Goal: Transaction & Acquisition: Purchase product/service

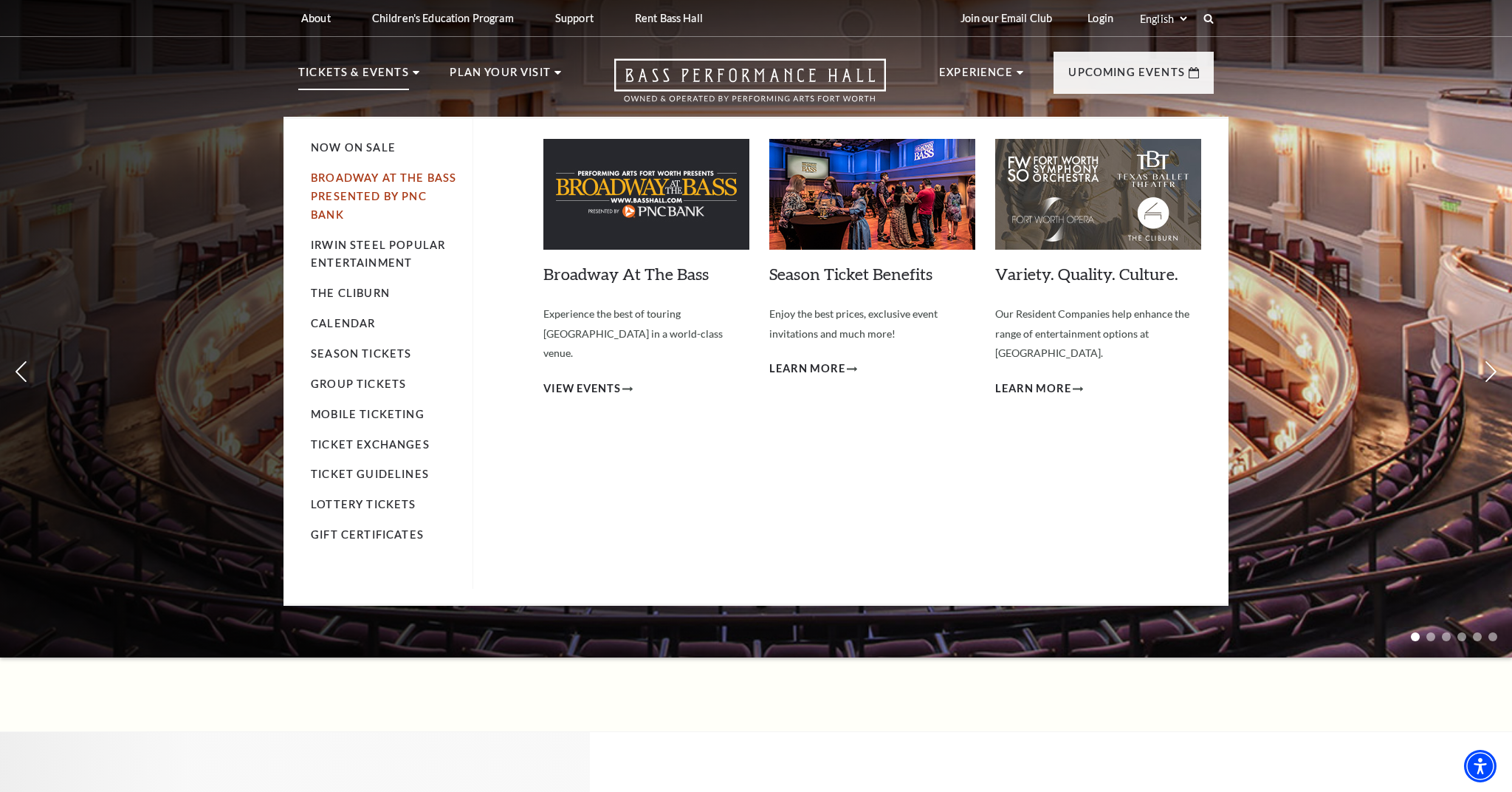
click at [400, 179] on link "Broadway At The Bass presented by PNC Bank" at bounding box center [384, 196] width 145 height 50
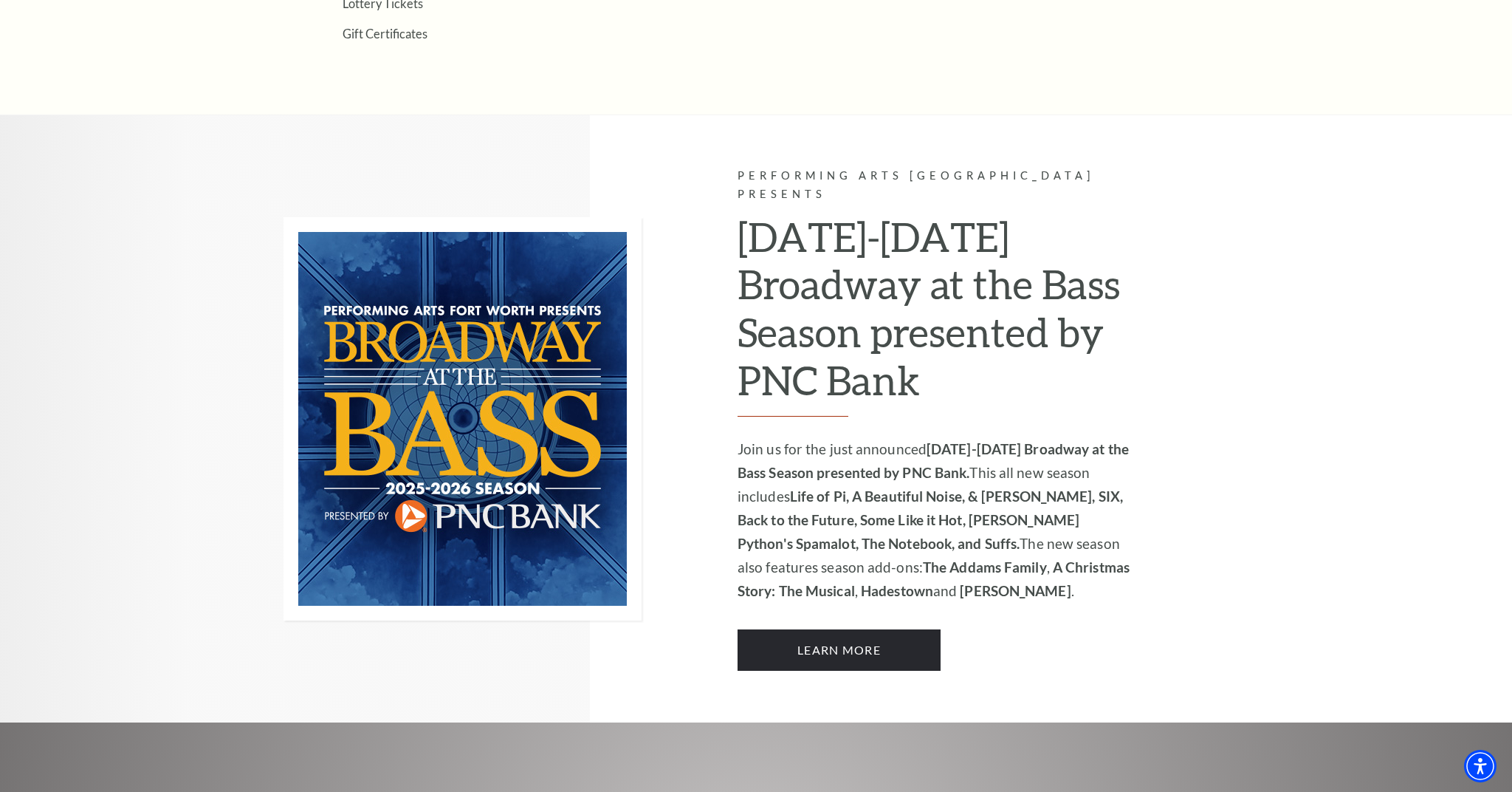
scroll to position [886, 0]
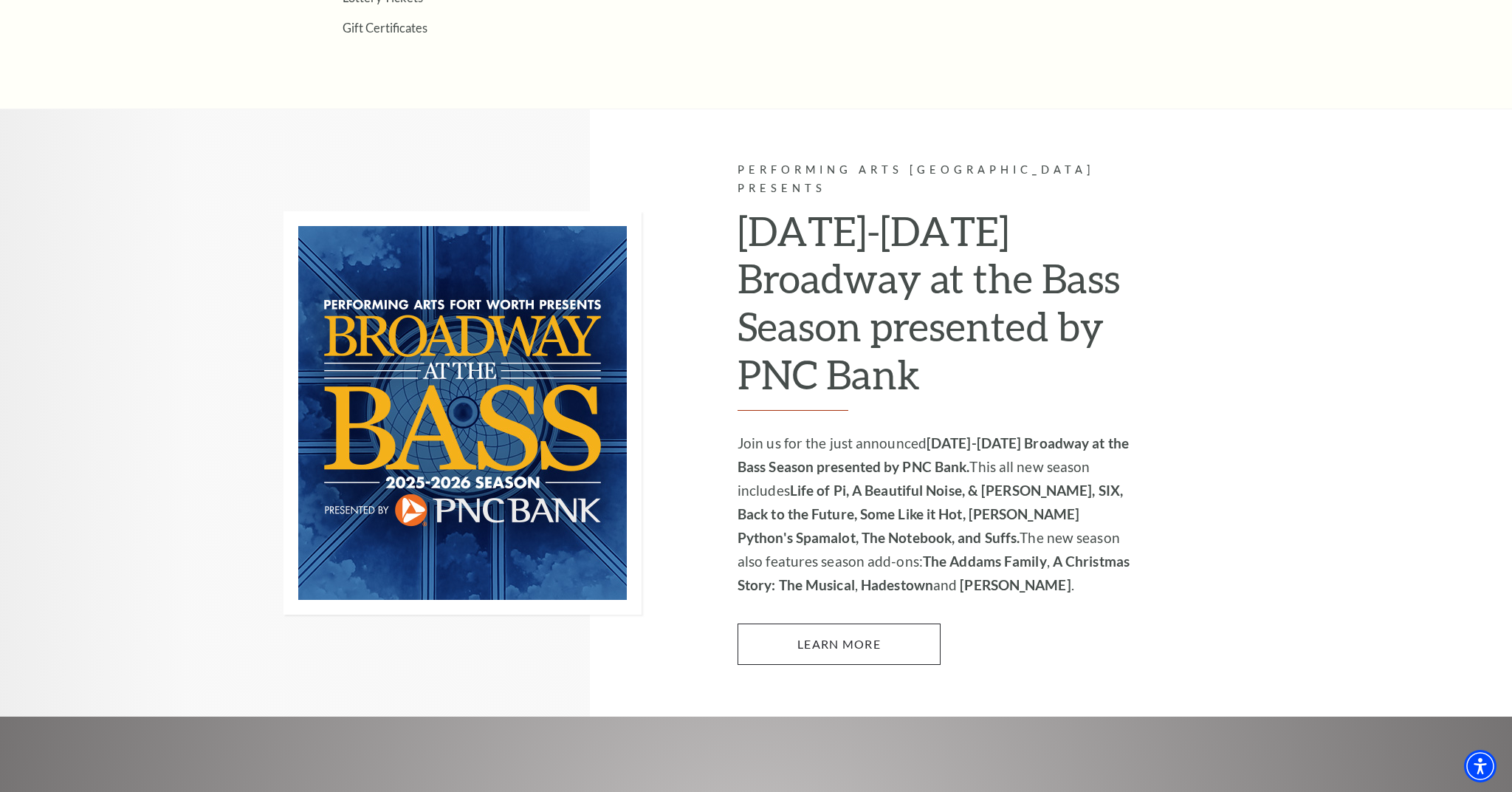
click at [802, 623] on link "Learn More" at bounding box center [839, 644] width 203 height 42
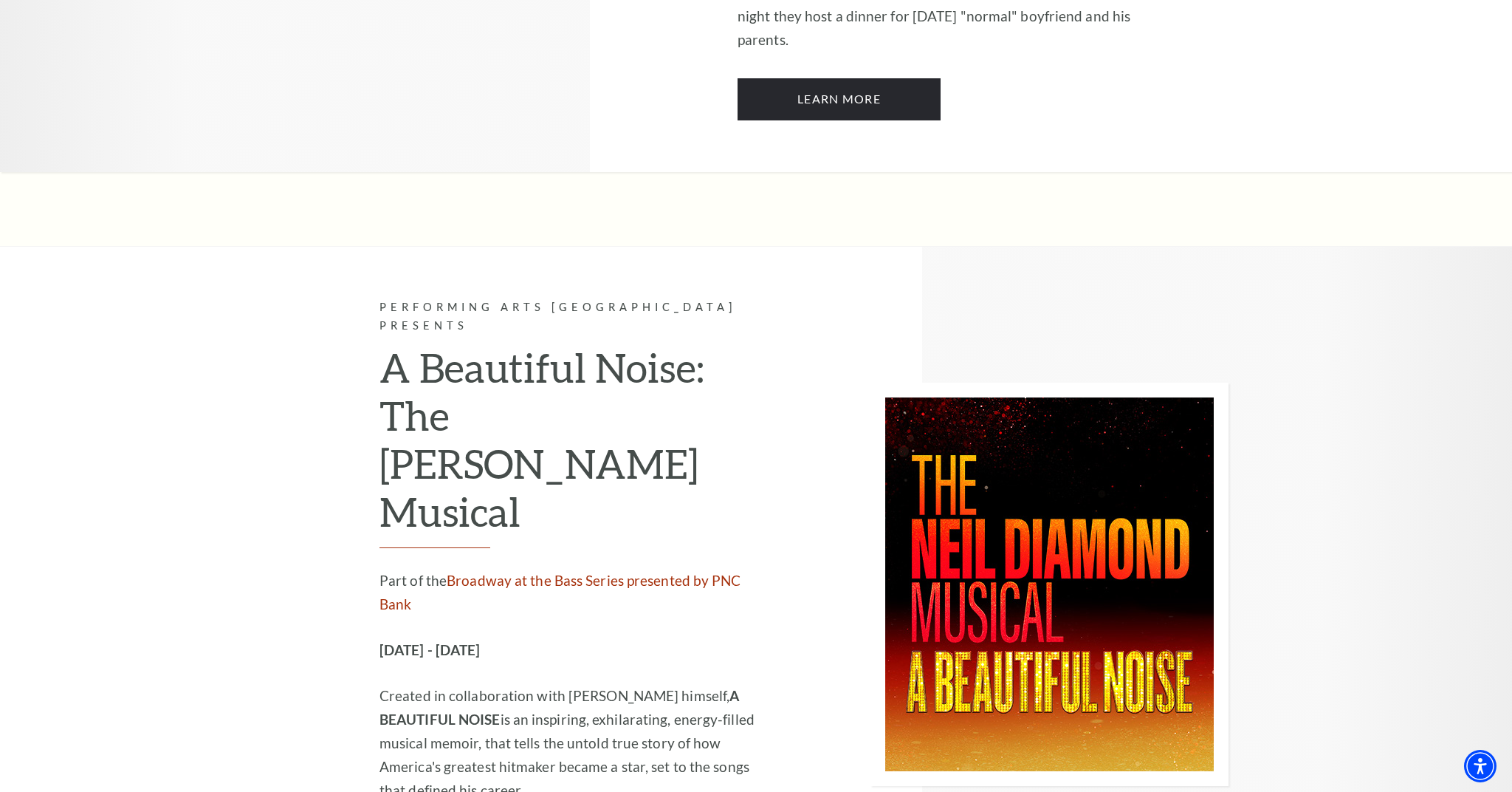
scroll to position [3367, 0]
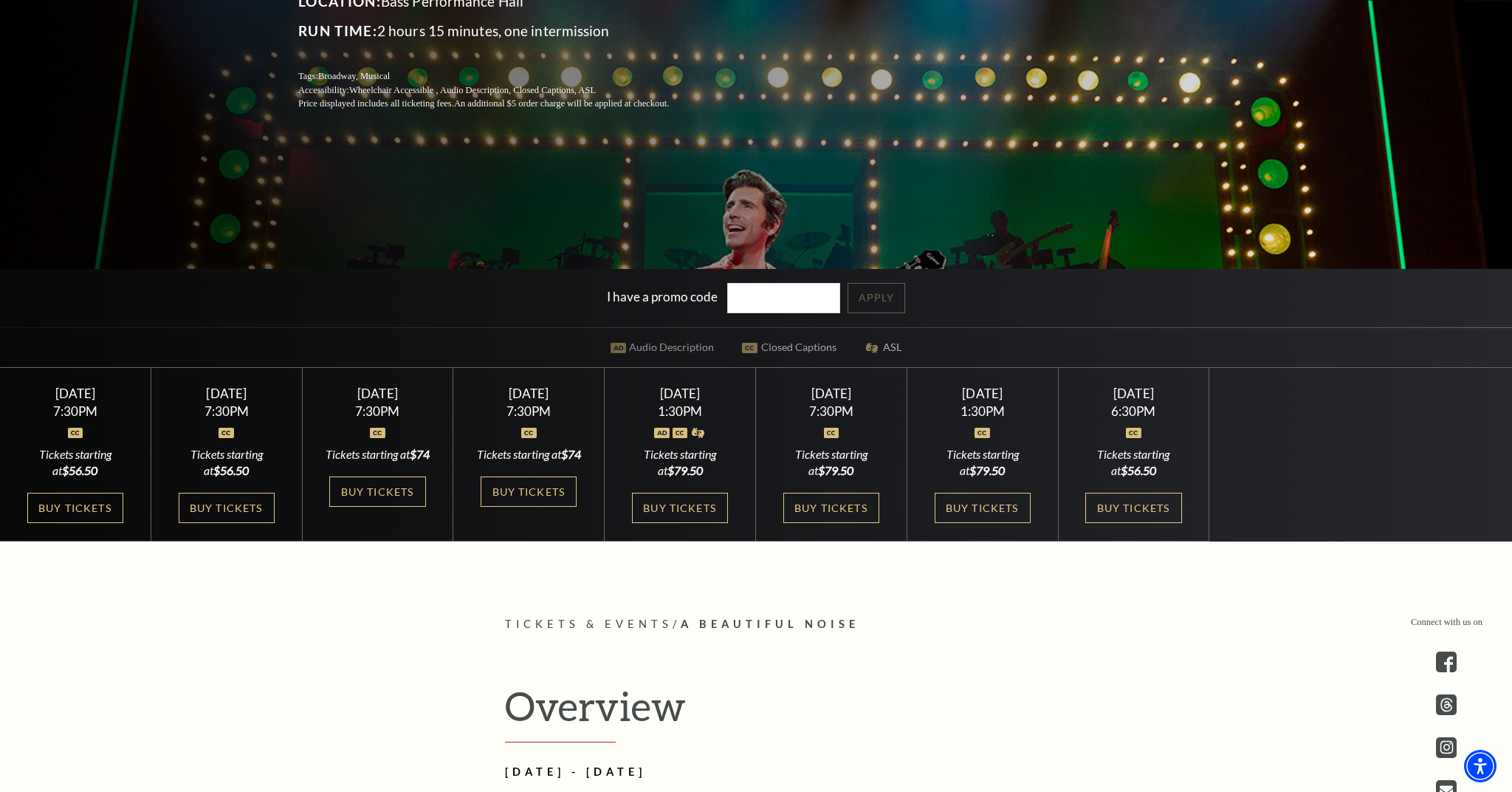
scroll to position [356, 0]
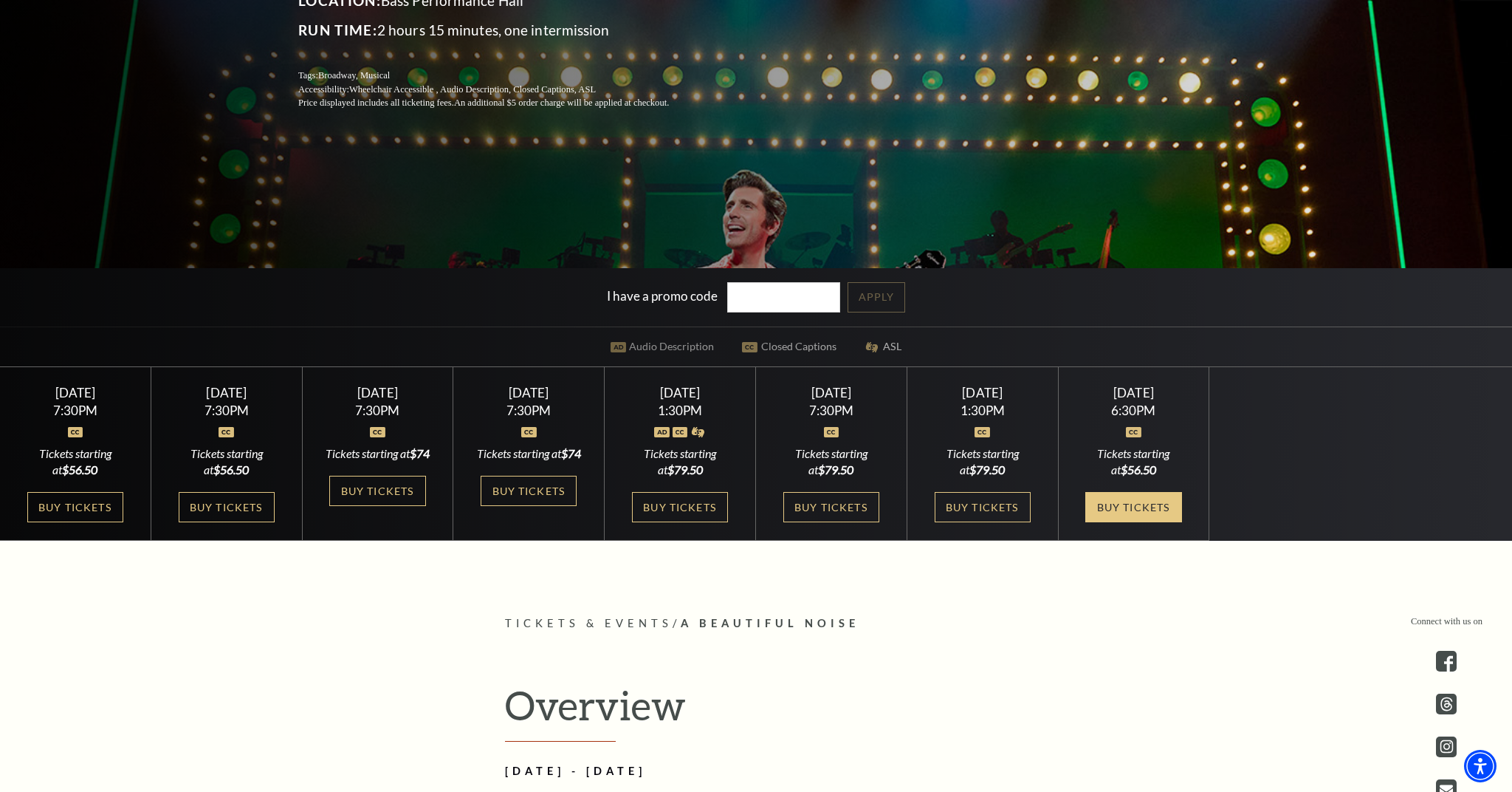
click at [1123, 503] on link "Buy Tickets" at bounding box center [1133, 507] width 96 height 30
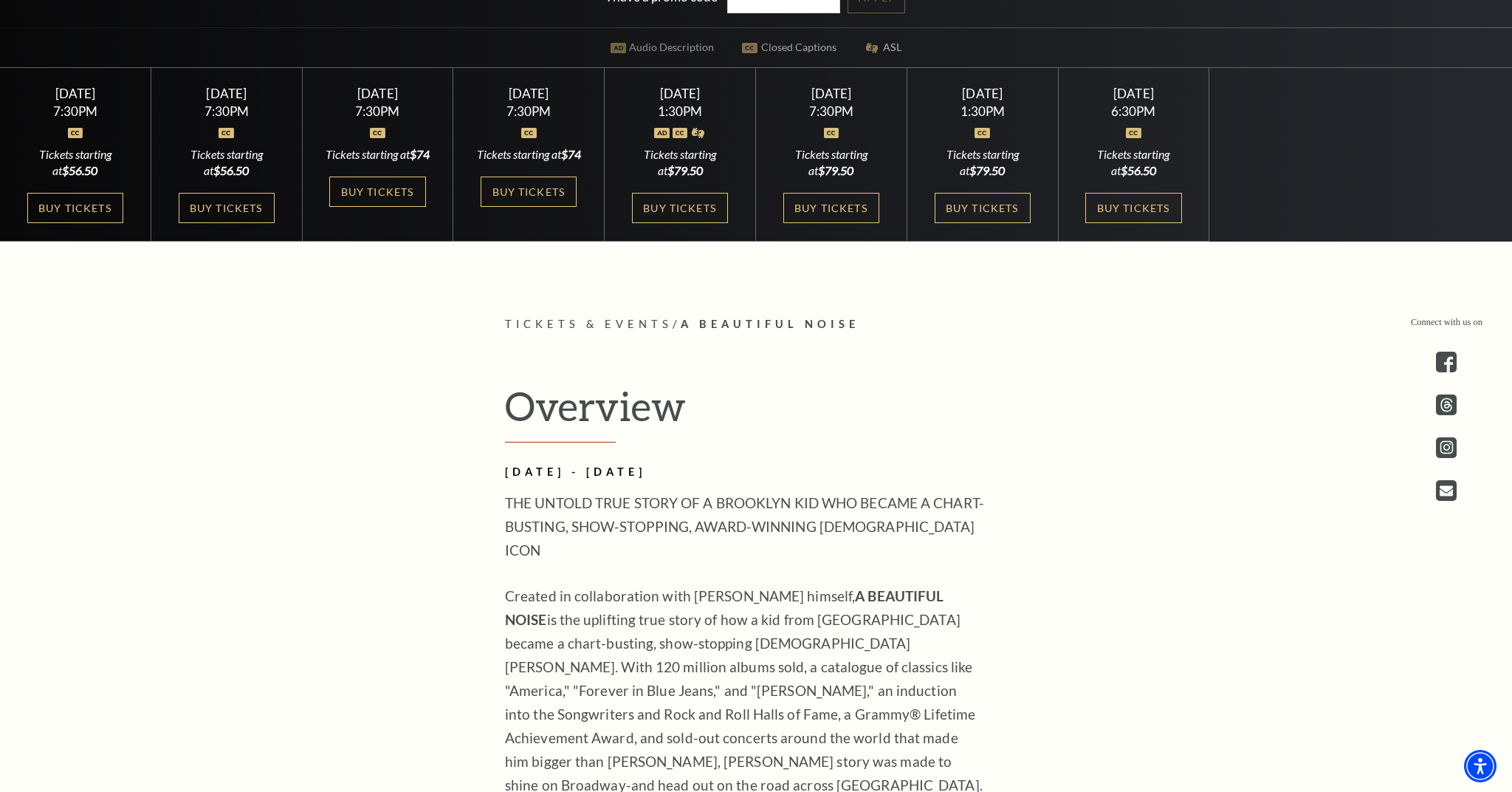
scroll to position [594, 0]
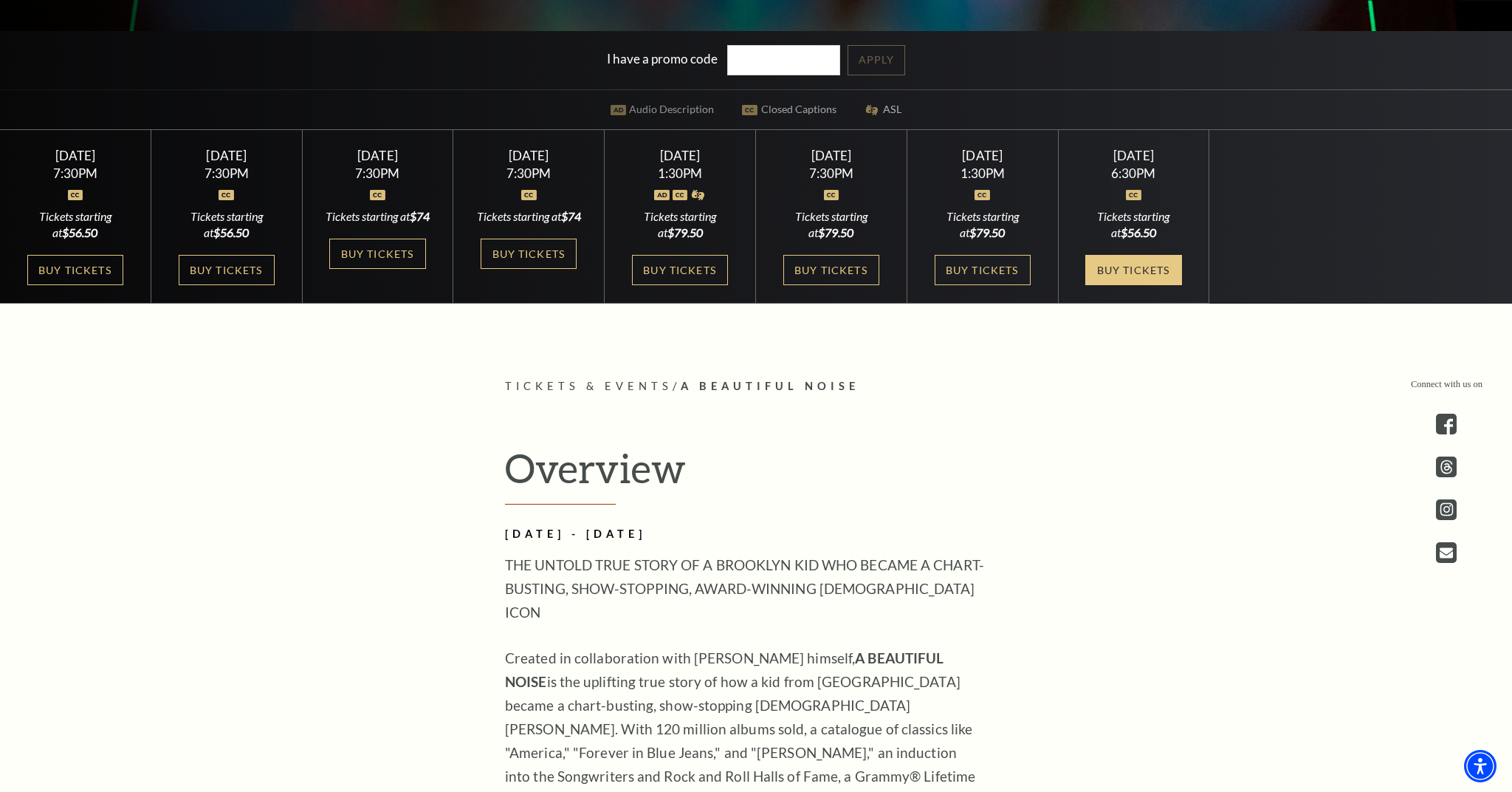
click at [1143, 267] on link "Buy Tickets" at bounding box center [1133, 270] width 96 height 30
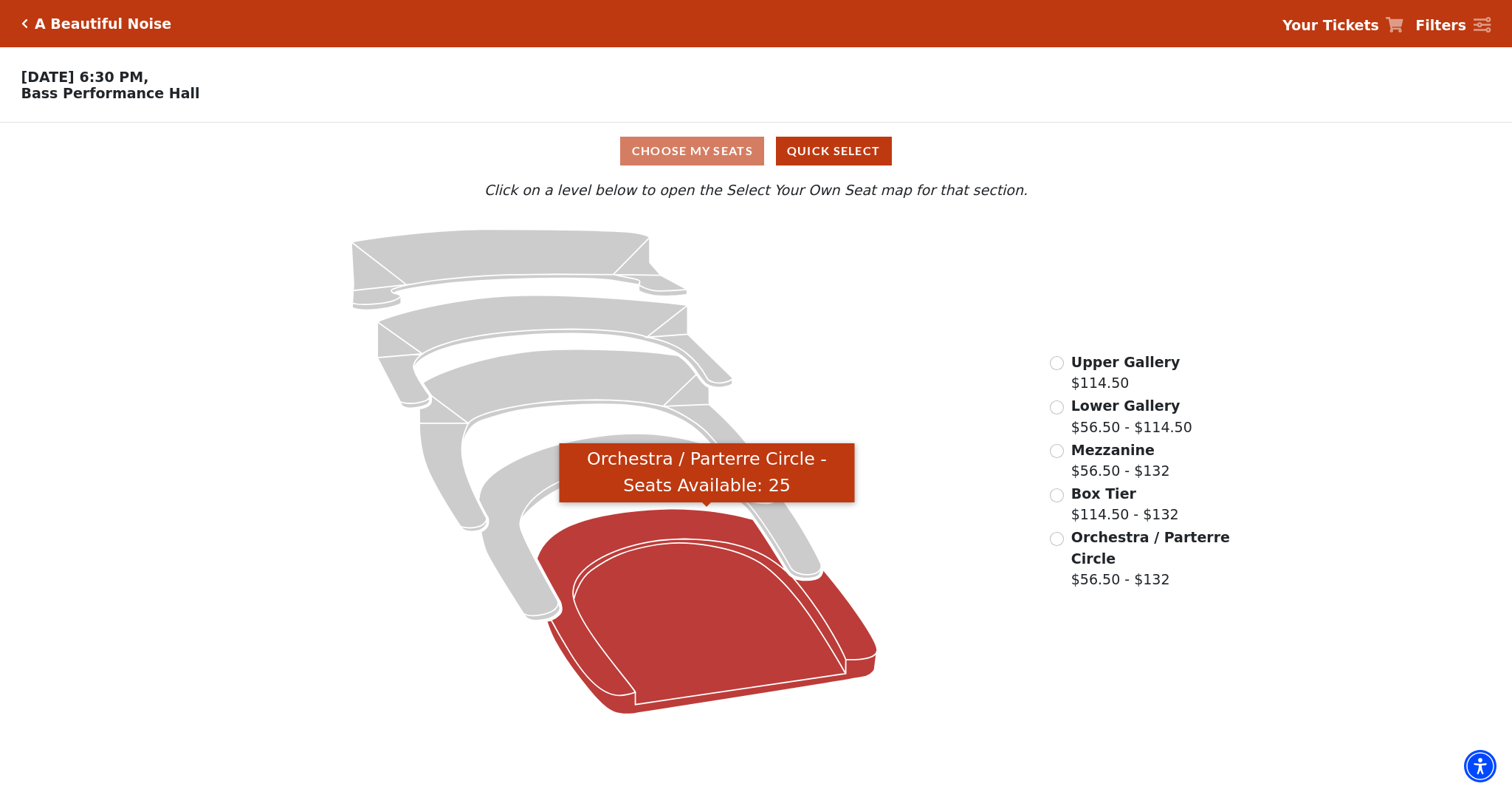
click at [664, 553] on icon "Orchestra / Parterre Circle - Seats Available: 25" at bounding box center [707, 611] width 340 height 205
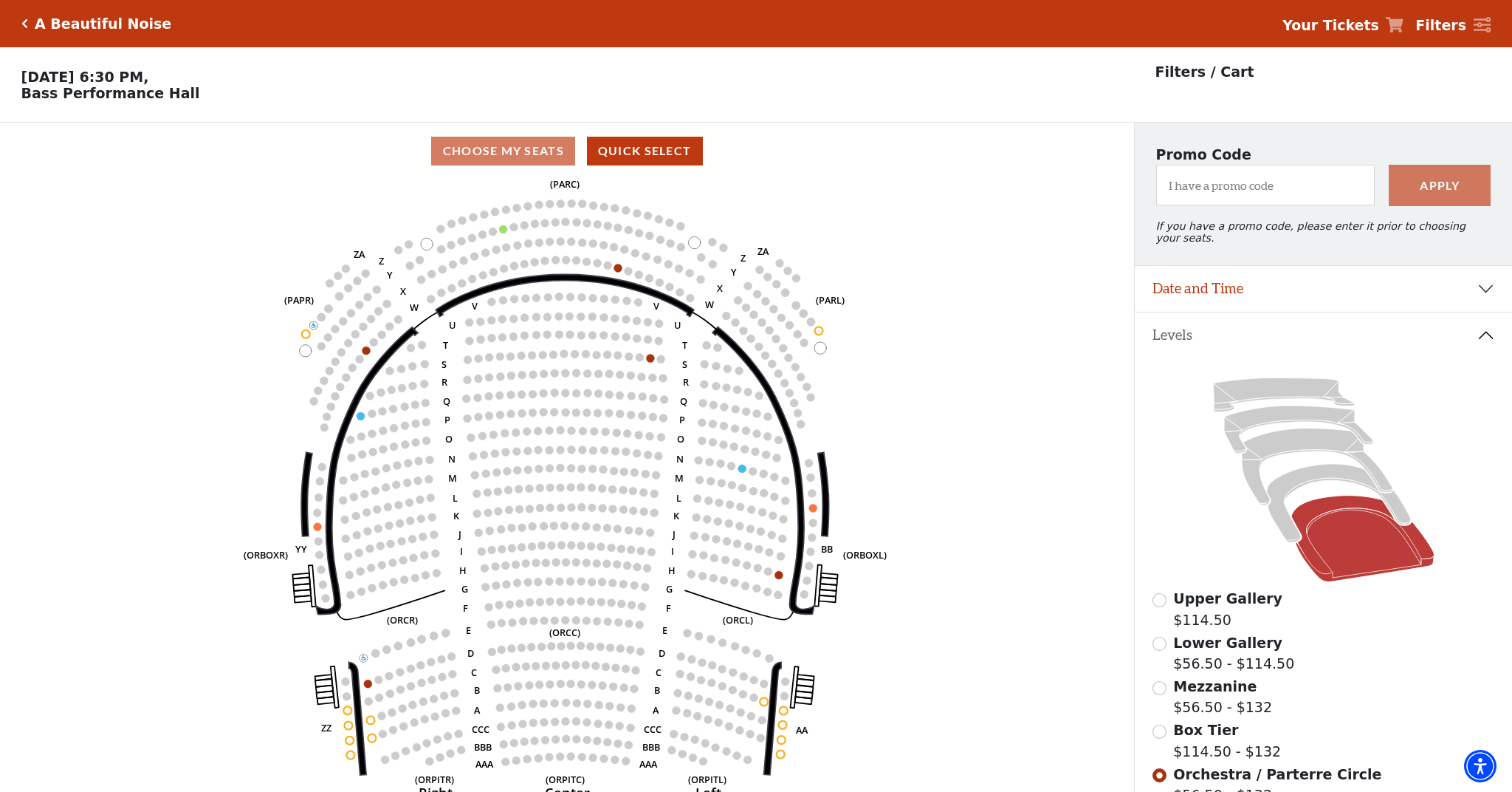
scroll to position [69, 0]
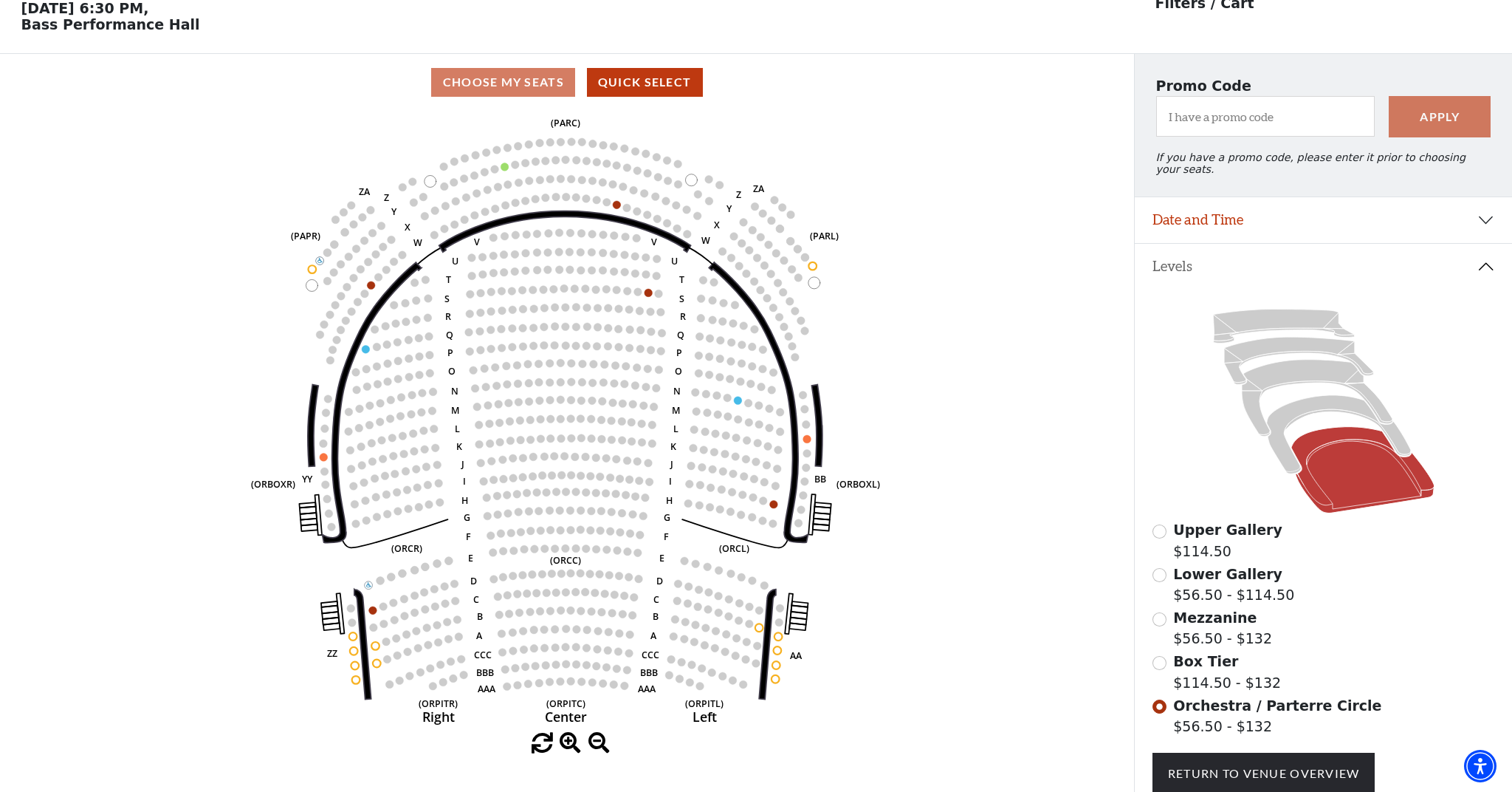
click at [542, 82] on div "Choose My Seats Quick Select" at bounding box center [567, 82] width 1134 height 29
click at [655, 90] on button "Quick Select" at bounding box center [645, 82] width 116 height 29
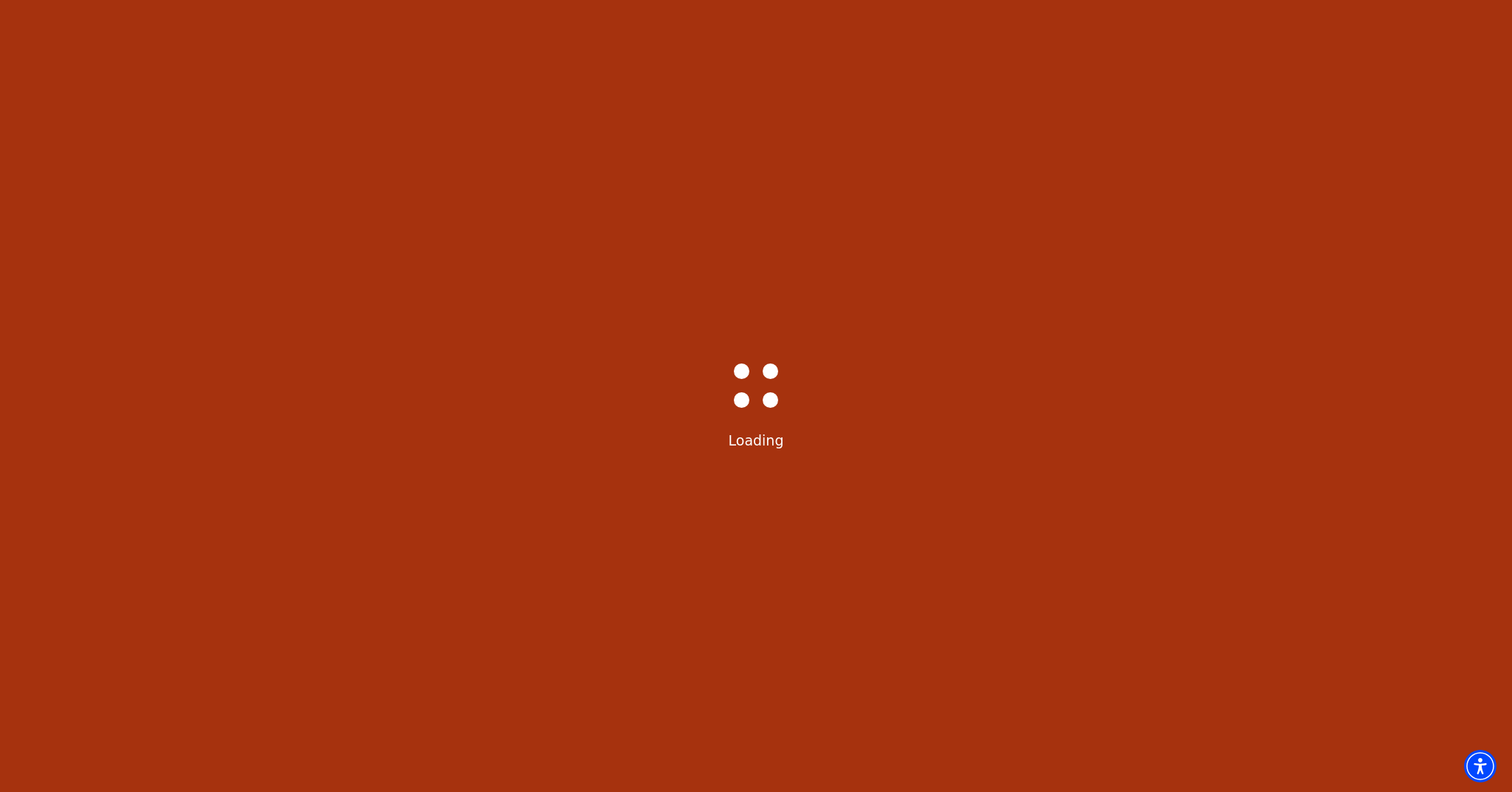
select select "6227"
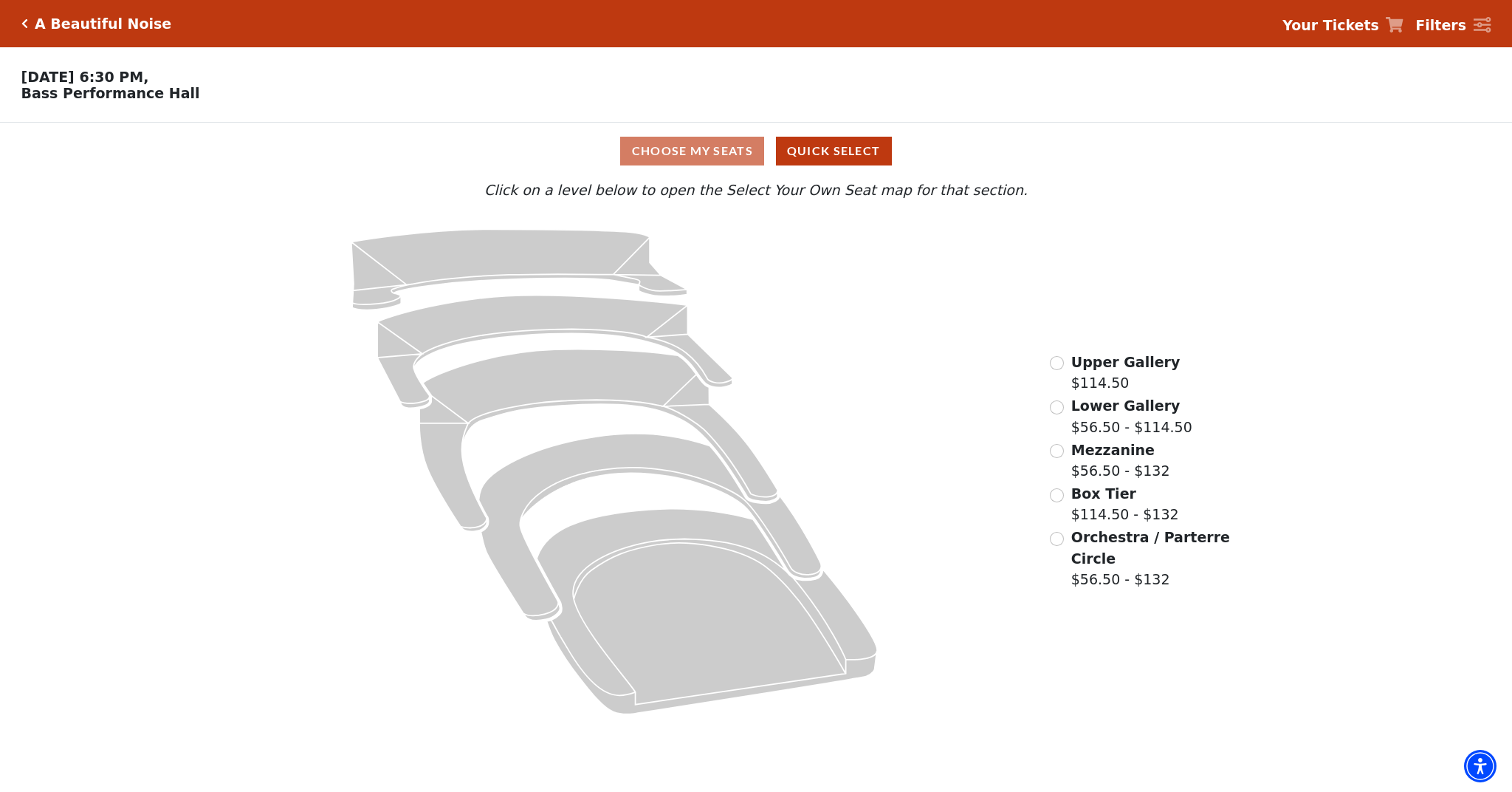
click at [1061, 367] on input "Upper Gallery$114.50\a" at bounding box center [1057, 363] width 14 height 14
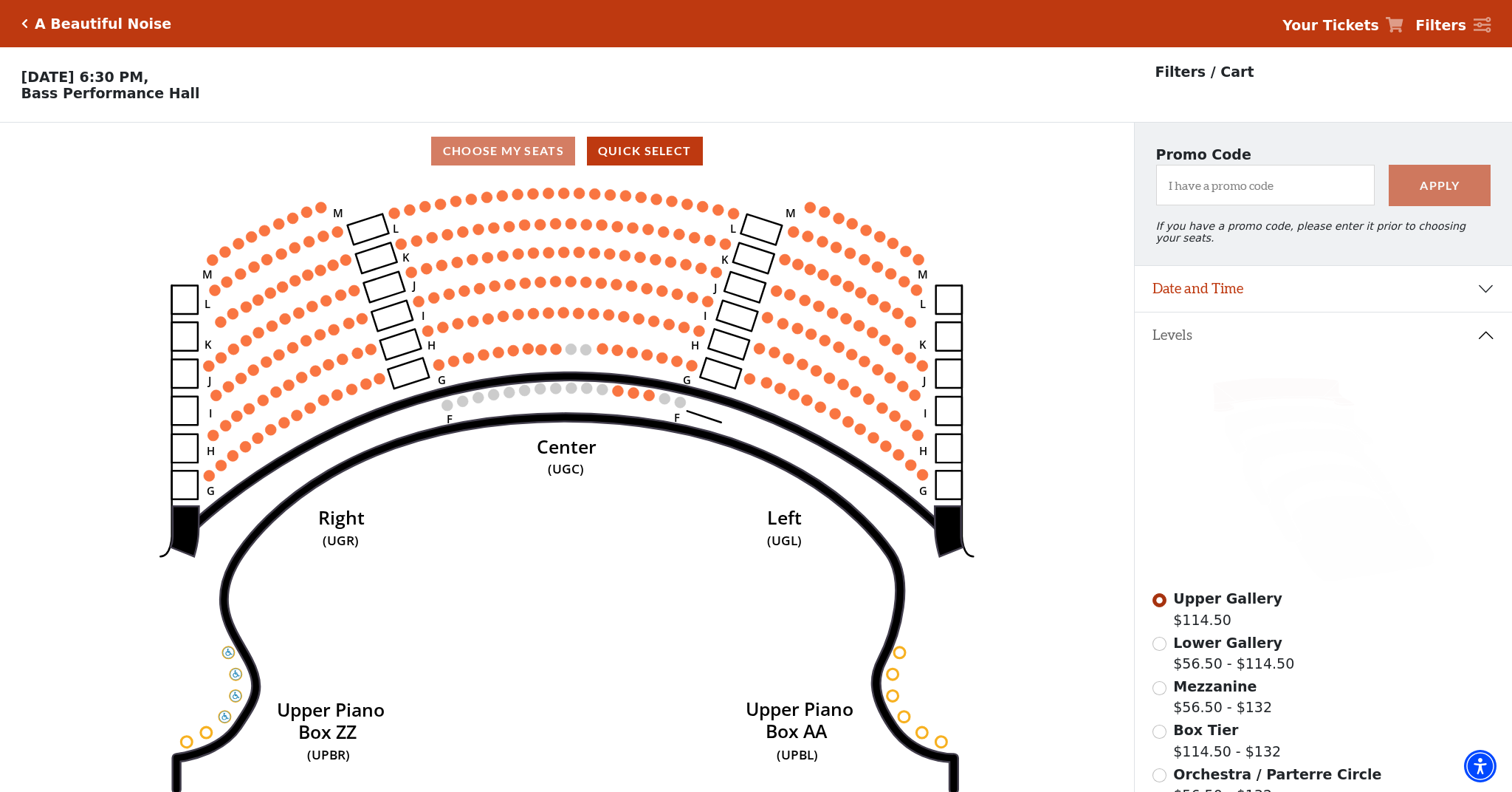
click at [485, 158] on div "Choose My Seats Quick Select" at bounding box center [567, 151] width 1134 height 29
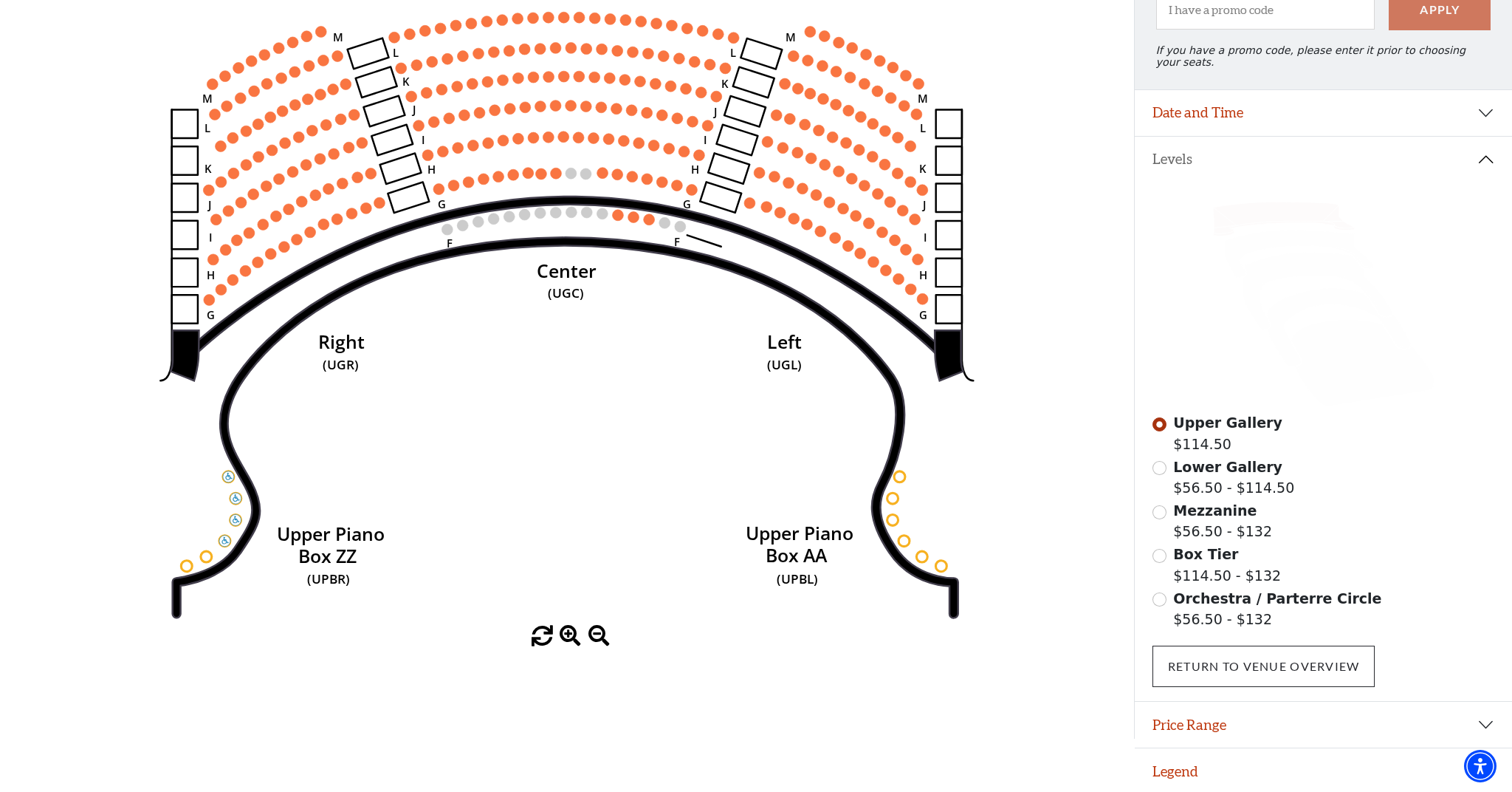
scroll to position [175, 0]
click at [1285, 213] on icon at bounding box center [1283, 220] width 141 height 34
click at [1284, 213] on icon at bounding box center [1283, 220] width 141 height 34
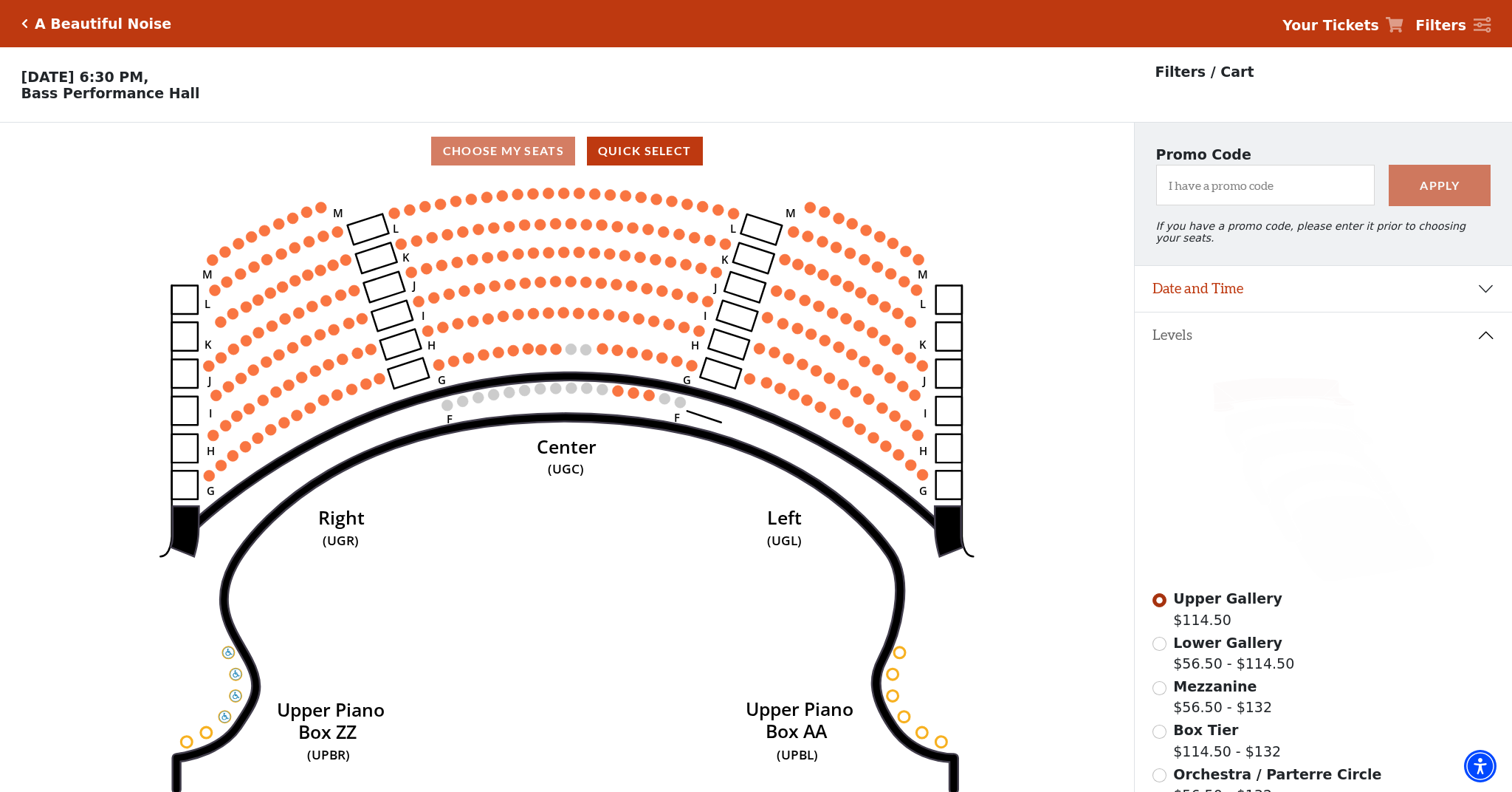
scroll to position [0, 0]
click at [24, 22] on icon "Click here to go back to filters" at bounding box center [25, 23] width 6 height 10
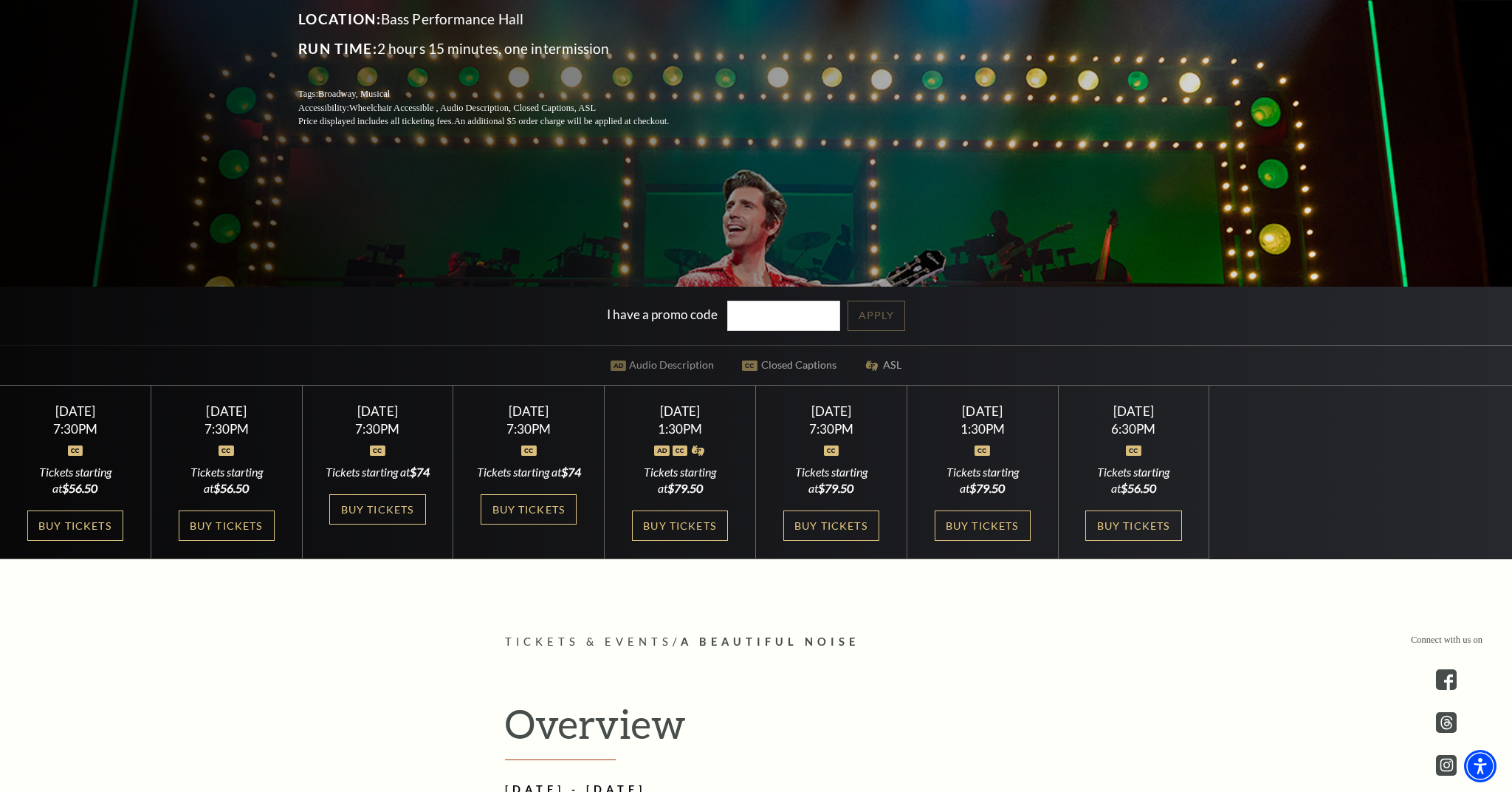
scroll to position [339, 0]
click at [1116, 519] on link "Buy Tickets" at bounding box center [1133, 525] width 96 height 30
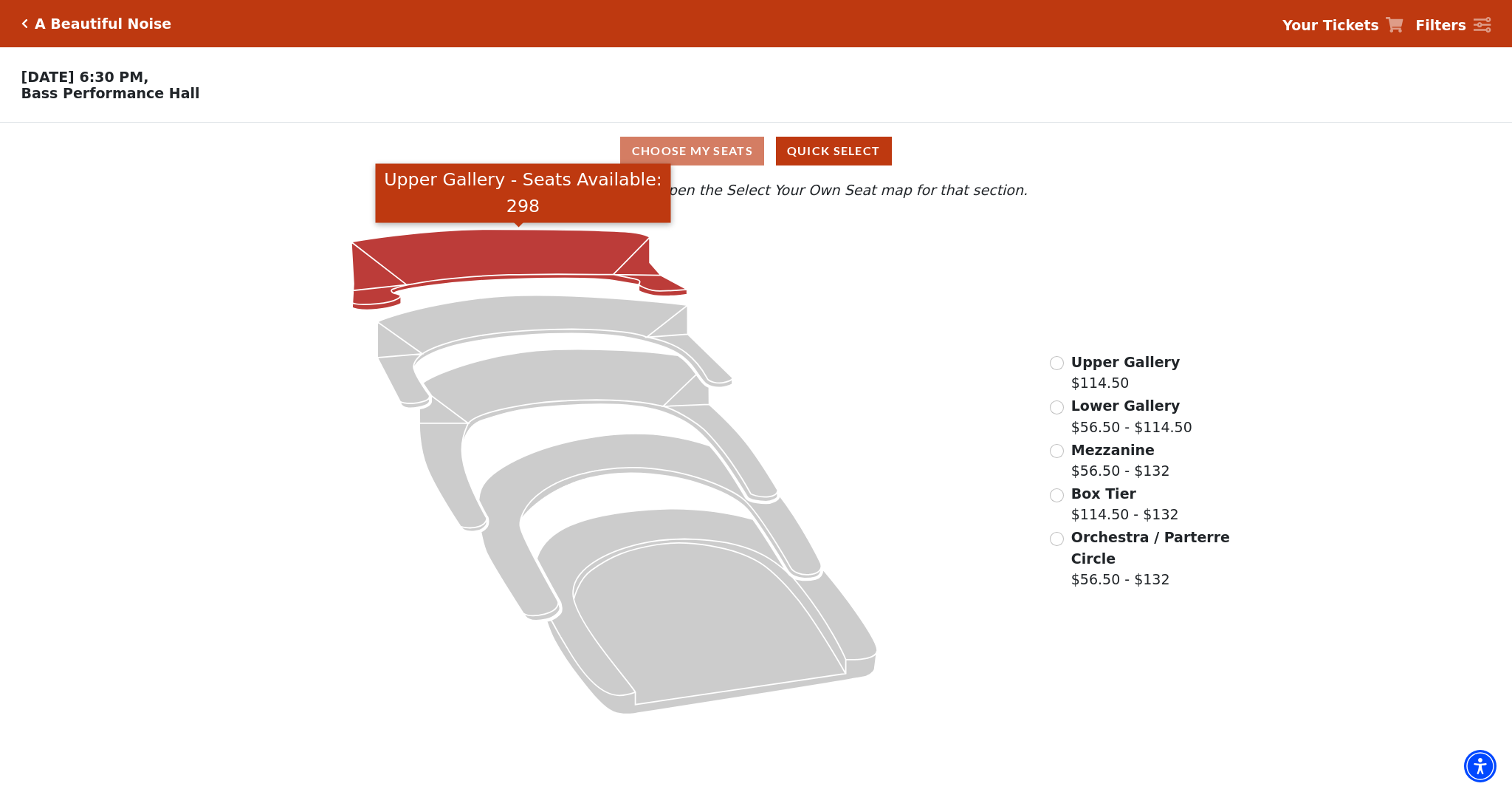
click at [539, 247] on icon "Upper Gallery - Seats Available: 298" at bounding box center [519, 269] width 336 height 81
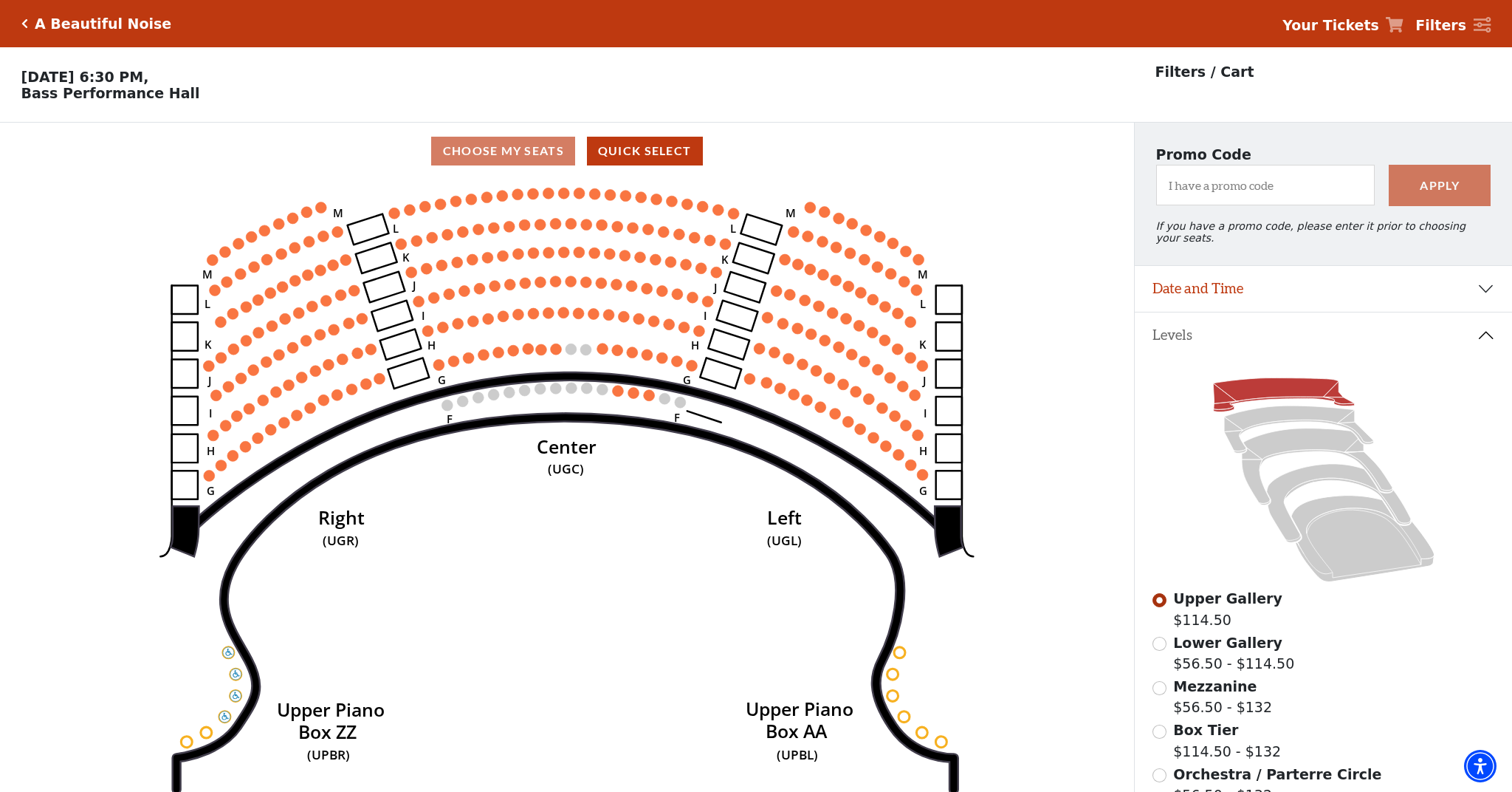
scroll to position [69, 0]
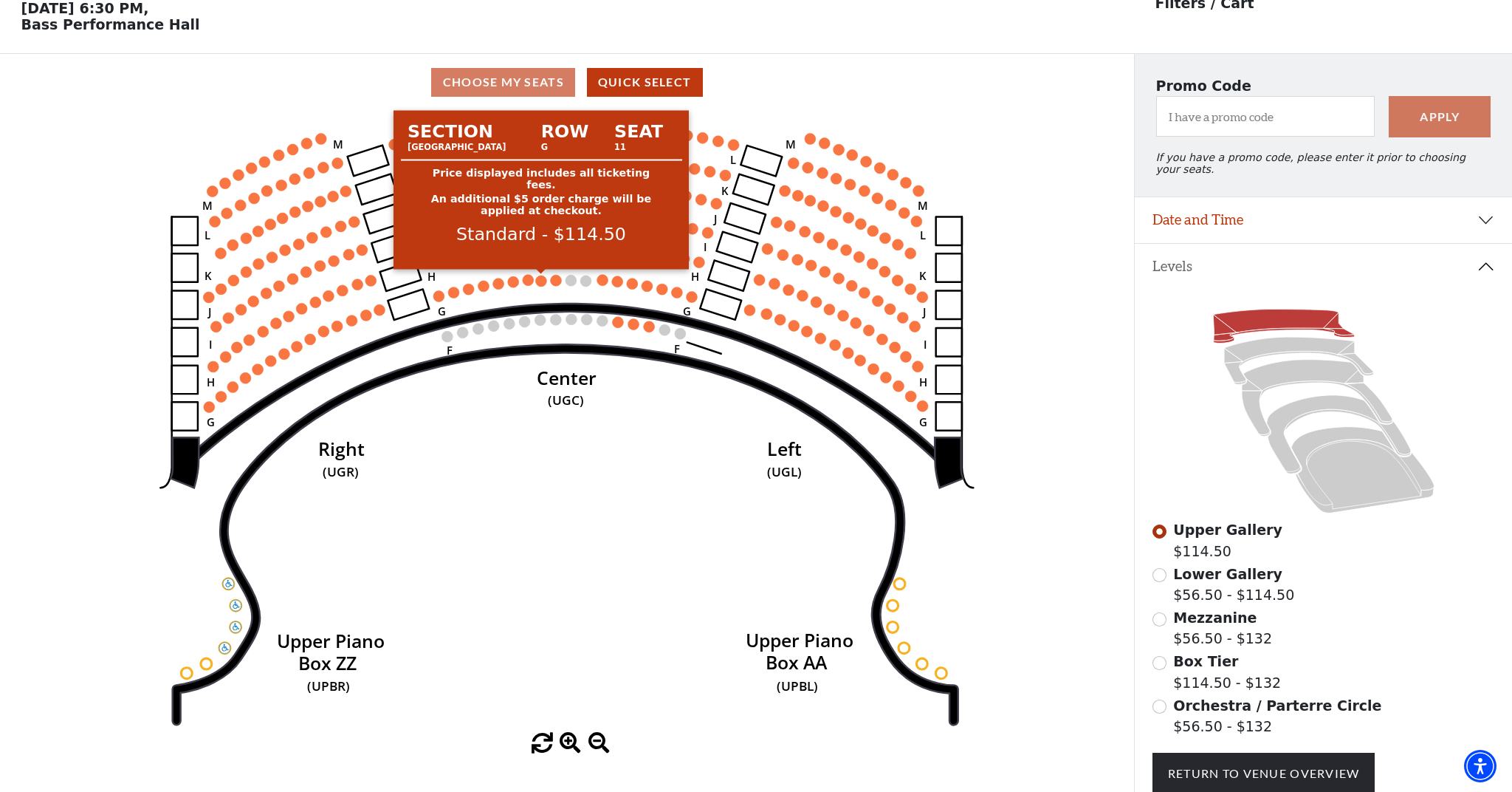
click at [542, 279] on circle at bounding box center [541, 281] width 11 height 11
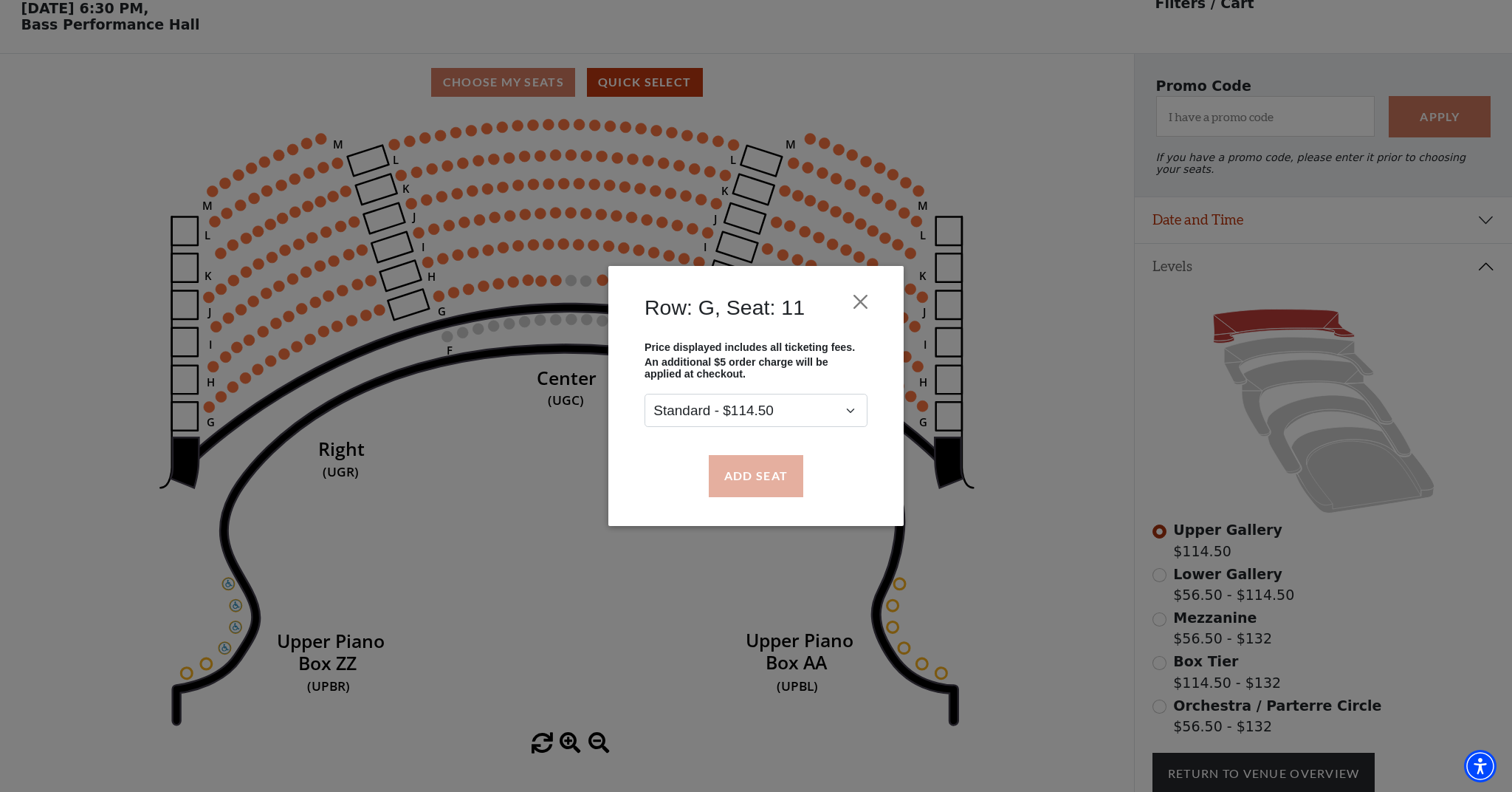
click at [770, 484] on button "Add Seat" at bounding box center [756, 476] width 94 height 42
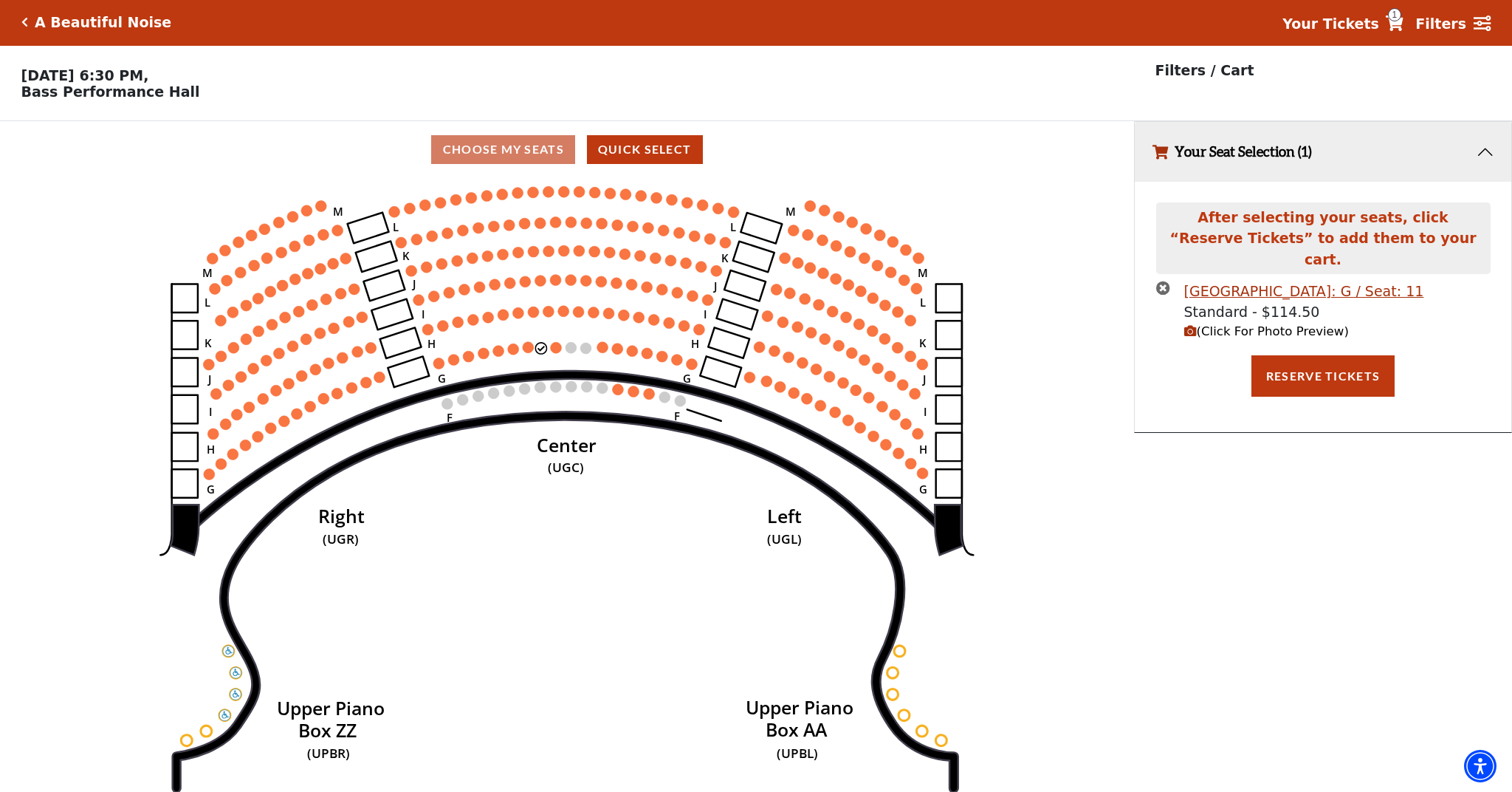
scroll to position [0, 0]
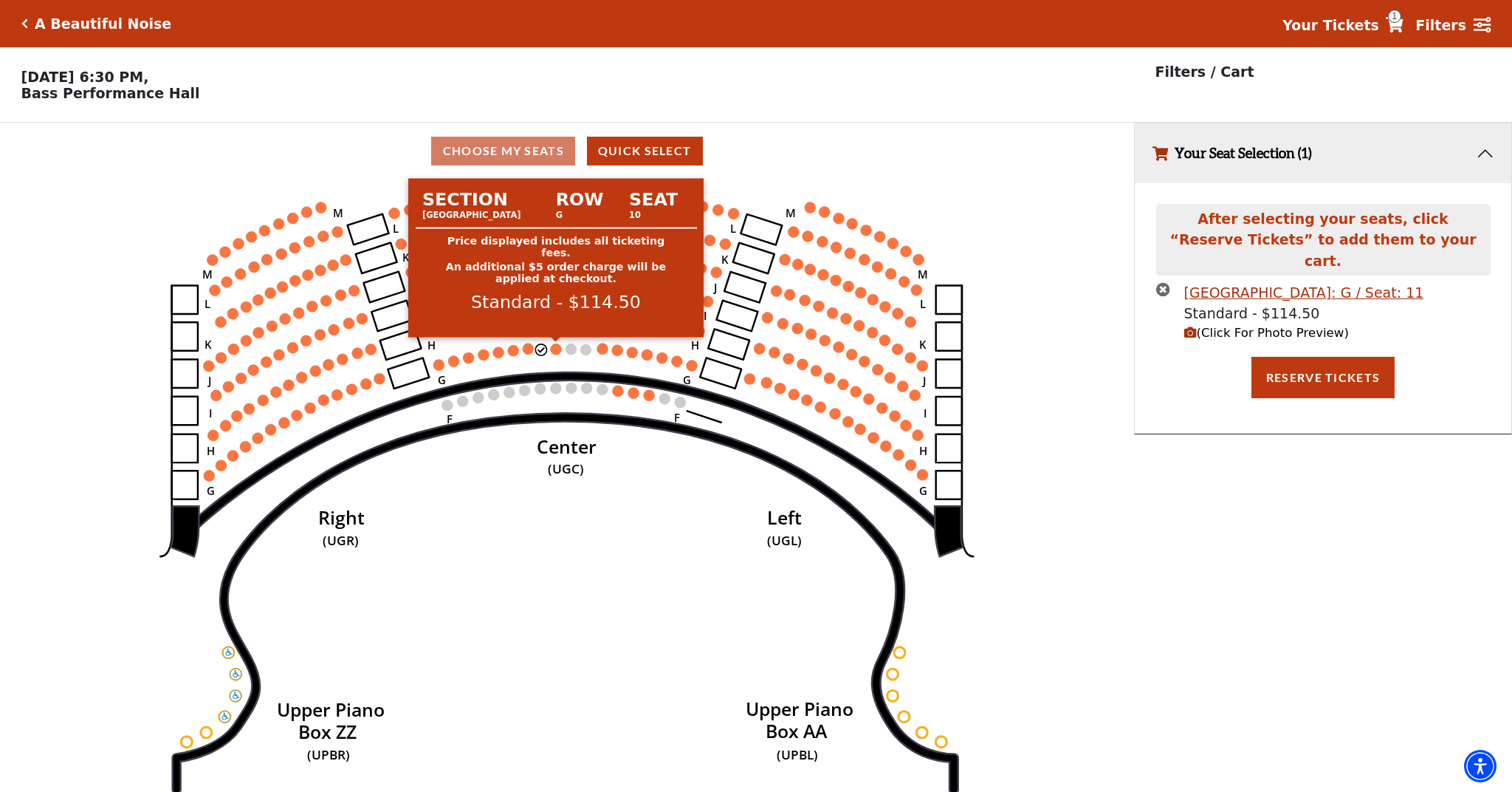
click at [556, 350] on circle at bounding box center [556, 349] width 11 height 11
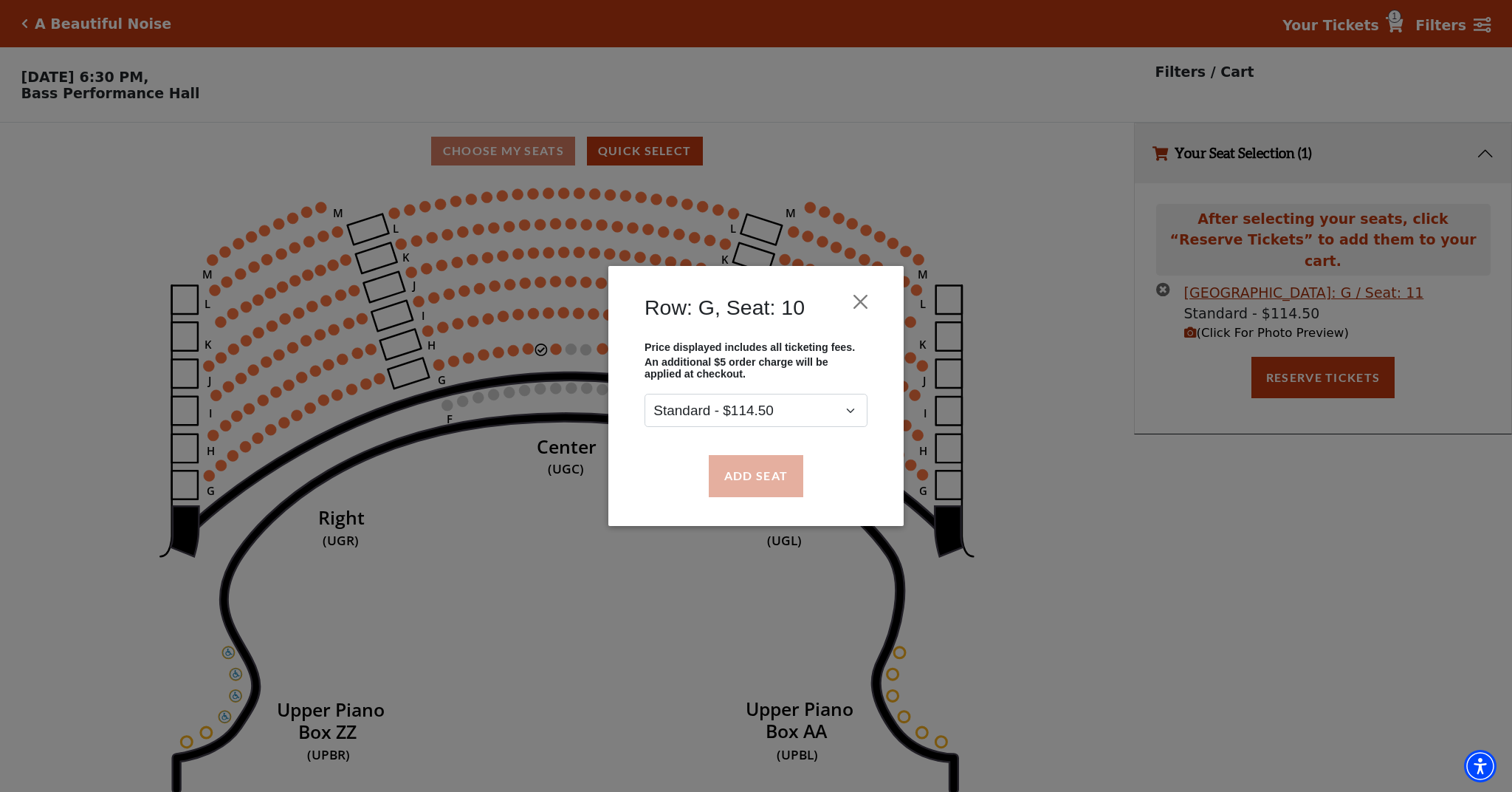
click at [747, 465] on button "Add Seat" at bounding box center [756, 476] width 94 height 42
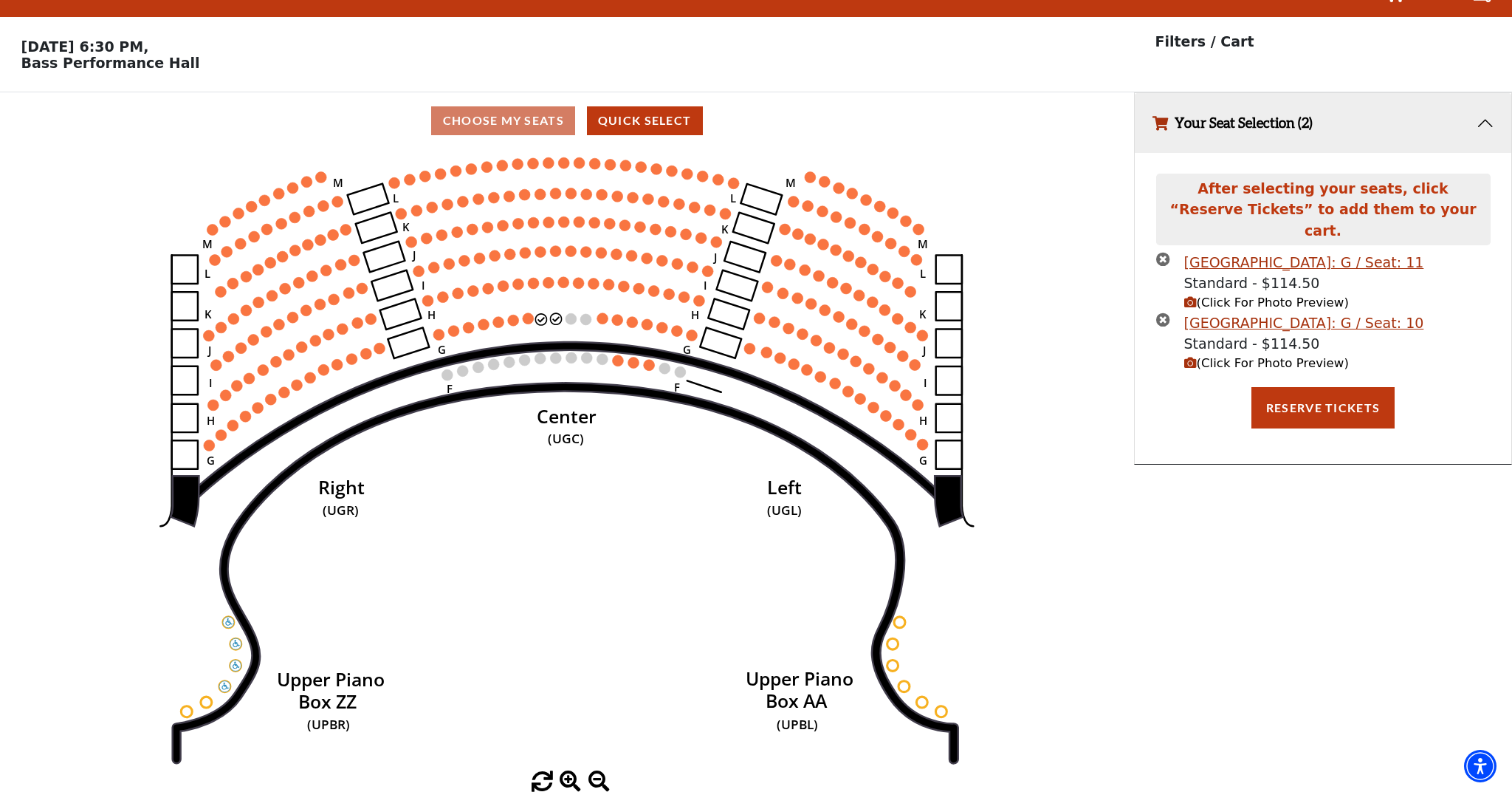
scroll to position [30, 0]
click at [574, 430] on text "(UGC)" at bounding box center [566, 439] width 36 height 18
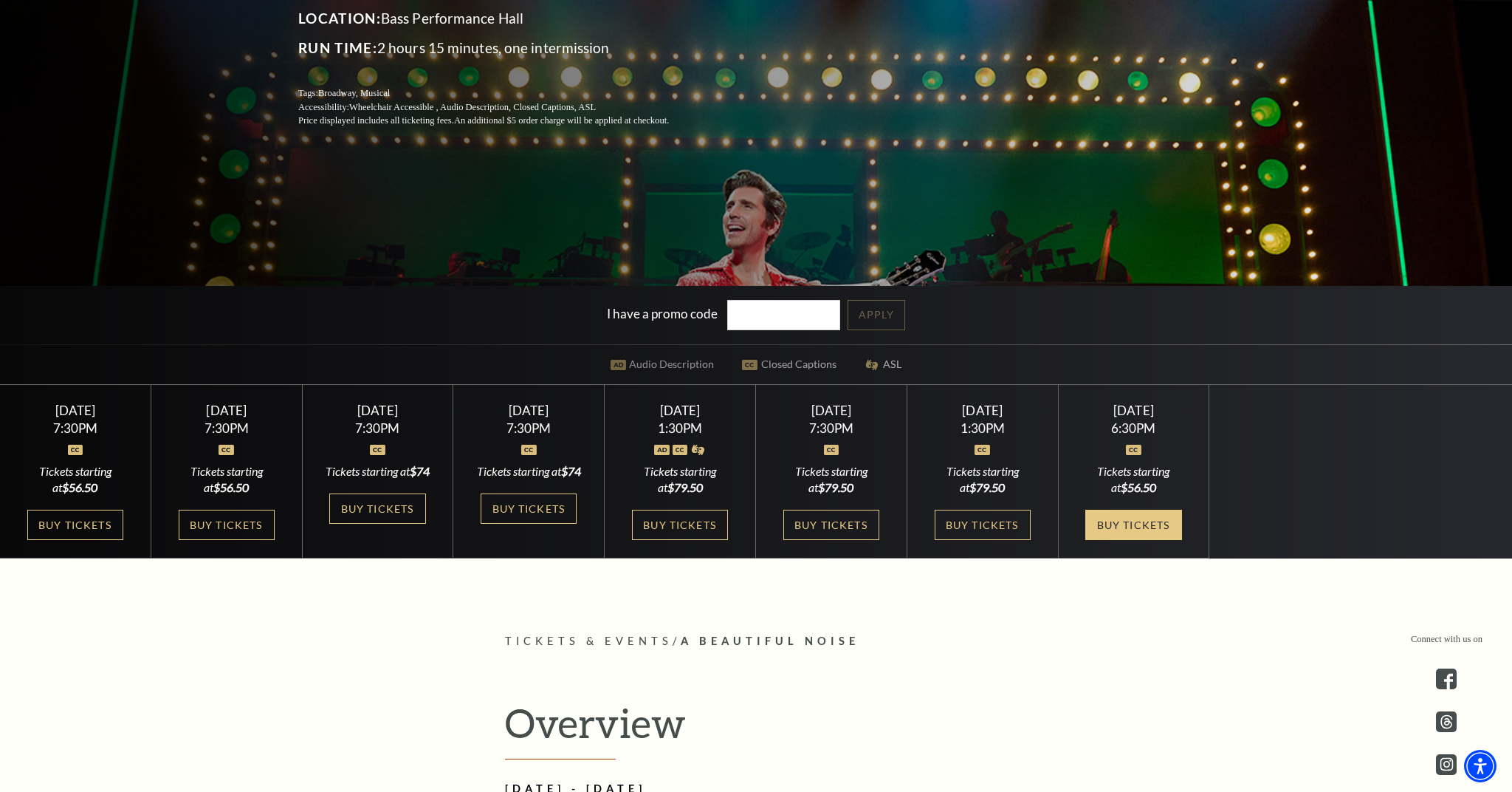
click at [1122, 522] on link "Buy Tickets" at bounding box center [1133, 525] width 96 height 30
click at [1148, 532] on link "Buy Tickets" at bounding box center [1133, 525] width 96 height 30
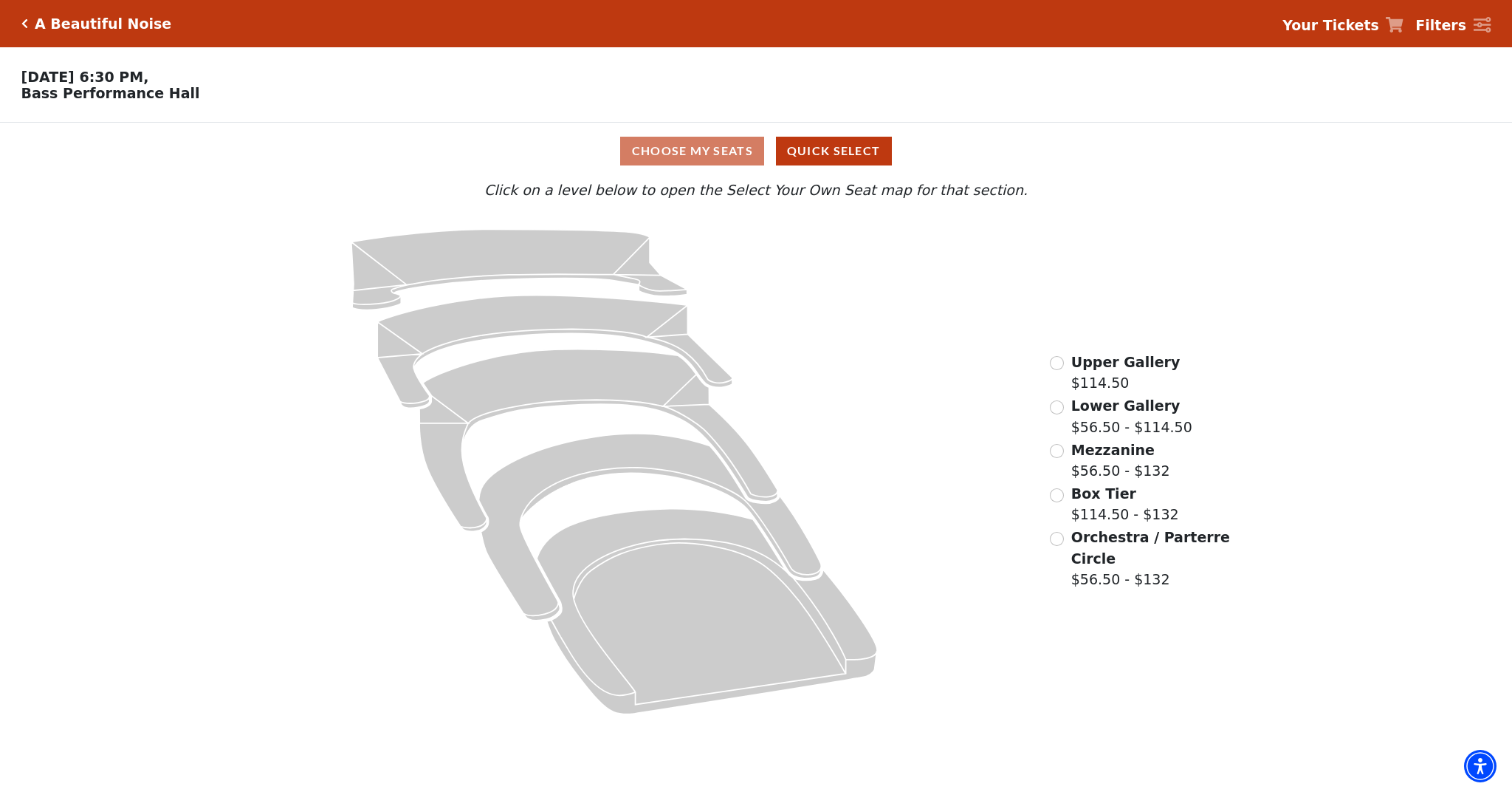
click at [704, 151] on div "Choose My Seats Quick Select" at bounding box center [756, 151] width 1134 height 29
click at [703, 146] on div "Choose My Seats Quick Select" at bounding box center [756, 151] width 1134 height 29
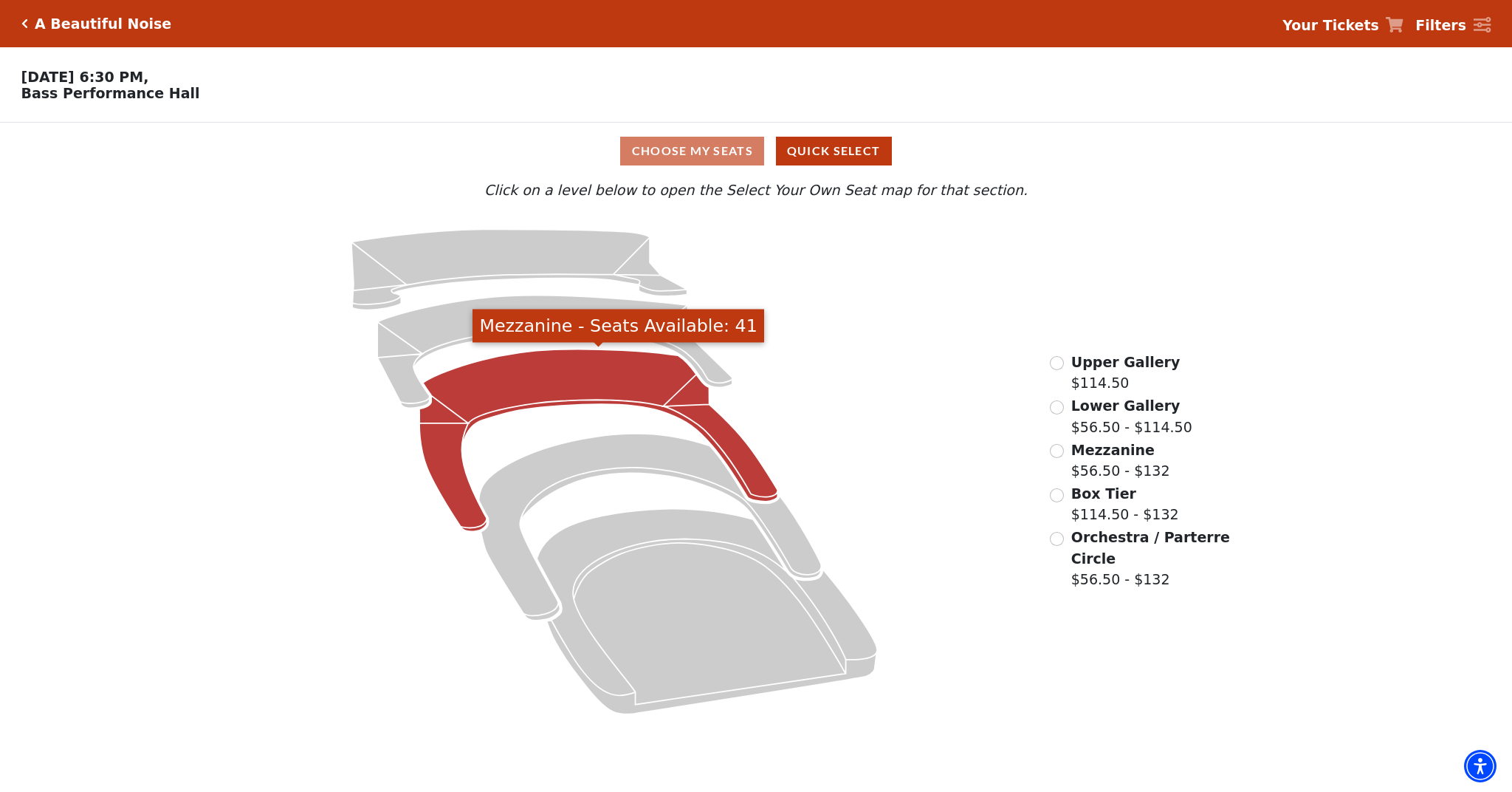
click at [539, 385] on icon "Mezzanine - Seats Available: 41" at bounding box center [599, 440] width 358 height 182
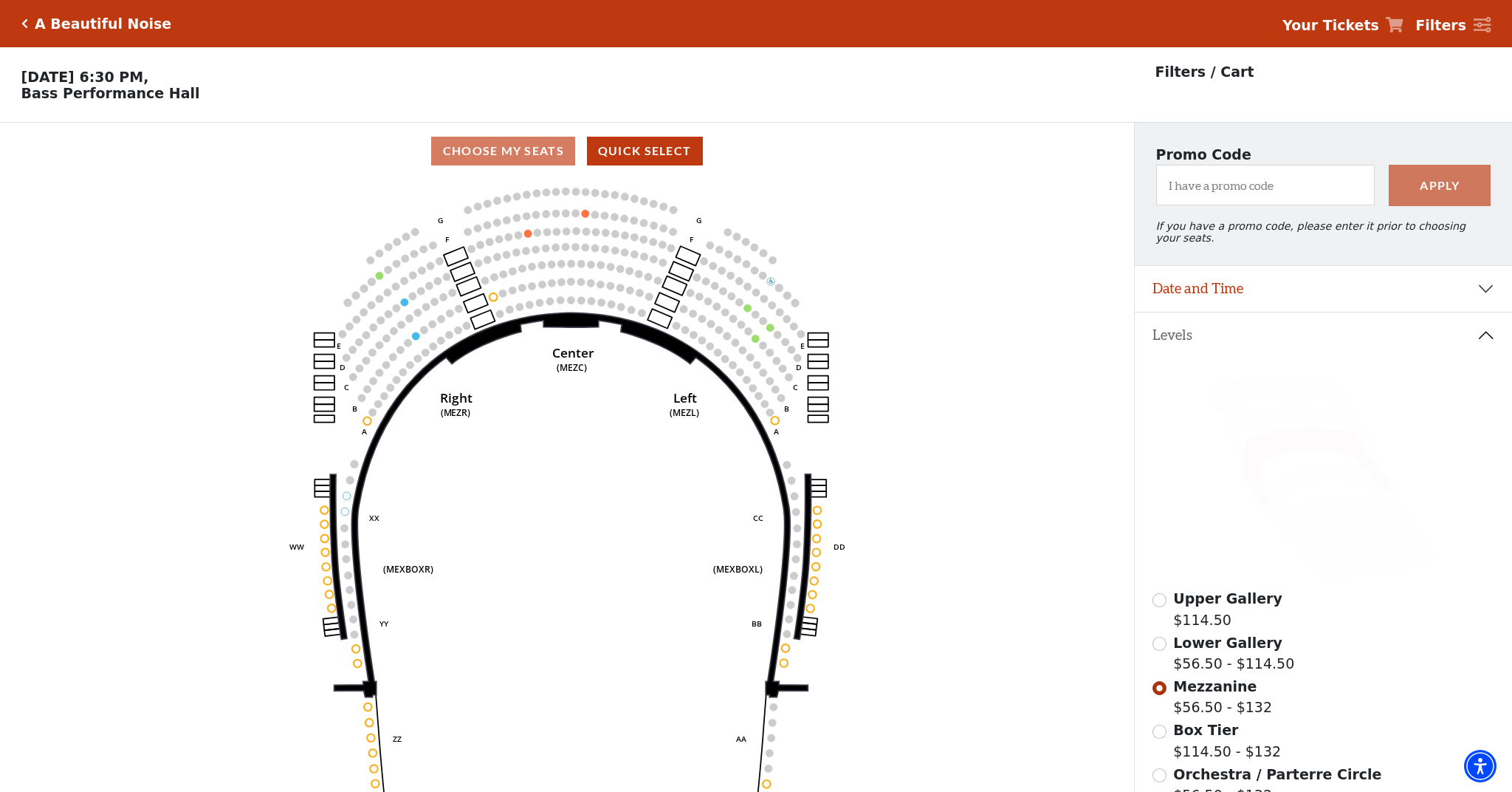
scroll to position [69, 0]
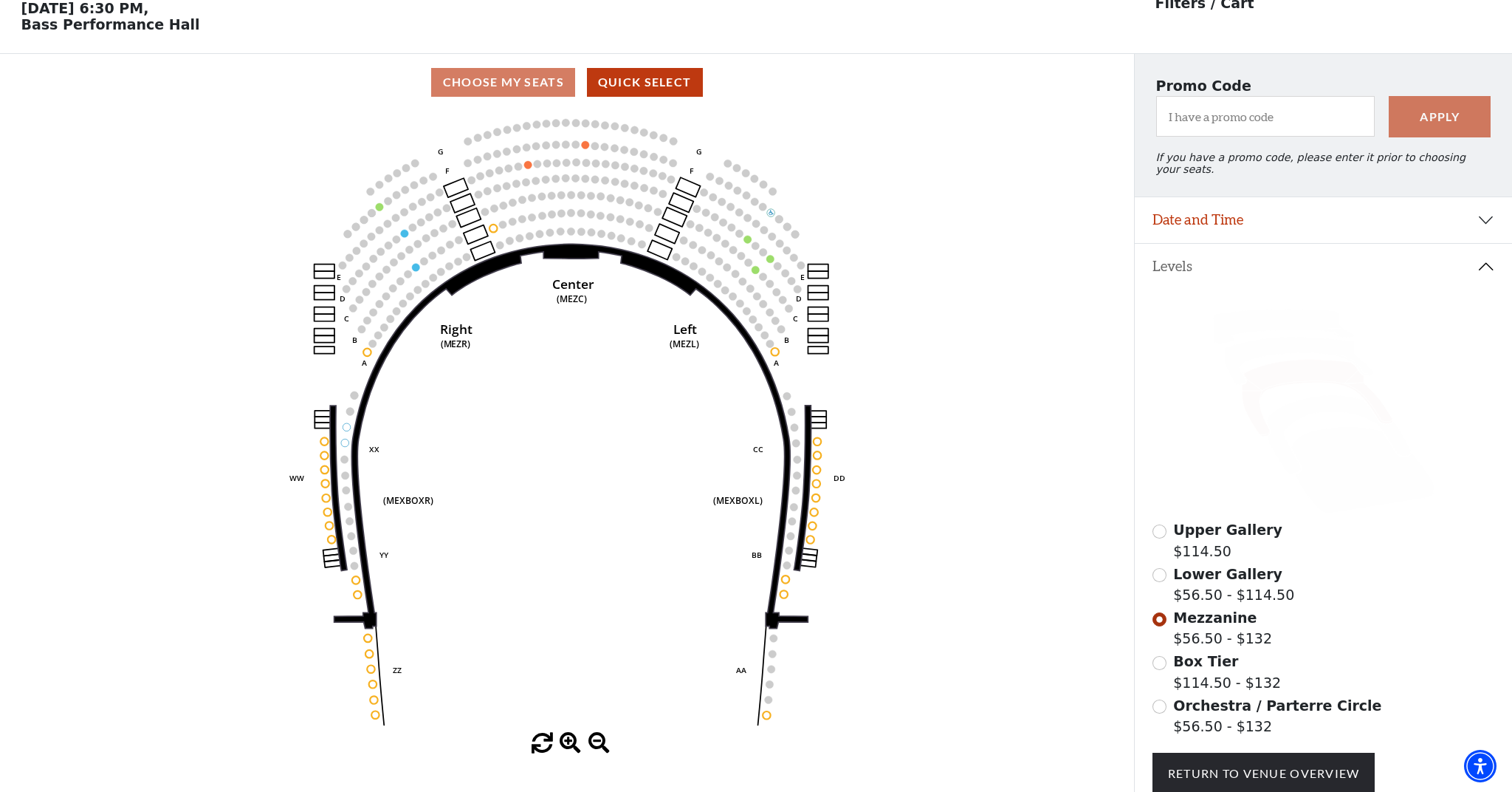
click at [523, 88] on div "Choose My Seats Quick Select" at bounding box center [567, 82] width 1134 height 29
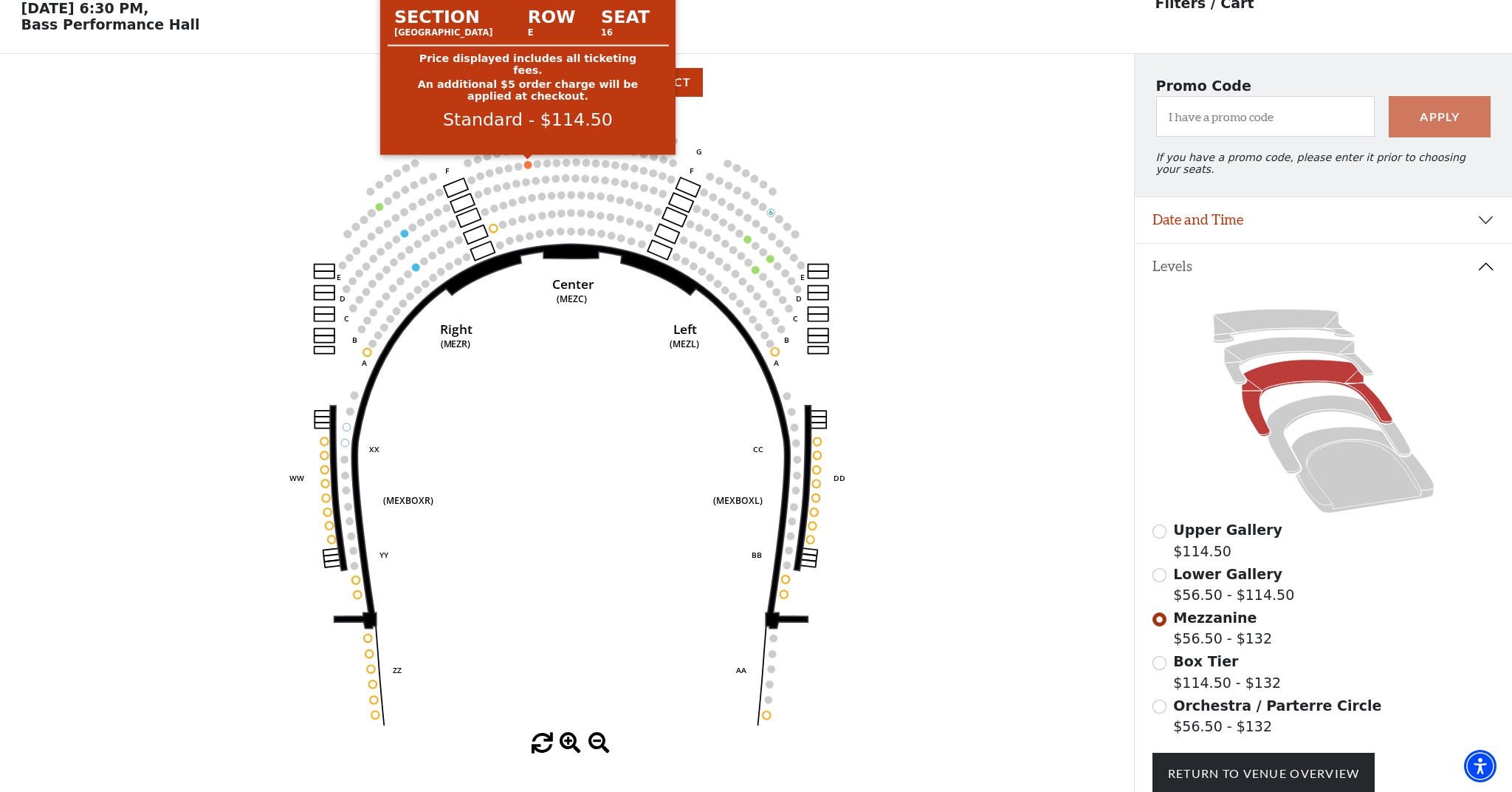
click at [527, 165] on circle at bounding box center [527, 164] width 7 height 7
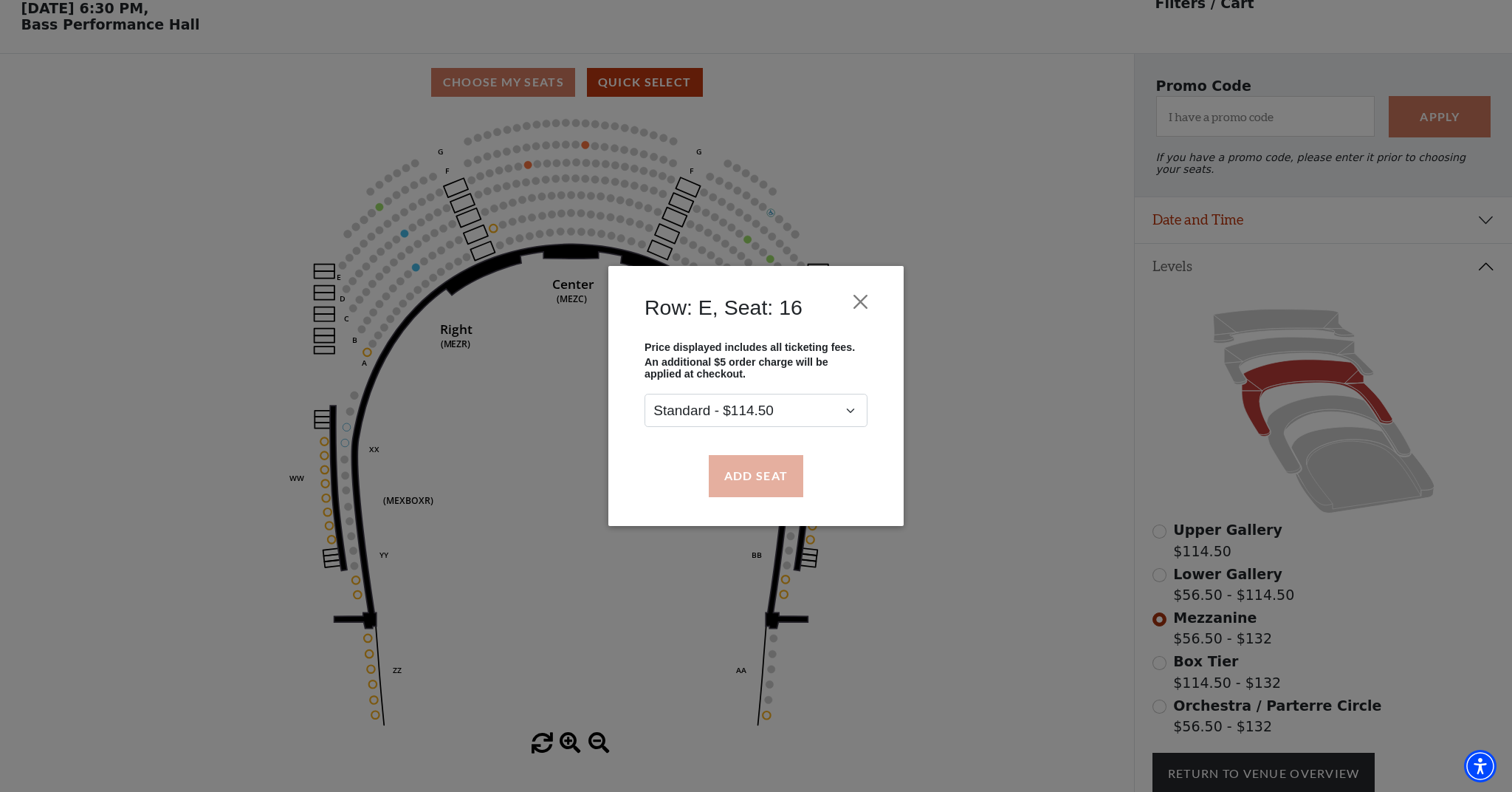
click at [773, 472] on button "Add Seat" at bounding box center [756, 476] width 94 height 42
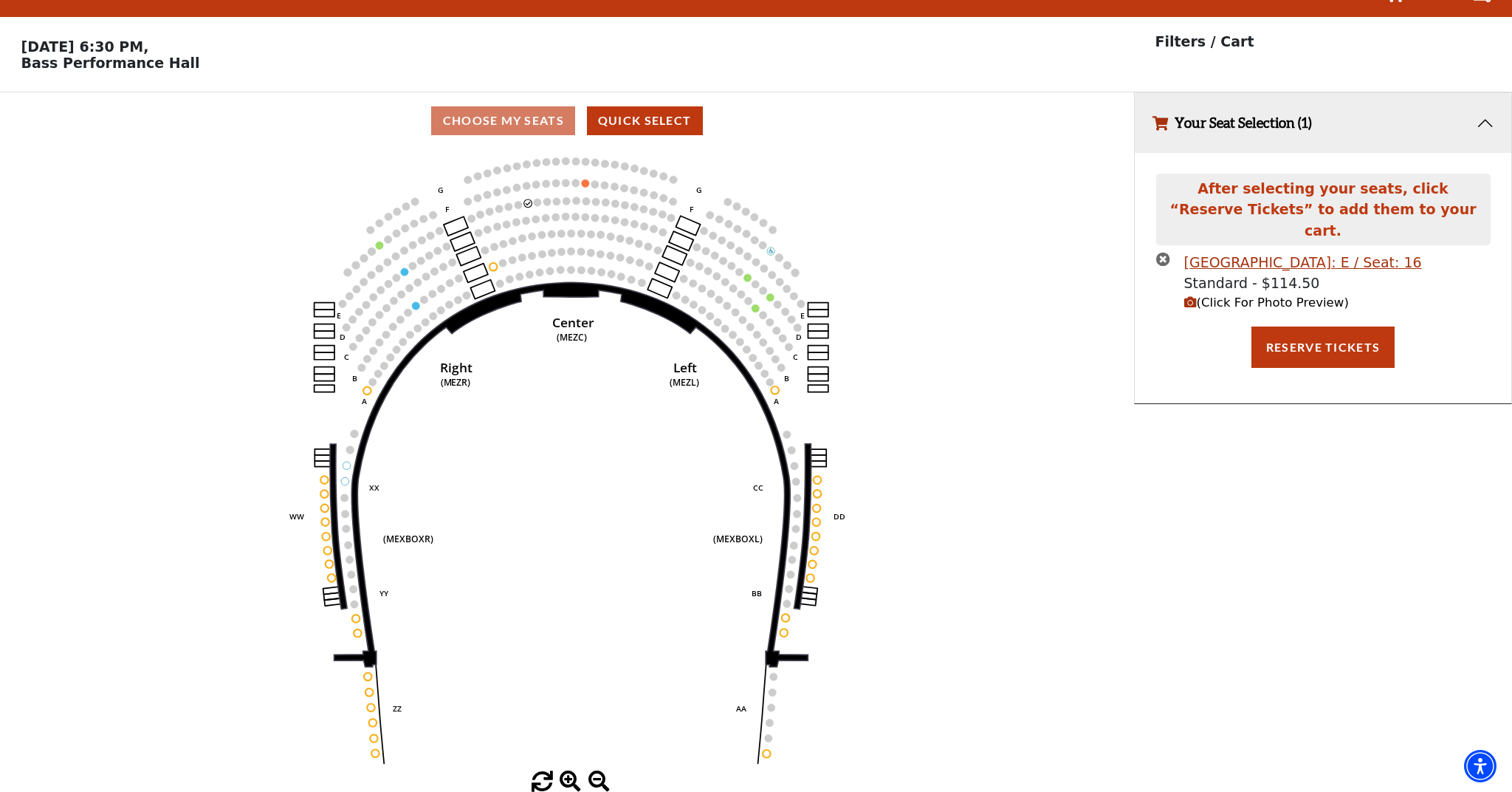
scroll to position [0, 0]
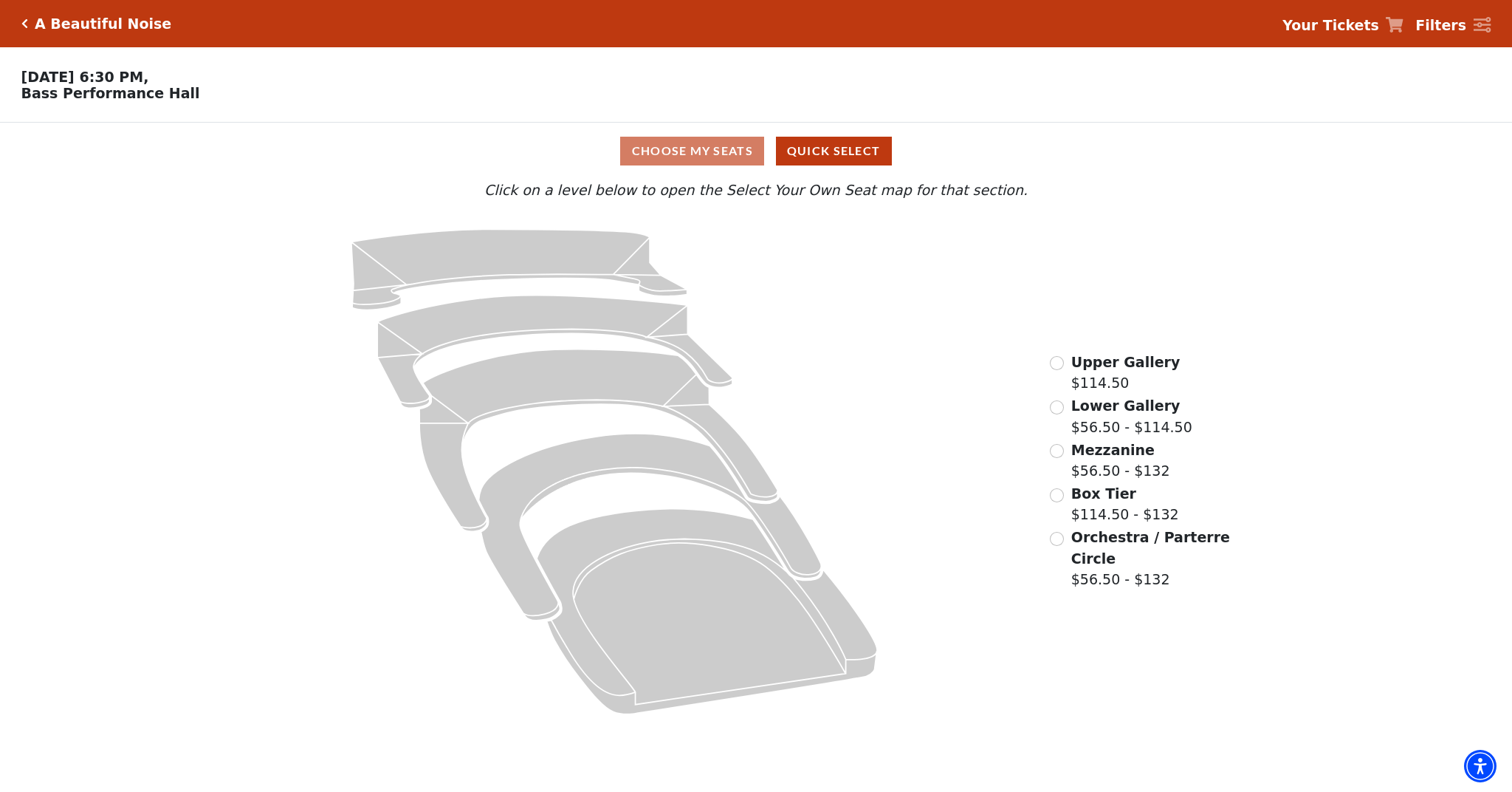
click at [1059, 493] on input "Box Tier$114.50 - $132\a" at bounding box center [1057, 495] width 14 height 14
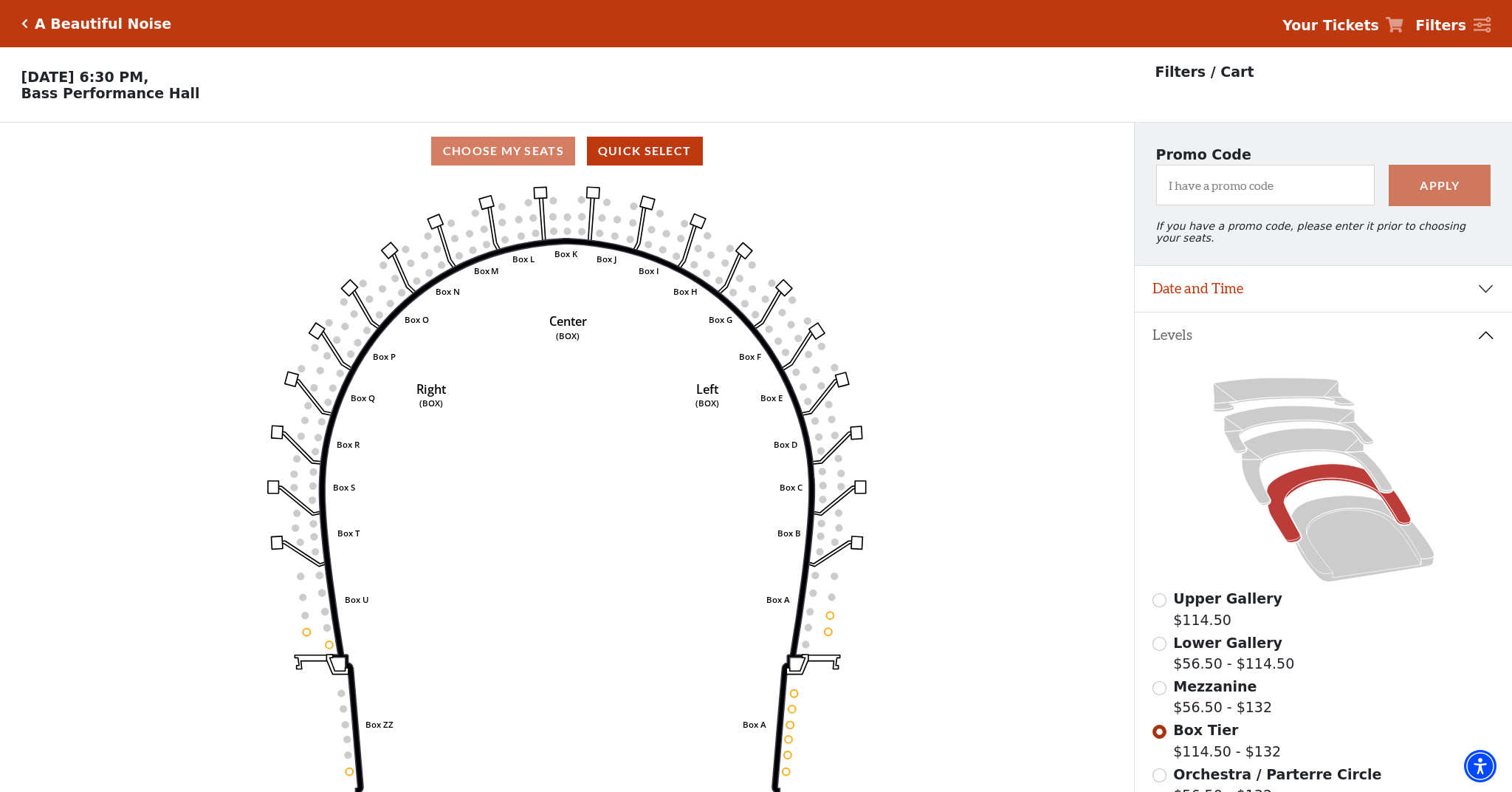
scroll to position [69, 0]
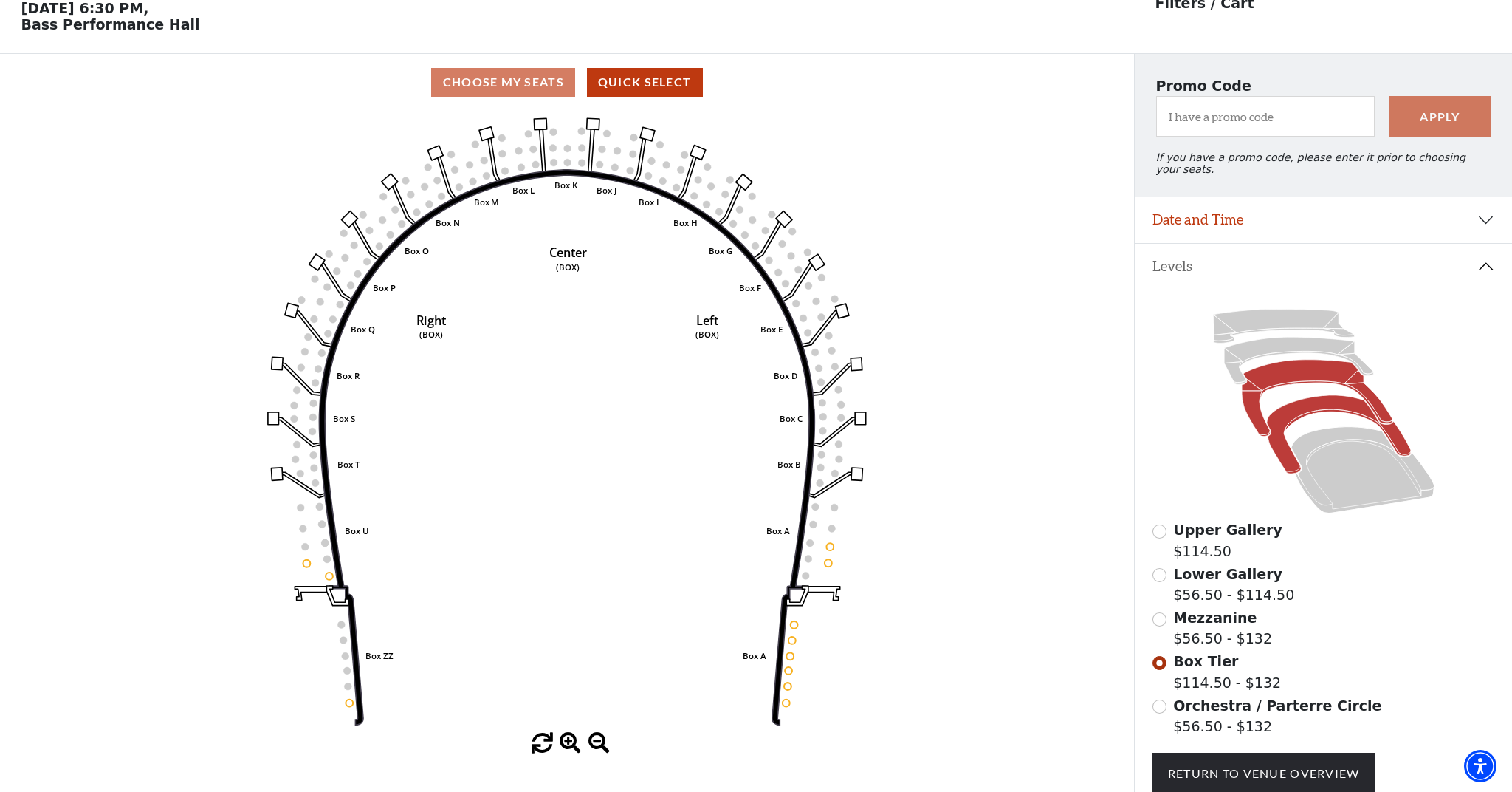
click at [1311, 379] on icon at bounding box center [1317, 398] width 151 height 77
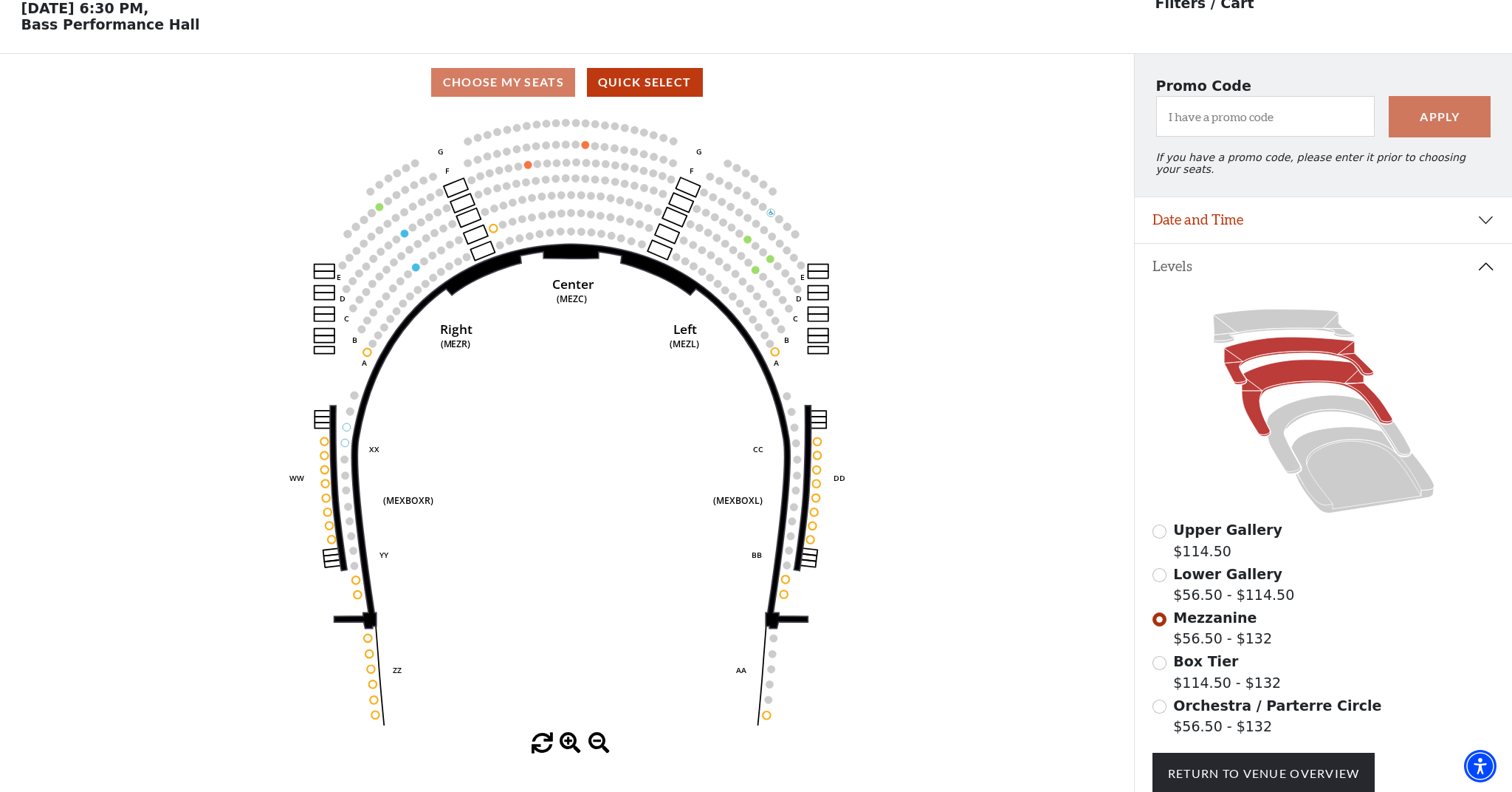
click at [1283, 348] on icon at bounding box center [1299, 360] width 149 height 47
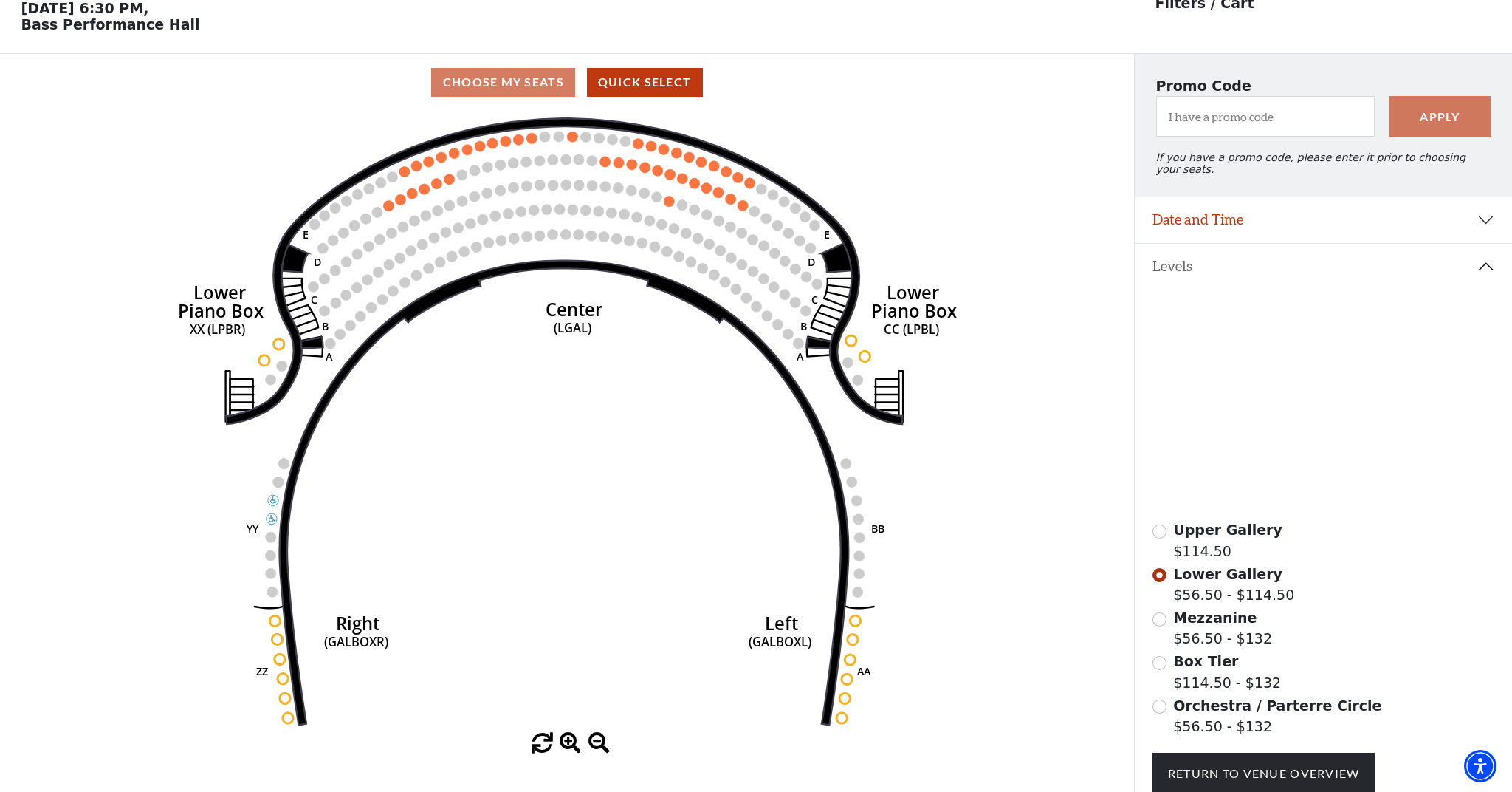
click at [1275, 324] on icon at bounding box center [1283, 326] width 141 height 34
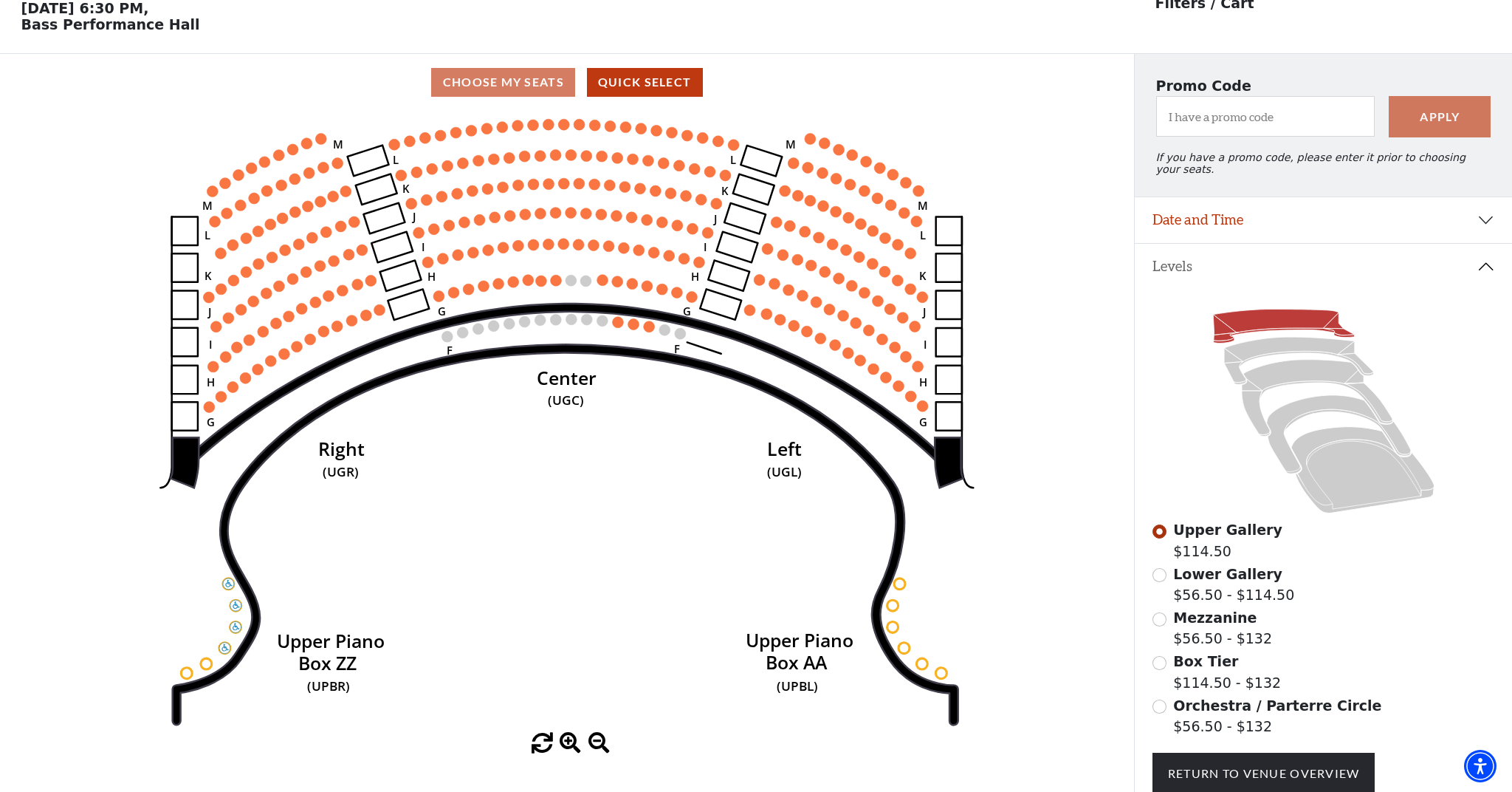
click at [1478, 213] on button "Date and Time" at bounding box center [1323, 220] width 377 height 46
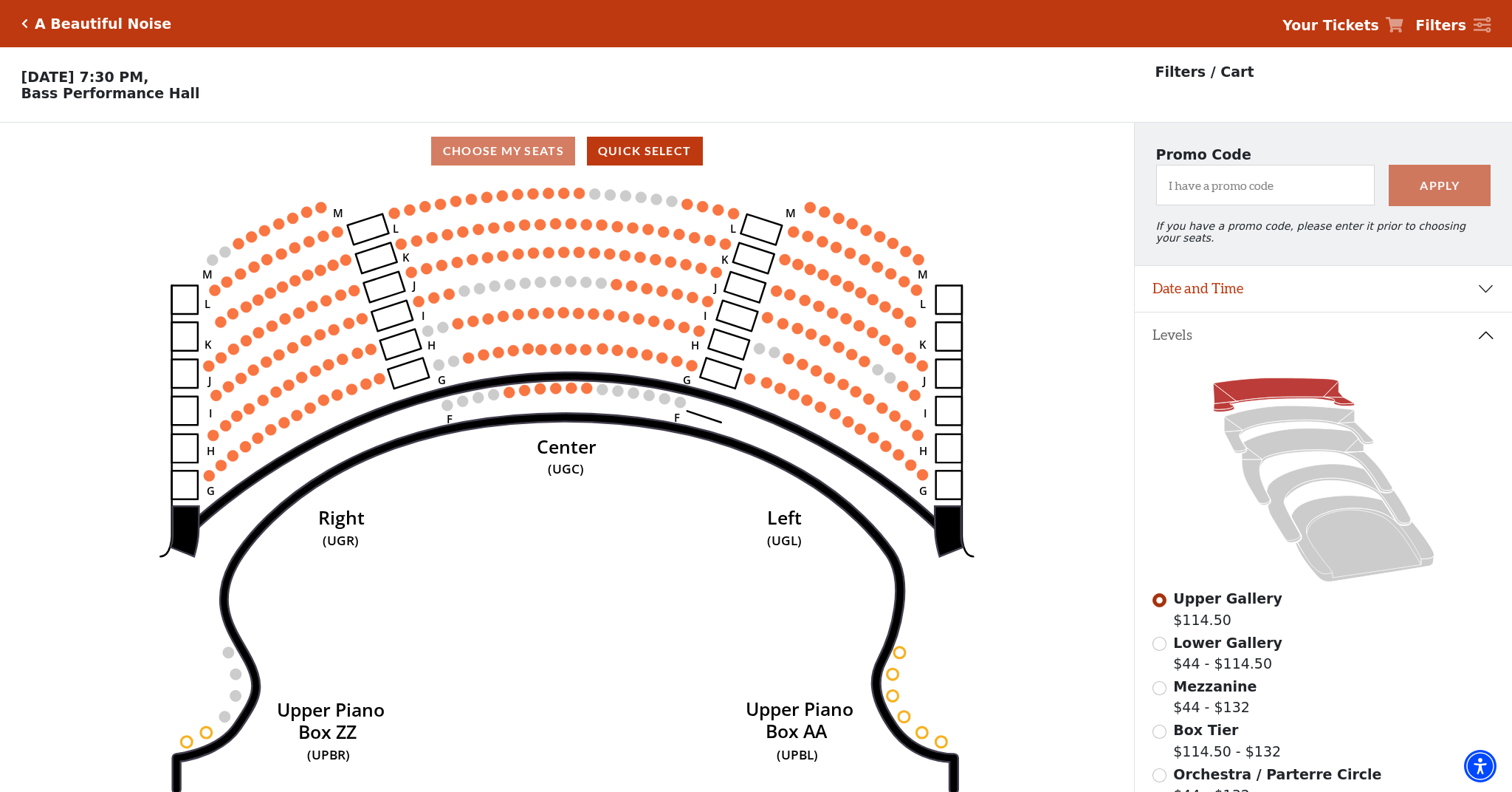
scroll to position [69, 0]
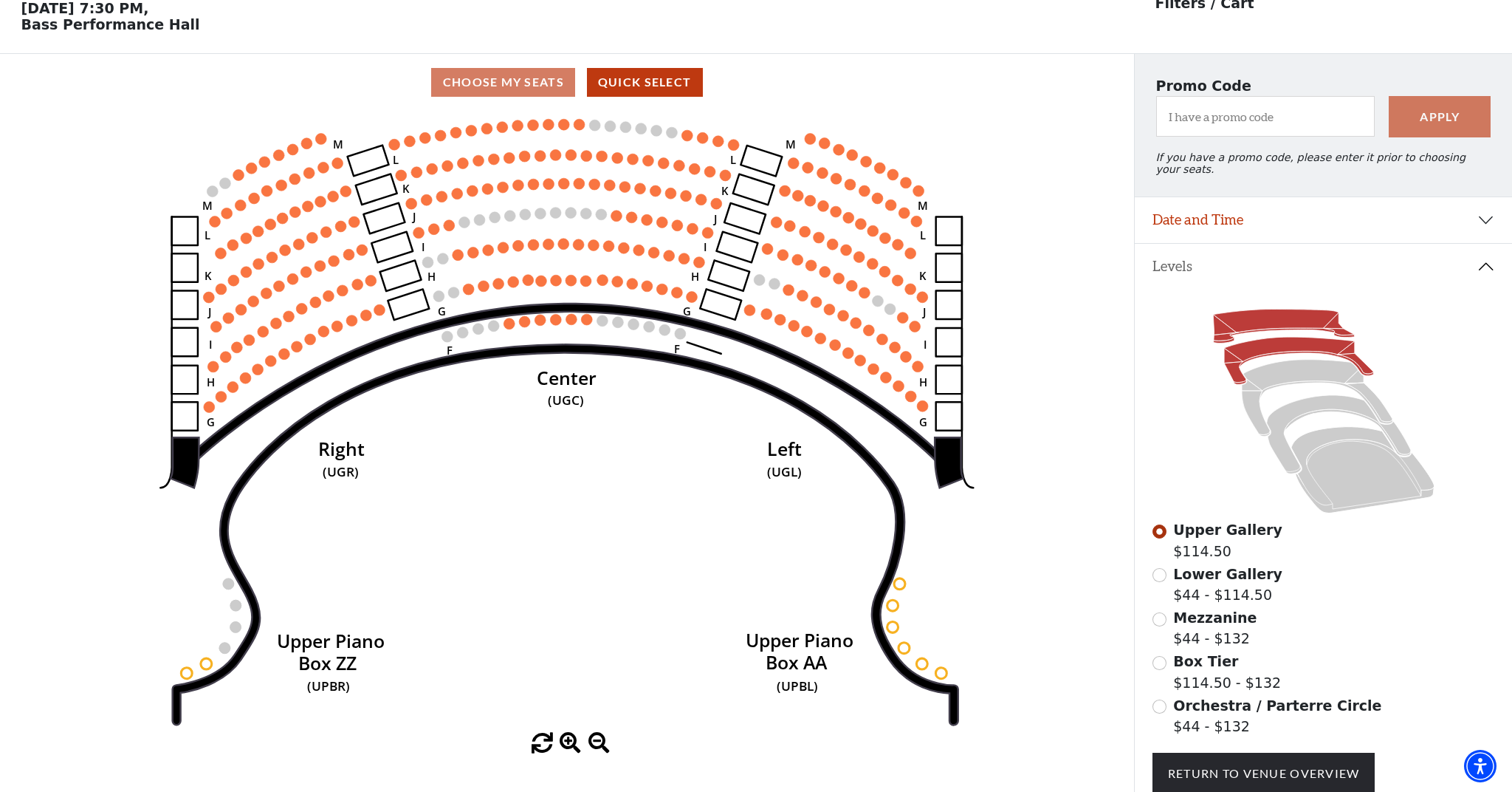
click at [1288, 348] on icon at bounding box center [1299, 360] width 149 height 47
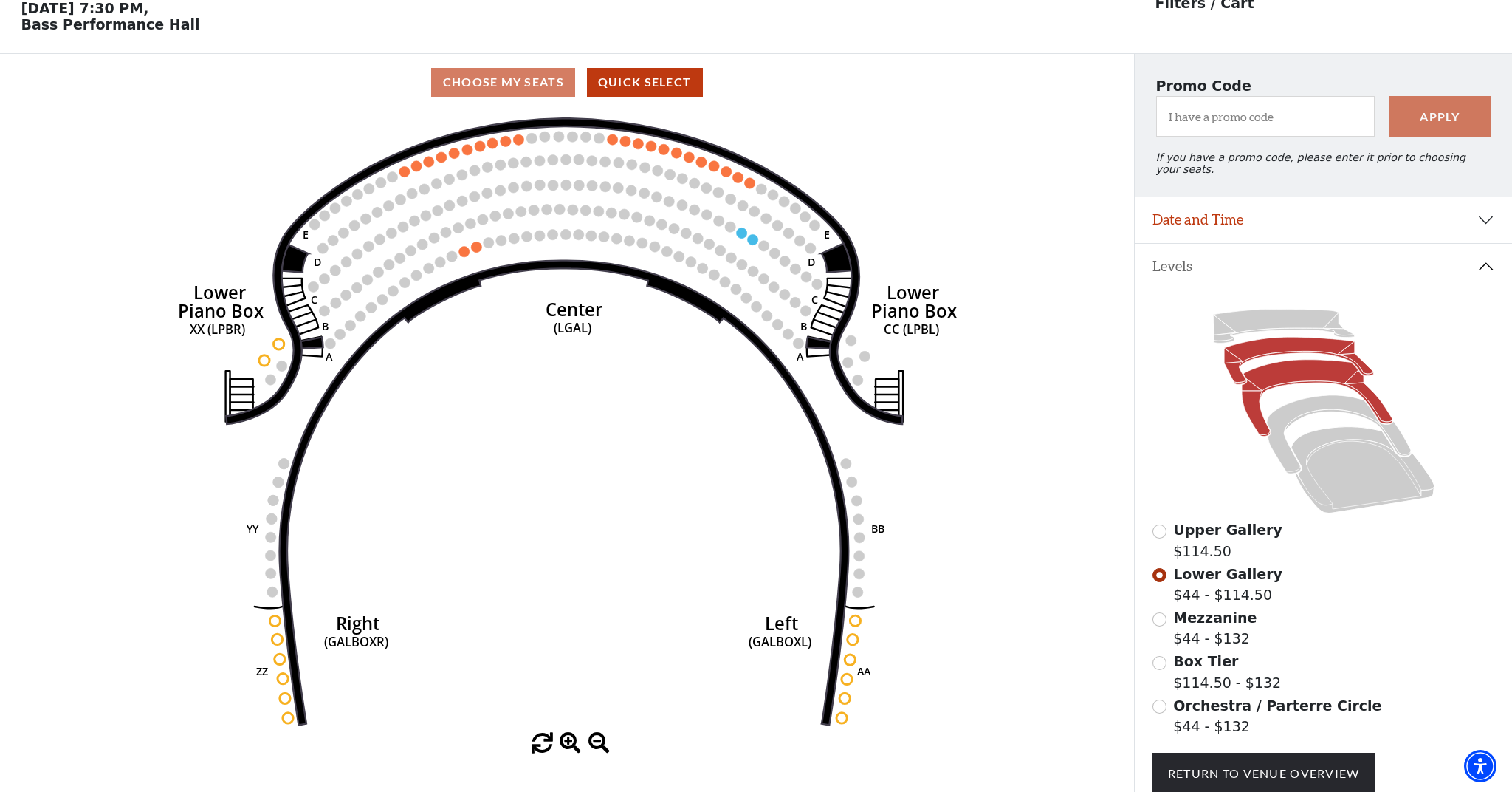
click at [1303, 368] on icon at bounding box center [1317, 398] width 151 height 77
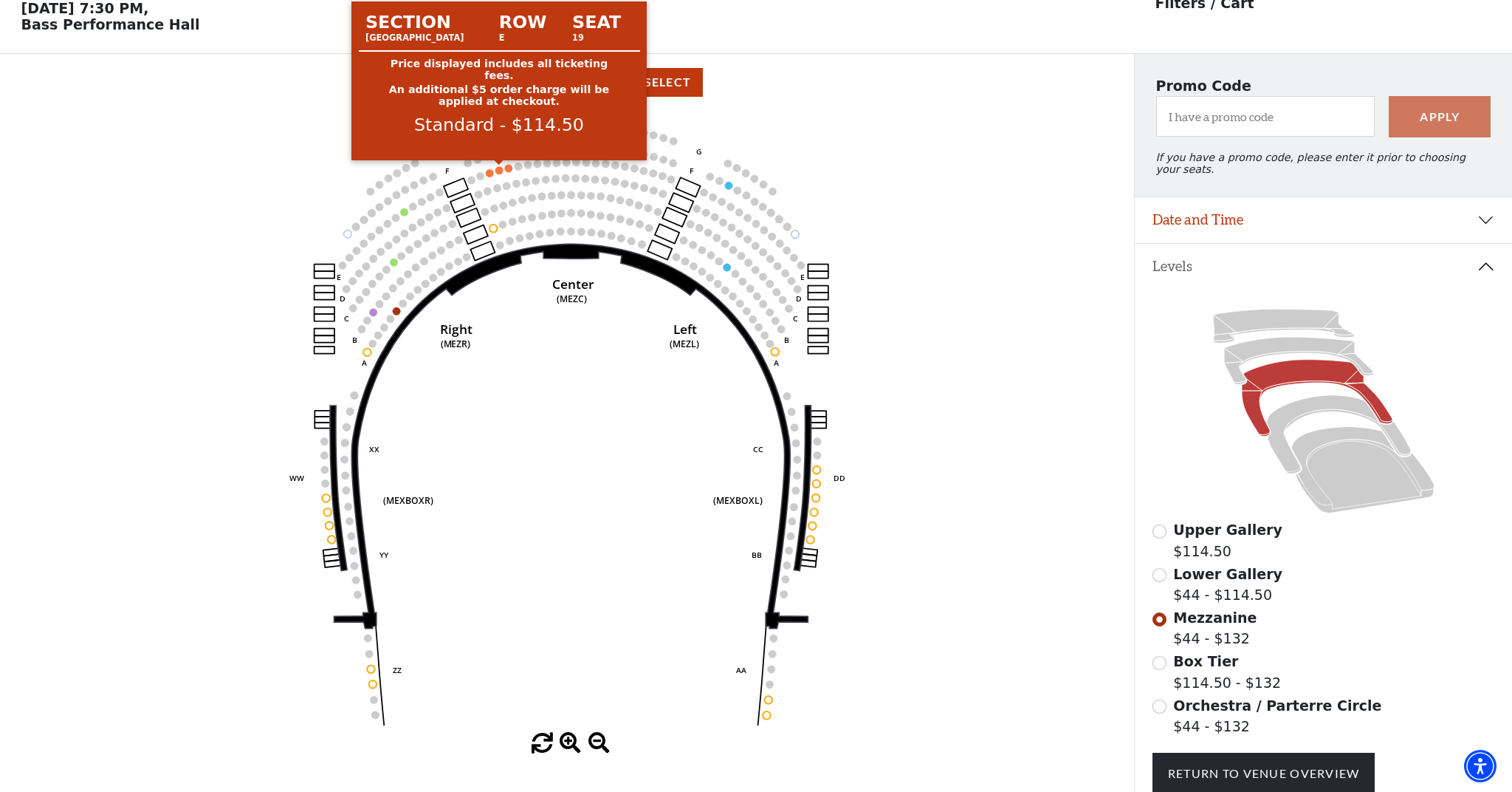
click at [496, 170] on circle at bounding box center [499, 169] width 7 height 7
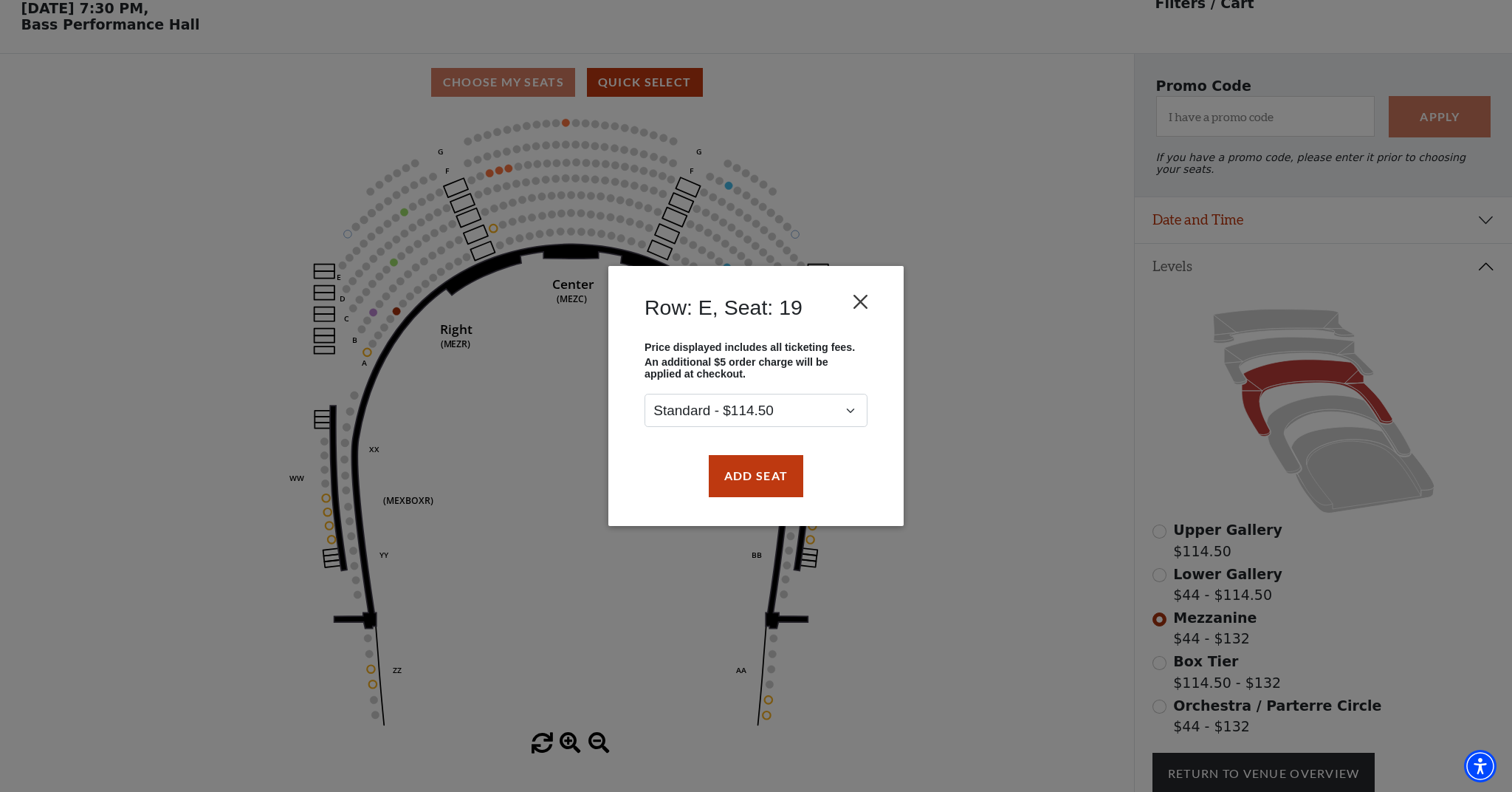
click at [864, 302] on button "Close" at bounding box center [861, 301] width 28 height 28
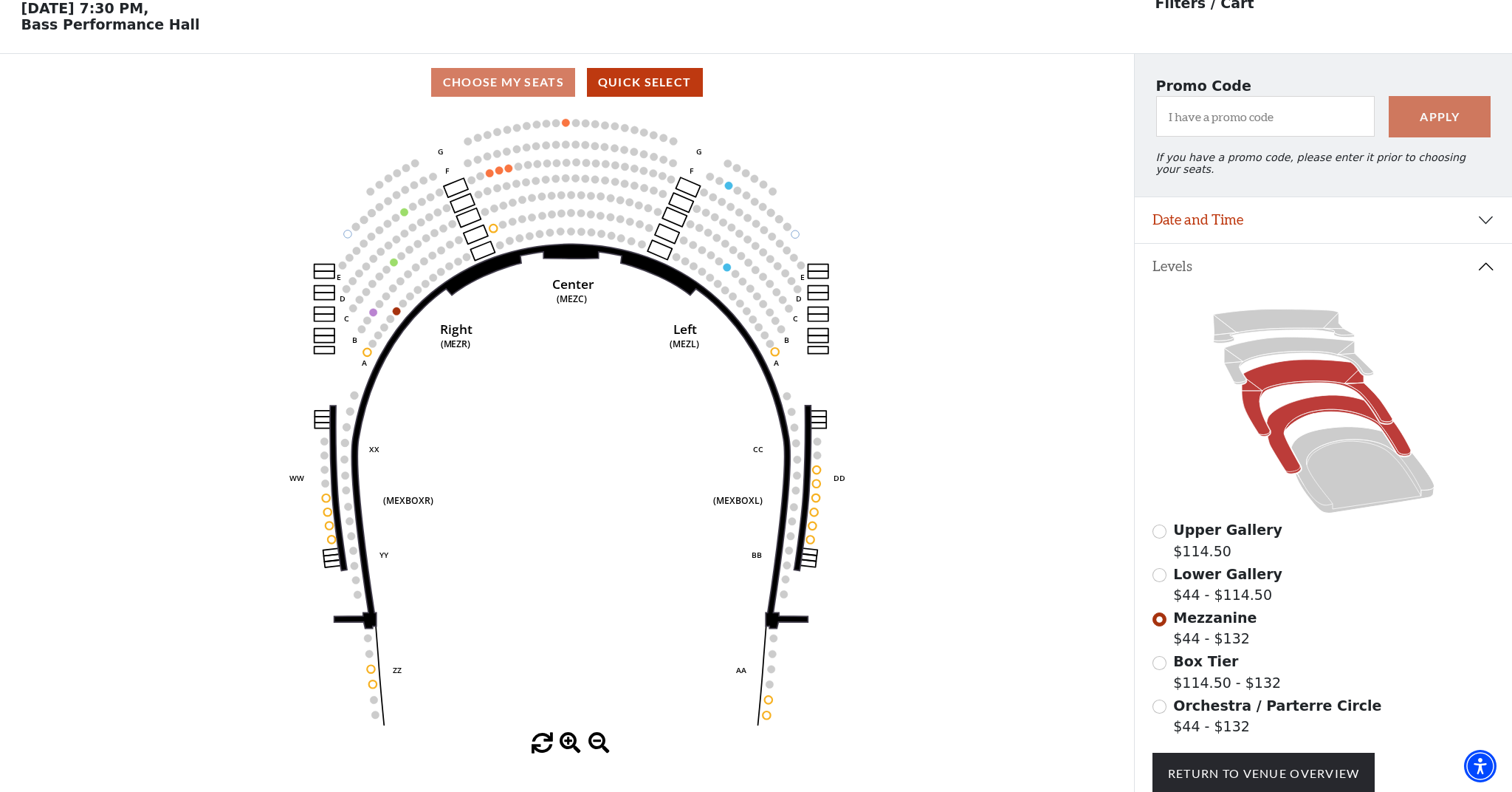
click at [1300, 413] on icon at bounding box center [1339, 434] width 144 height 78
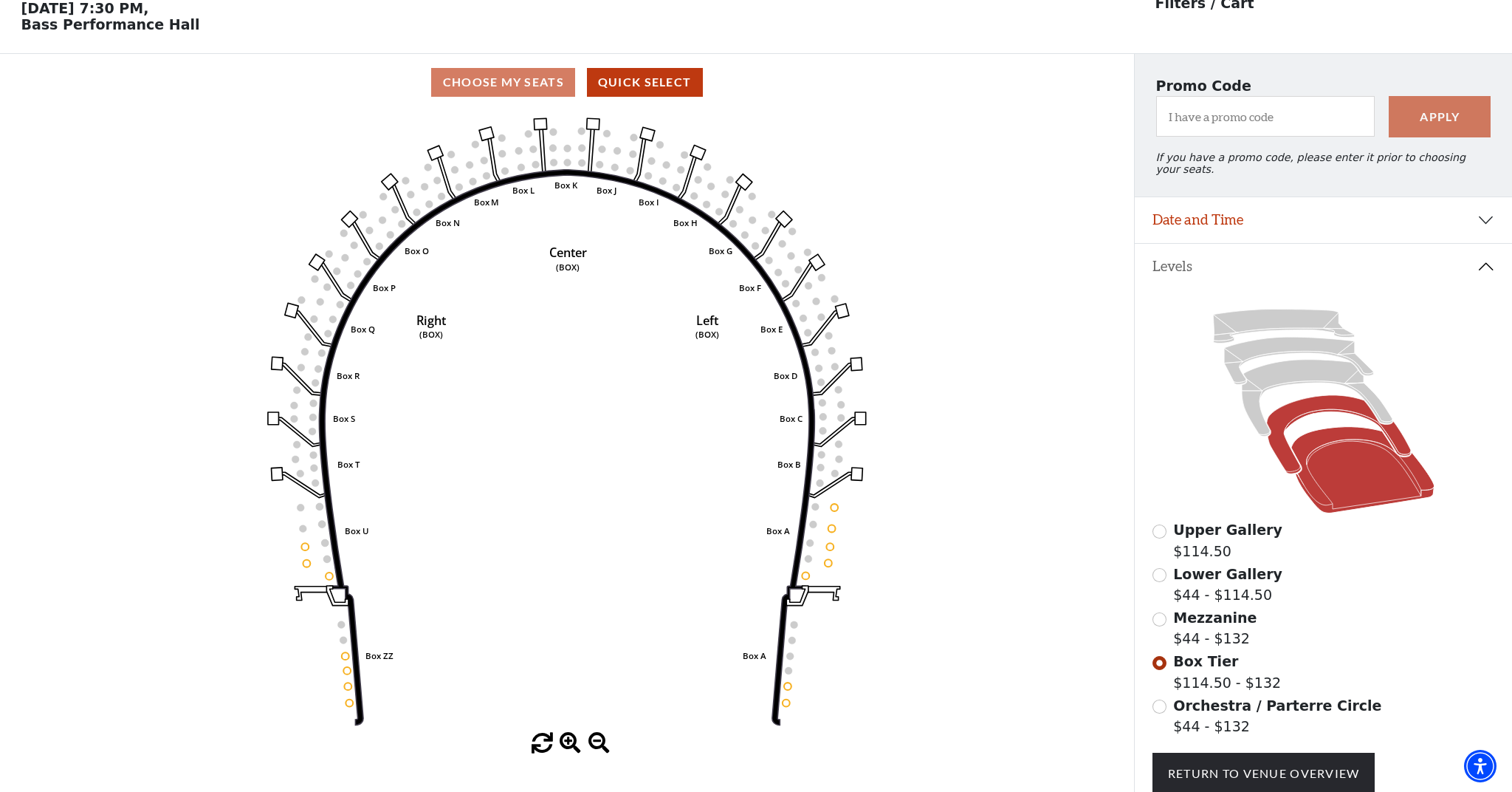
click at [1308, 443] on icon at bounding box center [1362, 470] width 143 height 86
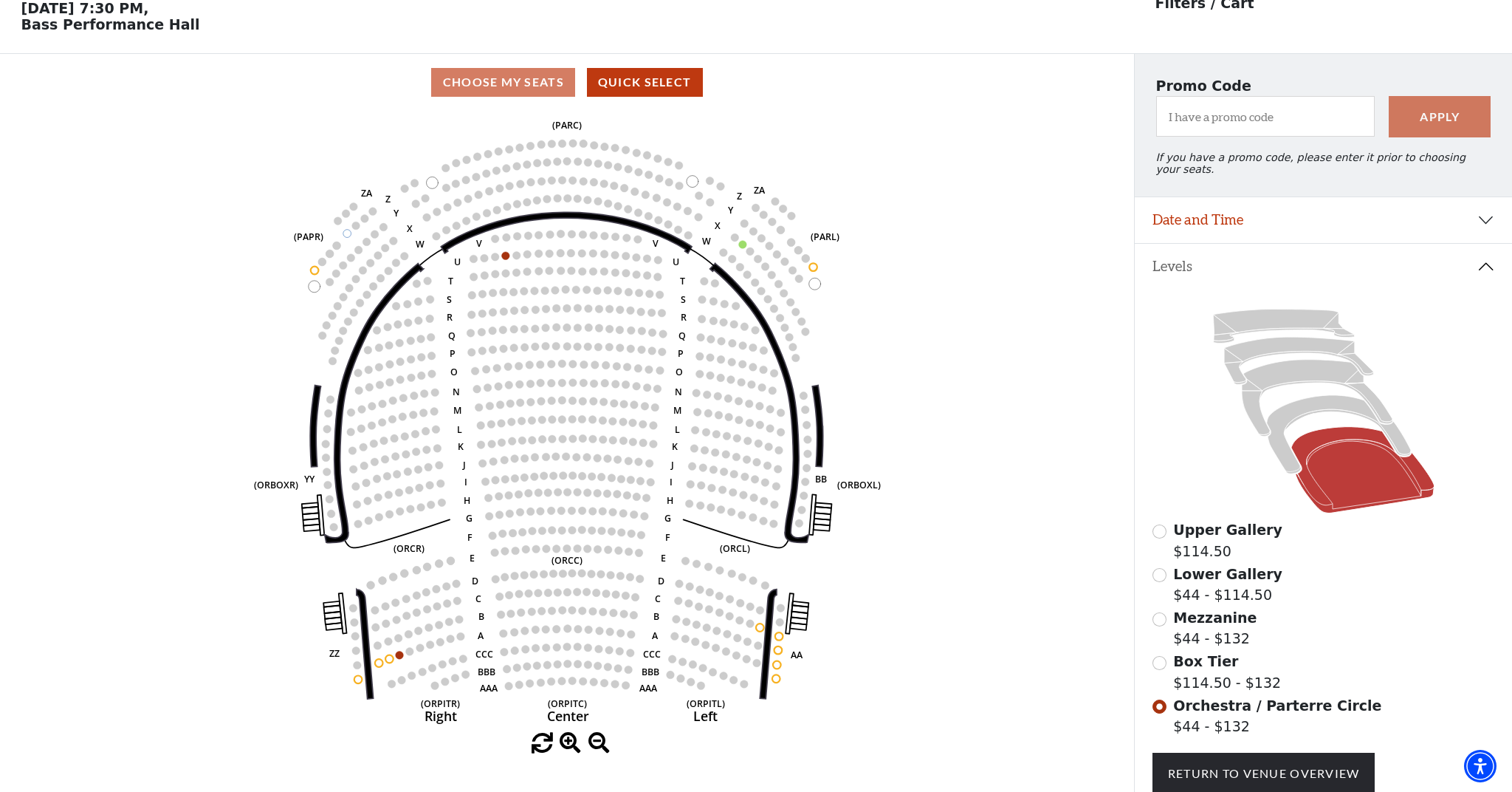
click at [1291, 218] on button "Date and Time" at bounding box center [1323, 220] width 377 height 46
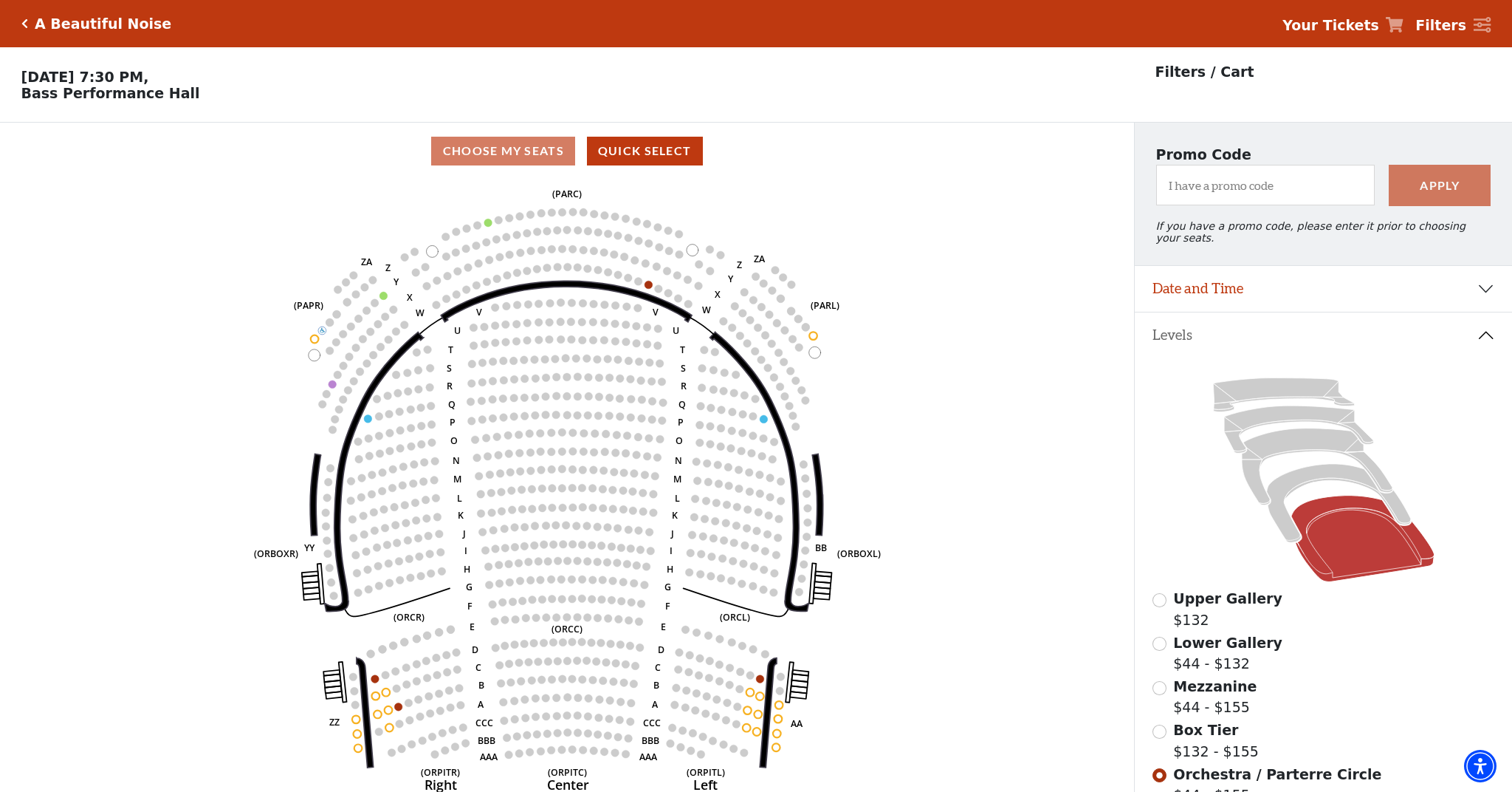
click at [1490, 286] on button "Date and Time" at bounding box center [1323, 289] width 377 height 46
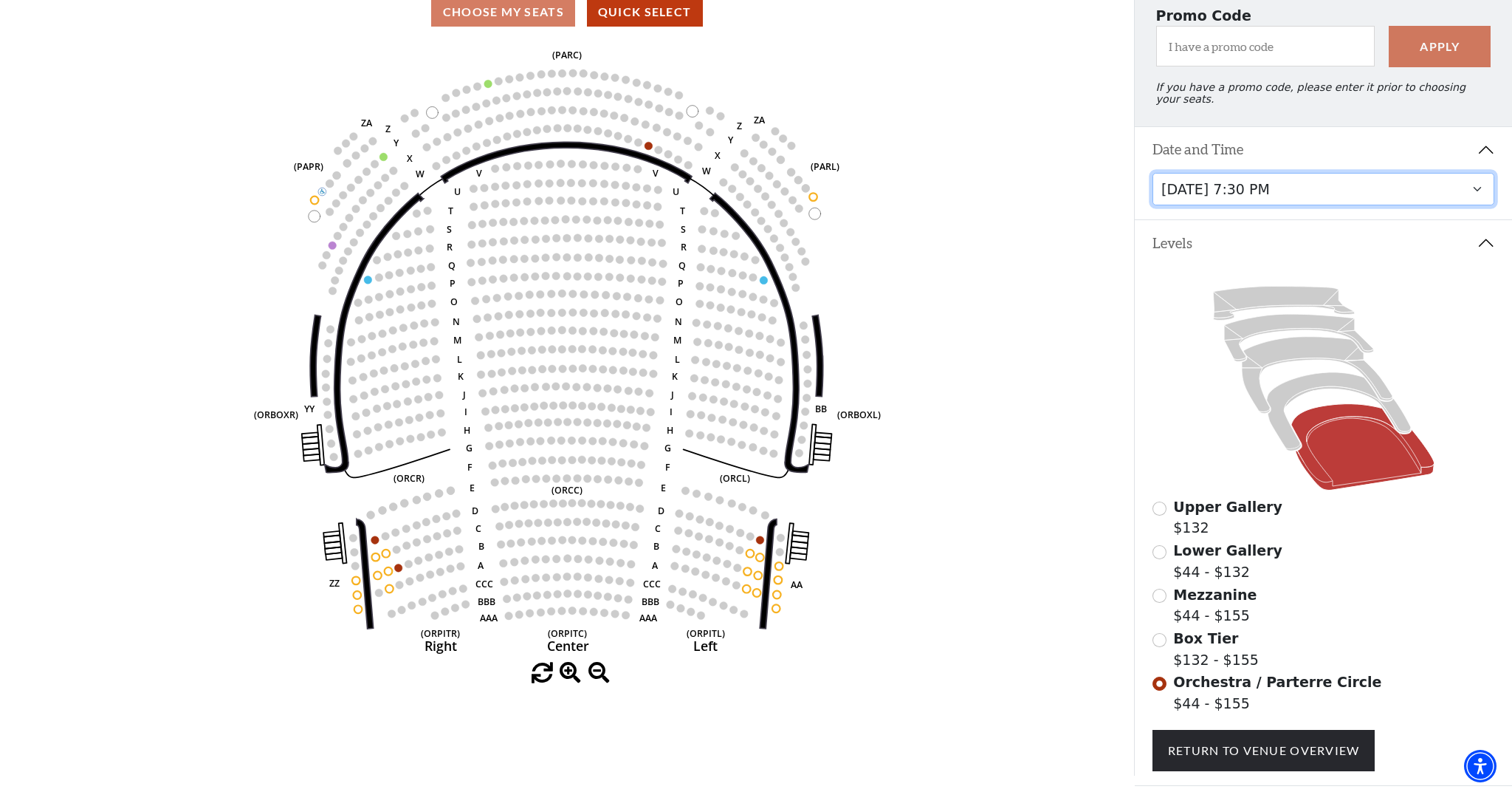
scroll to position [165, 0]
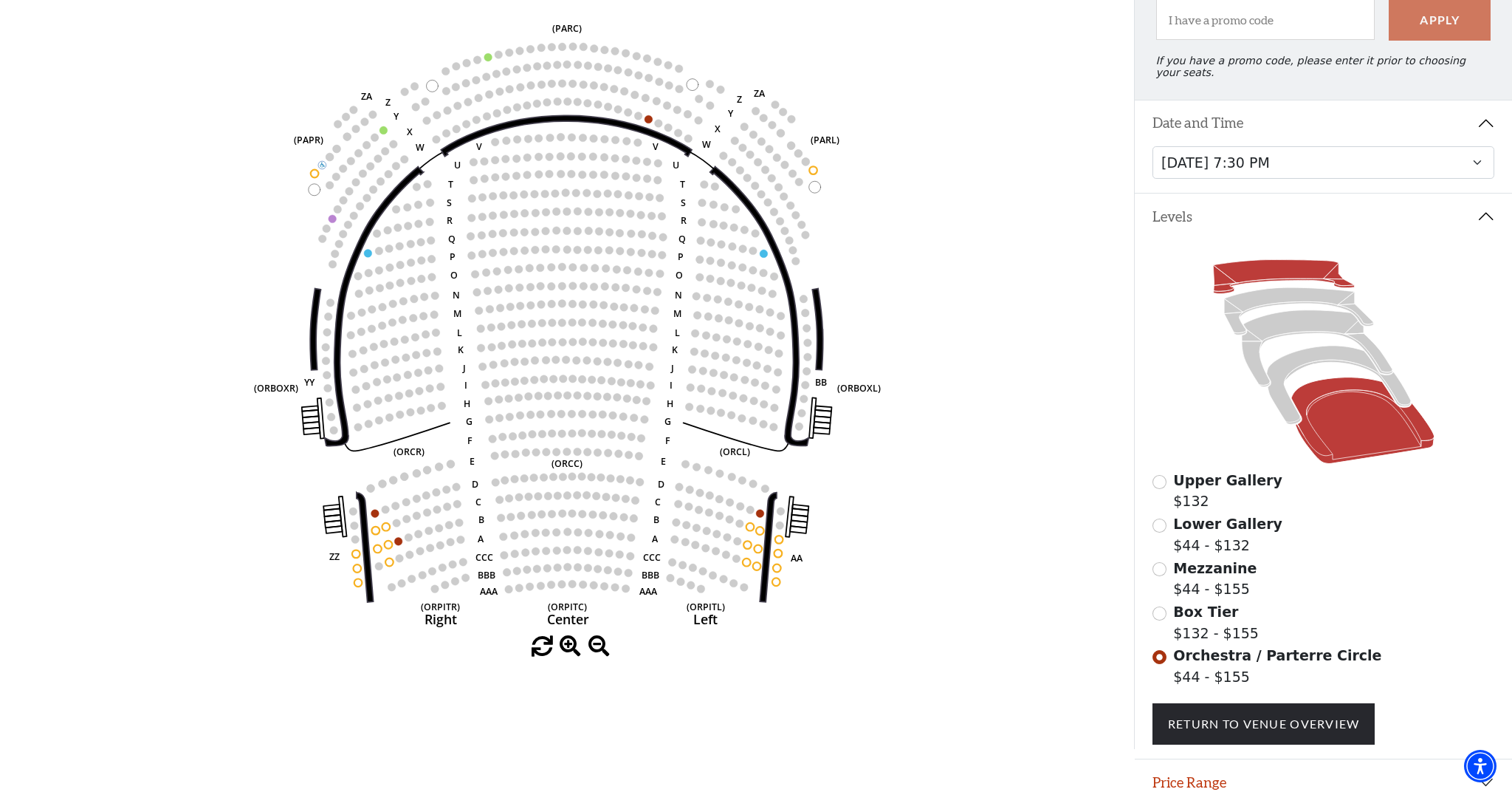
click at [1307, 274] on icon at bounding box center [1283, 277] width 141 height 34
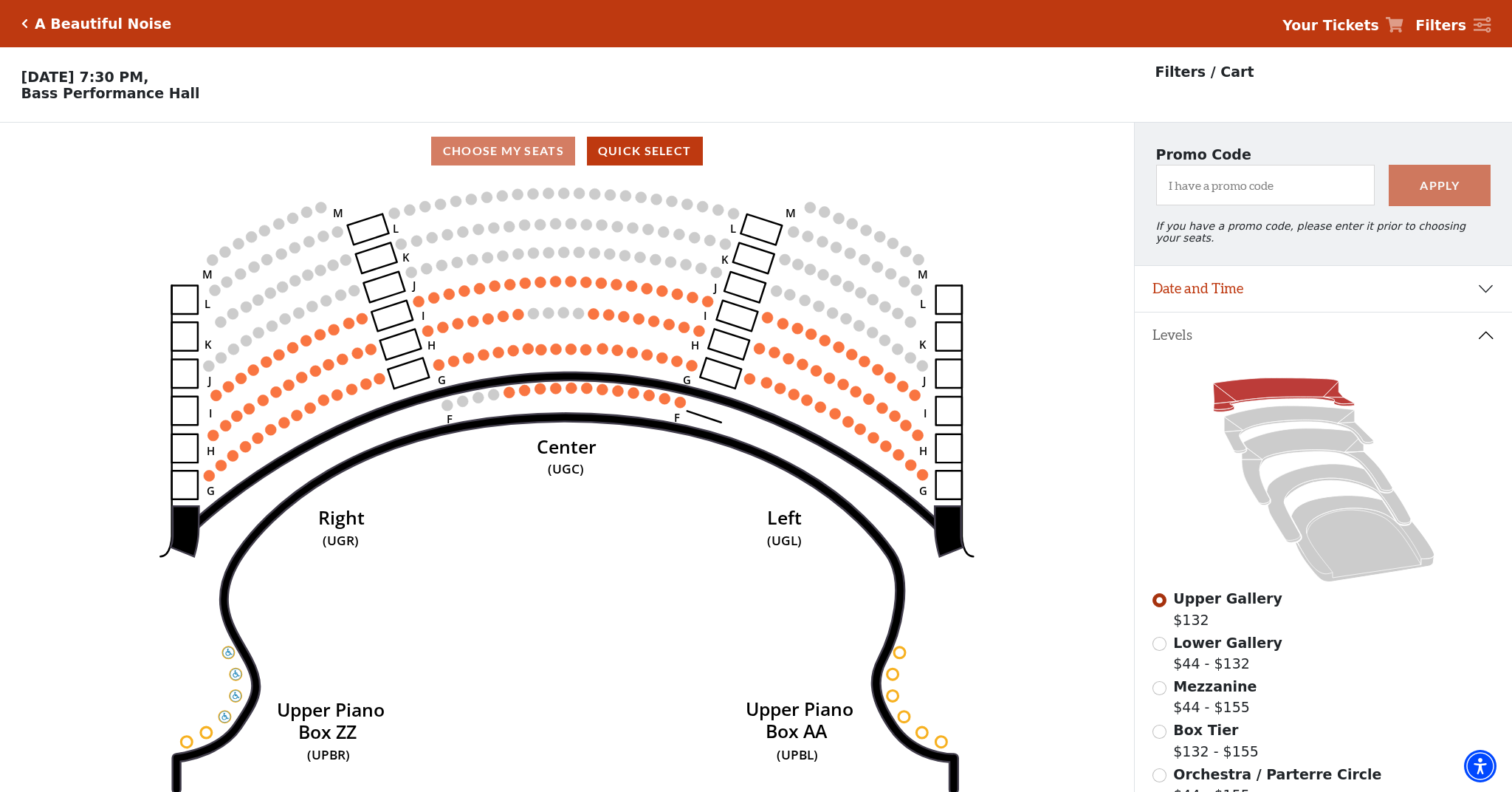
scroll to position [69, 0]
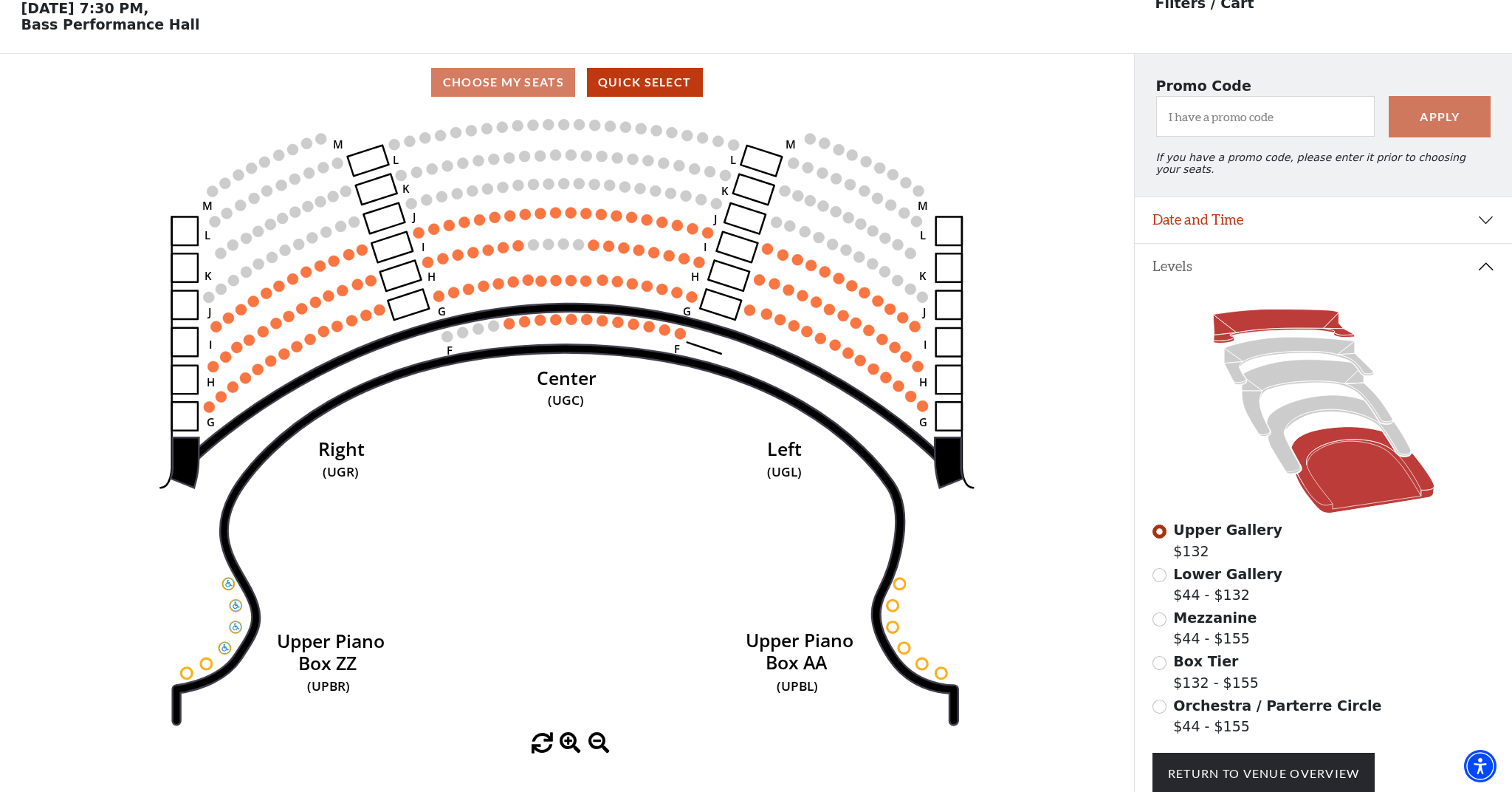
click at [1333, 482] on icon at bounding box center [1362, 470] width 143 height 86
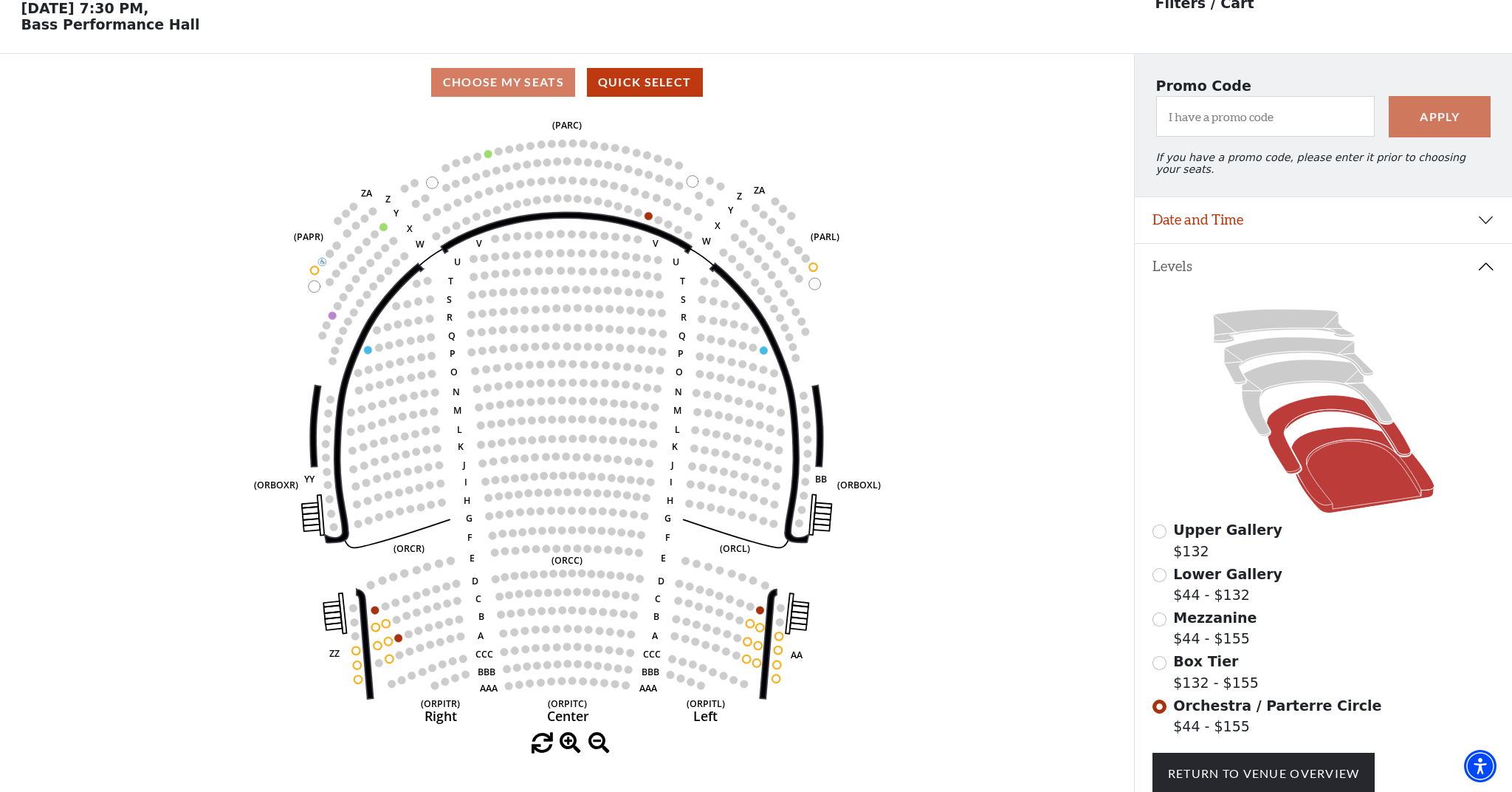
click at [1338, 403] on icon at bounding box center [1339, 434] width 144 height 78
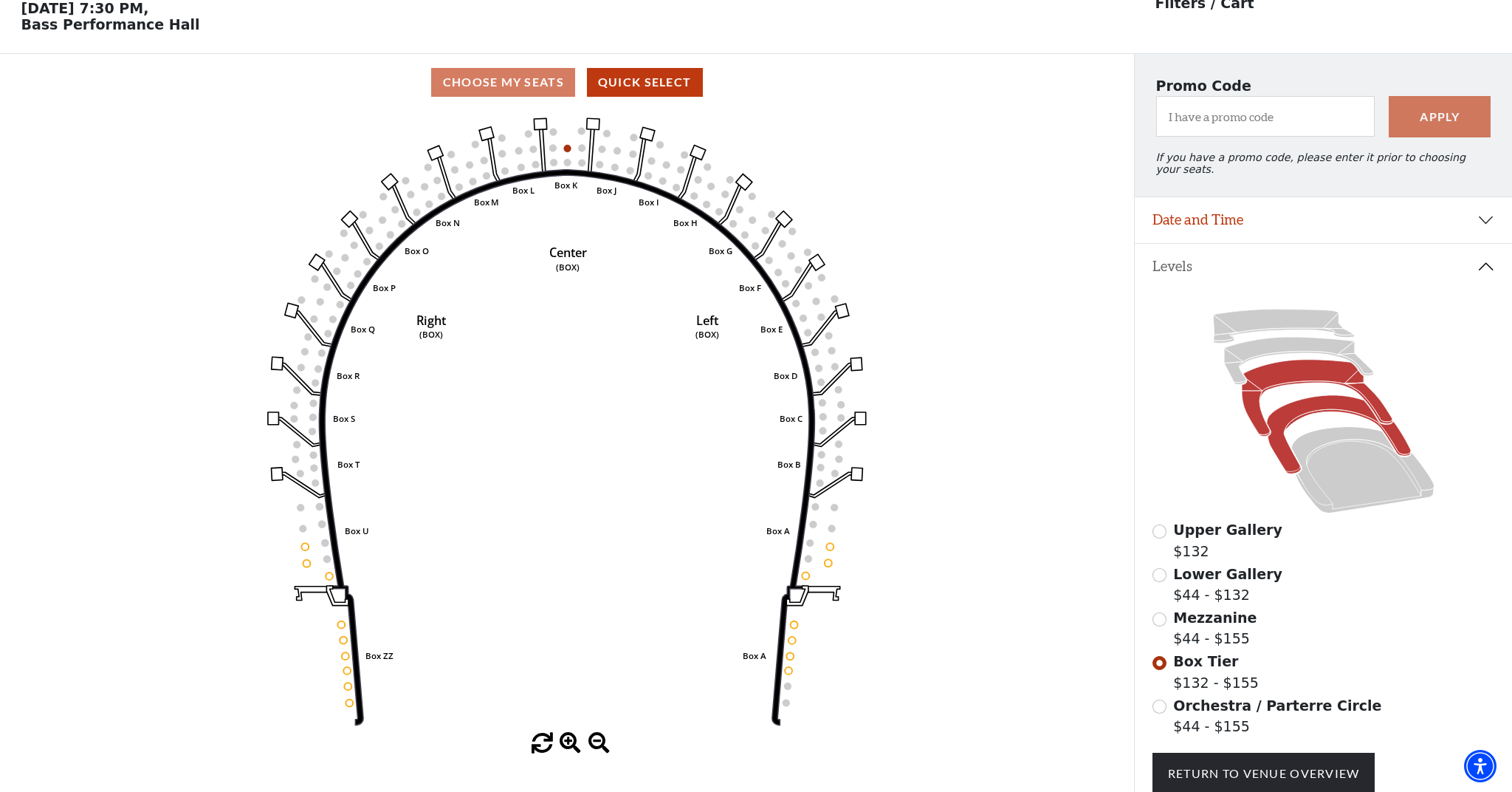
click at [1319, 380] on icon at bounding box center [1317, 398] width 151 height 77
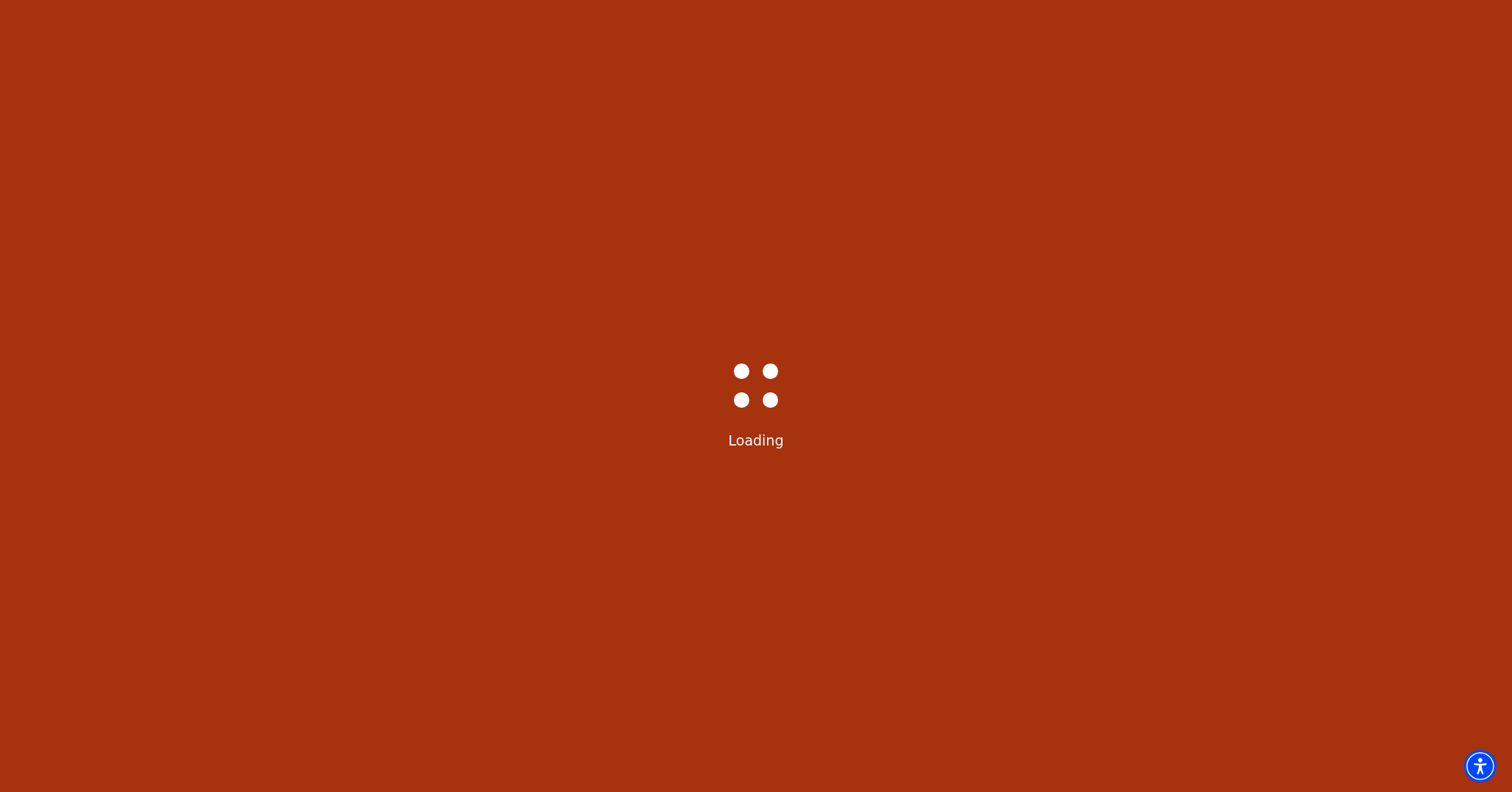
select select "6222"
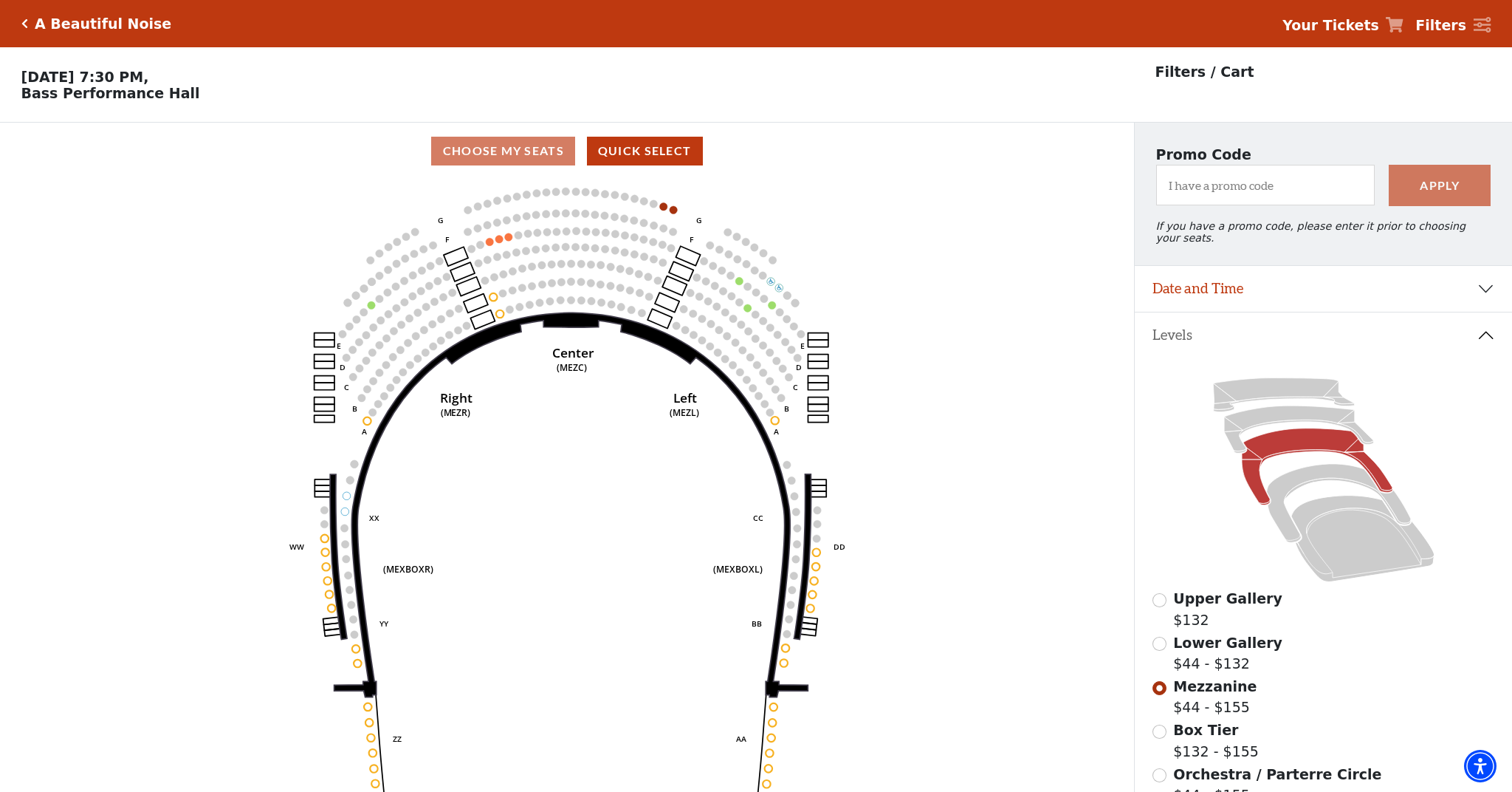
scroll to position [69, 0]
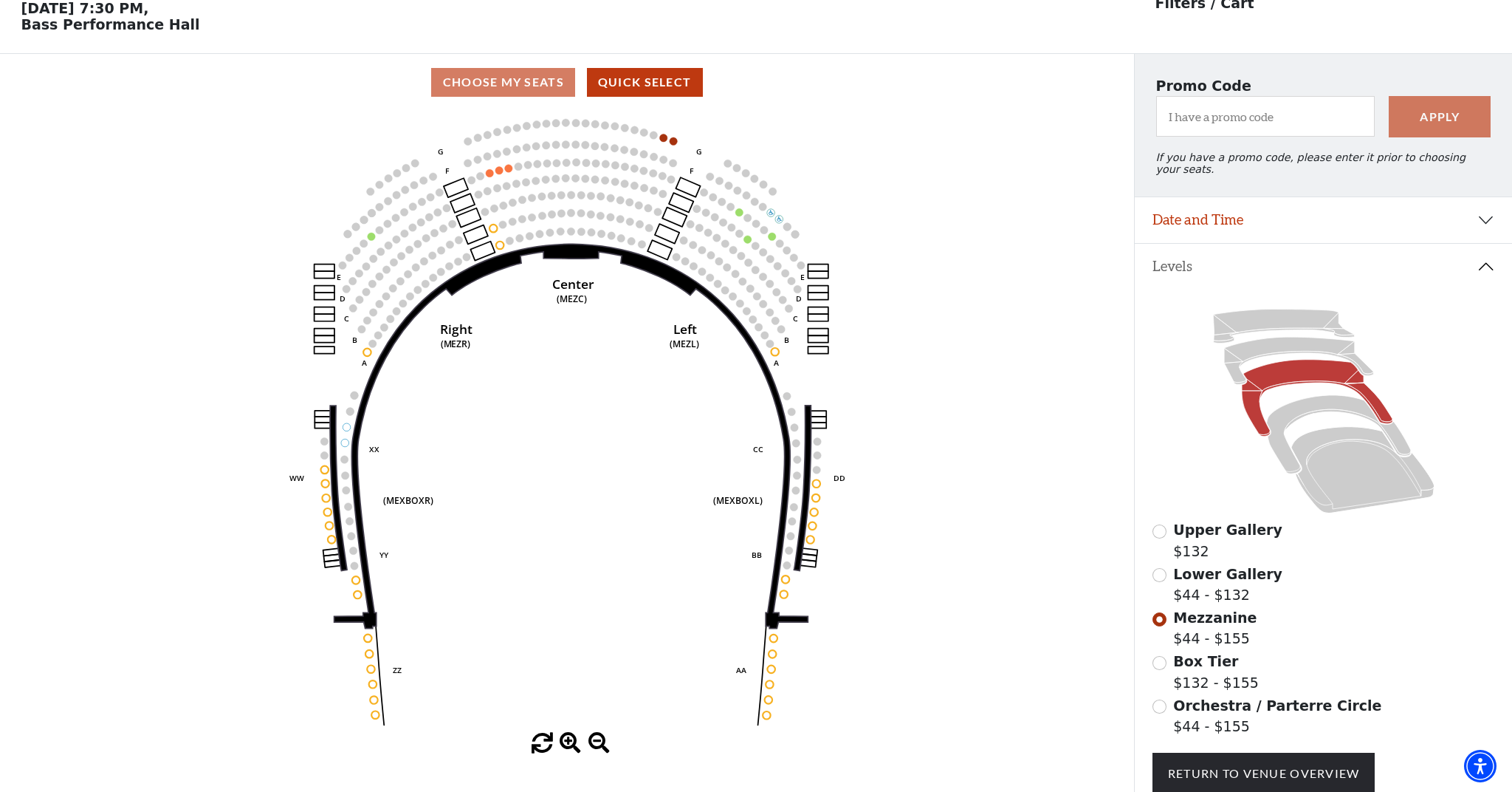
click at [1317, 218] on button "Date and Time" at bounding box center [1323, 220] width 377 height 46
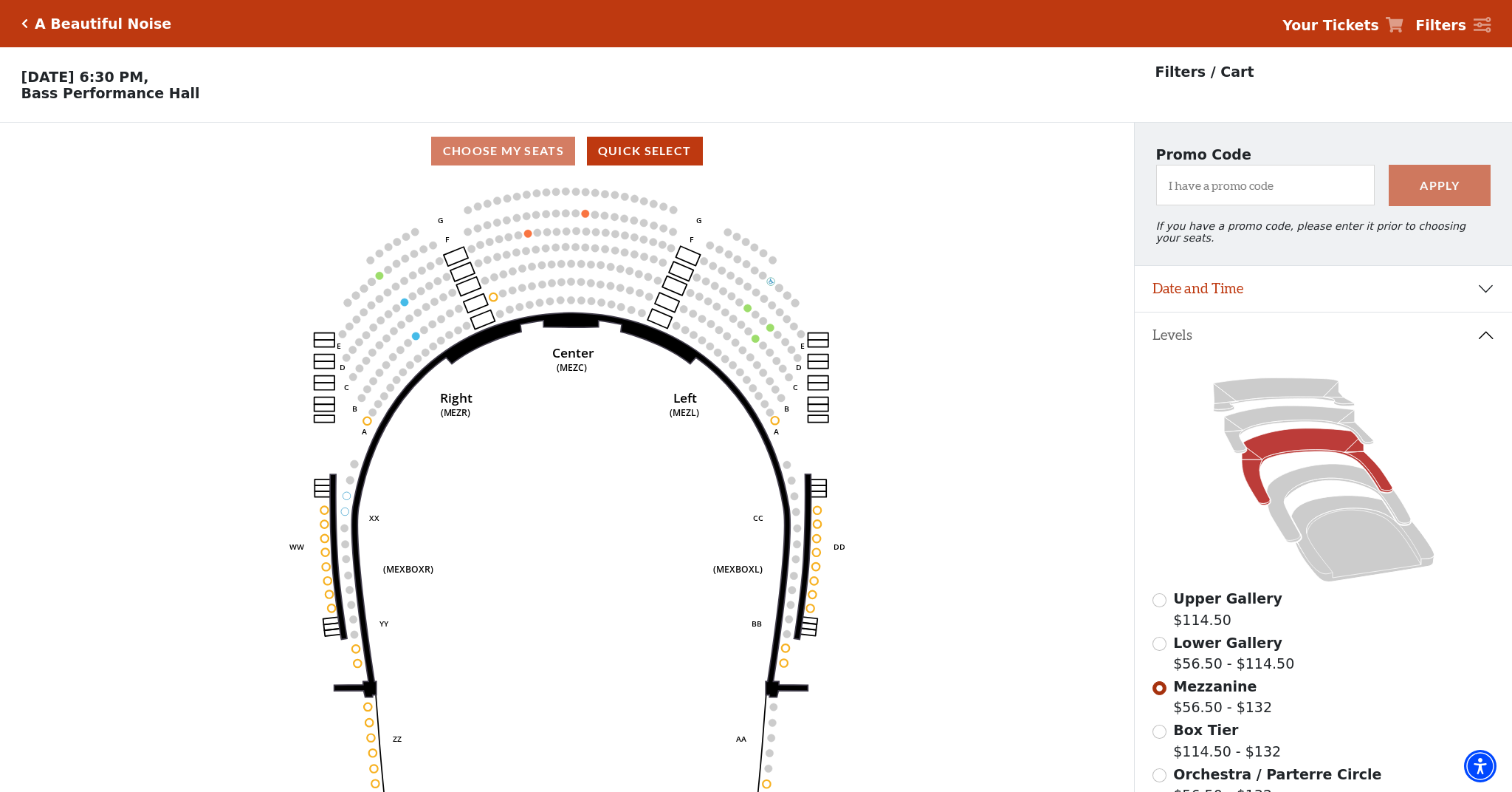
scroll to position [69, 0]
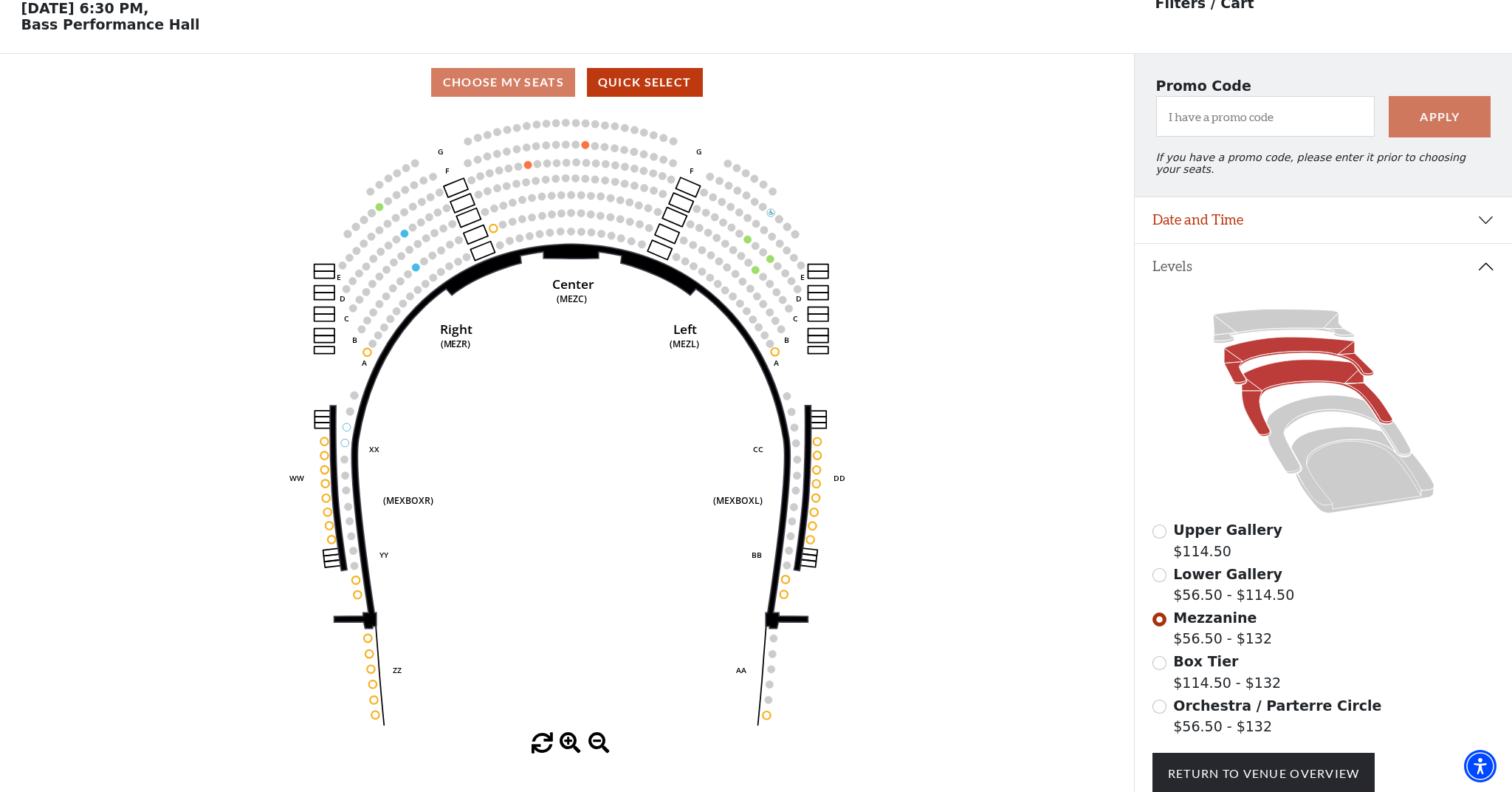
click at [1299, 345] on icon at bounding box center [1299, 360] width 149 height 47
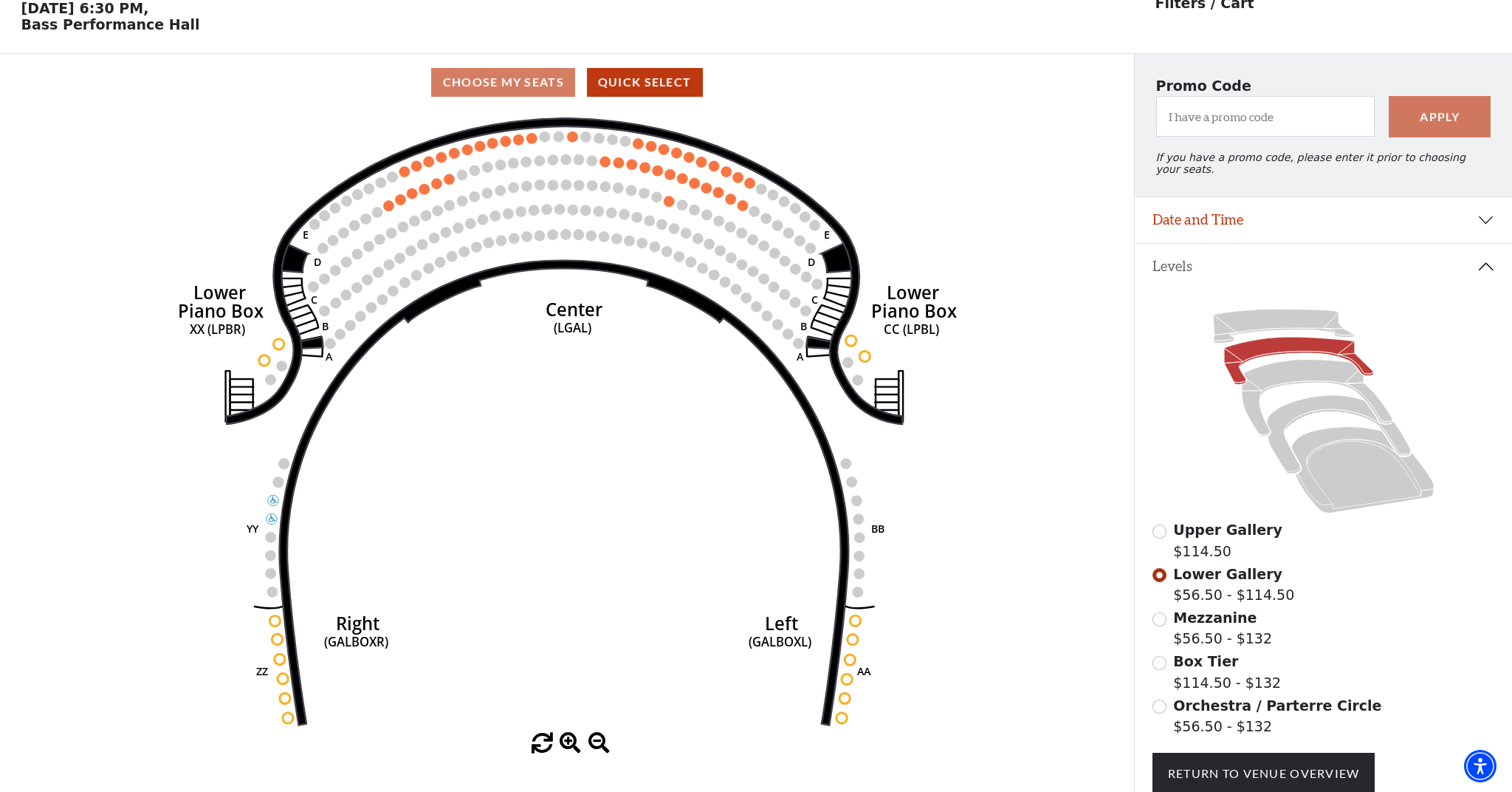
click at [1209, 703] on span "Orchestra / Parterre Circle" at bounding box center [1277, 705] width 209 height 16
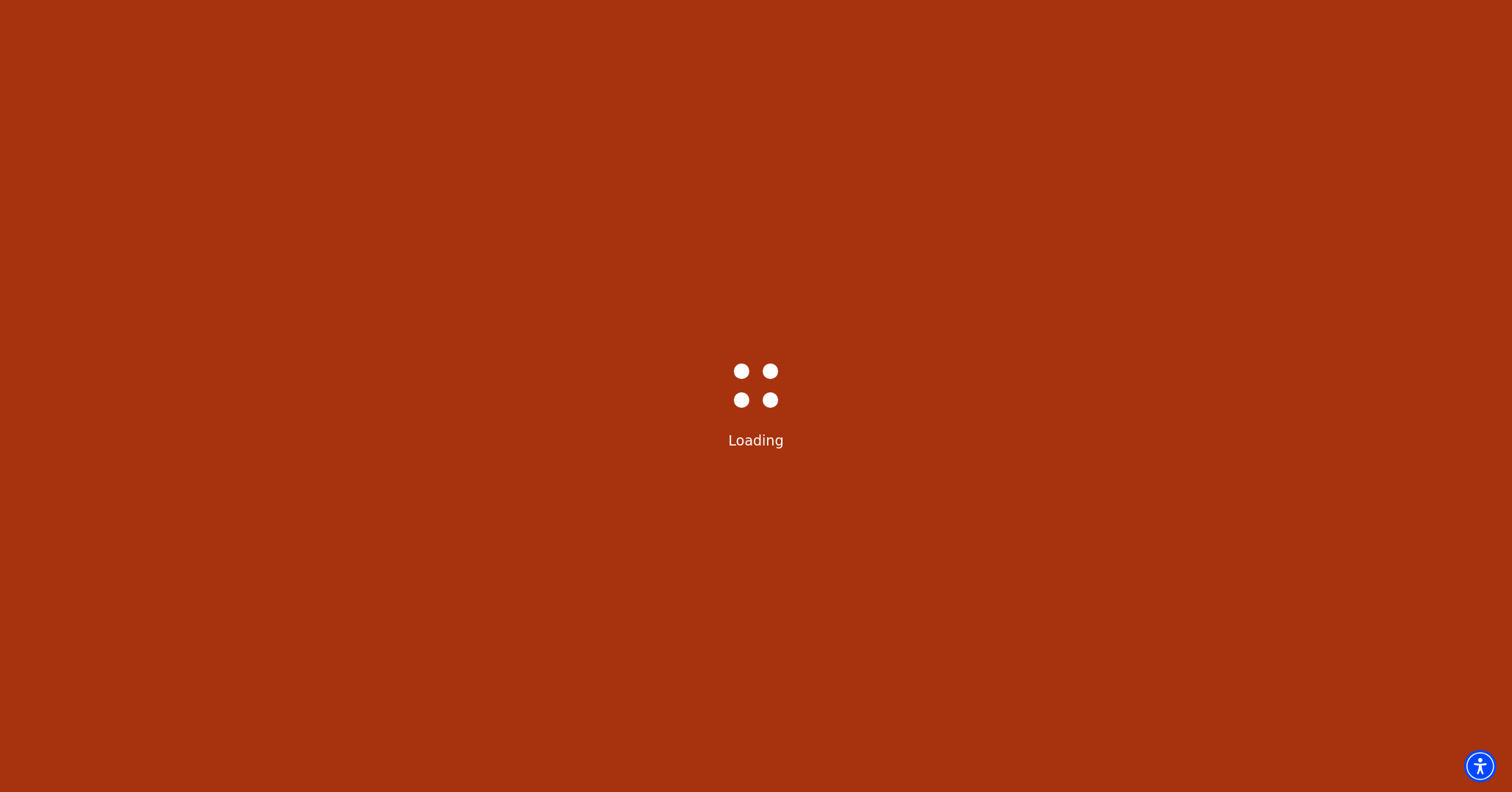
scroll to position [0, 0]
select select "6227"
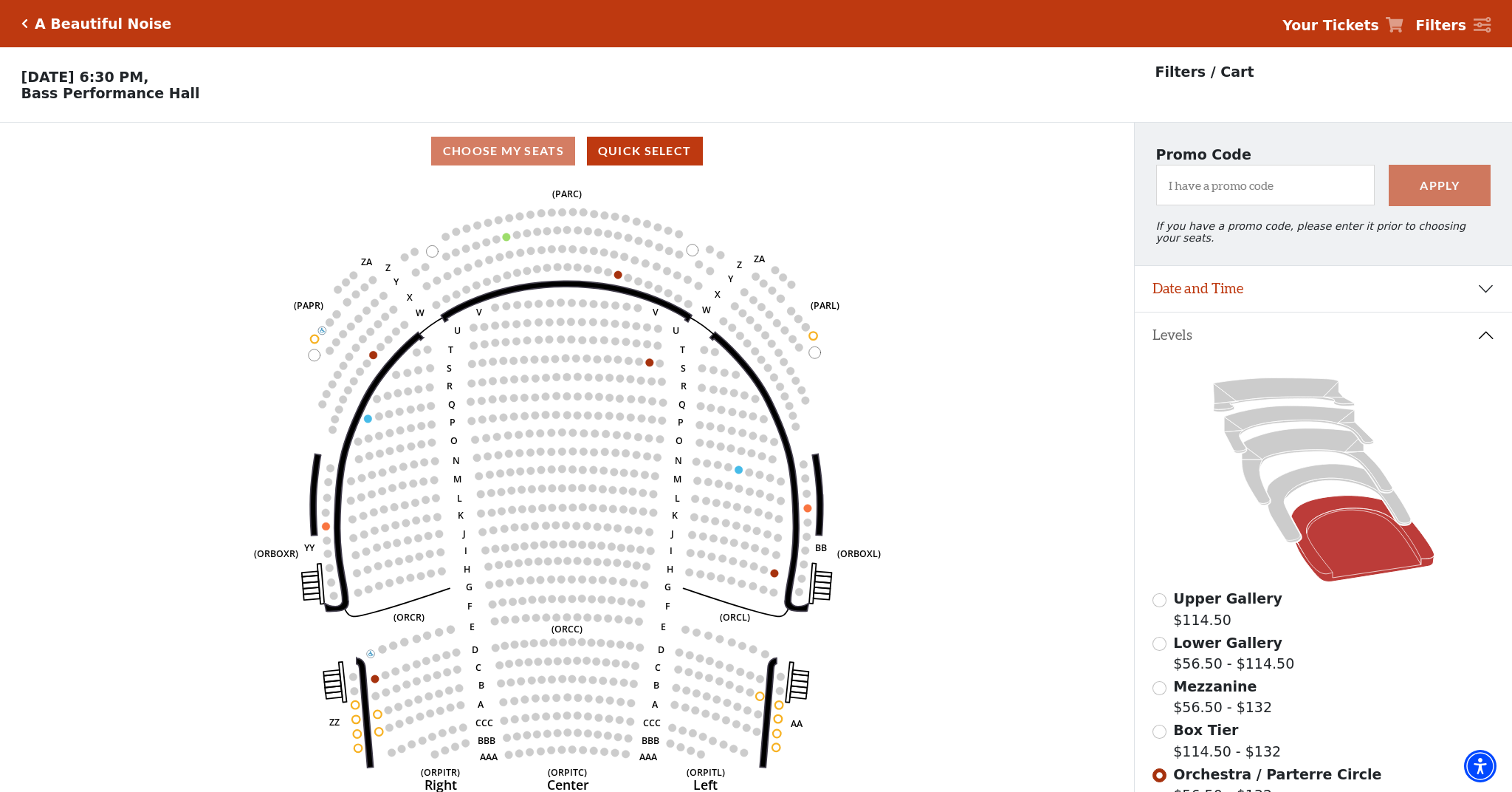
scroll to position [69, 0]
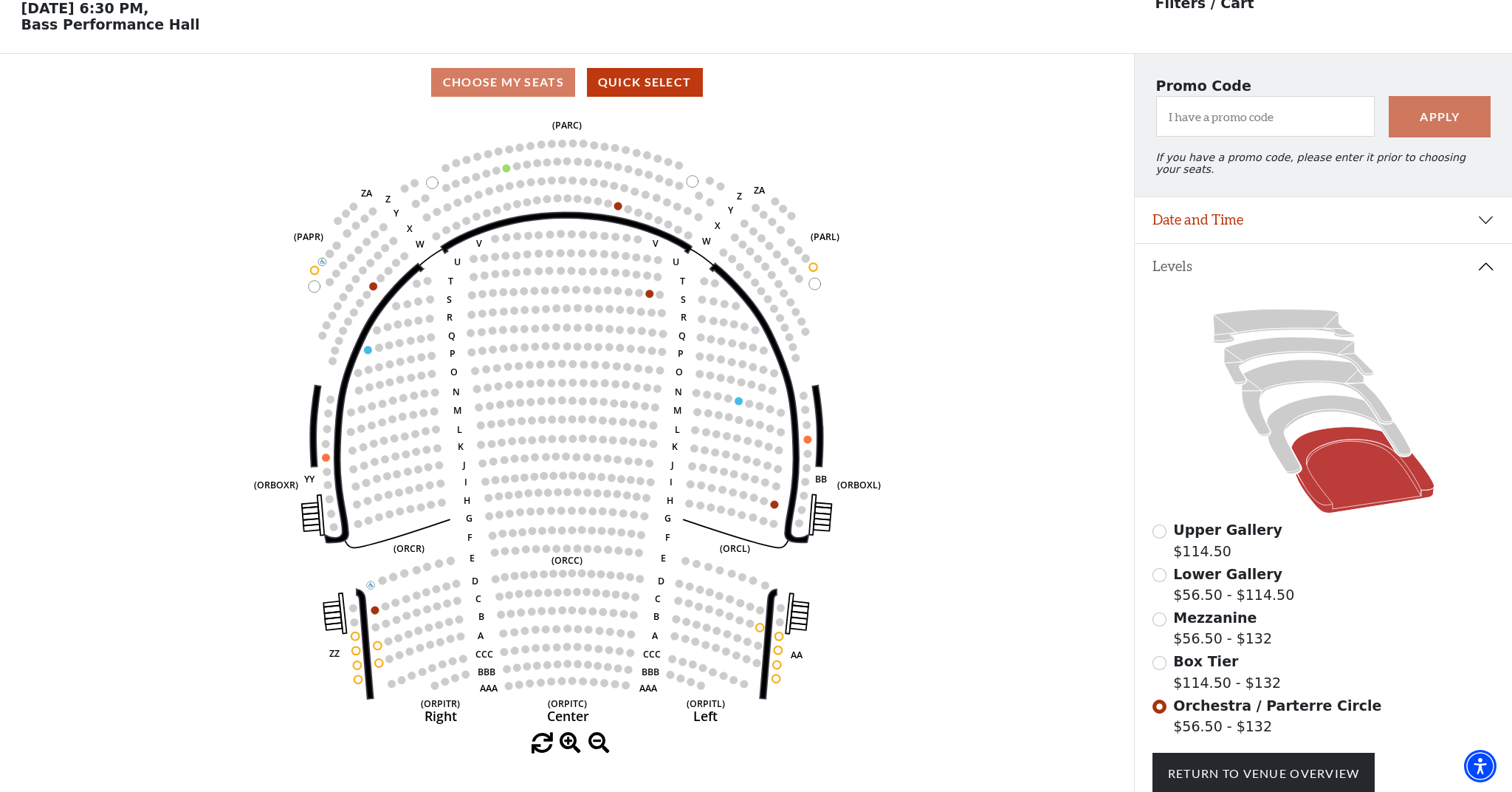
click at [1342, 230] on button "Date and Time" at bounding box center [1323, 220] width 377 height 46
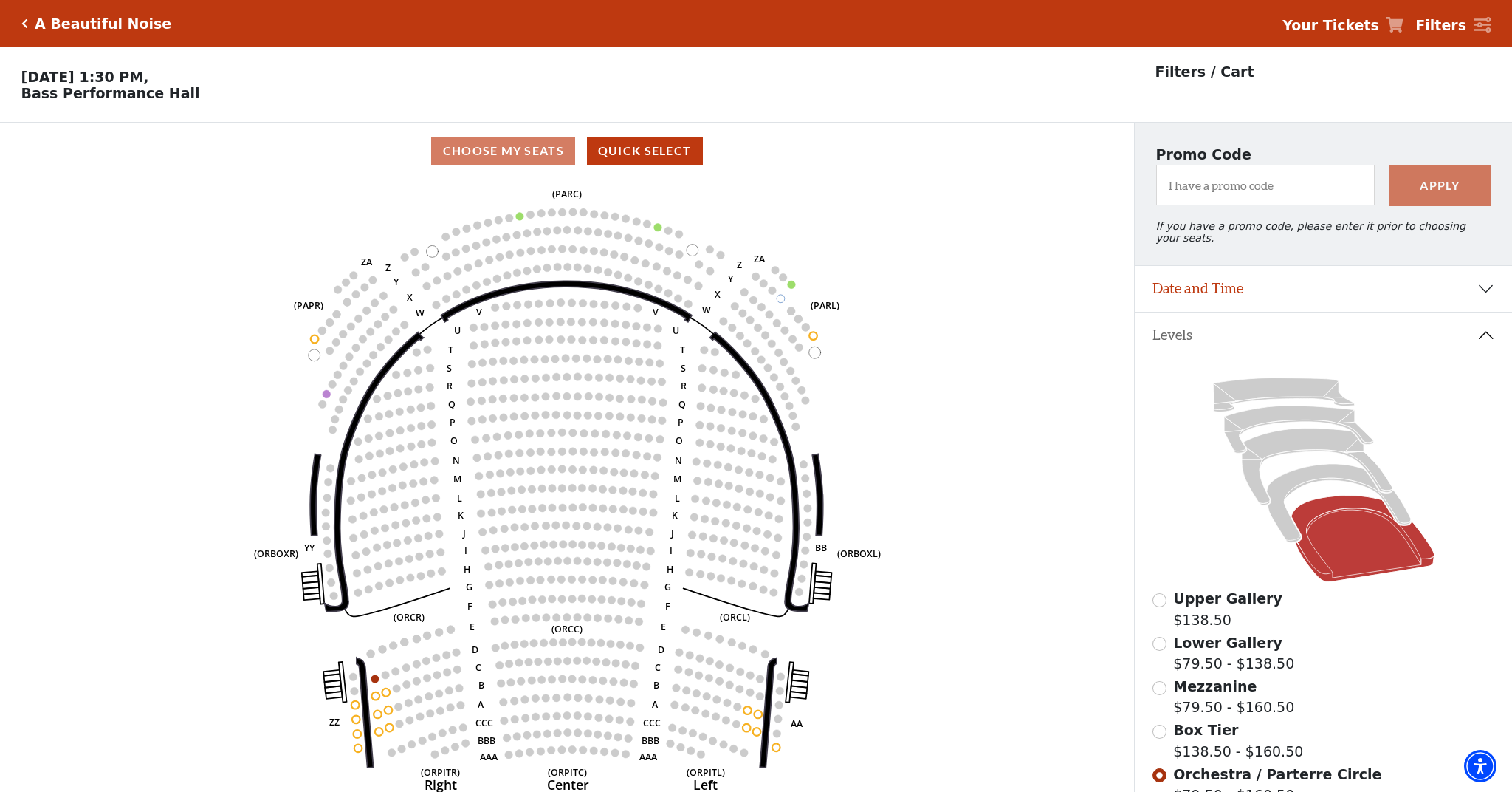
scroll to position [69, 0]
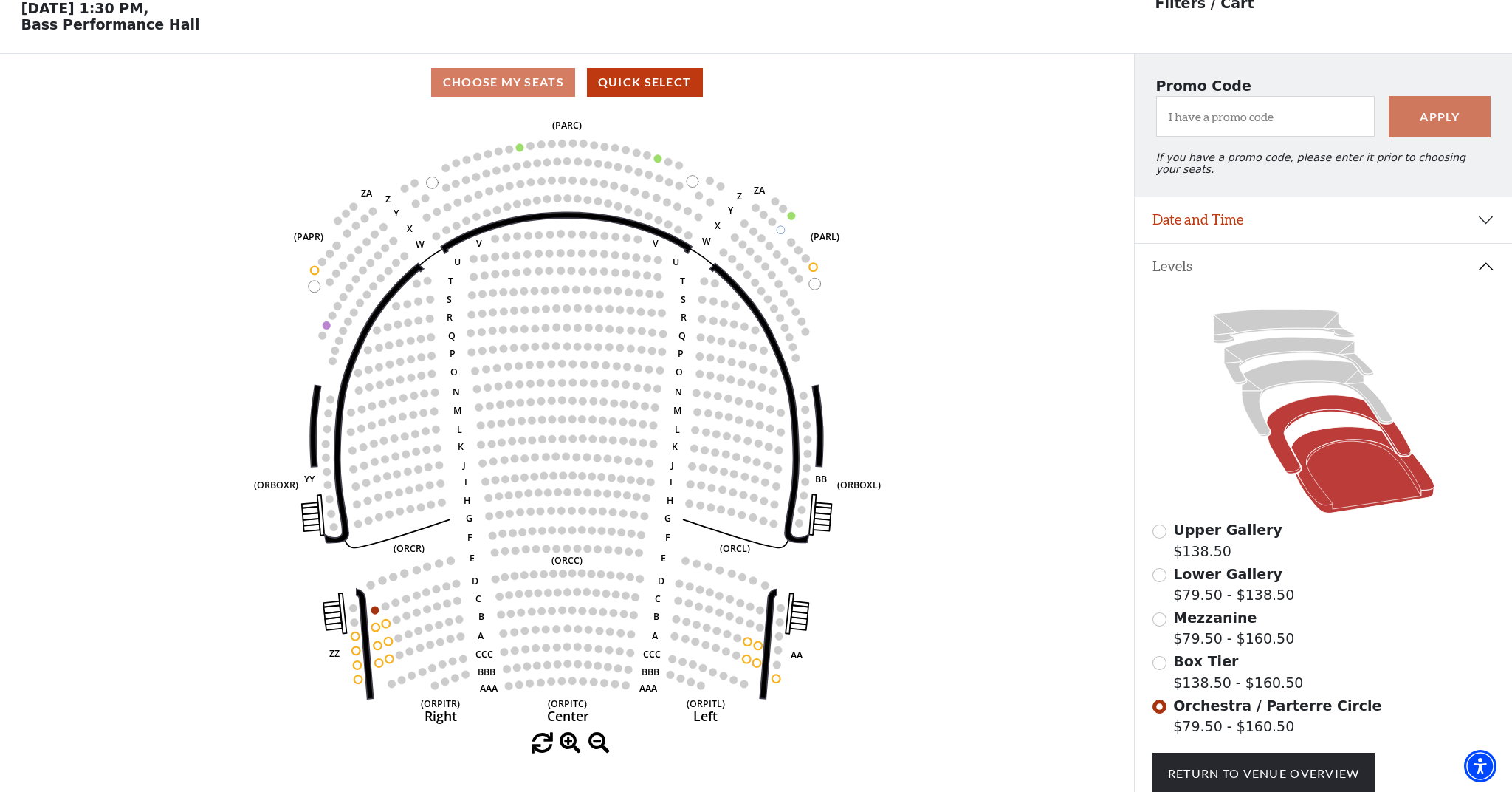
click at [1319, 402] on icon at bounding box center [1339, 434] width 144 height 78
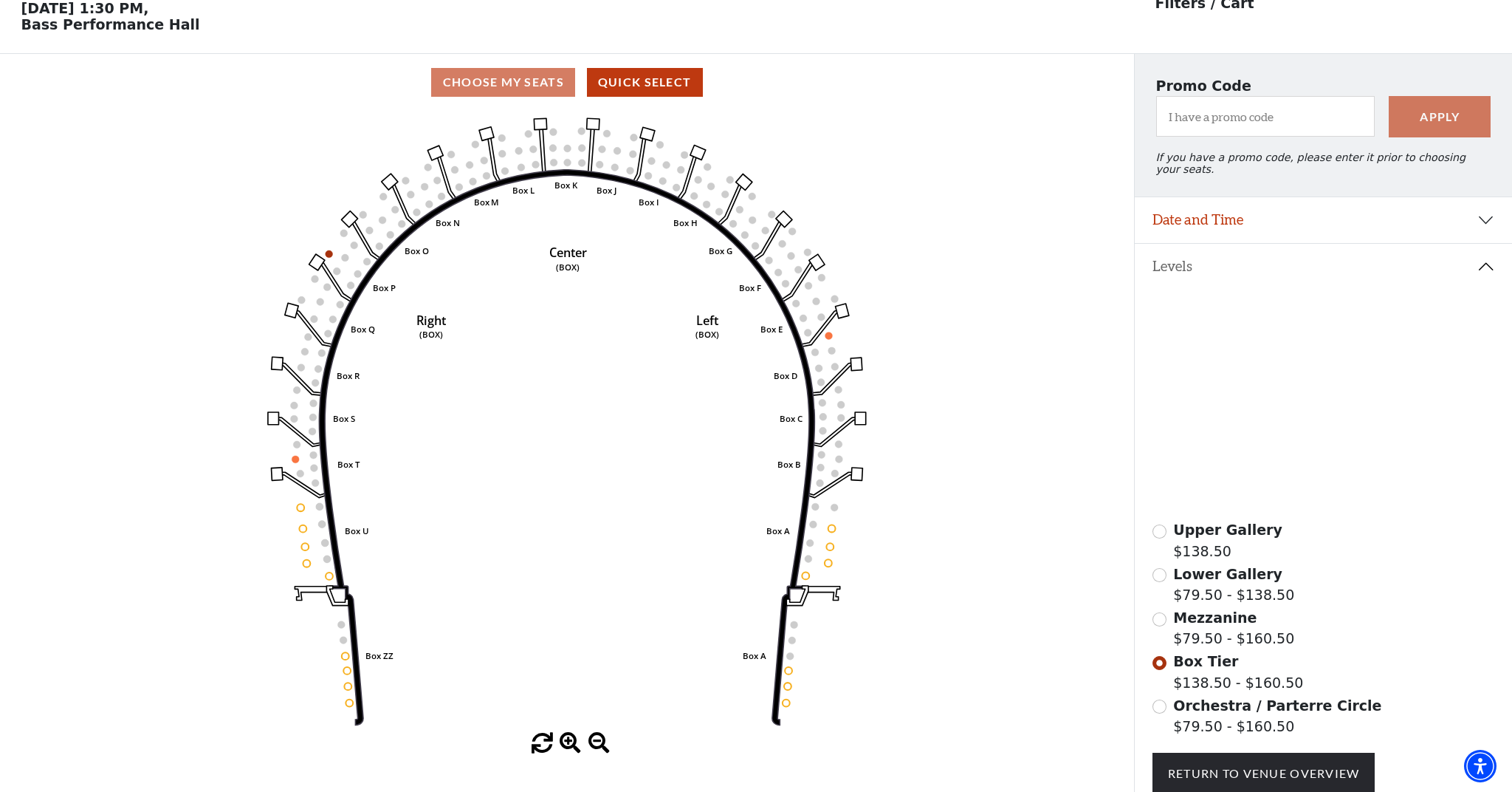
click at [1318, 378] on icon at bounding box center [1317, 398] width 151 height 77
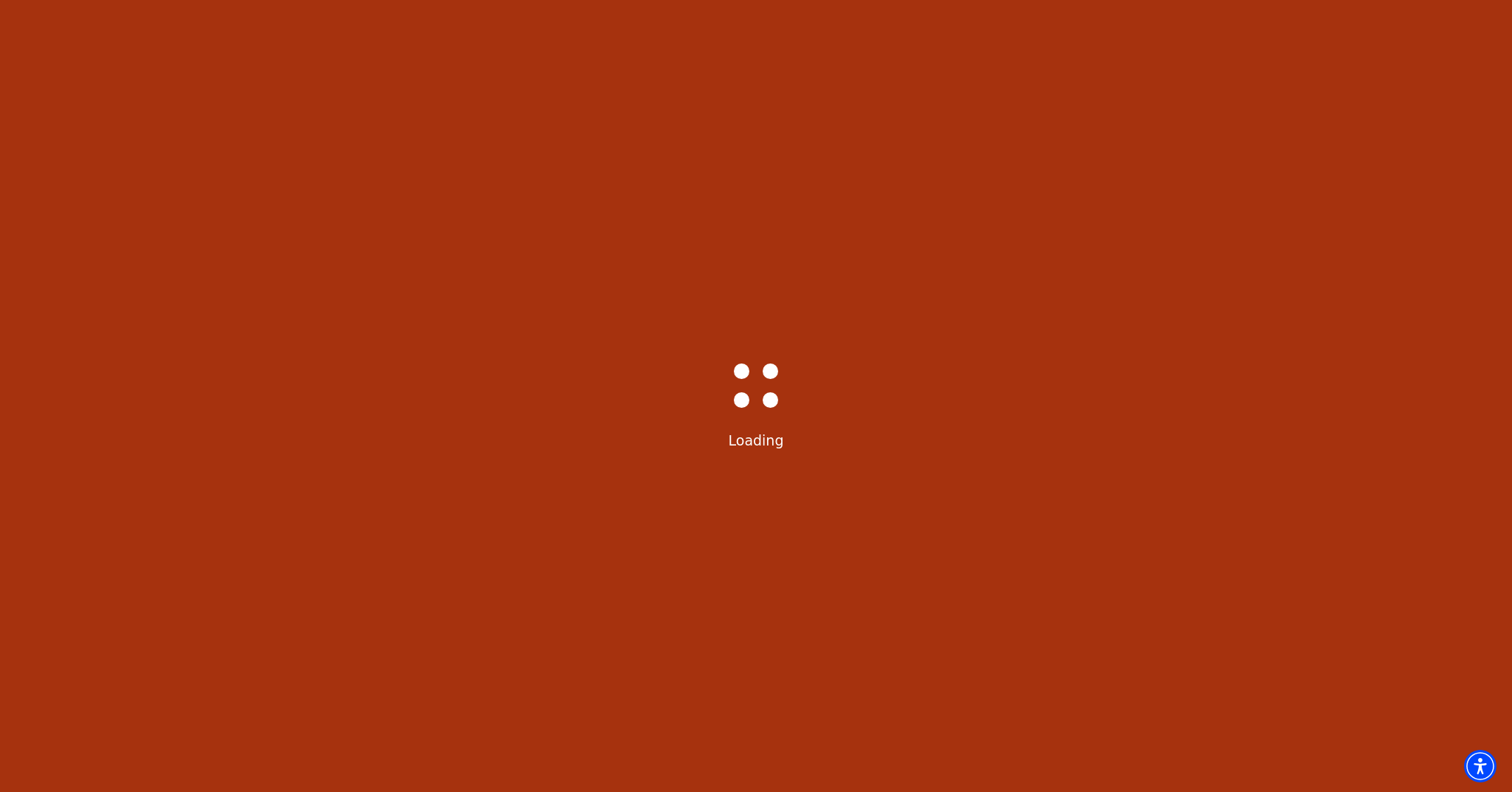
select select "6226"
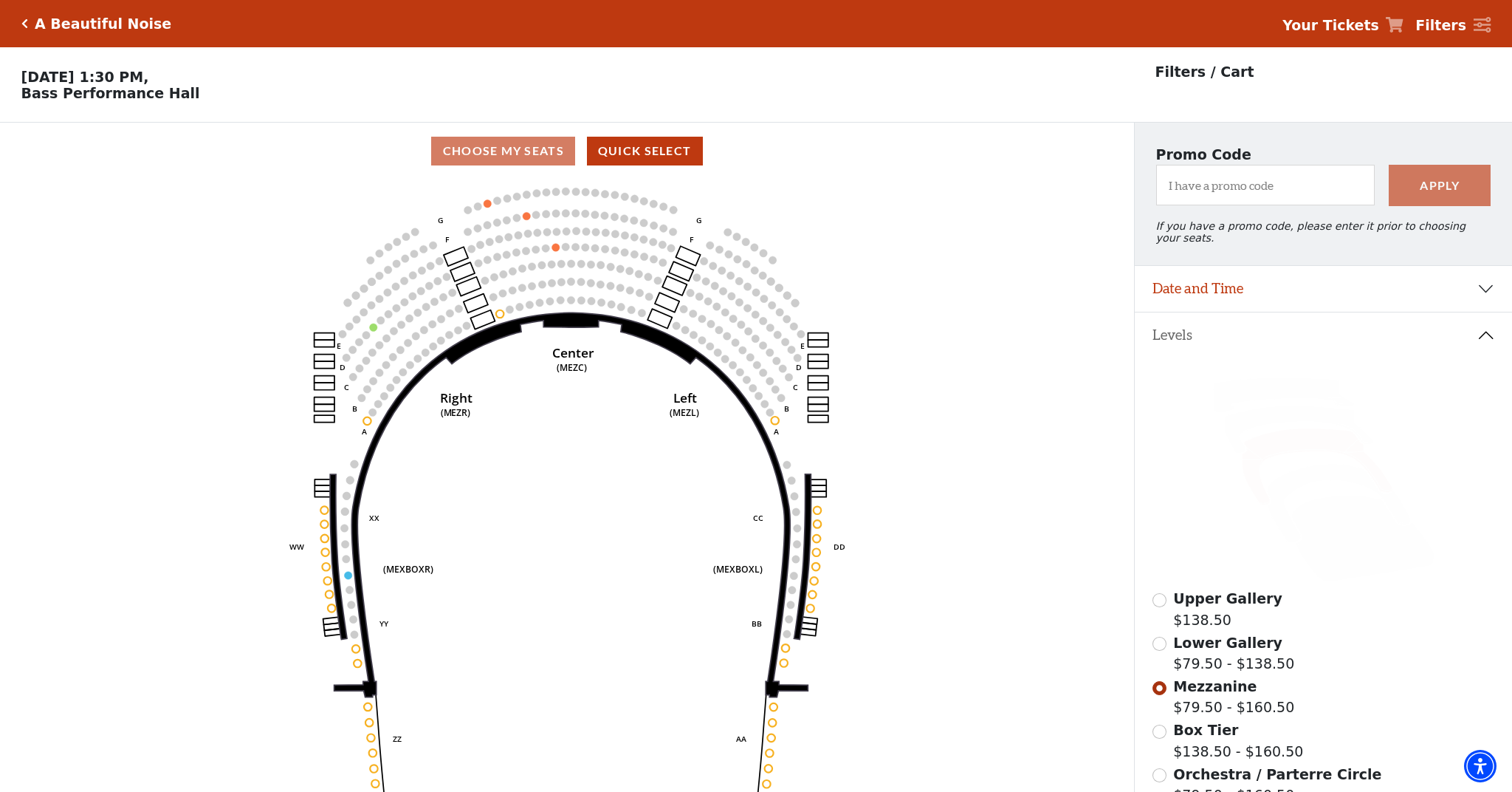
scroll to position [69, 0]
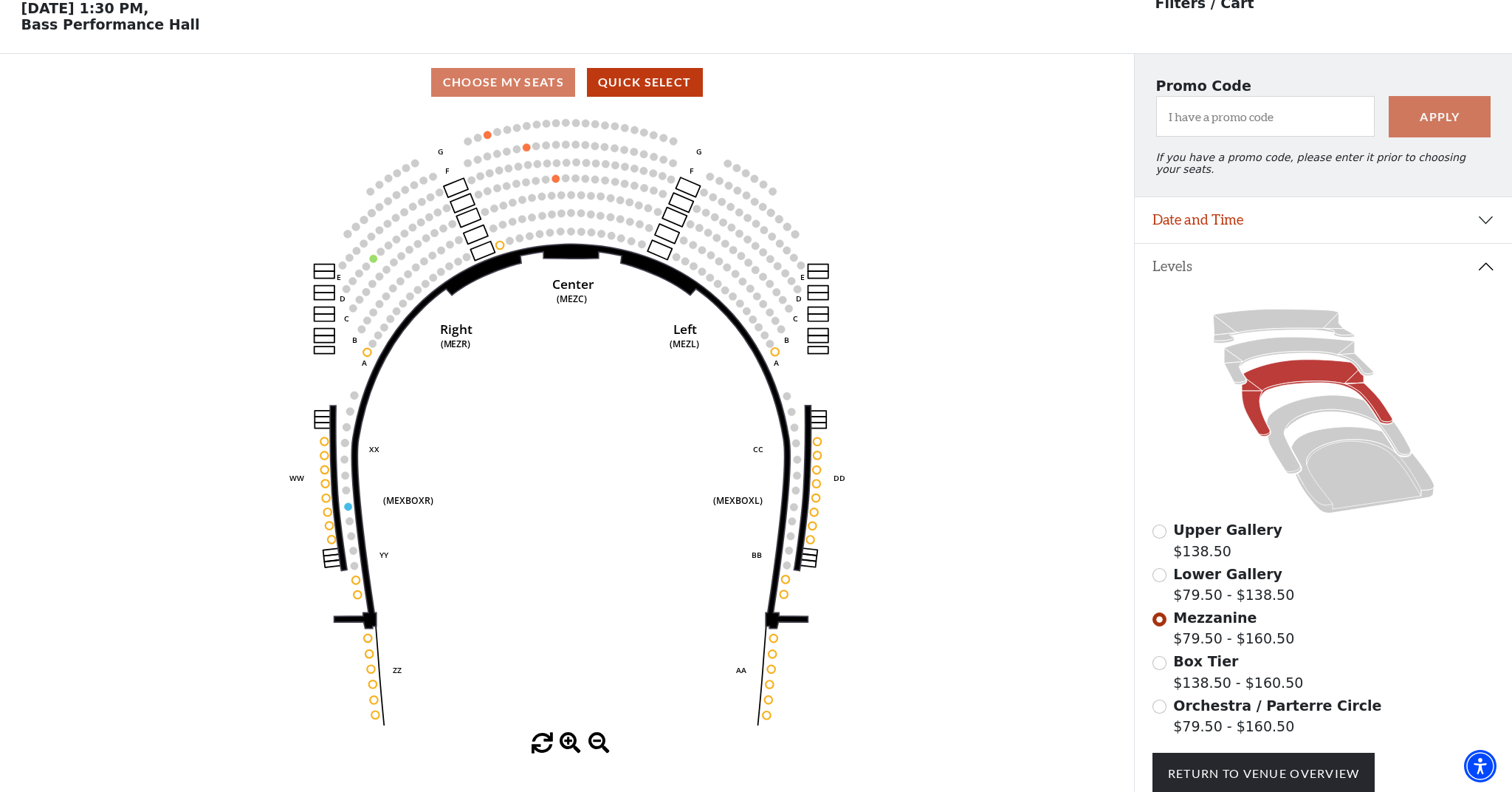
click at [1335, 227] on button "Date and Time" at bounding box center [1323, 220] width 377 height 46
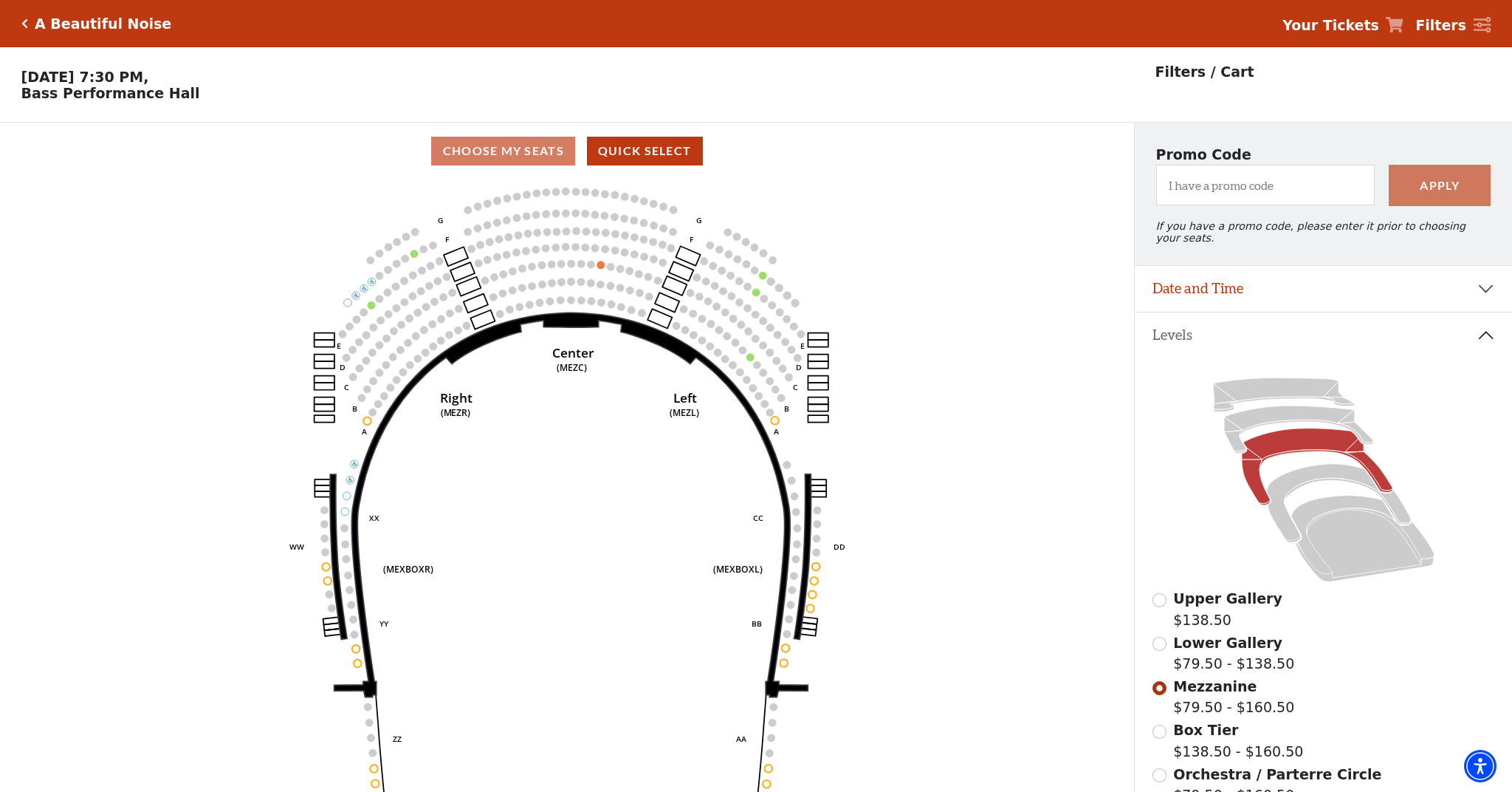
scroll to position [69, 0]
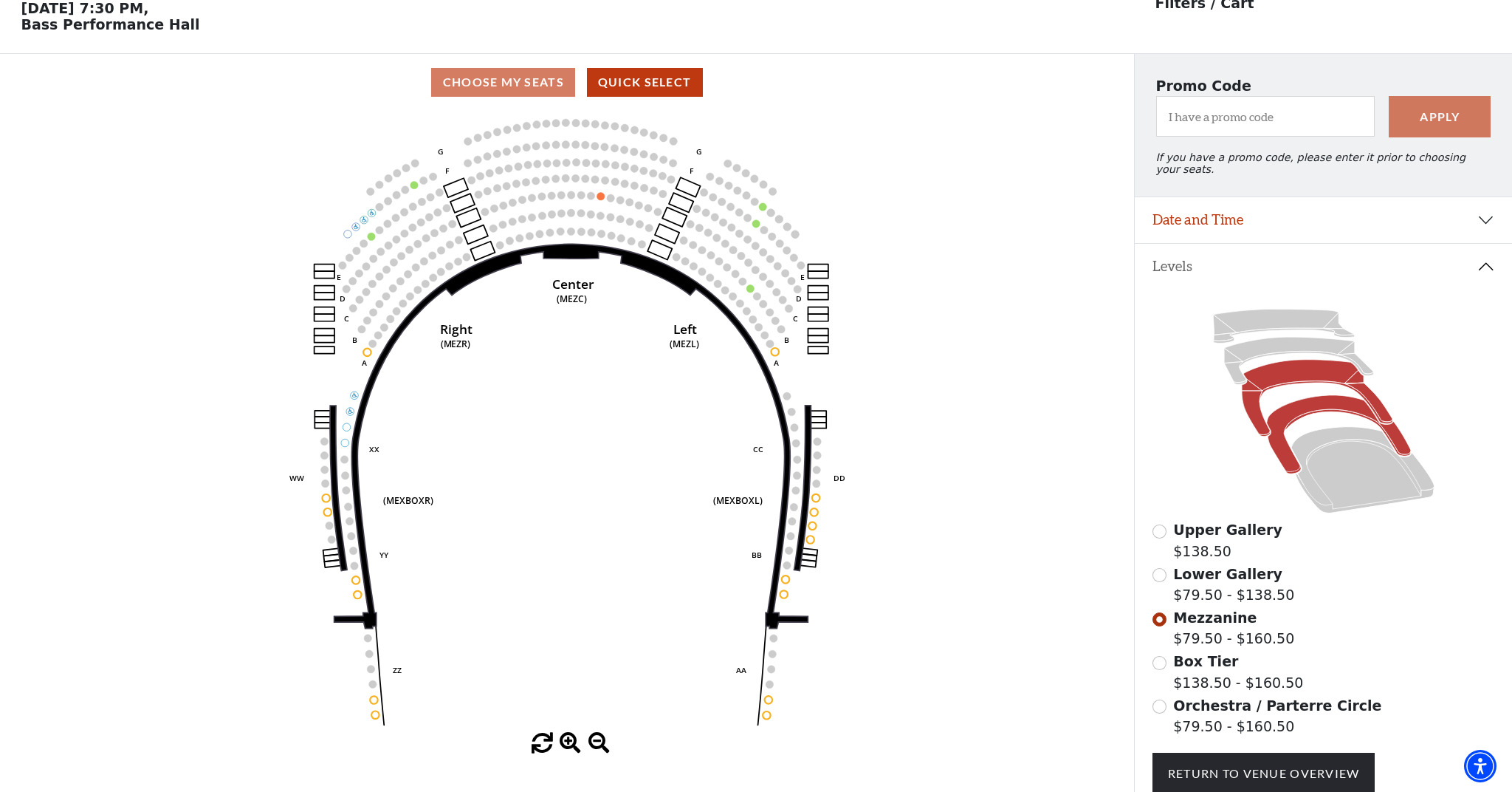
click at [1309, 401] on icon at bounding box center [1339, 434] width 144 height 78
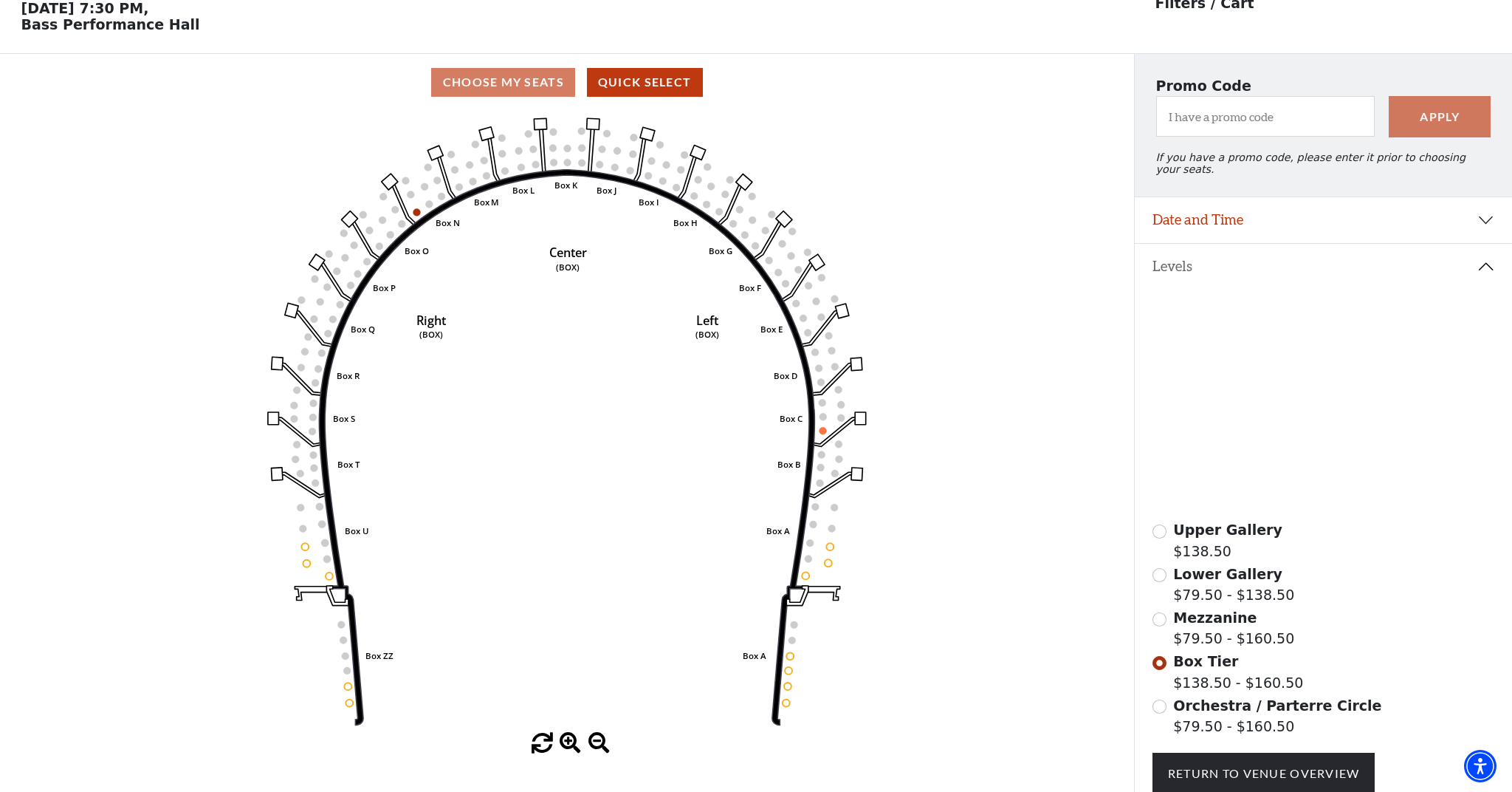
click at [1333, 455] on icon at bounding box center [1362, 470] width 143 height 86
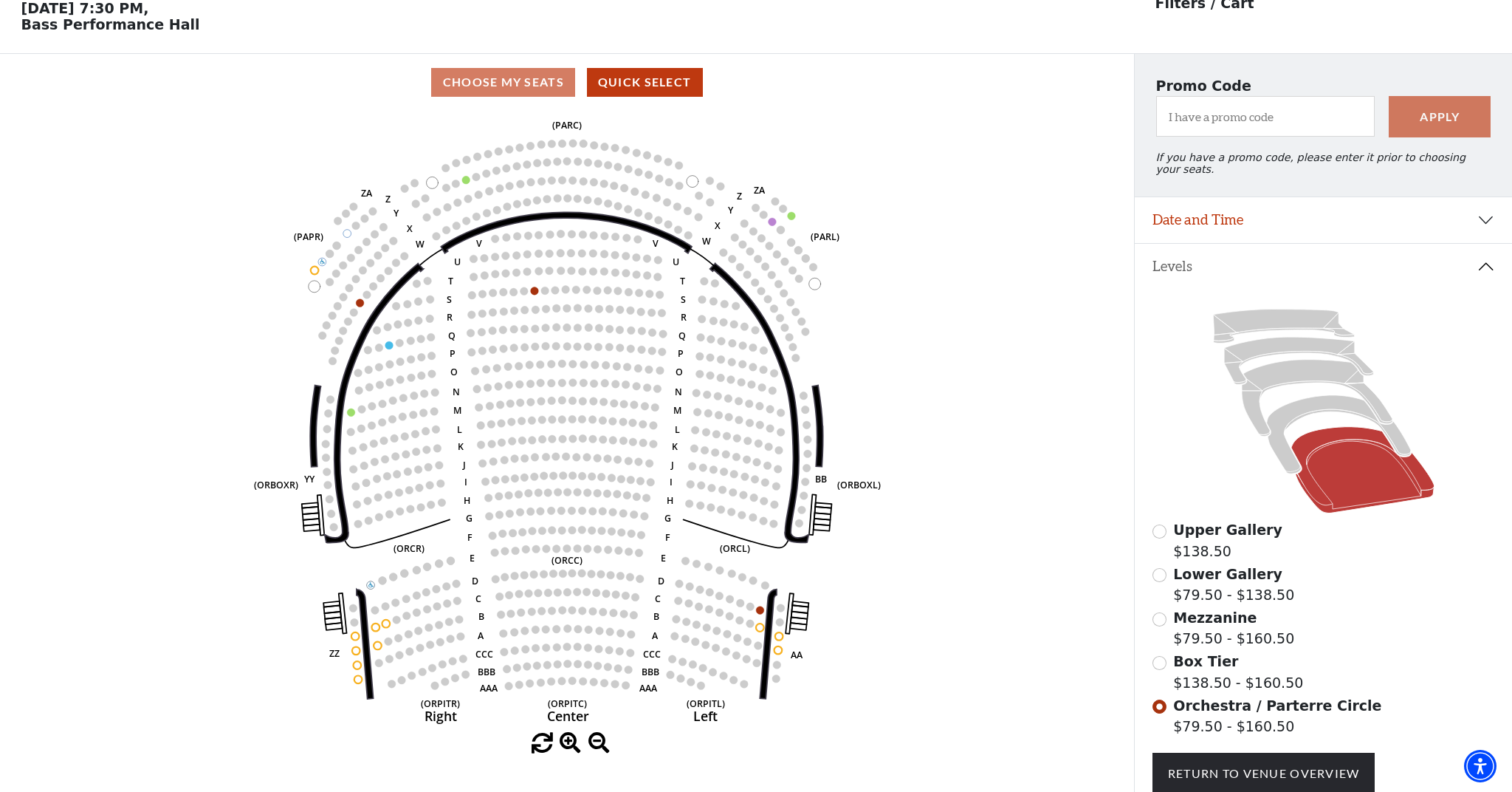
click at [1332, 223] on button "Date and Time" at bounding box center [1323, 220] width 377 height 46
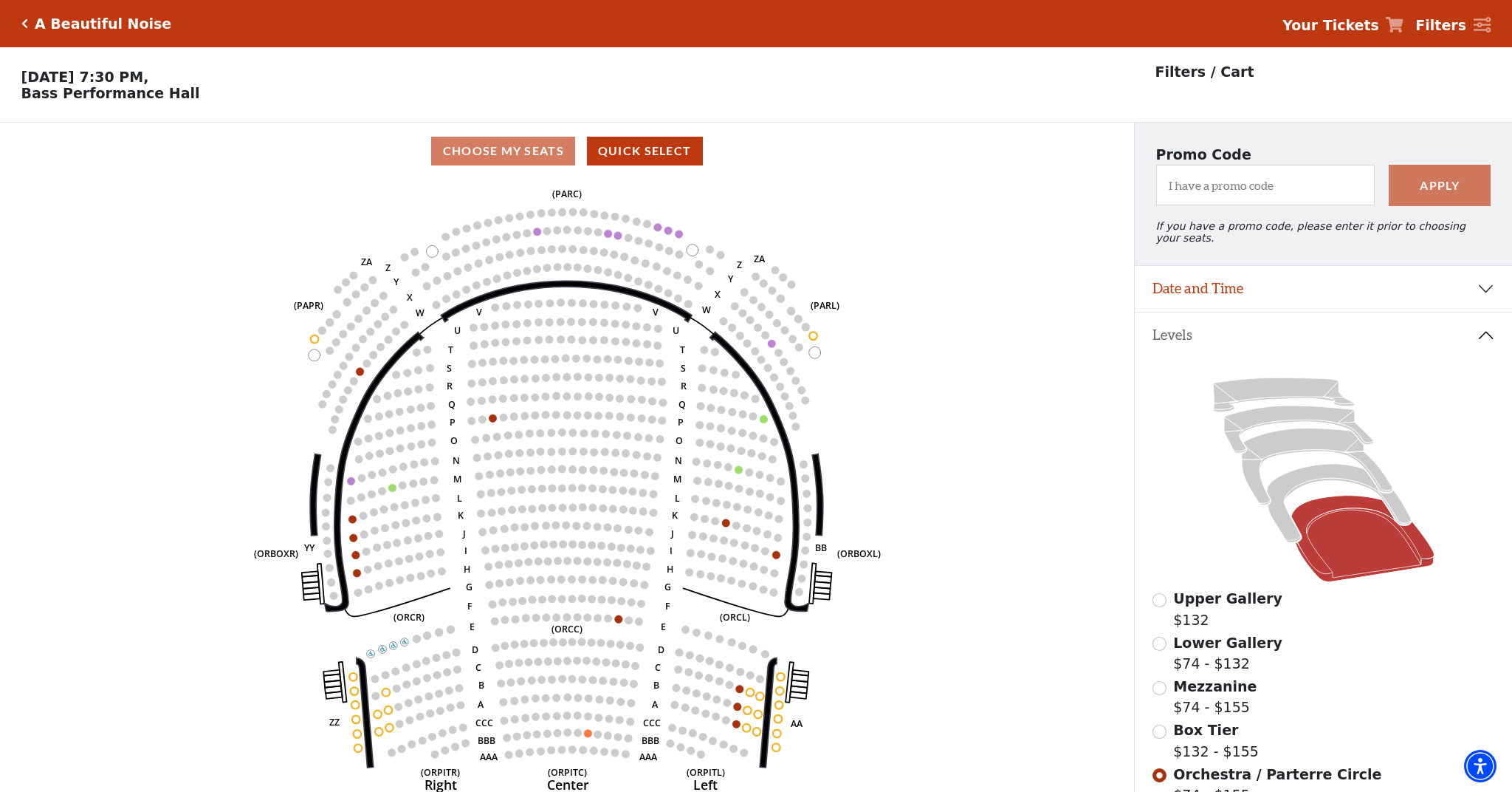
scroll to position [69, 0]
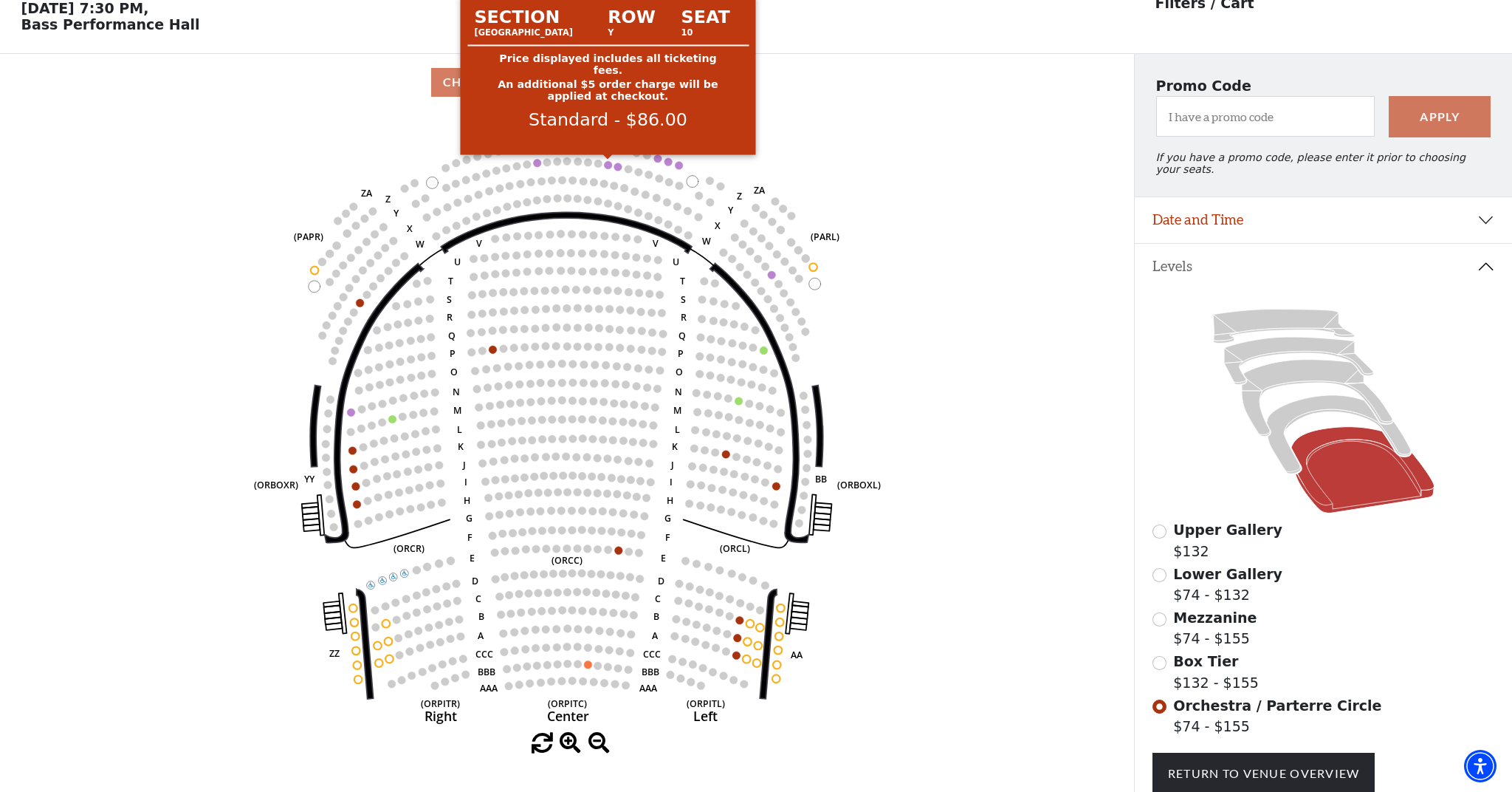
click at [610, 165] on circle at bounding box center [608, 165] width 8 height 8
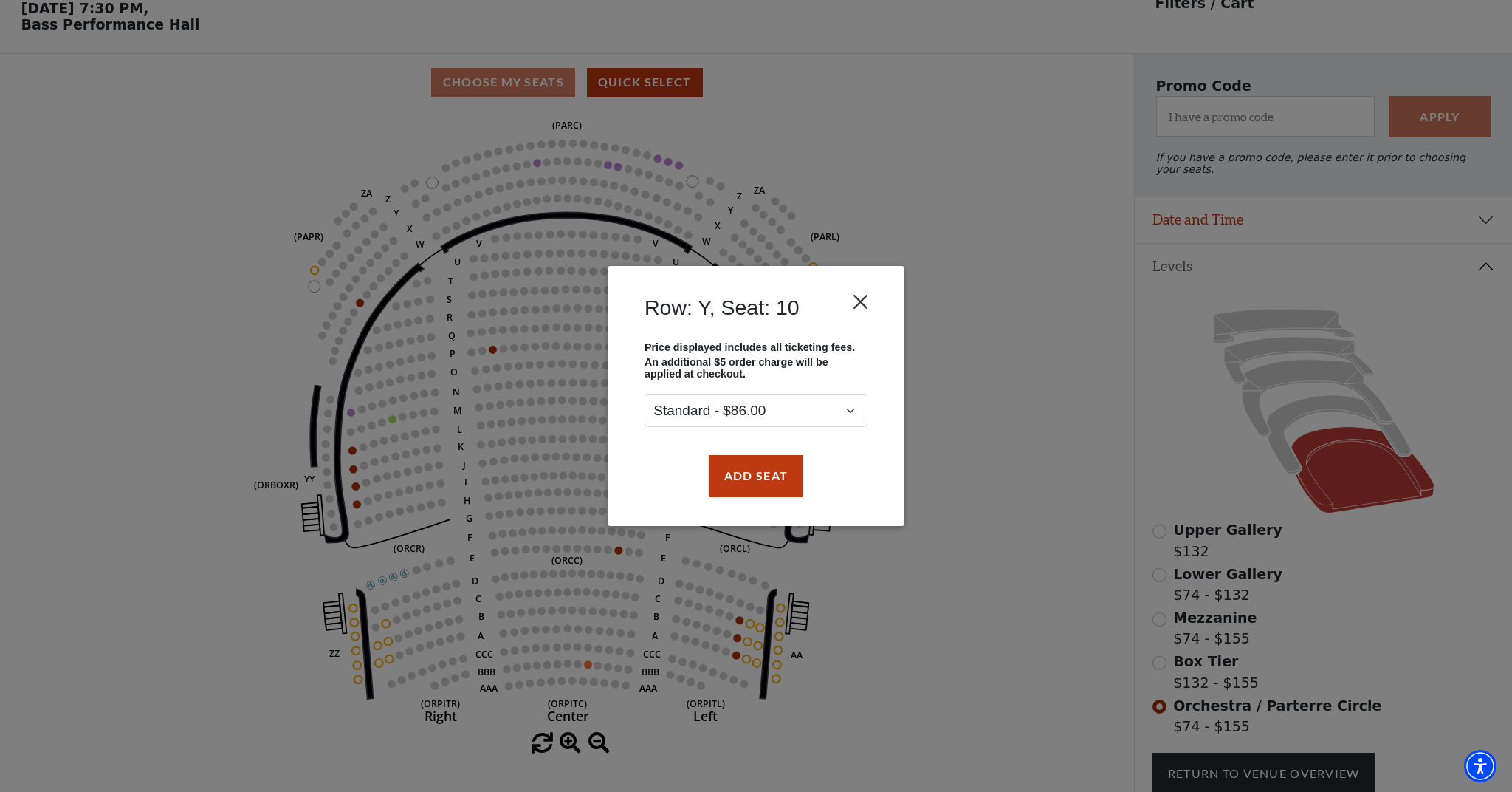
click at [857, 299] on button "Close" at bounding box center [861, 301] width 28 height 28
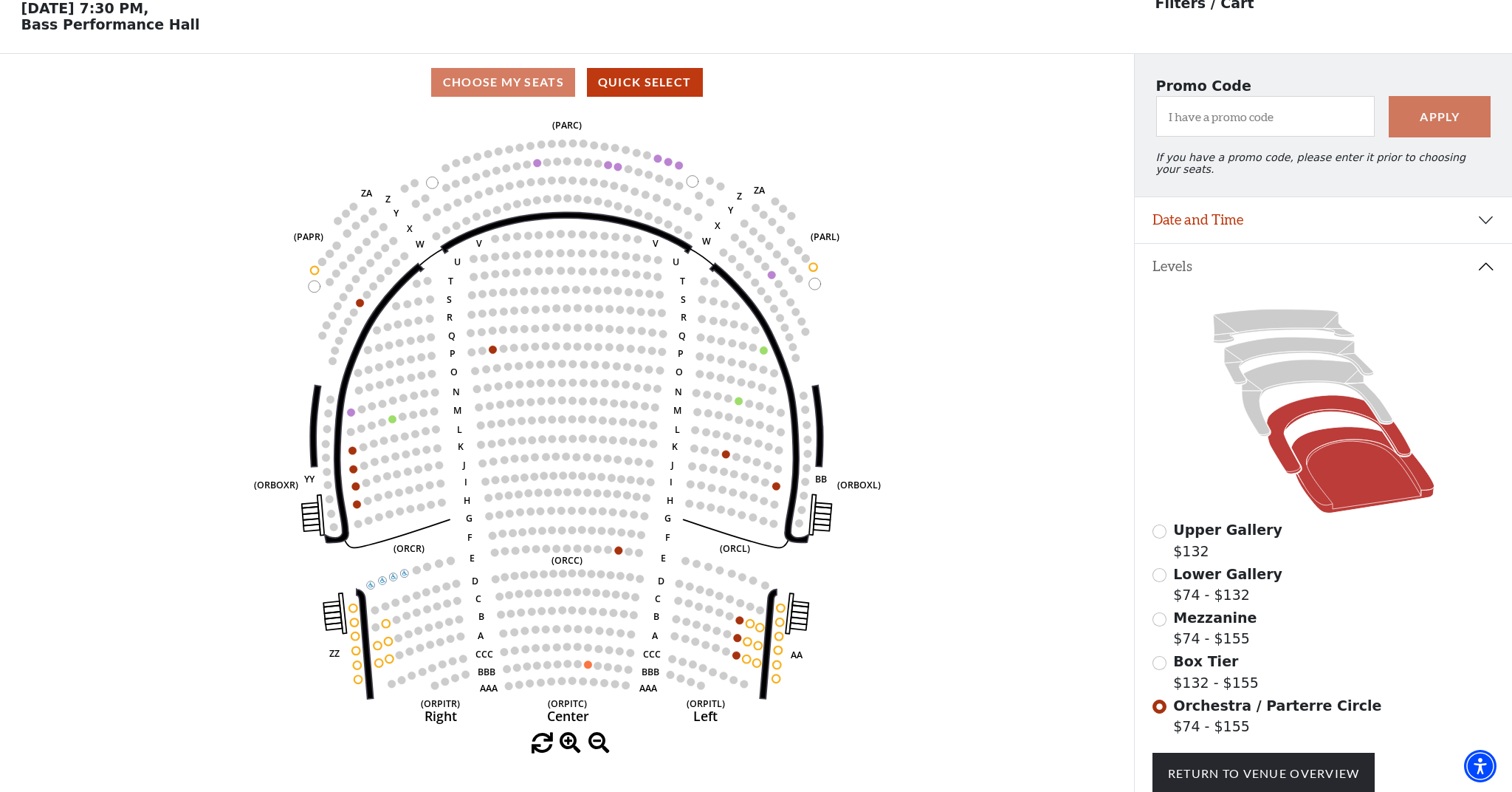
click at [1317, 406] on icon at bounding box center [1339, 434] width 144 height 78
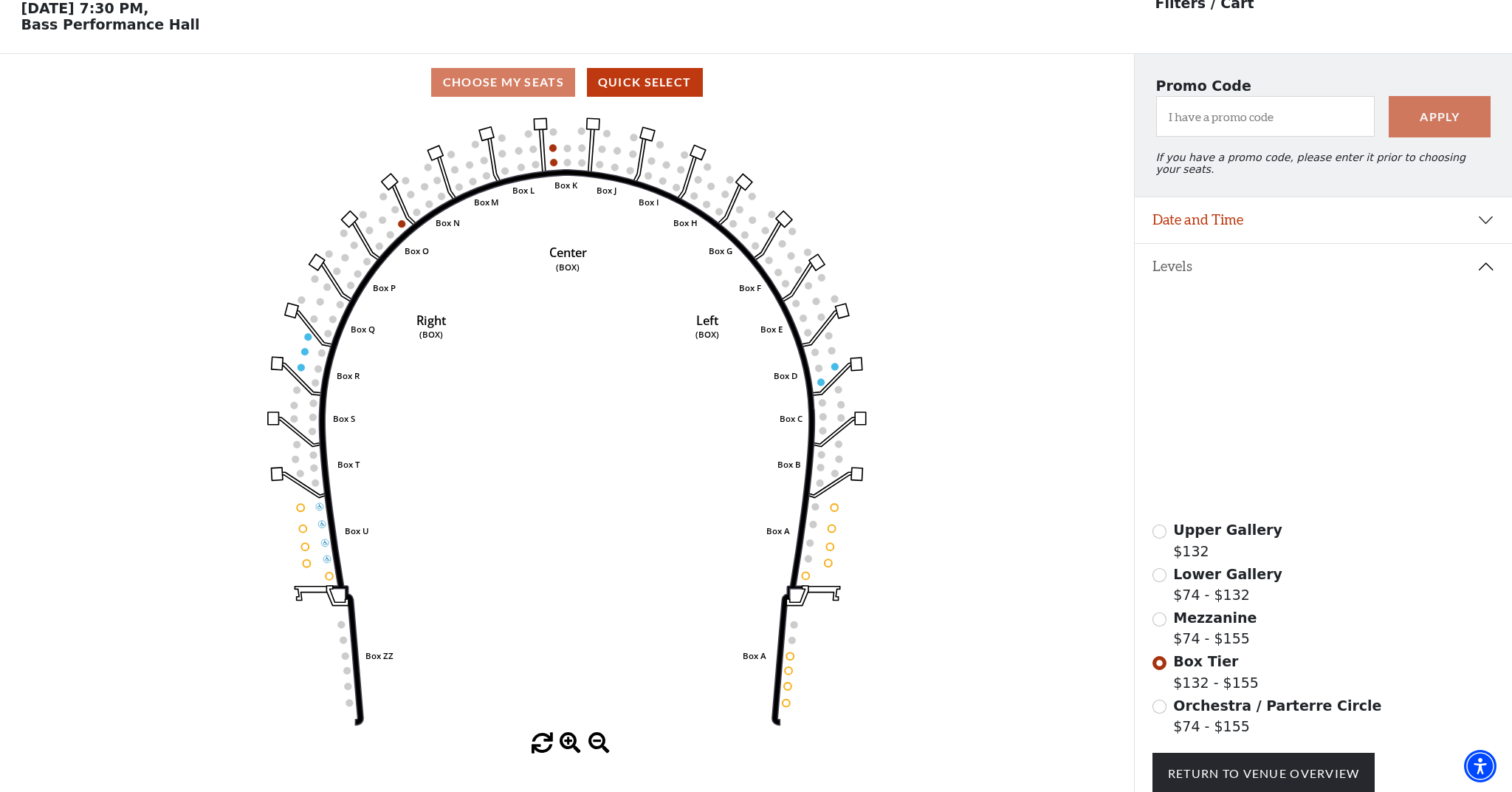
click at [1300, 376] on icon at bounding box center [1317, 398] width 151 height 77
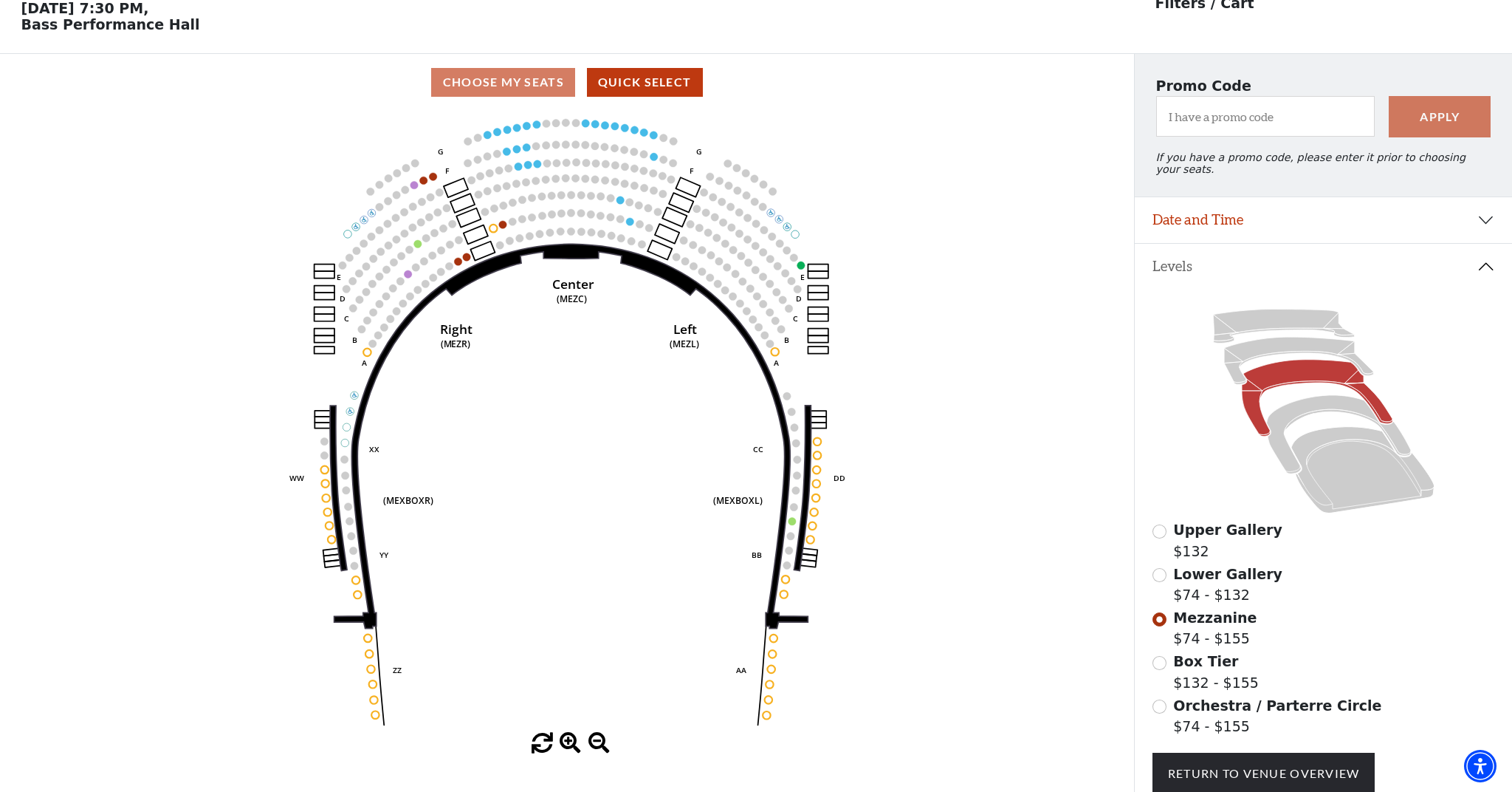
click at [1157, 575] on input "Lower Gallery$74 - $132\a" at bounding box center [1160, 575] width 14 height 14
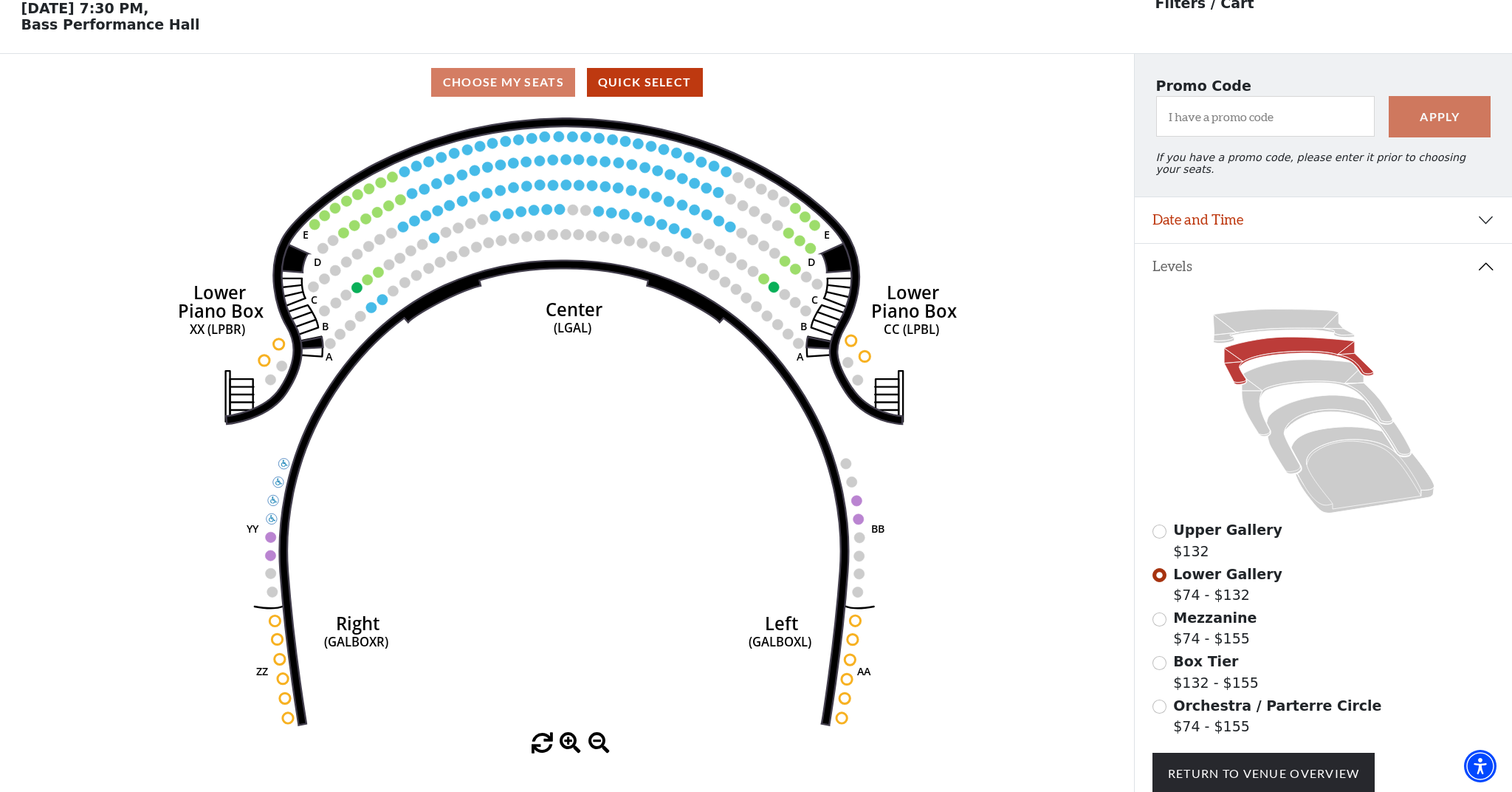
click at [1162, 619] on input "Mezzanine$74 - $155\a" at bounding box center [1160, 619] width 14 height 14
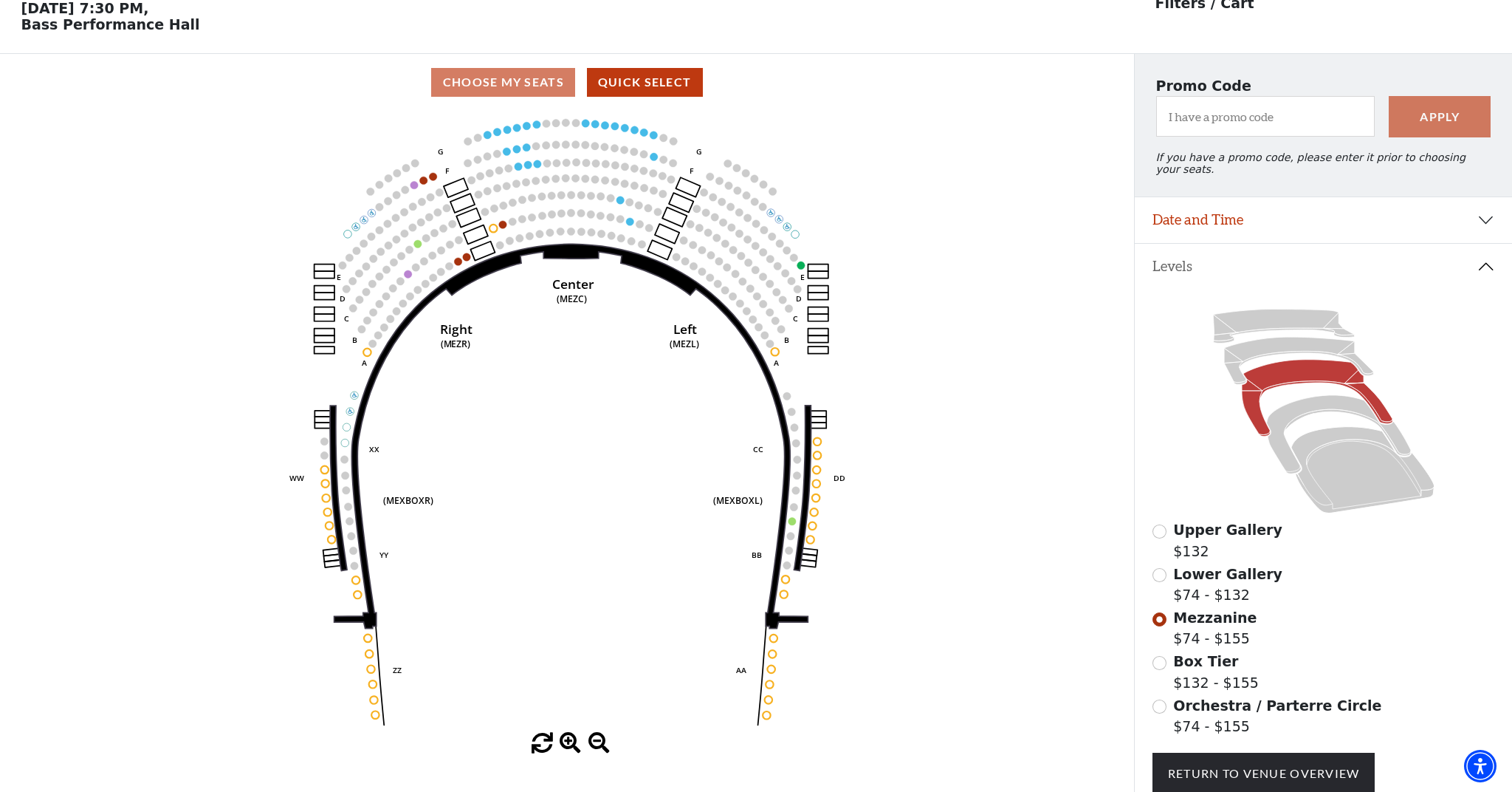
click at [1163, 665] on input "Box Tier$132 - $155\a" at bounding box center [1160, 663] width 14 height 14
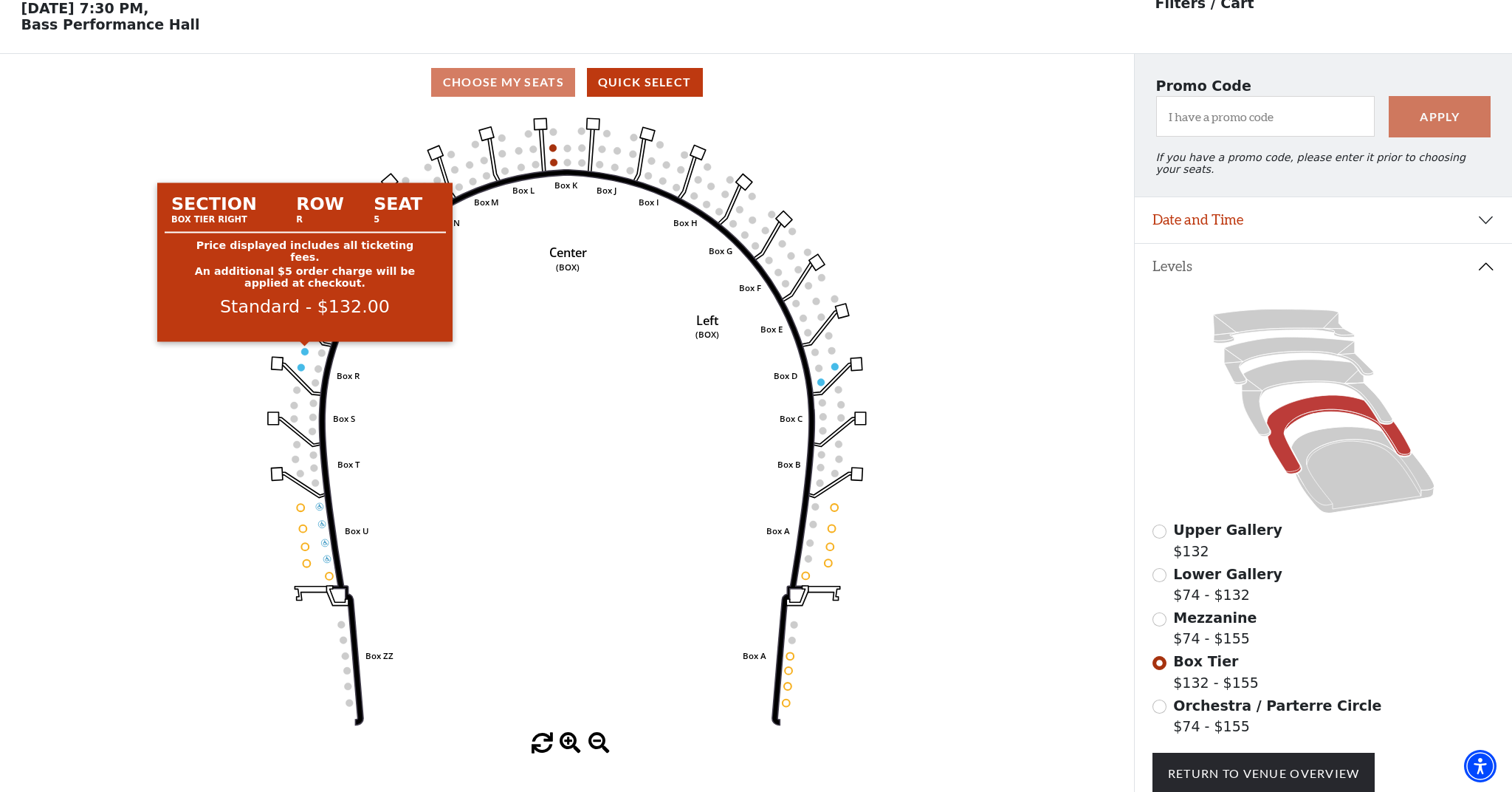
click at [305, 352] on circle at bounding box center [304, 351] width 7 height 7
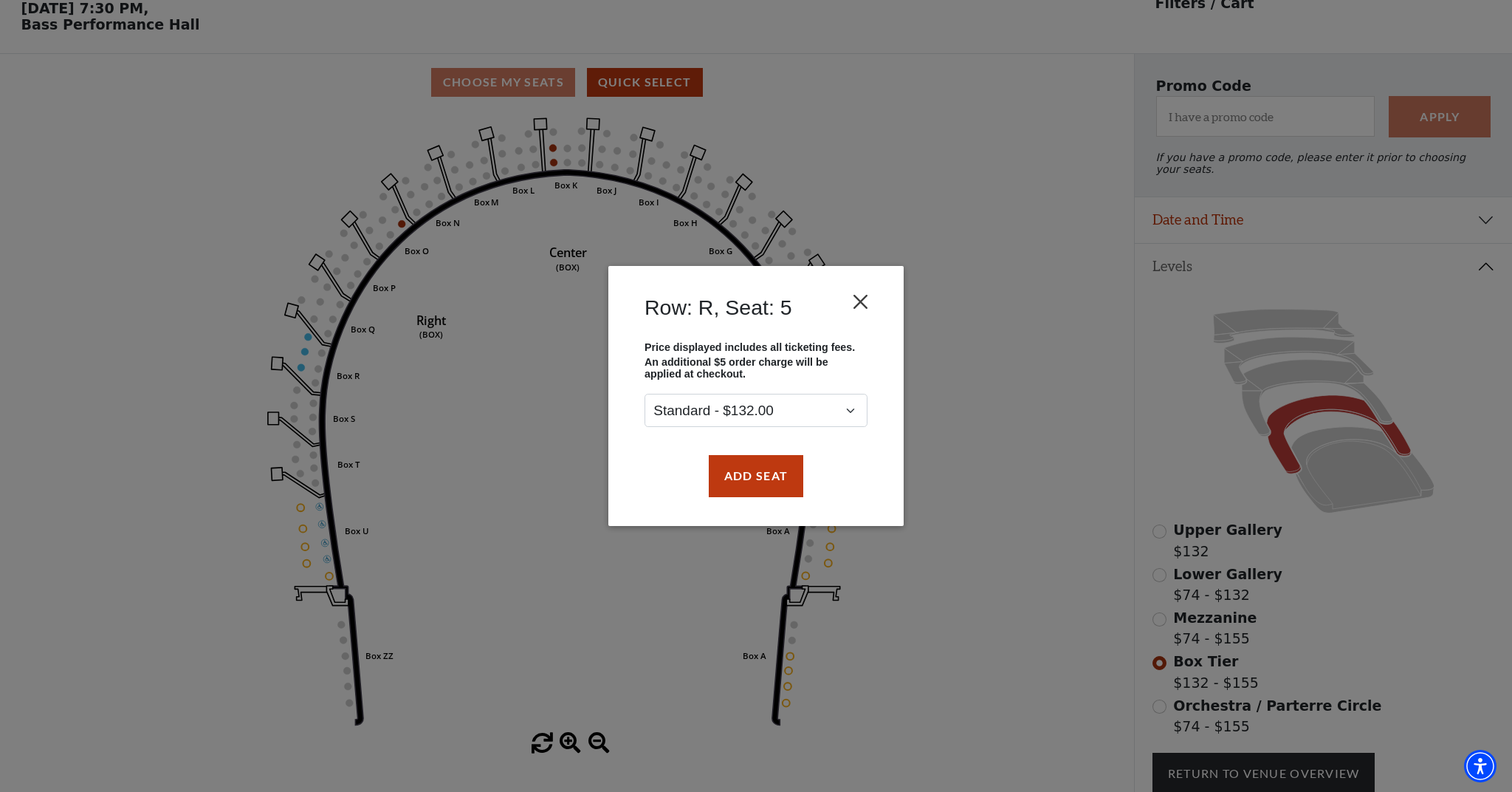
click at [866, 298] on button "Close" at bounding box center [861, 301] width 28 height 28
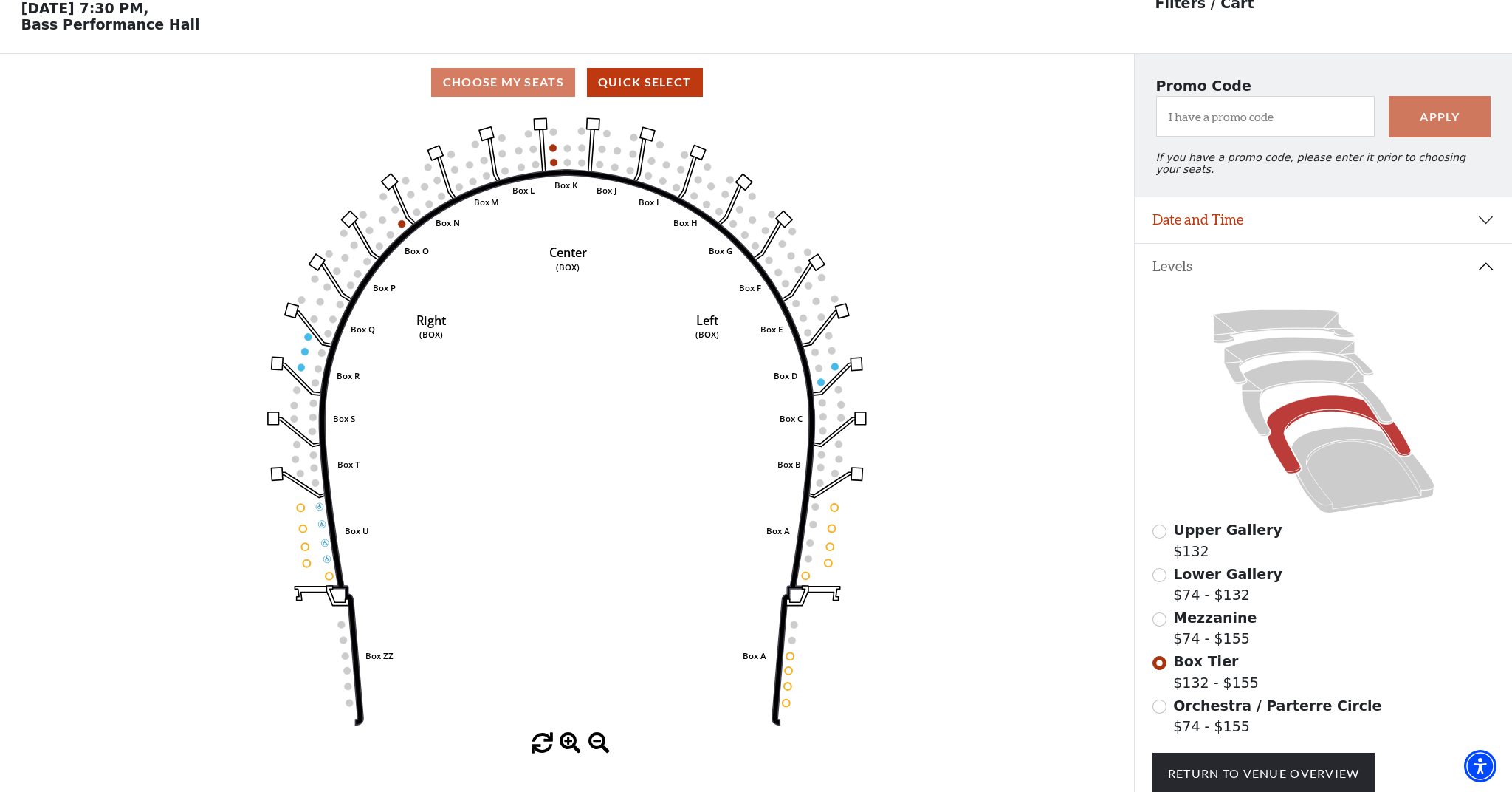
click at [1161, 621] on input "Mezzanine$74 - $155\a" at bounding box center [1160, 619] width 14 height 14
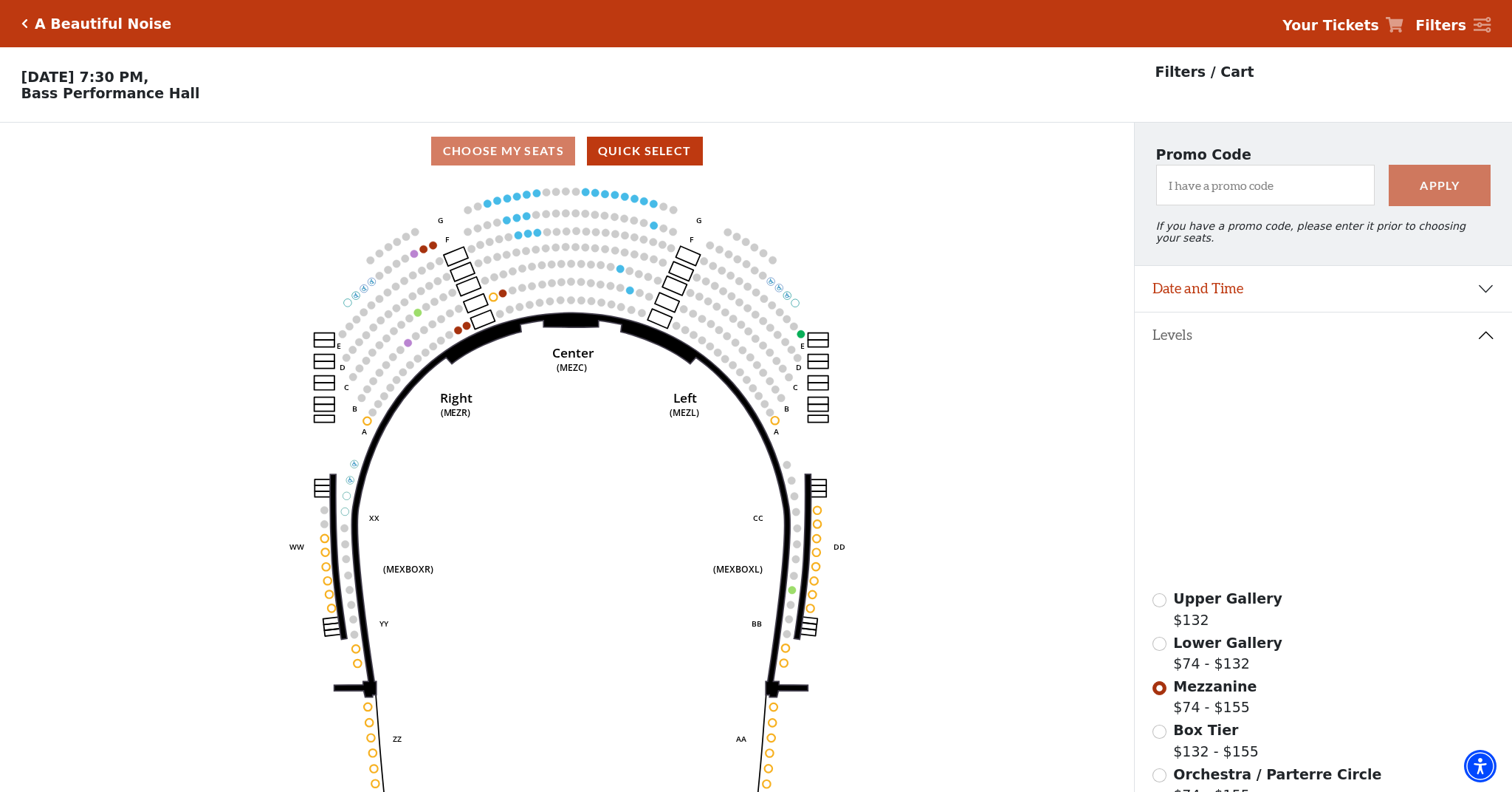
scroll to position [0, 0]
click at [1228, 286] on button "Date and Time" at bounding box center [1323, 289] width 377 height 46
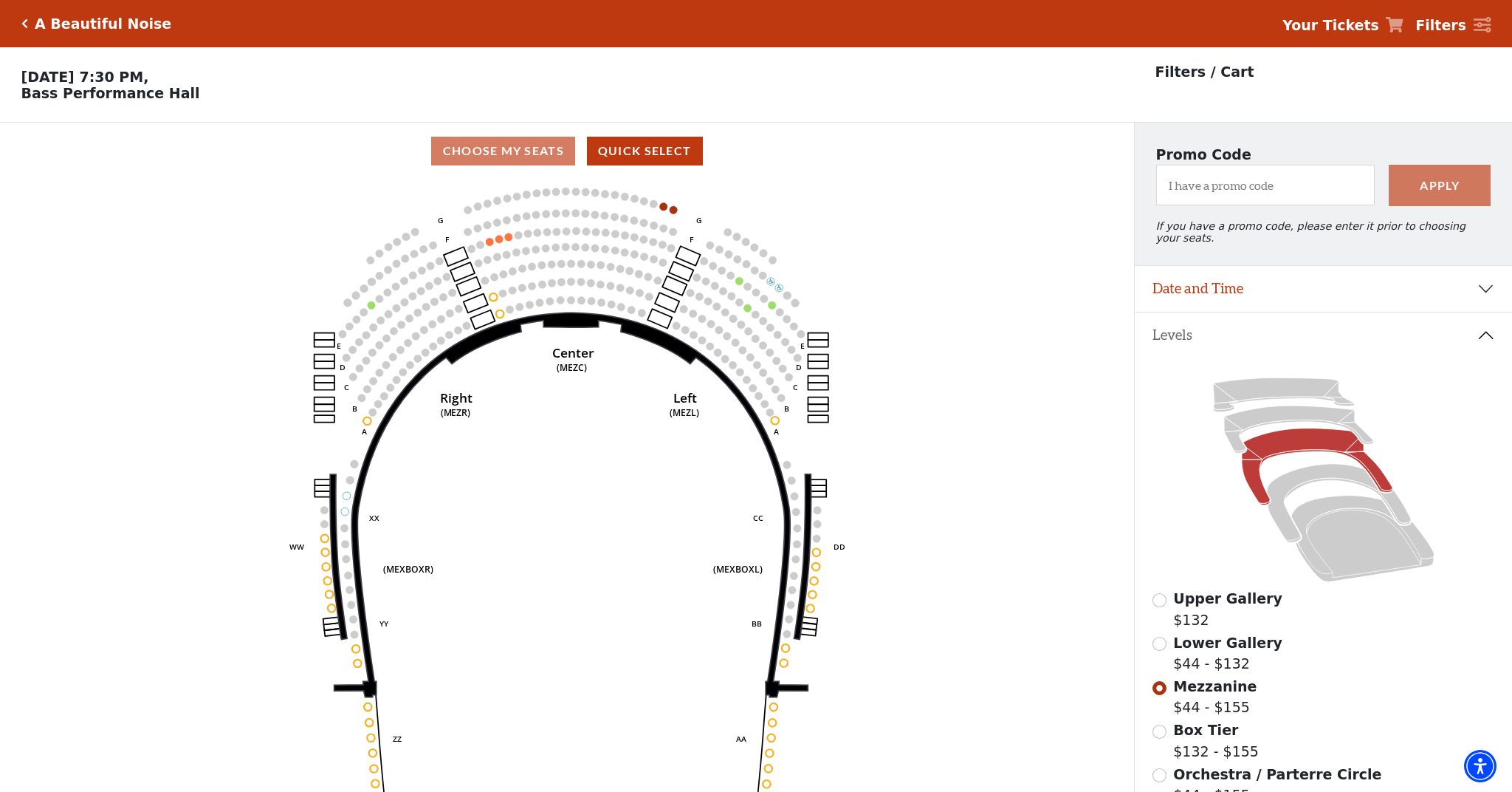
scroll to position [69, 0]
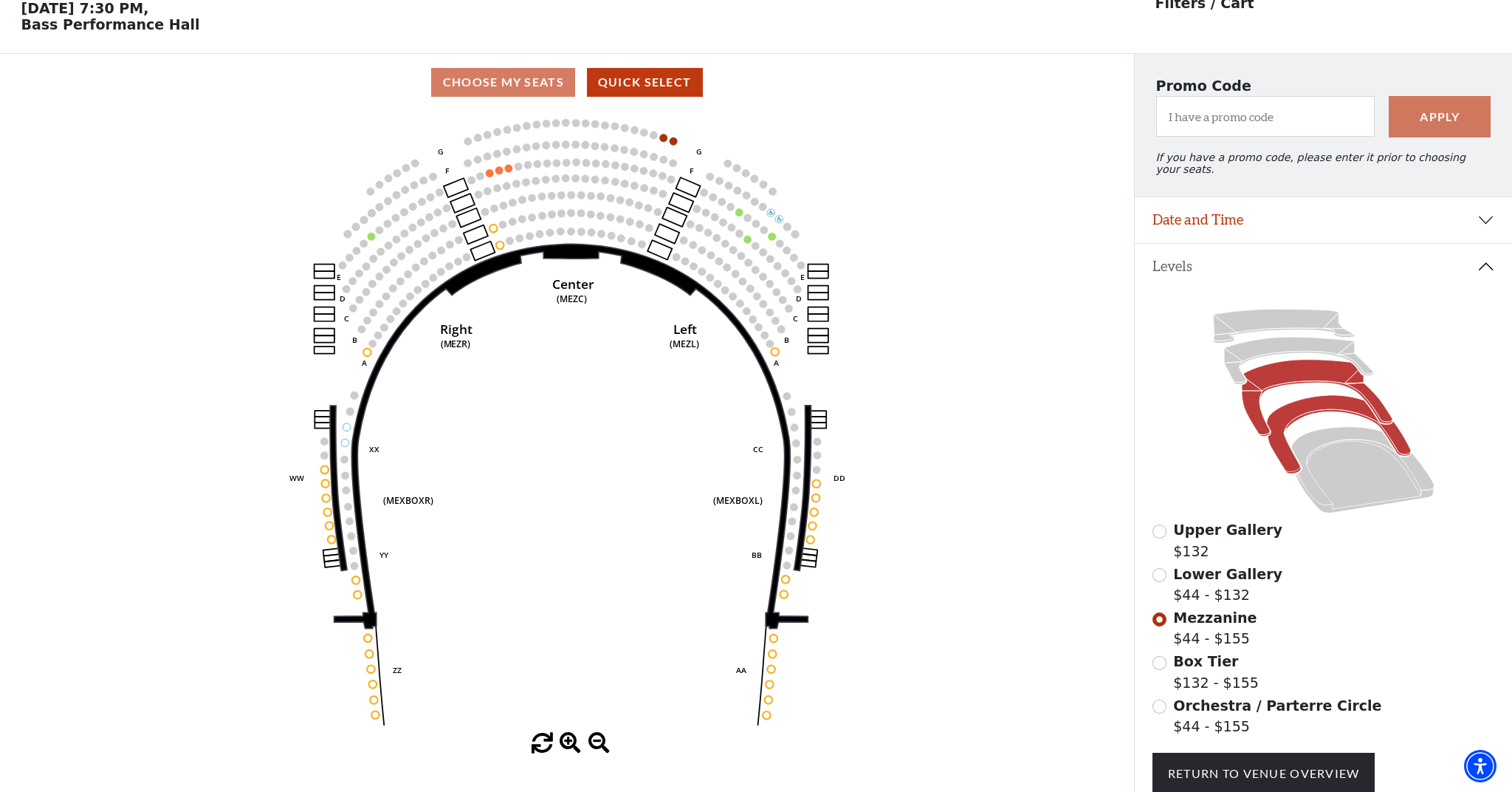
click at [1298, 414] on icon at bounding box center [1339, 434] width 144 height 78
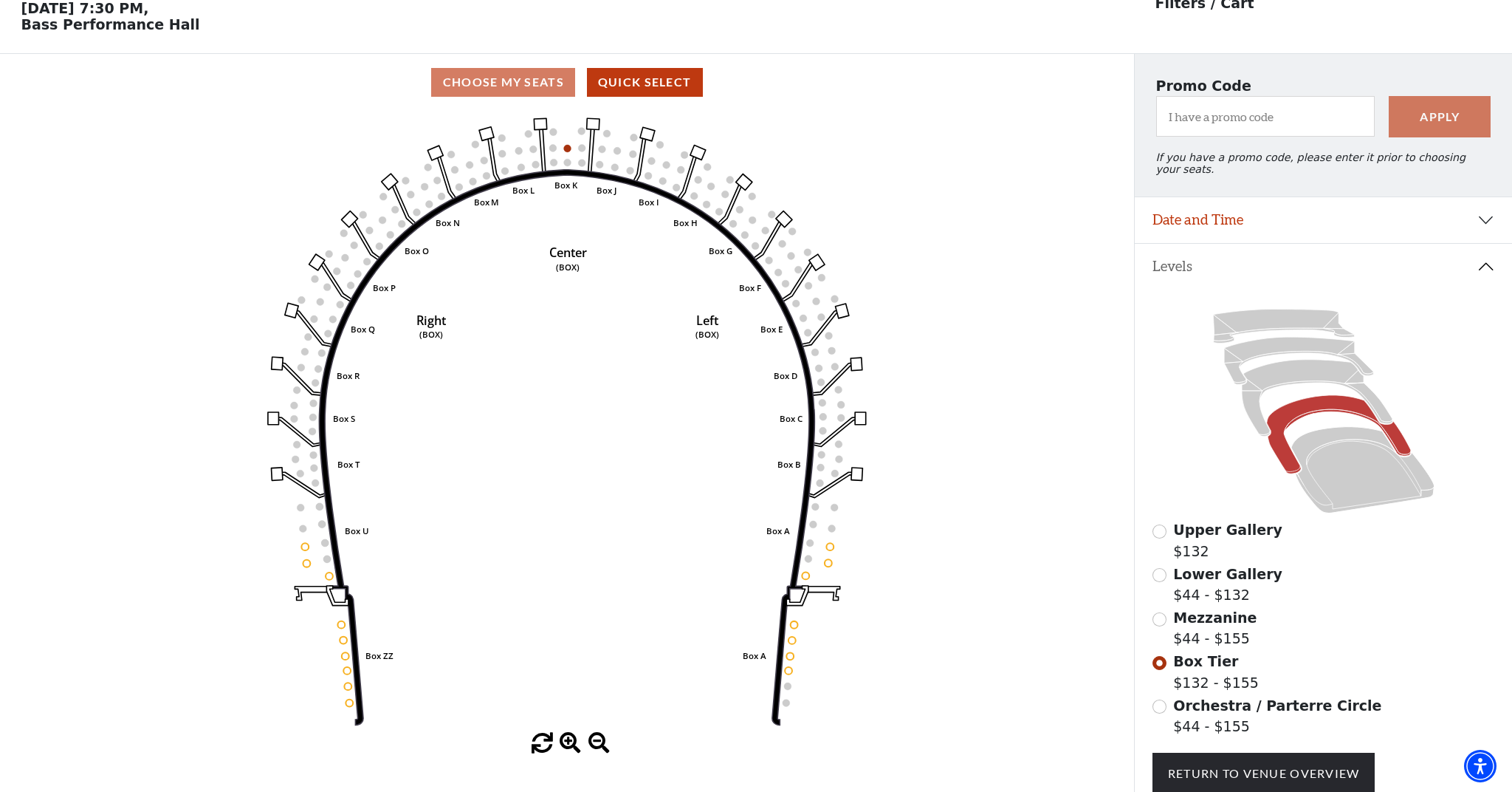
click at [1259, 217] on button "Date and Time" at bounding box center [1323, 220] width 377 height 46
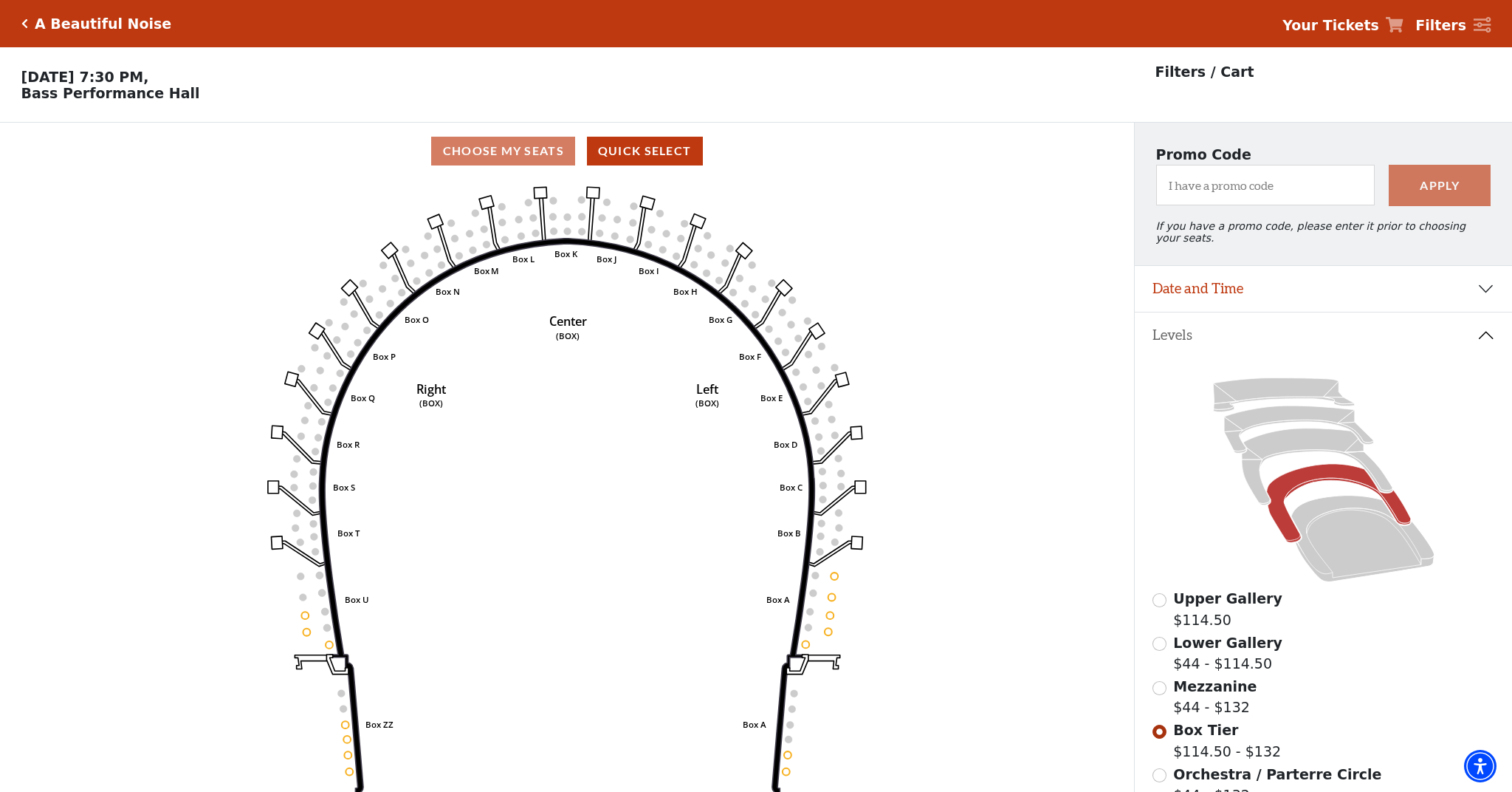
scroll to position [69, 0]
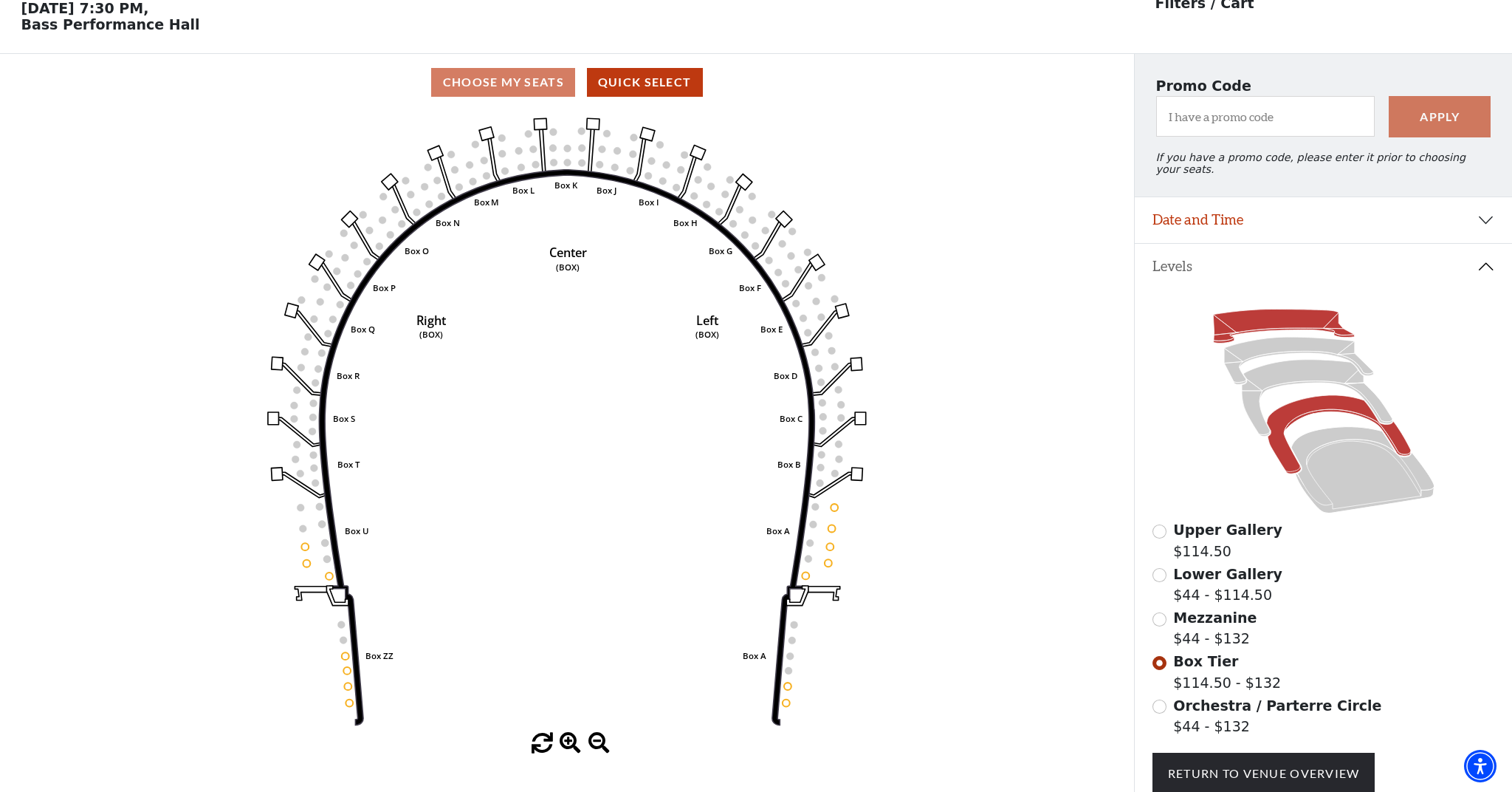
click at [1274, 315] on icon at bounding box center [1283, 326] width 141 height 34
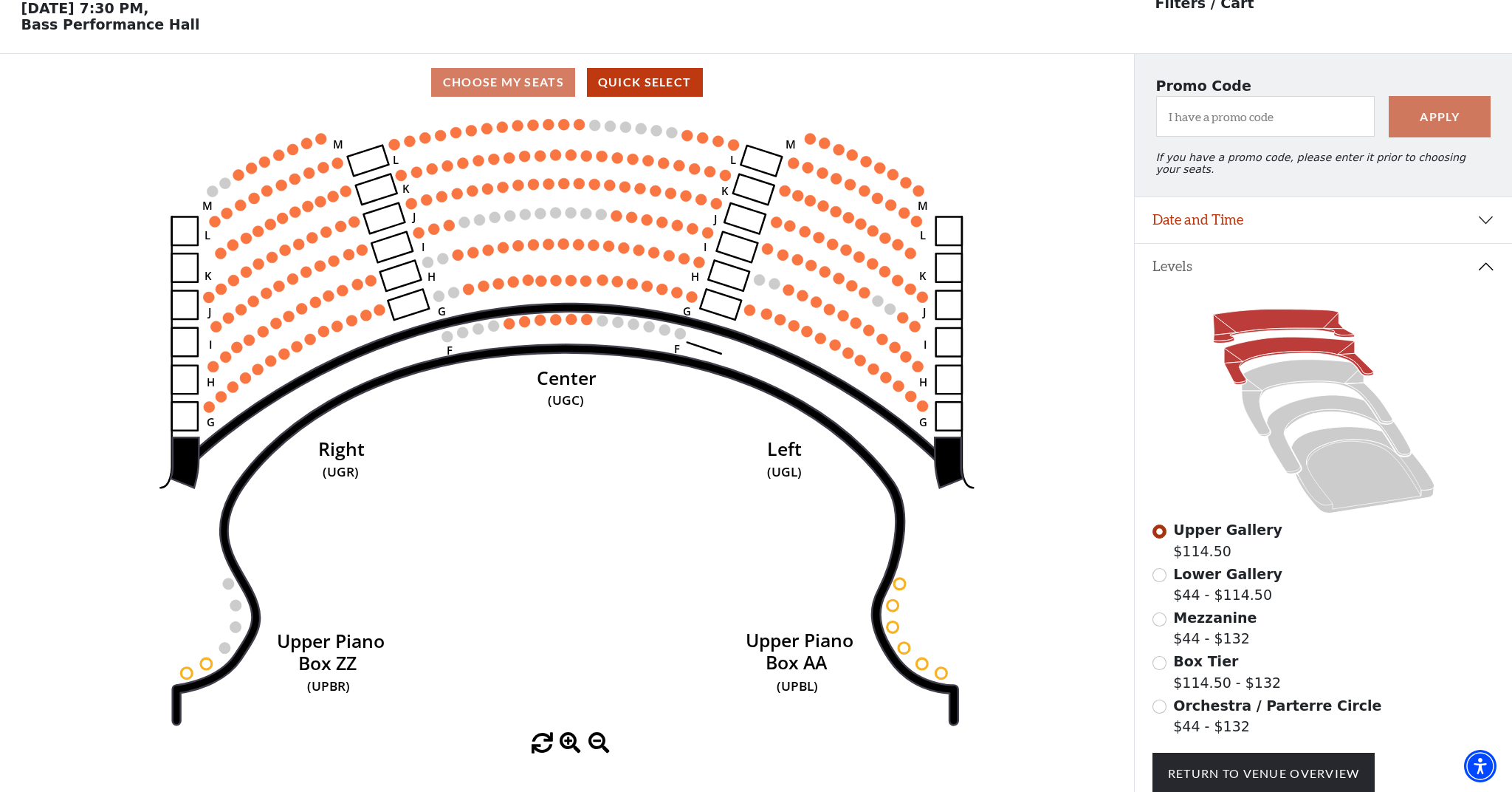
click at [1277, 353] on icon at bounding box center [1299, 360] width 149 height 47
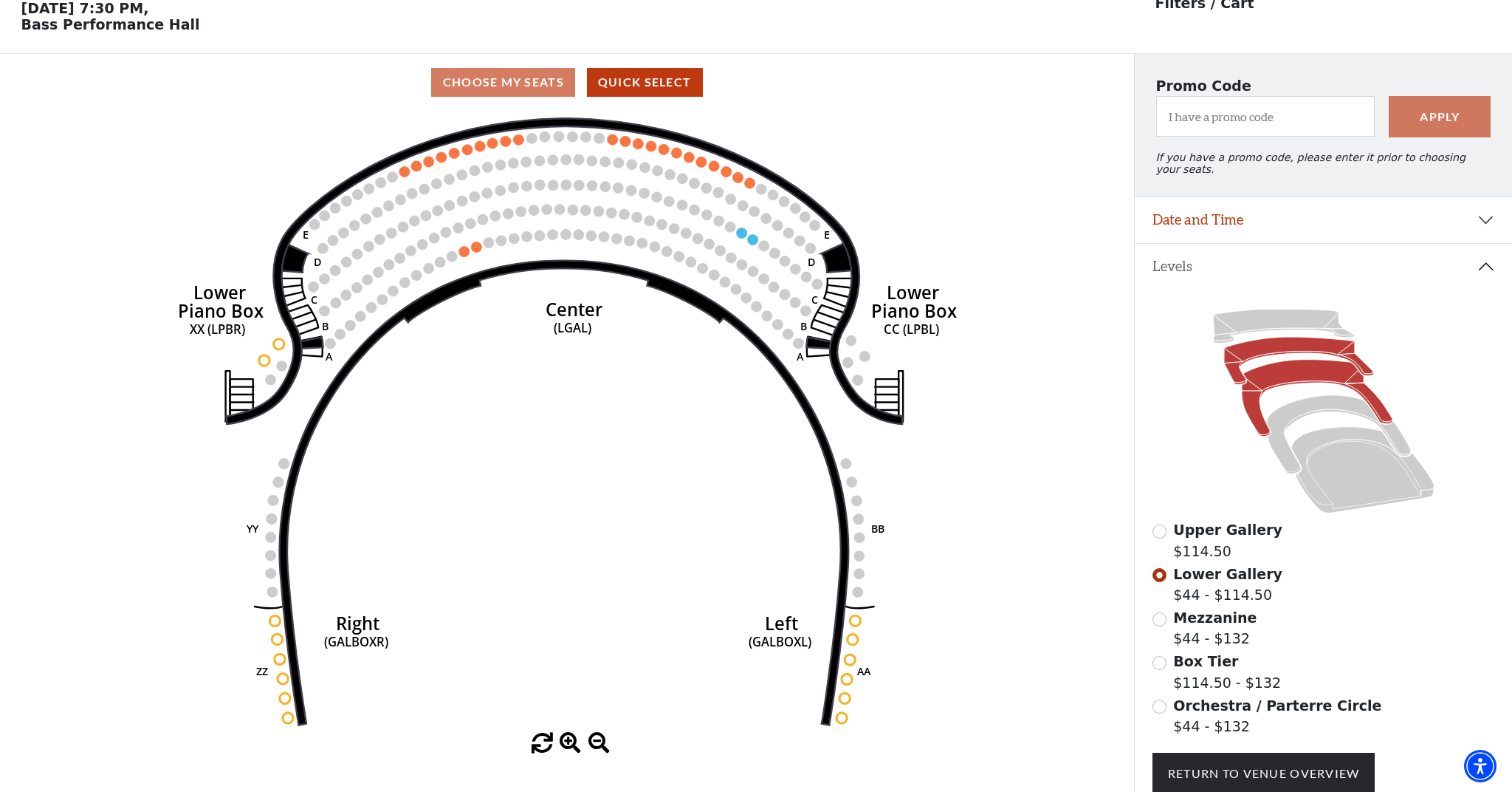
click at [1276, 377] on icon at bounding box center [1317, 398] width 151 height 77
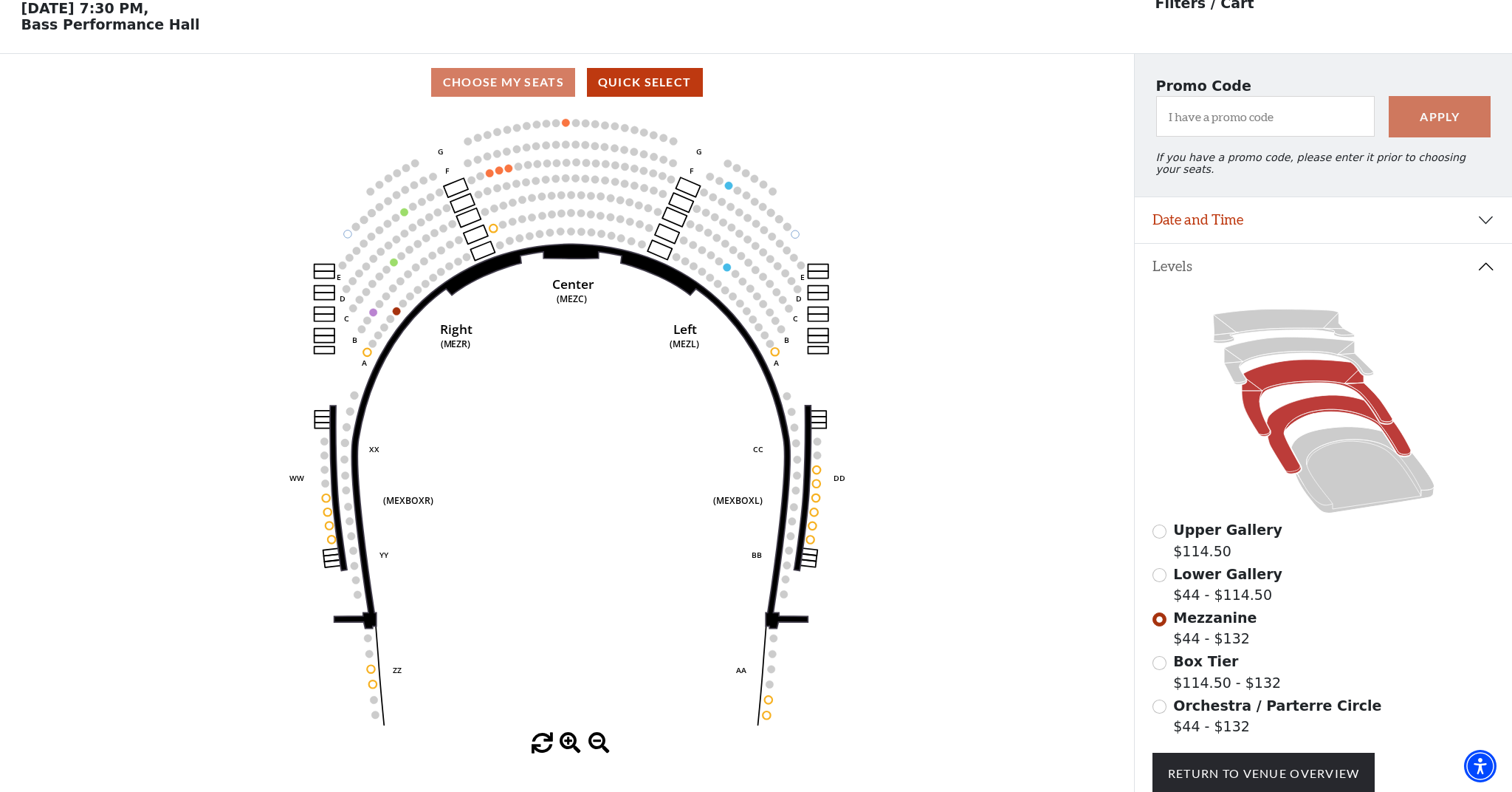
click at [1330, 404] on icon at bounding box center [1339, 434] width 144 height 78
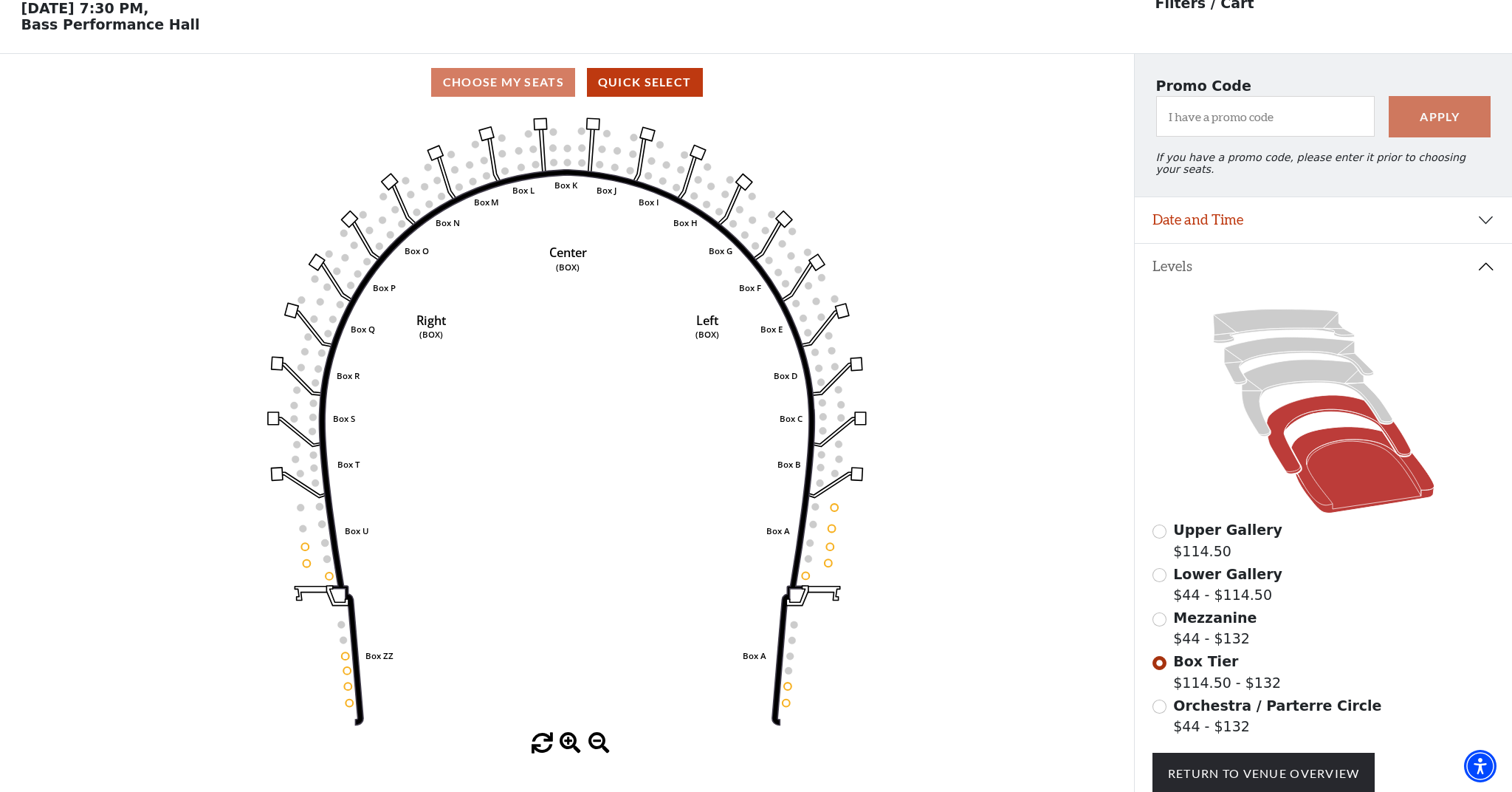
click at [1347, 483] on icon at bounding box center [1362, 470] width 143 height 86
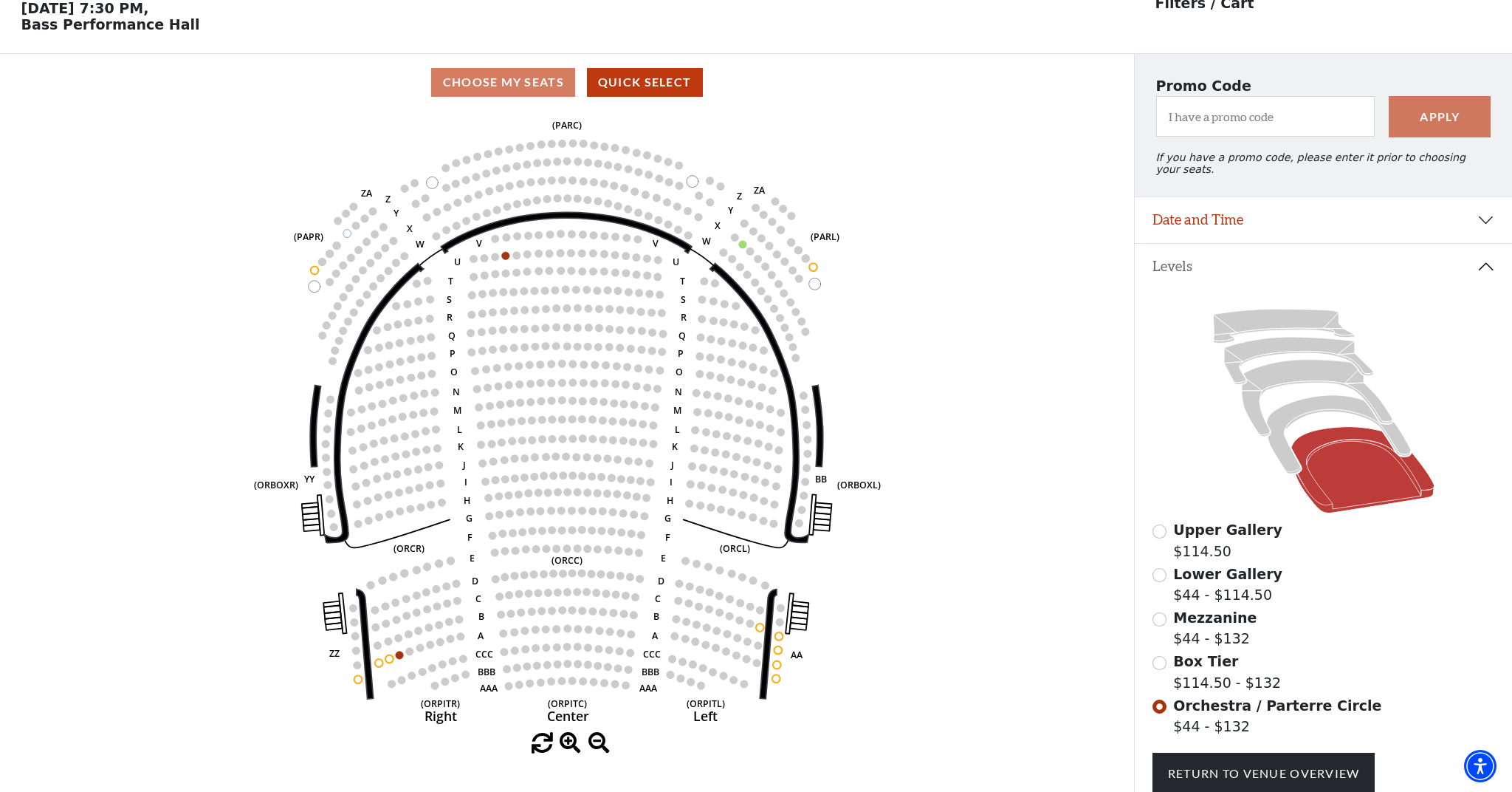
click at [1281, 219] on button "Date and Time" at bounding box center [1323, 220] width 377 height 46
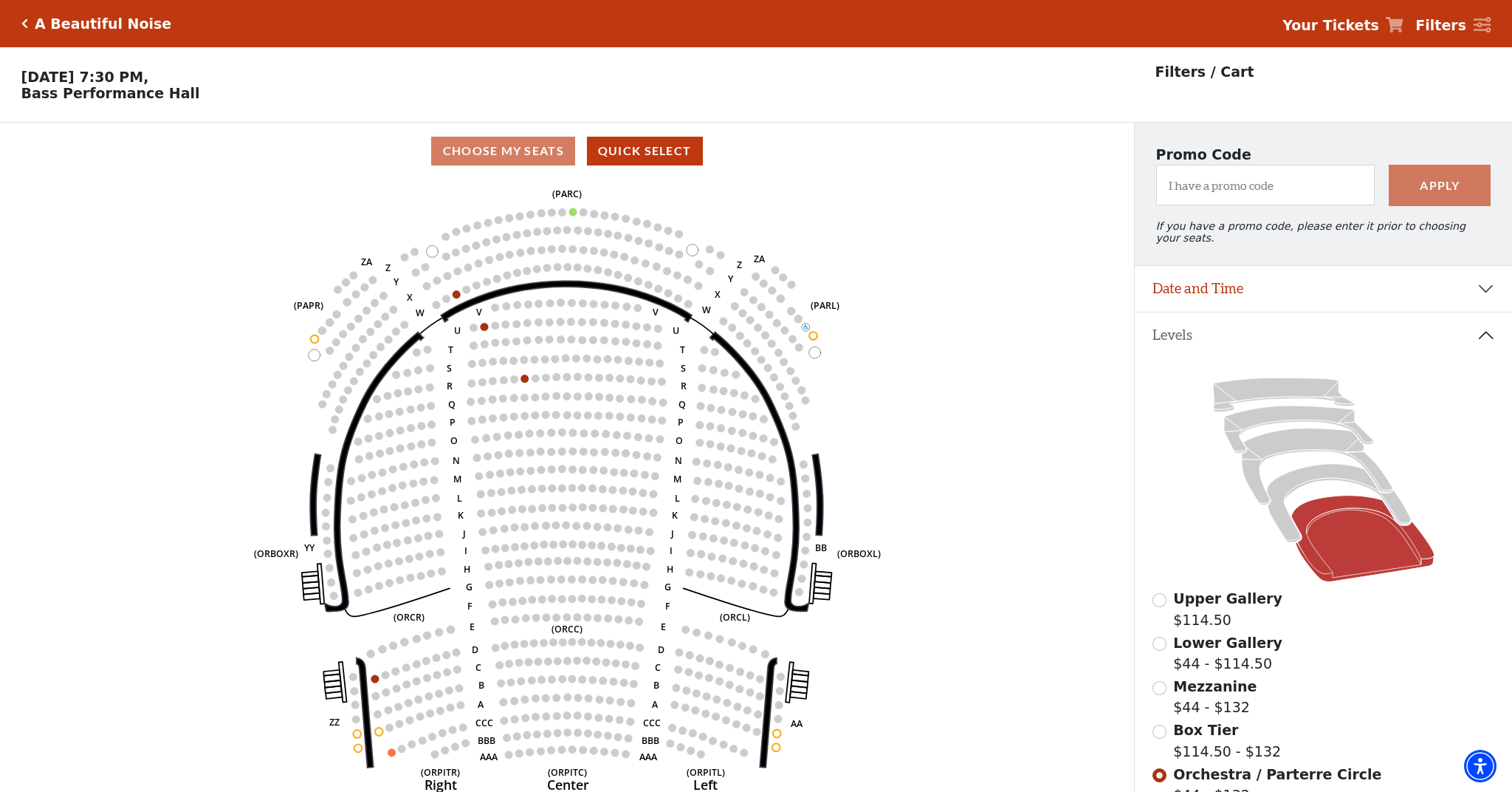
scroll to position [69, 0]
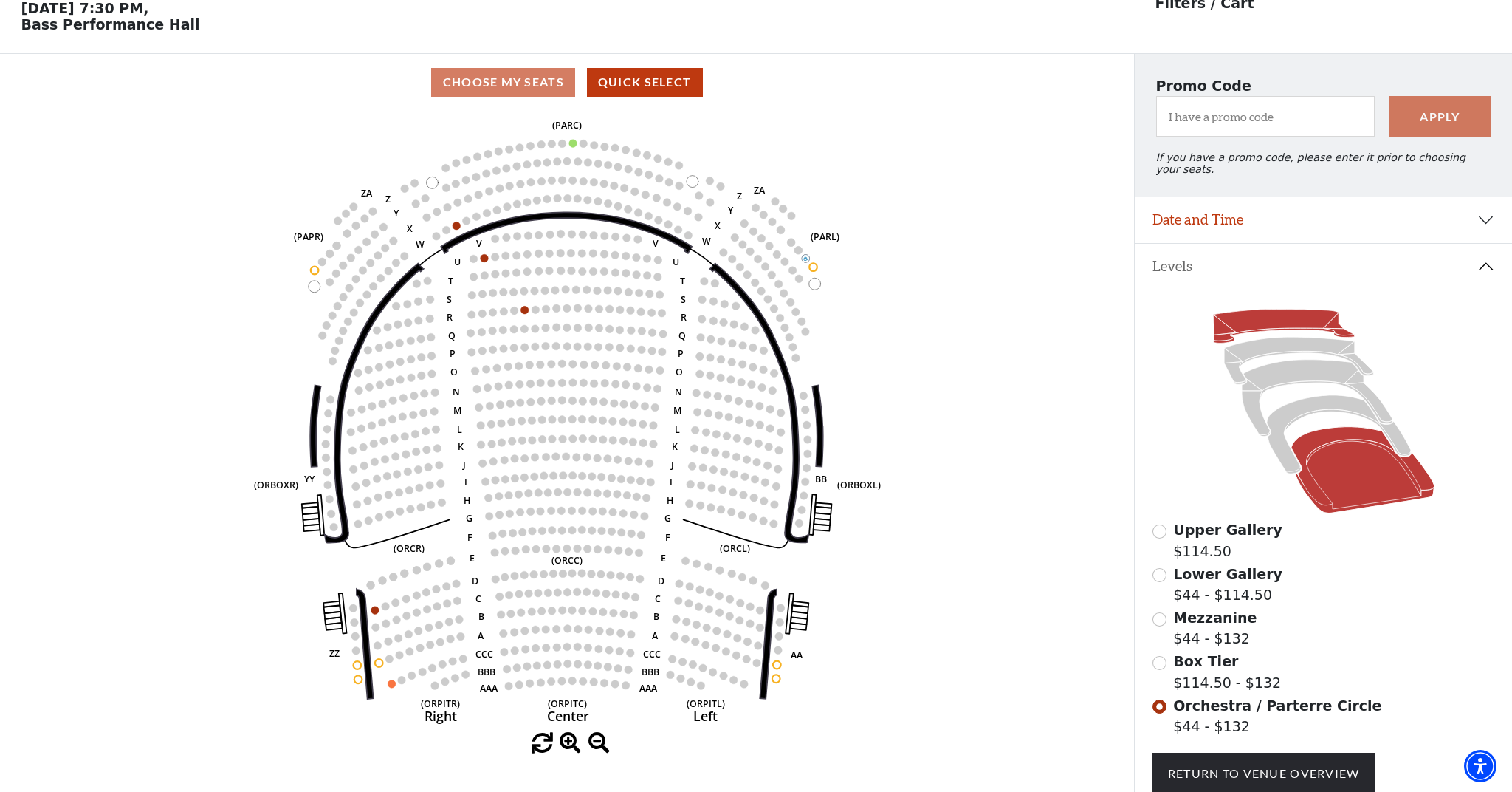
click at [1247, 328] on icon at bounding box center [1283, 326] width 141 height 34
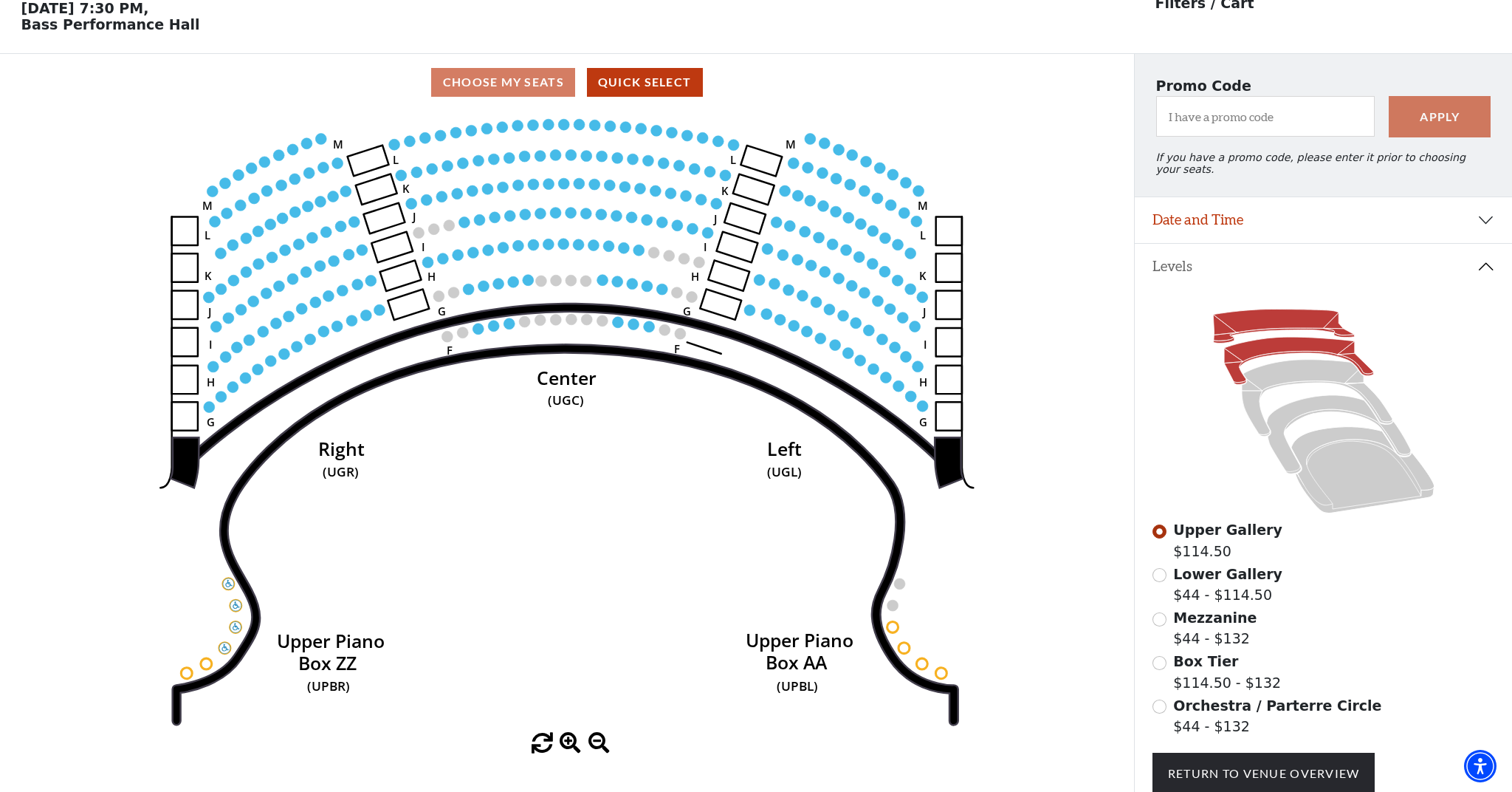
click at [1299, 347] on icon at bounding box center [1299, 360] width 149 height 47
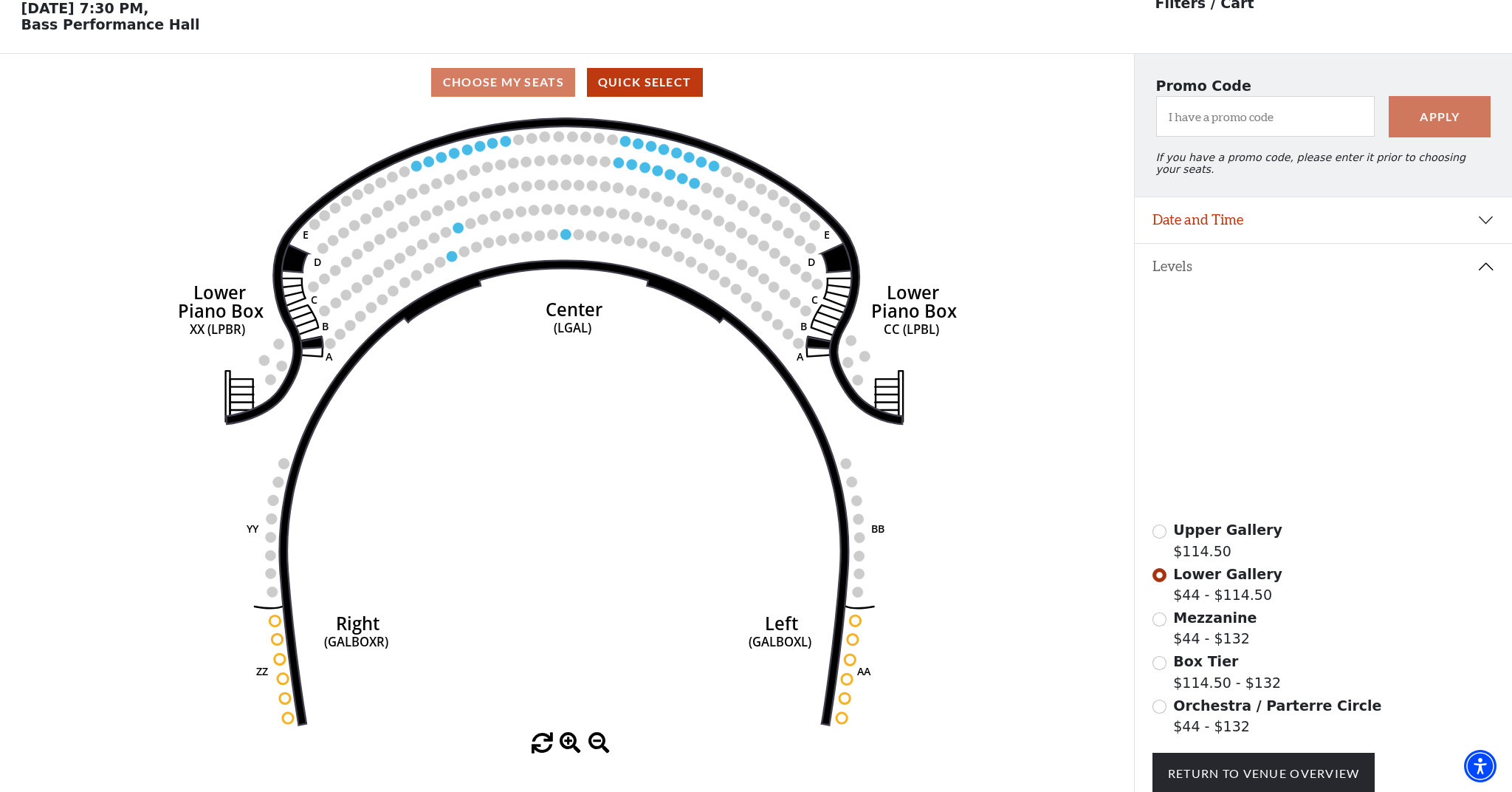
click at [1310, 374] on icon at bounding box center [1317, 398] width 151 height 77
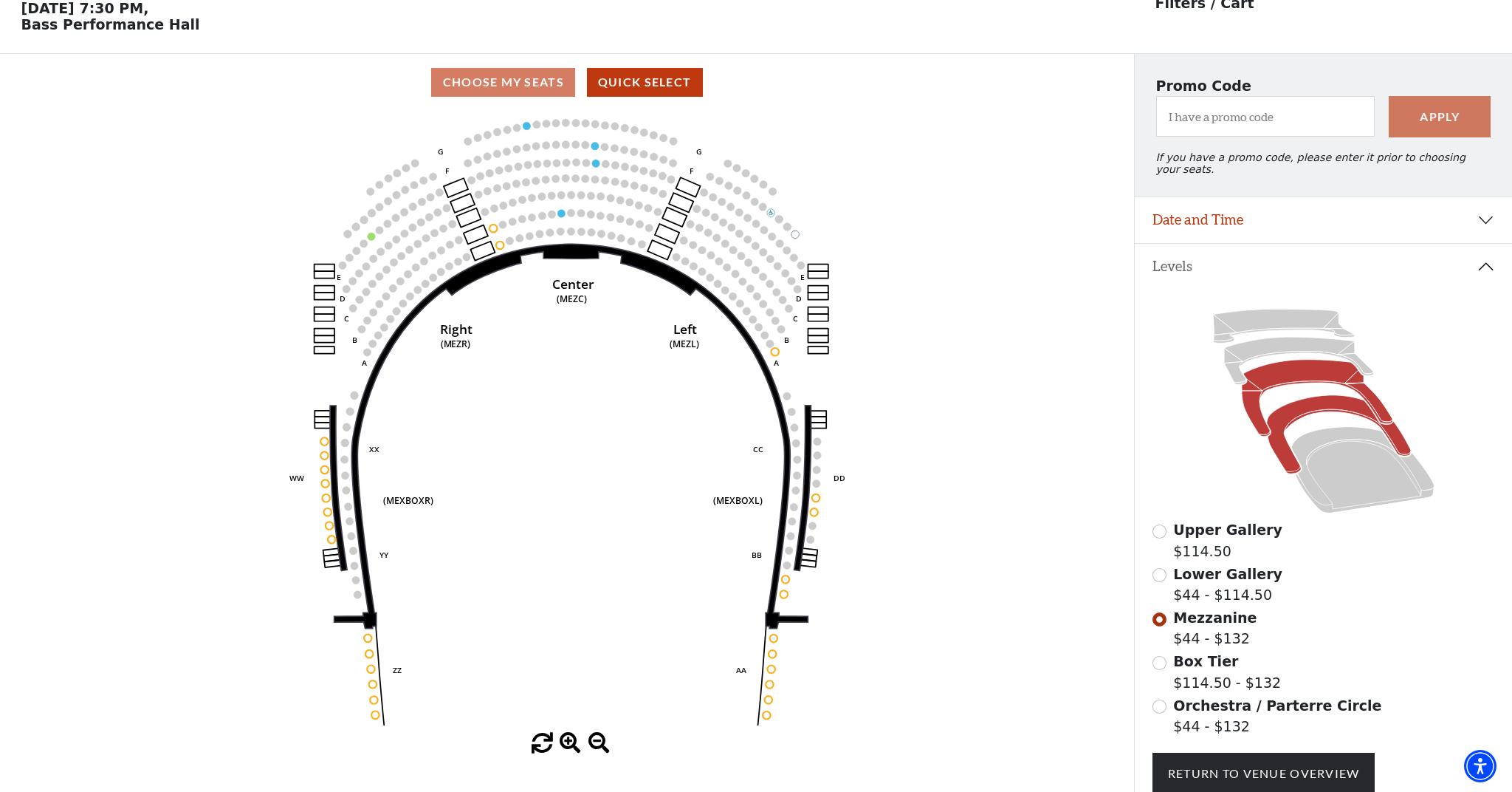
click at [1337, 398] on icon at bounding box center [1339, 434] width 144 height 78
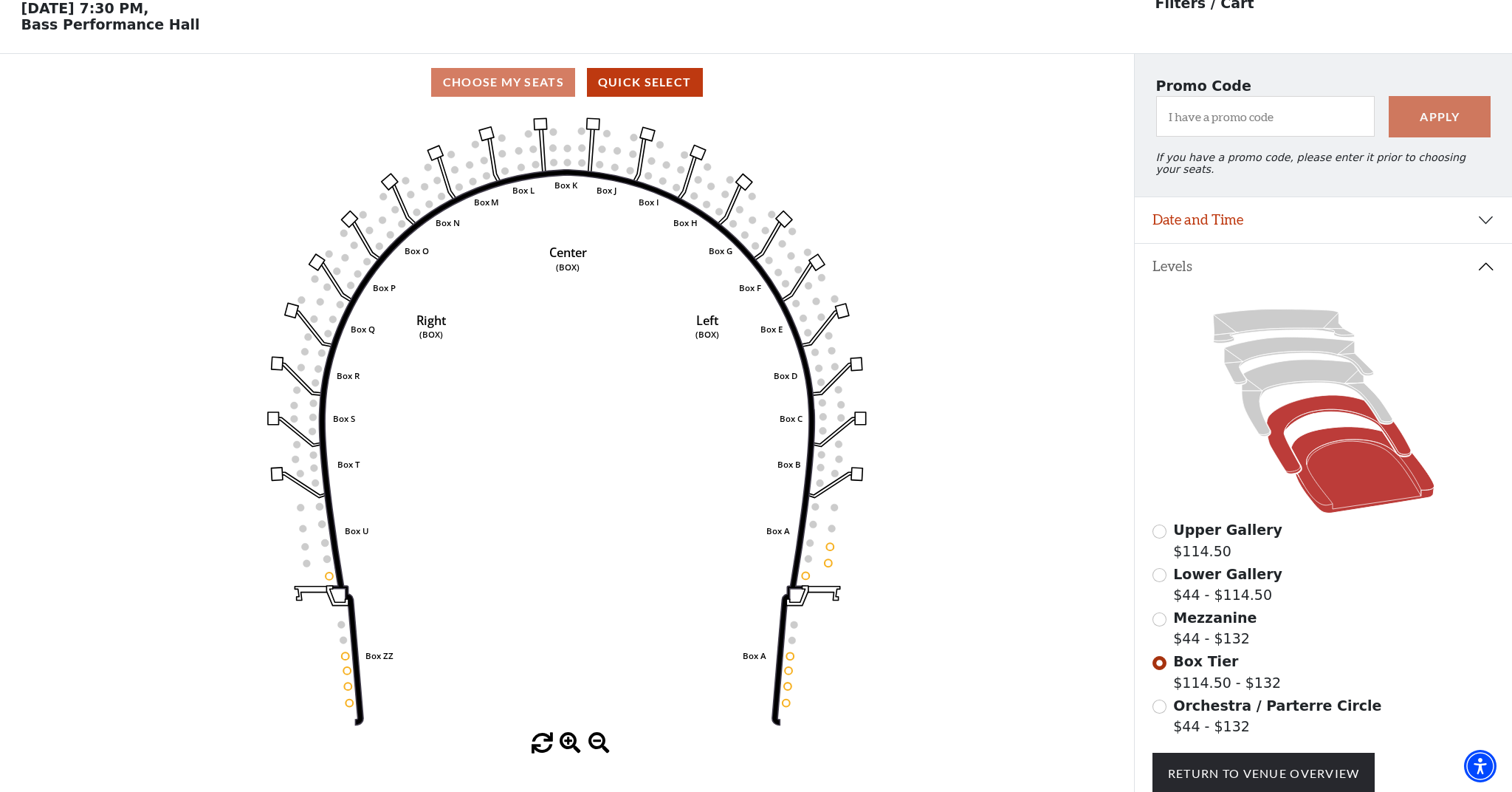
click at [1339, 464] on icon at bounding box center [1362, 470] width 143 height 86
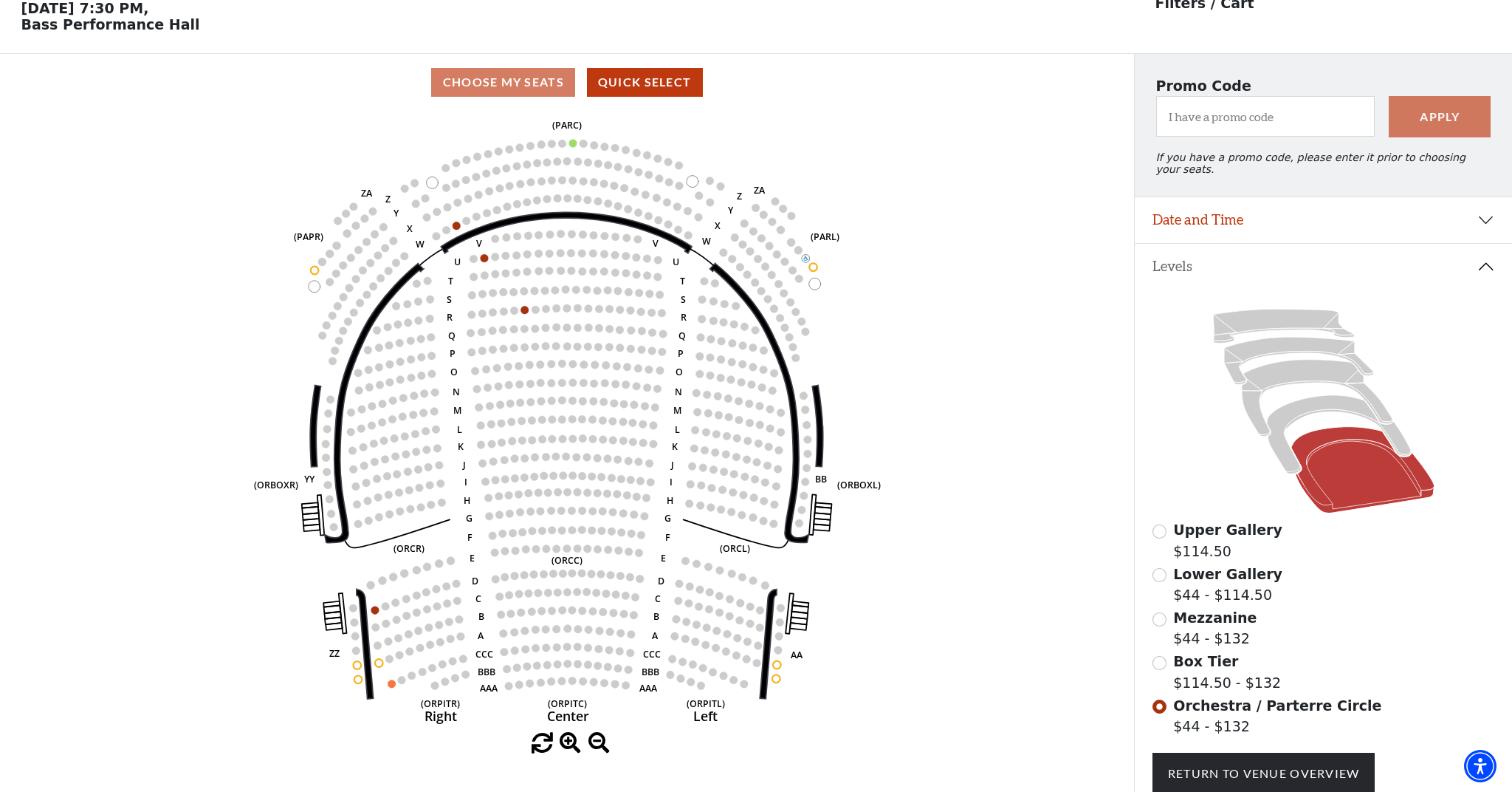
click at [1251, 215] on button "Date and Time" at bounding box center [1323, 220] width 377 height 46
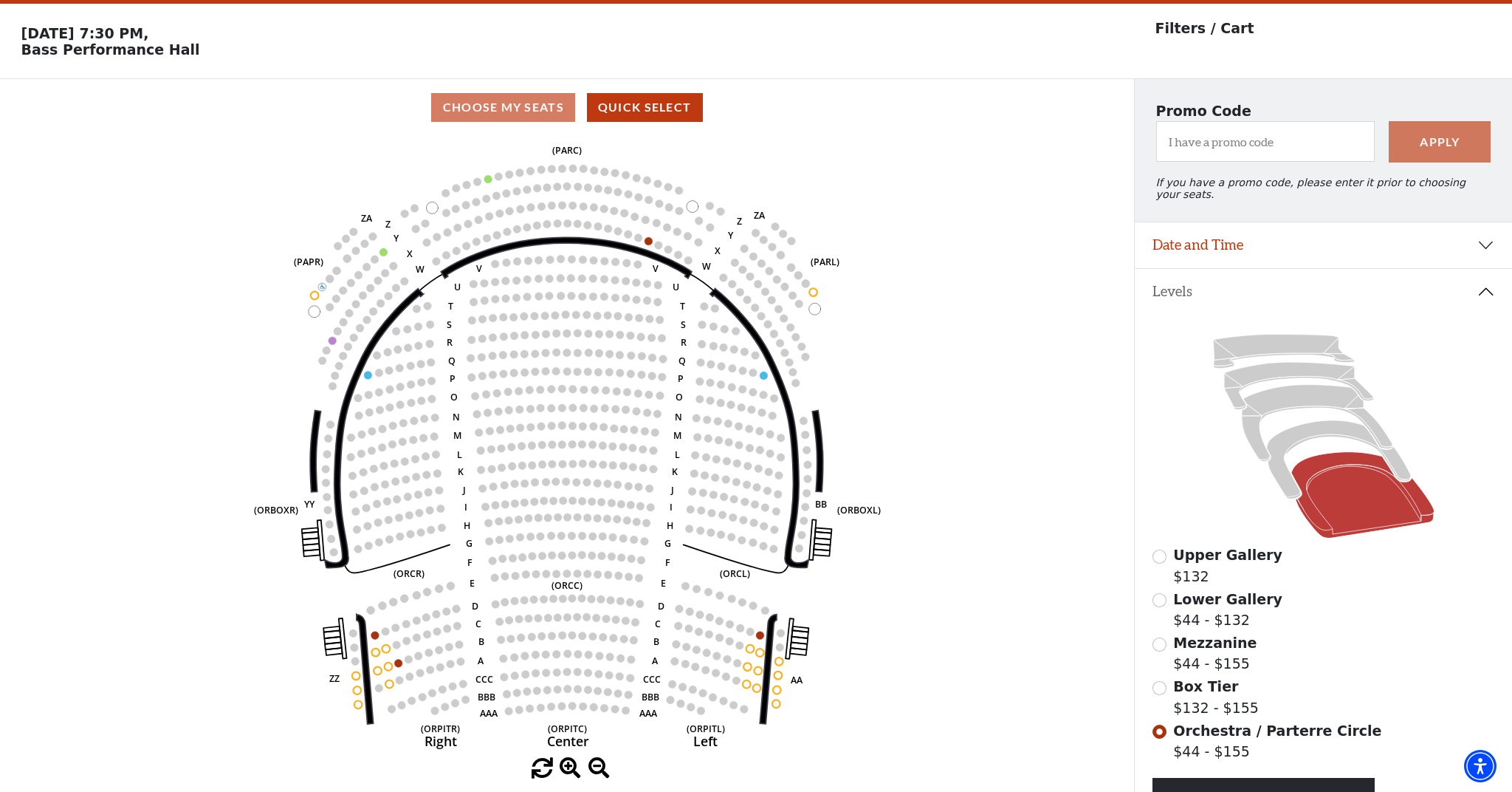
scroll to position [69, 0]
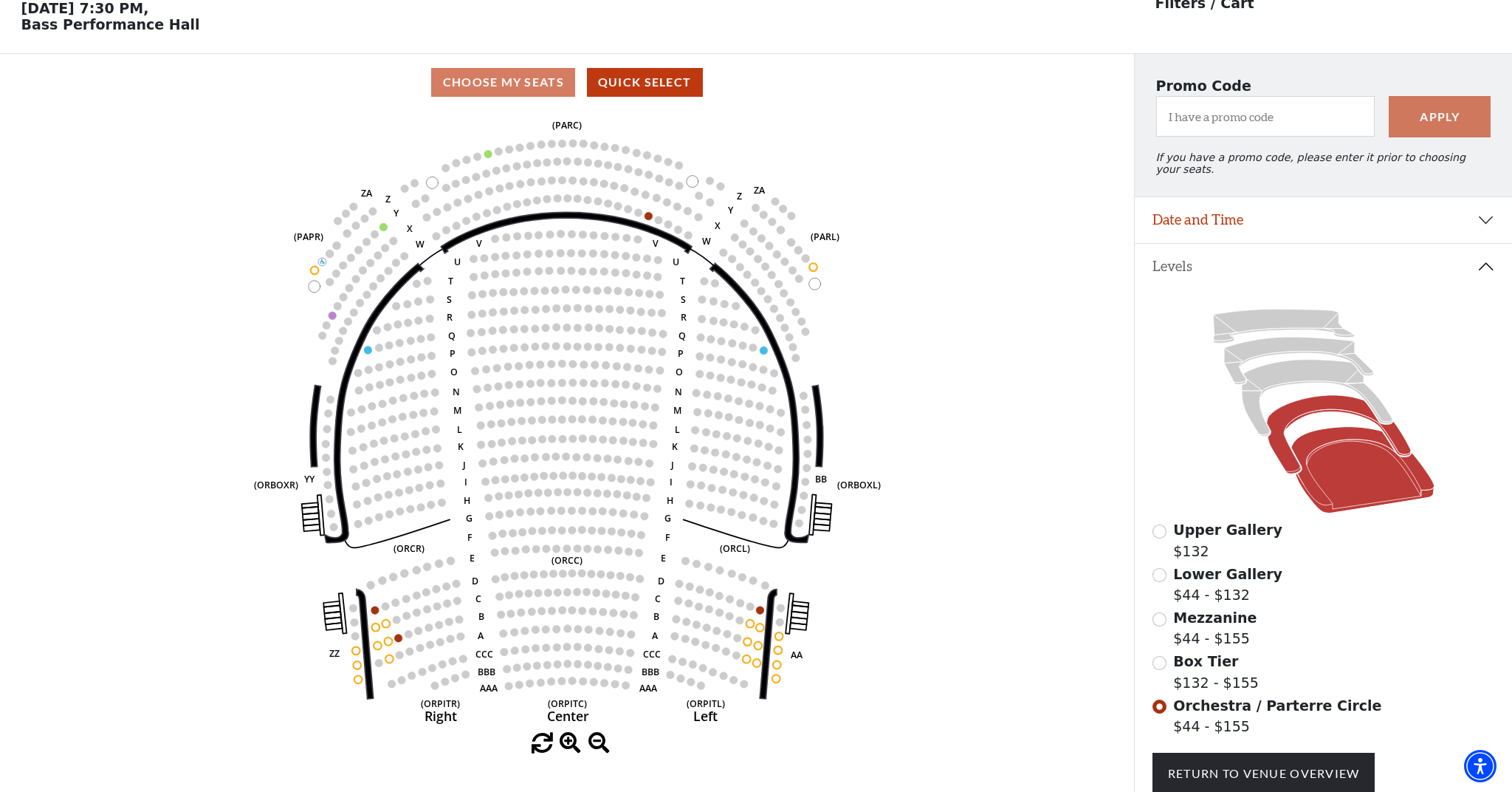
click at [1308, 407] on icon at bounding box center [1339, 434] width 144 height 78
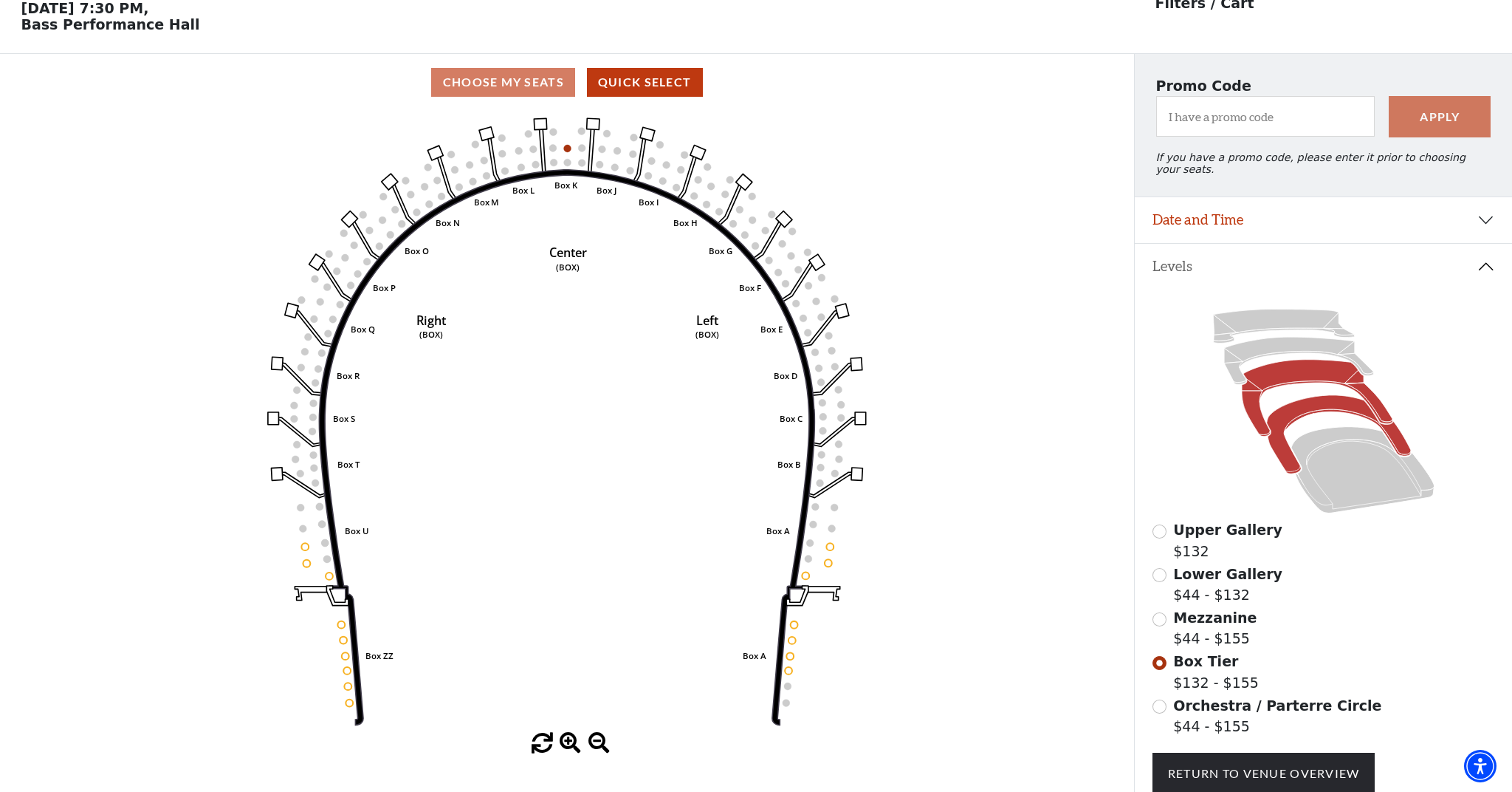
click at [1315, 374] on icon at bounding box center [1317, 398] width 151 height 77
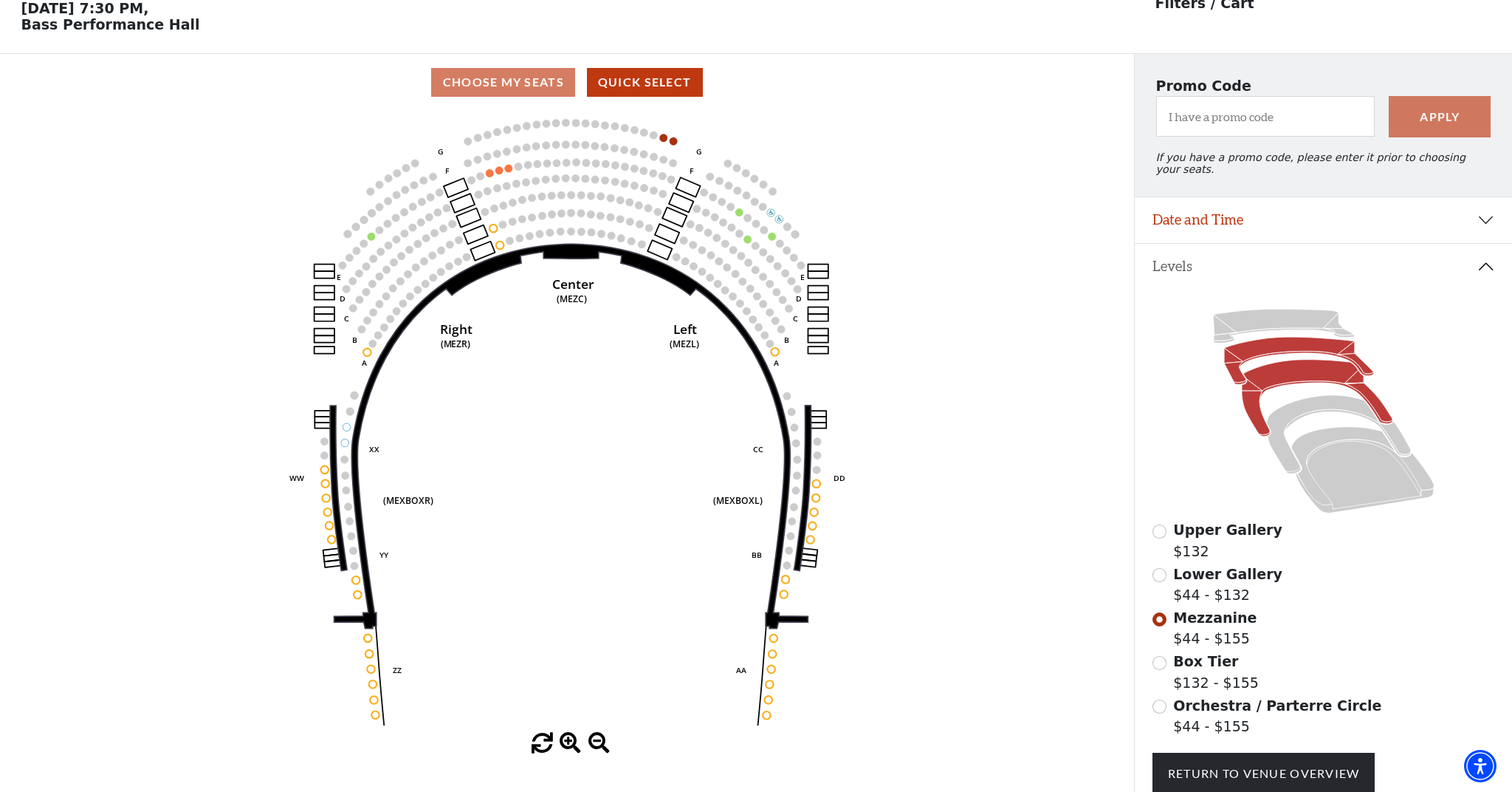
click at [1271, 343] on icon at bounding box center [1299, 360] width 149 height 47
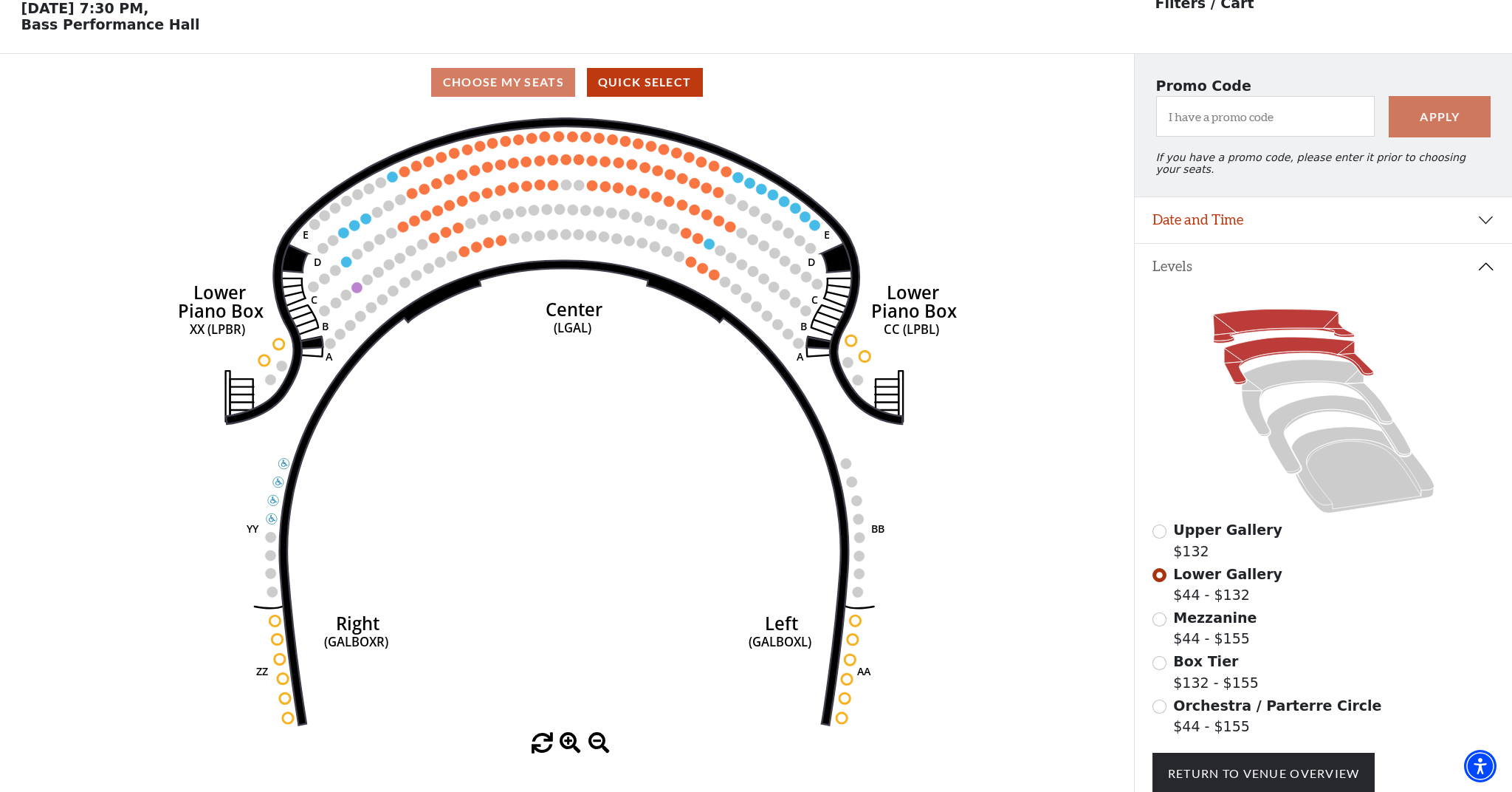
click at [1301, 321] on icon at bounding box center [1283, 326] width 141 height 34
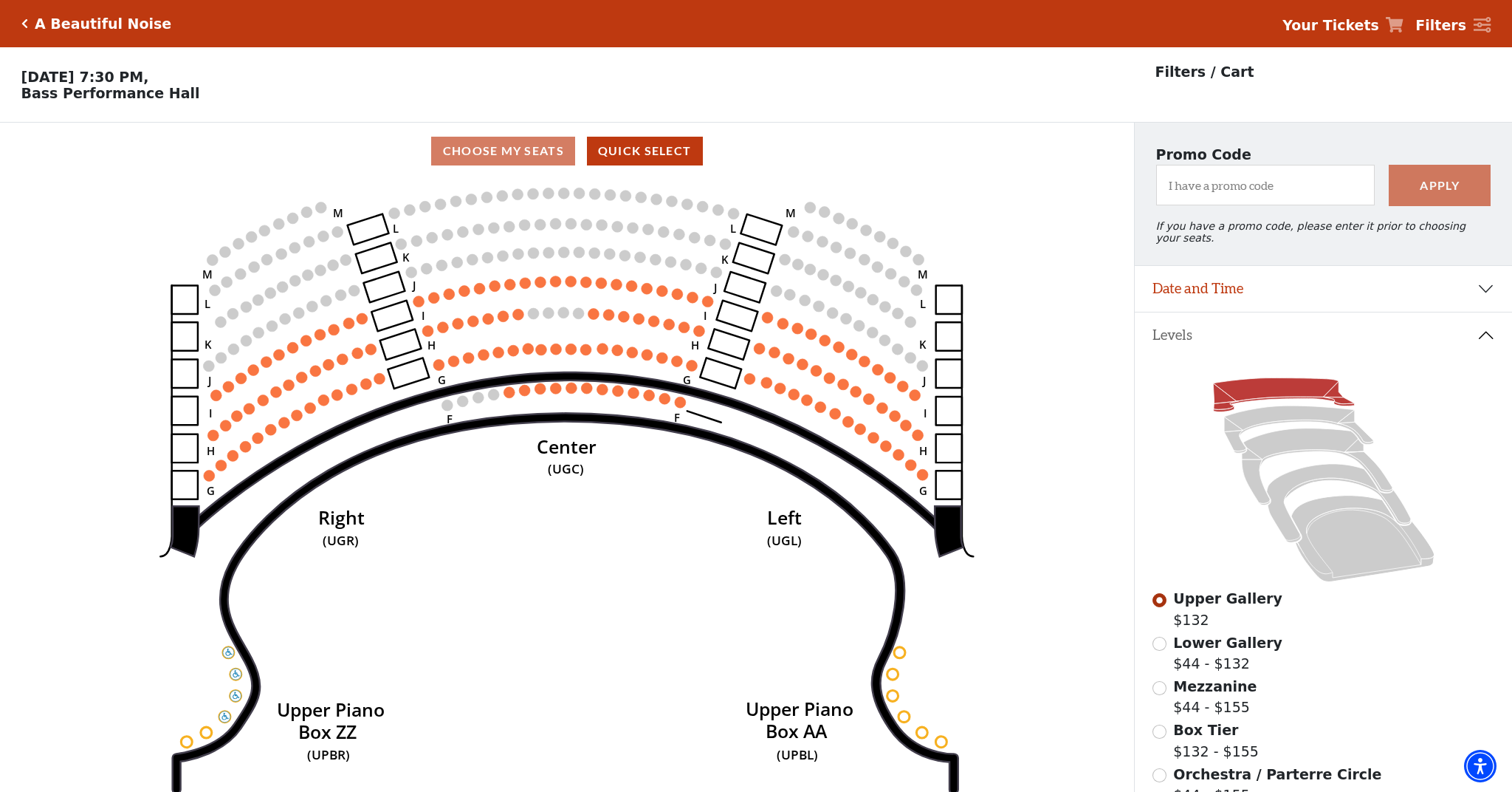
scroll to position [69, 0]
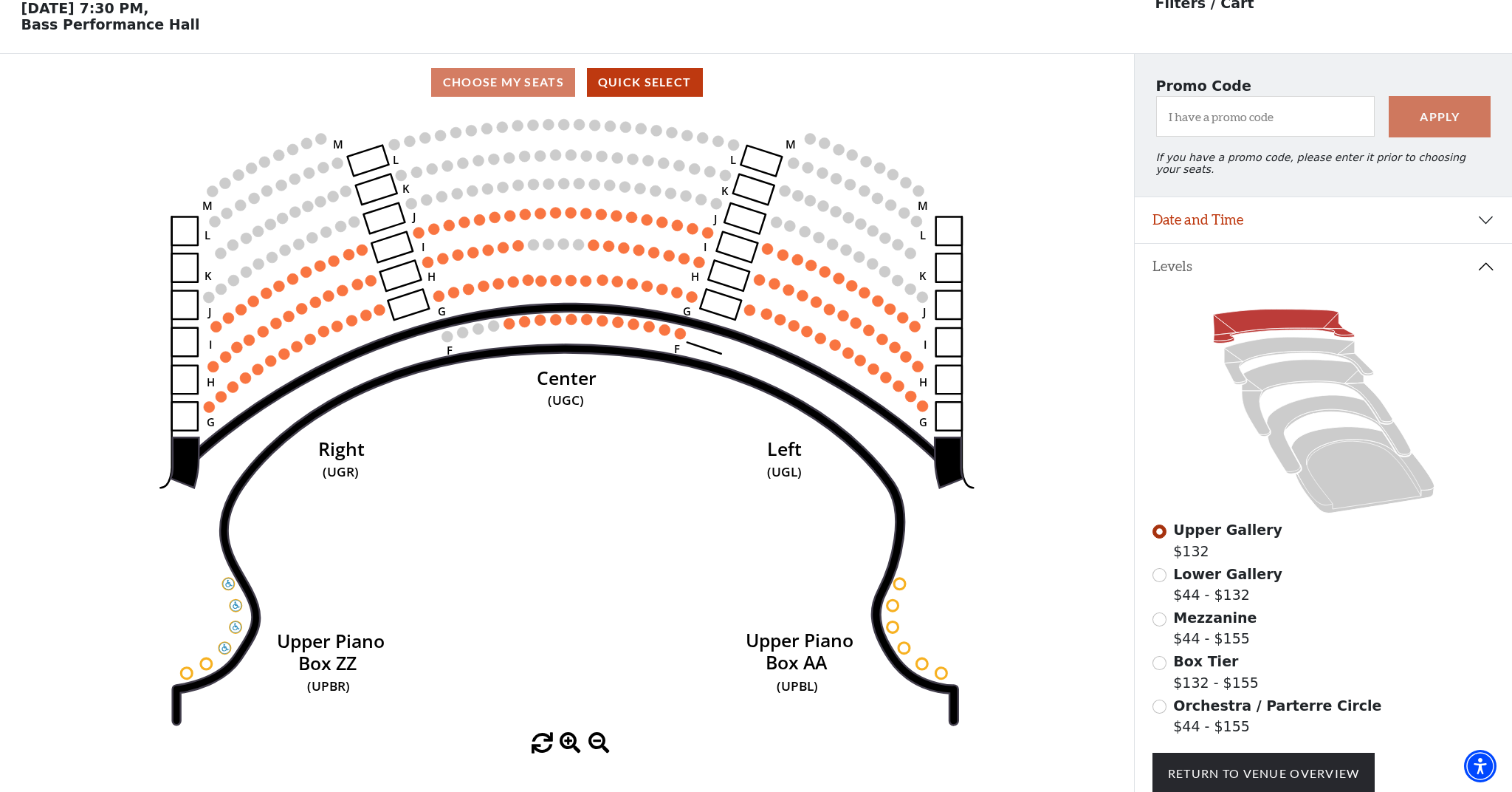
click at [1283, 221] on button "Date and Time" at bounding box center [1323, 220] width 377 height 46
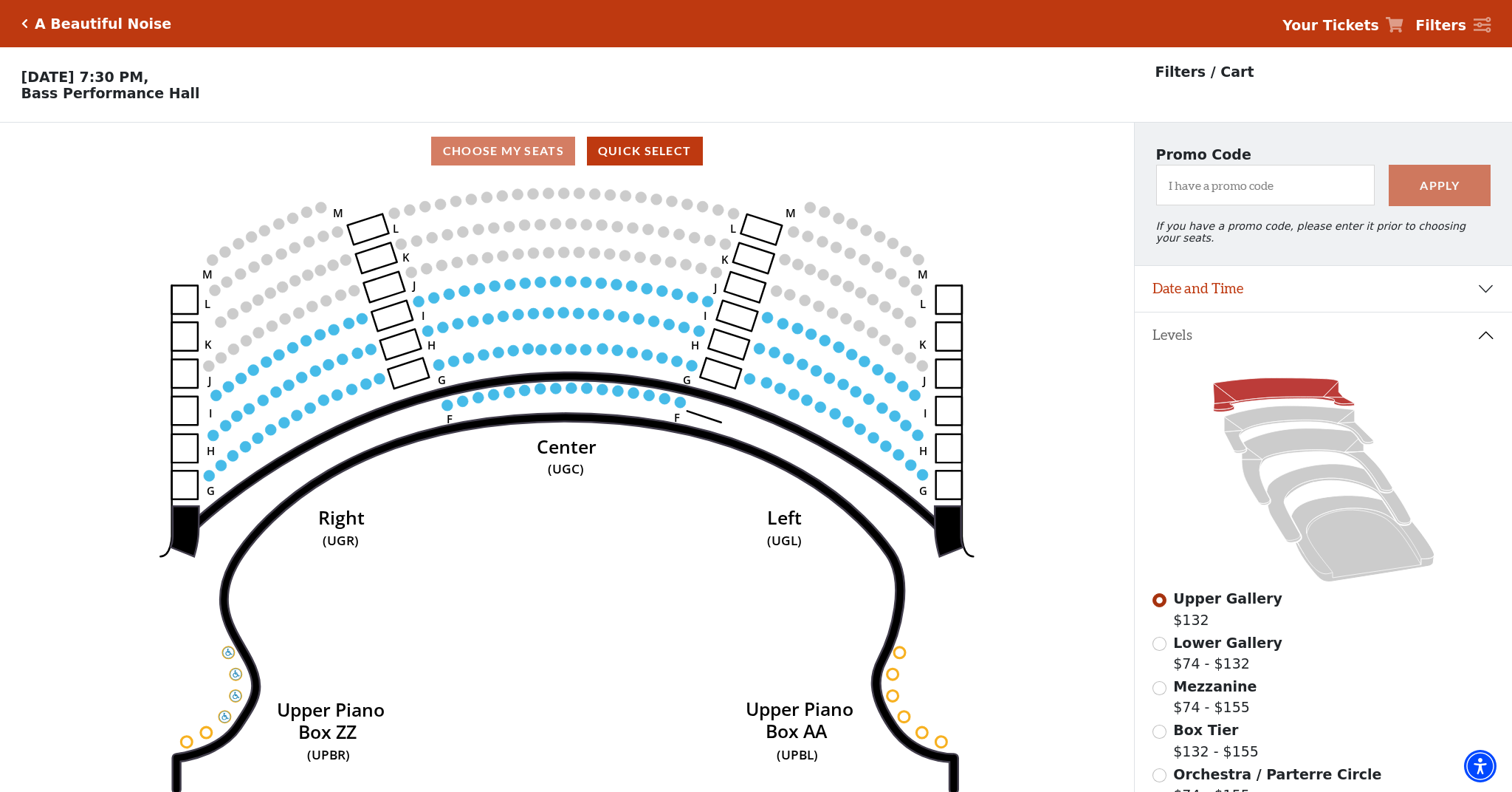
scroll to position [69, 0]
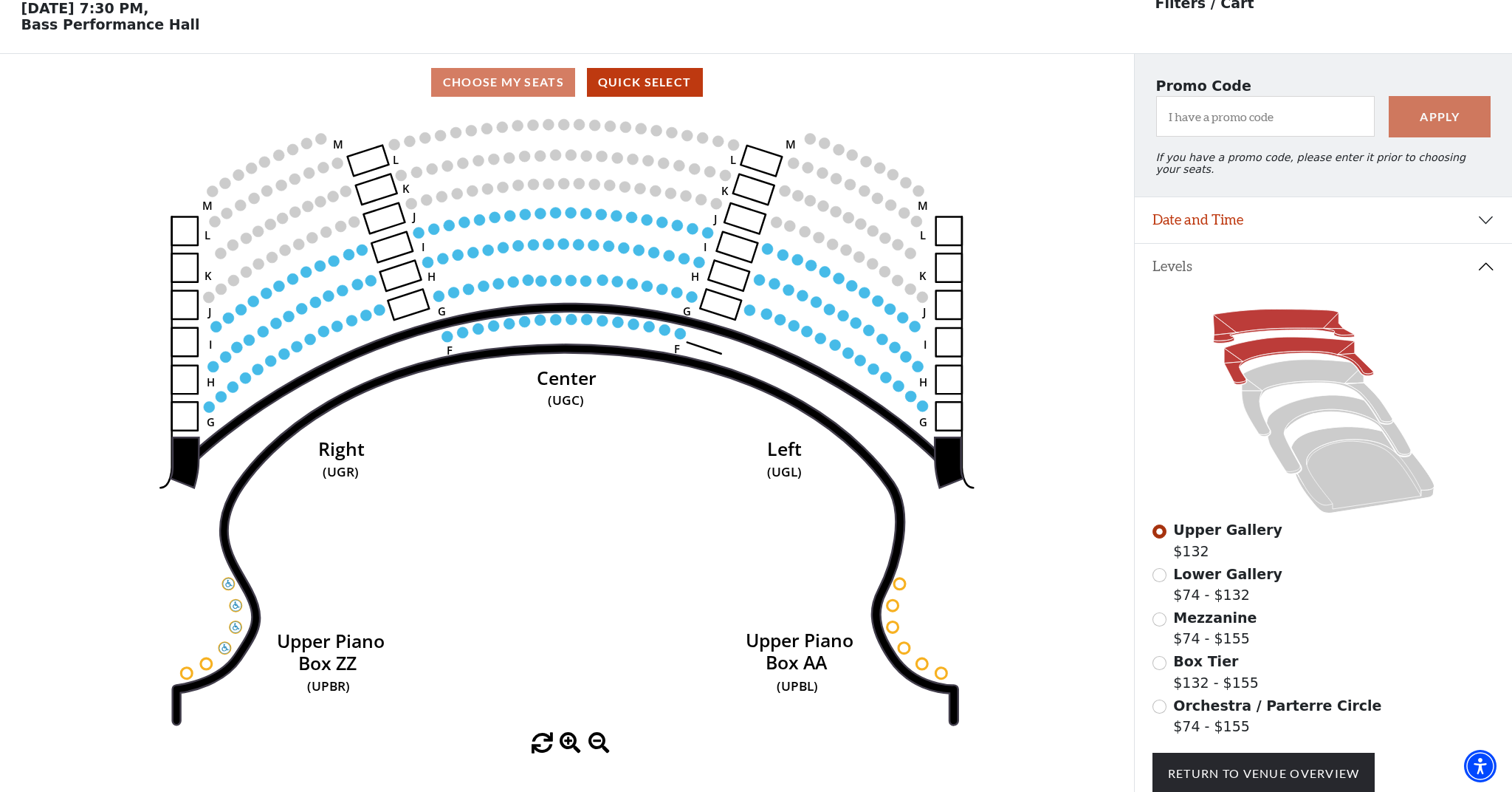
click at [1288, 342] on icon at bounding box center [1299, 360] width 149 height 47
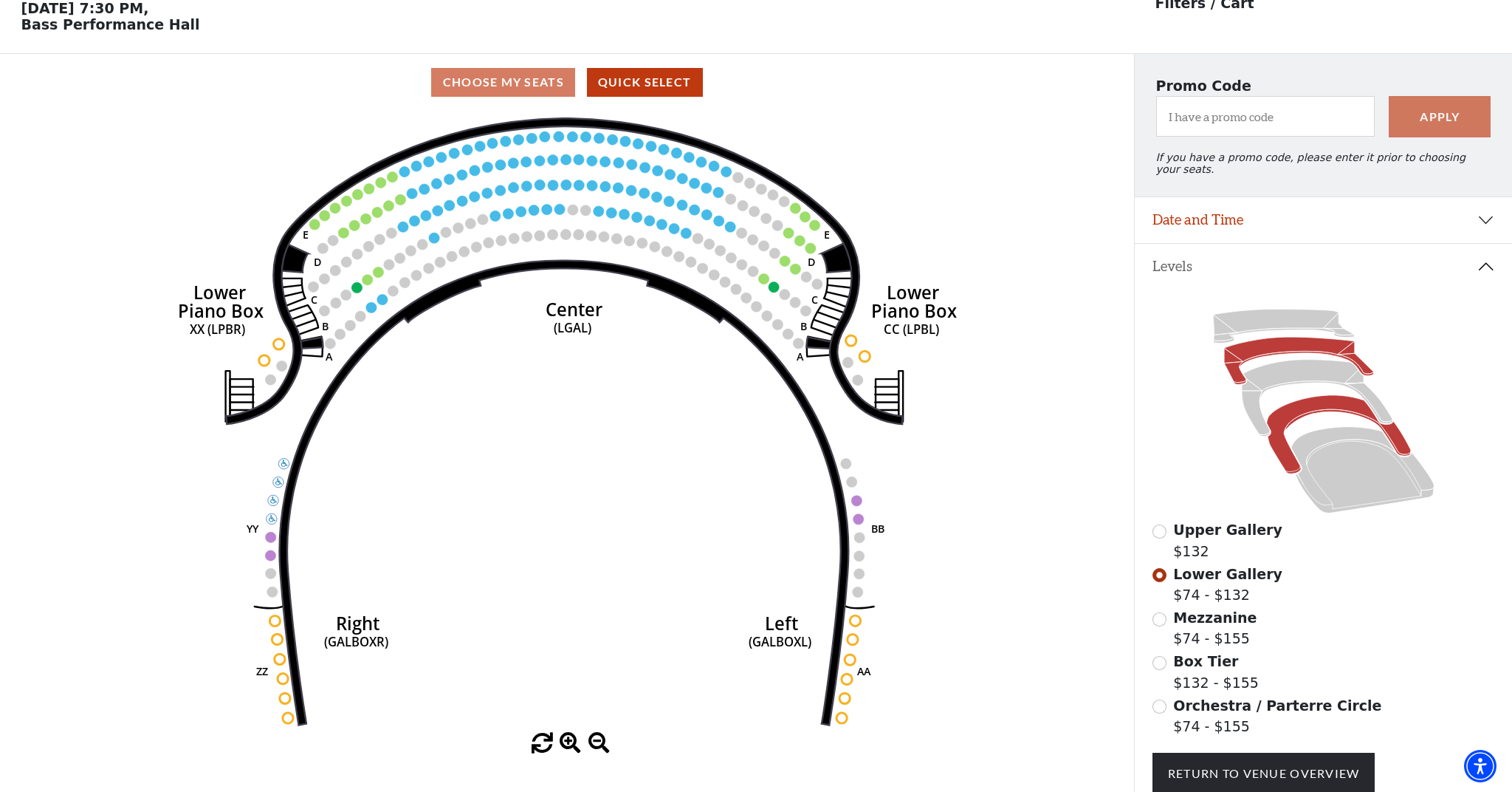
click at [1305, 414] on icon at bounding box center [1339, 434] width 144 height 78
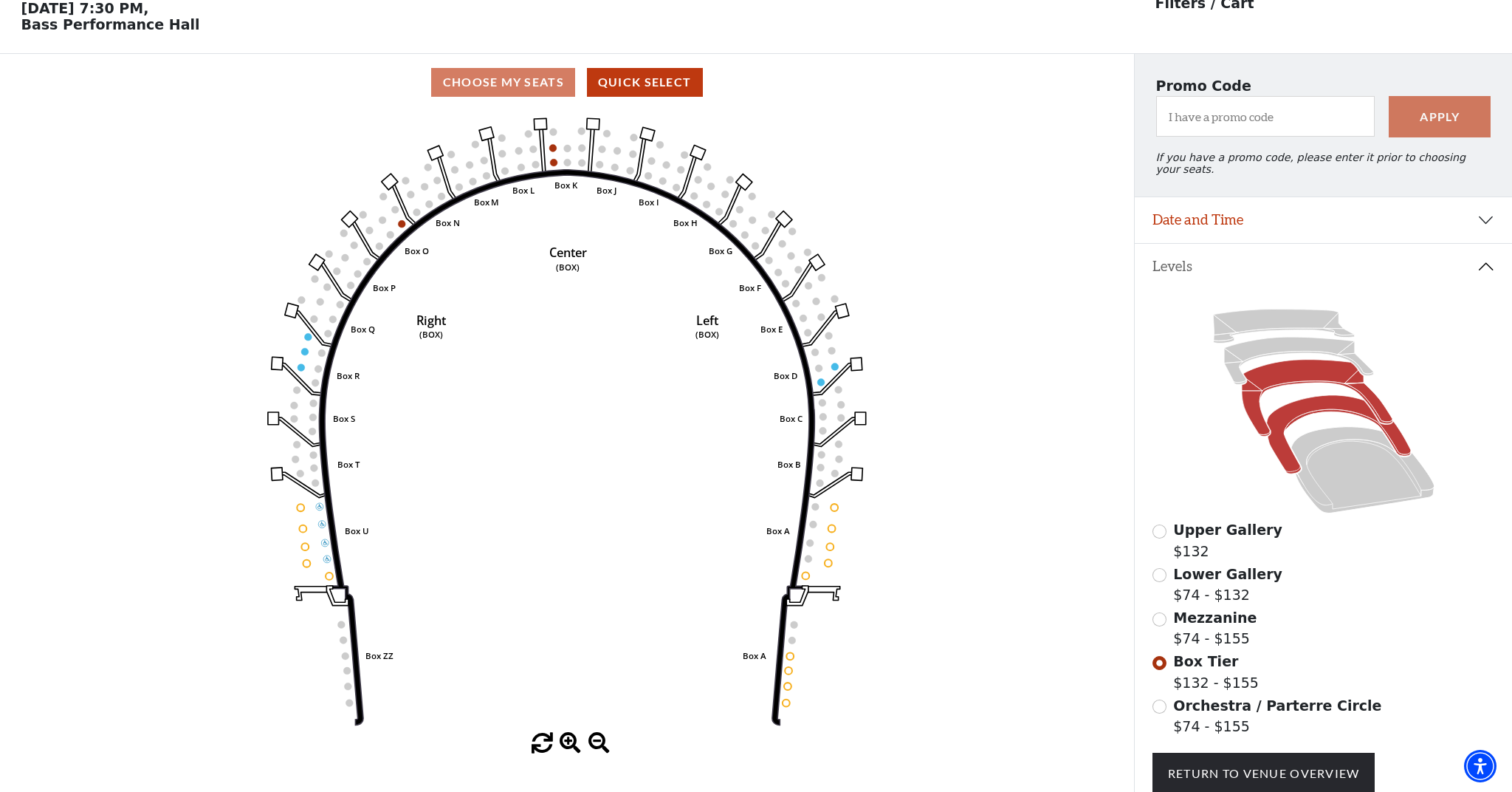
click at [1304, 373] on icon at bounding box center [1317, 398] width 151 height 77
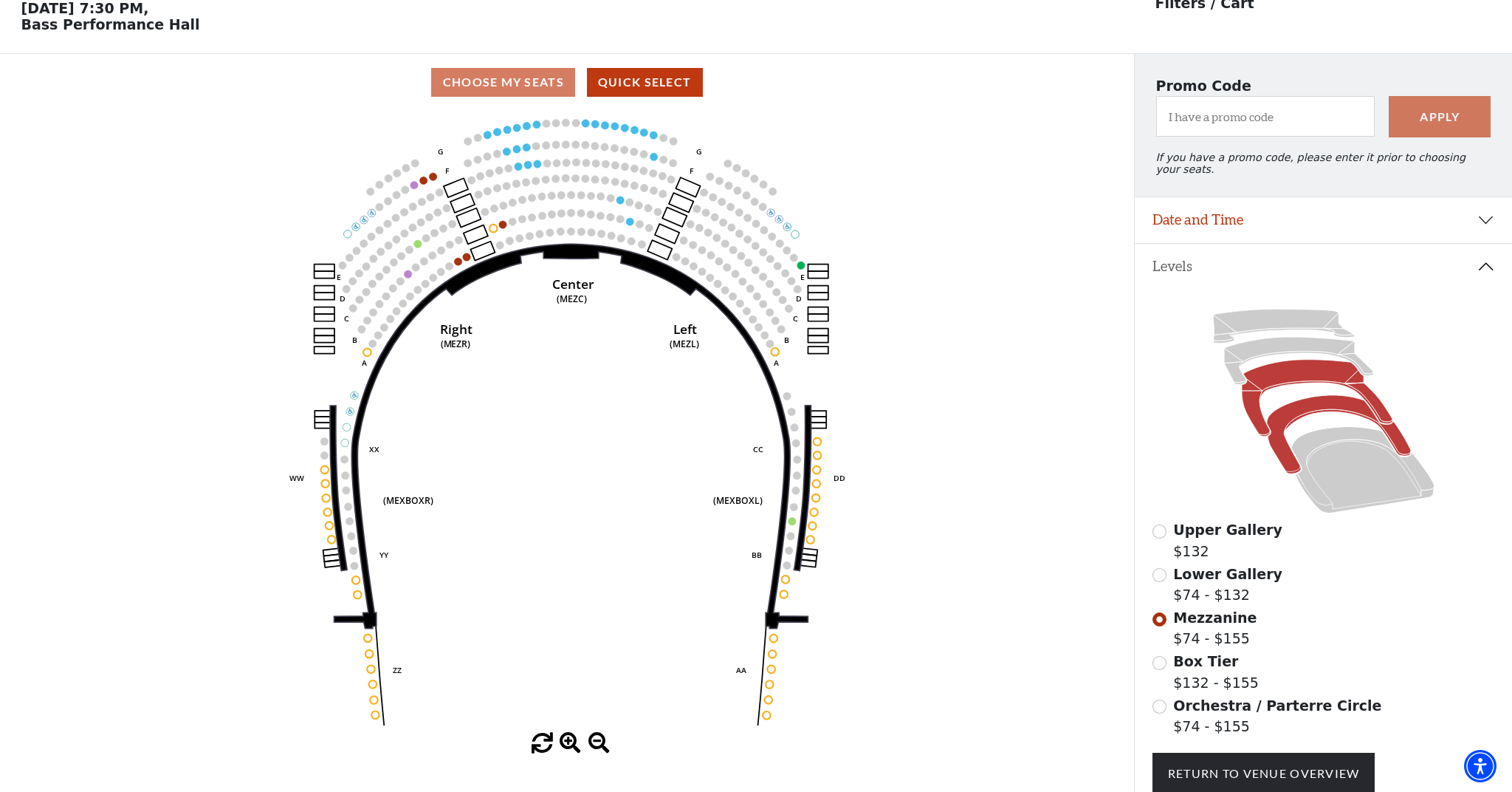
click at [1320, 404] on icon at bounding box center [1339, 434] width 144 height 78
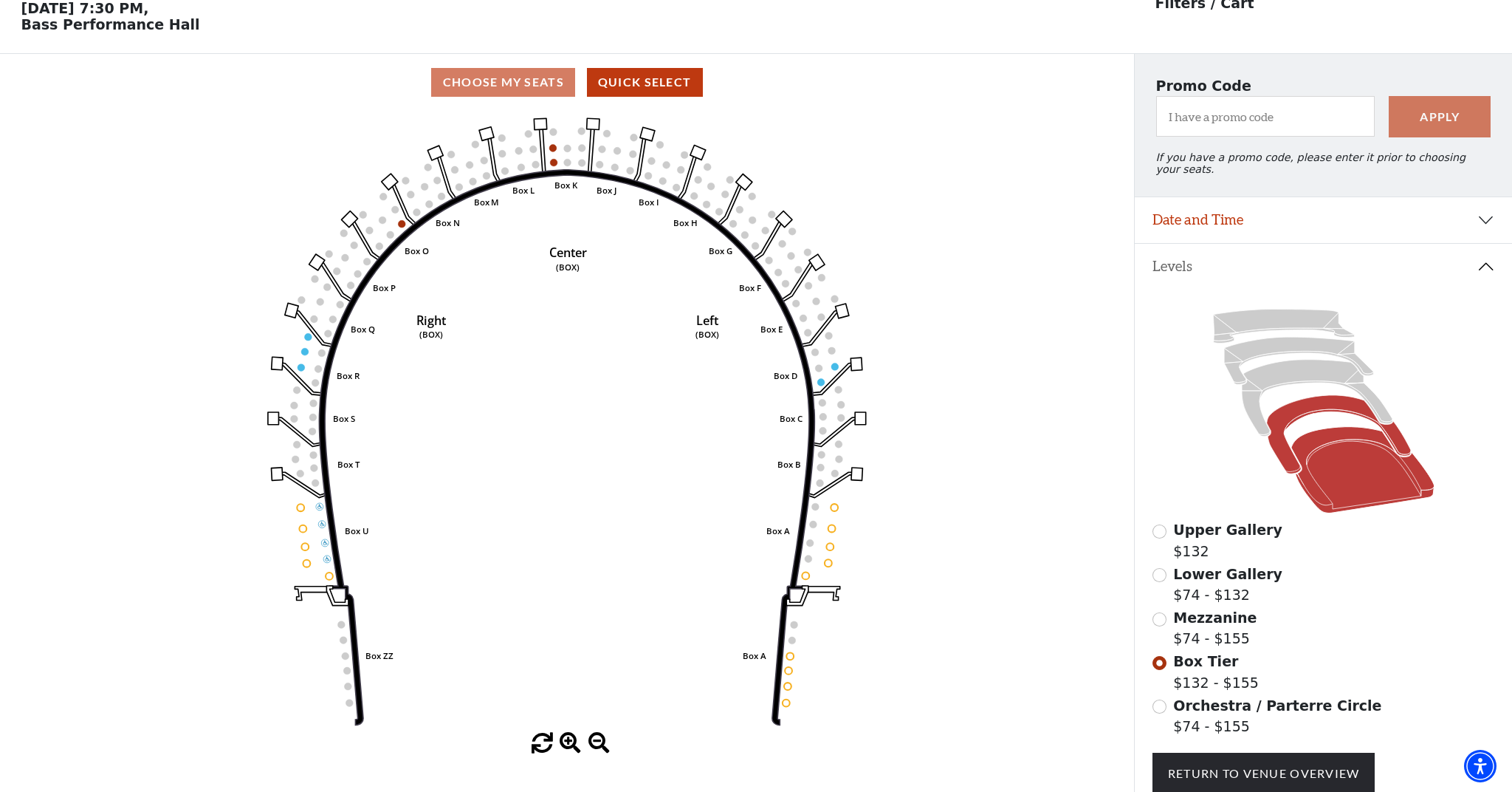
click at [1344, 472] on icon at bounding box center [1362, 470] width 143 height 86
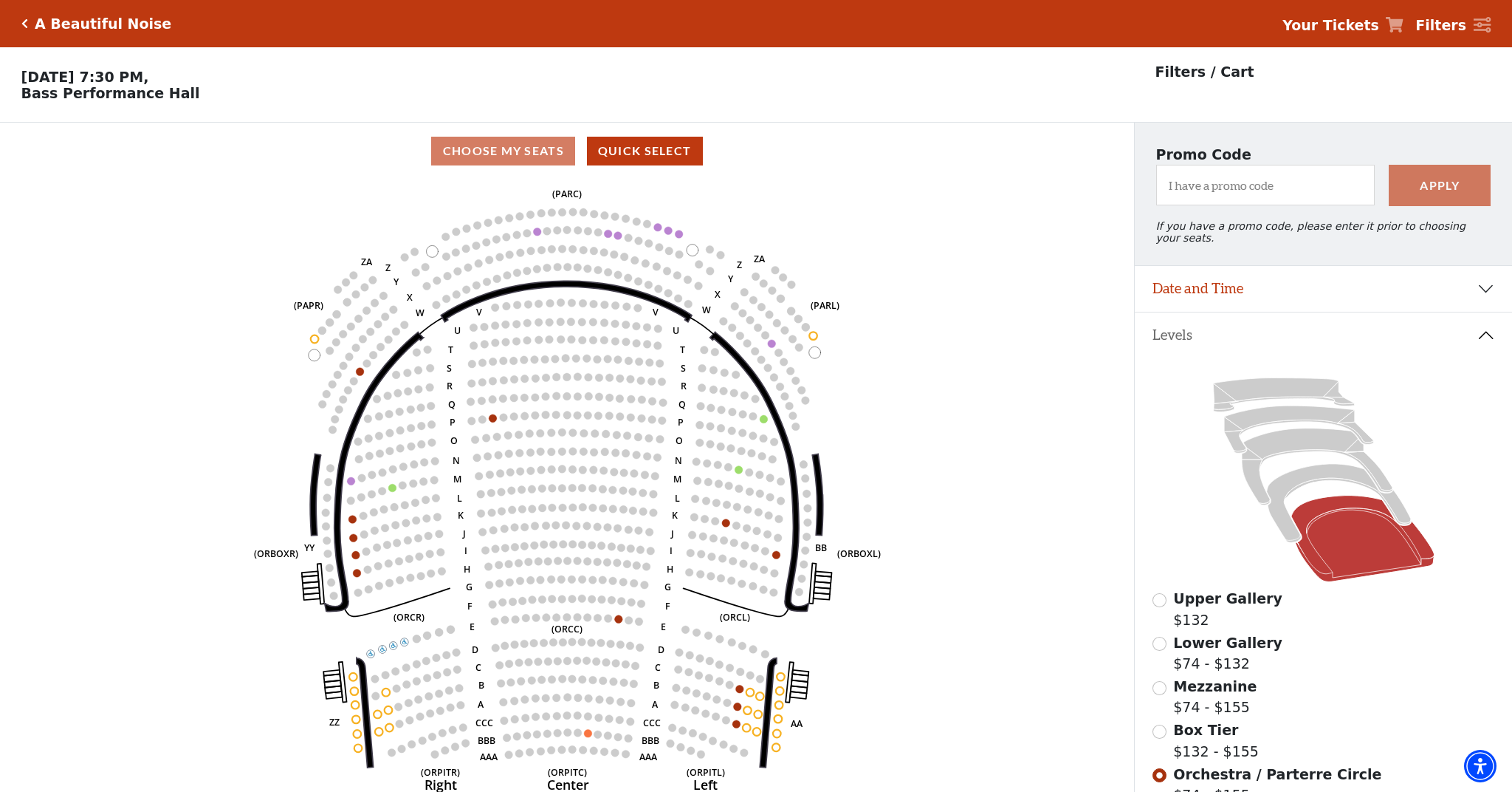
scroll to position [0, 0]
click at [1221, 285] on button "Date and Time" at bounding box center [1323, 289] width 377 height 46
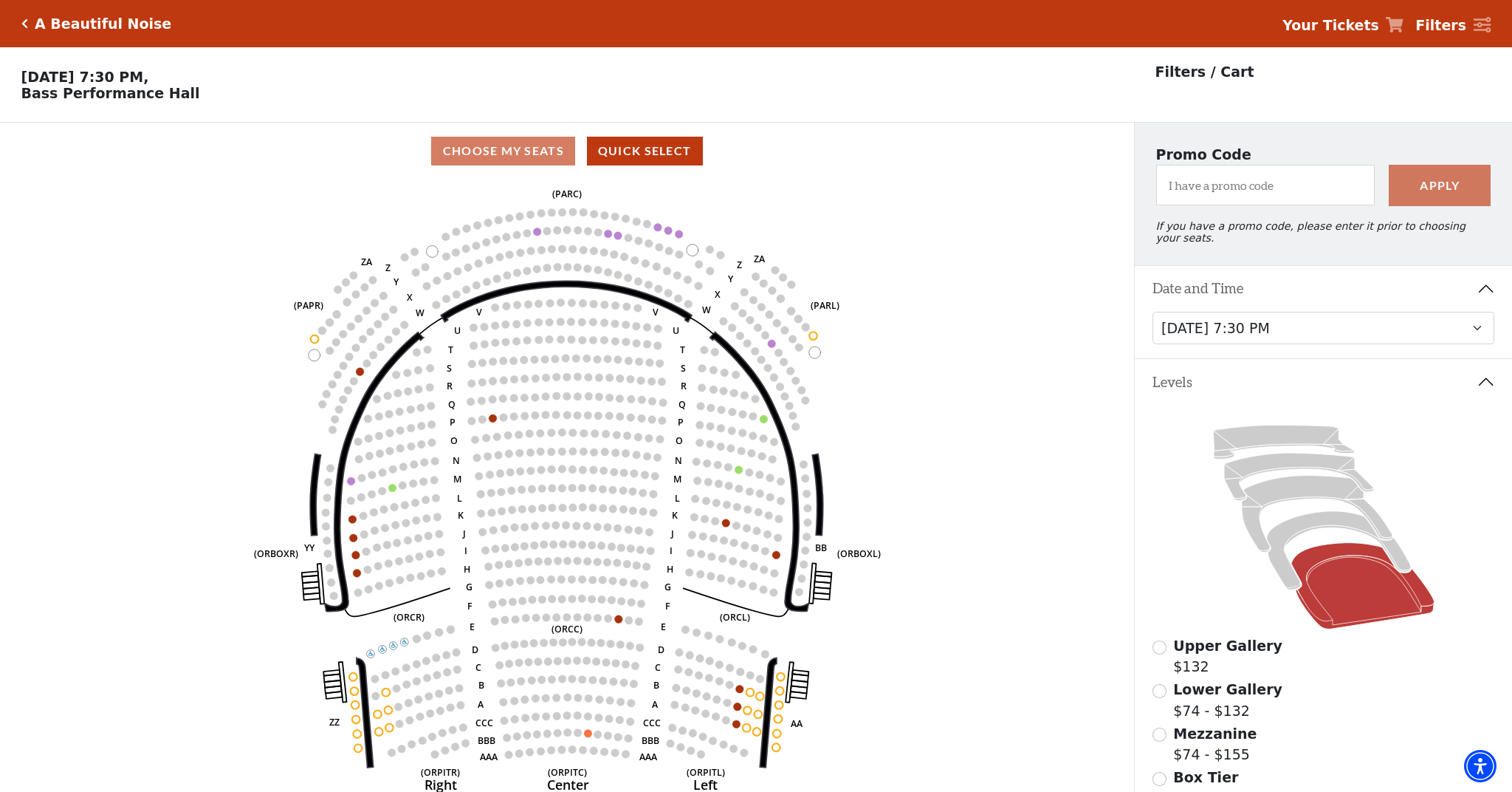
click at [1210, 346] on div "Tuesday, October 28 at 7:30 PM Wednesday, October 29 at 7:30 PM Thursday, Octob…" at bounding box center [1323, 335] width 377 height 47
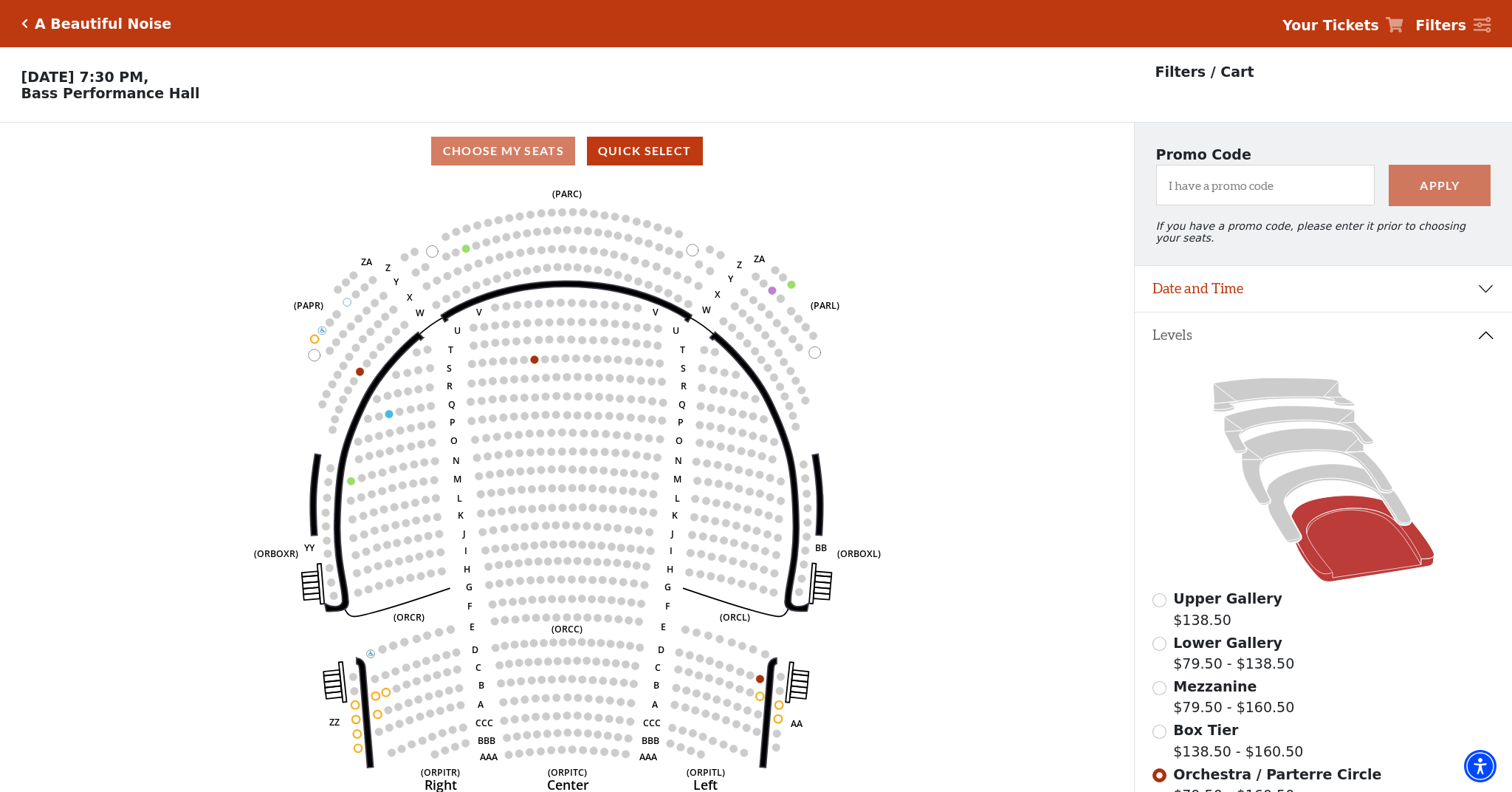
scroll to position [69, 0]
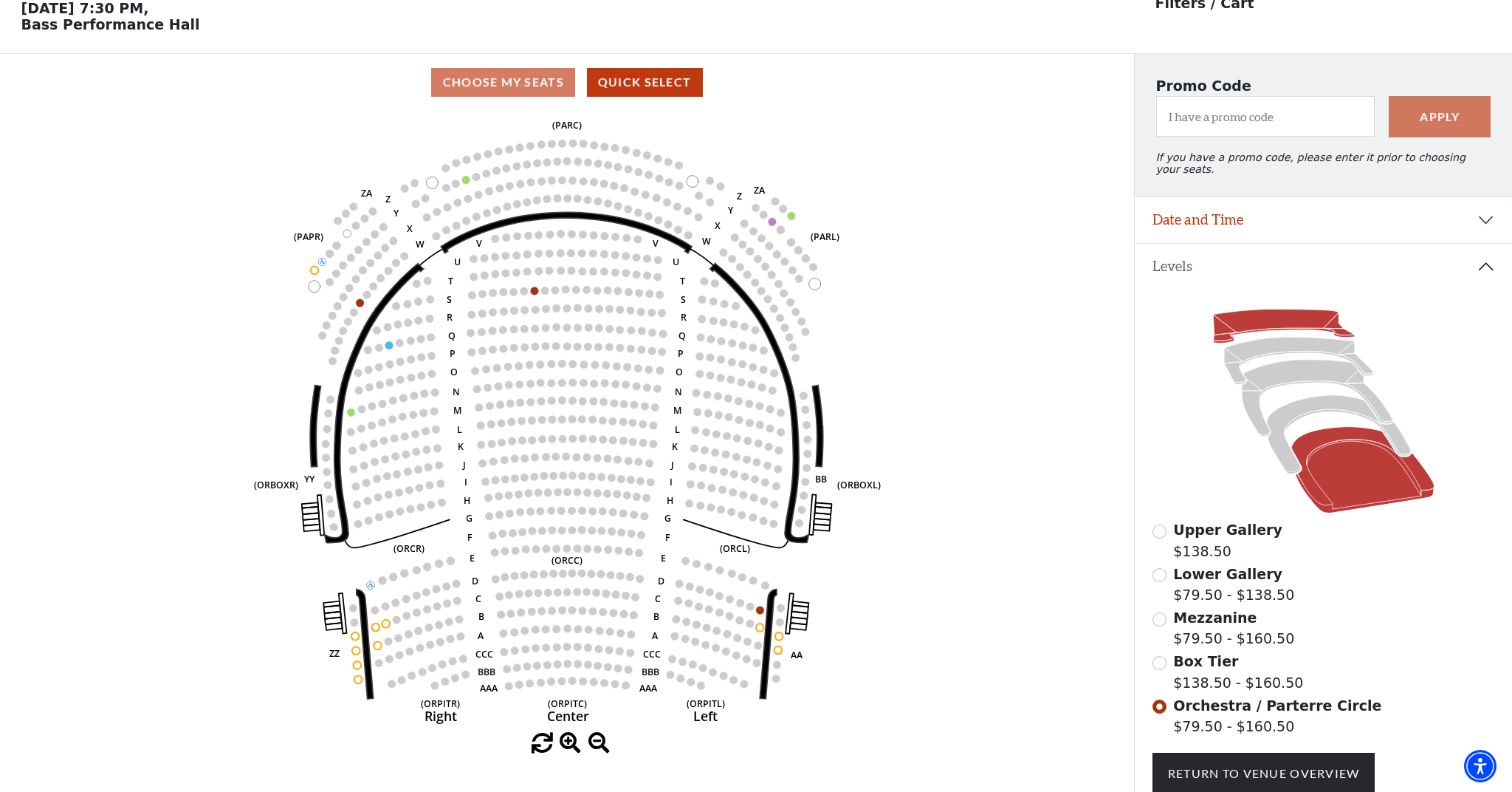
click at [1263, 321] on icon at bounding box center [1283, 326] width 141 height 34
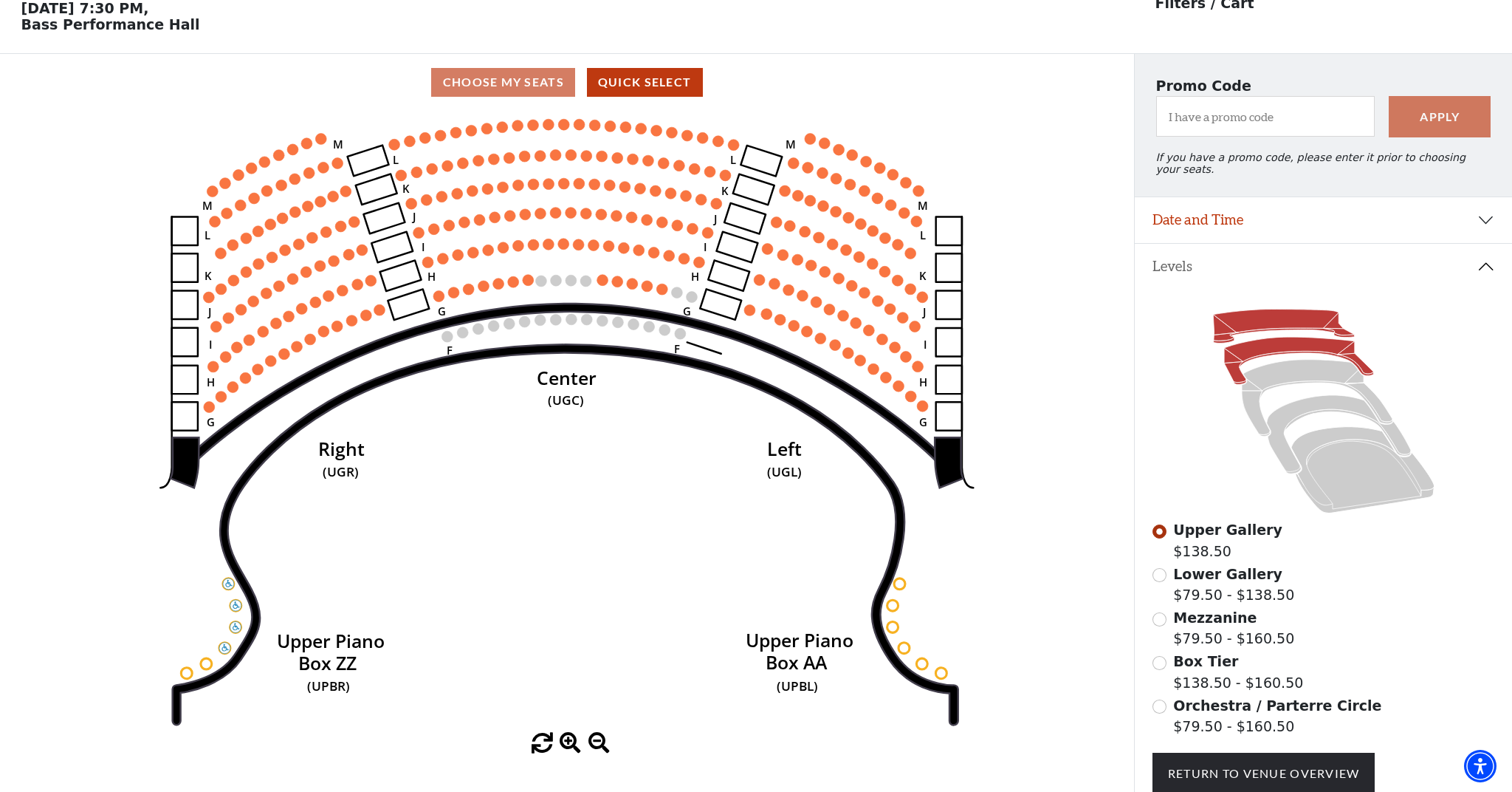
click at [1275, 353] on icon at bounding box center [1299, 360] width 149 height 47
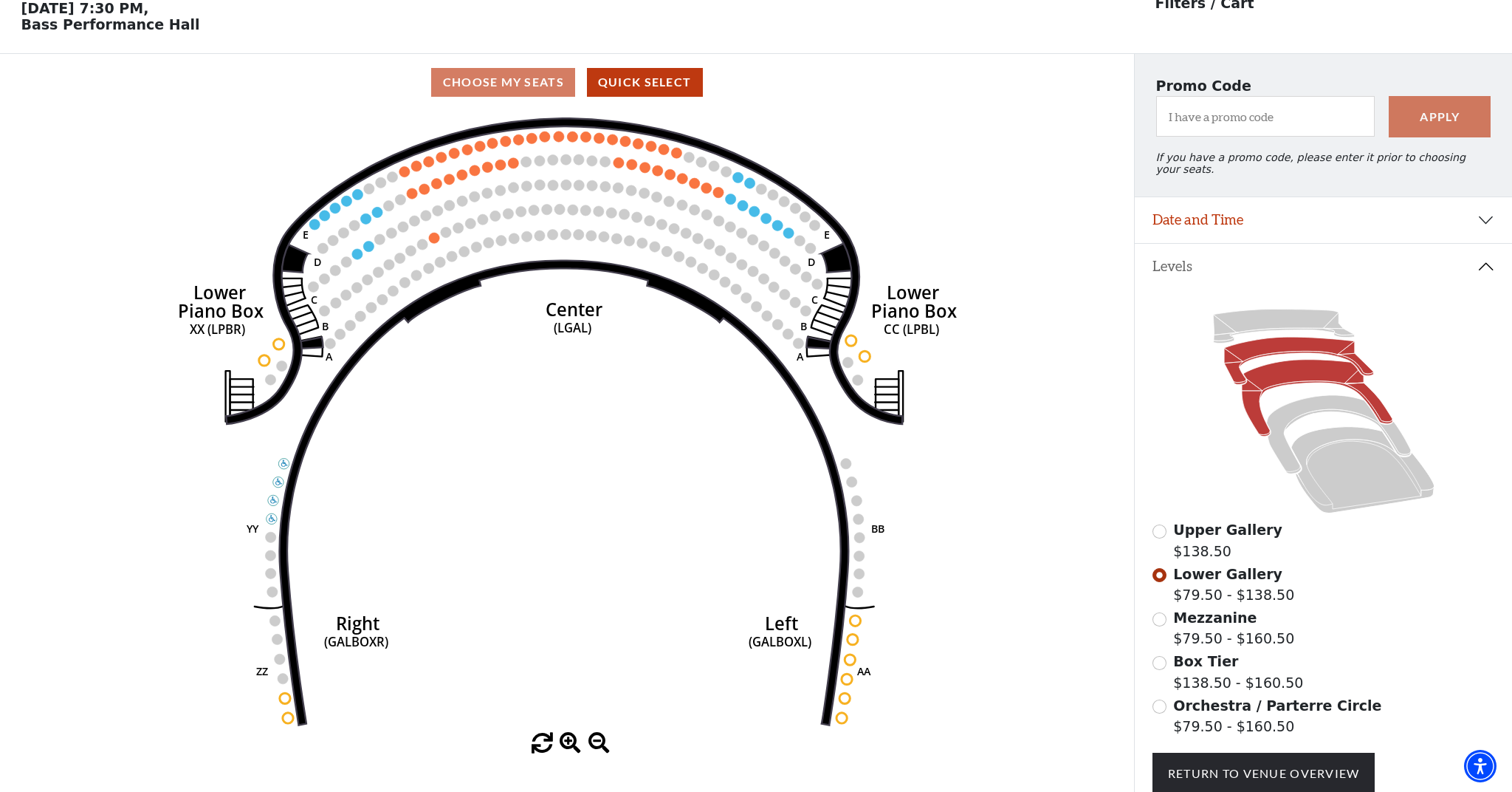
click at [1294, 369] on icon at bounding box center [1317, 398] width 151 height 77
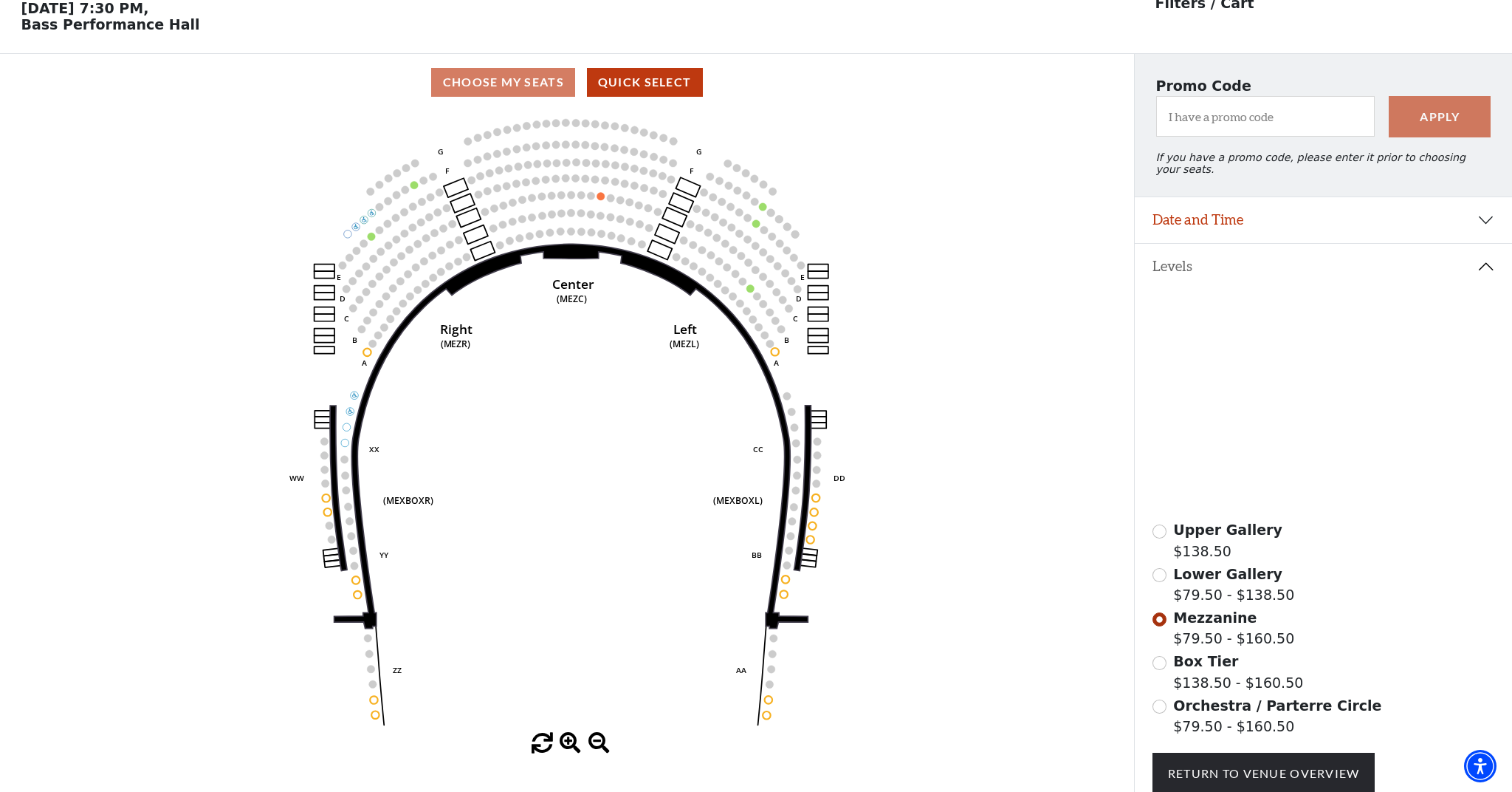
click at [1298, 414] on icon at bounding box center [1339, 434] width 144 height 78
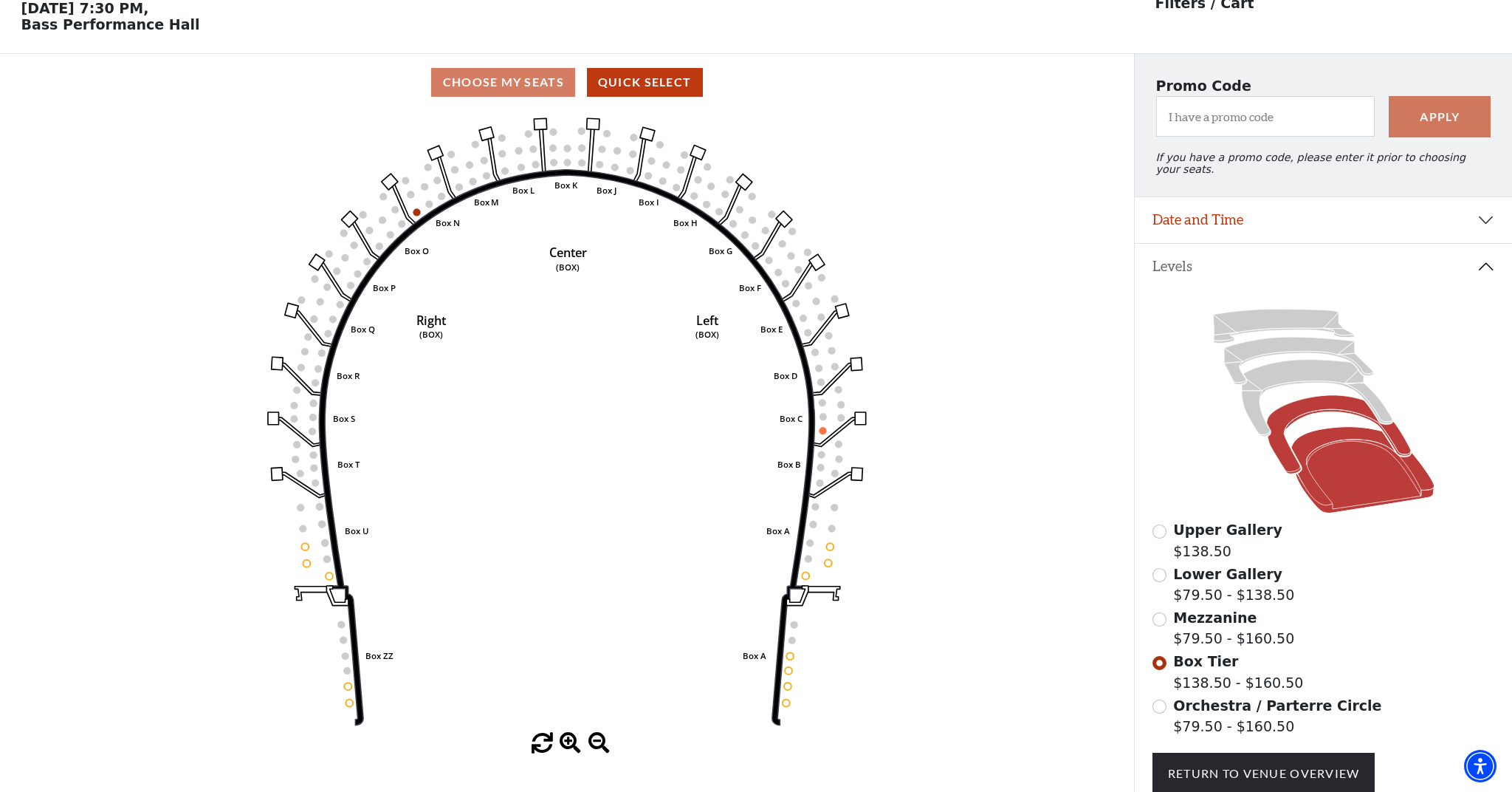
click at [1331, 452] on icon at bounding box center [1362, 470] width 143 height 86
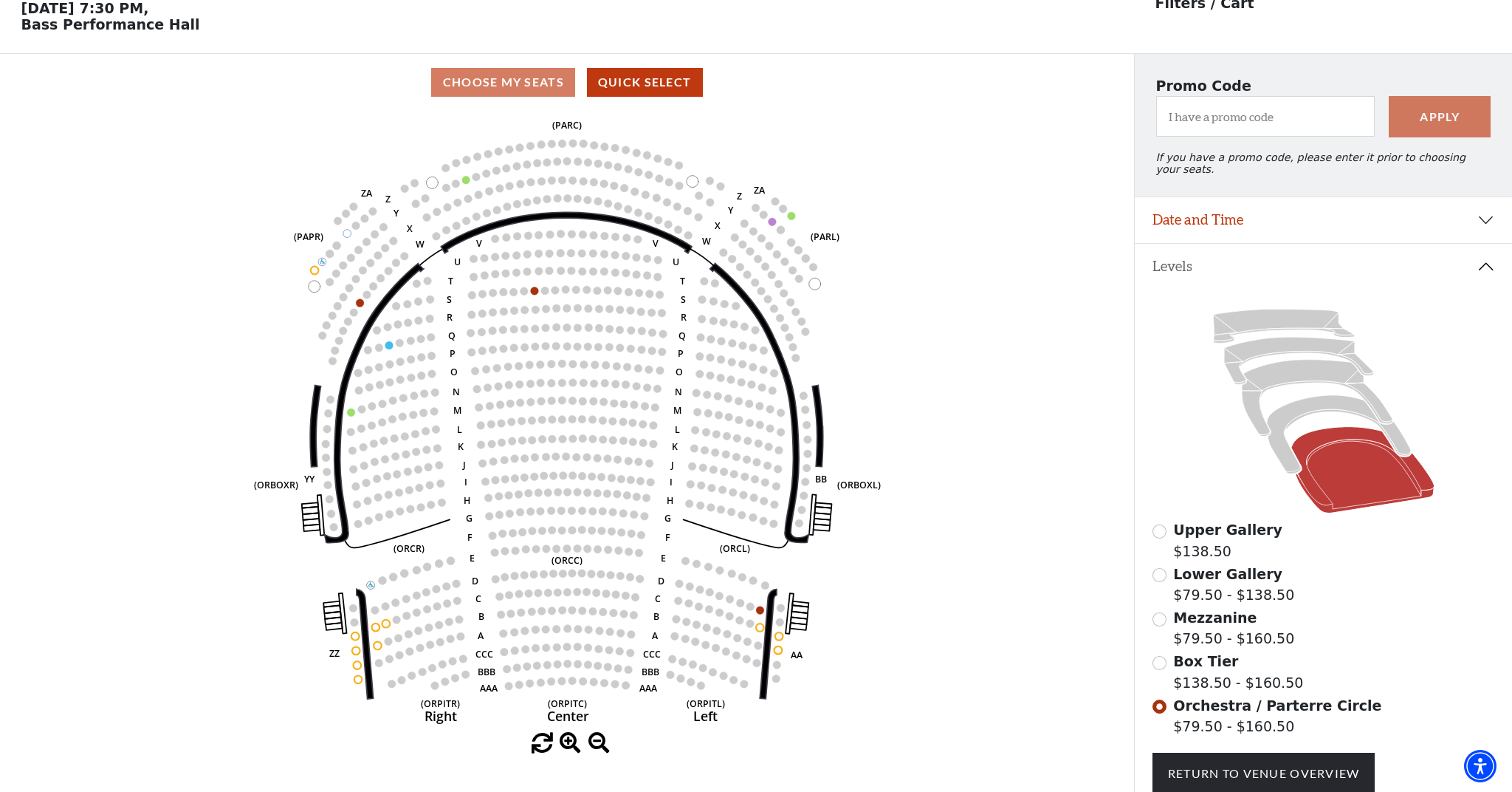
click at [1236, 220] on button "Date and Time" at bounding box center [1323, 220] width 377 height 46
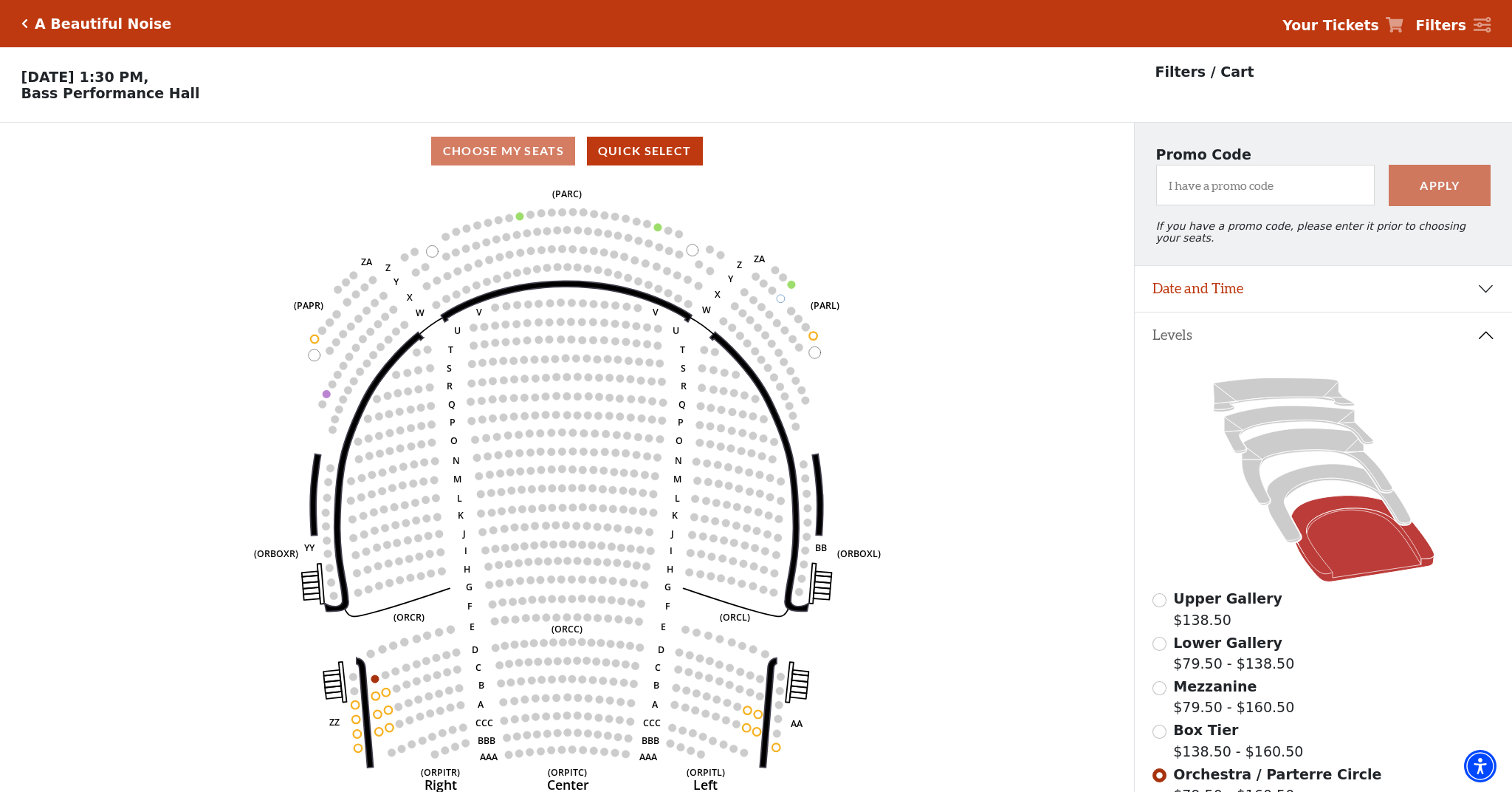
scroll to position [69, 0]
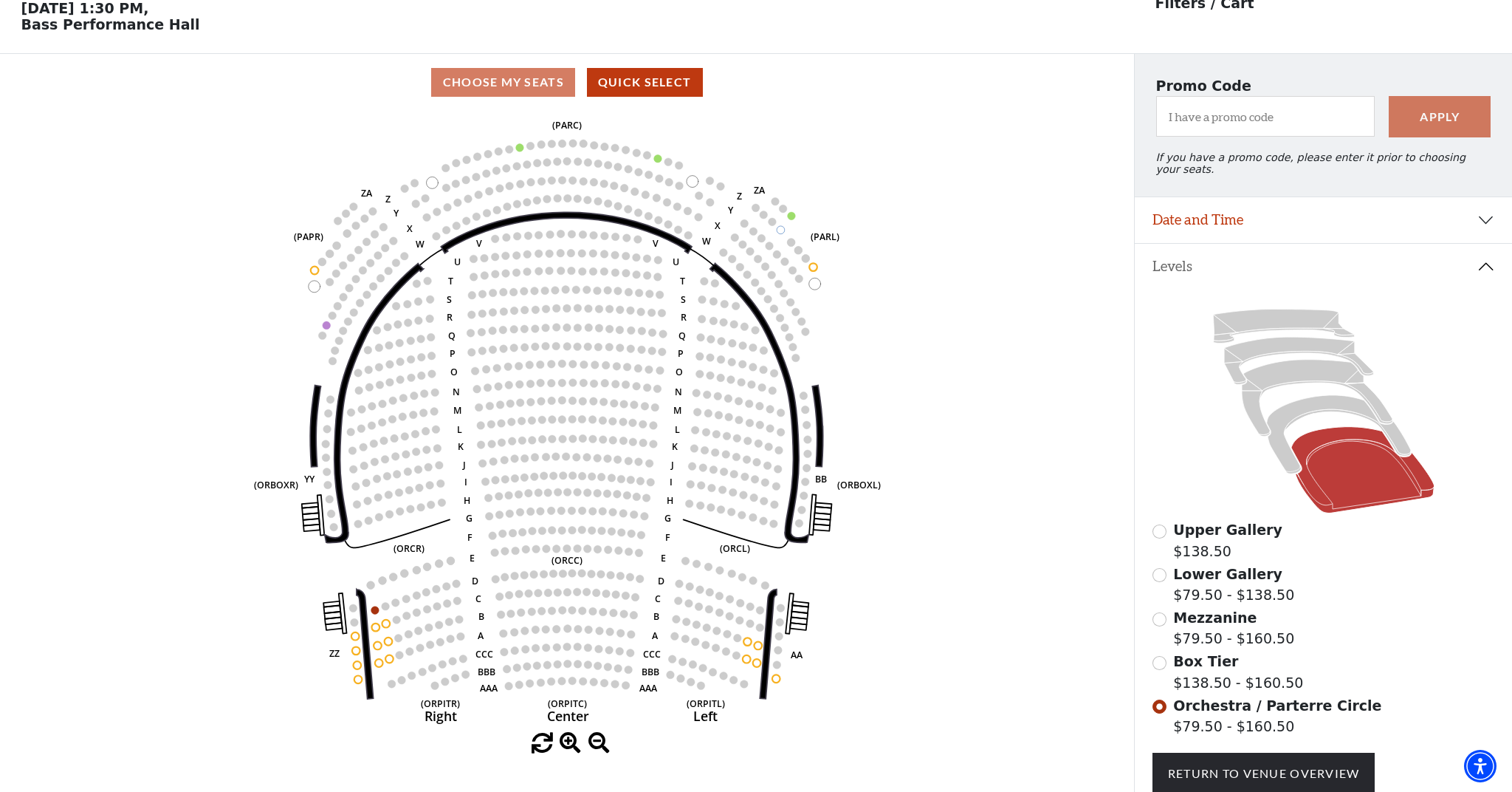
click at [1354, 221] on button "Date and Time" at bounding box center [1323, 220] width 377 height 46
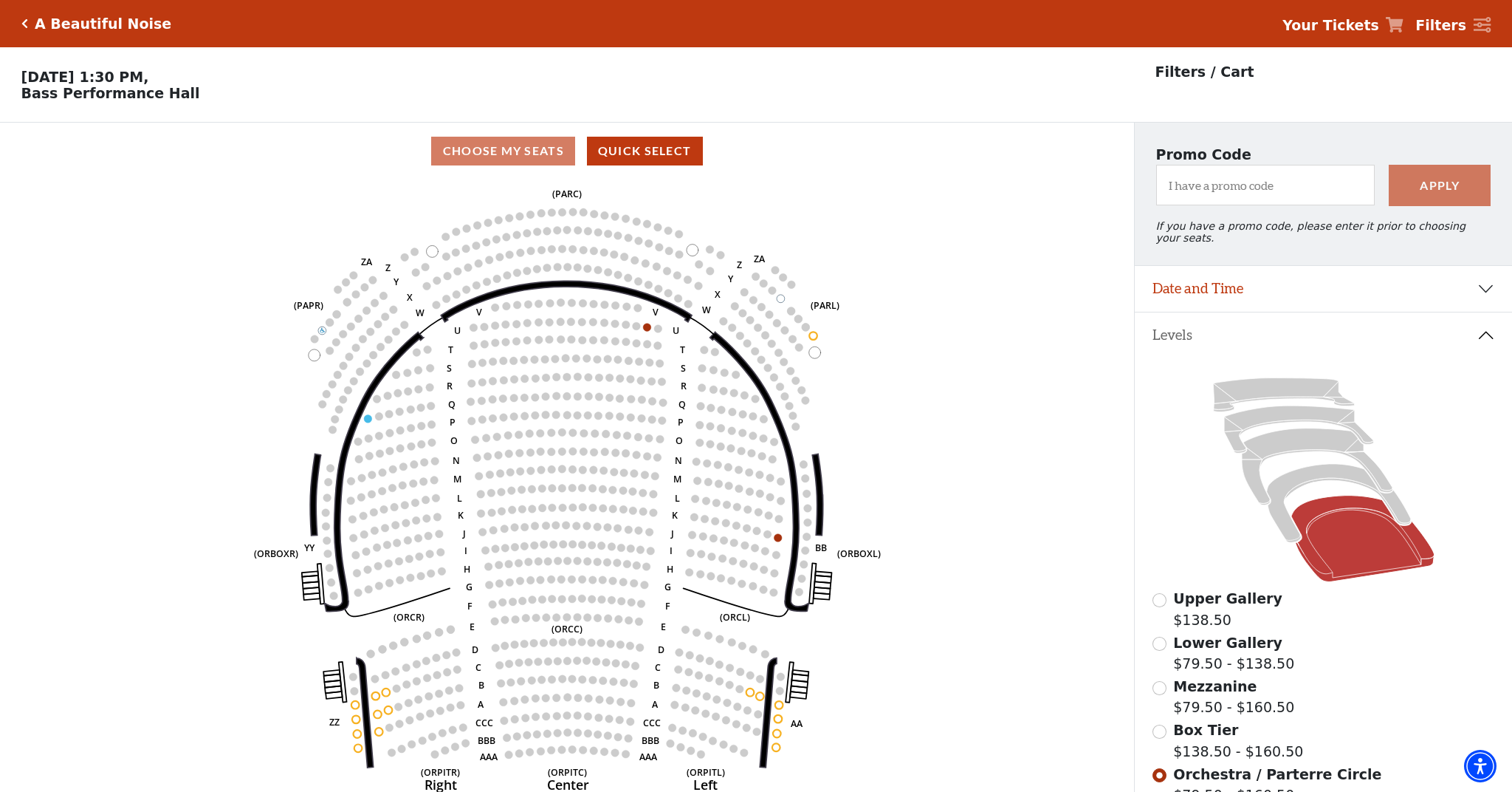
scroll to position [69, 0]
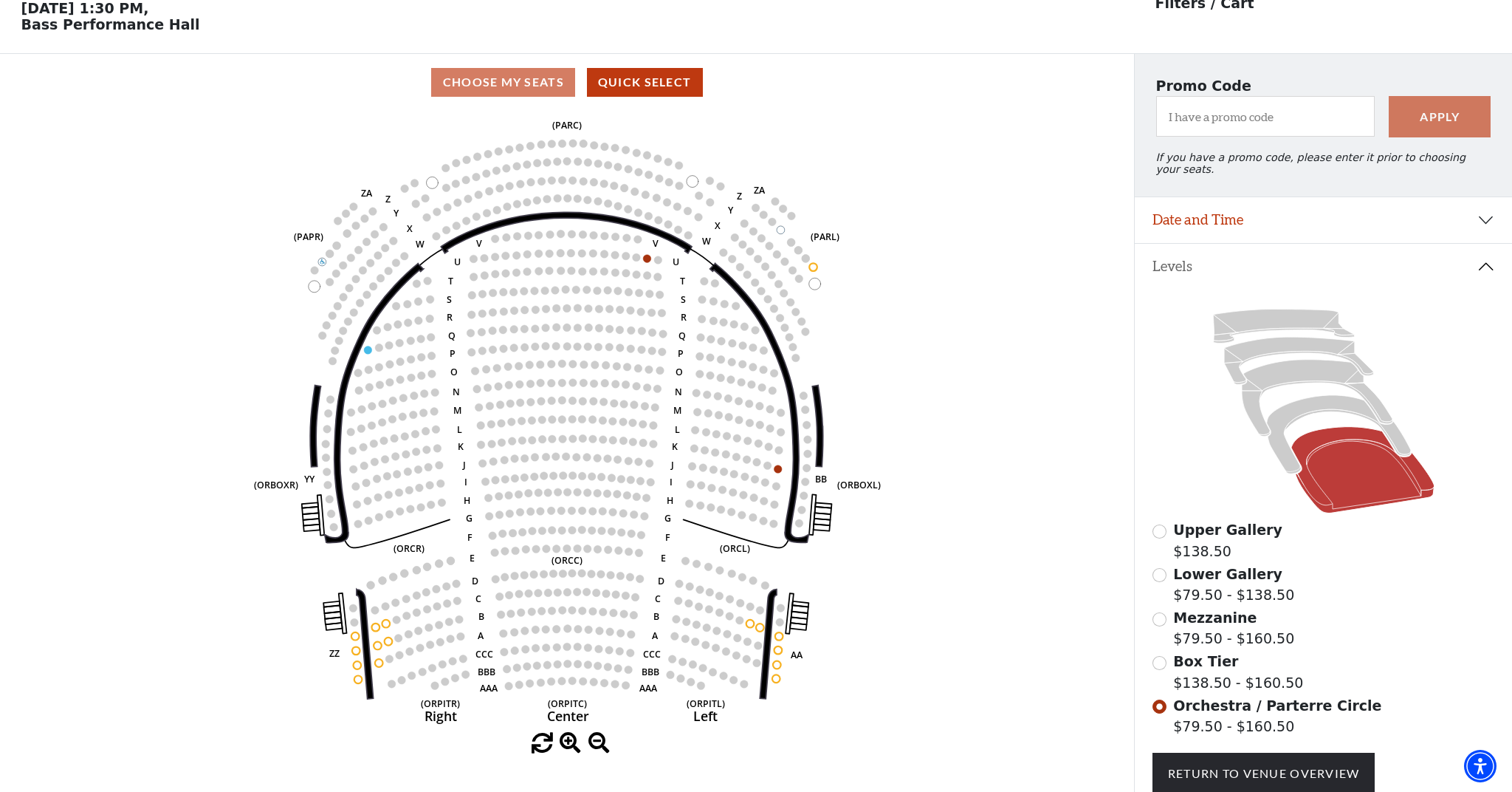
click at [1337, 217] on button "Date and Time" at bounding box center [1323, 220] width 377 height 46
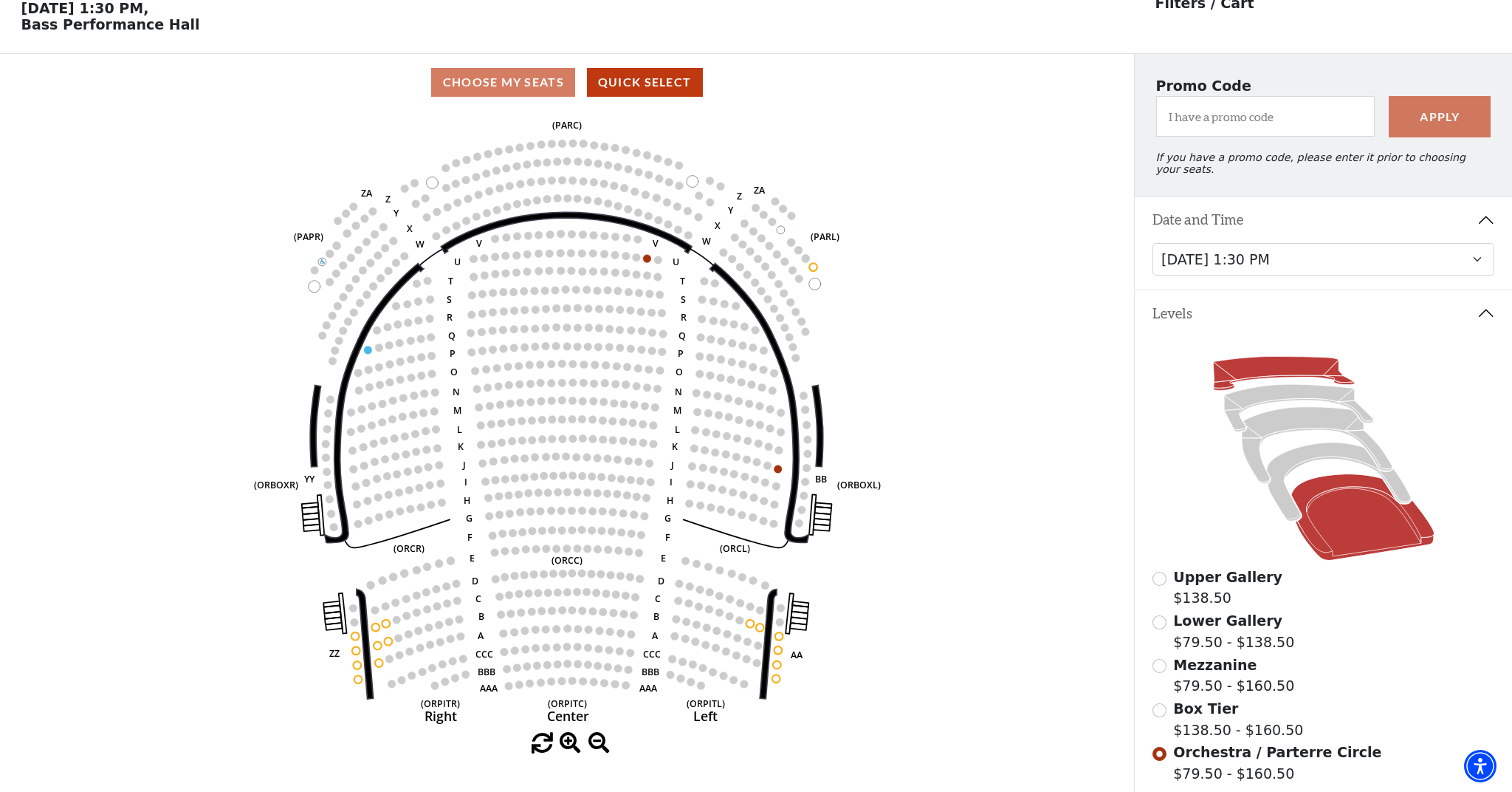
click at [1246, 376] on icon at bounding box center [1283, 373] width 141 height 34
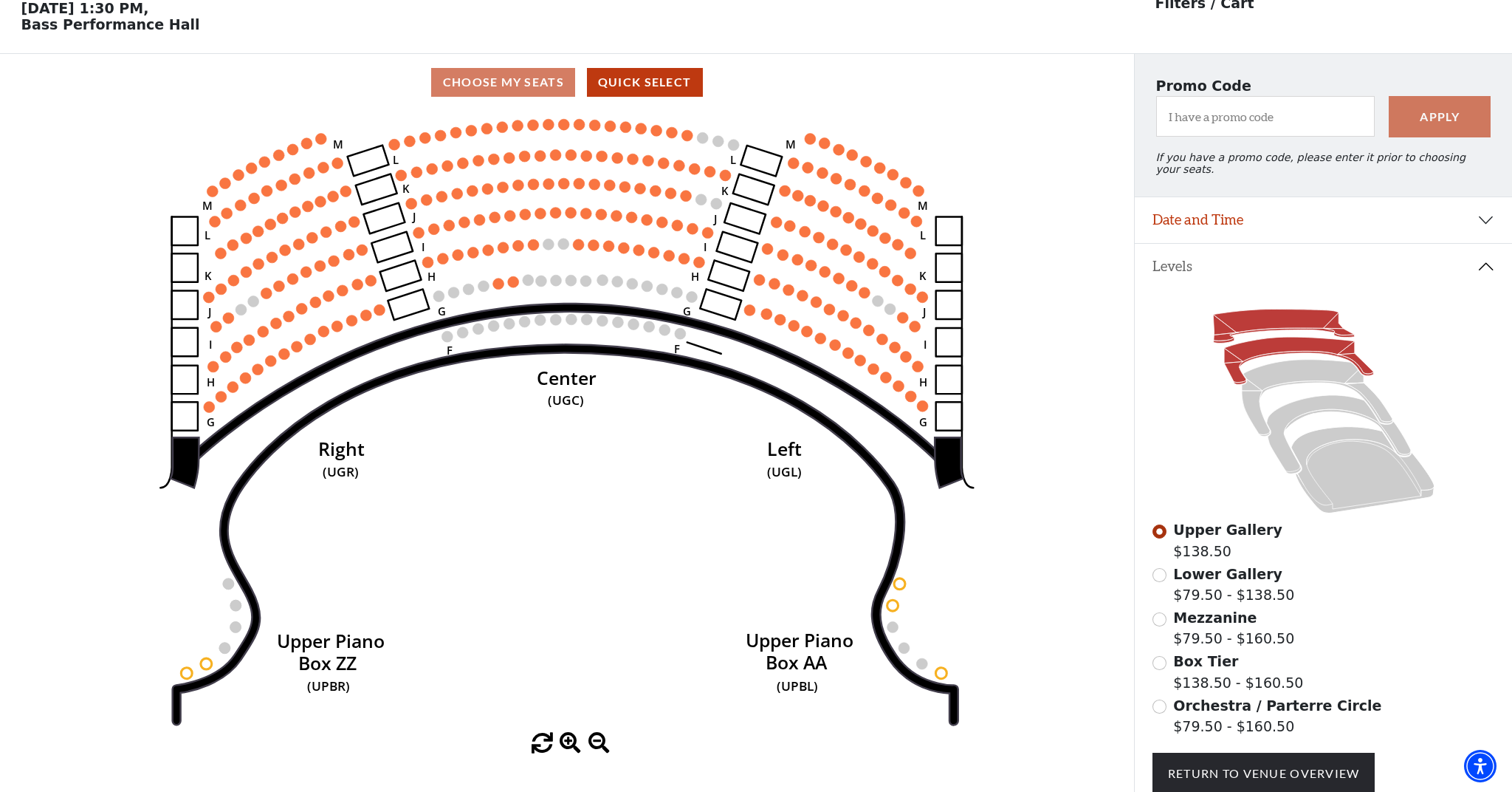
click at [1255, 349] on icon at bounding box center [1299, 360] width 149 height 47
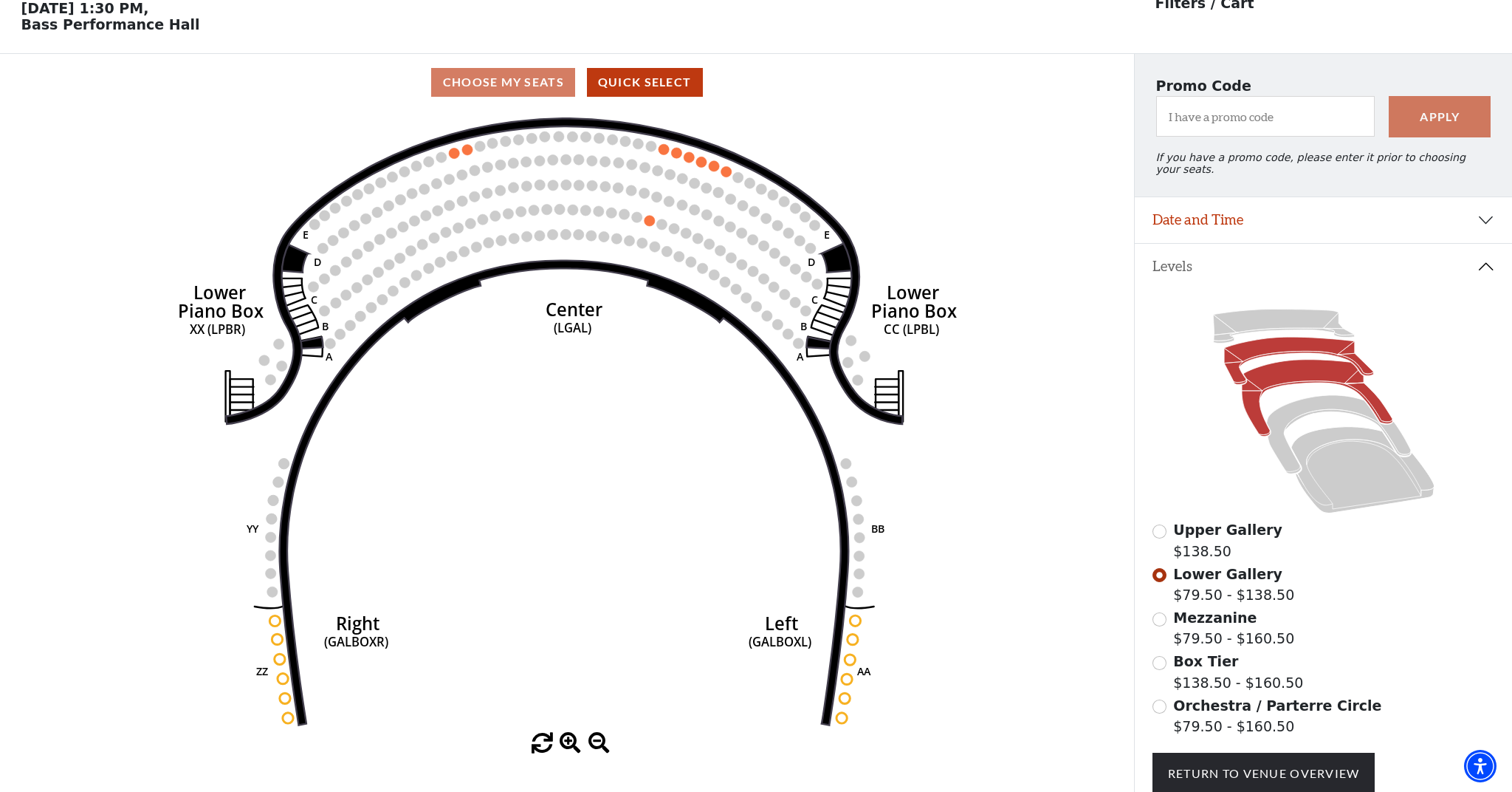
click at [1288, 384] on icon at bounding box center [1317, 398] width 151 height 77
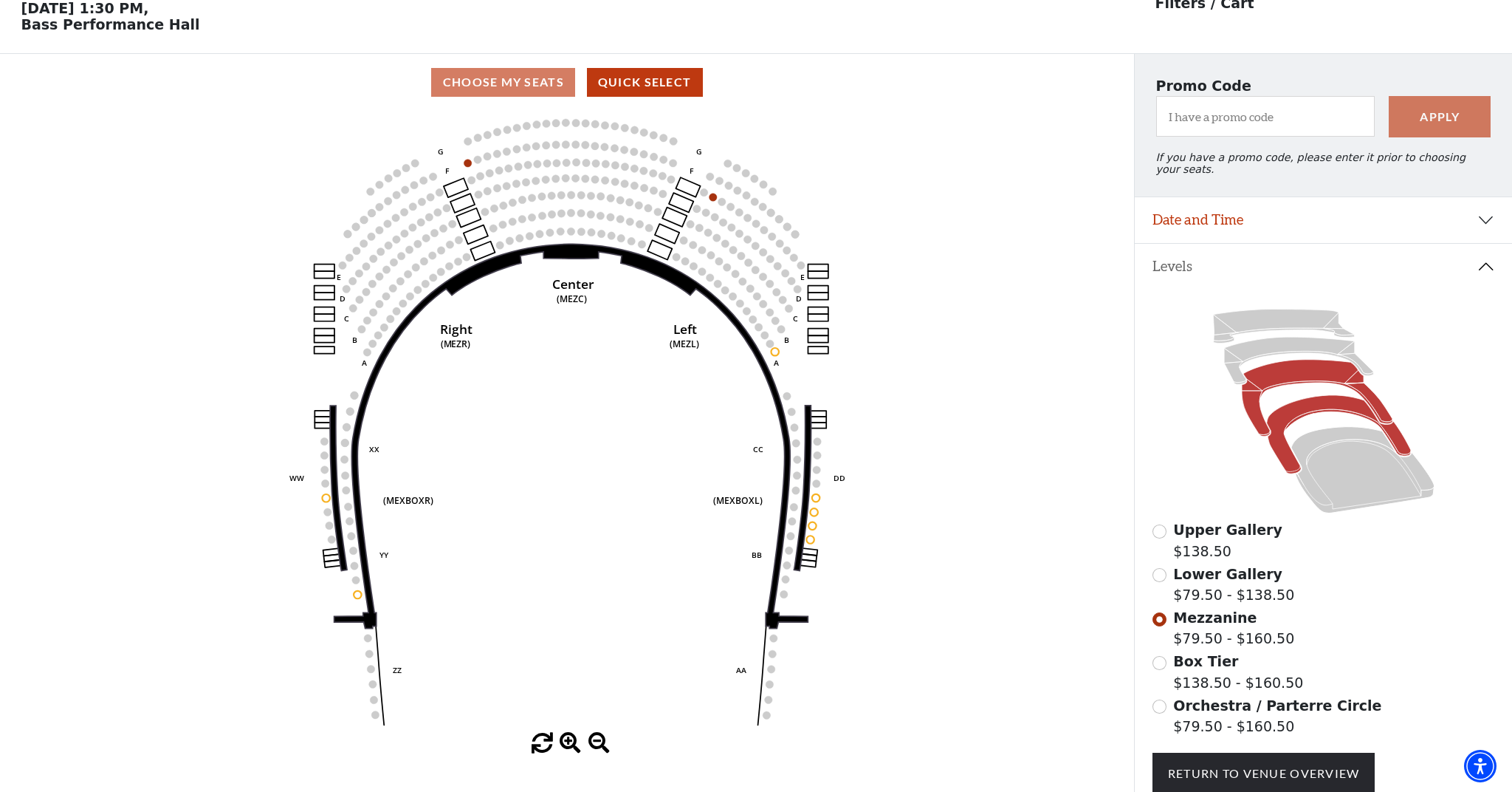
click at [1298, 410] on icon at bounding box center [1339, 434] width 144 height 78
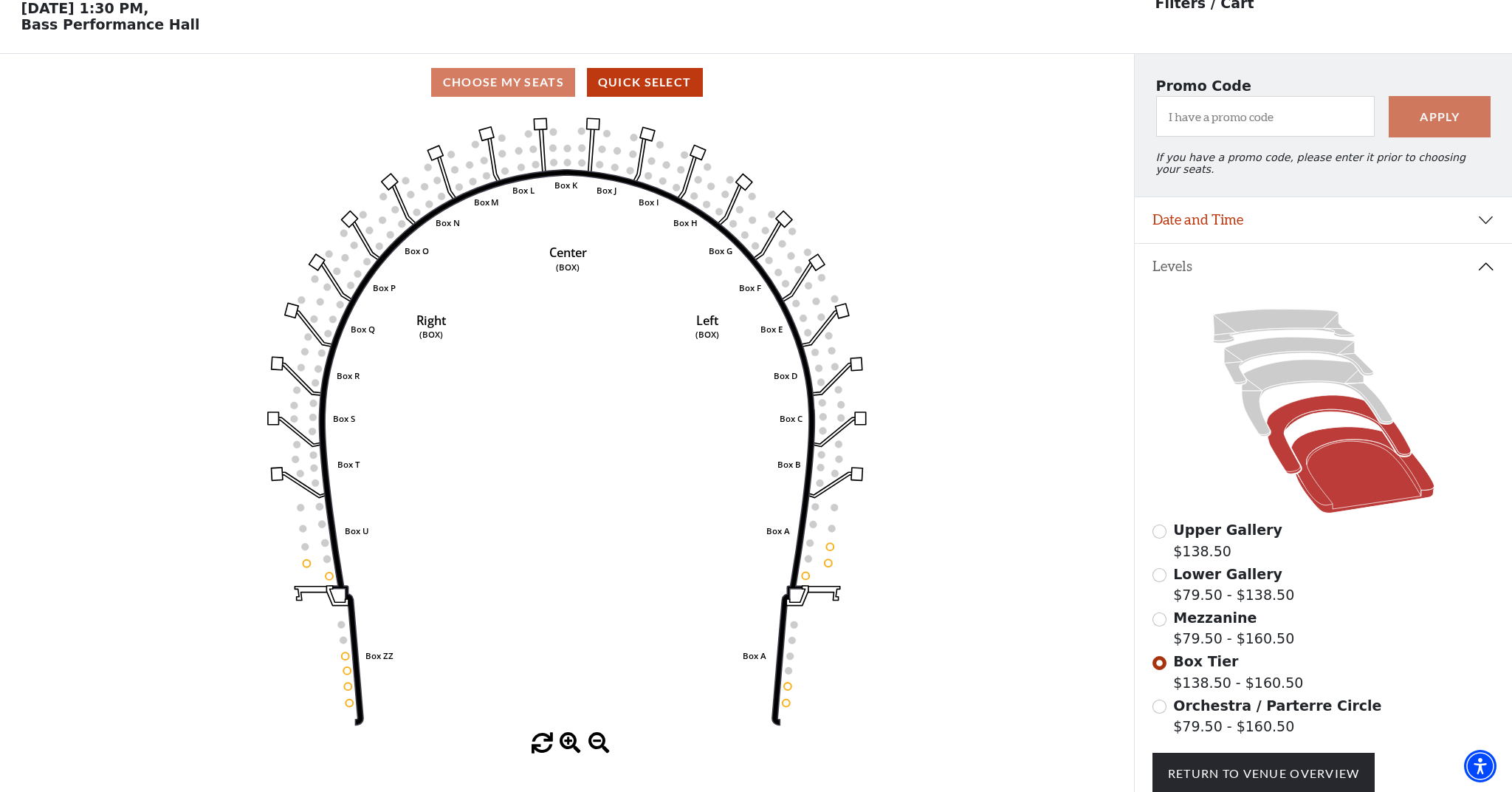
click at [1335, 468] on icon at bounding box center [1362, 470] width 143 height 86
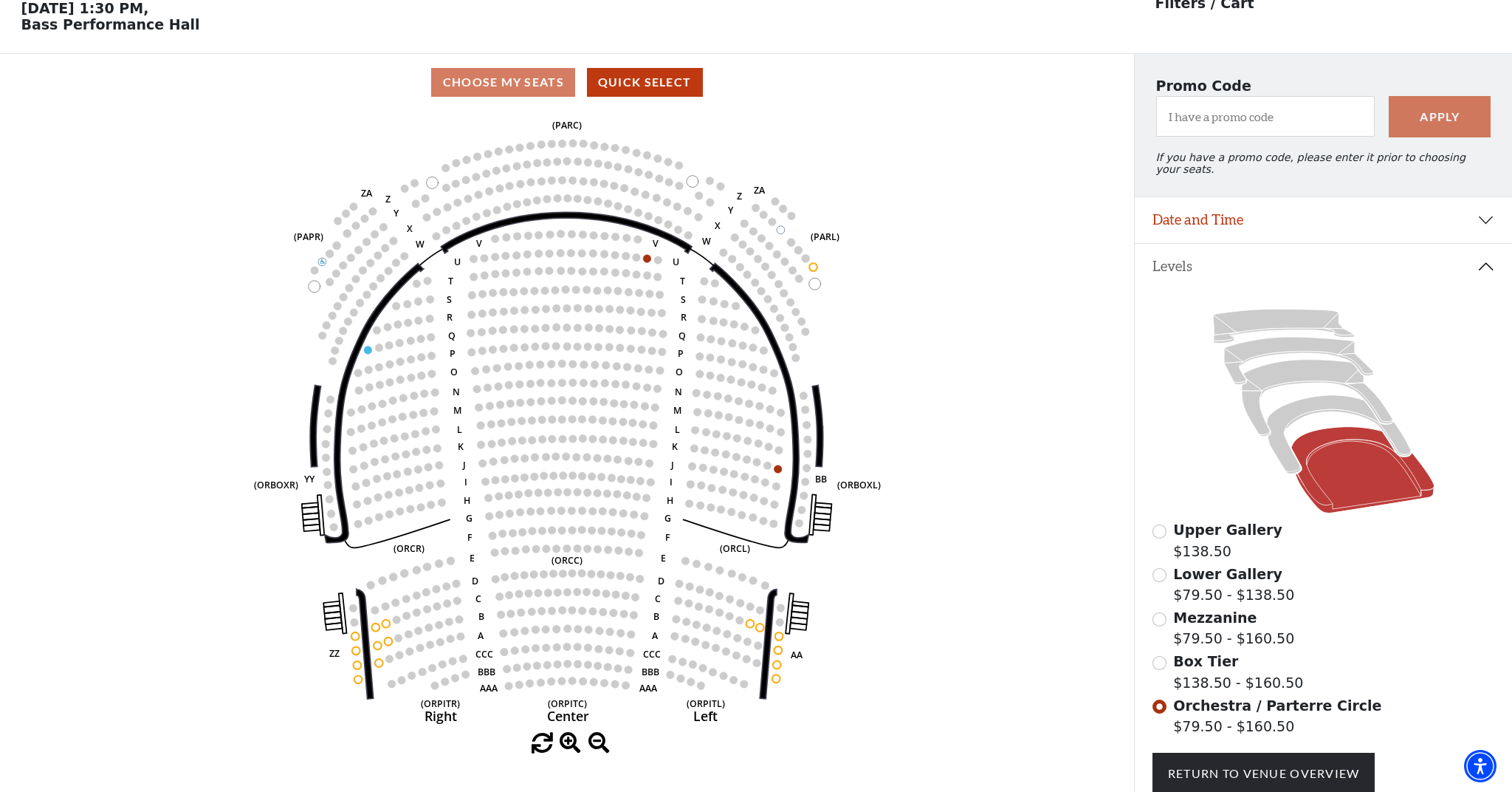
click at [1488, 218] on button "Date and Time" at bounding box center [1323, 220] width 377 height 46
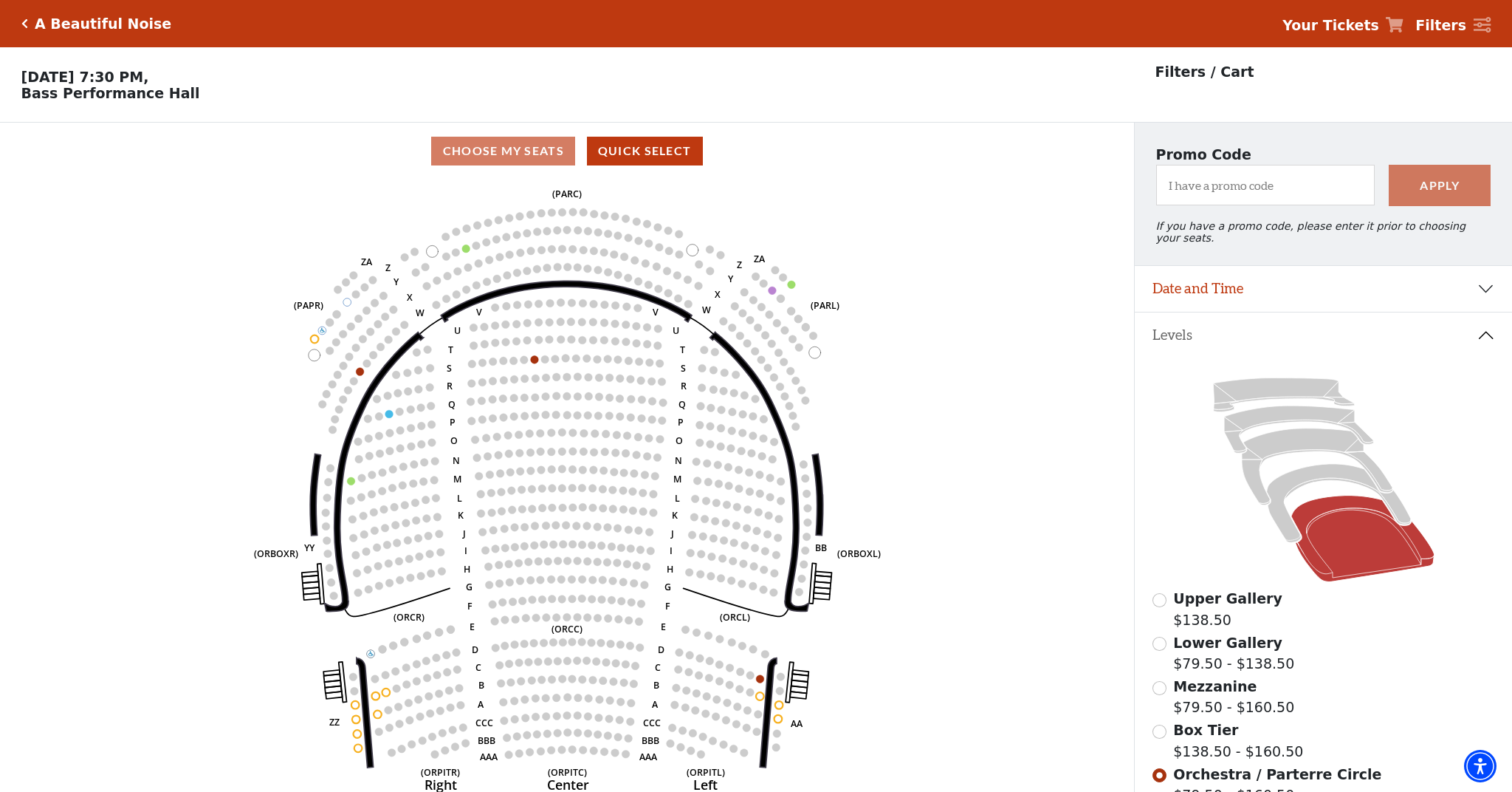
scroll to position [69, 0]
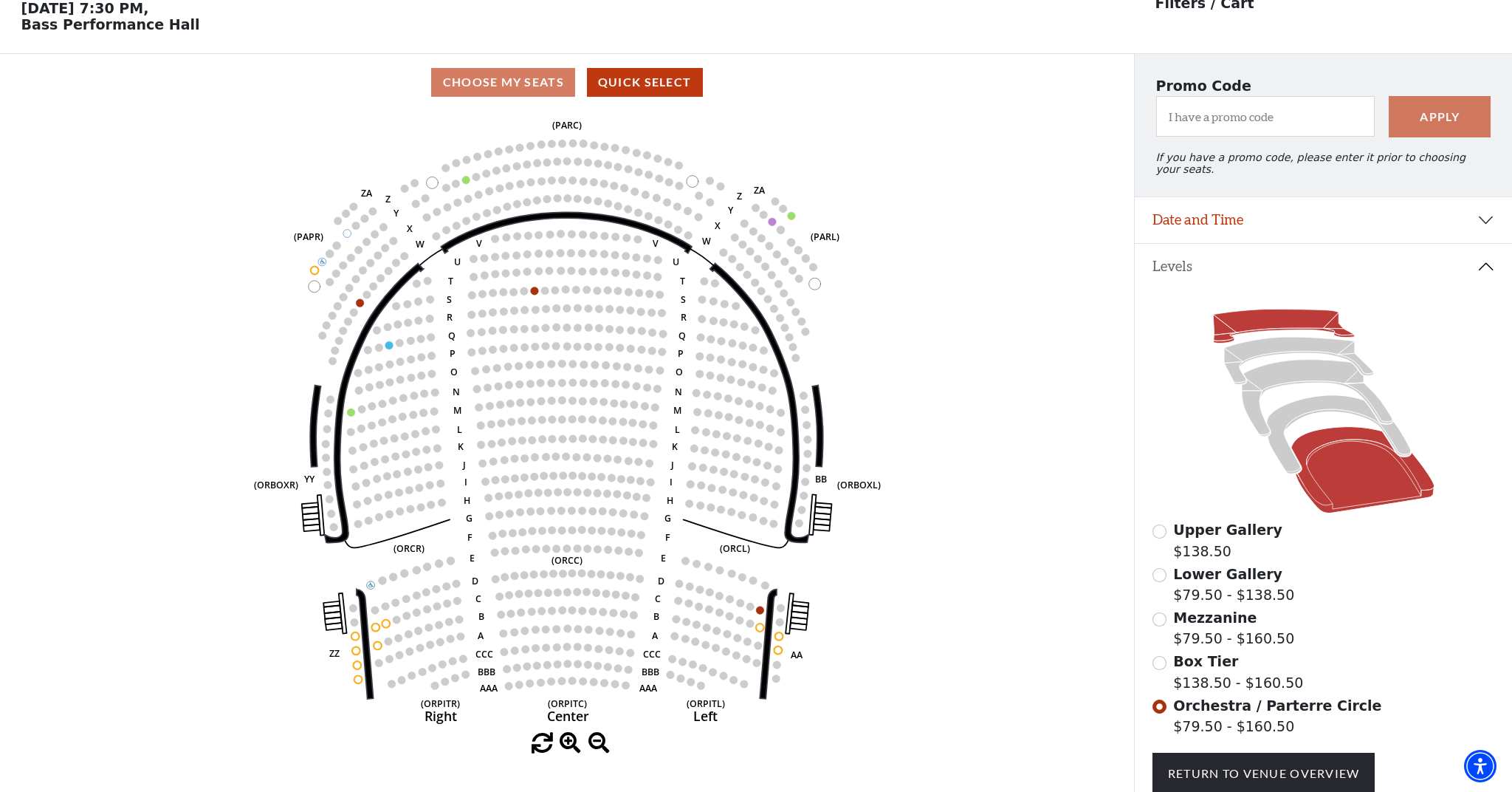
click at [1274, 324] on icon at bounding box center [1283, 326] width 141 height 34
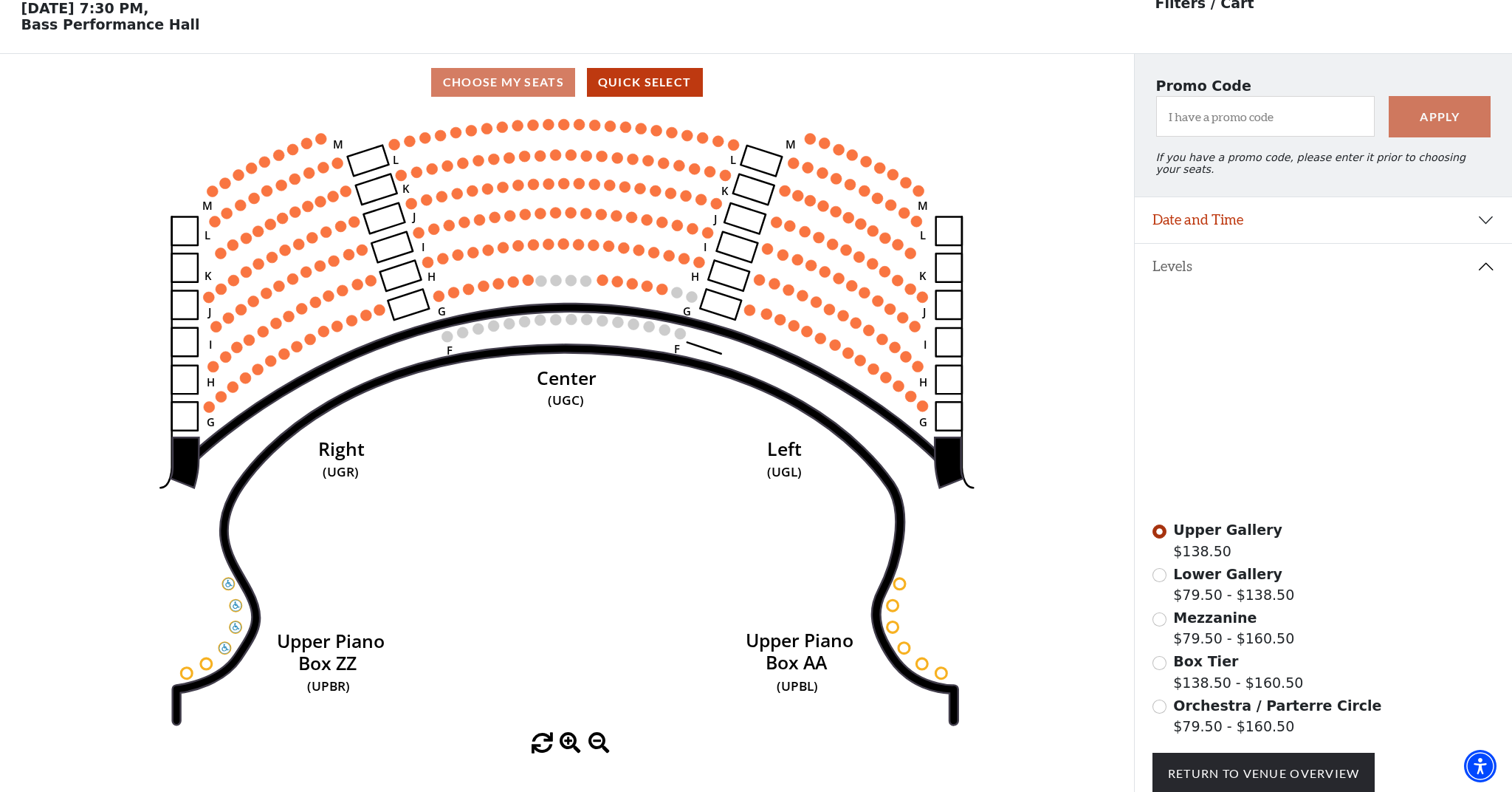
click at [1280, 349] on icon at bounding box center [1299, 360] width 149 height 47
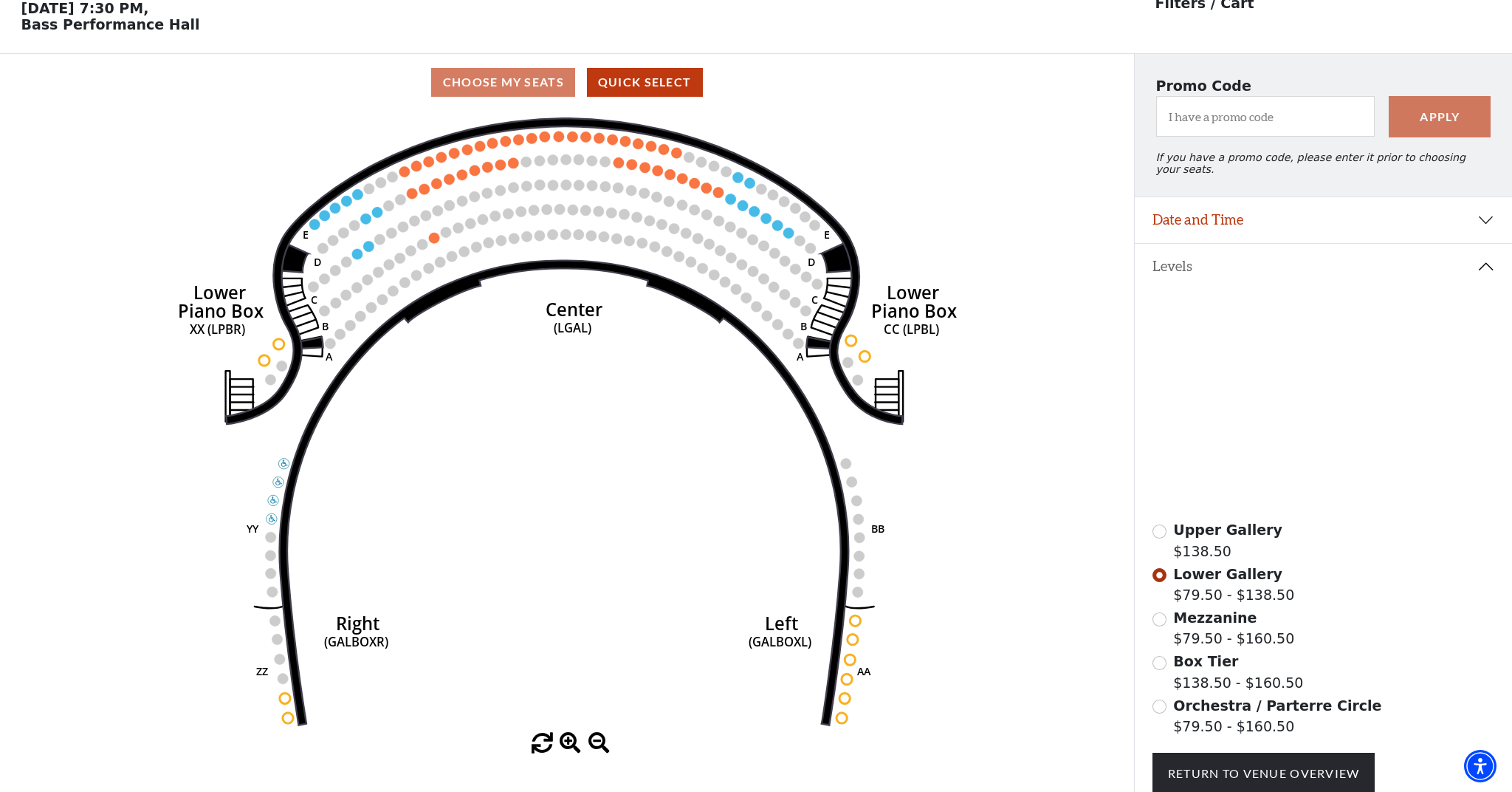
click at [1280, 376] on icon at bounding box center [1317, 398] width 151 height 77
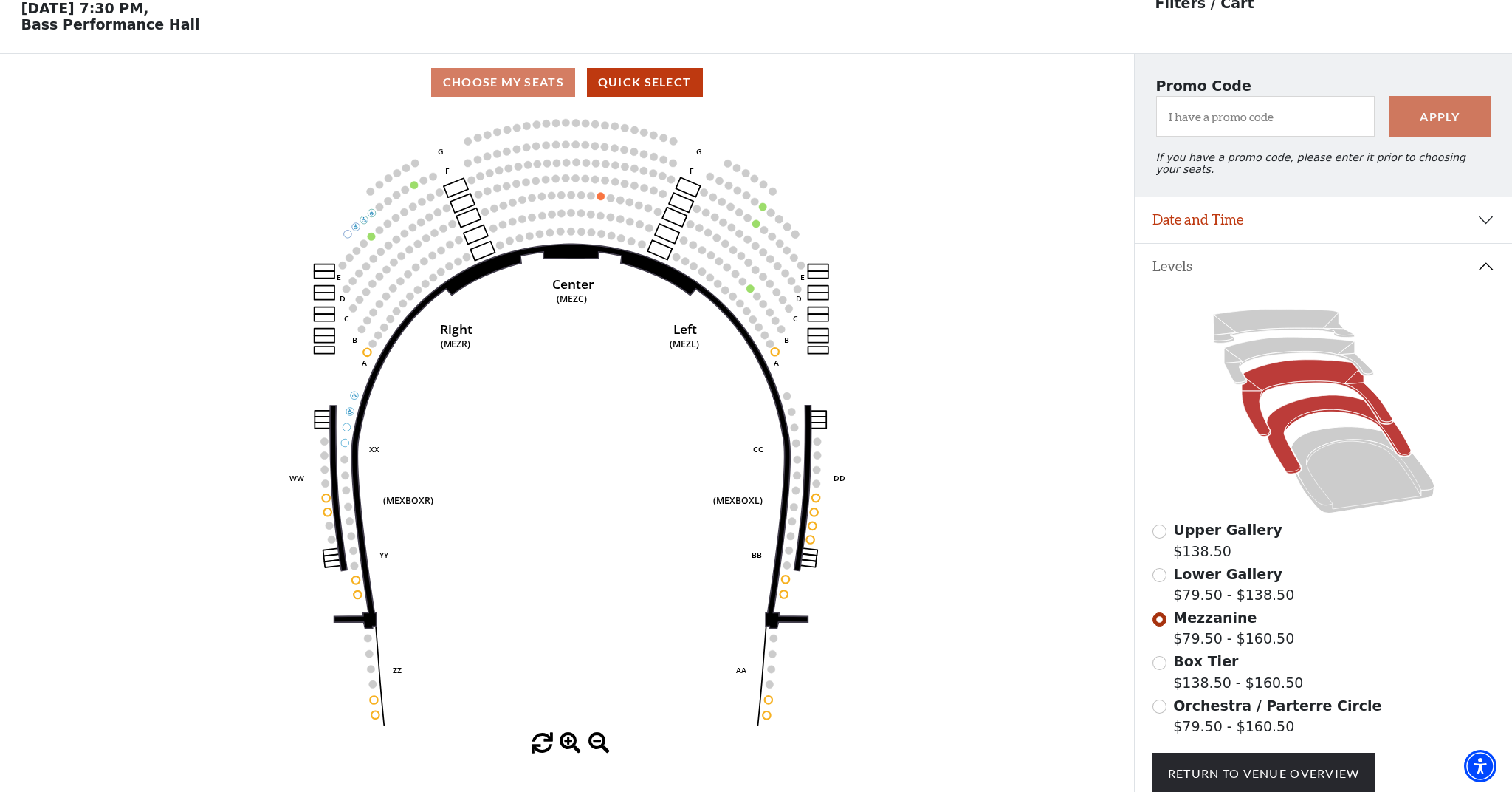
click at [1291, 416] on icon at bounding box center [1339, 434] width 144 height 78
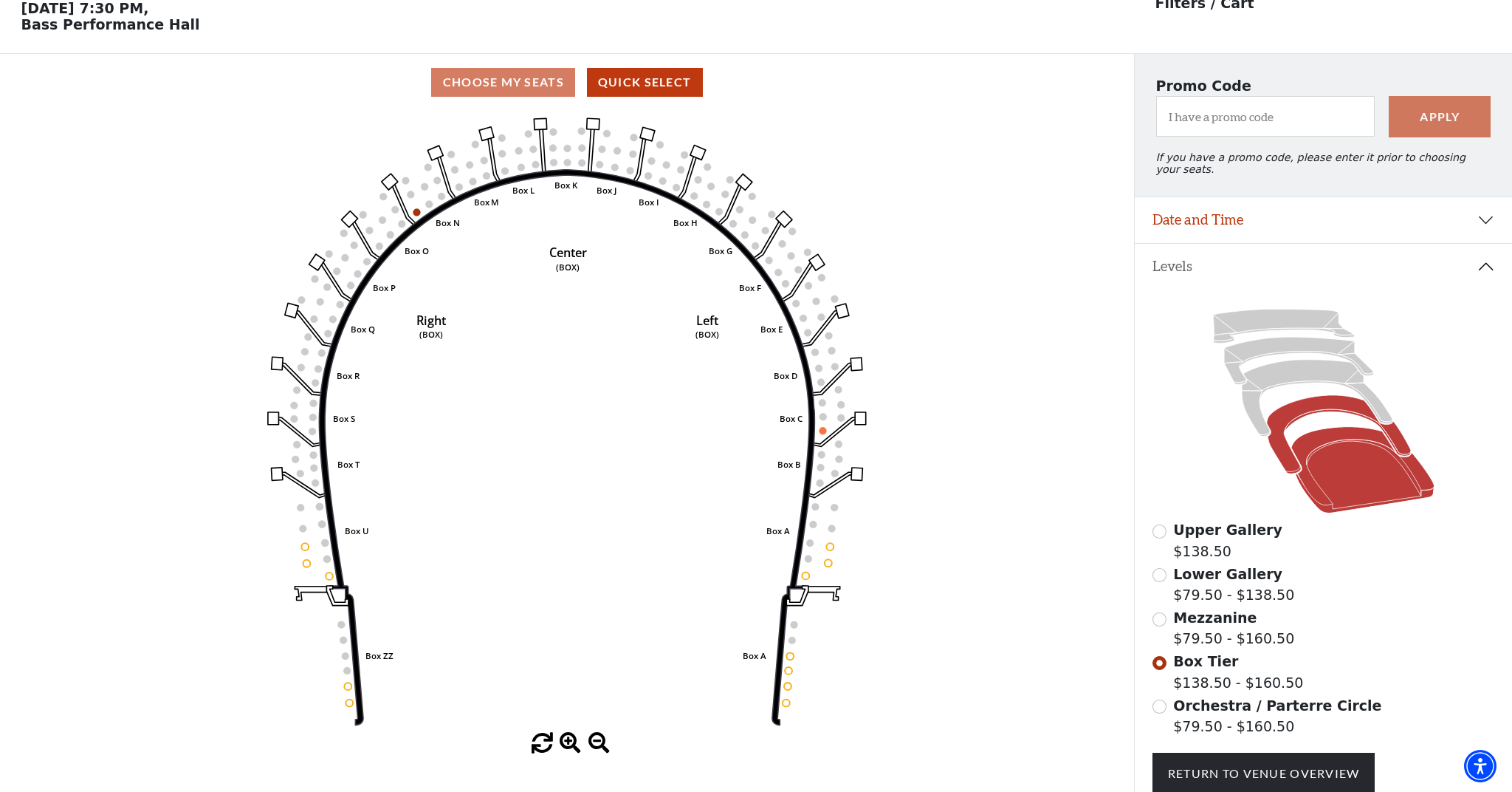
click at [1303, 477] on icon at bounding box center [1362, 470] width 143 height 86
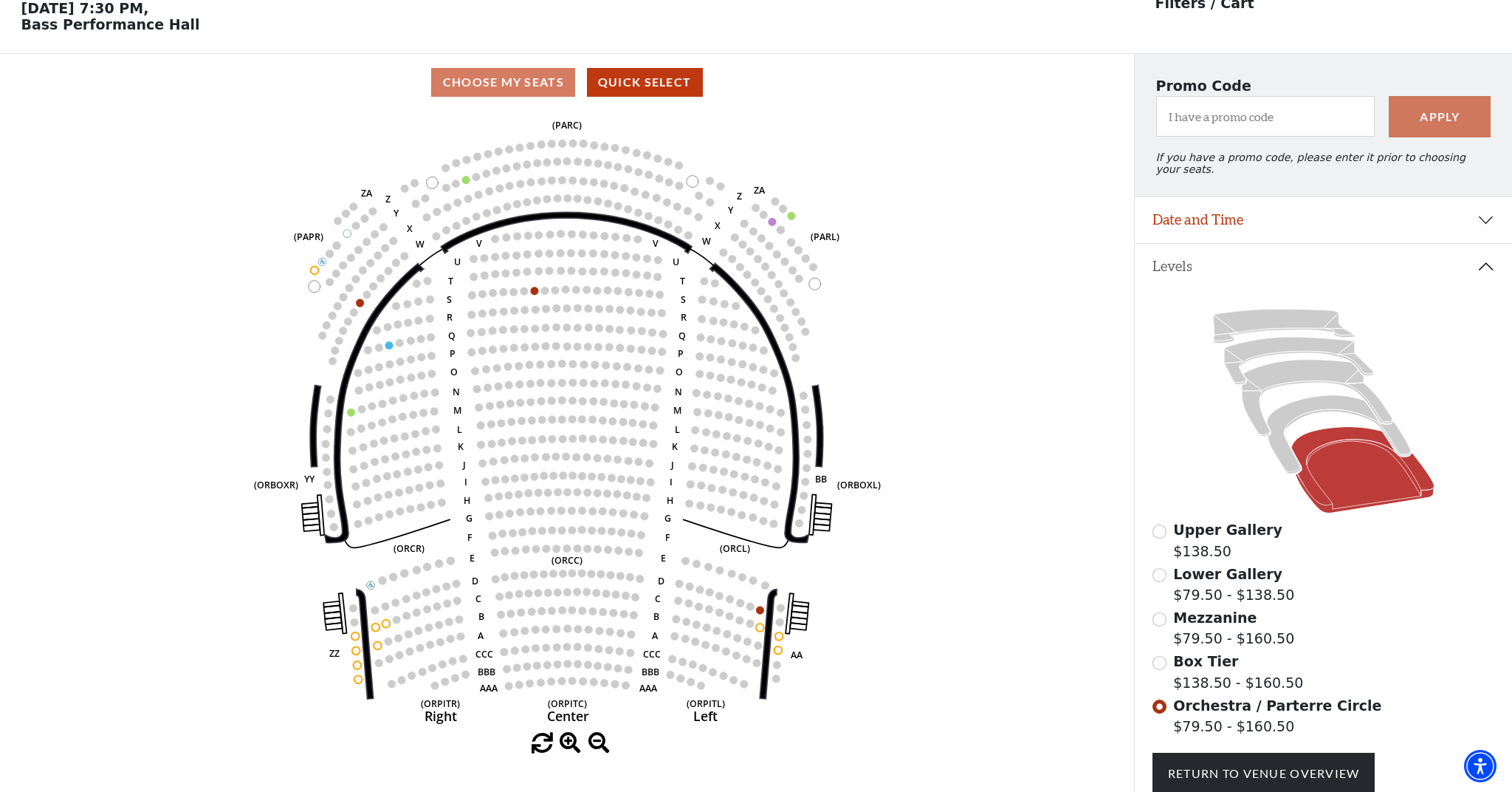
click at [1237, 212] on button "Date and Time" at bounding box center [1323, 220] width 377 height 46
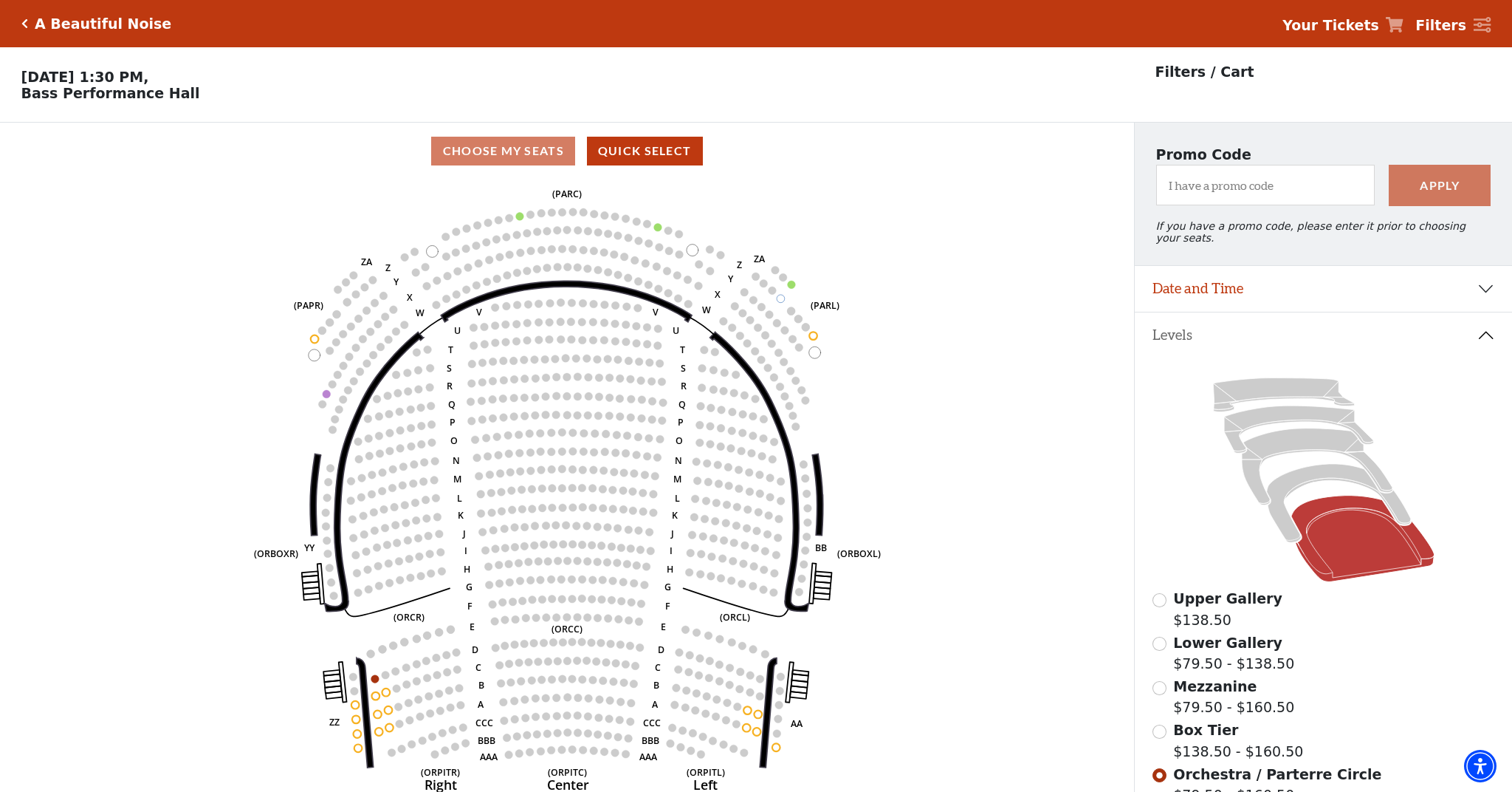
scroll to position [69, 0]
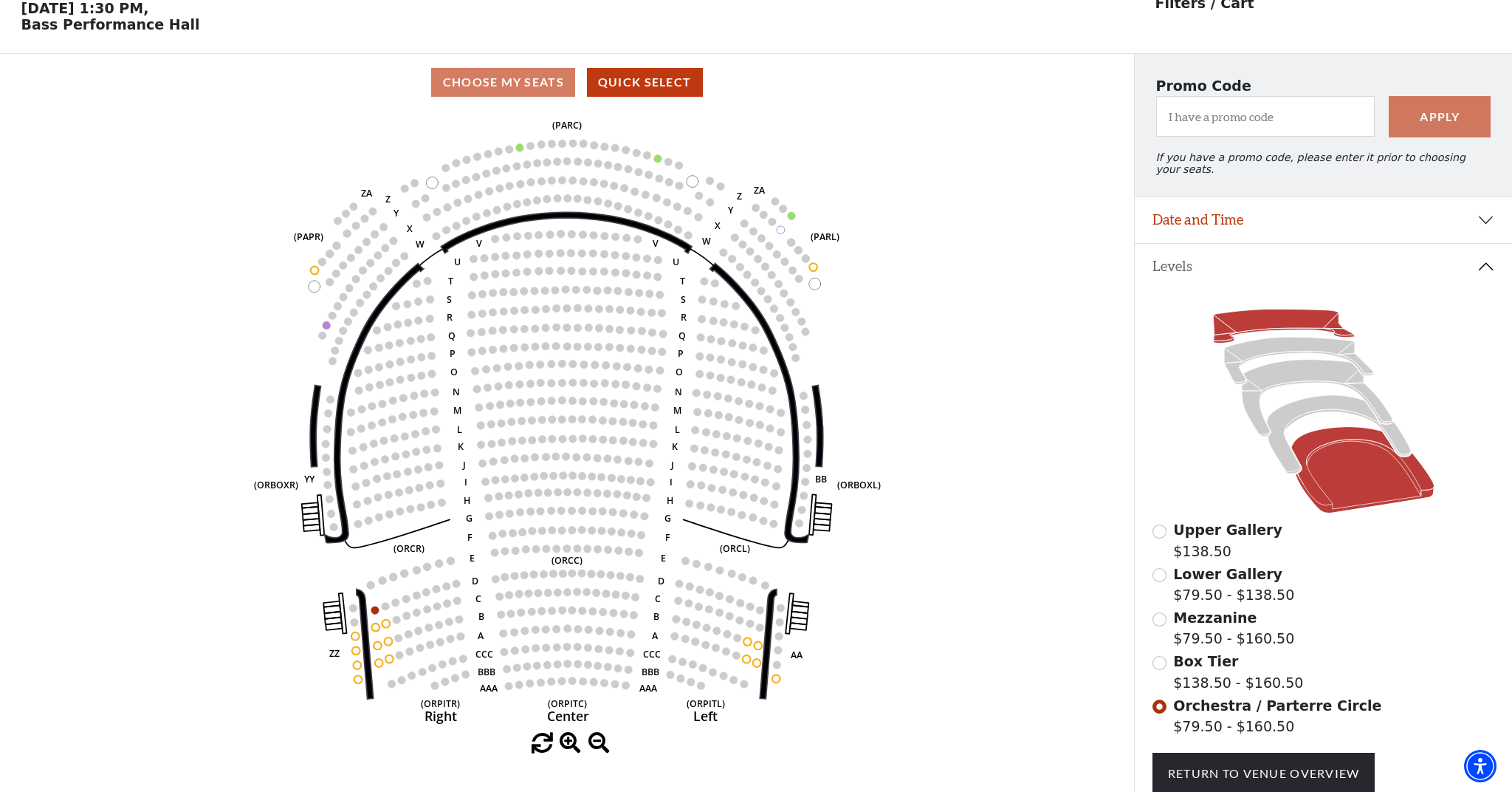
click at [1290, 326] on icon at bounding box center [1283, 326] width 141 height 34
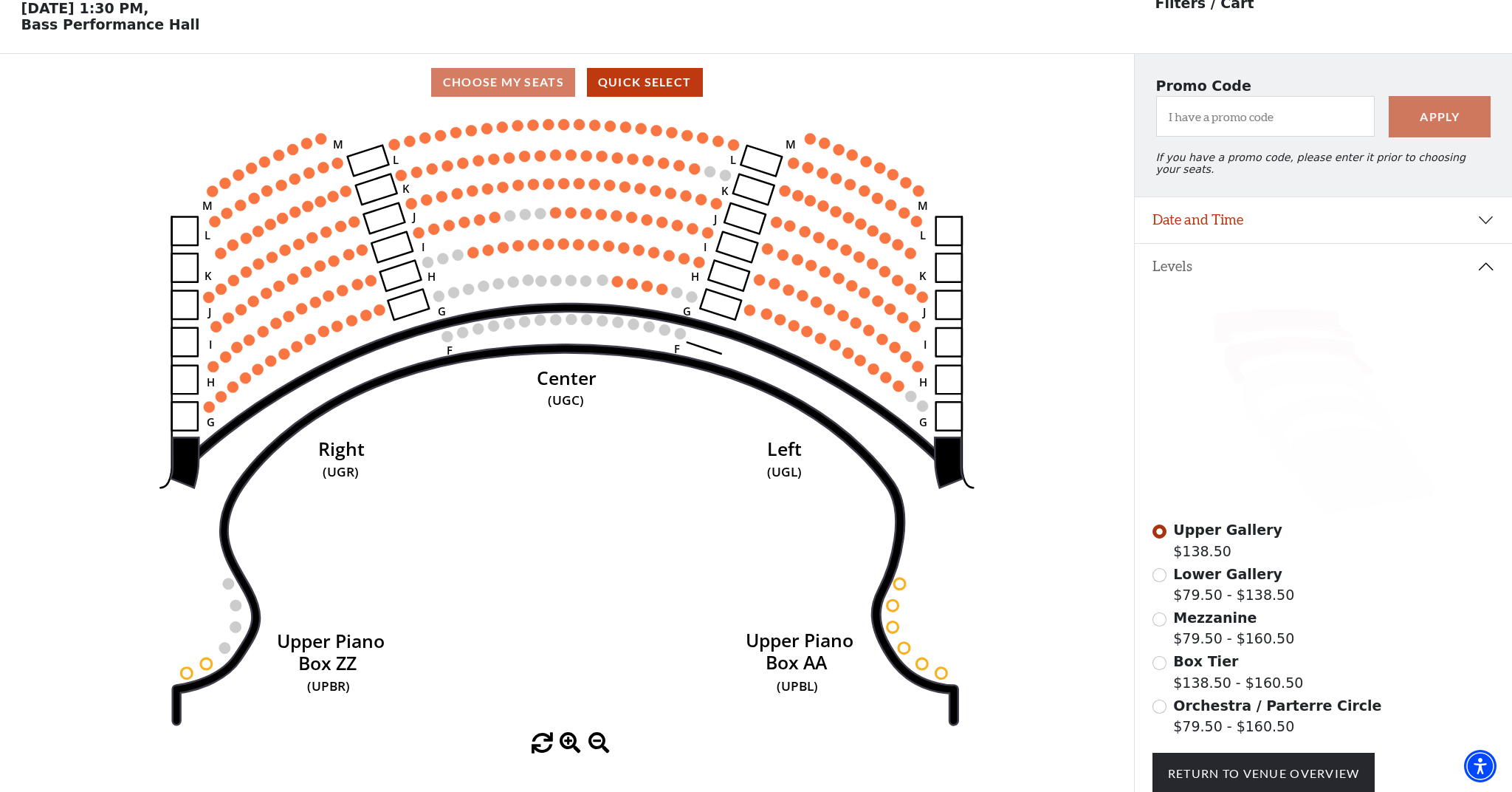
click at [1282, 343] on icon at bounding box center [1299, 360] width 149 height 47
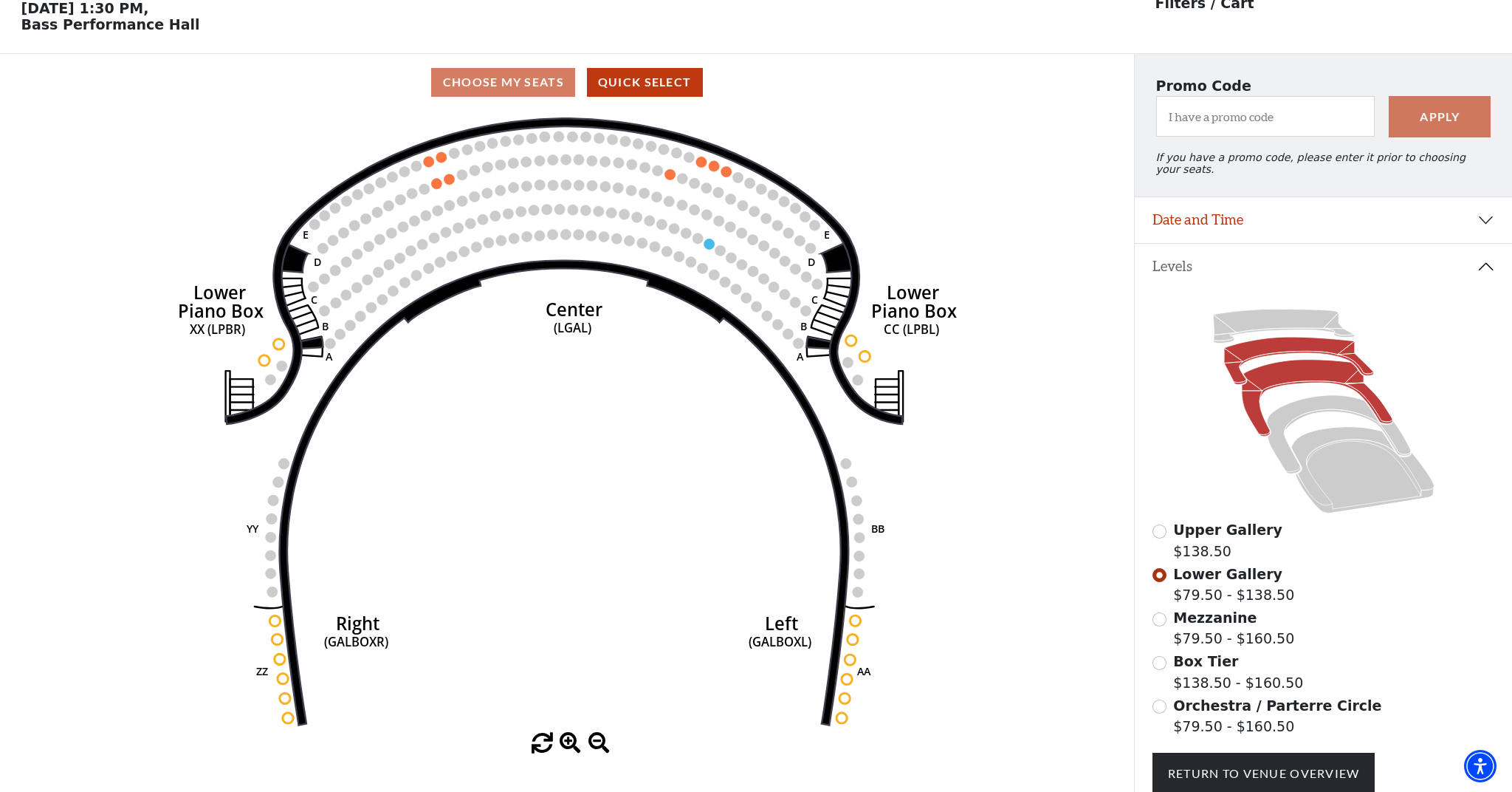
click at [1280, 376] on icon at bounding box center [1317, 398] width 151 height 77
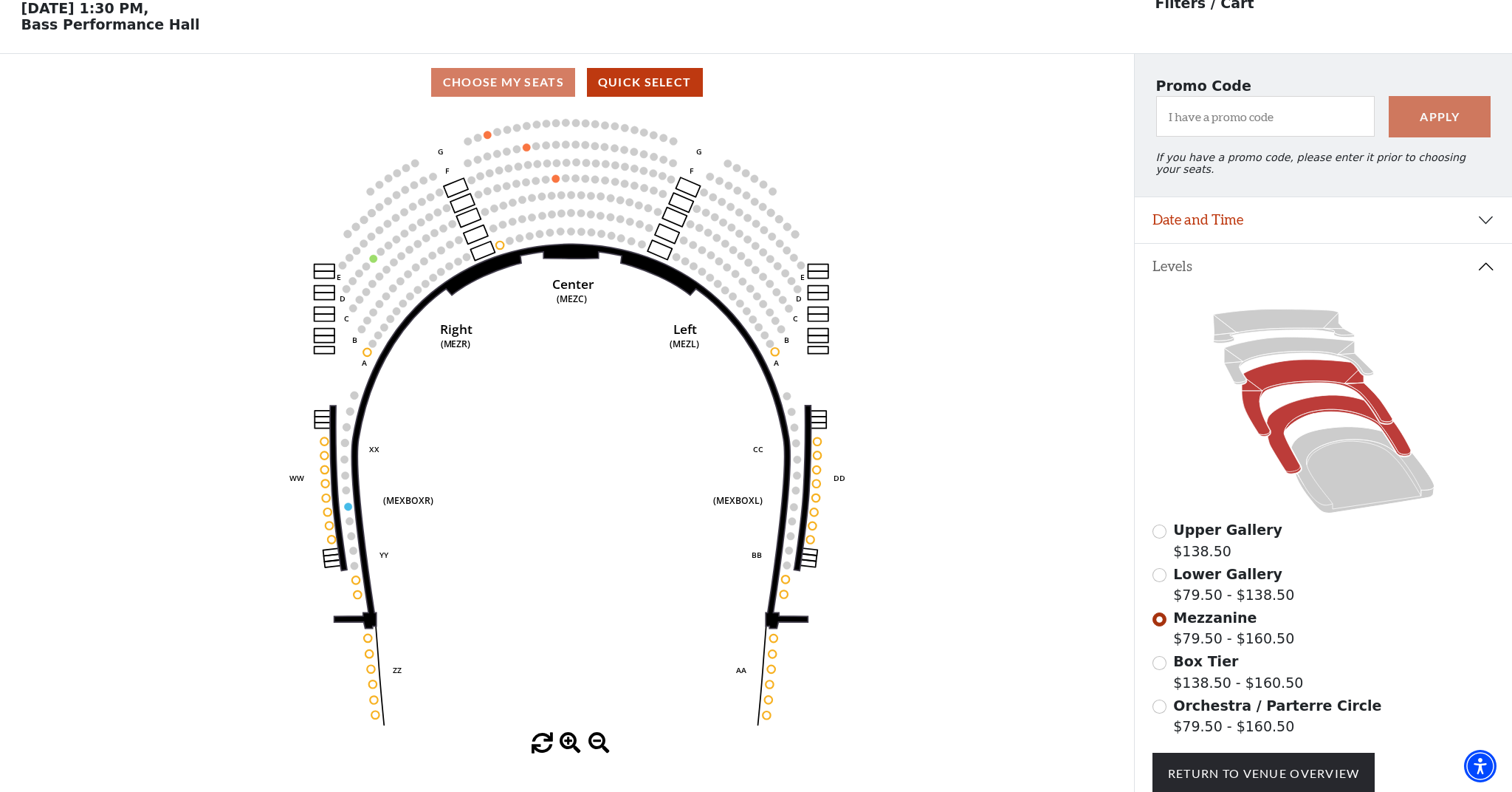
click at [1291, 409] on icon at bounding box center [1339, 434] width 144 height 78
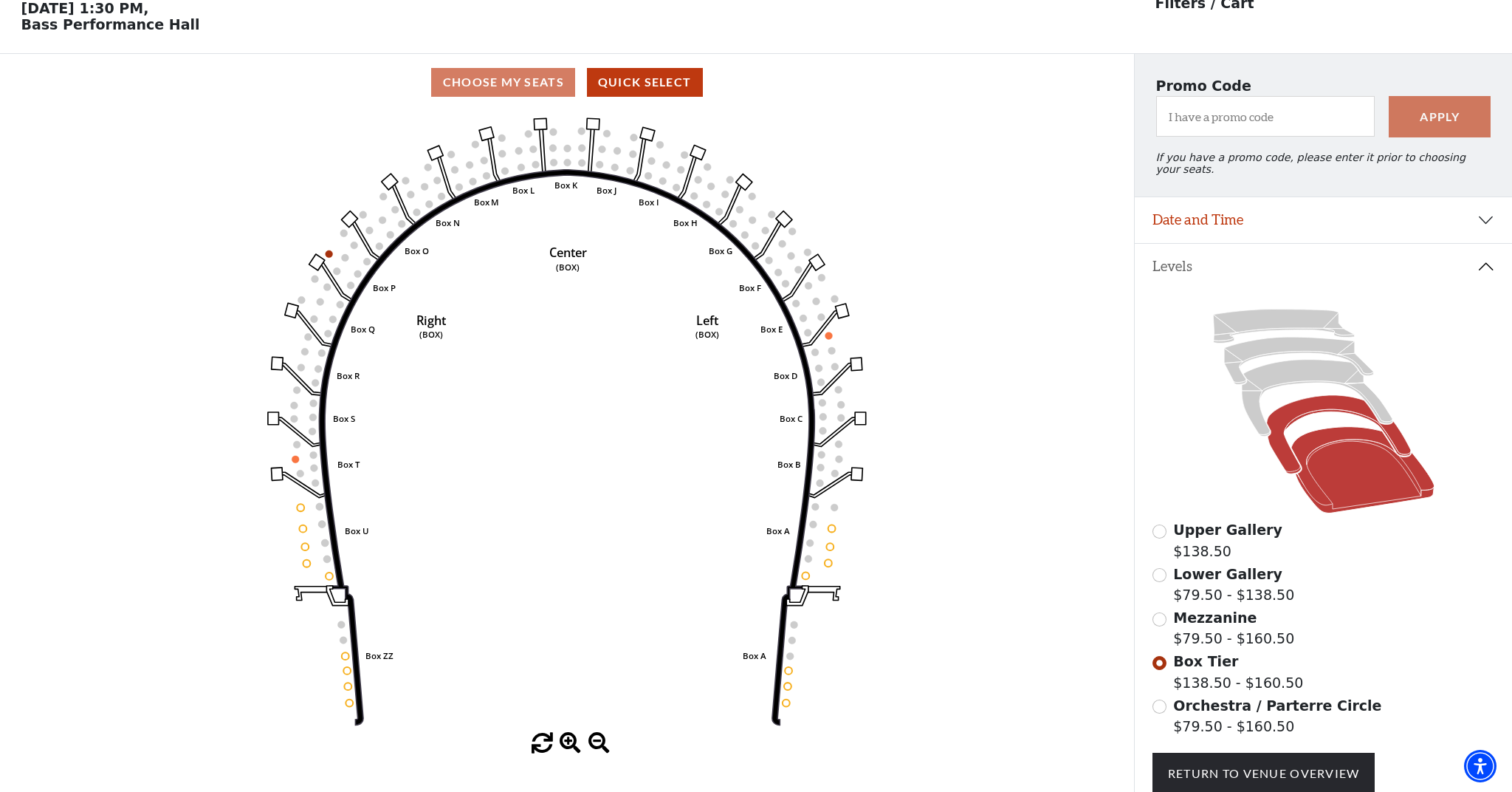
click at [1351, 477] on icon at bounding box center [1362, 470] width 143 height 86
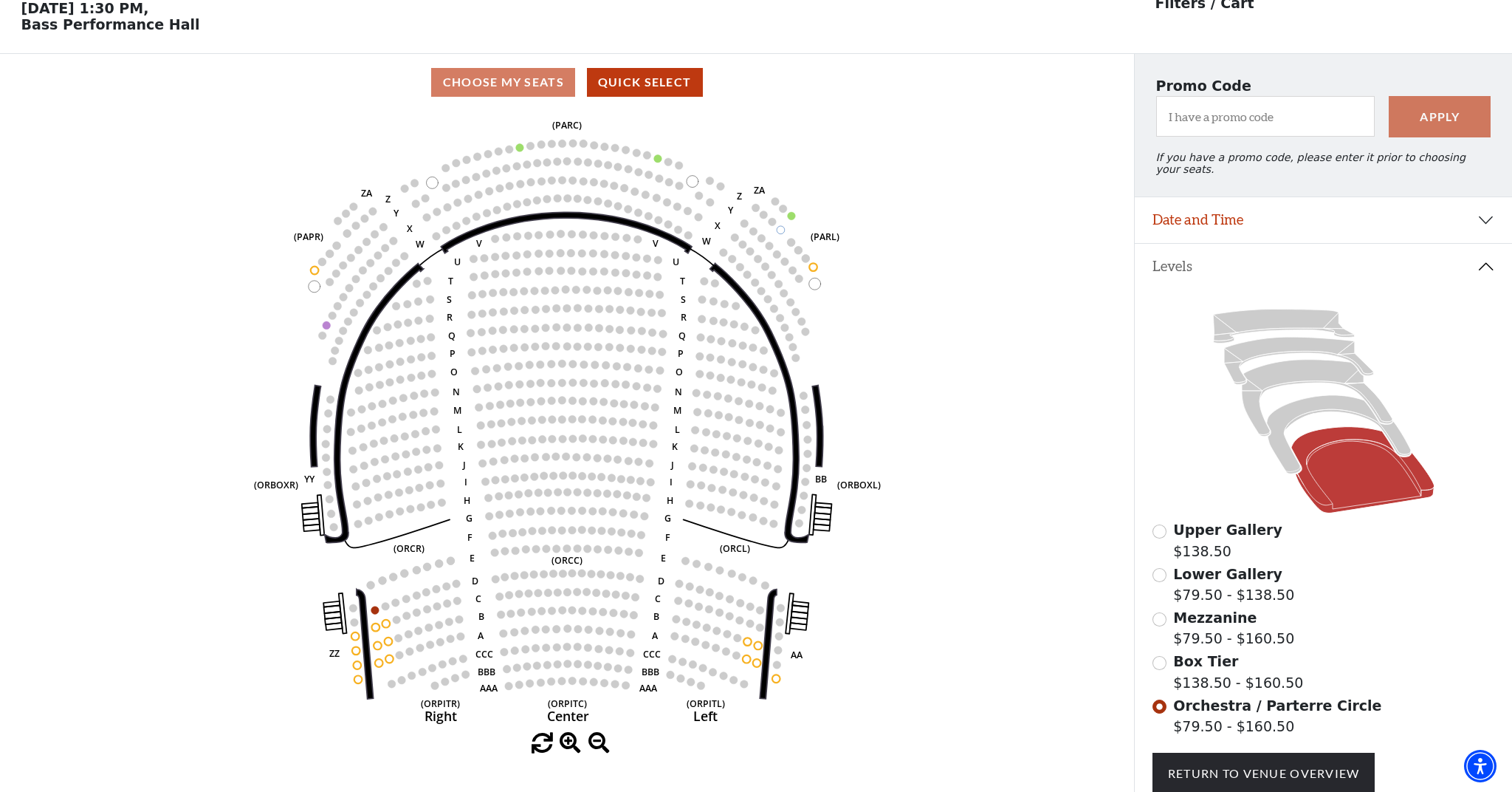
click at [1299, 224] on button "Date and Time" at bounding box center [1323, 220] width 377 height 46
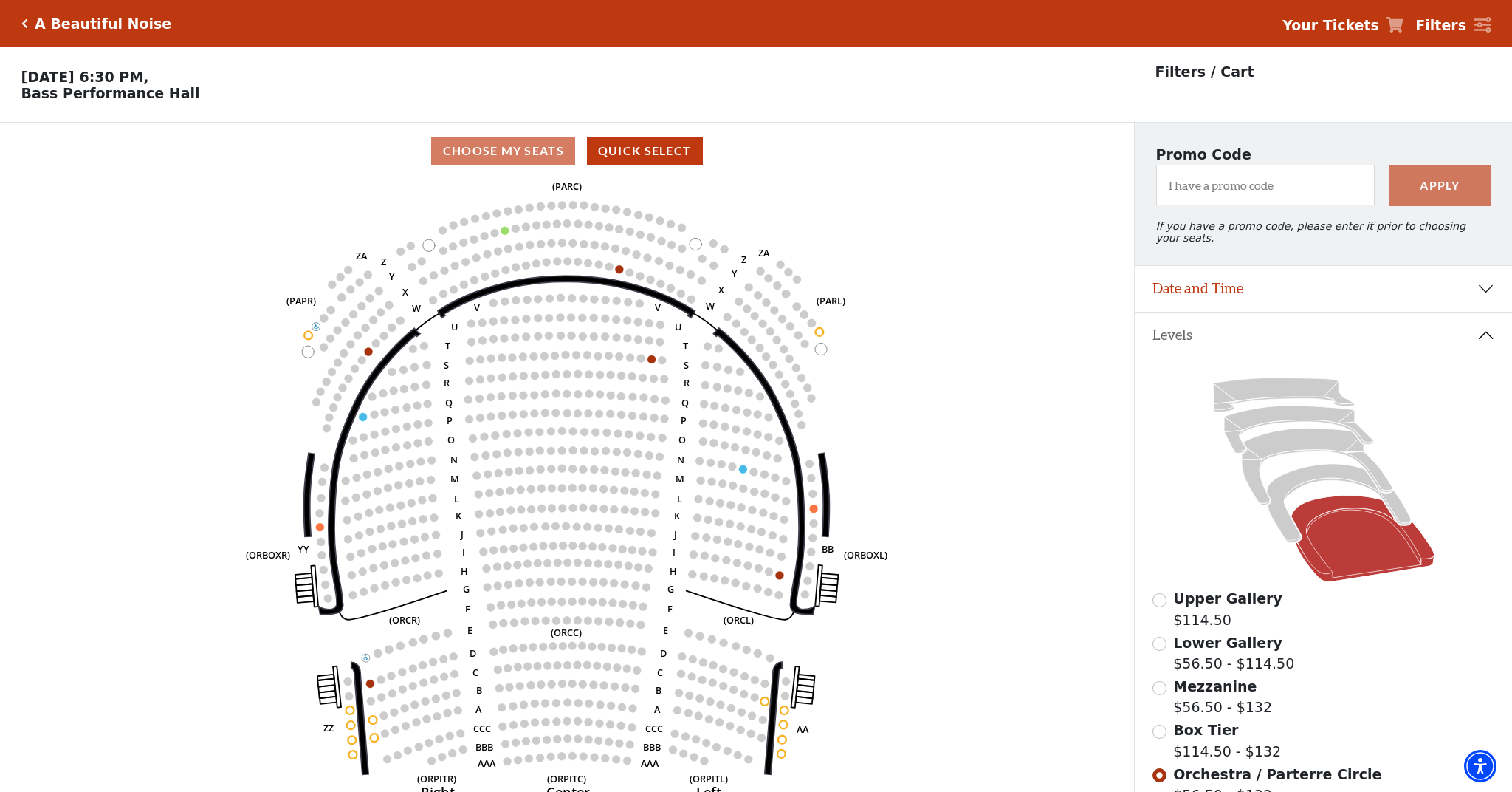
scroll to position [69, 0]
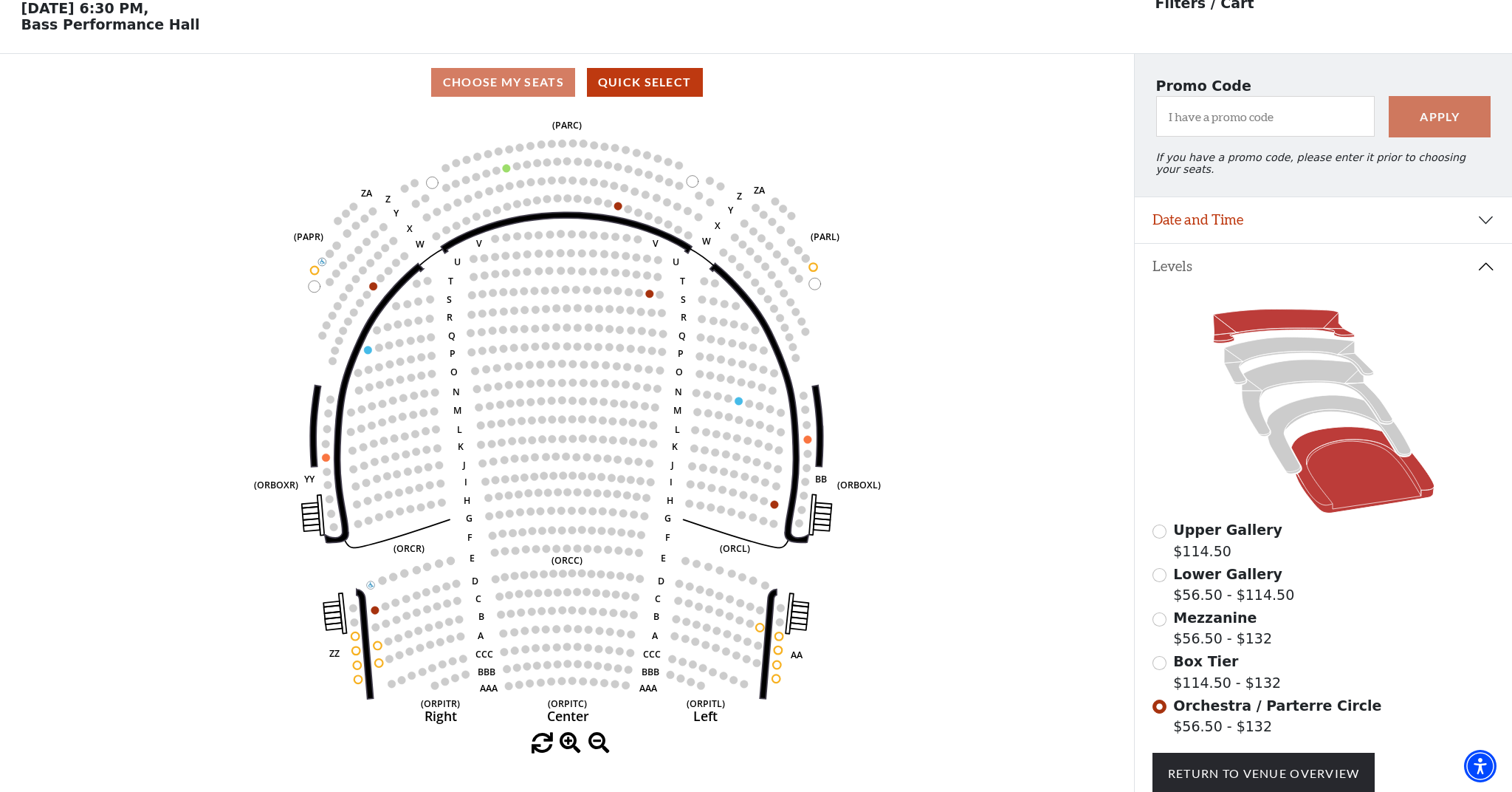
click at [1288, 323] on icon at bounding box center [1283, 326] width 141 height 34
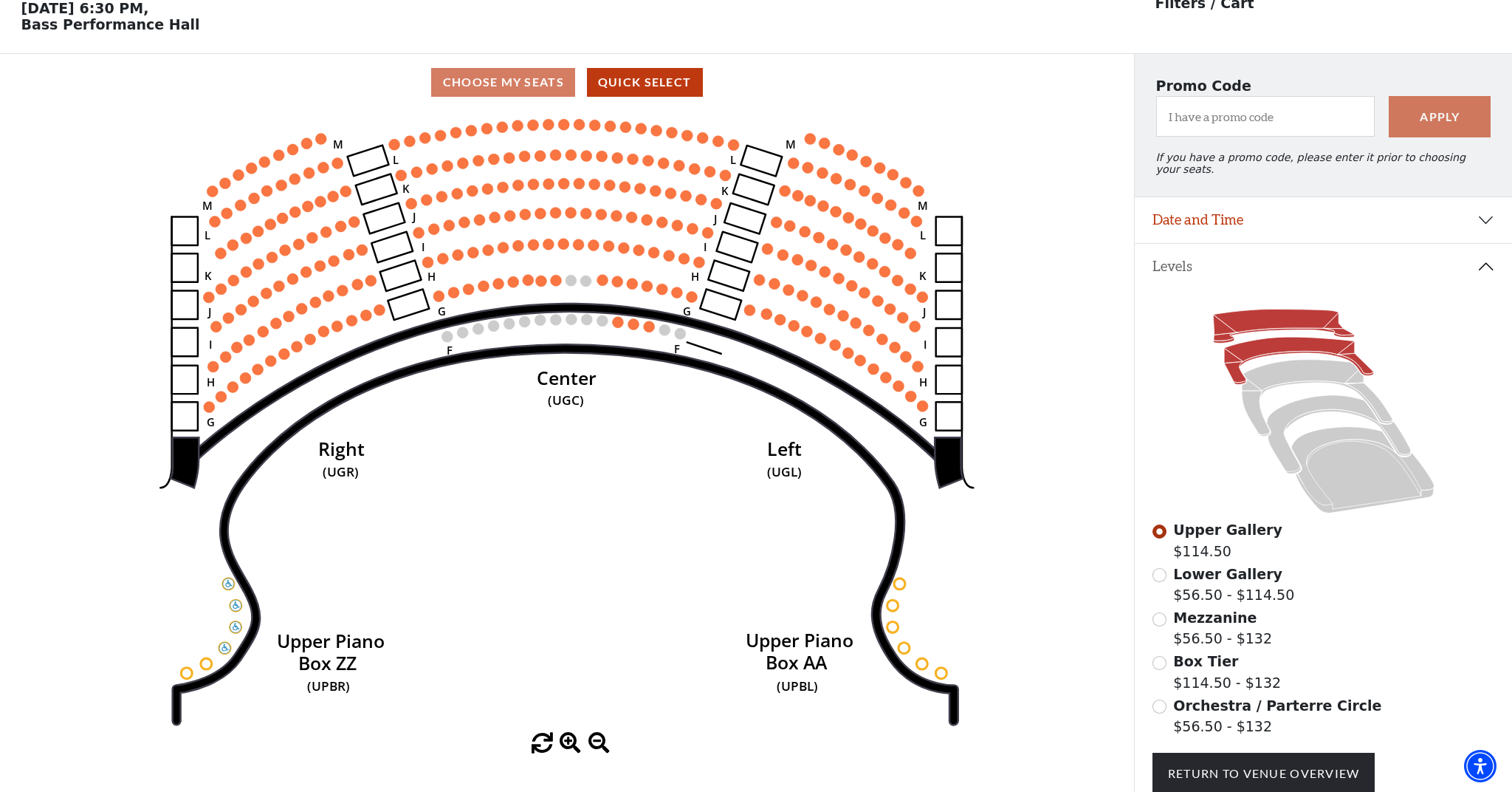
click at [1290, 344] on icon at bounding box center [1299, 360] width 149 height 47
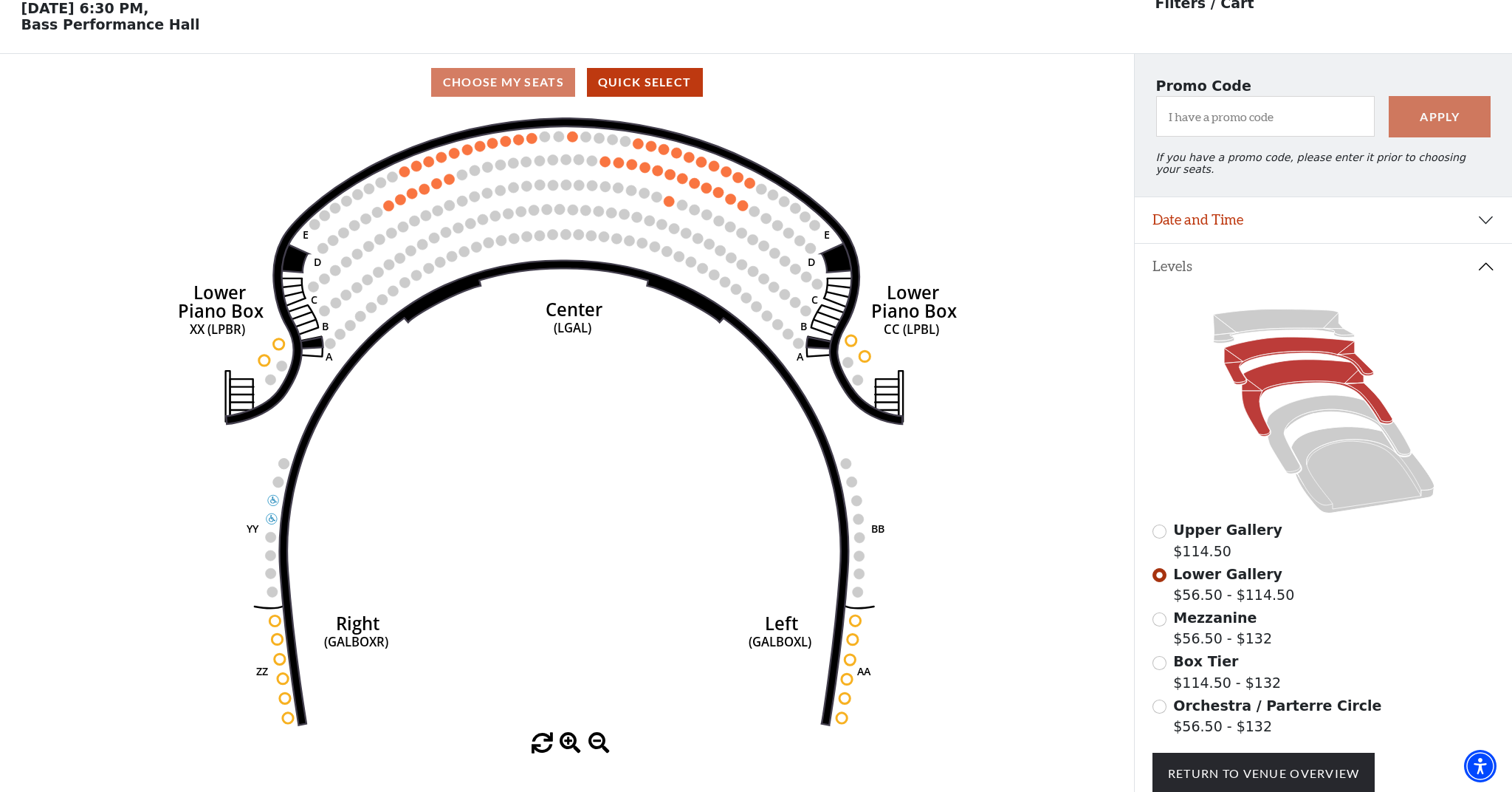
click at [1303, 376] on icon at bounding box center [1317, 398] width 151 height 77
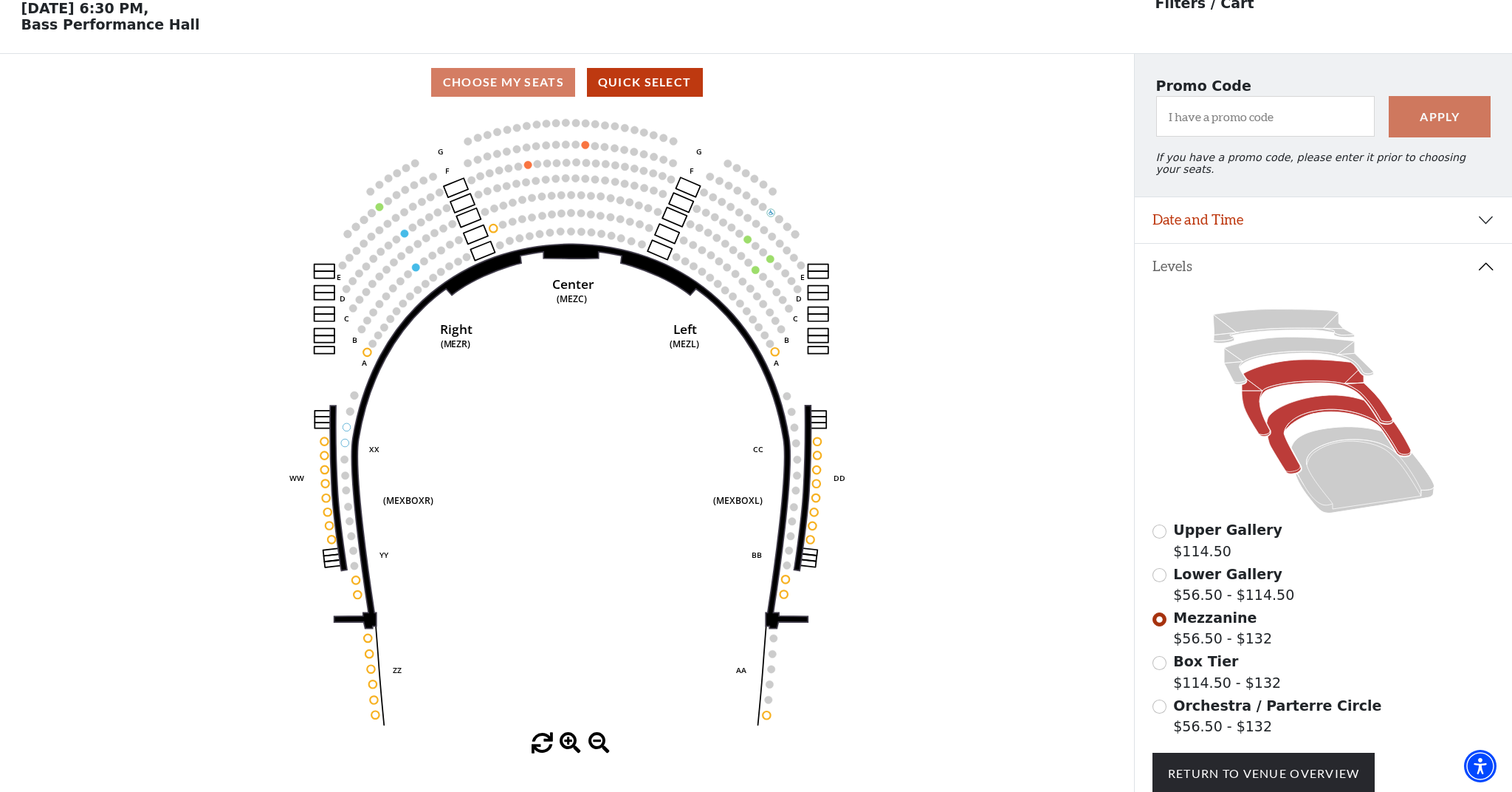
click at [1304, 403] on icon at bounding box center [1339, 434] width 144 height 78
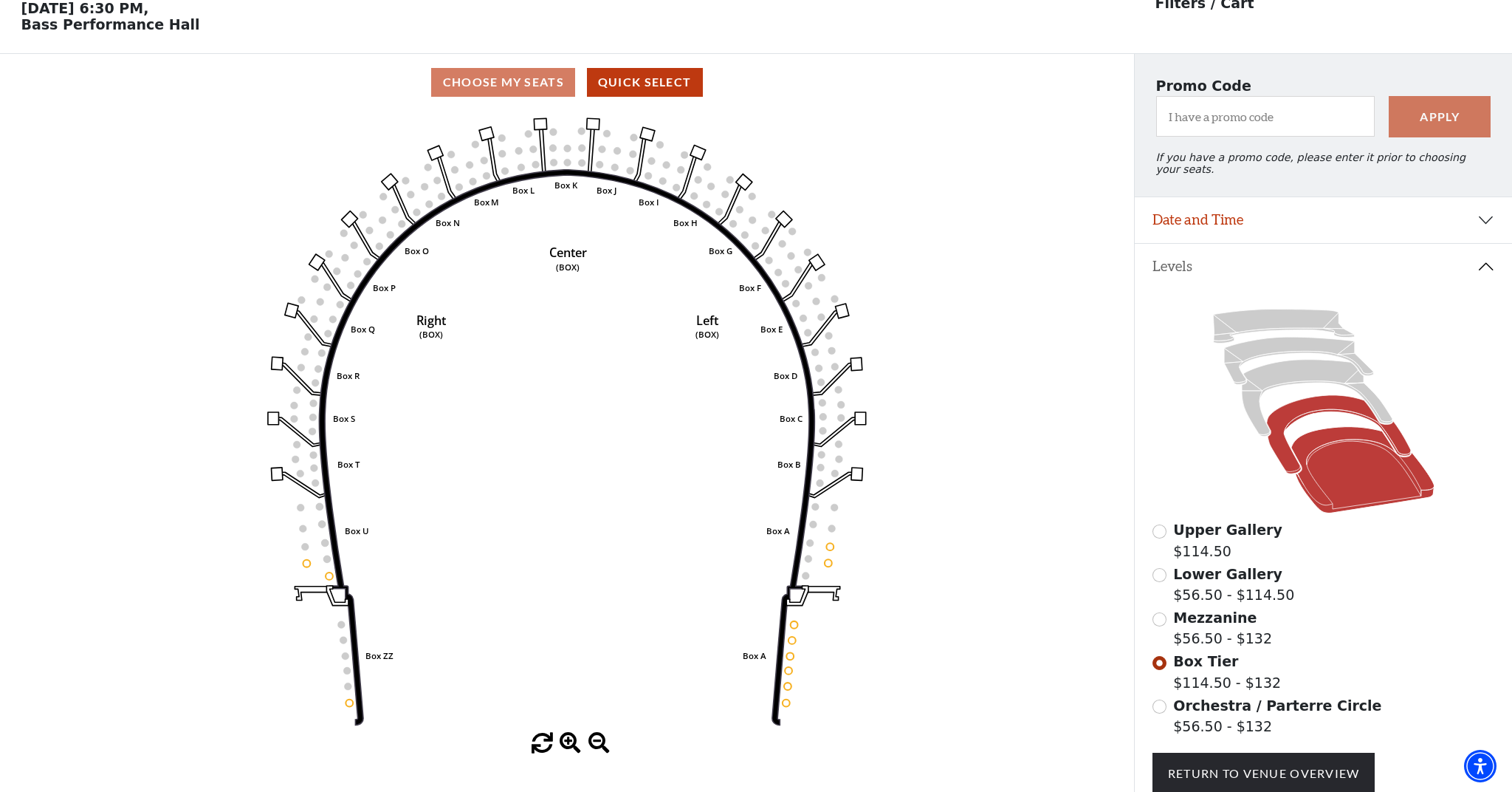
click at [1362, 461] on icon at bounding box center [1362, 470] width 143 height 86
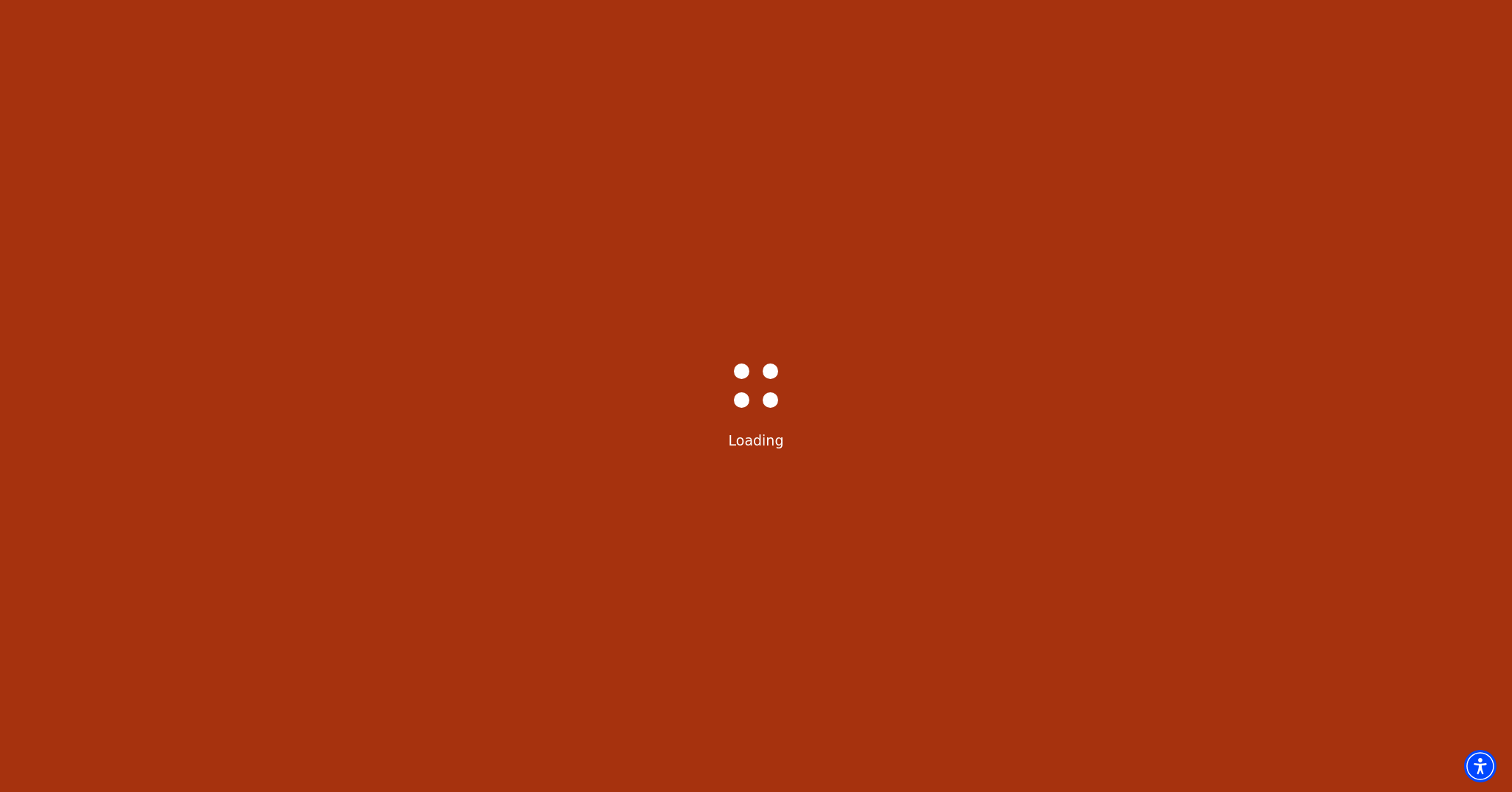
scroll to position [0, 0]
select select "6227"
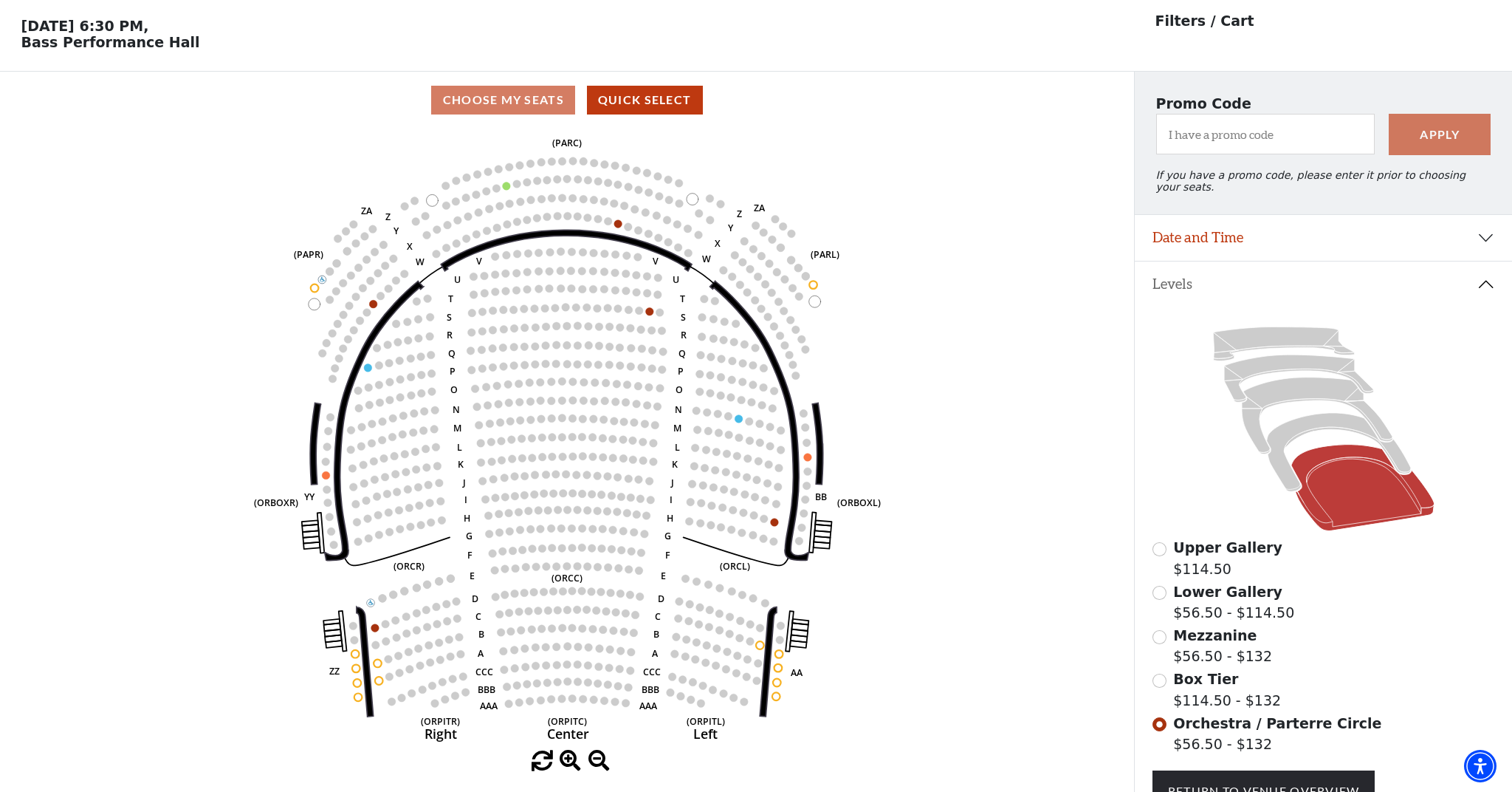
scroll to position [69, 0]
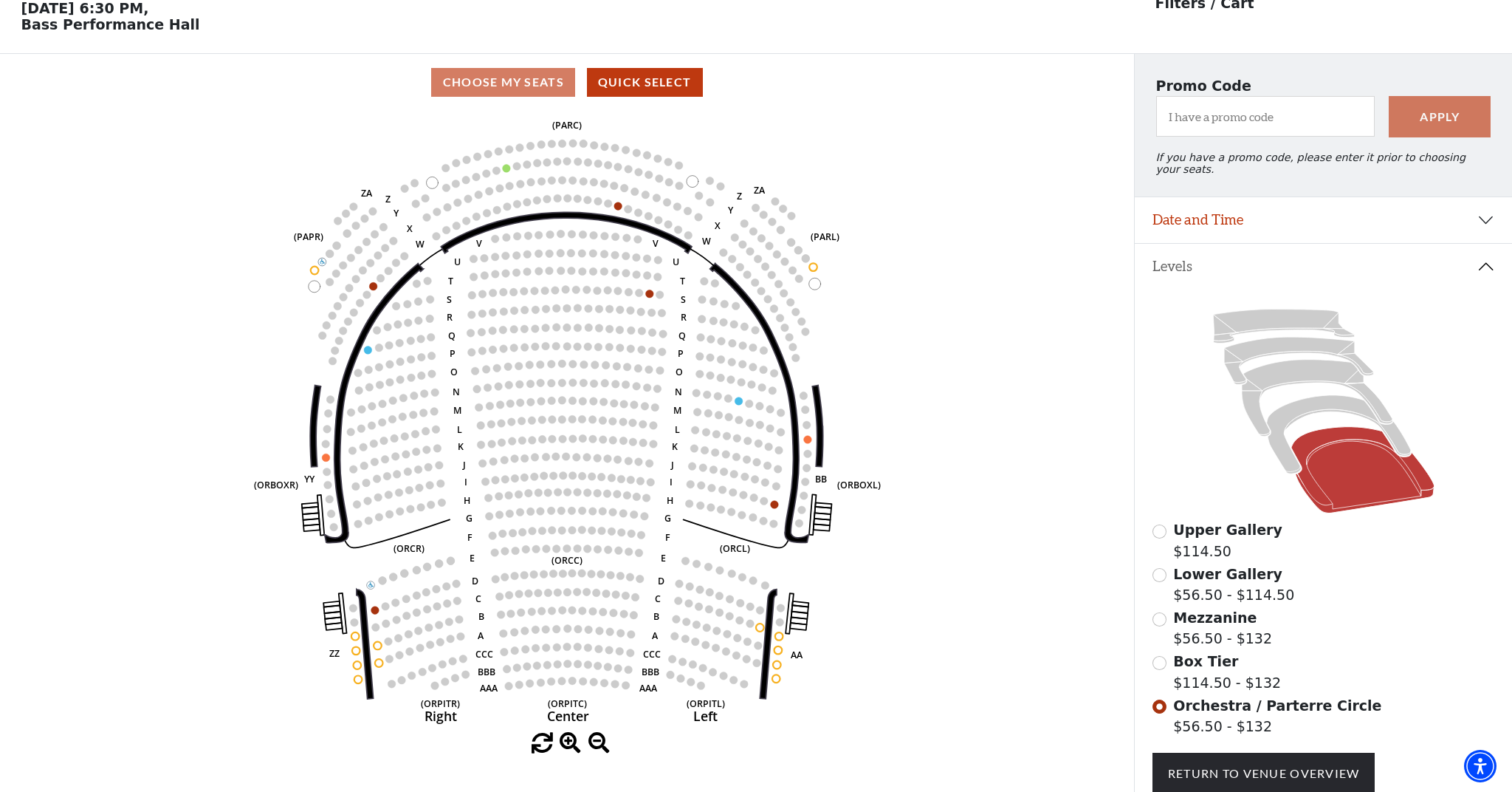
click at [1244, 220] on button "Date and Time" at bounding box center [1323, 220] width 377 height 46
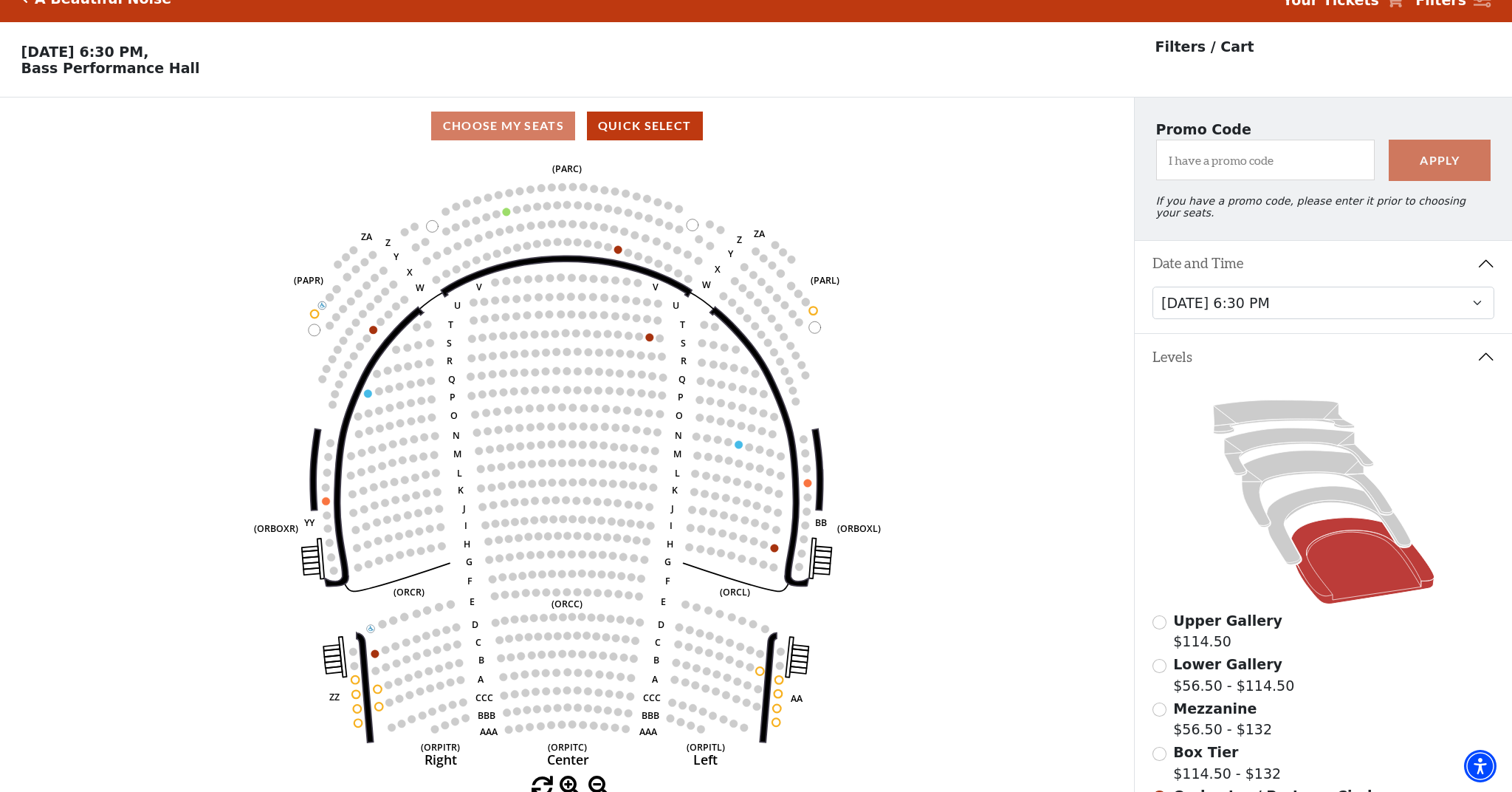
scroll to position [11, 0]
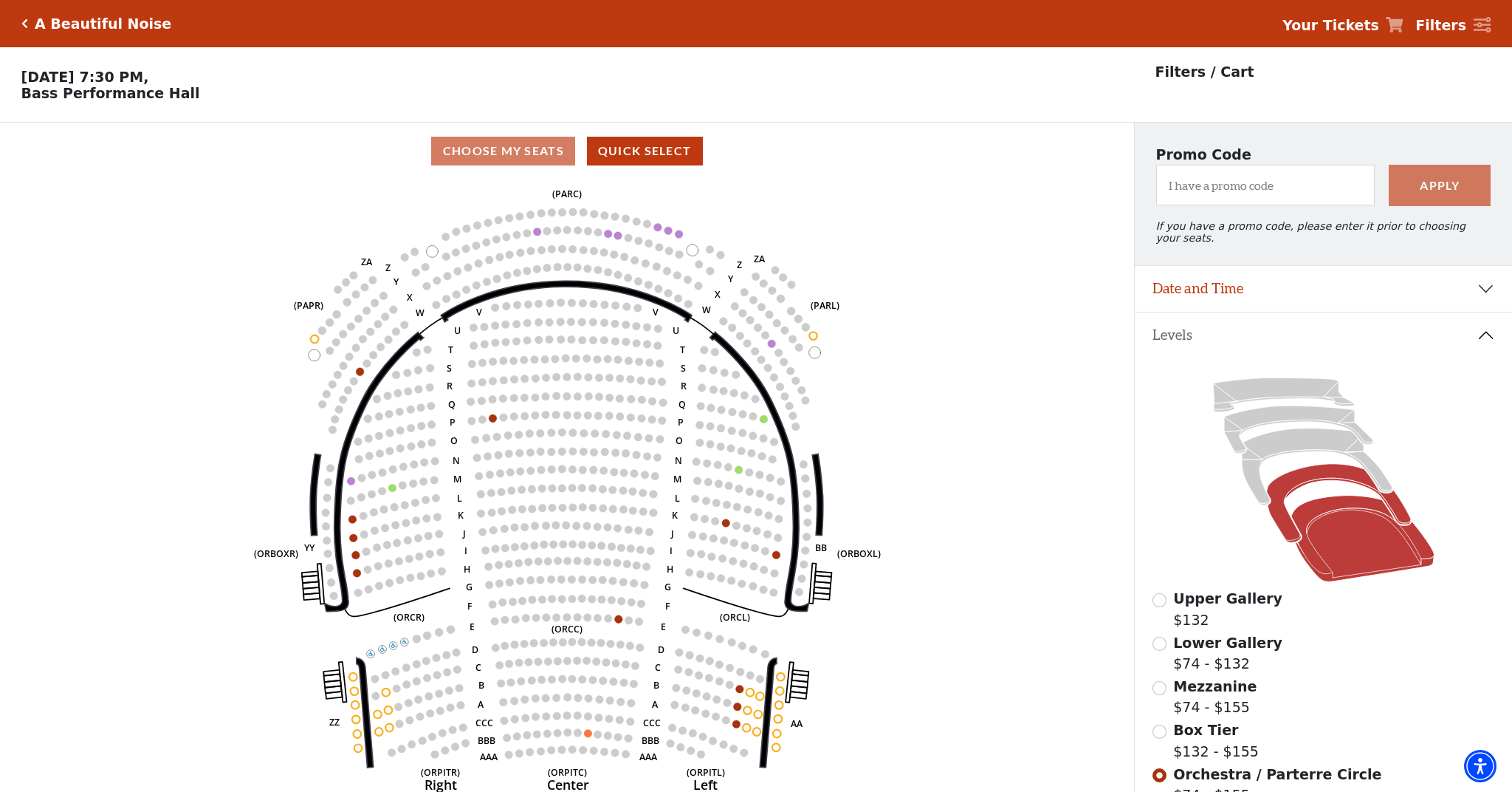
click at [1330, 474] on icon at bounding box center [1339, 503] width 144 height 78
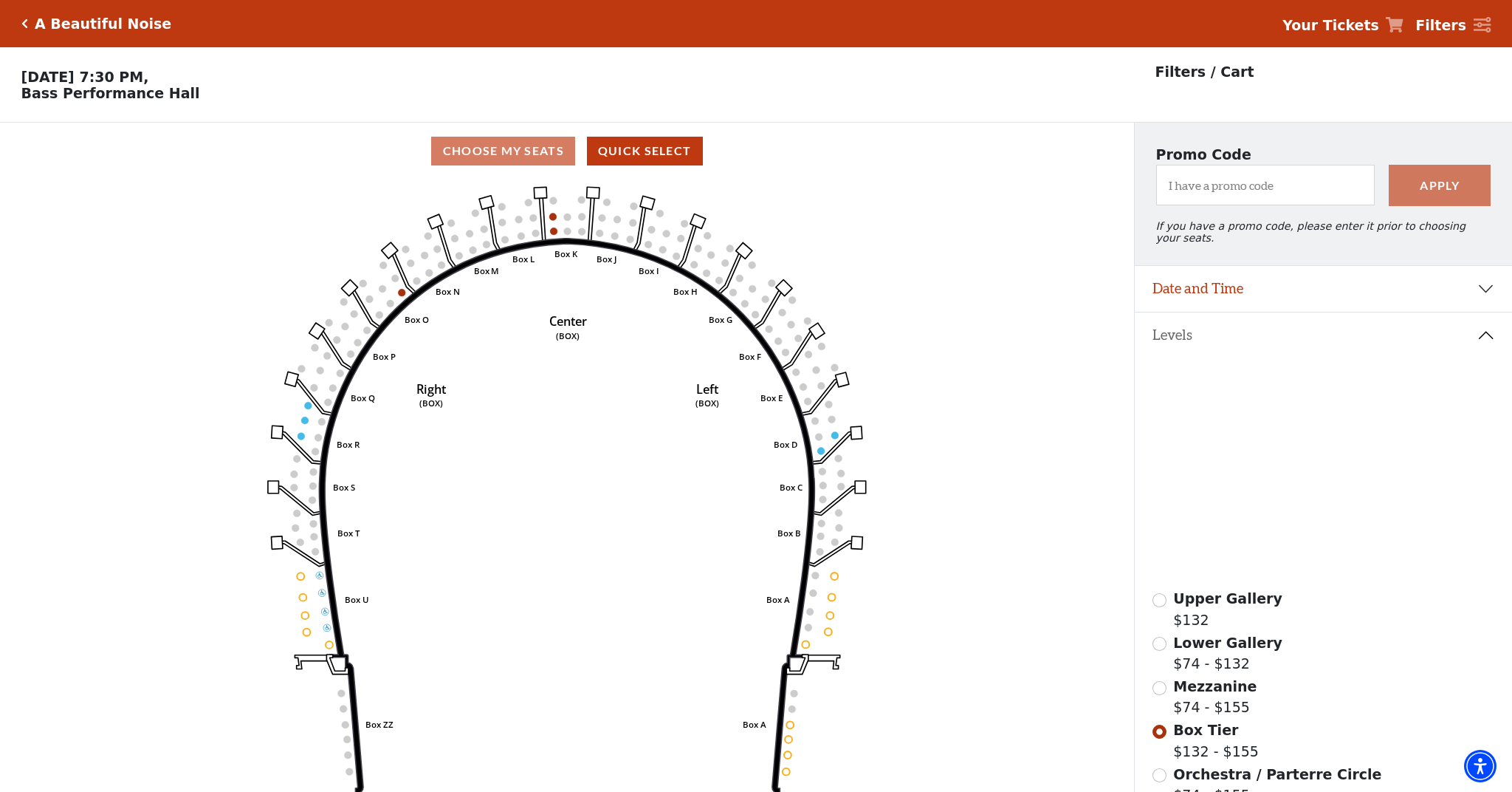
scroll to position [69, 0]
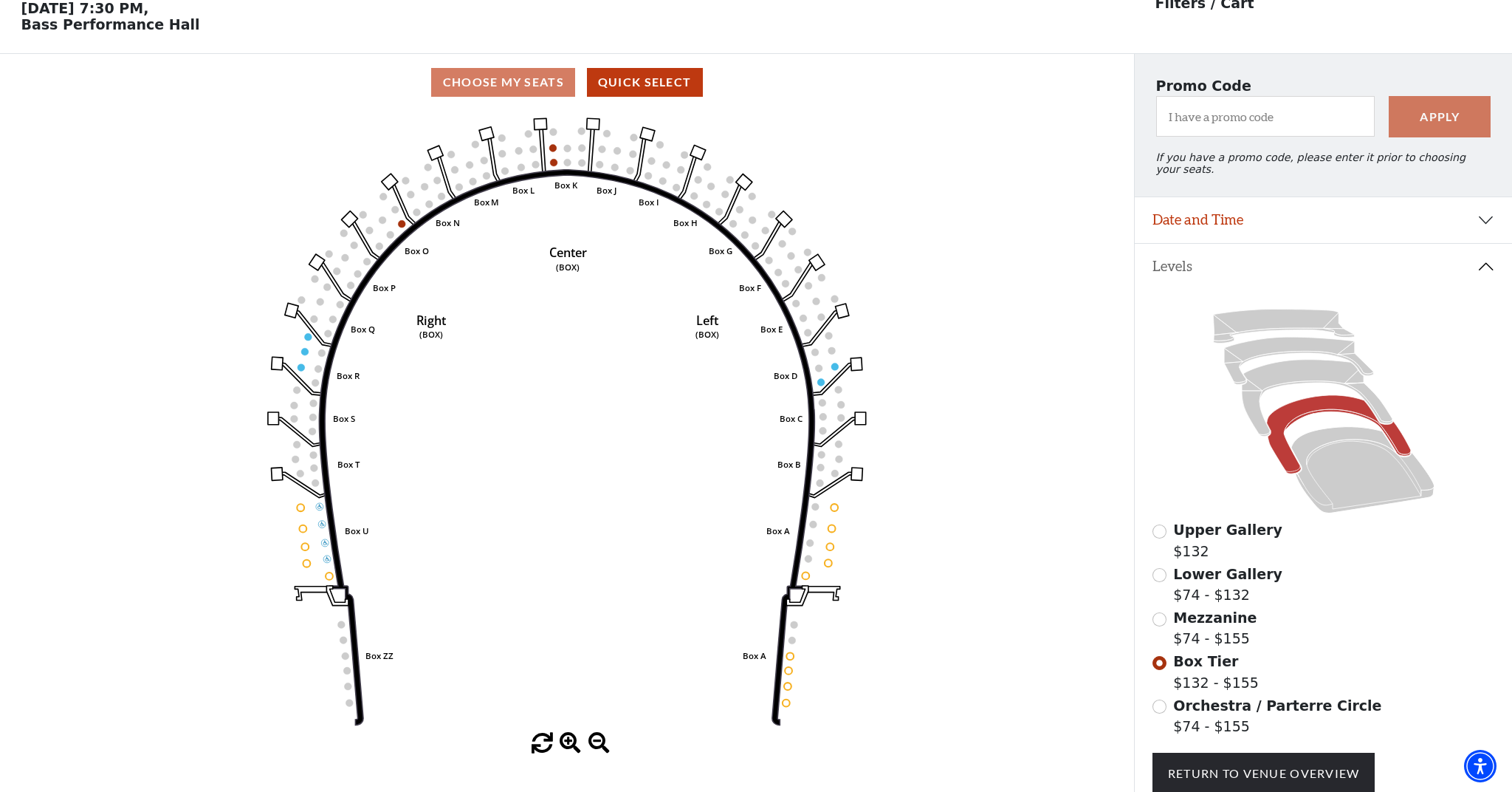
click at [1317, 224] on button "Date and Time" at bounding box center [1323, 220] width 377 height 46
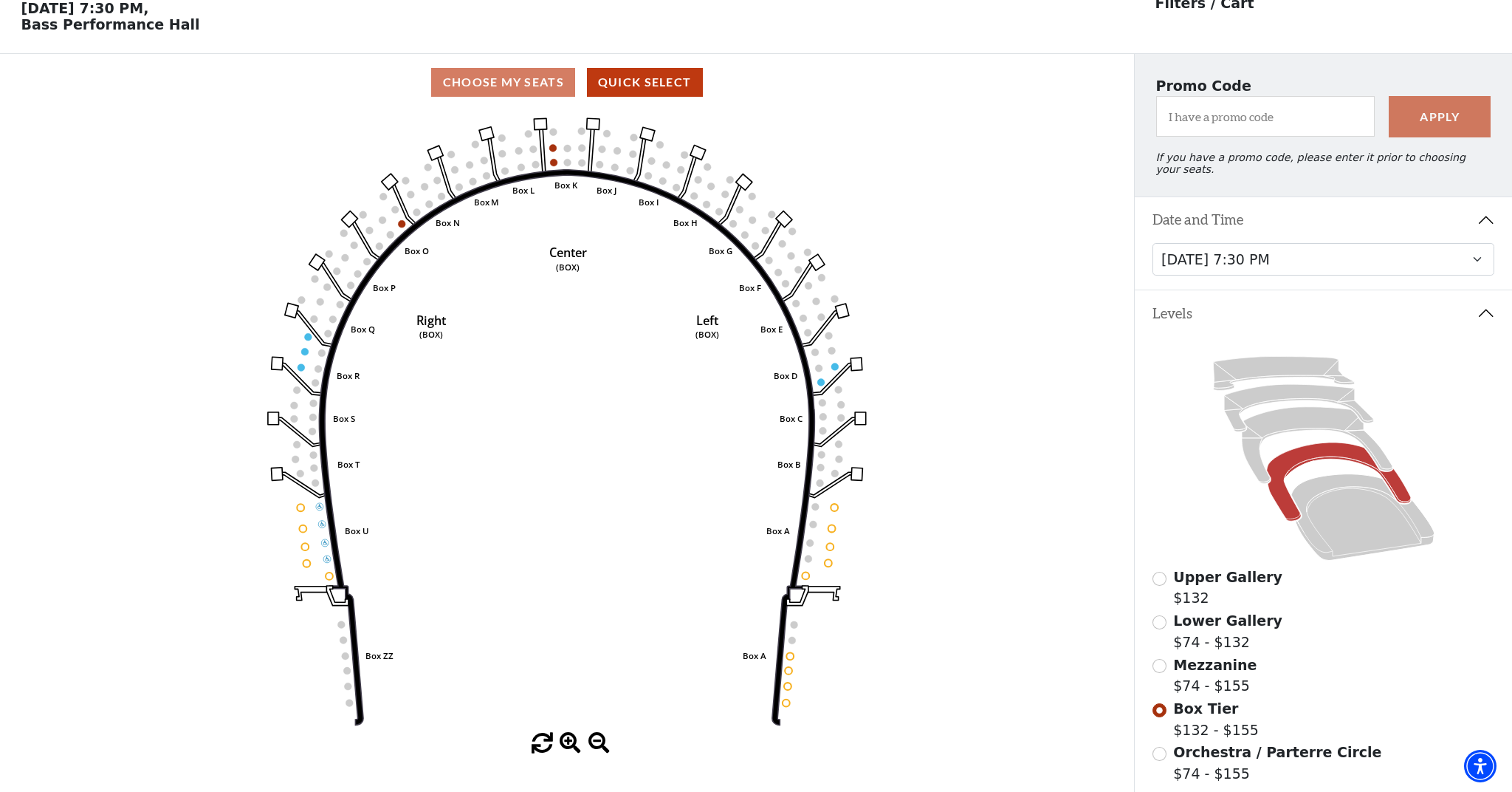
click at [1006, 297] on icon "Left (BOX) Right (BOX) Center (BOX) Box ZZ Box U Box T Box S Box R Box Q Box P …" at bounding box center [567, 422] width 1021 height 622
click at [1324, 427] on icon at bounding box center [1317, 445] width 151 height 77
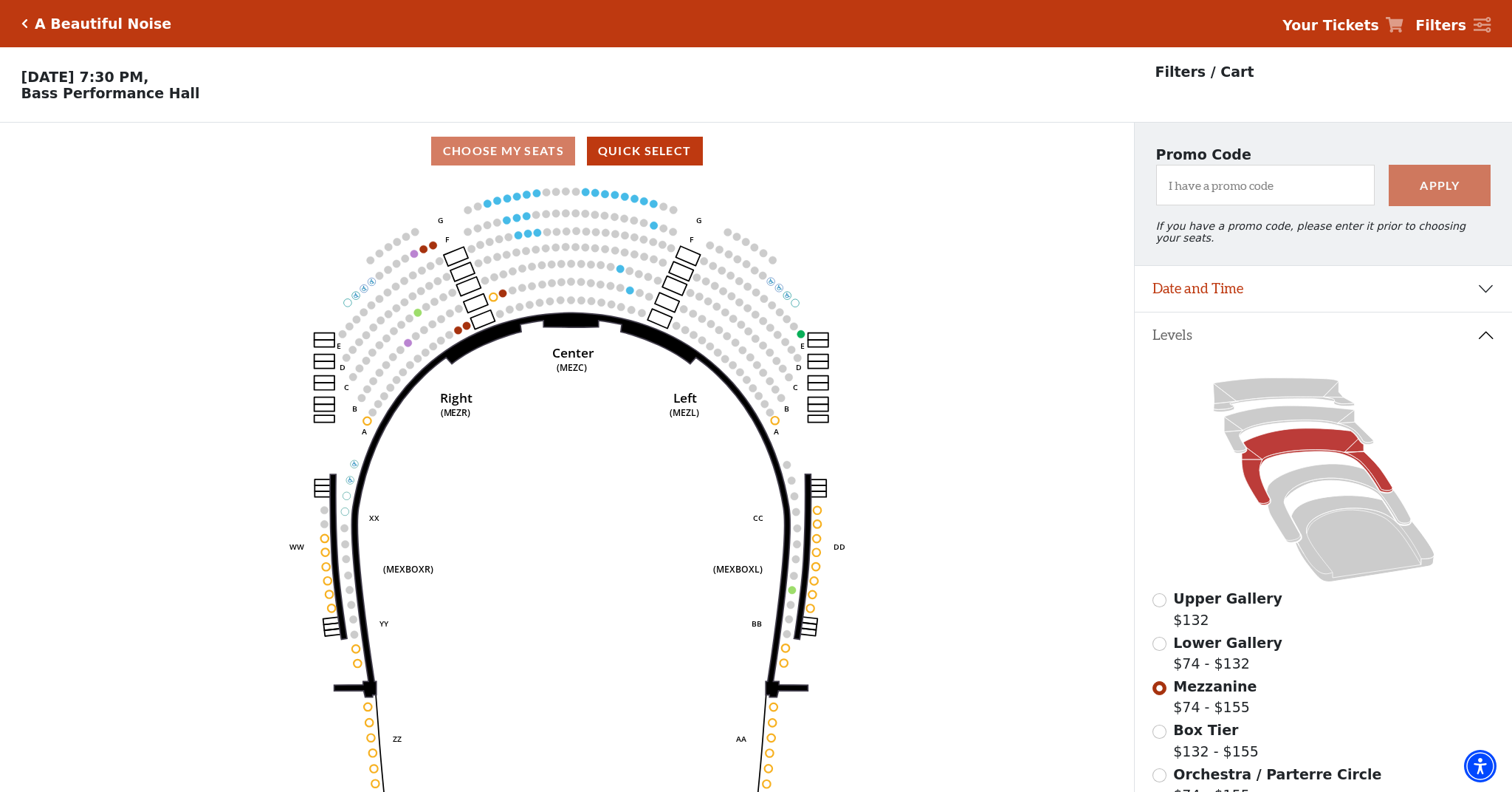
scroll to position [69, 0]
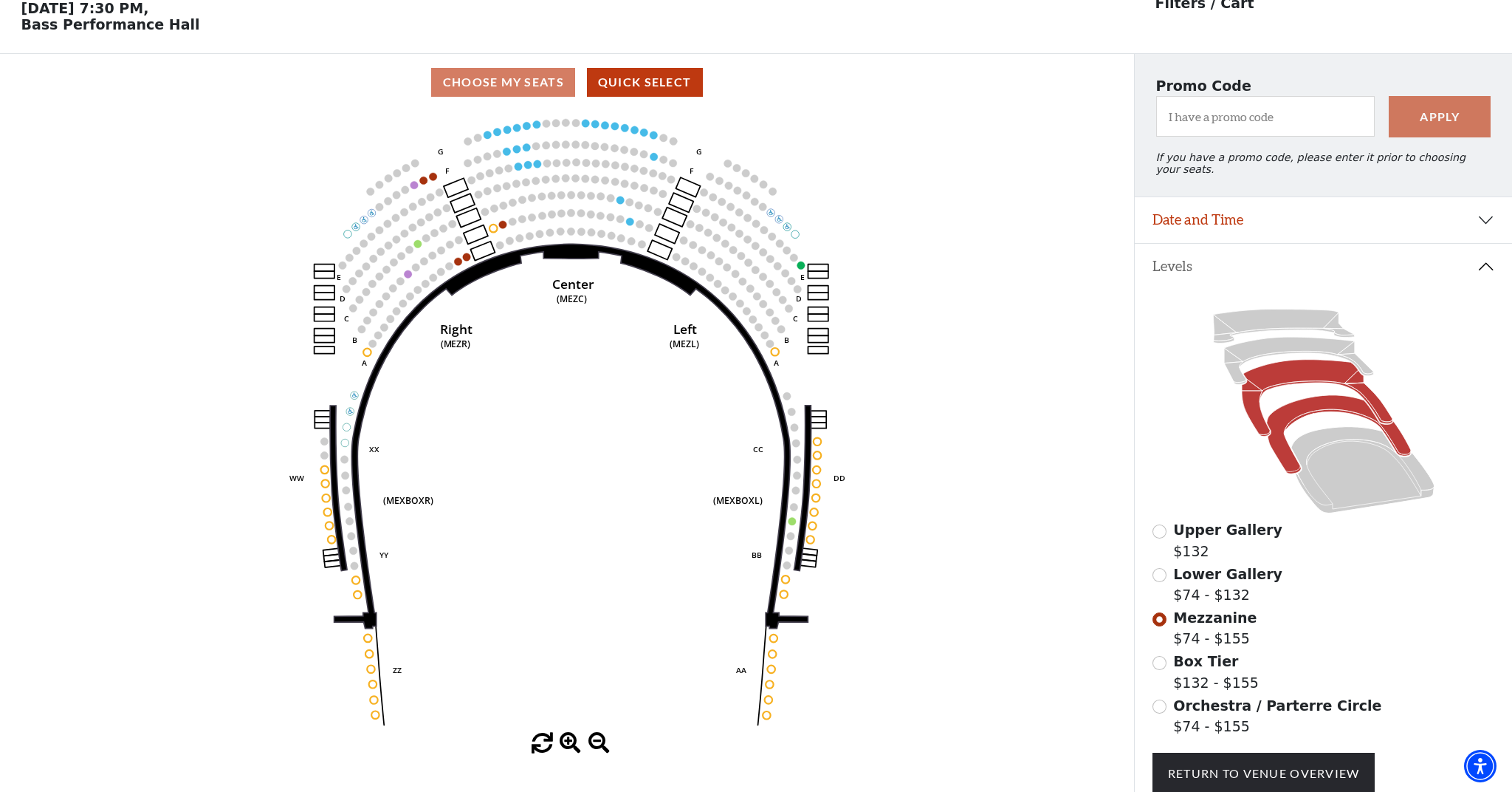
click at [1309, 410] on icon at bounding box center [1339, 434] width 144 height 78
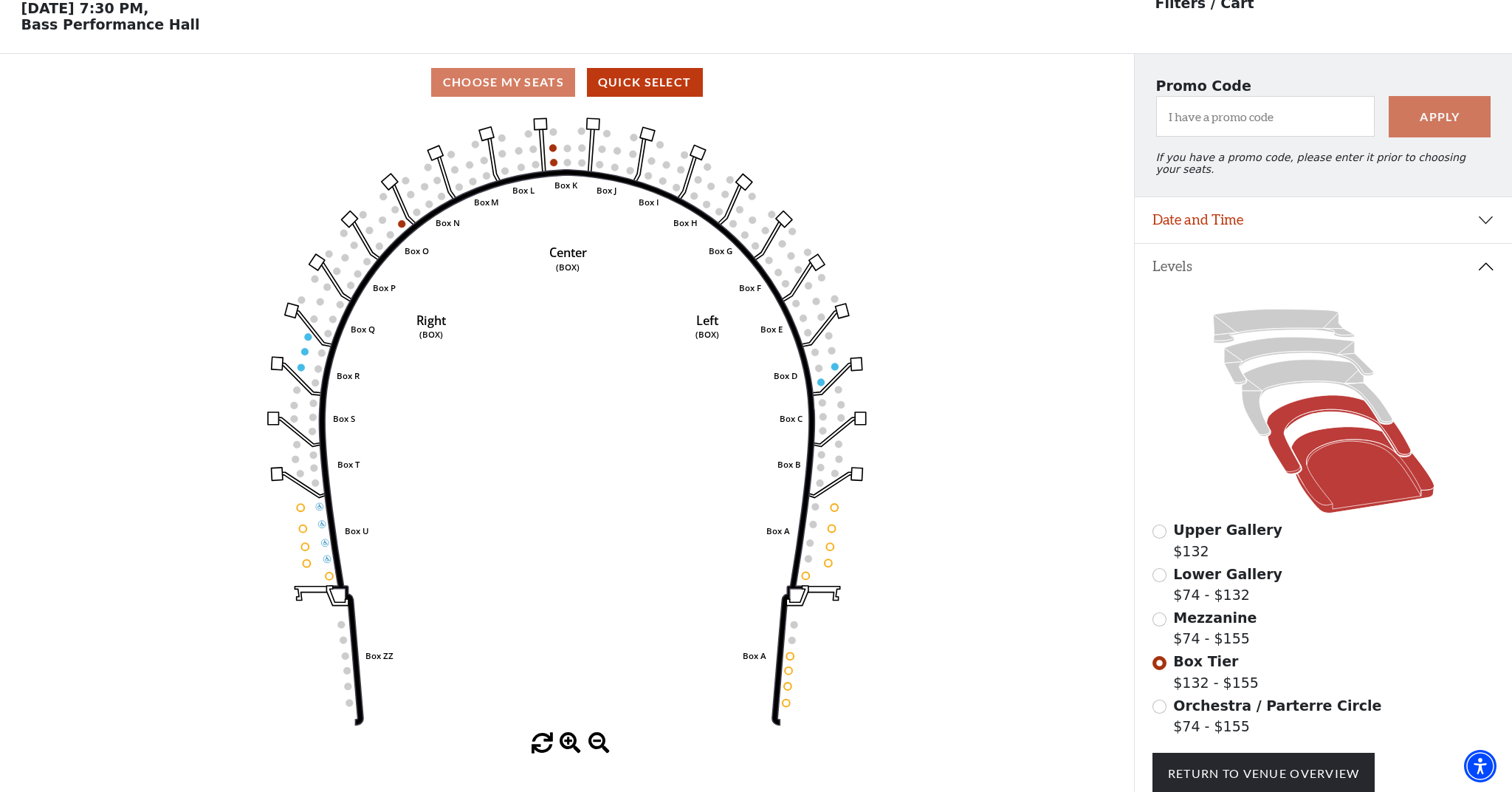
click at [1337, 455] on icon at bounding box center [1362, 470] width 143 height 86
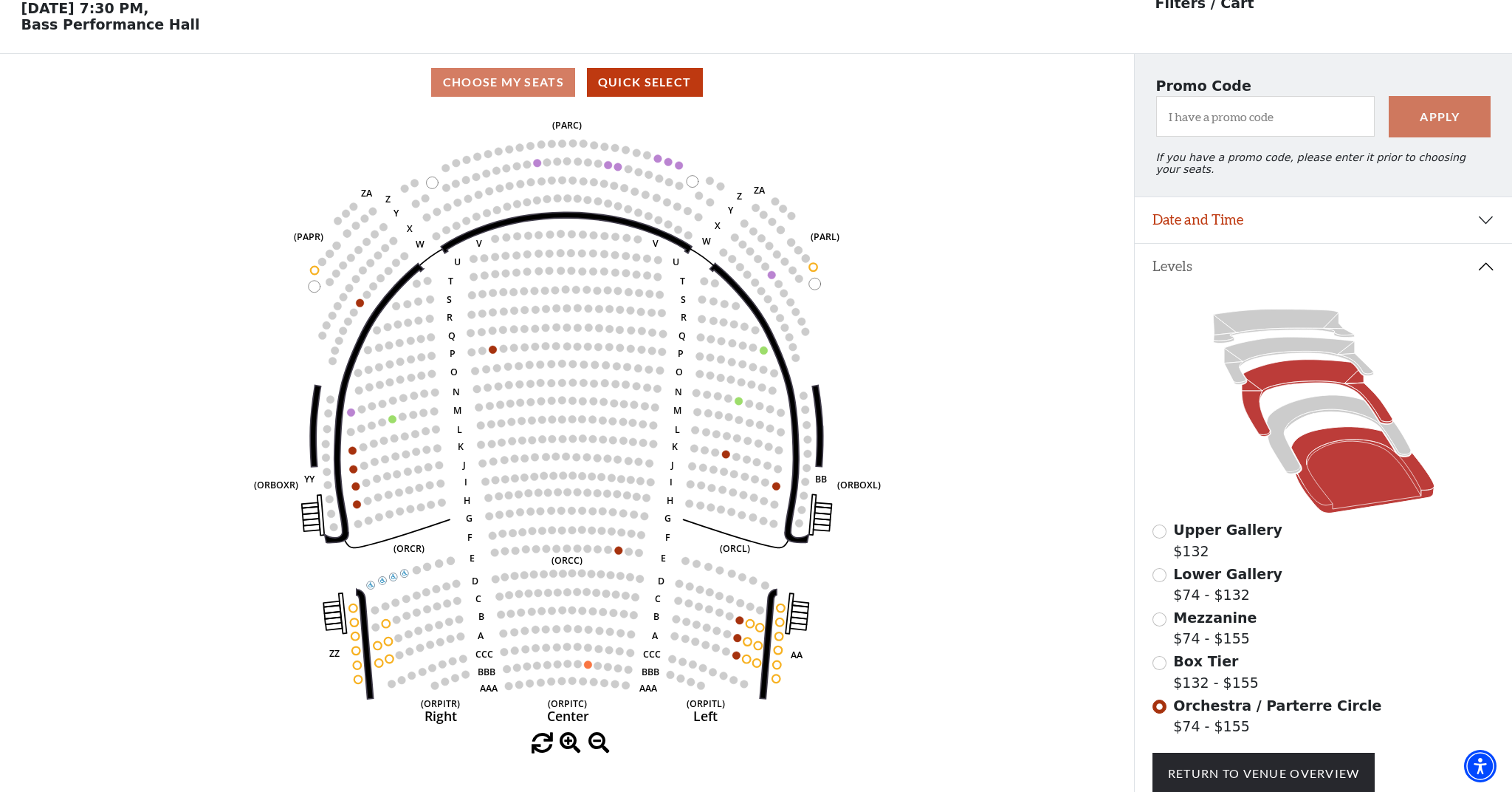
click at [1299, 376] on icon at bounding box center [1317, 398] width 151 height 77
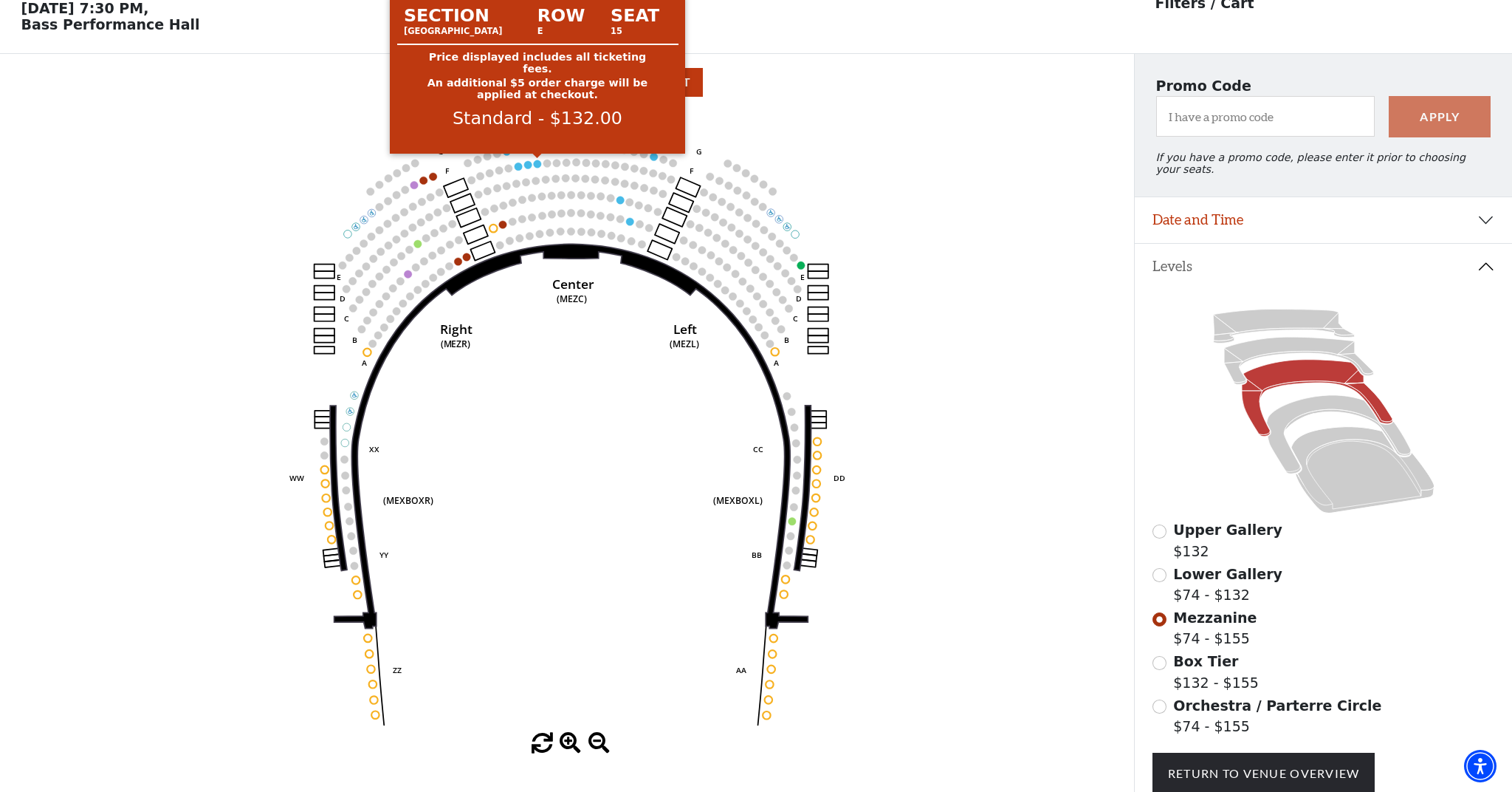
click at [538, 163] on circle at bounding box center [537, 164] width 7 height 7
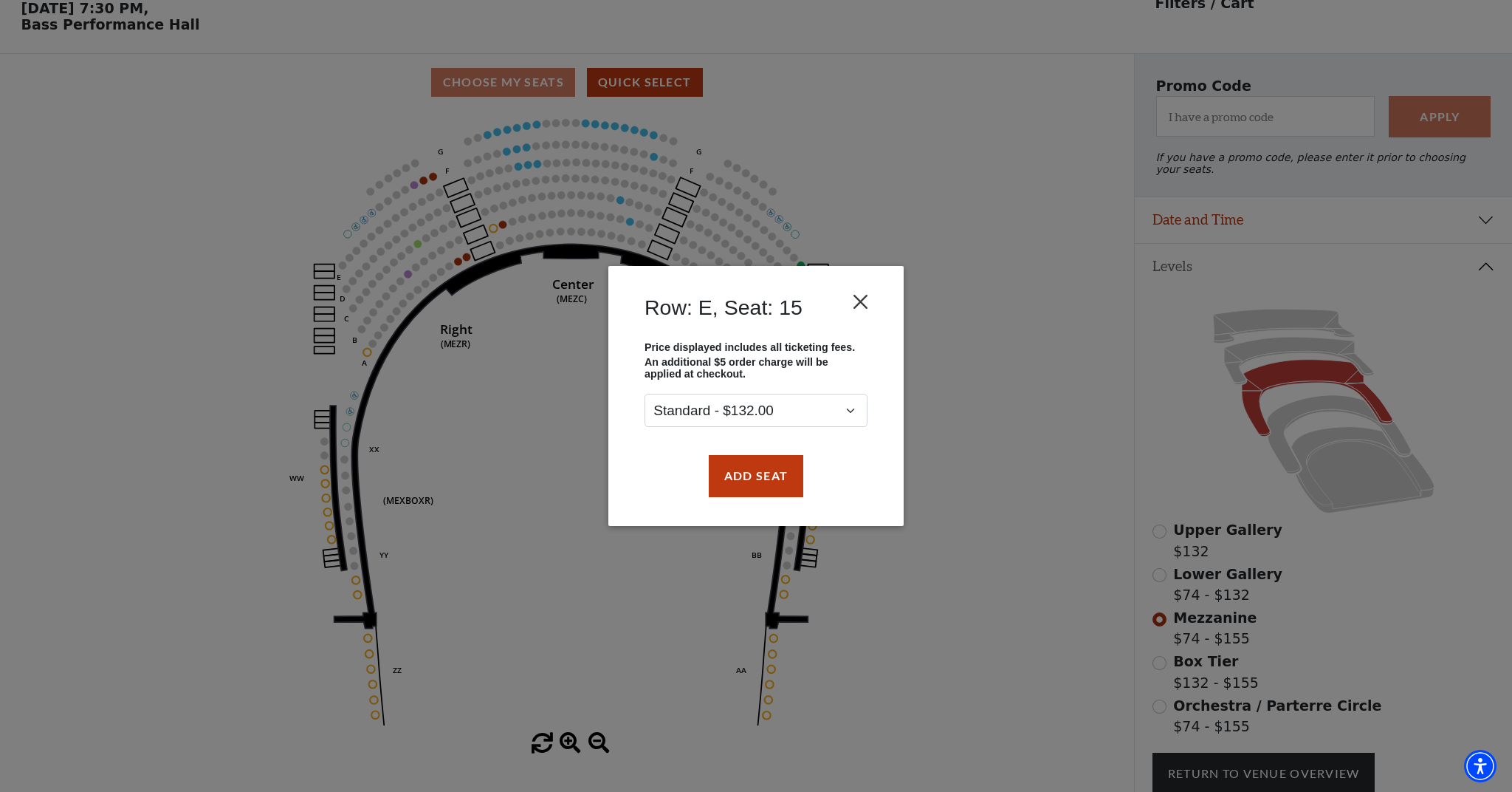
click at [866, 301] on button "Close" at bounding box center [861, 301] width 28 height 28
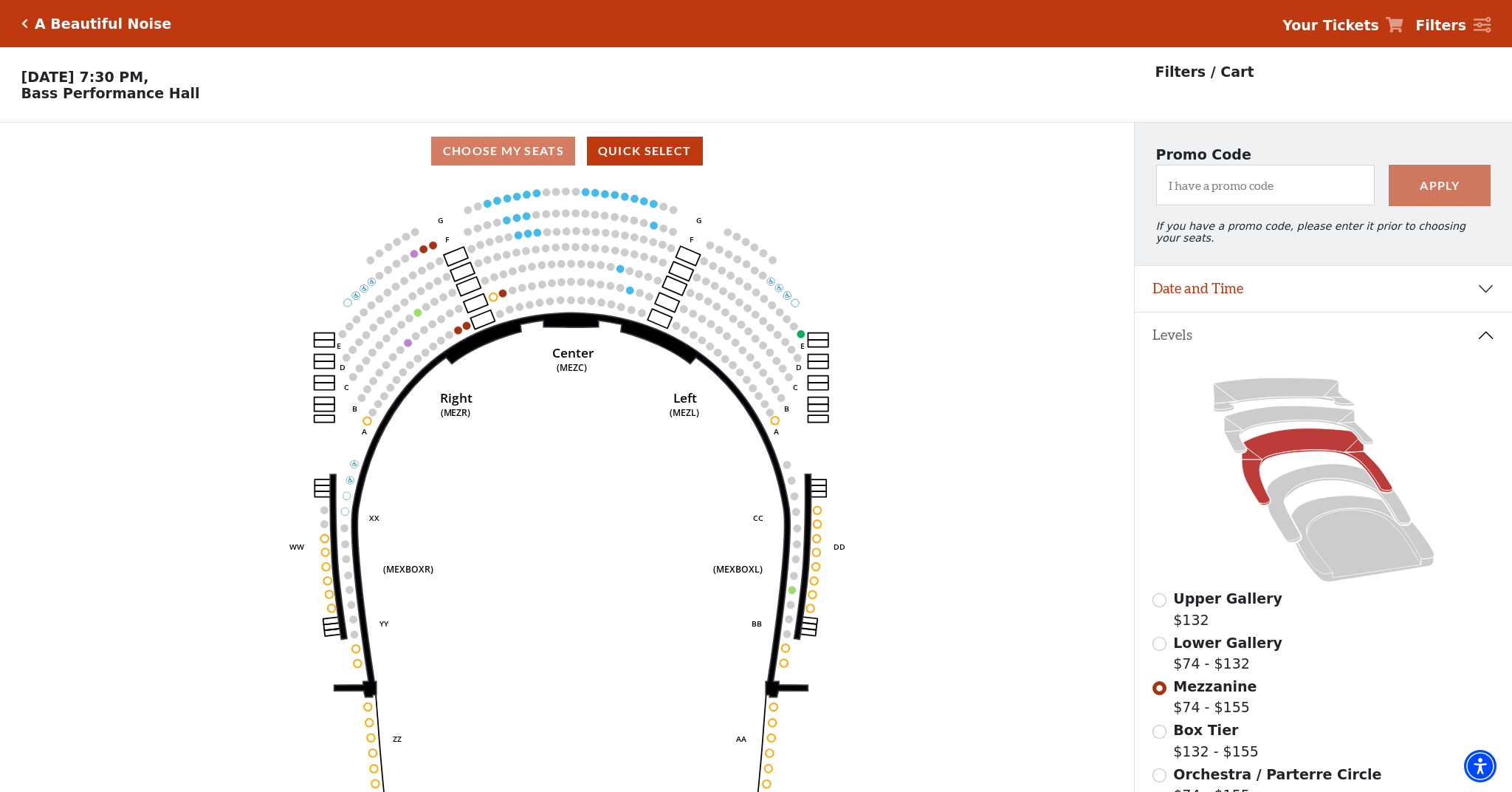
scroll to position [0, 0]
click at [1308, 477] on icon at bounding box center [1339, 503] width 144 height 78
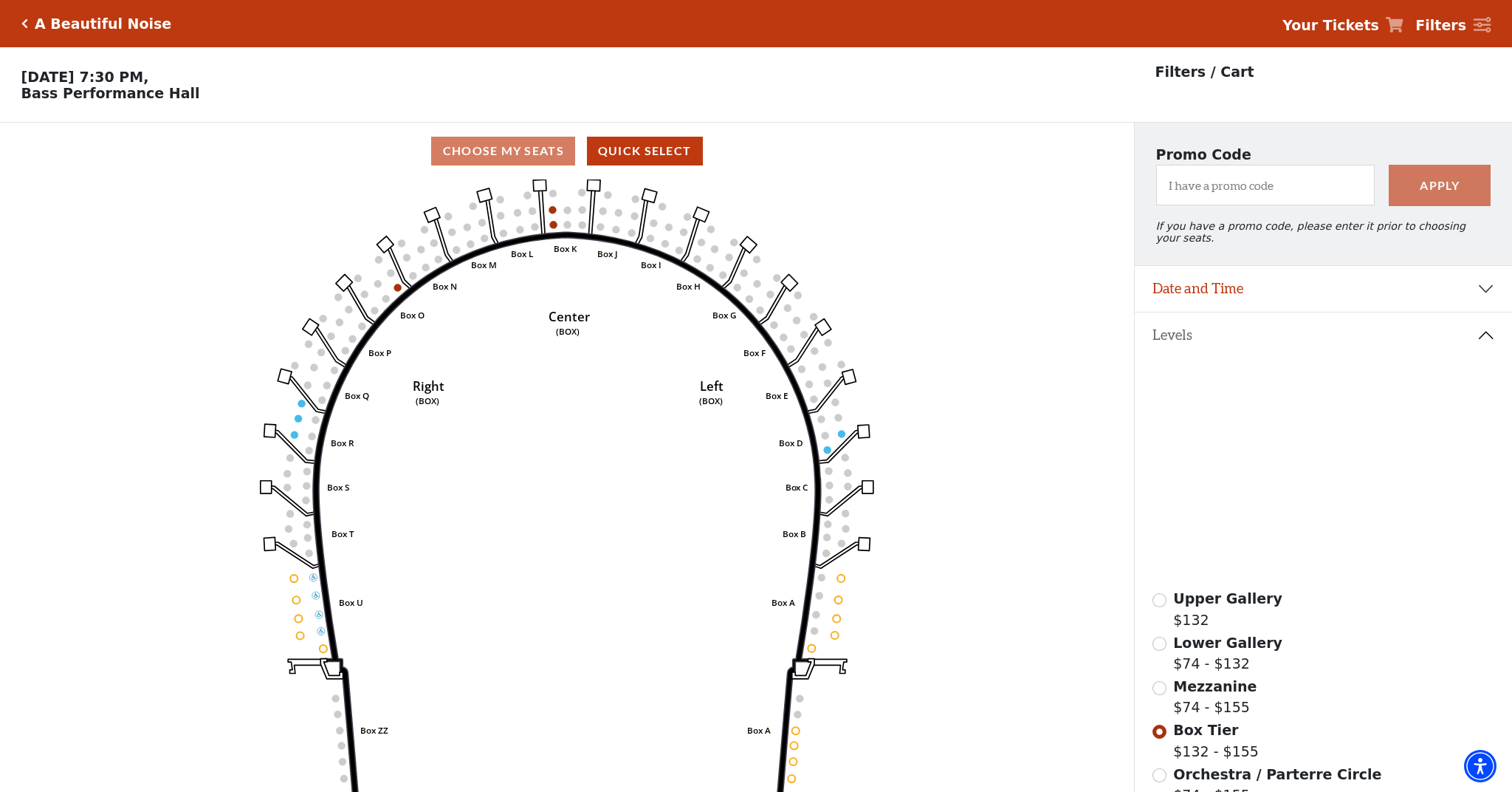
scroll to position [69, 0]
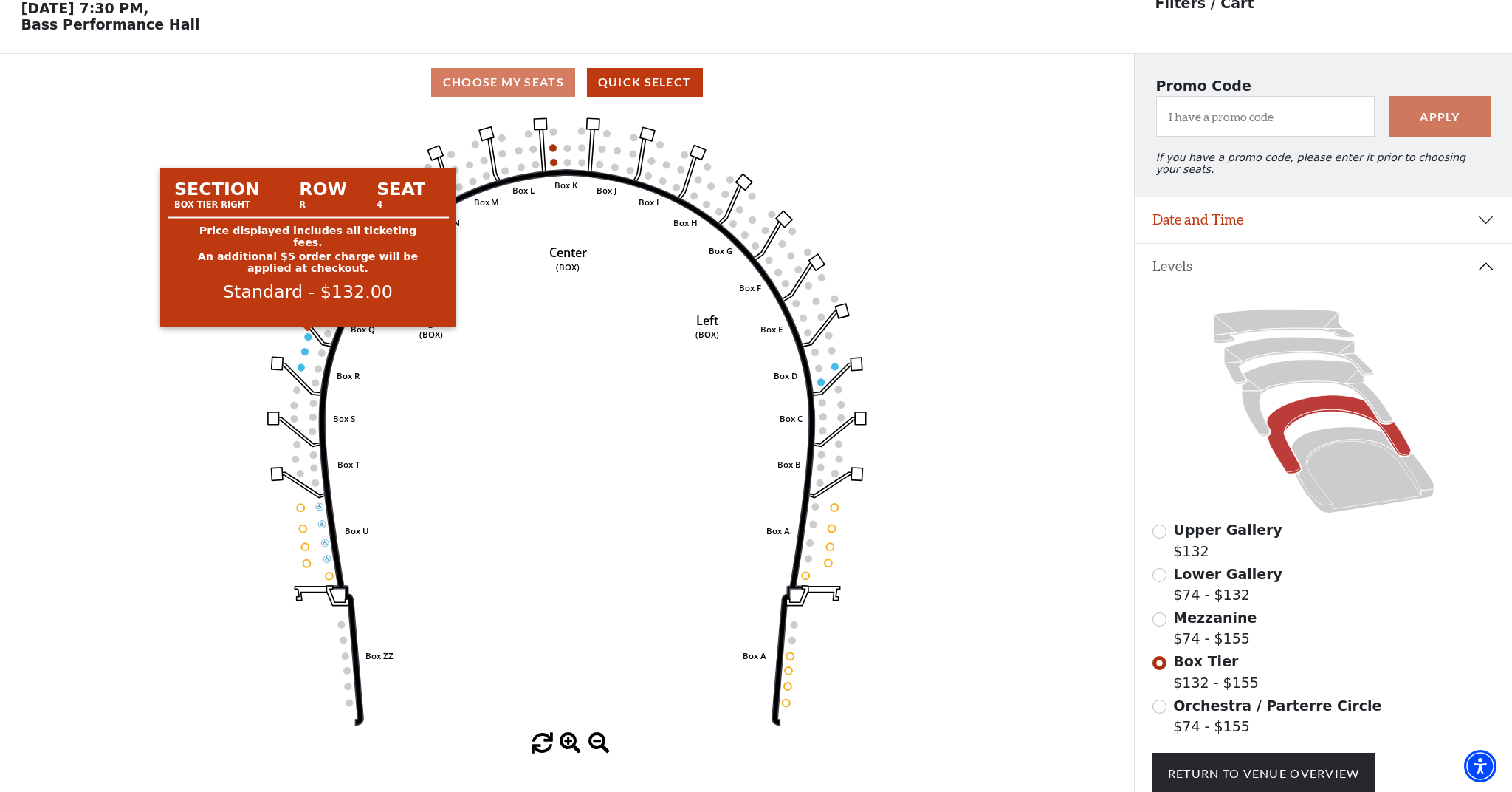
click at [308, 338] on circle at bounding box center [308, 336] width 7 height 7
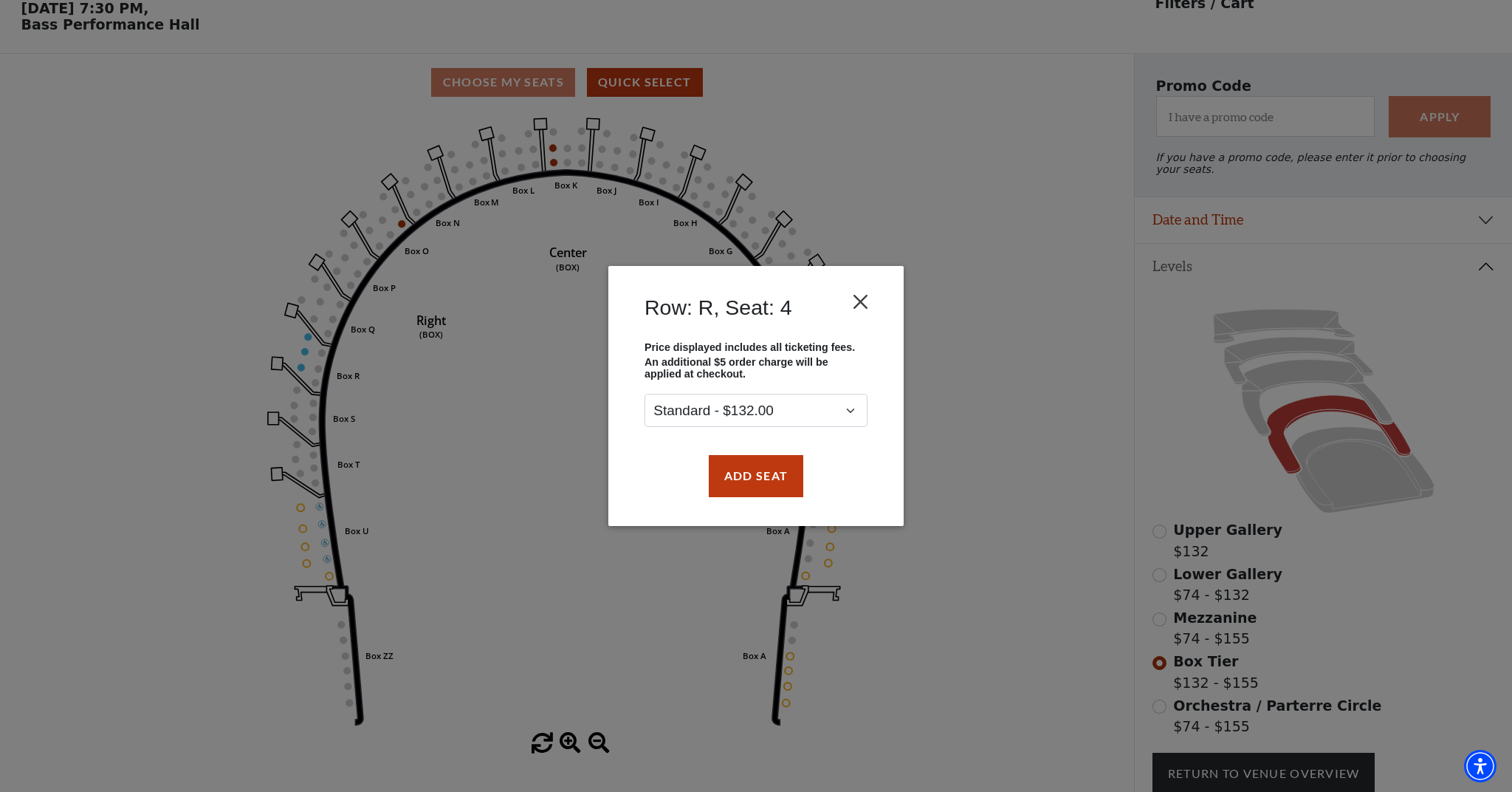
click at [863, 297] on button "Close" at bounding box center [861, 301] width 28 height 28
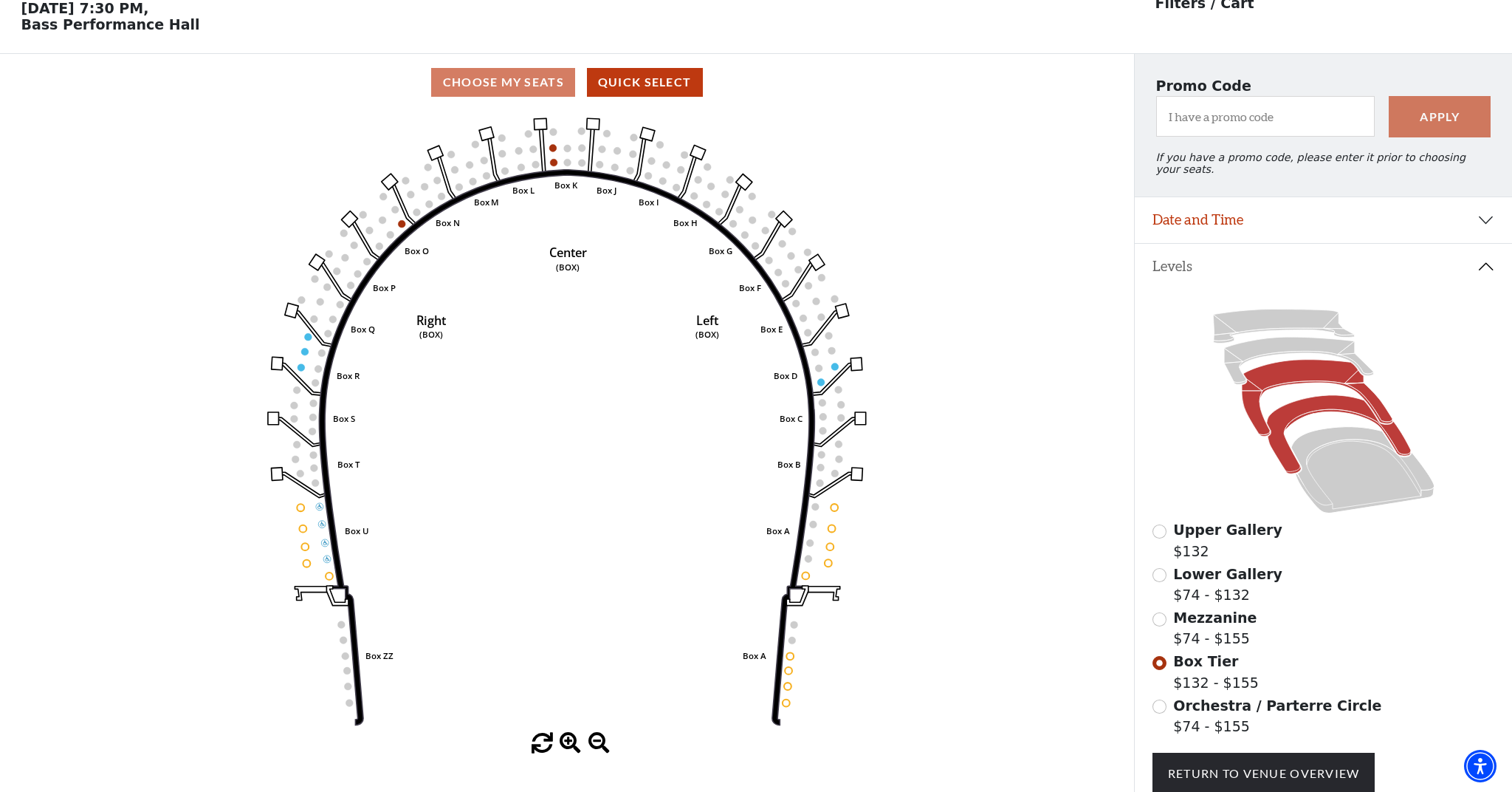
click at [1290, 380] on icon at bounding box center [1317, 398] width 151 height 77
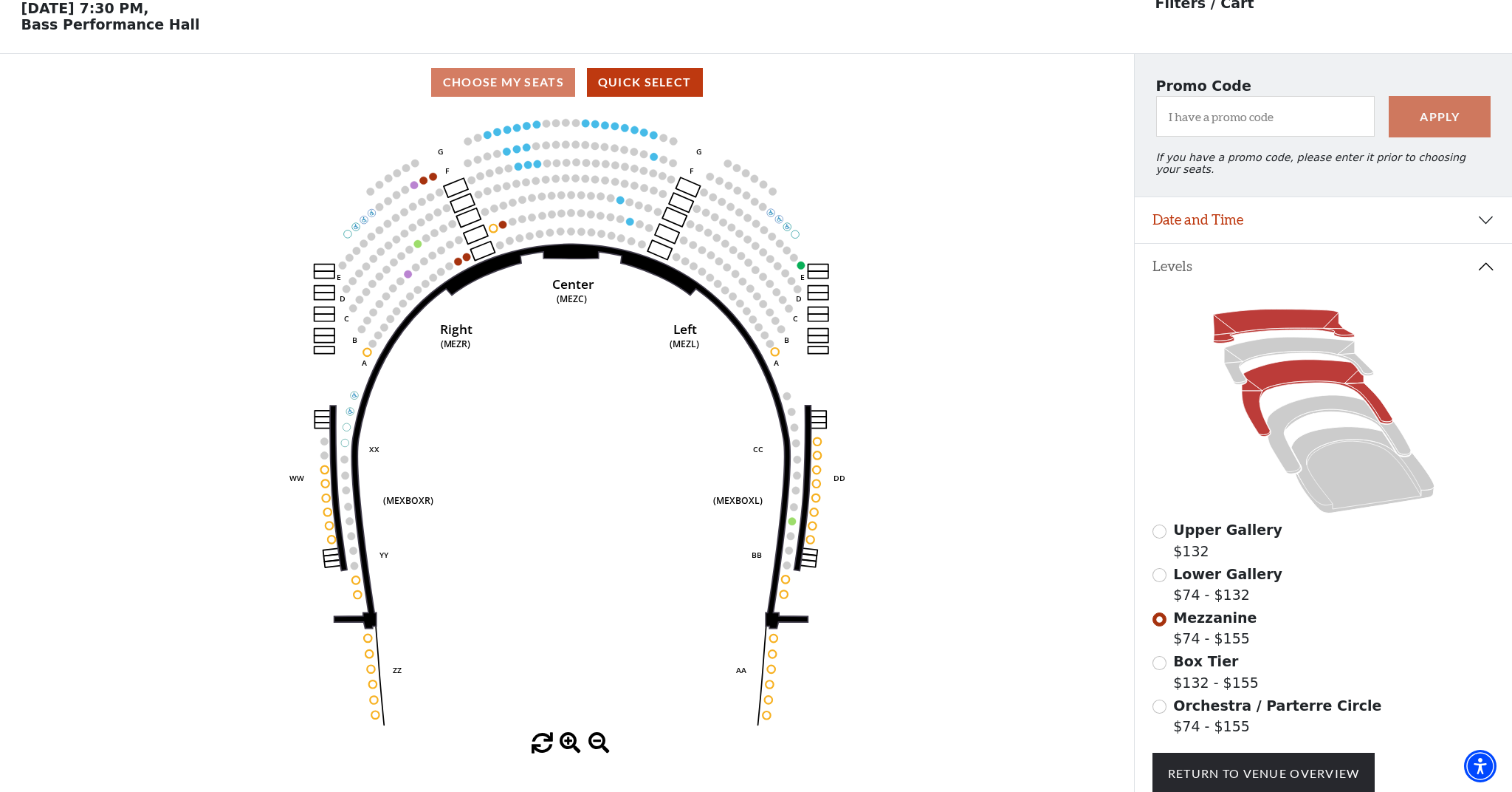
click at [1259, 318] on icon at bounding box center [1283, 326] width 141 height 34
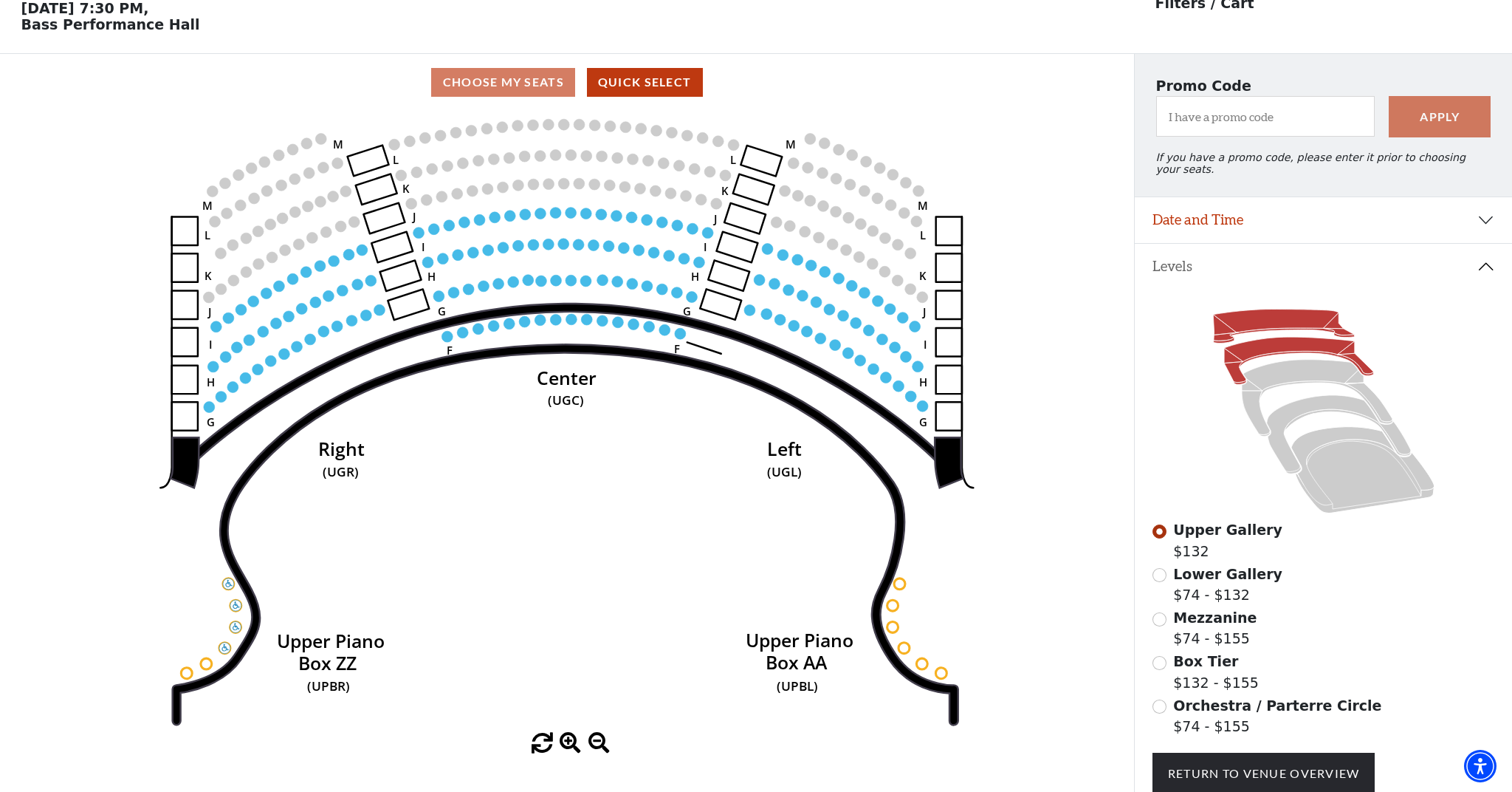
click at [1265, 348] on icon at bounding box center [1299, 360] width 149 height 47
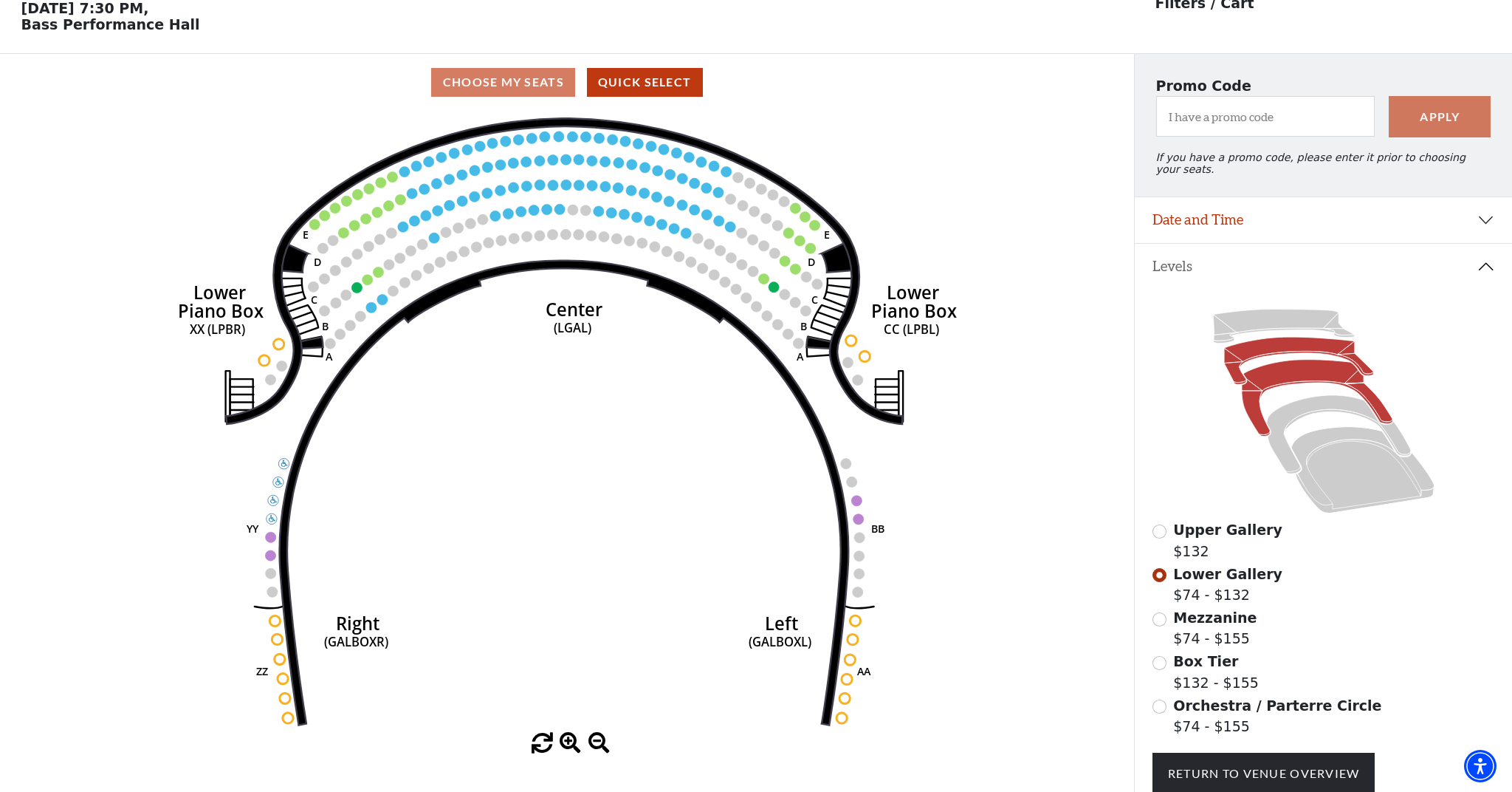
click at [1278, 378] on icon at bounding box center [1317, 398] width 151 height 77
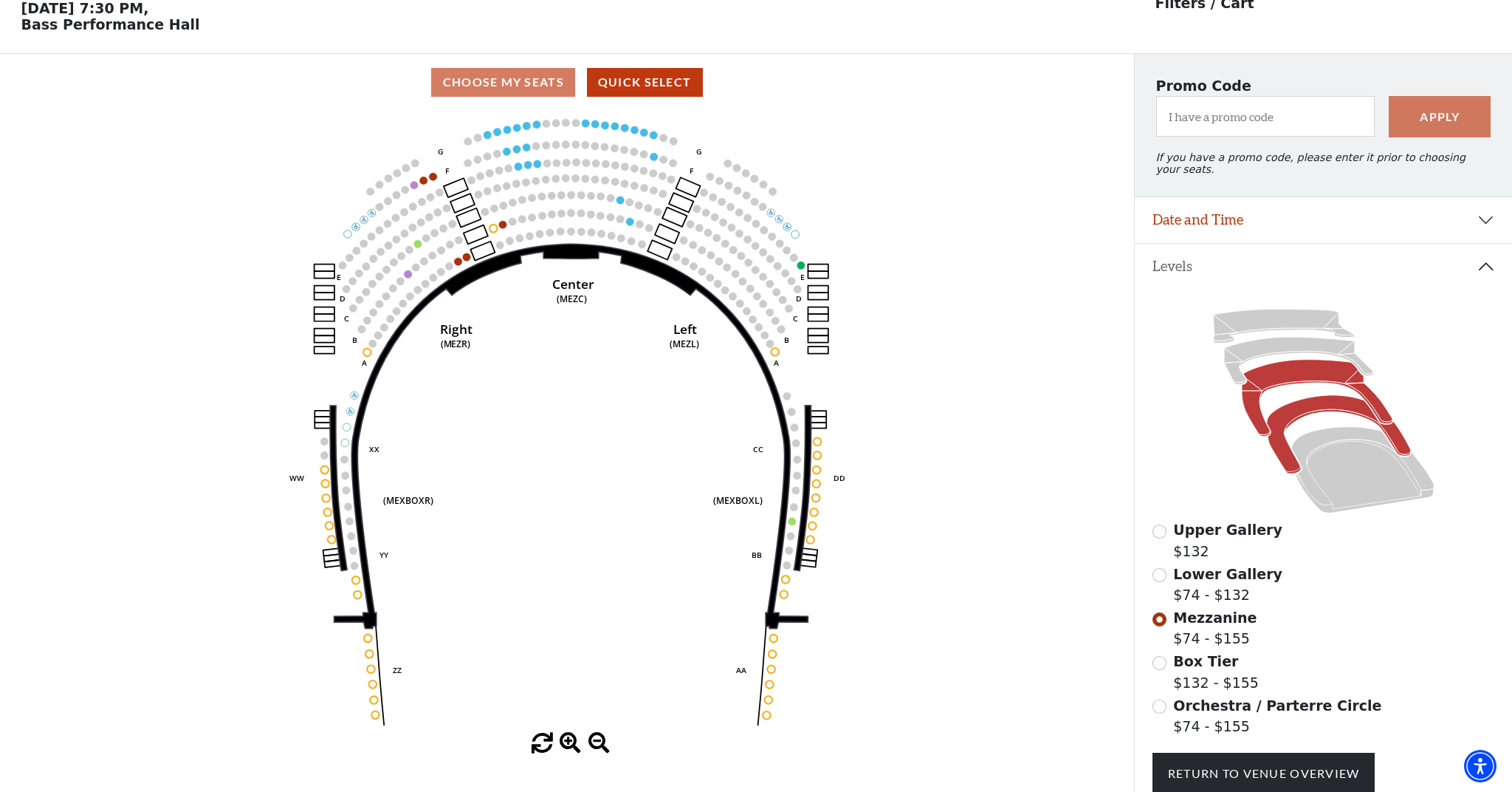
click at [1315, 407] on icon at bounding box center [1339, 434] width 144 height 78
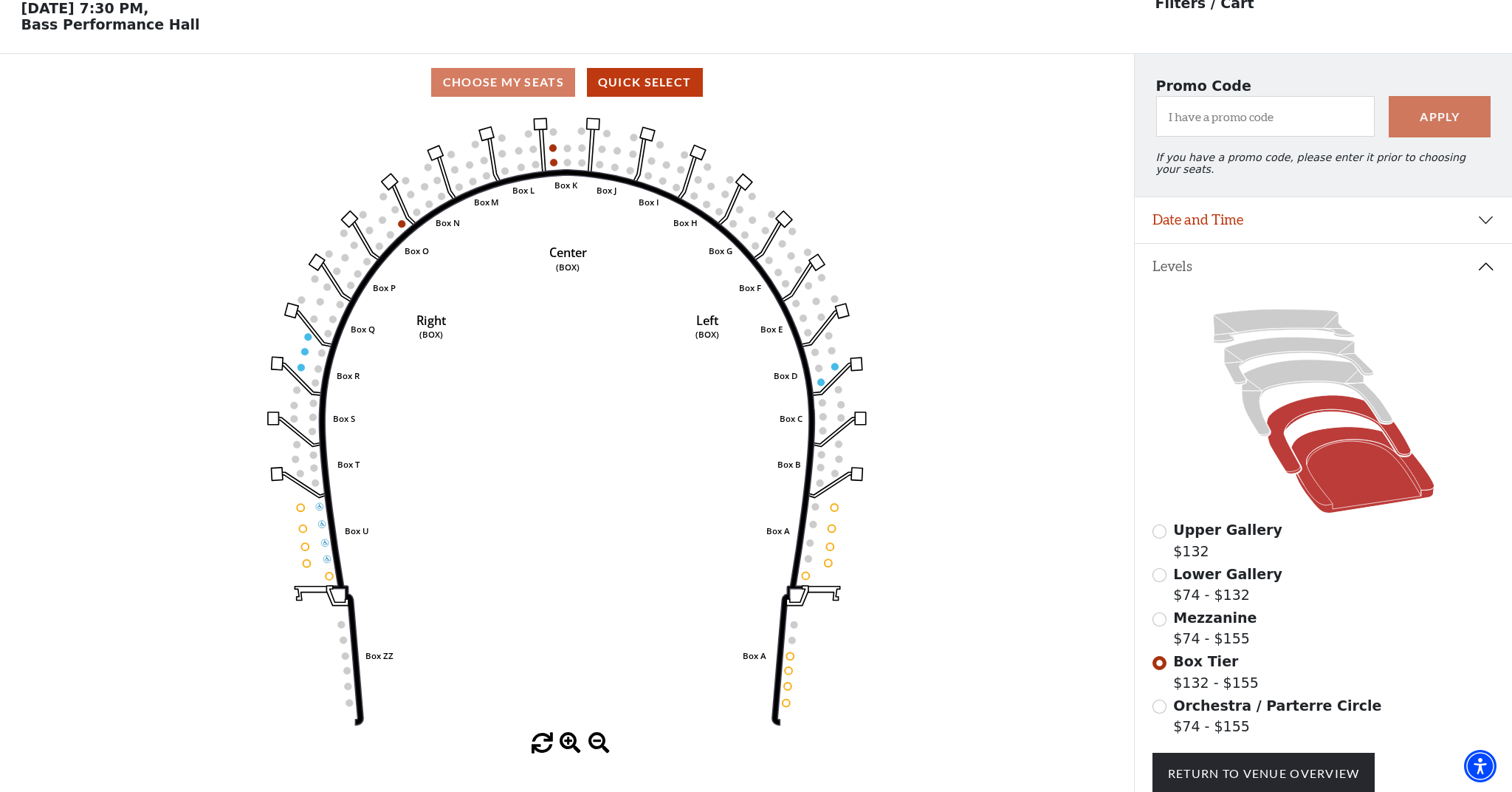
click at [1340, 475] on icon at bounding box center [1362, 470] width 143 height 86
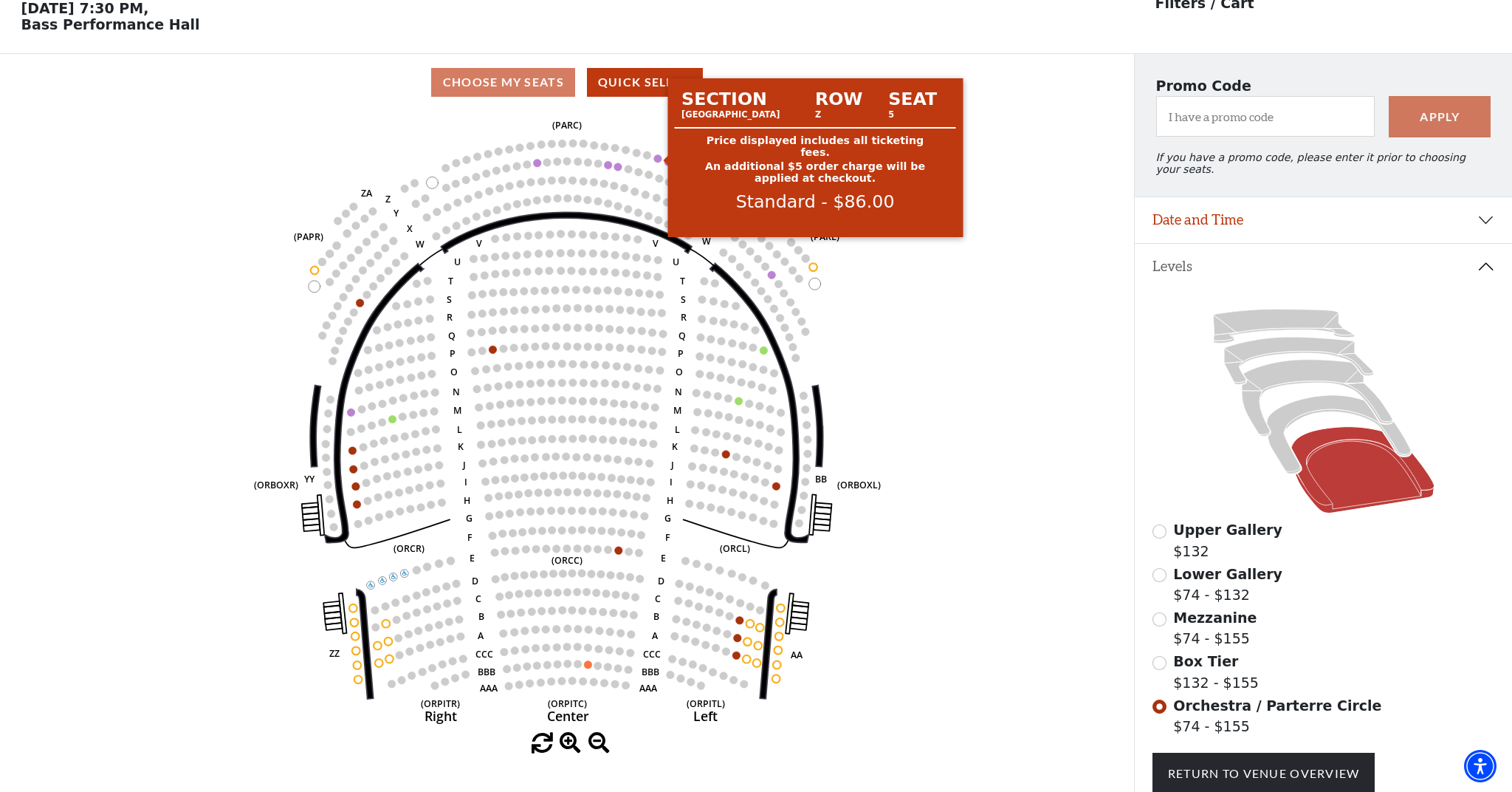
click at [656, 159] on circle at bounding box center [659, 158] width 8 height 8
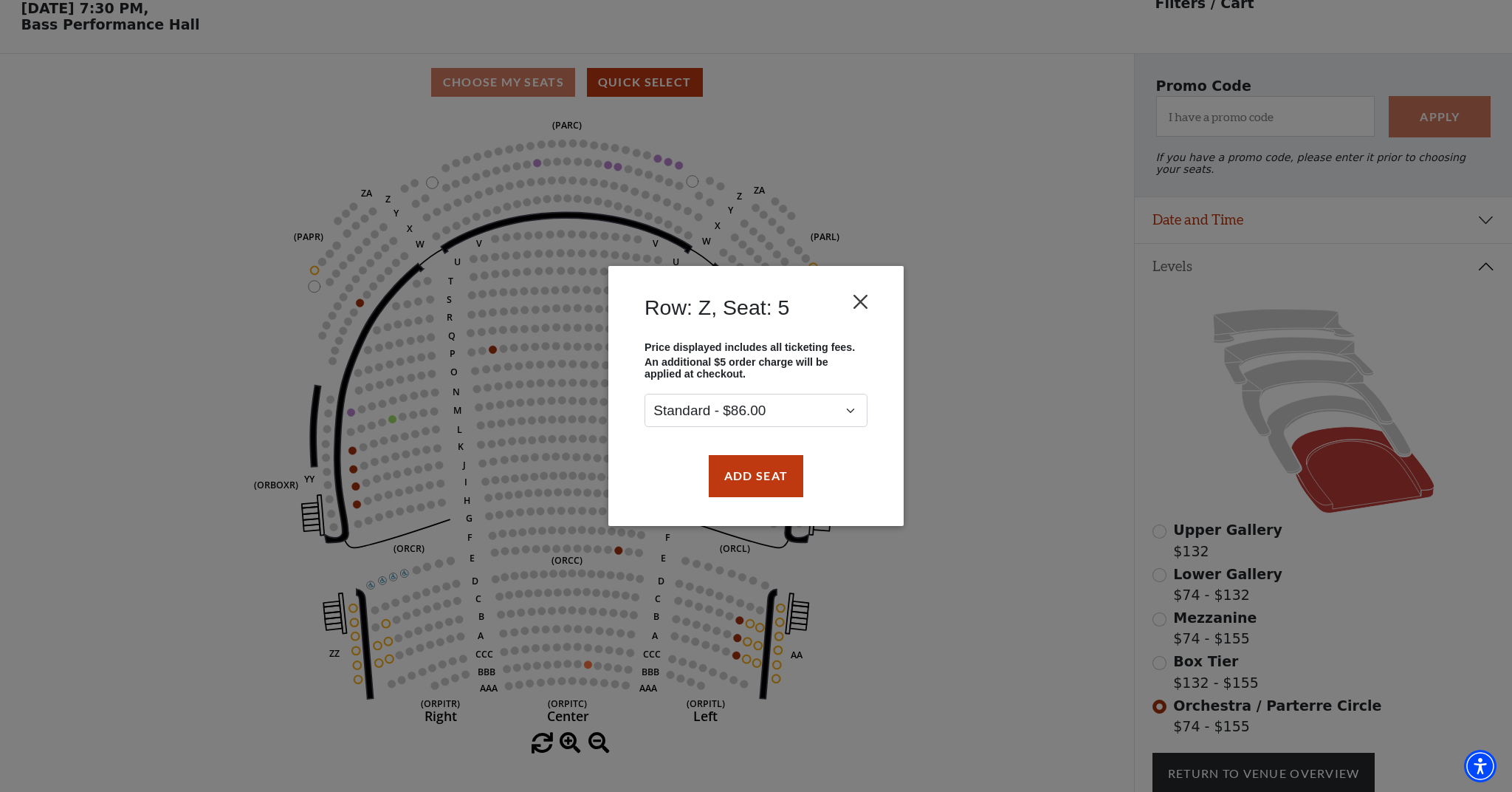
click at [866, 299] on button "Close" at bounding box center [861, 301] width 28 height 28
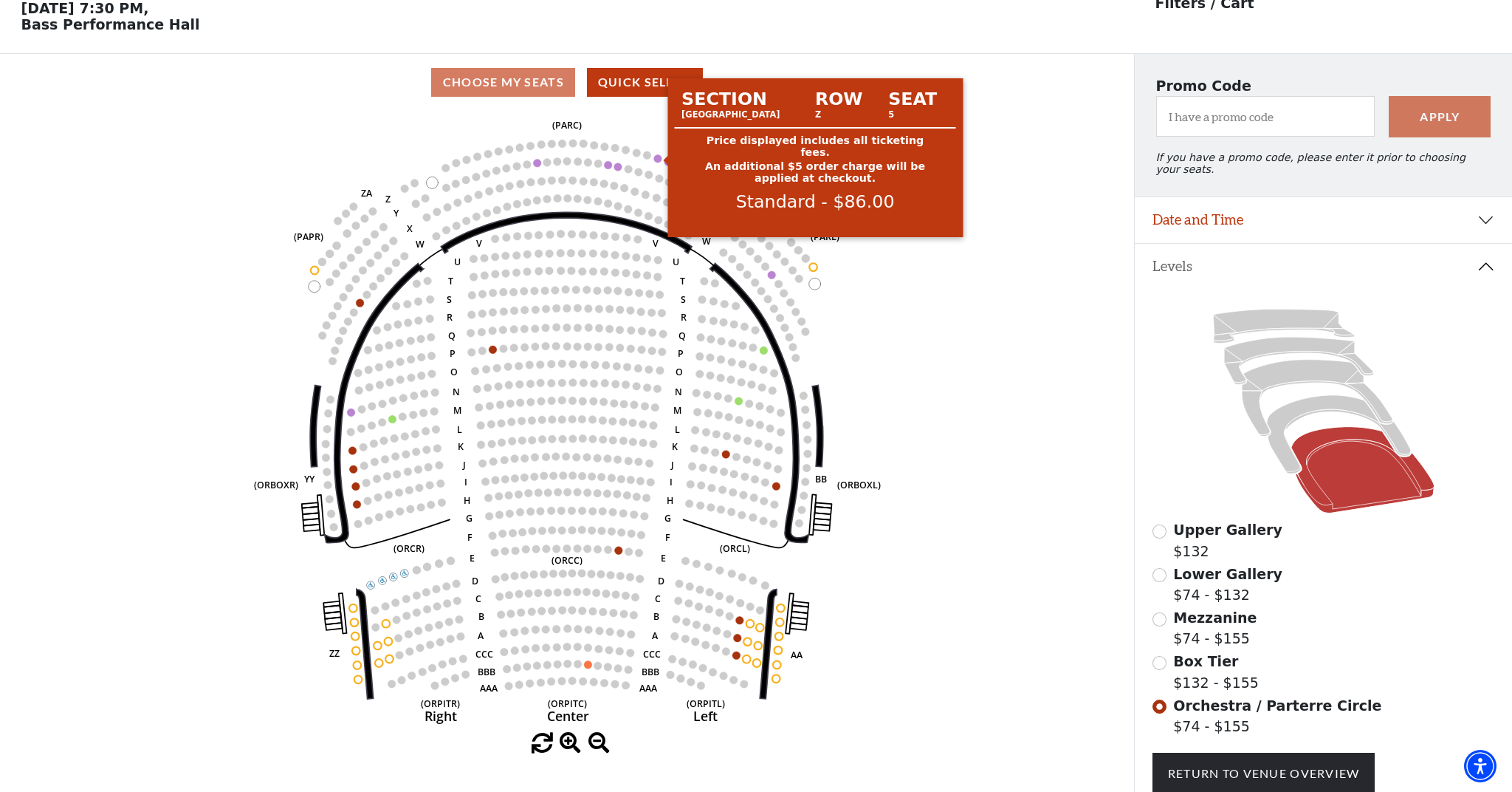
click at [658, 157] on circle at bounding box center [659, 158] width 8 height 8
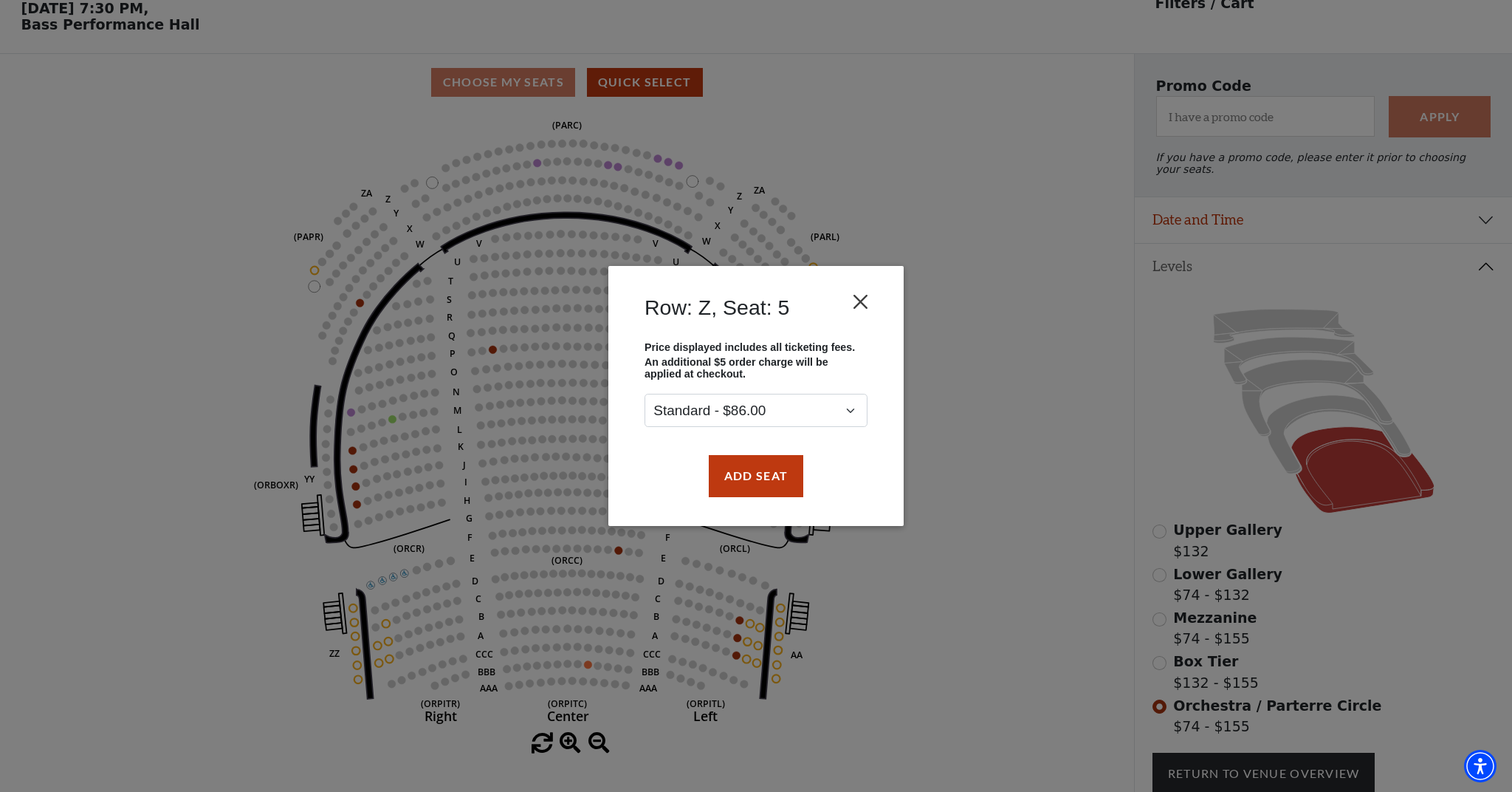
click at [859, 299] on button "Close" at bounding box center [861, 301] width 28 height 28
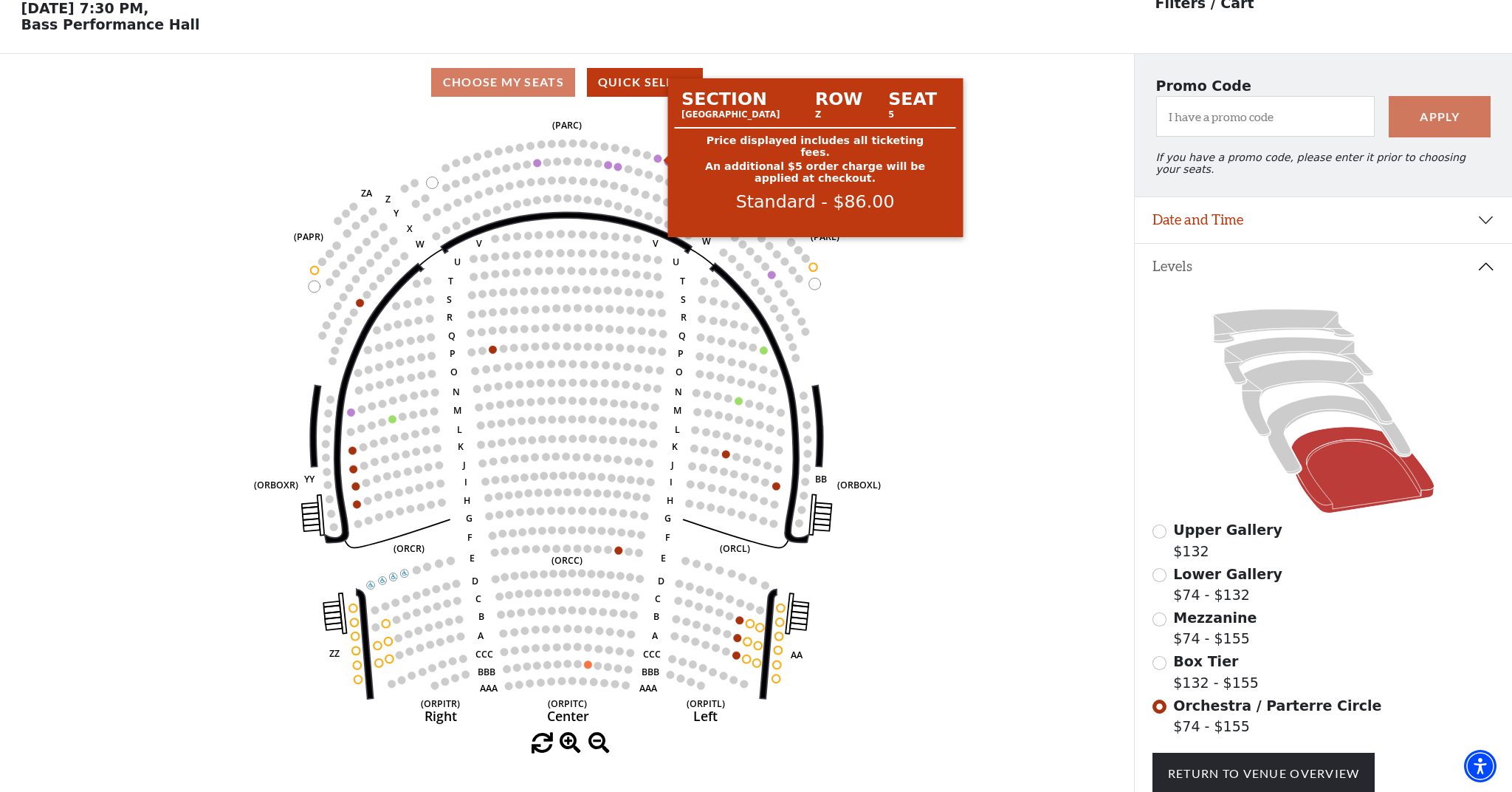
click at [658, 161] on circle at bounding box center [659, 158] width 8 height 8
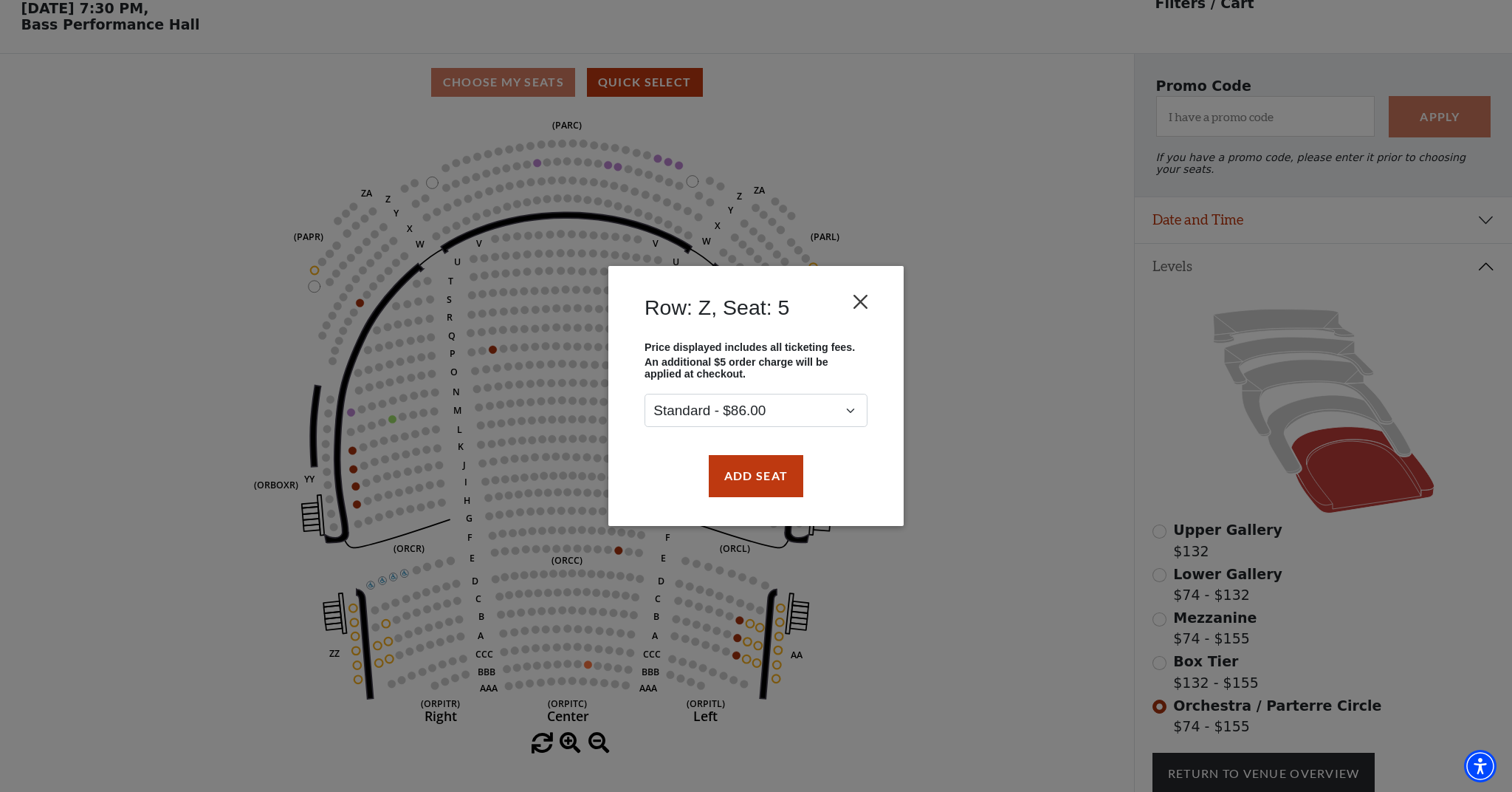
click at [865, 303] on button "Close" at bounding box center [861, 301] width 28 height 28
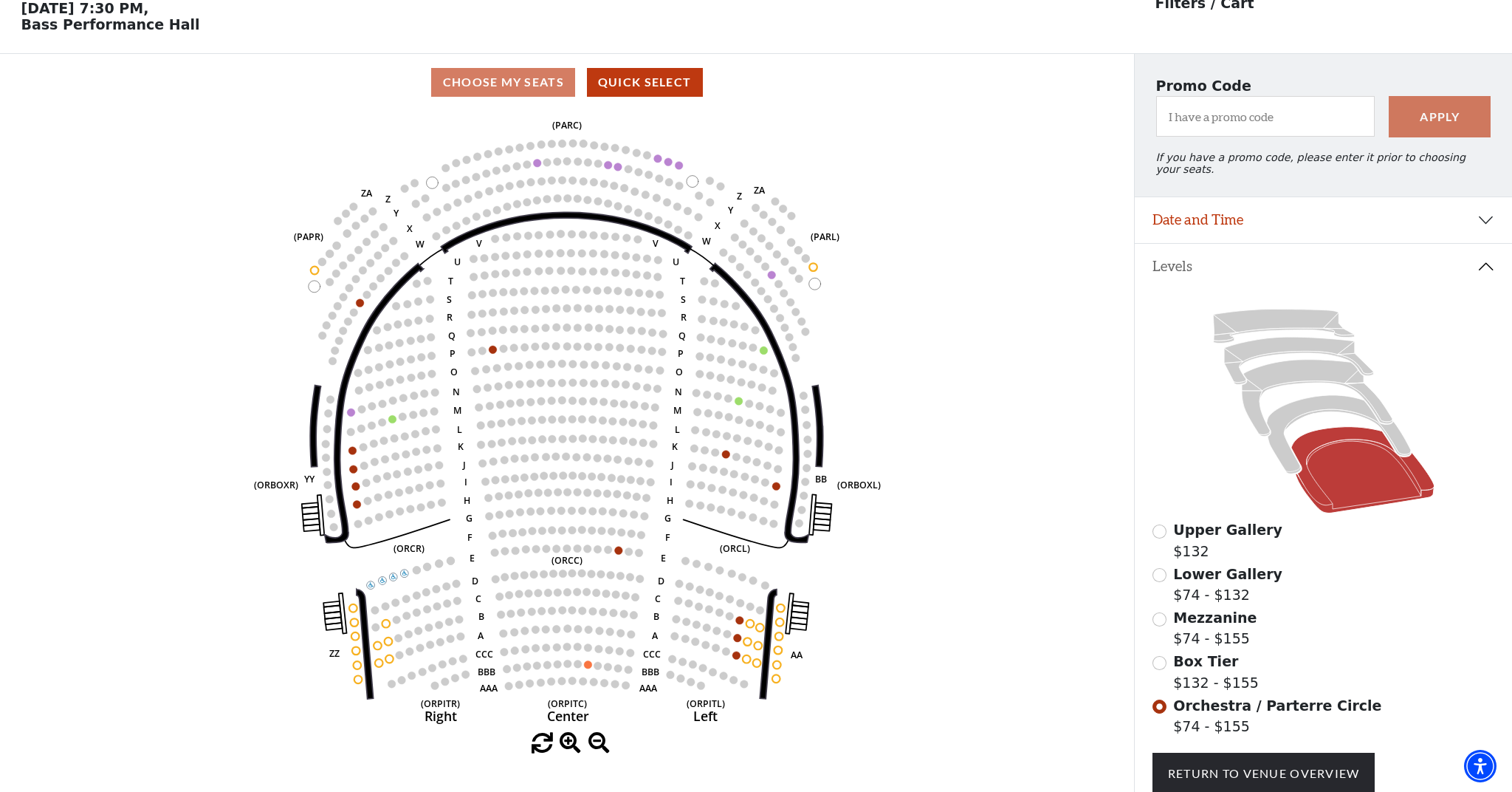
click at [1192, 666] on span "Box Tier" at bounding box center [1205, 661] width 65 height 16
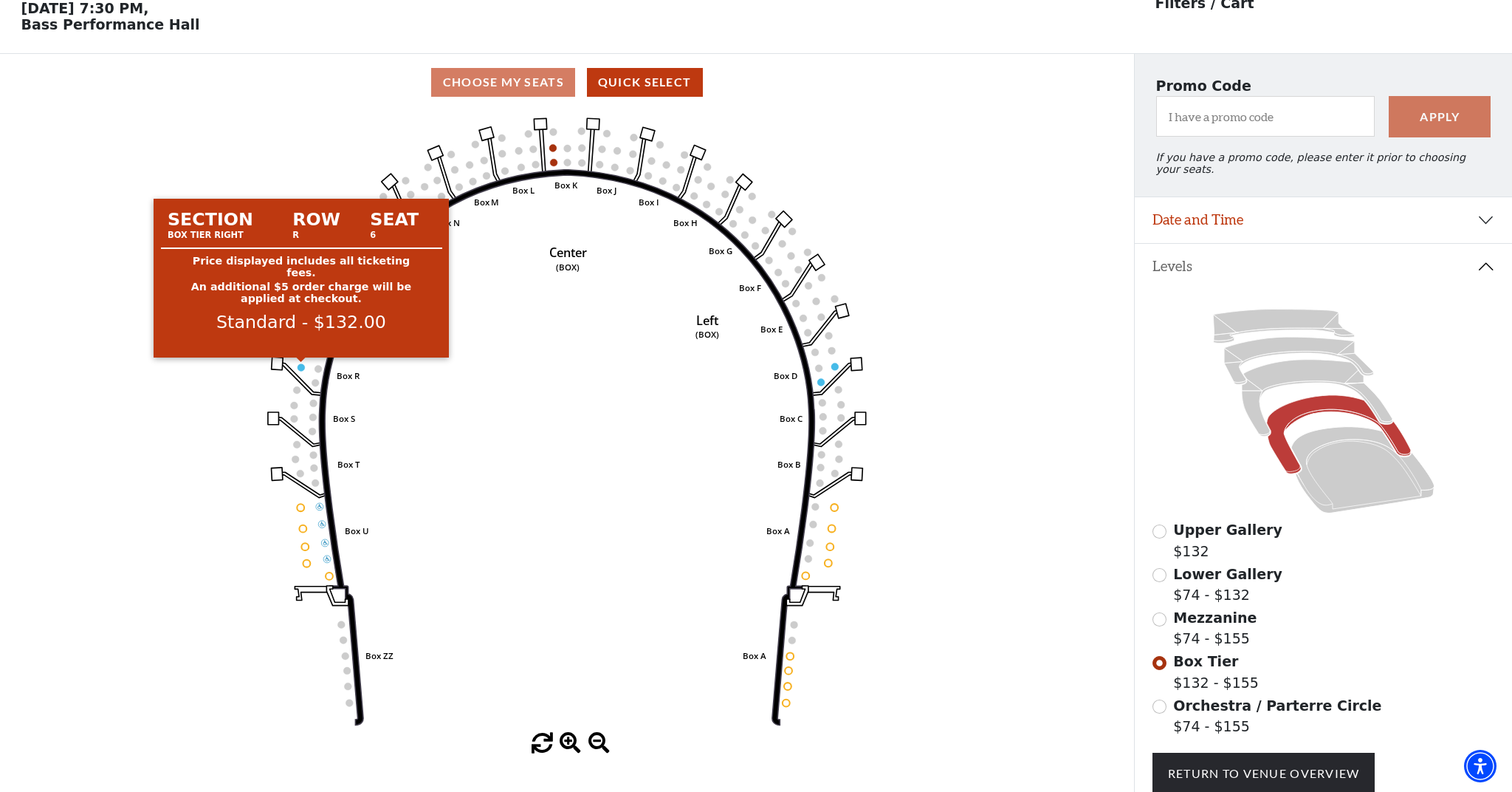
click at [300, 369] on circle at bounding box center [300, 367] width 7 height 7
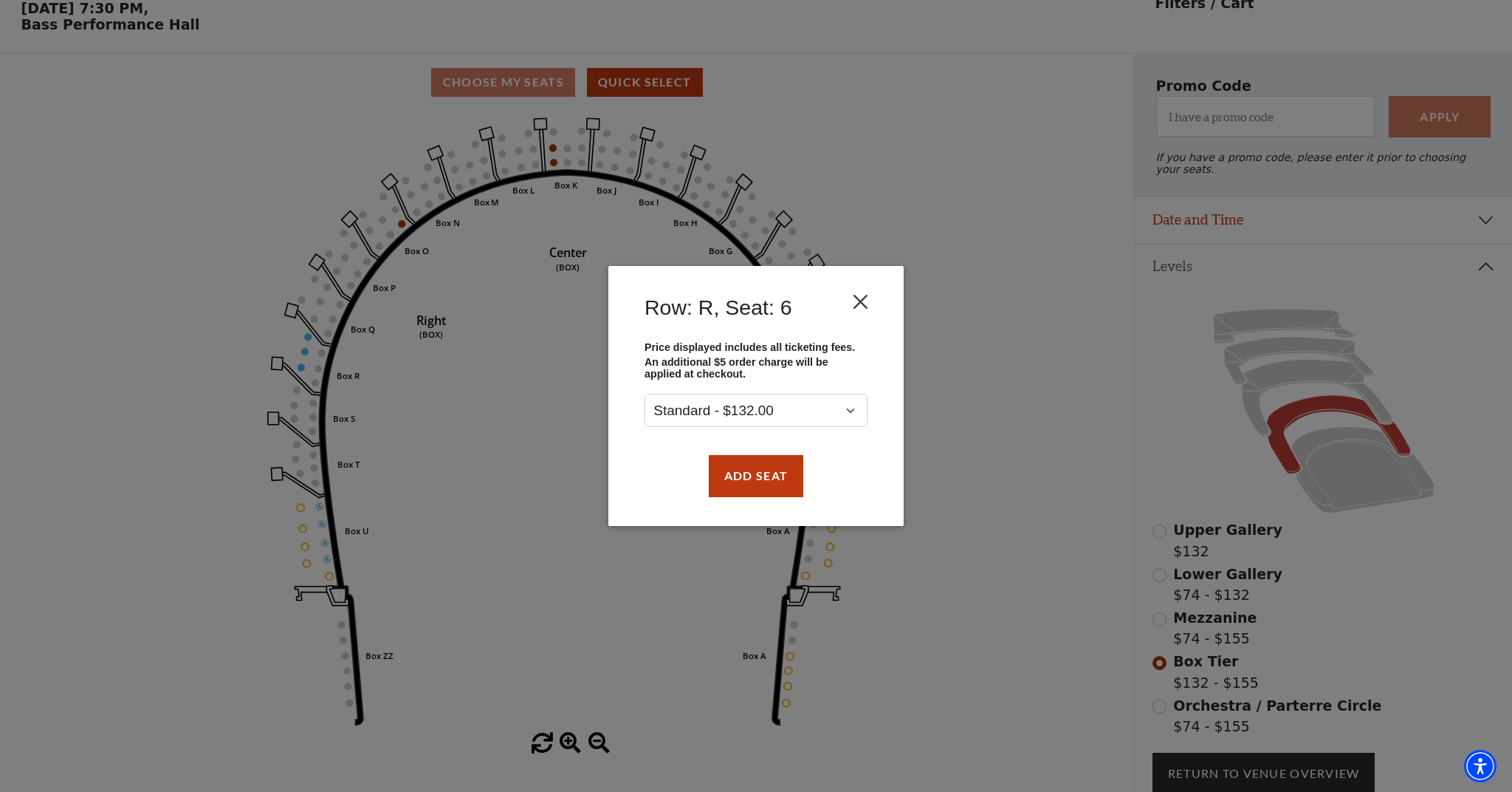
click at [863, 300] on button "Close" at bounding box center [861, 301] width 28 height 28
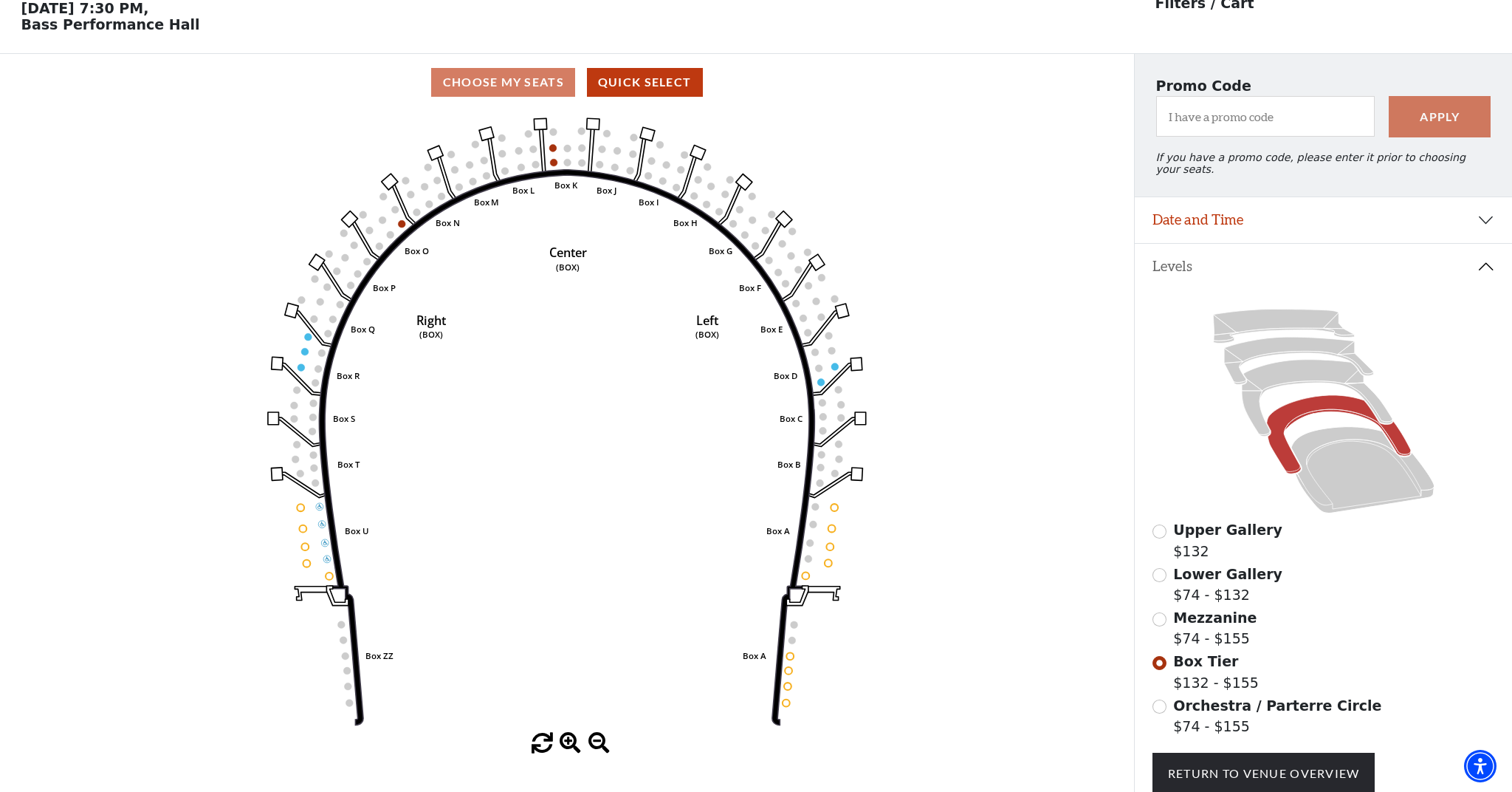
click at [1159, 706] on input "Orchestra / Parterre Circle$74 - $155\a" at bounding box center [1160, 706] width 14 height 14
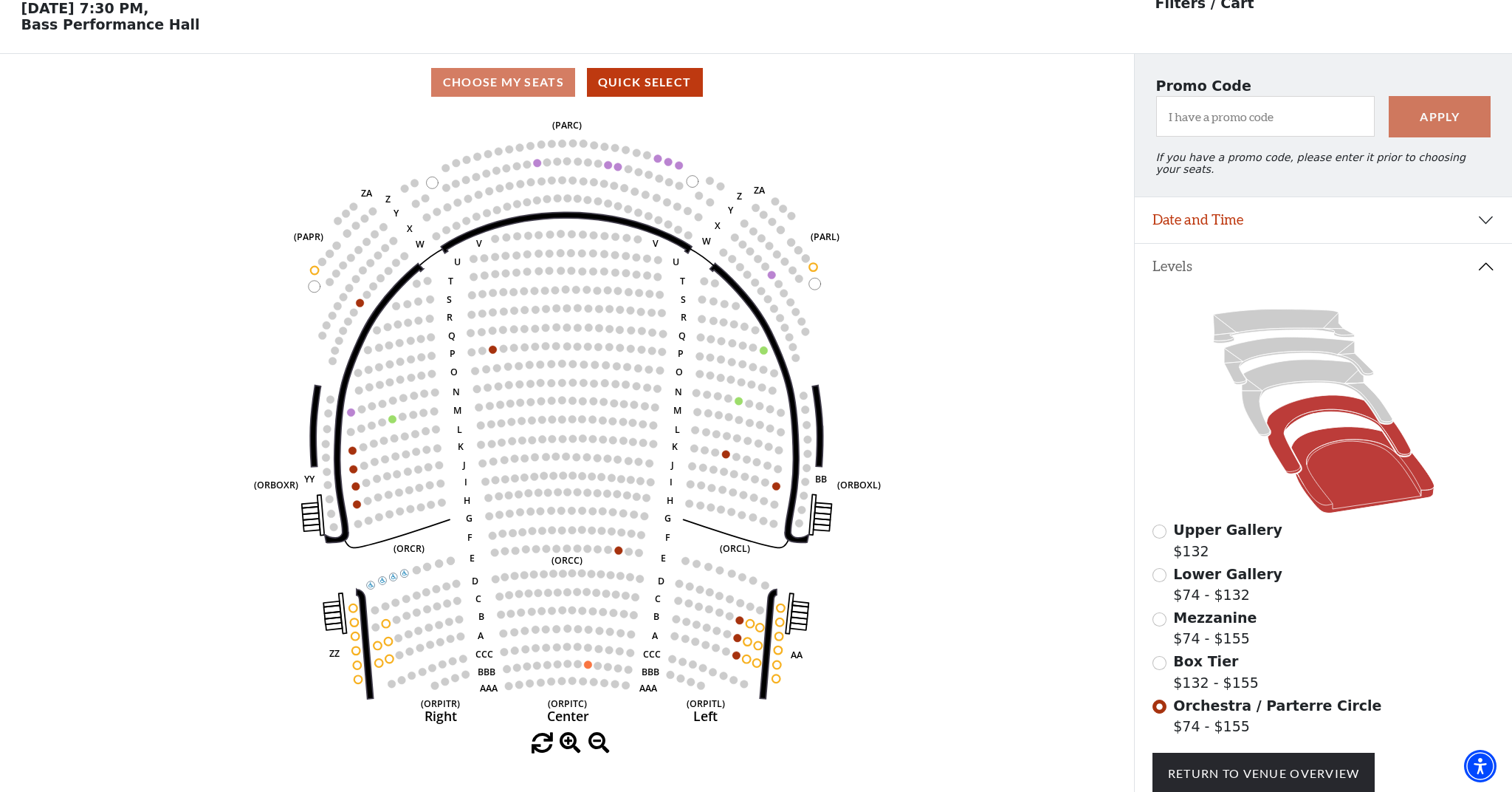
click at [1311, 407] on icon at bounding box center [1339, 434] width 144 height 78
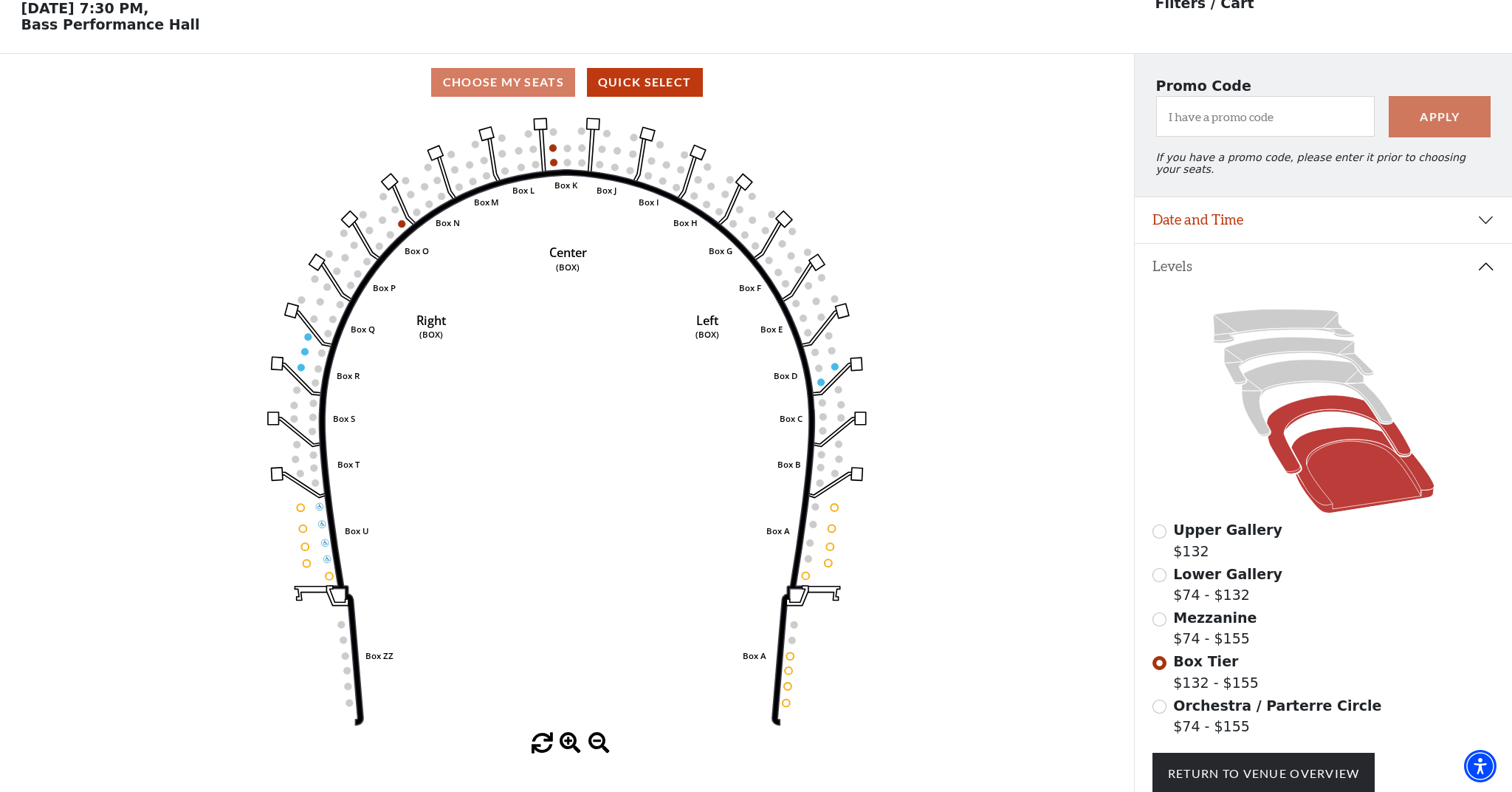
click at [1297, 479] on icon at bounding box center [1362, 470] width 143 height 86
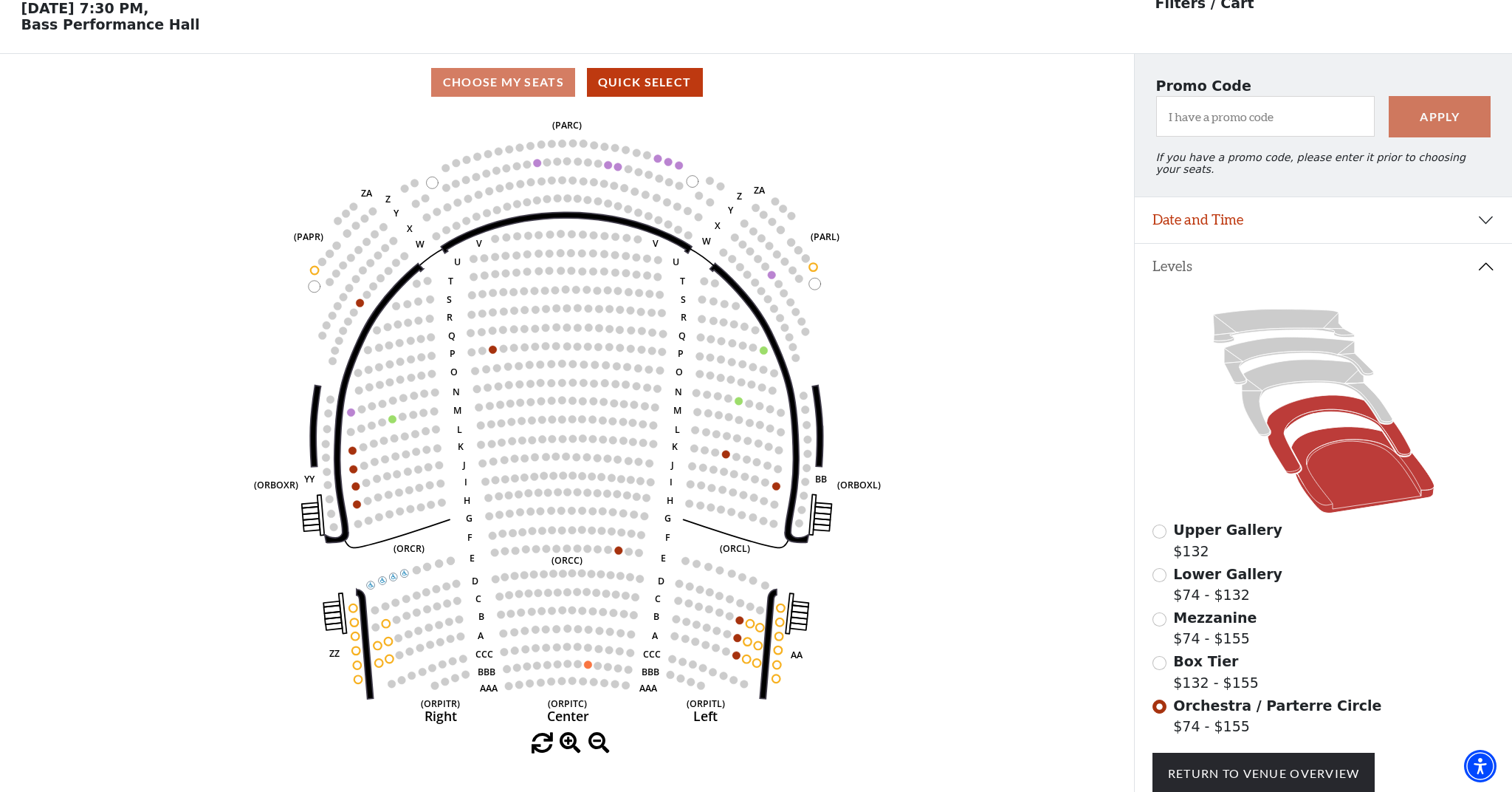
click at [1327, 408] on icon at bounding box center [1339, 434] width 144 height 78
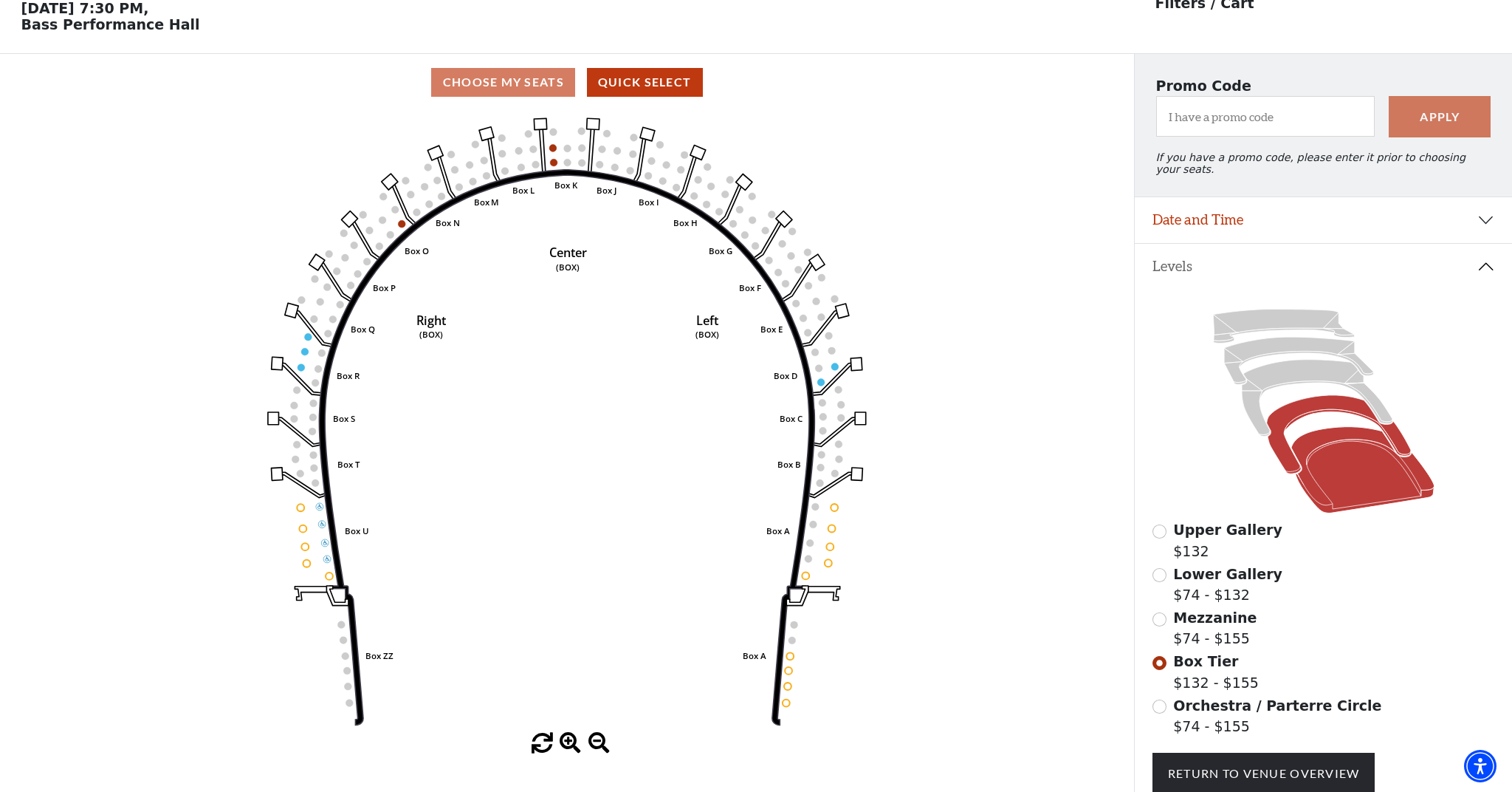
click at [1375, 472] on icon at bounding box center [1362, 470] width 143 height 86
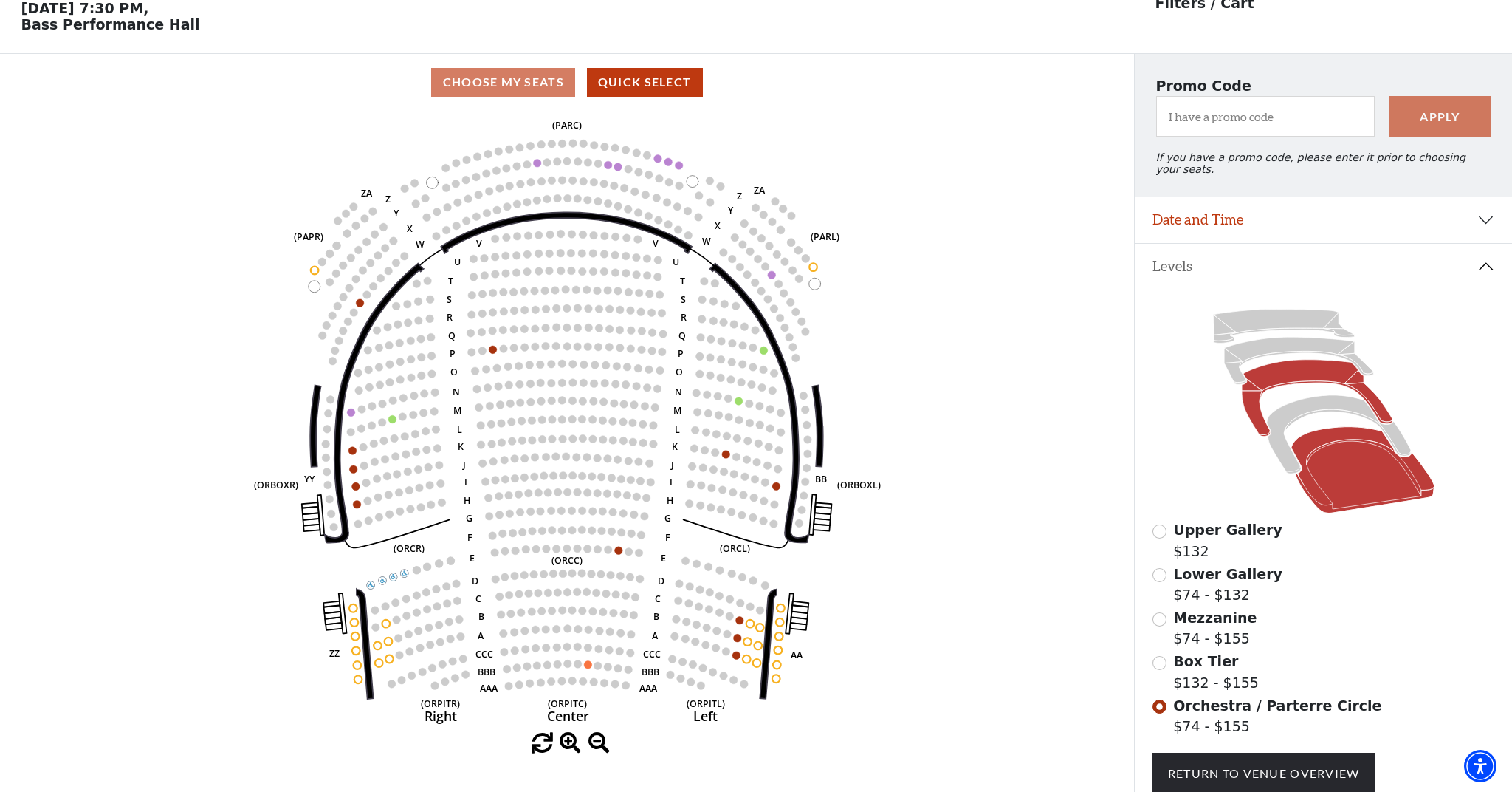
click at [1312, 369] on icon at bounding box center [1317, 398] width 151 height 77
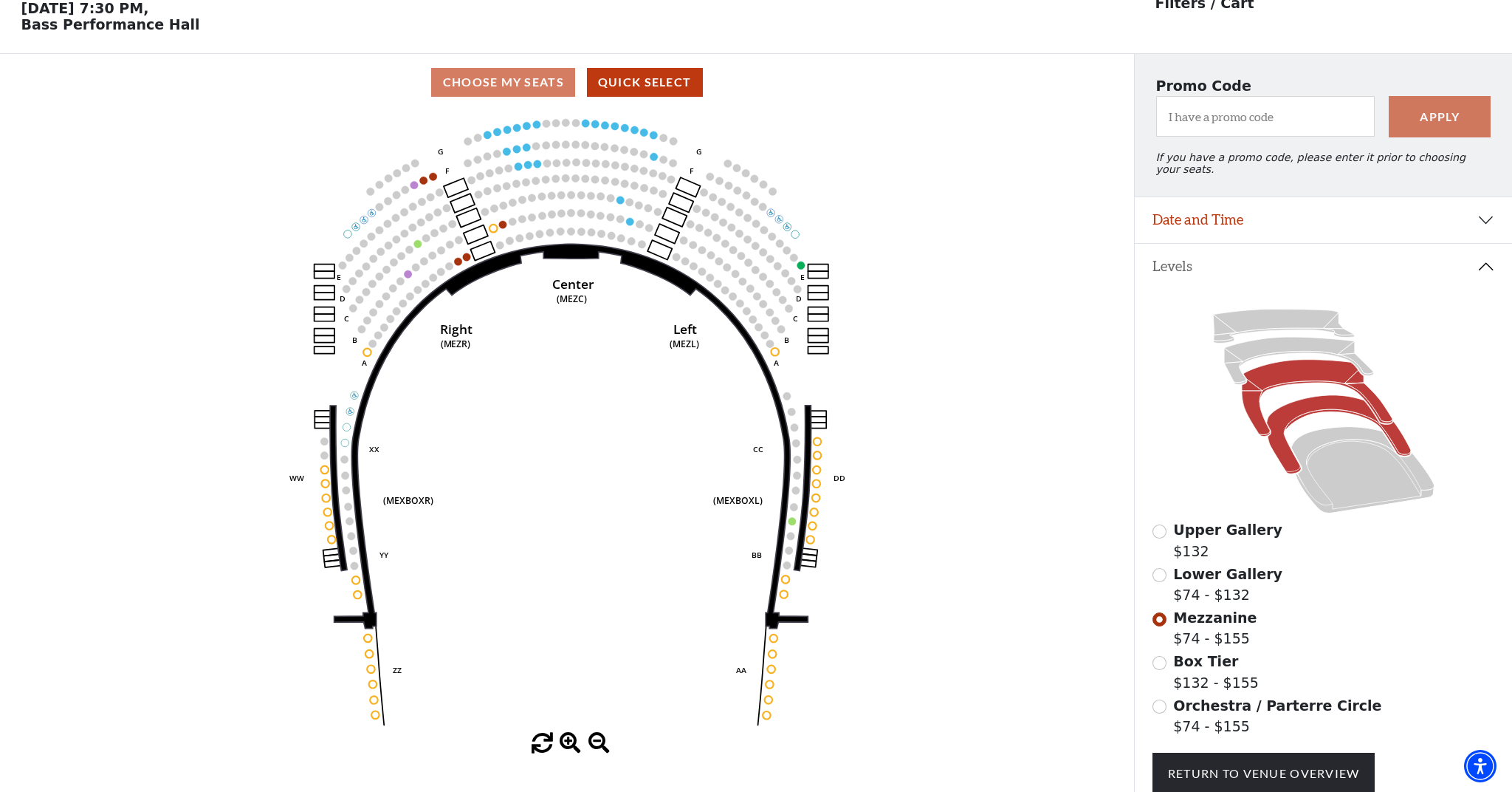
click at [1317, 406] on icon at bounding box center [1339, 434] width 144 height 78
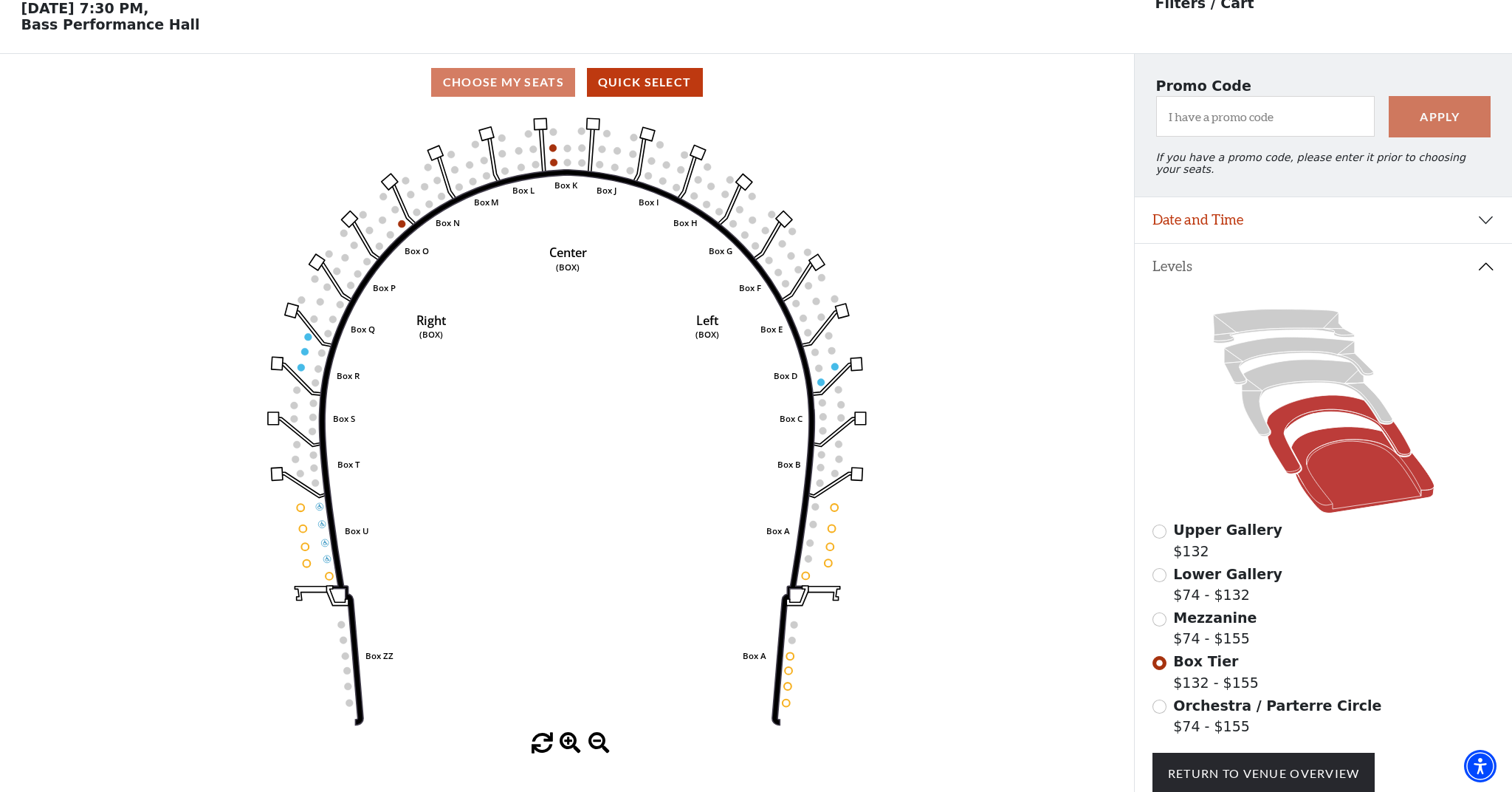
click at [1341, 472] on icon at bounding box center [1362, 470] width 143 height 86
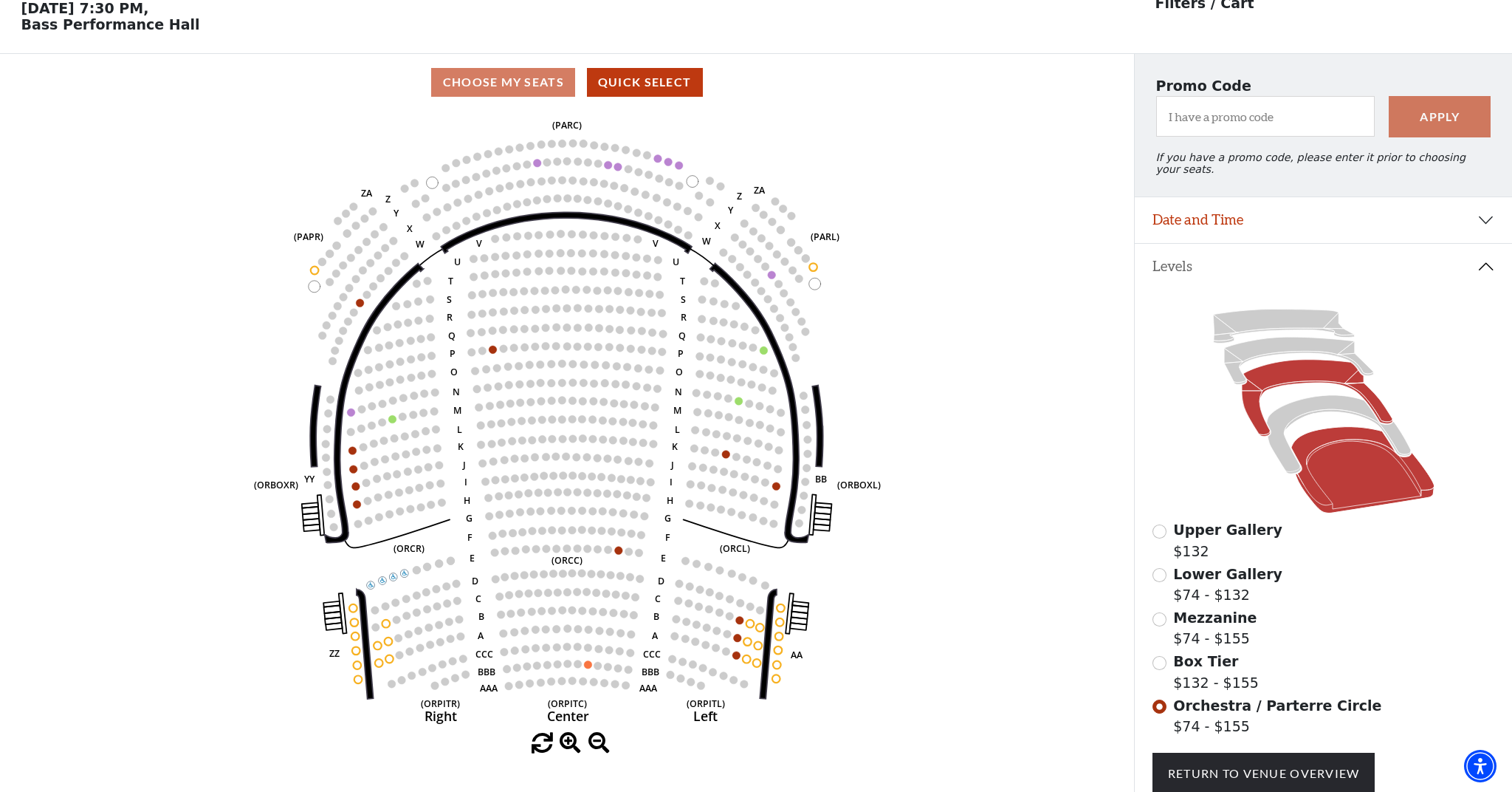
click at [1302, 372] on icon at bounding box center [1317, 398] width 151 height 77
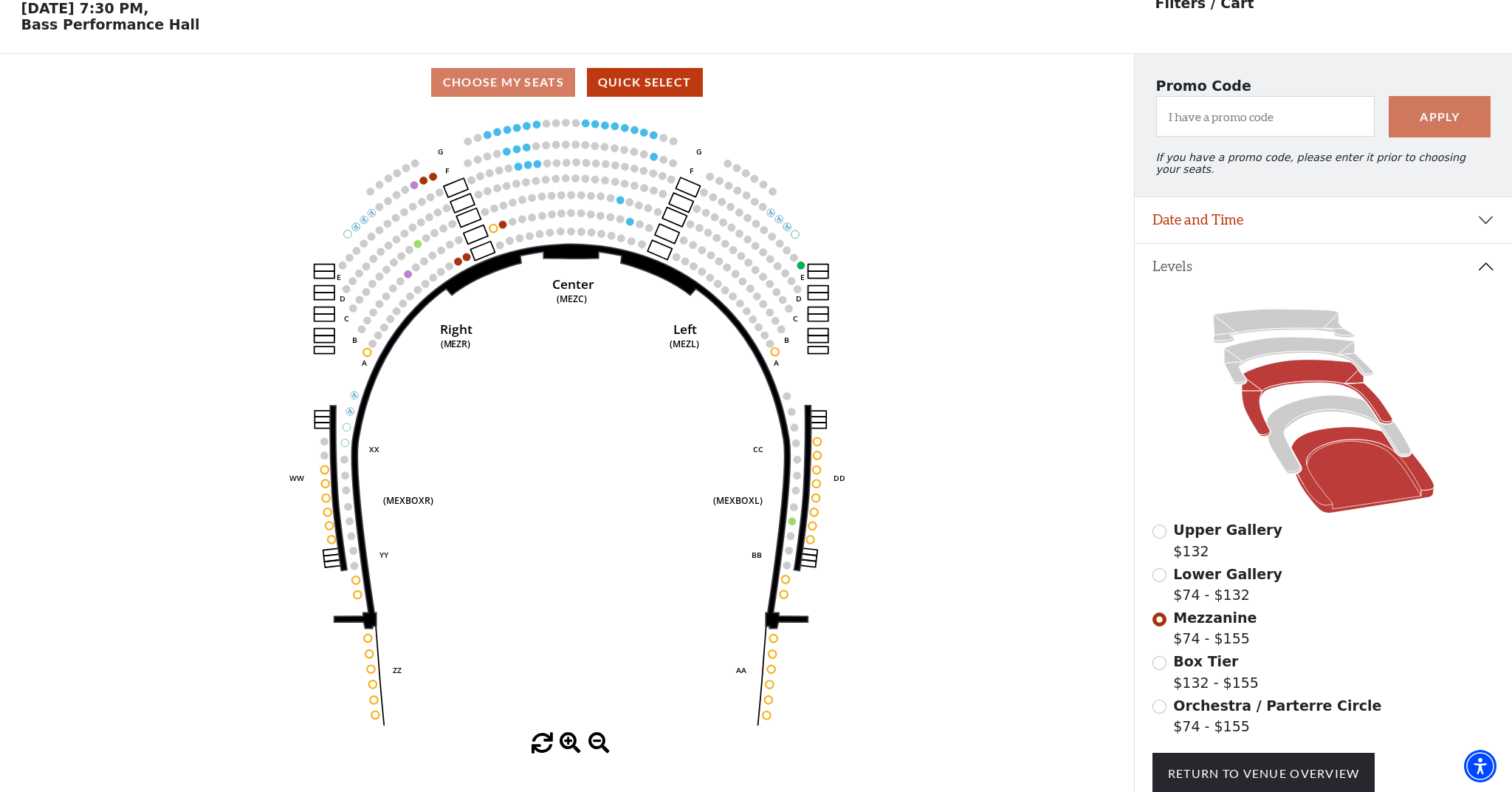
click at [1341, 452] on icon at bounding box center [1362, 470] width 143 height 86
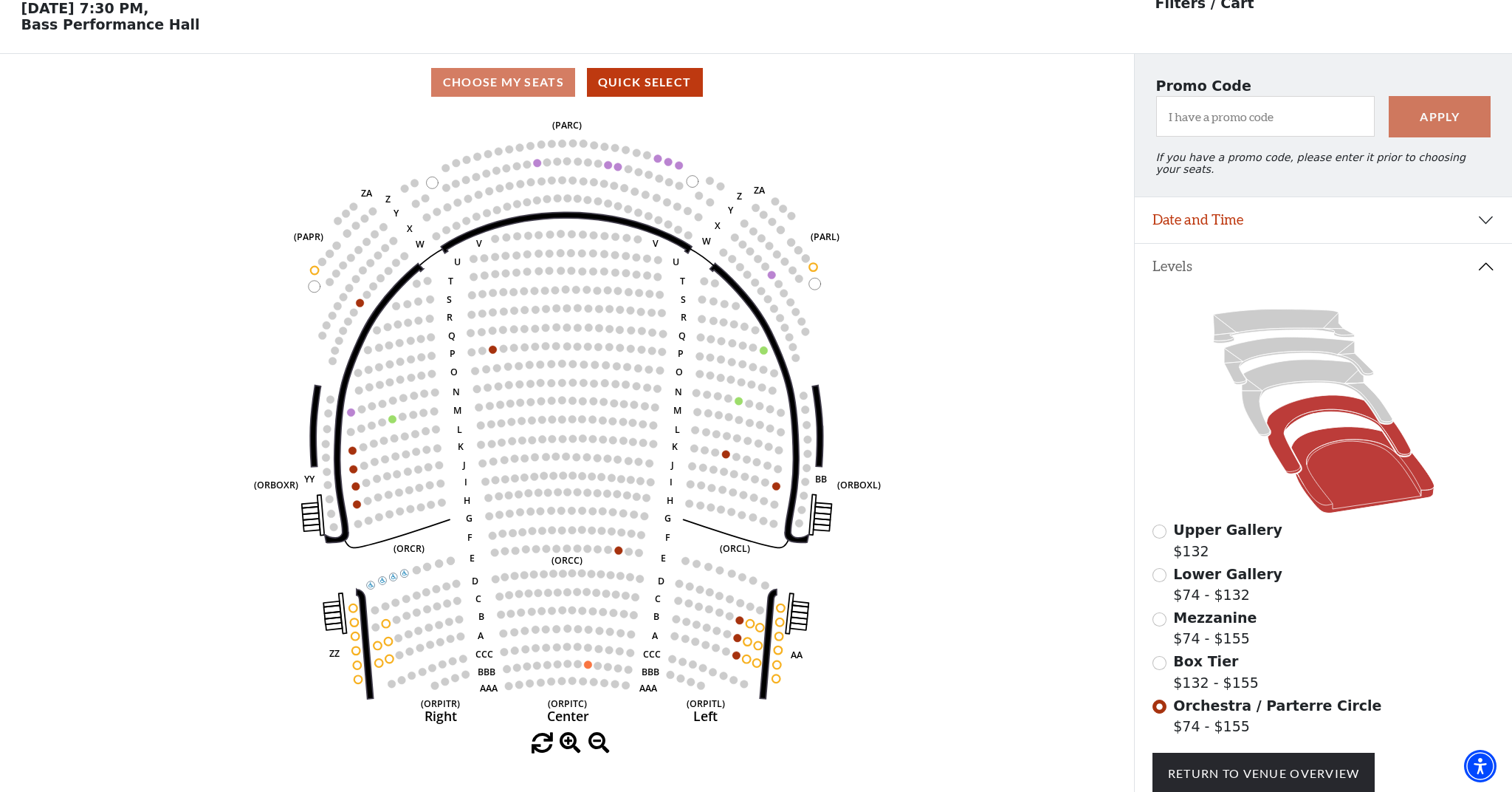
click at [1306, 404] on icon at bounding box center [1339, 434] width 144 height 78
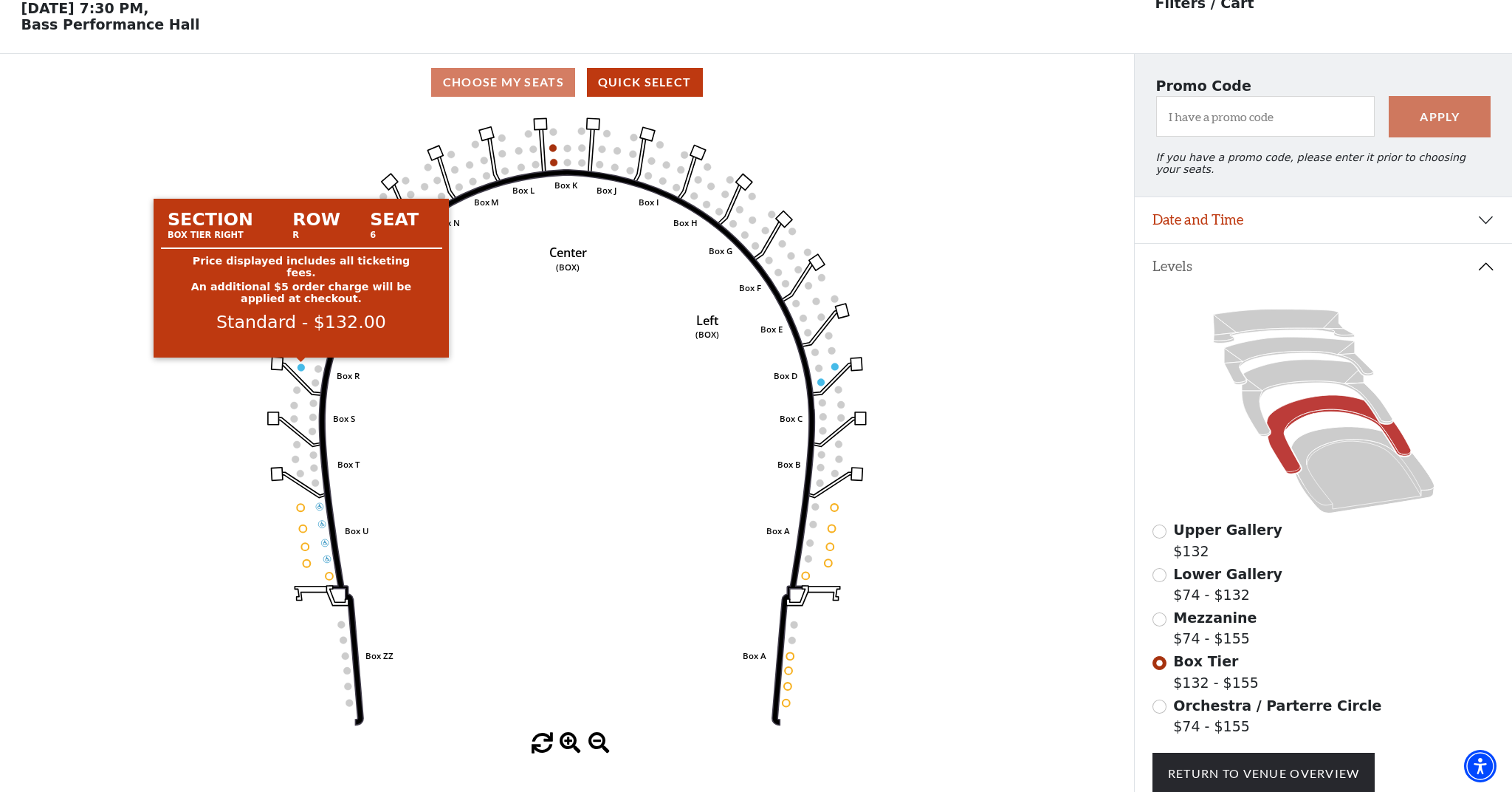
click at [298, 365] on circle at bounding box center [300, 367] width 7 height 7
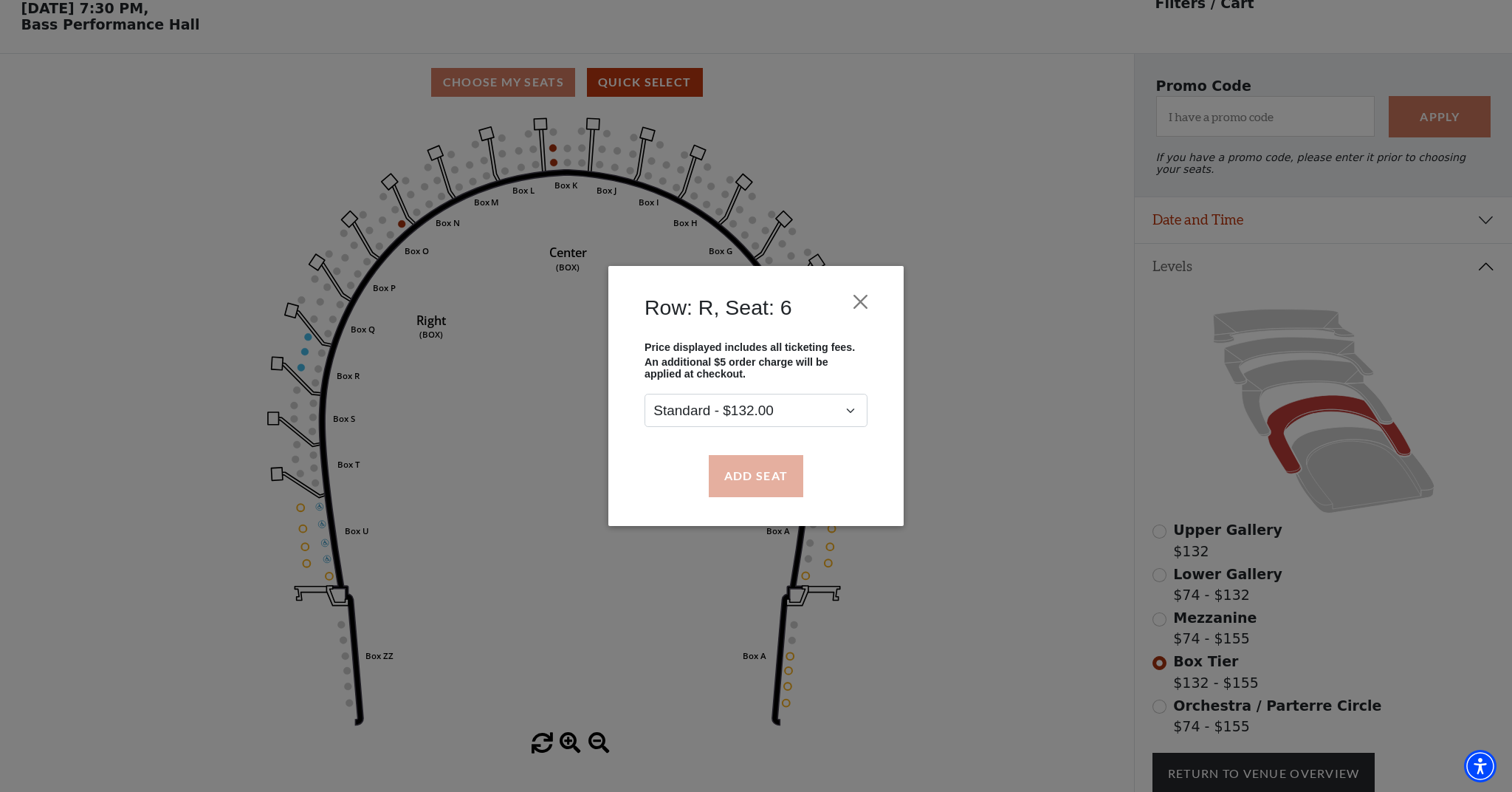
click at [774, 482] on button "Add Seat" at bounding box center [756, 476] width 94 height 42
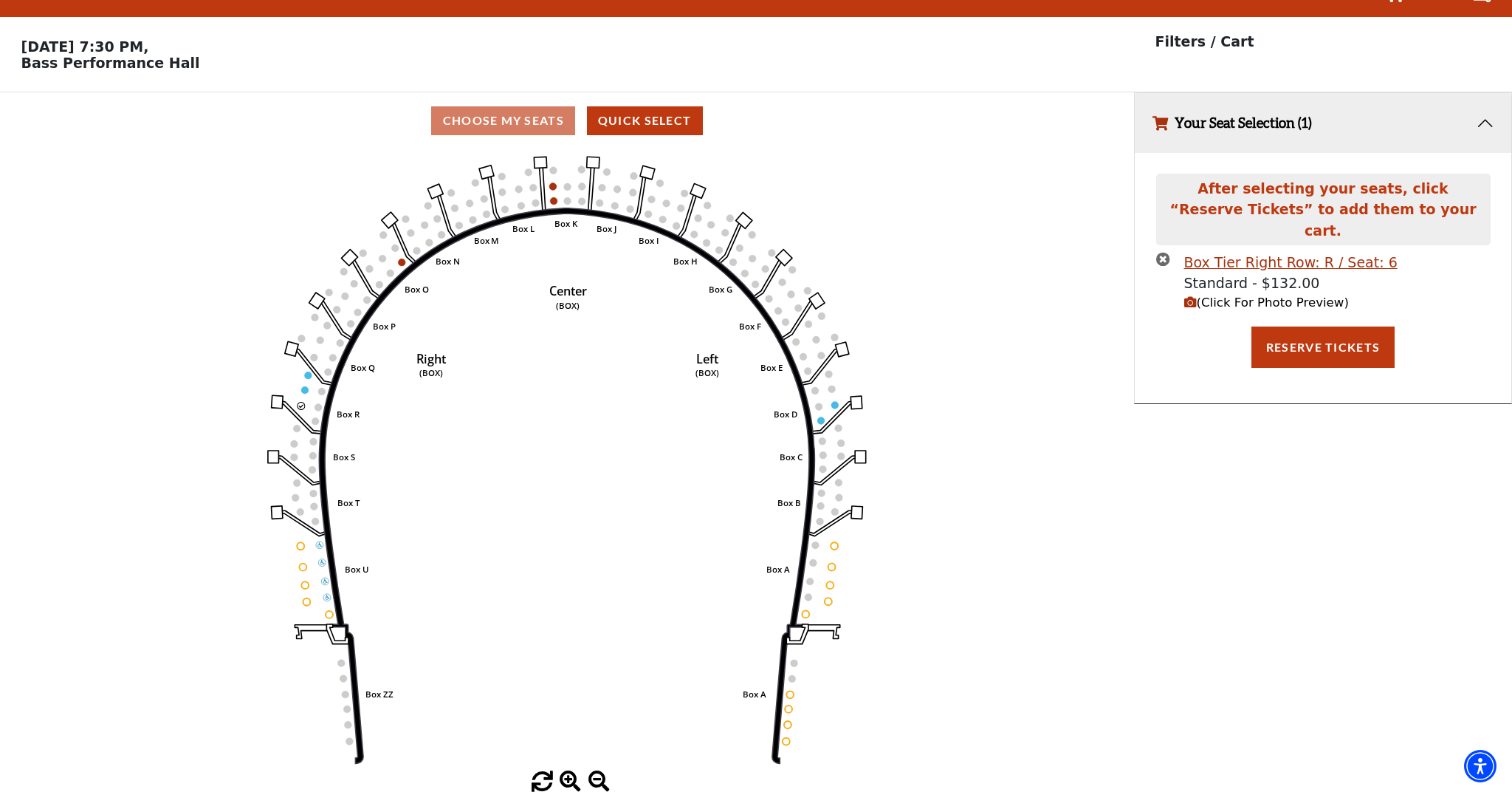
scroll to position [0, 0]
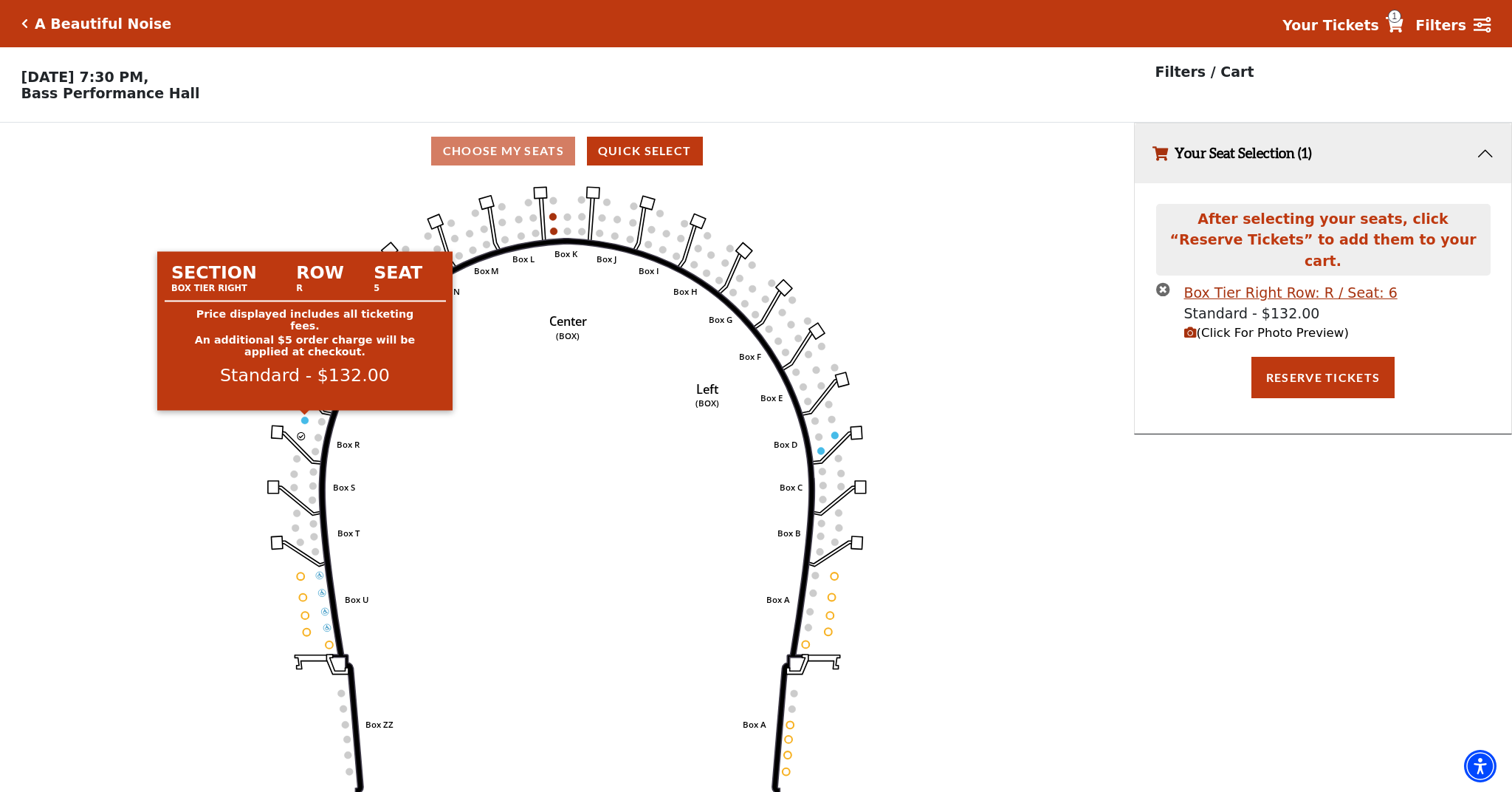
click at [307, 420] on circle at bounding box center [304, 420] width 7 height 7
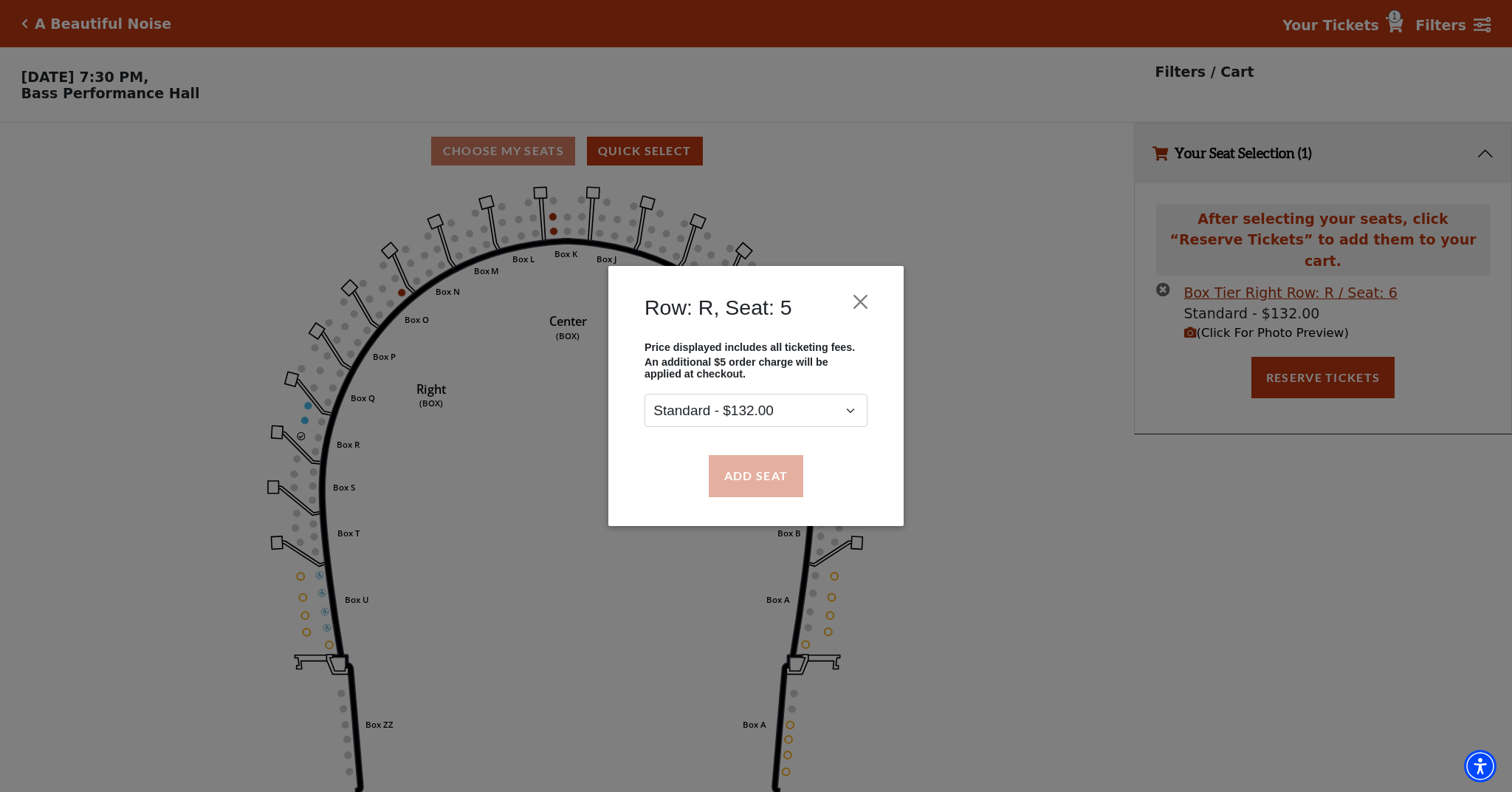
click at [755, 480] on button "Add Seat" at bounding box center [756, 476] width 94 height 42
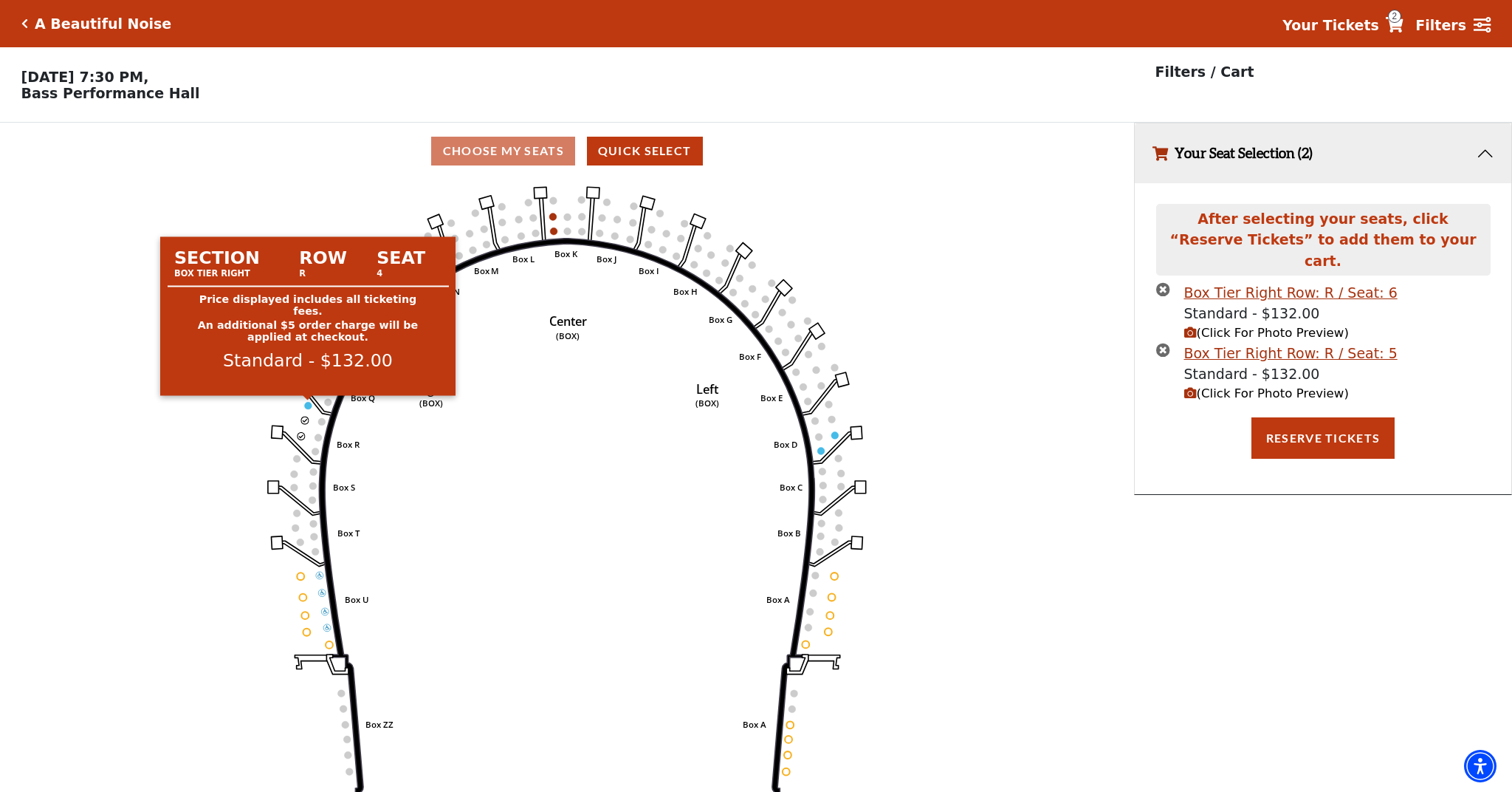
click at [306, 404] on circle at bounding box center [308, 405] width 7 height 7
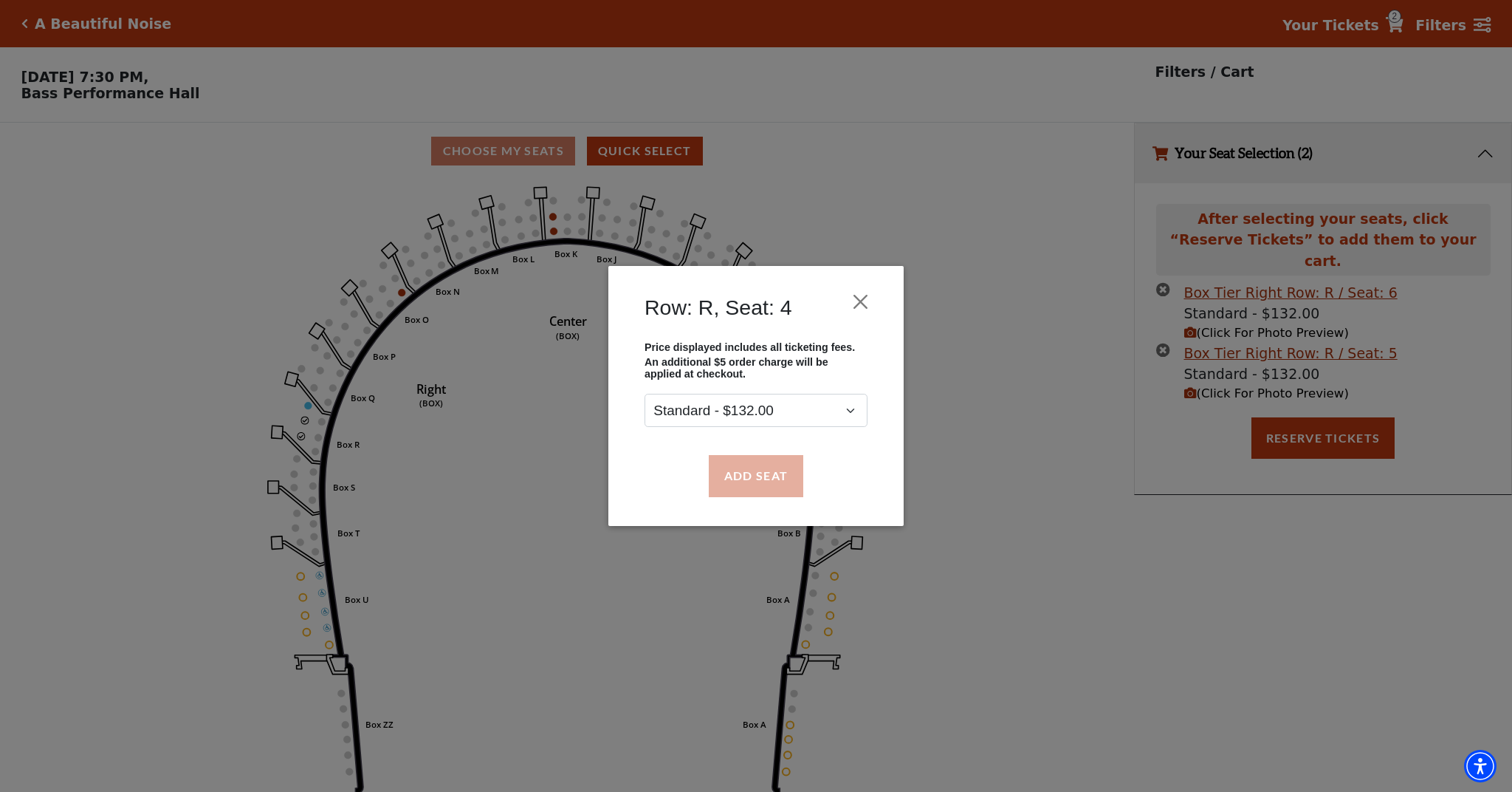
click at [737, 472] on button "Add Seat" at bounding box center [756, 476] width 94 height 42
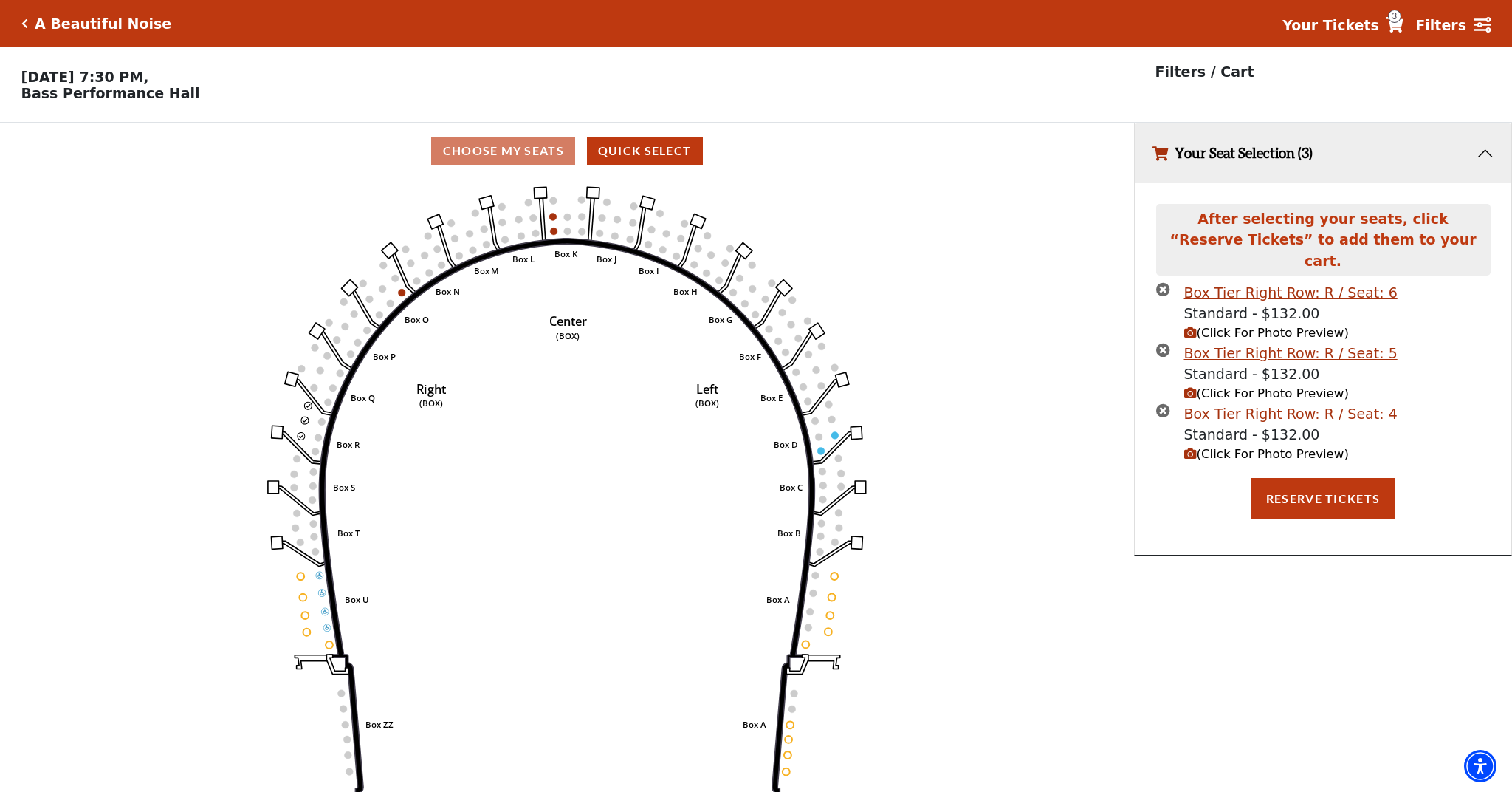
click at [1255, 447] on span "(Click For Photo Preview)" at bounding box center [1267, 454] width 165 height 14
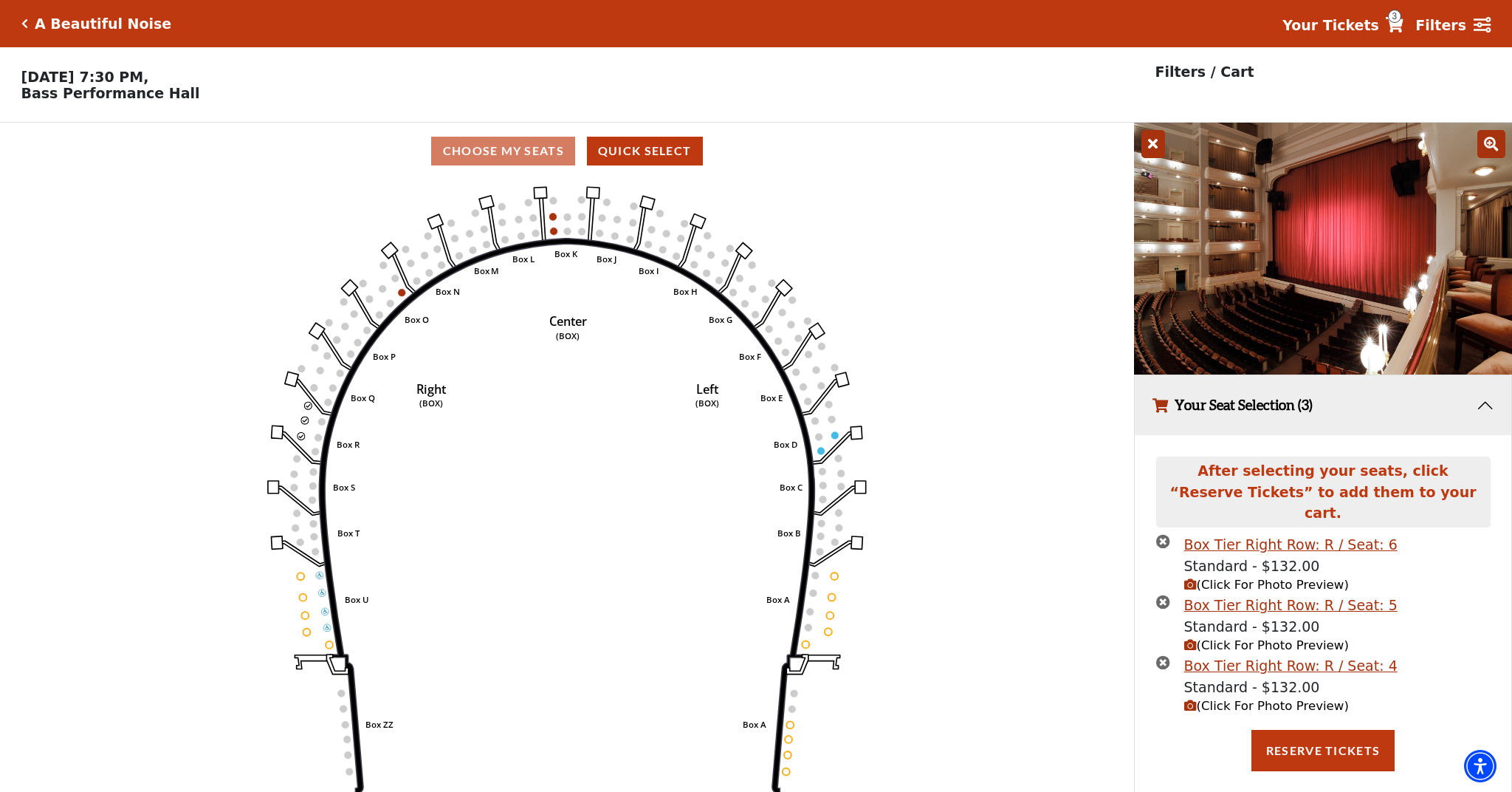
click at [1150, 145] on icon at bounding box center [1154, 144] width 24 height 28
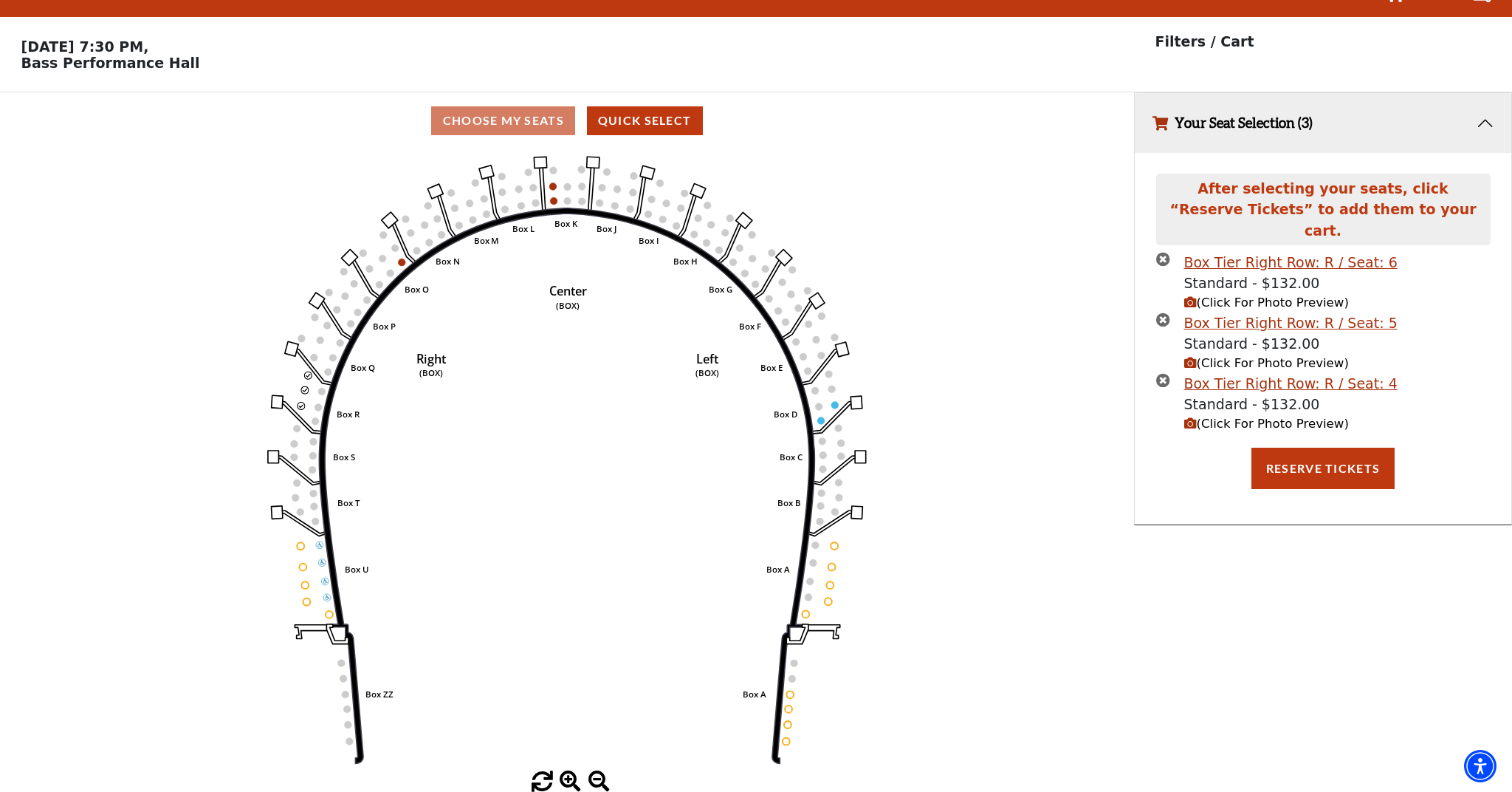
scroll to position [30, 0]
click at [1356, 448] on button "Reserve Tickets" at bounding box center [1323, 469] width 143 height 42
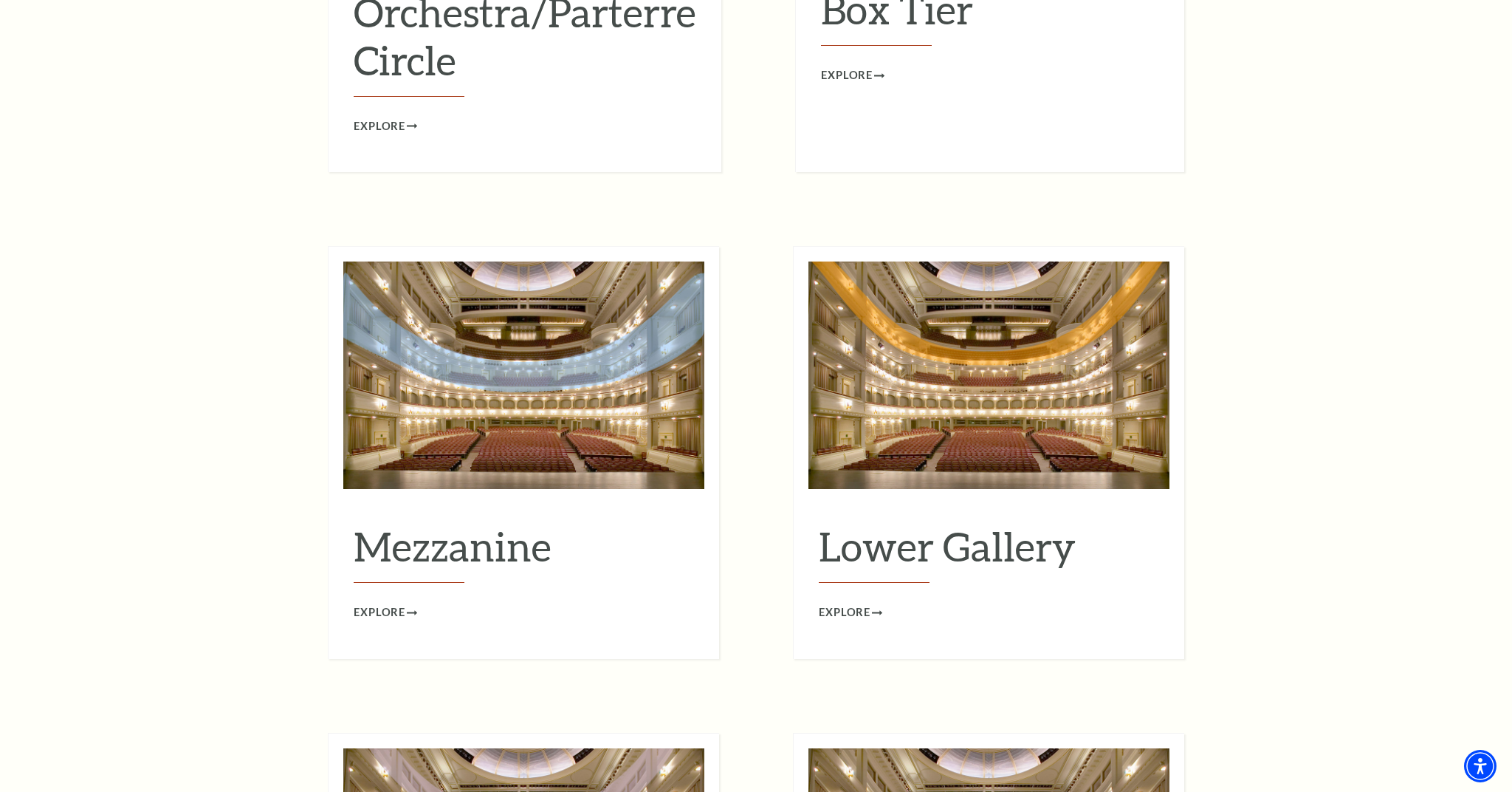
scroll to position [1773, 0]
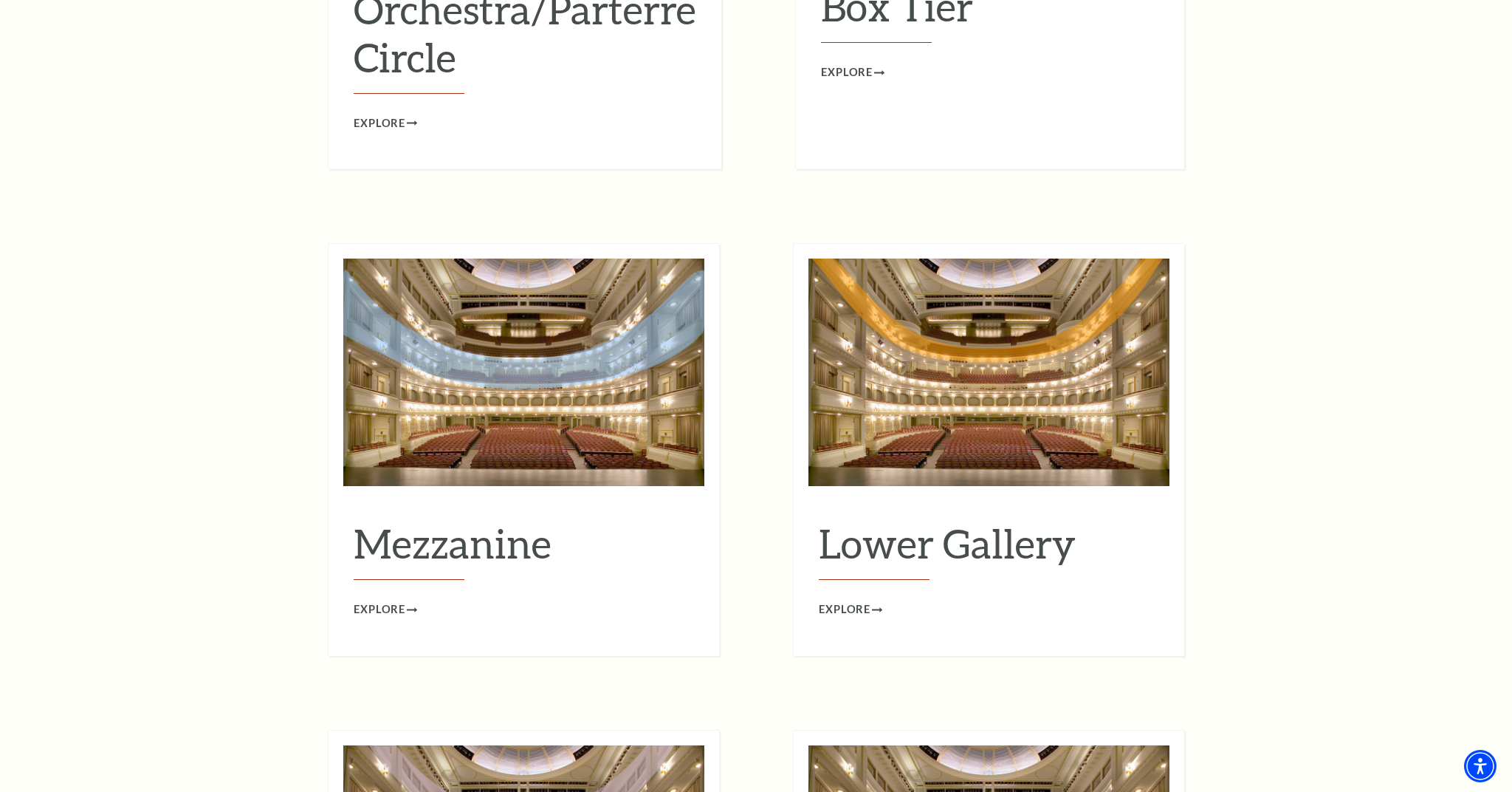
click at [515, 316] on img at bounding box center [524, 372] width 361 height 228
click at [387, 600] on span "Explore" at bounding box center [380, 609] width 52 height 18
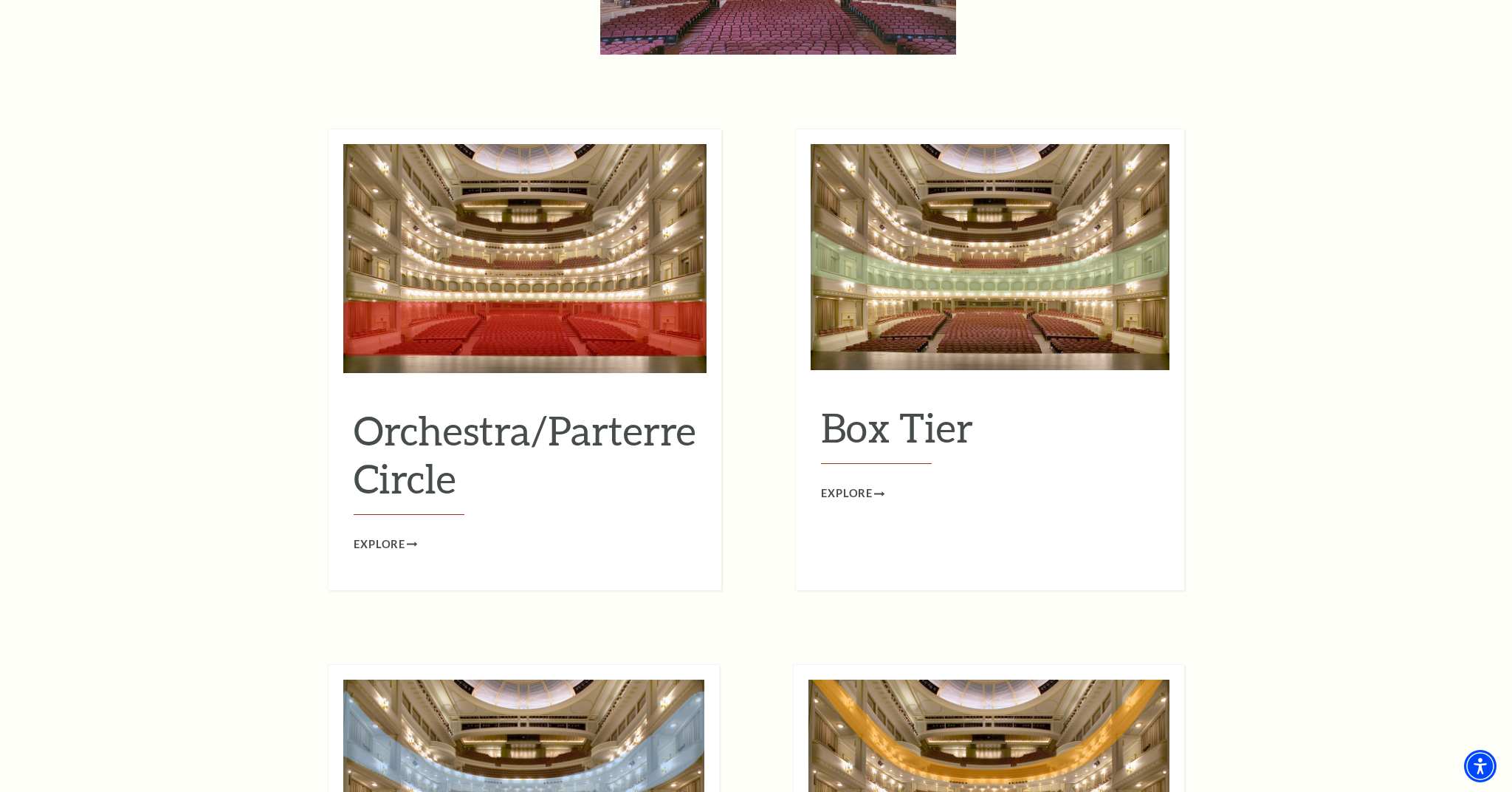
scroll to position [1329, 0]
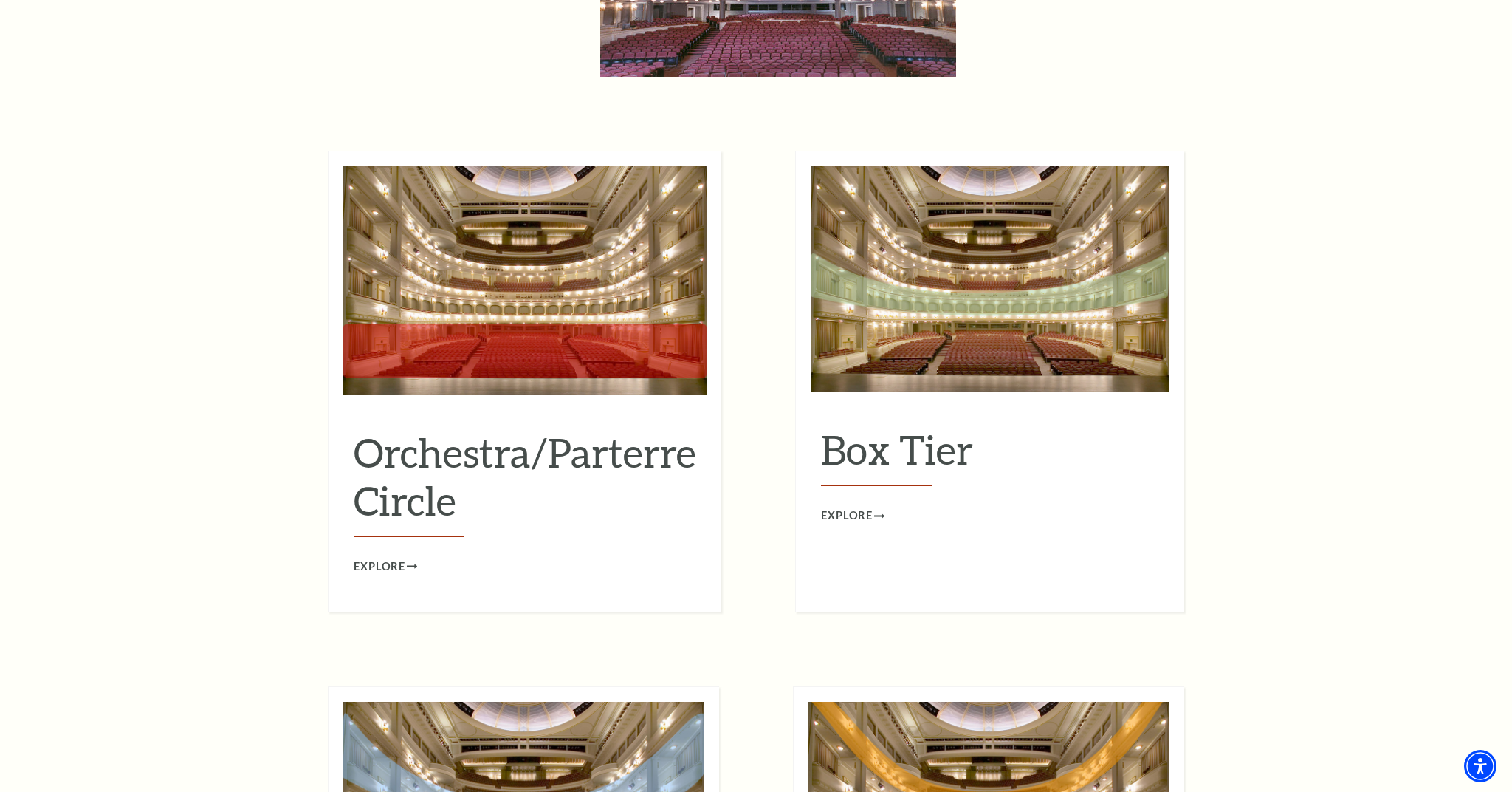
click at [921, 316] on img at bounding box center [990, 279] width 359 height 226
click at [867, 507] on span "Explore" at bounding box center [847, 515] width 52 height 18
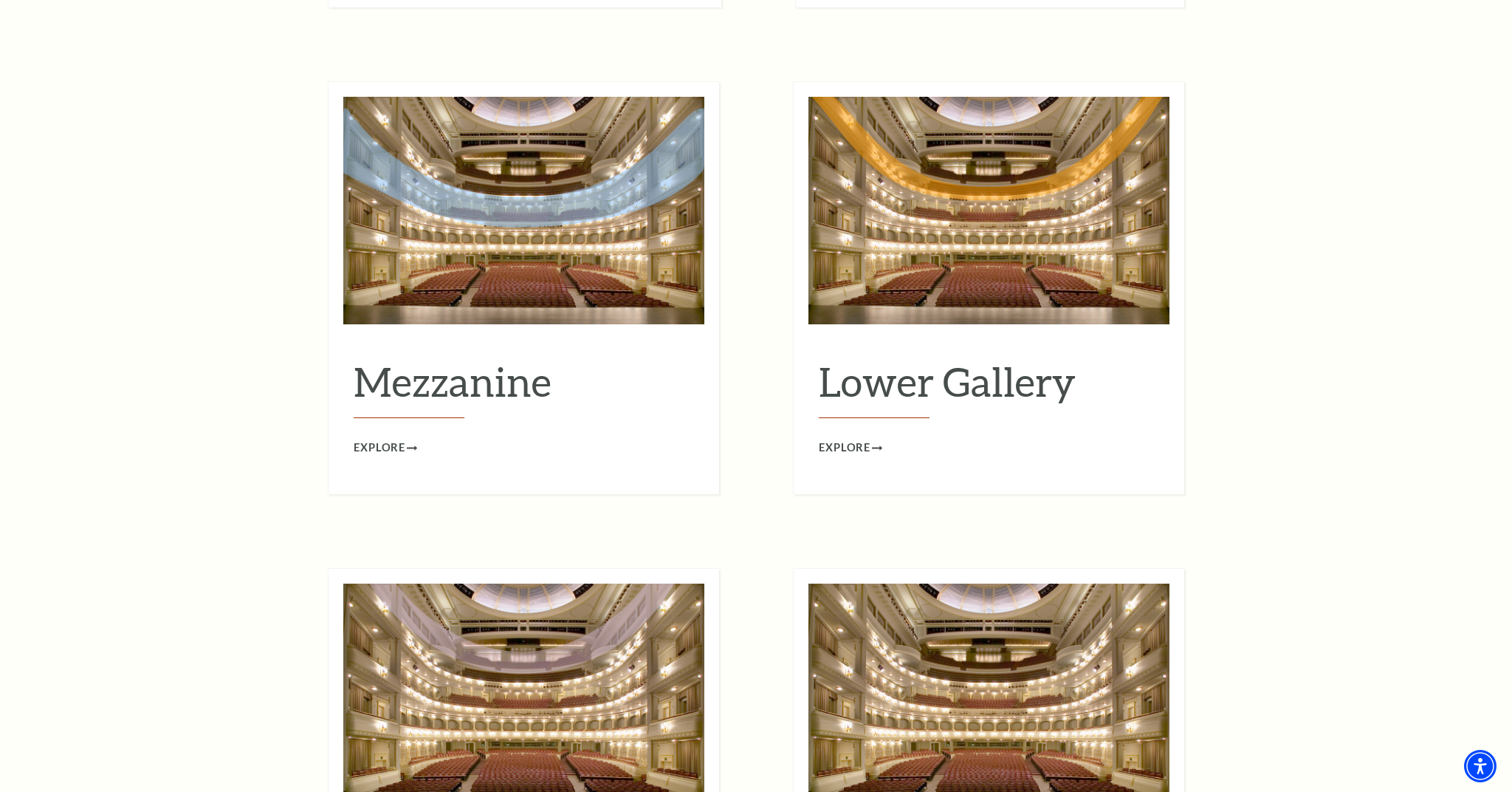
scroll to position [2000, 0]
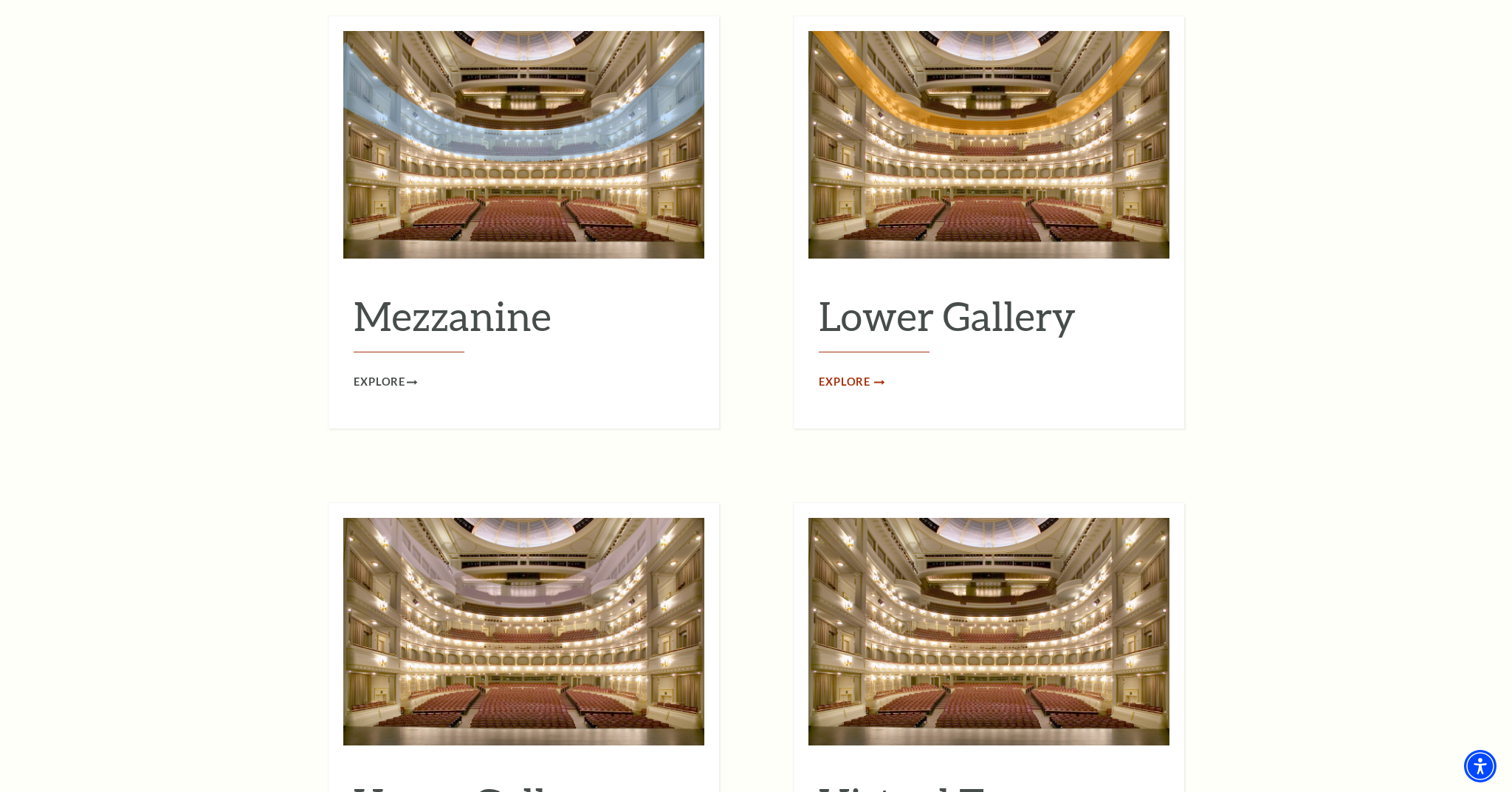
click at [865, 373] on span "Explore" at bounding box center [845, 382] width 52 height 18
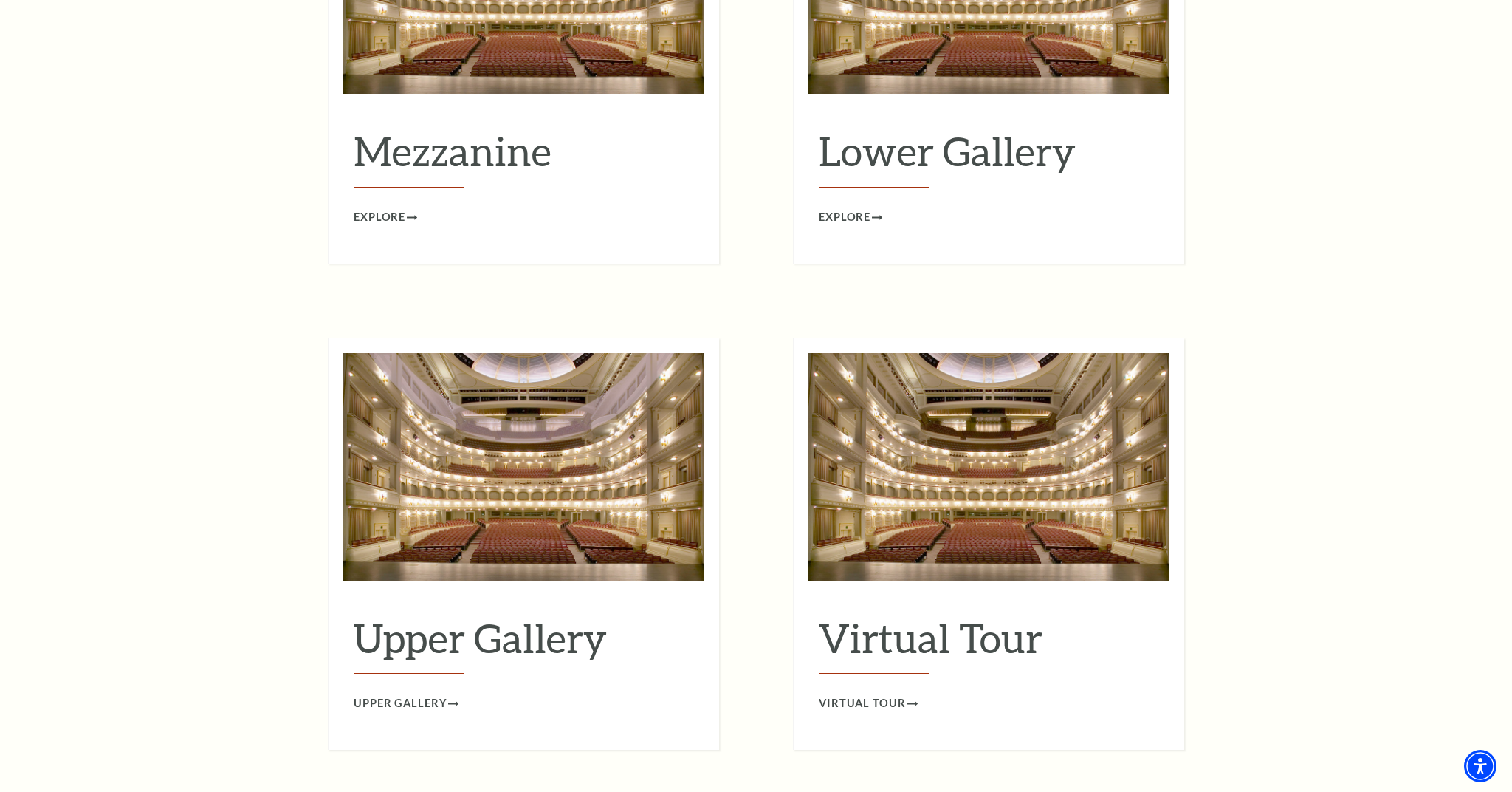
scroll to position [2179, 0]
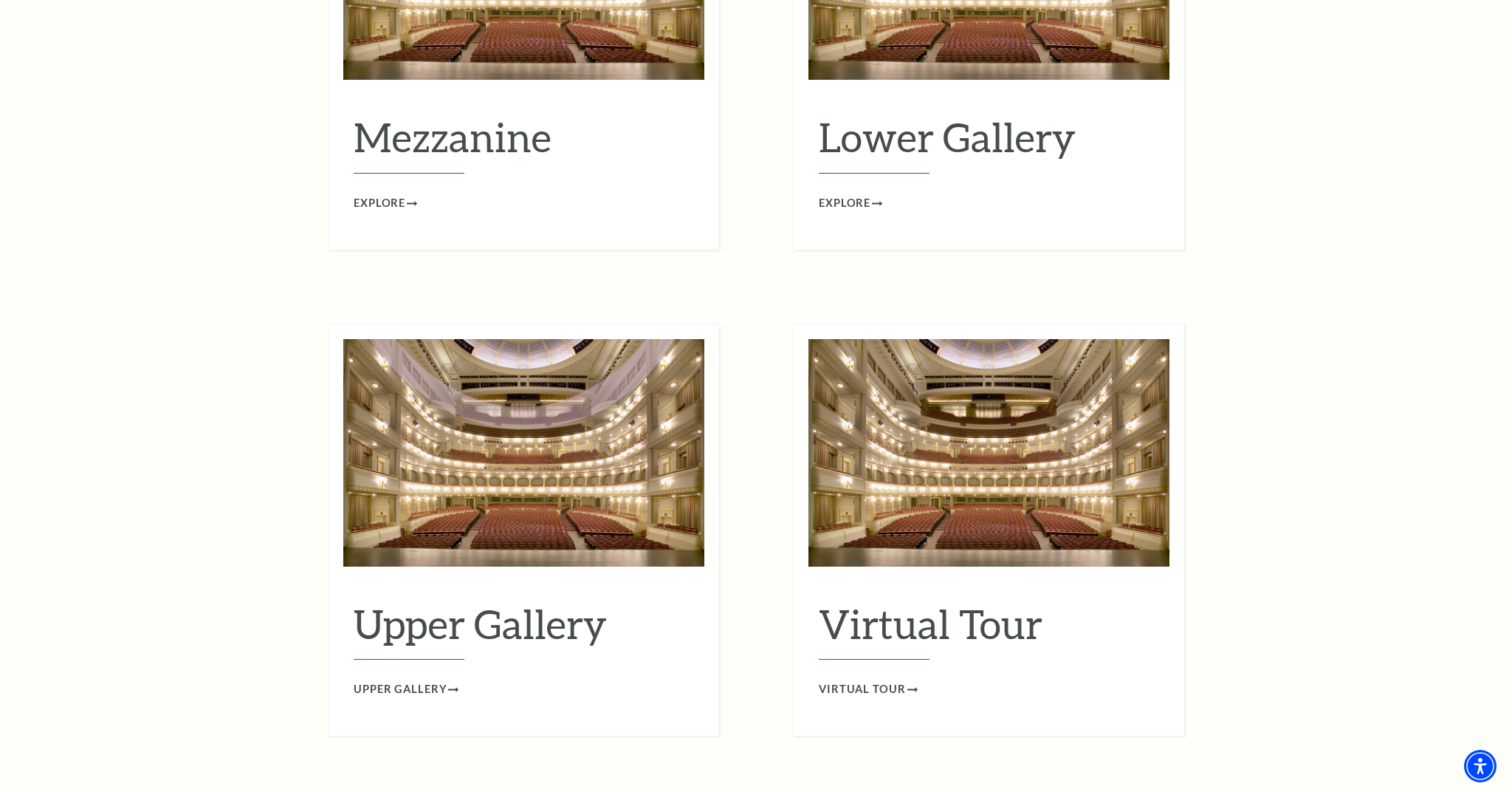
click at [623, 414] on img at bounding box center [524, 452] width 361 height 228
click at [873, 680] on span "Virtual Tour" at bounding box center [862, 689] width 87 height 18
click at [431, 680] on span "Upper Gallery" at bounding box center [400, 689] width 93 height 18
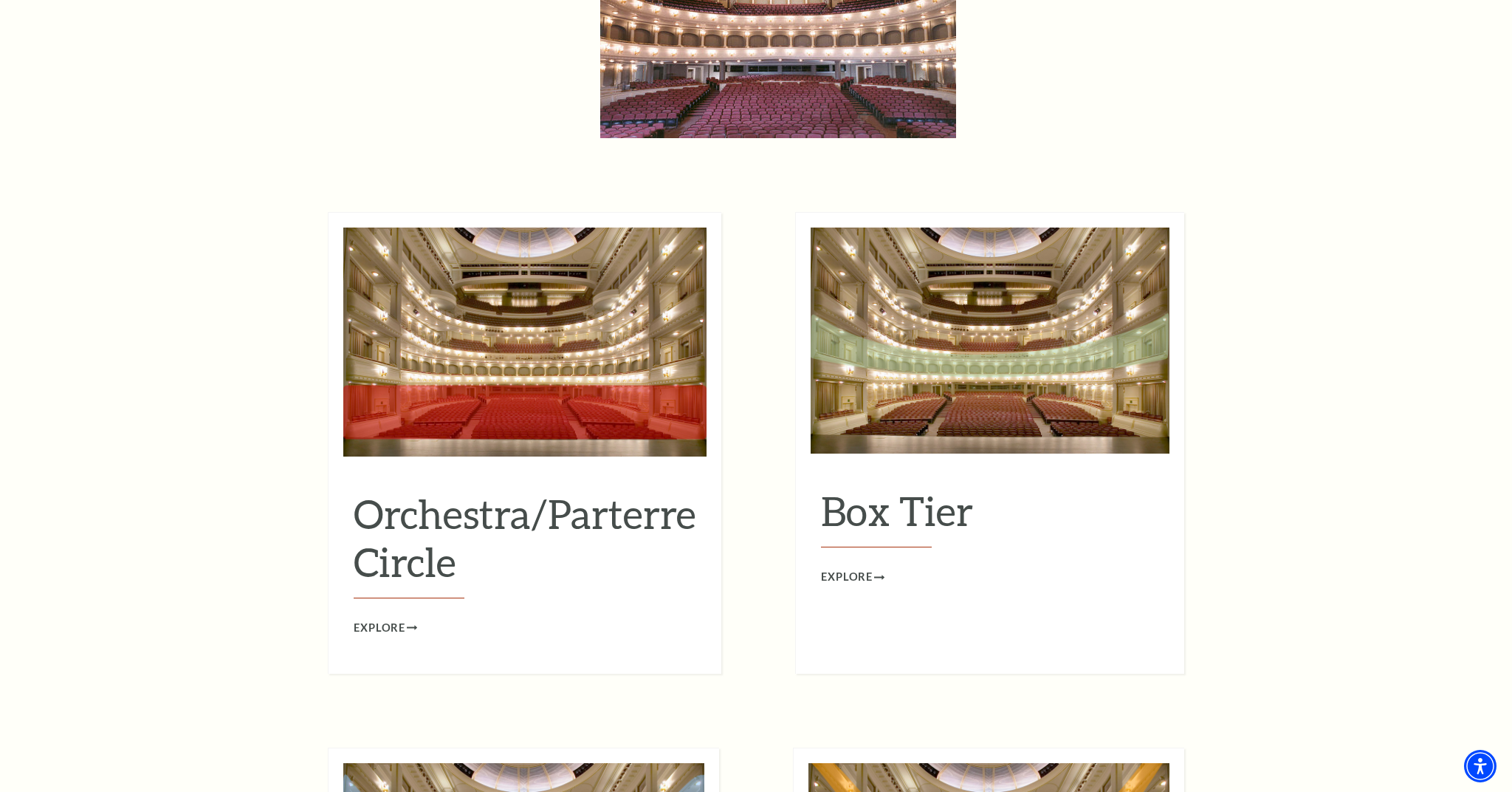
scroll to position [1257, 0]
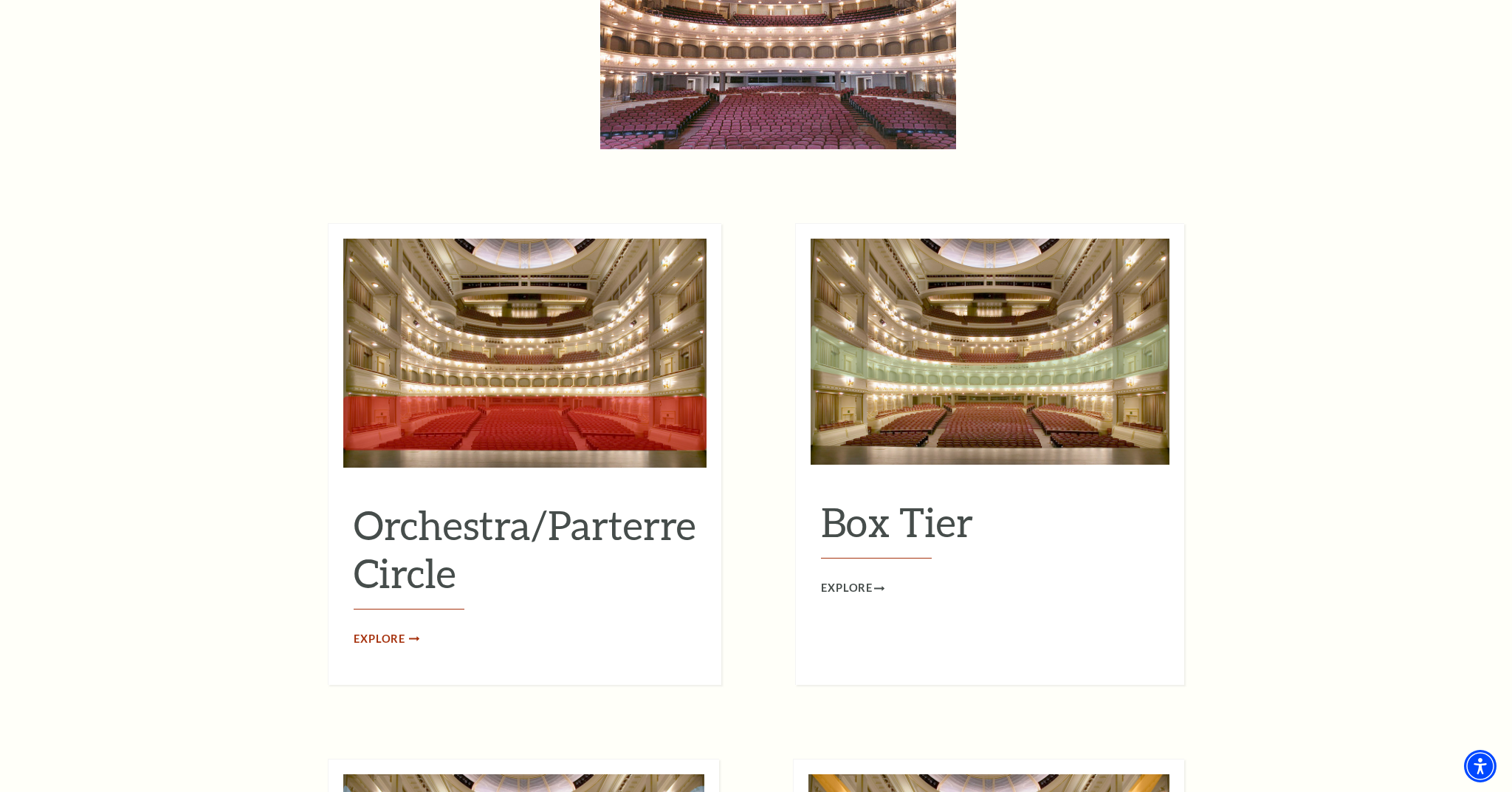
click at [393, 630] on span "Explore" at bounding box center [380, 639] width 52 height 18
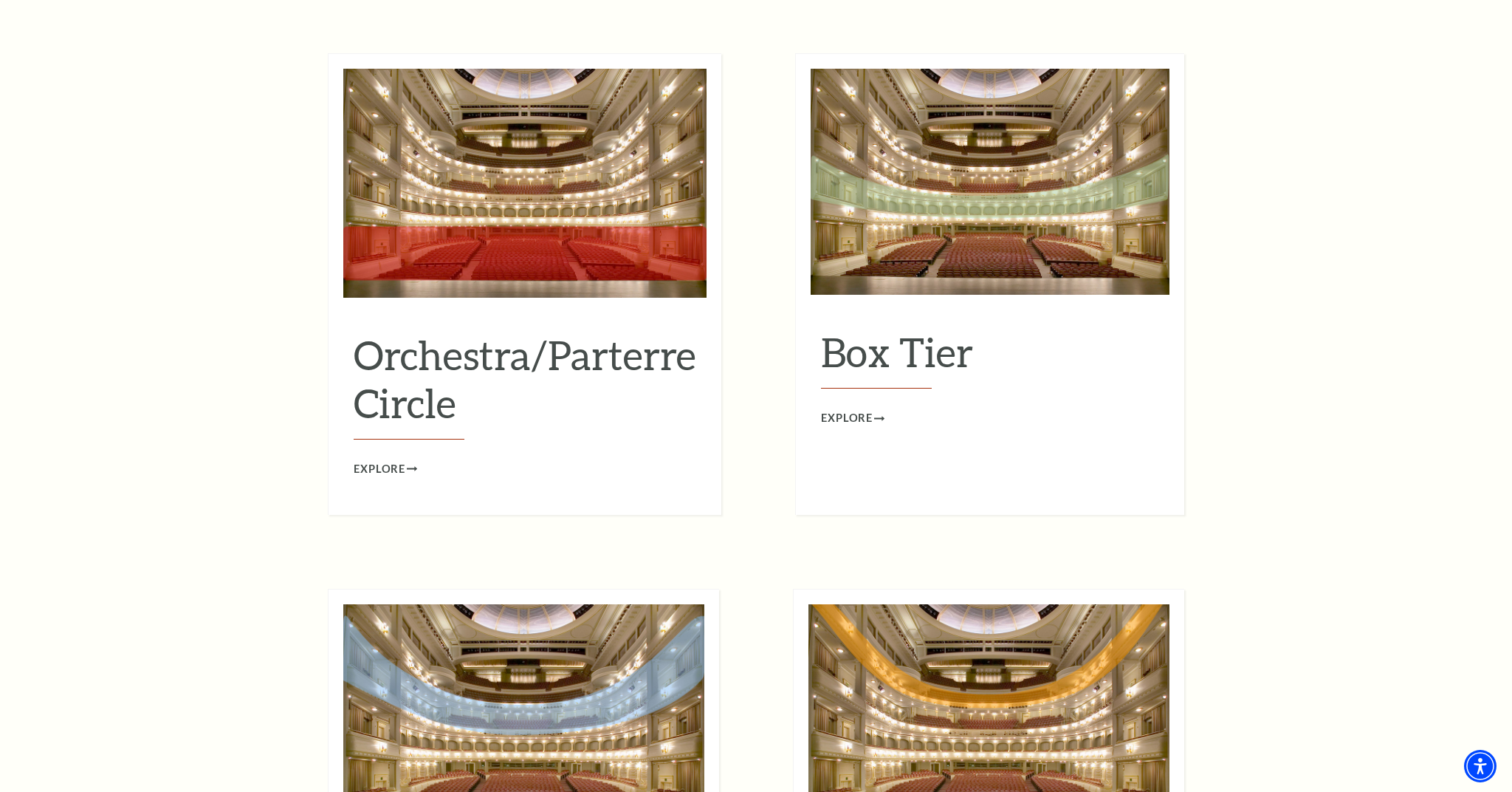
scroll to position [1430, 0]
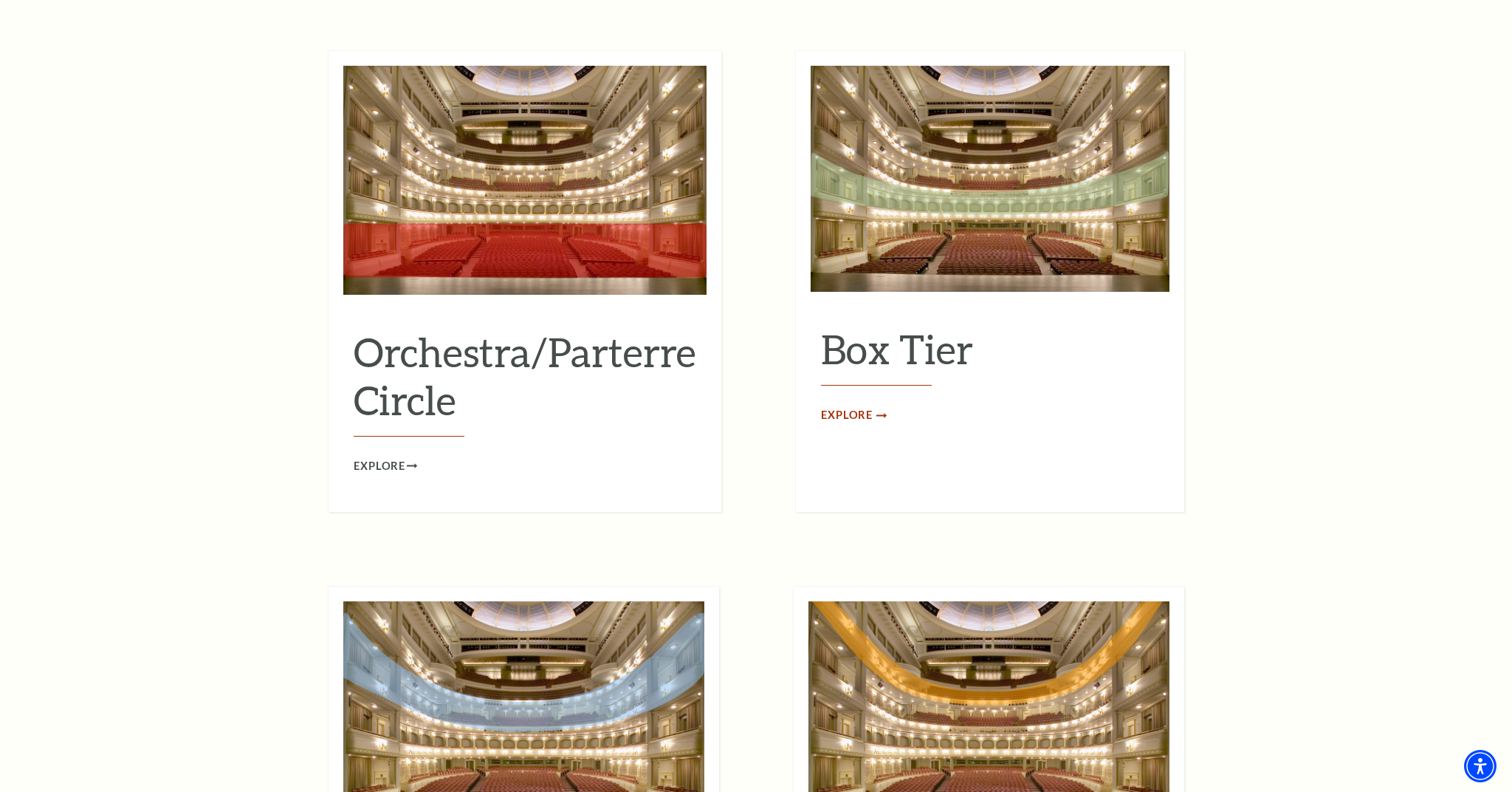
click at [860, 406] on span "Explore" at bounding box center [847, 415] width 52 height 18
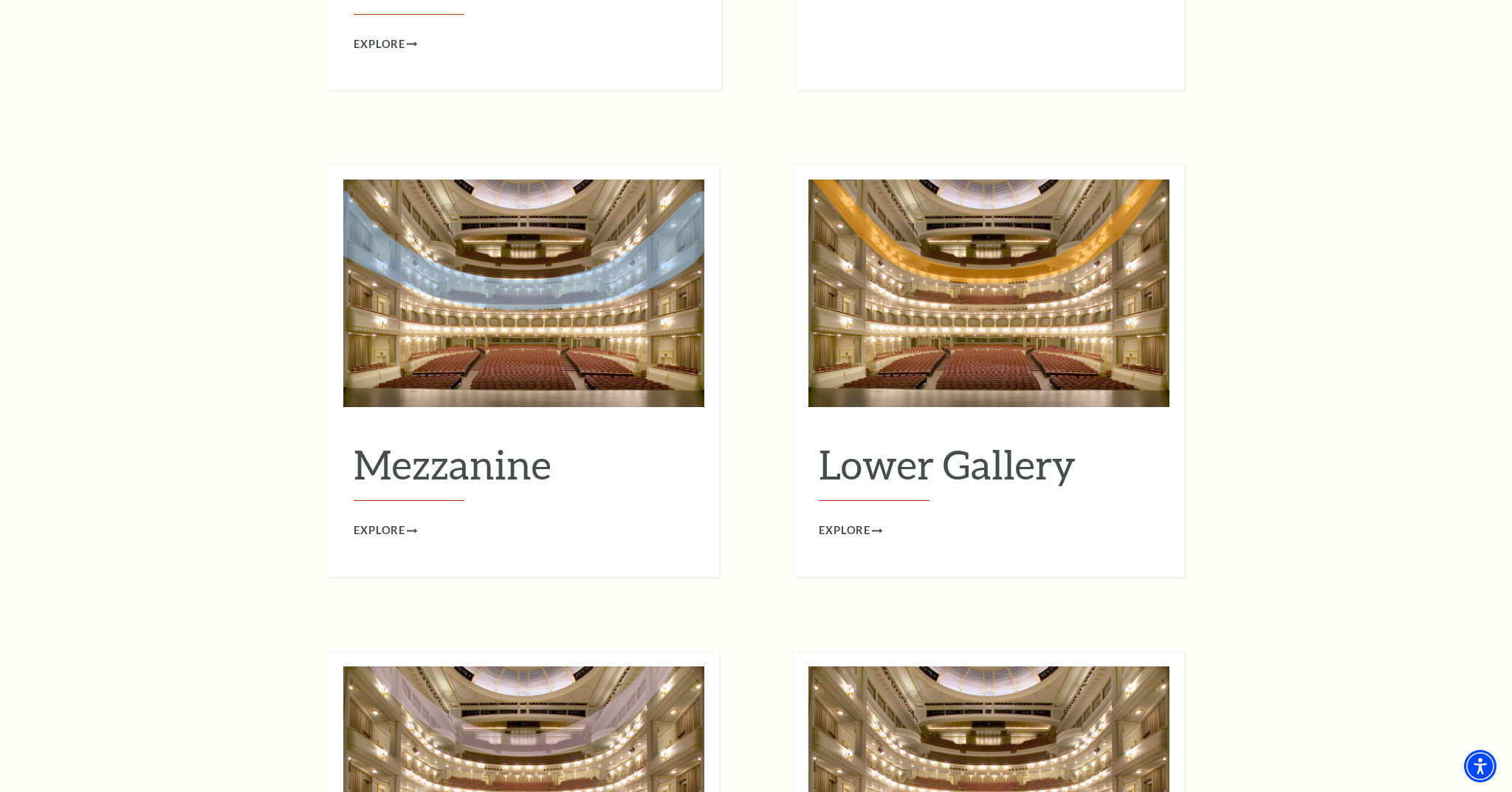
scroll to position [1847, 0]
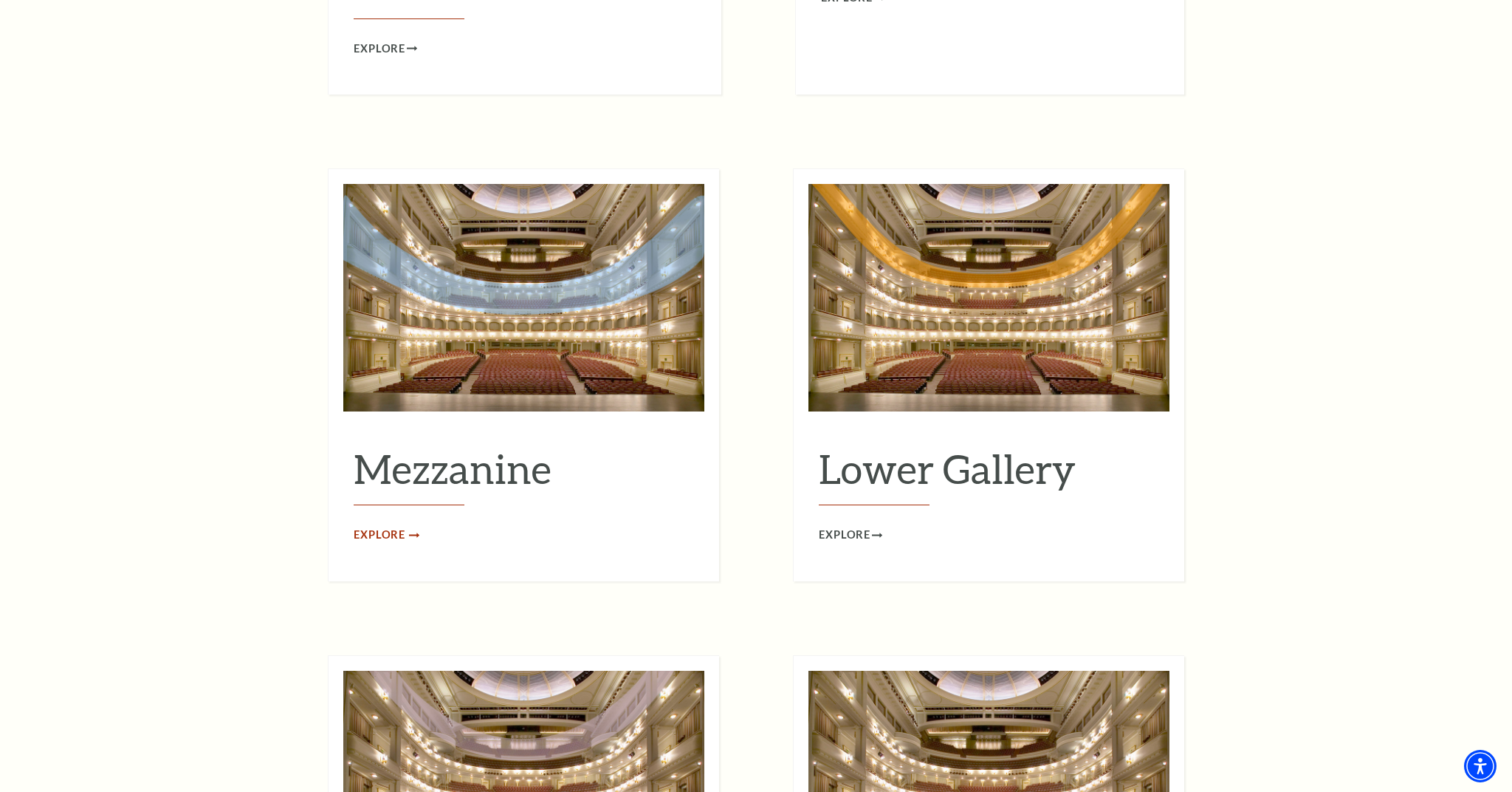
click at [382, 526] on span "Explore" at bounding box center [380, 535] width 52 height 18
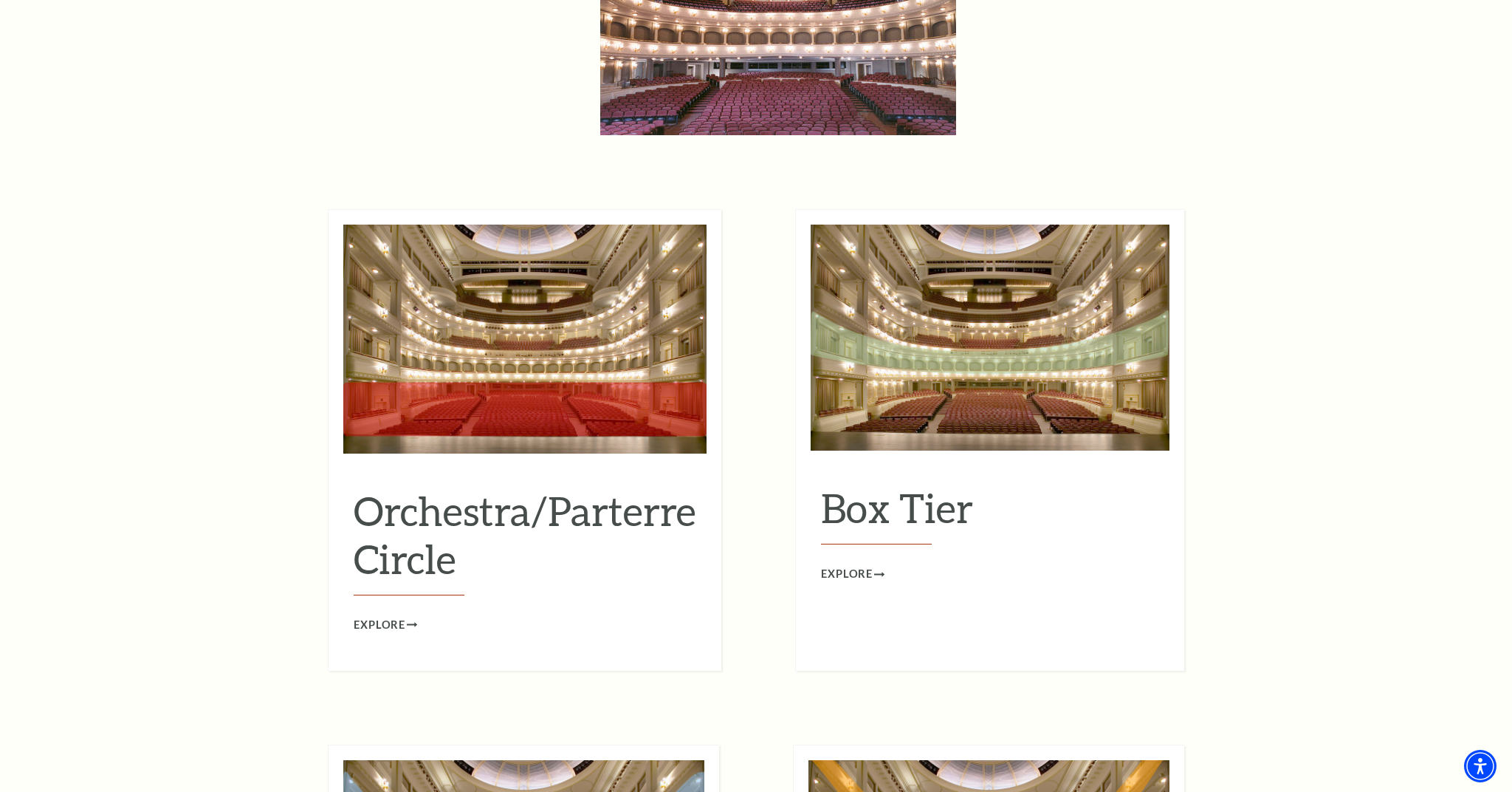
scroll to position [1269, 0]
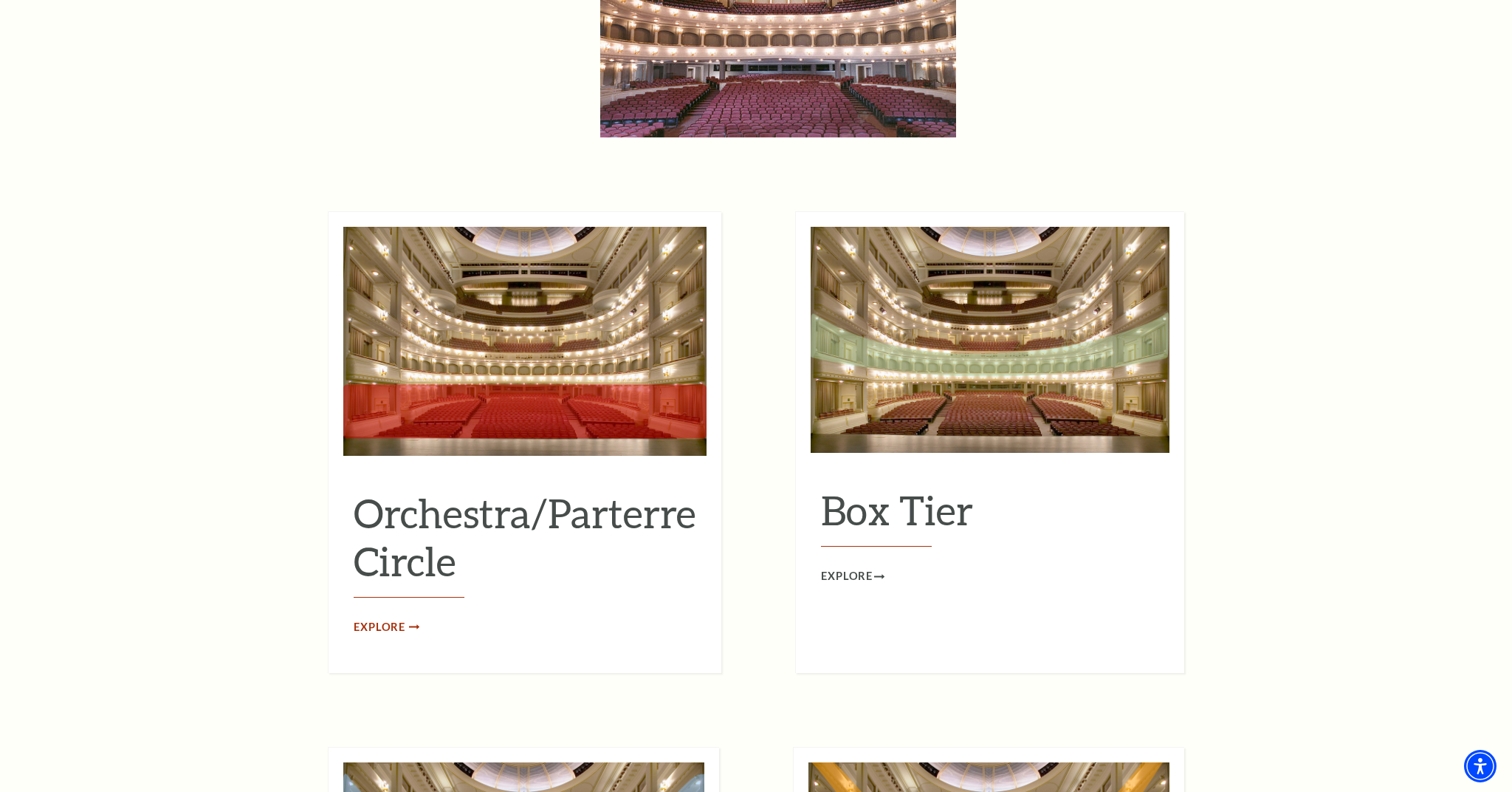
click at [379, 618] on span "Explore" at bounding box center [380, 627] width 52 height 18
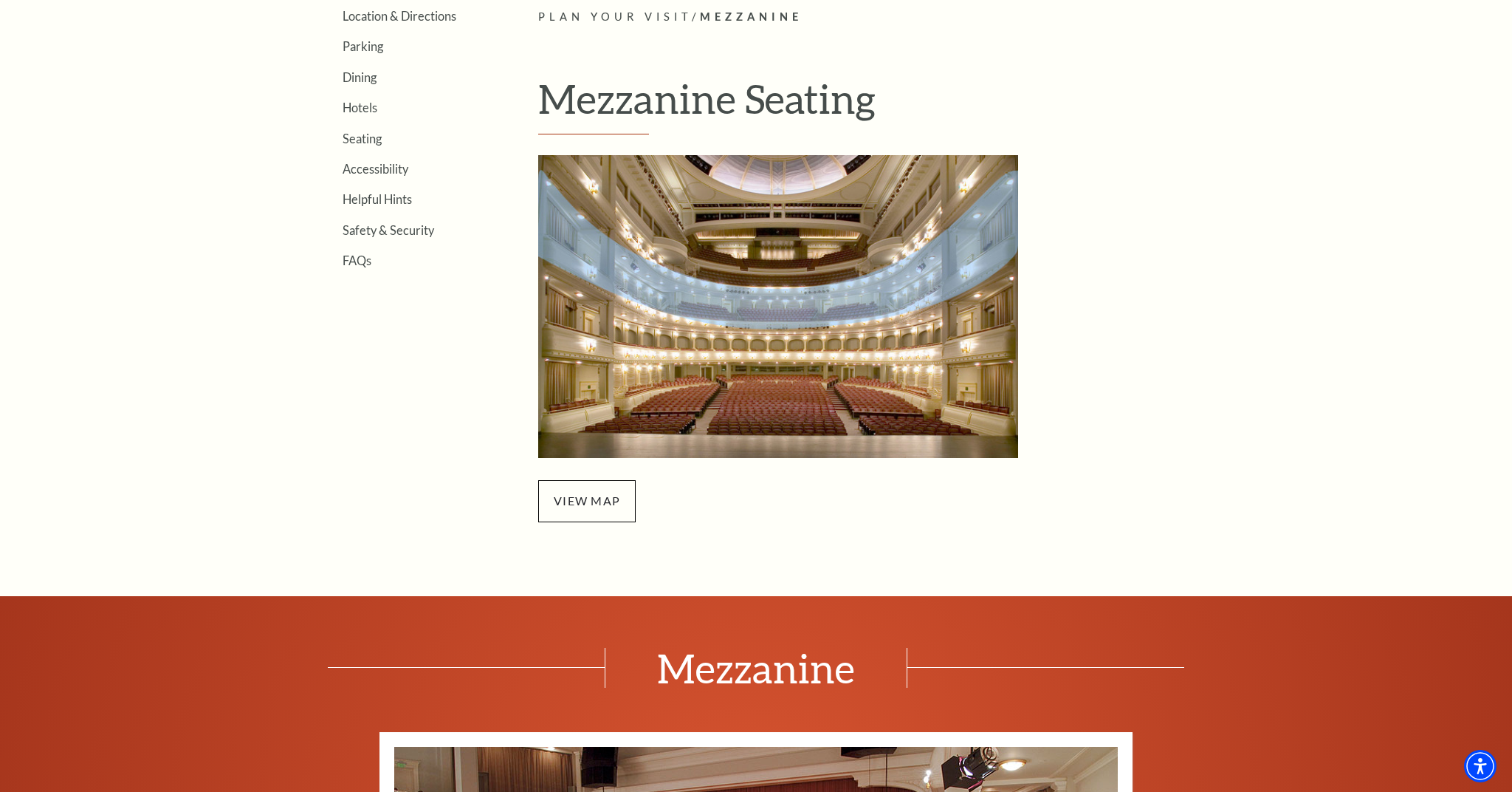
scroll to position [466, 0]
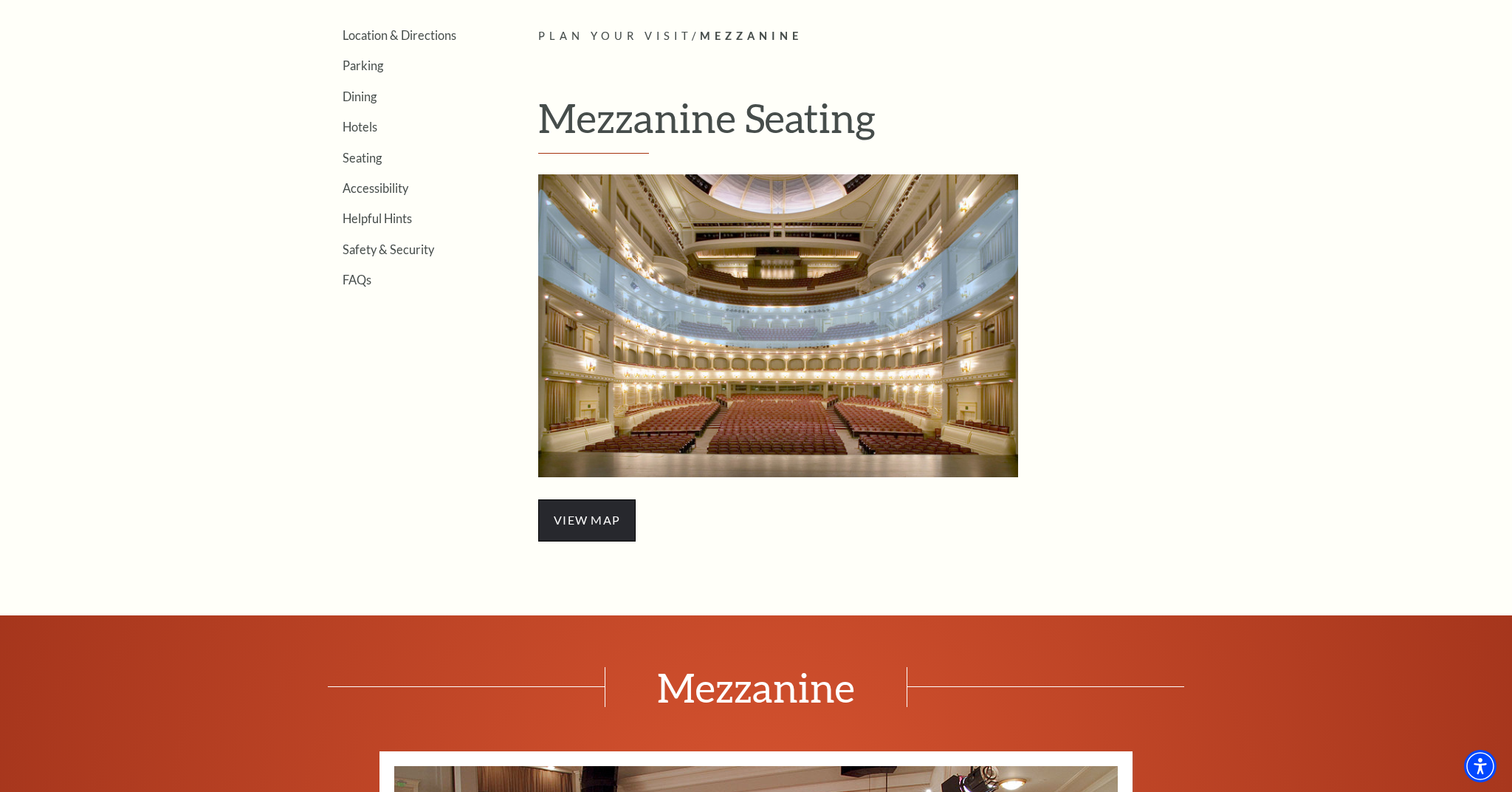
click at [611, 523] on span "view map" at bounding box center [587, 520] width 97 height 42
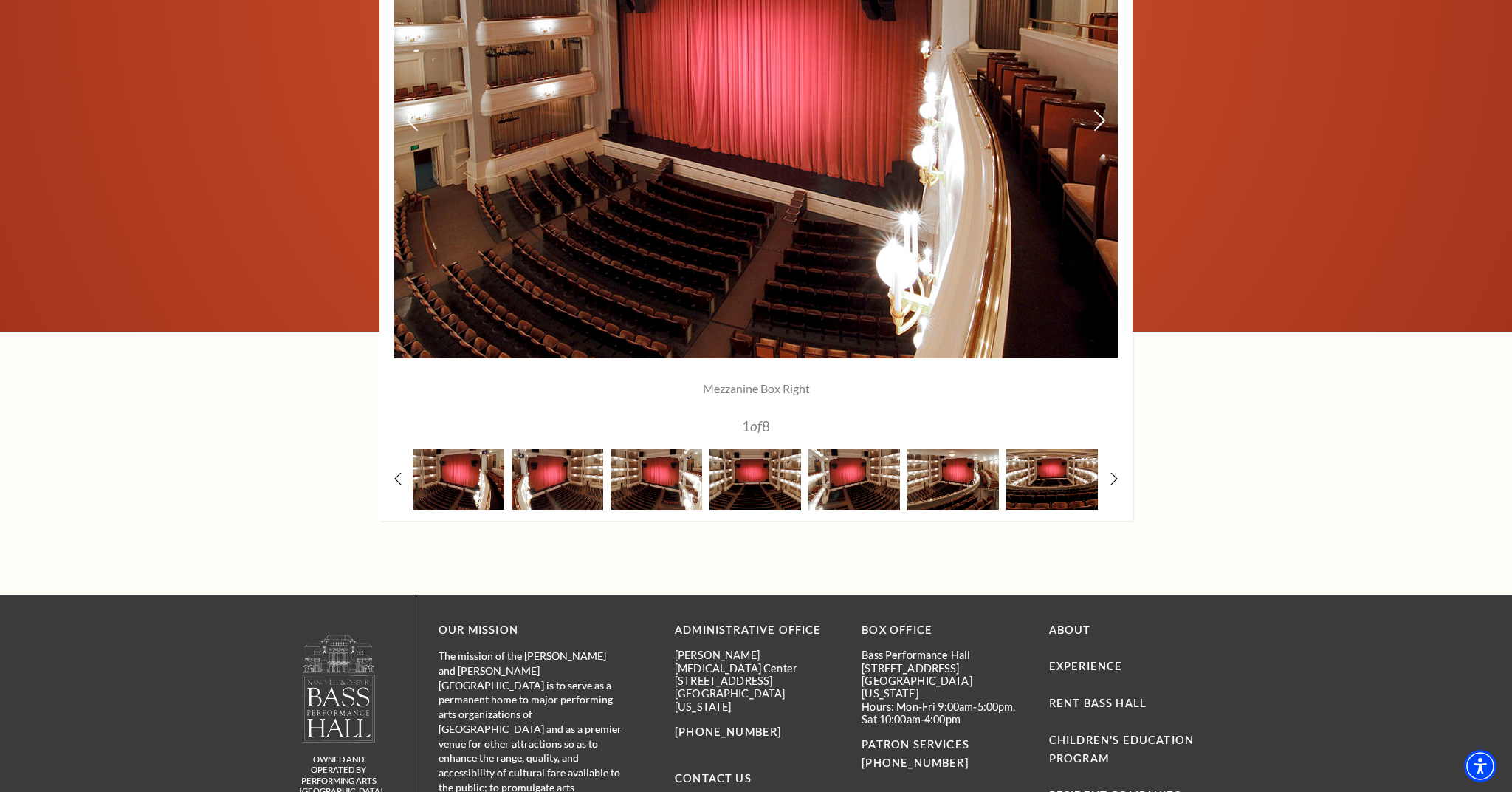
scroll to position [1348, 0]
click at [744, 492] on img at bounding box center [755, 478] width 92 height 60
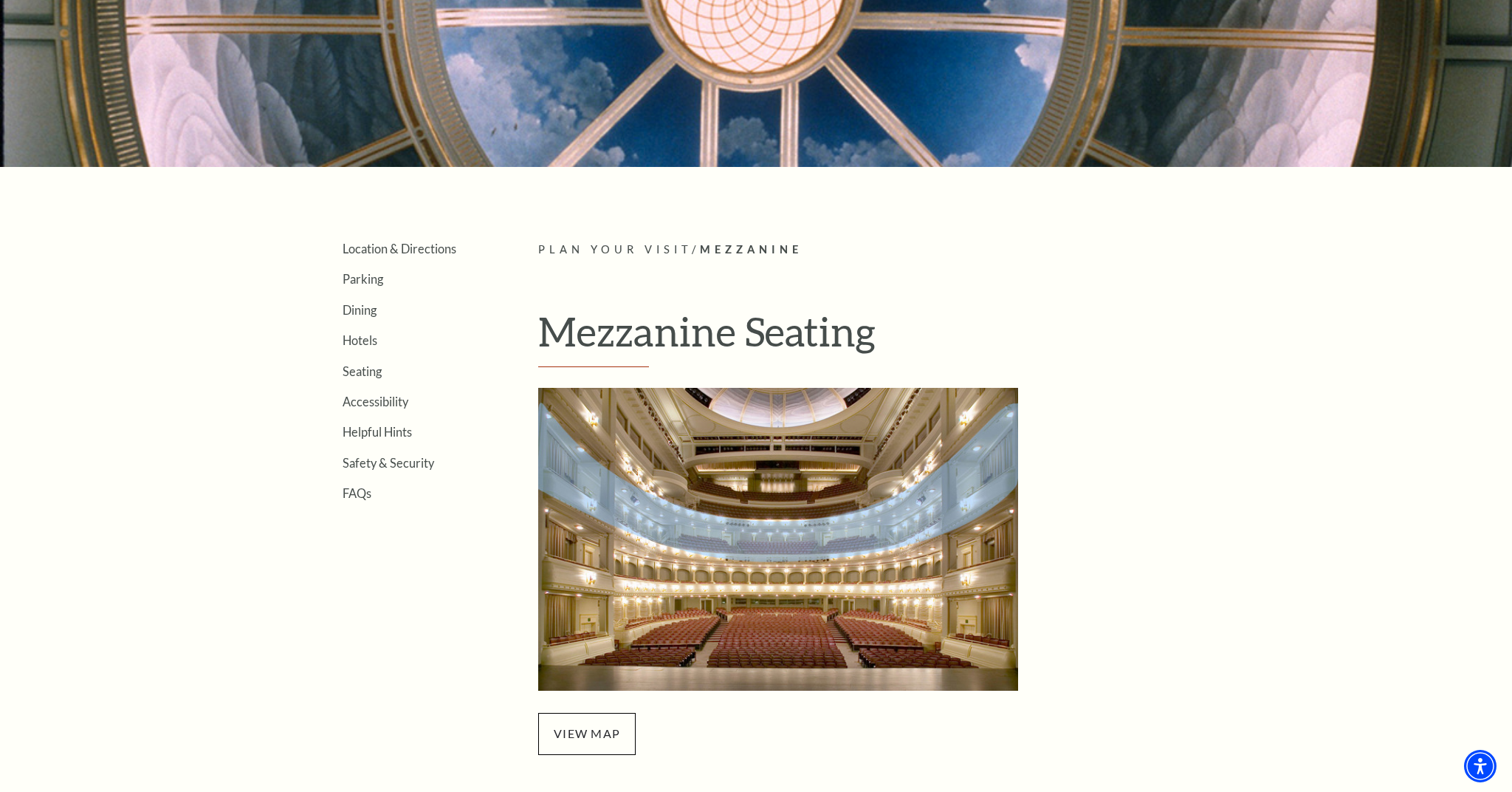
scroll to position [227, 0]
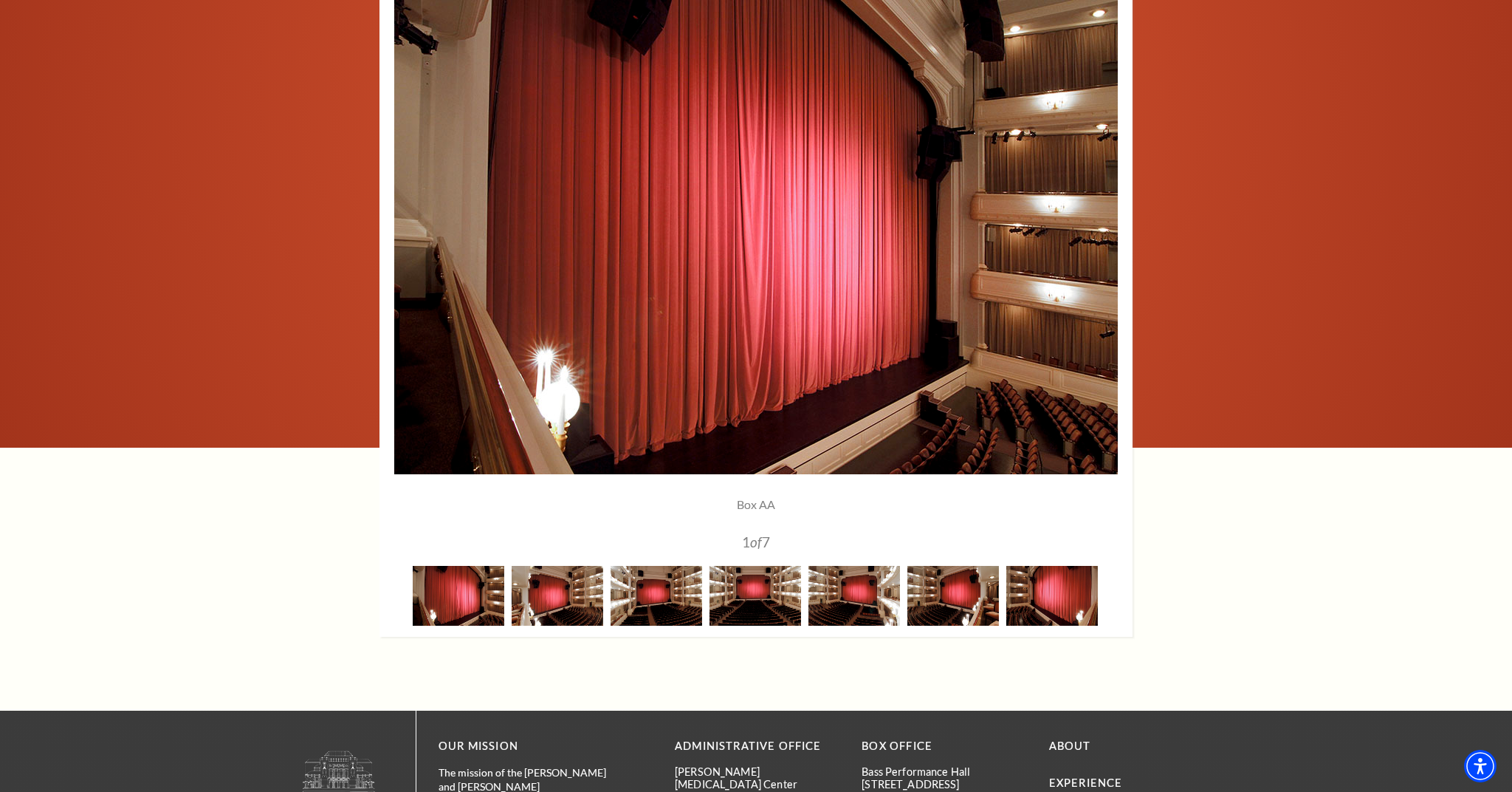
scroll to position [1176, 0]
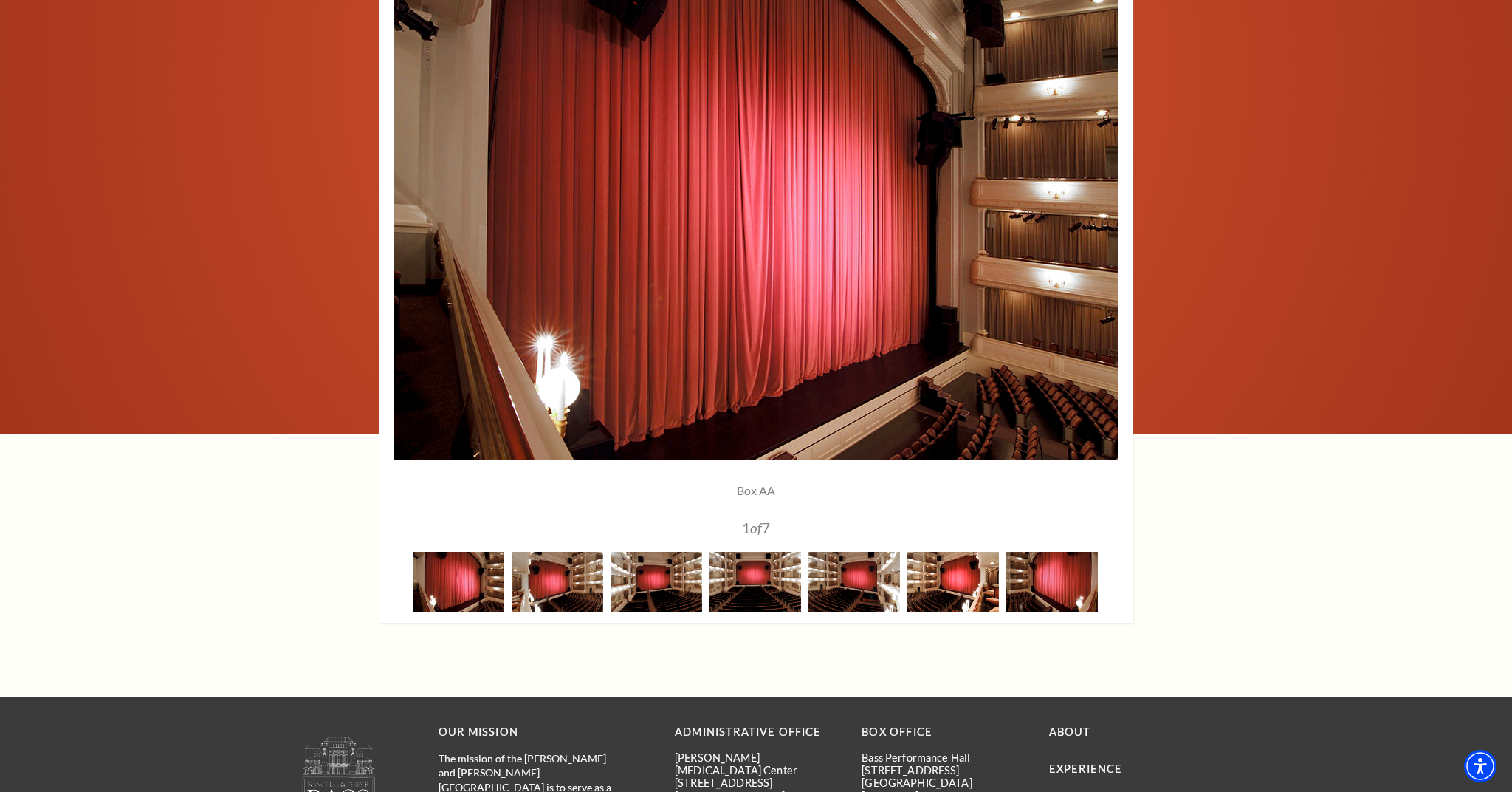
click at [941, 585] on img at bounding box center [953, 581] width 92 height 60
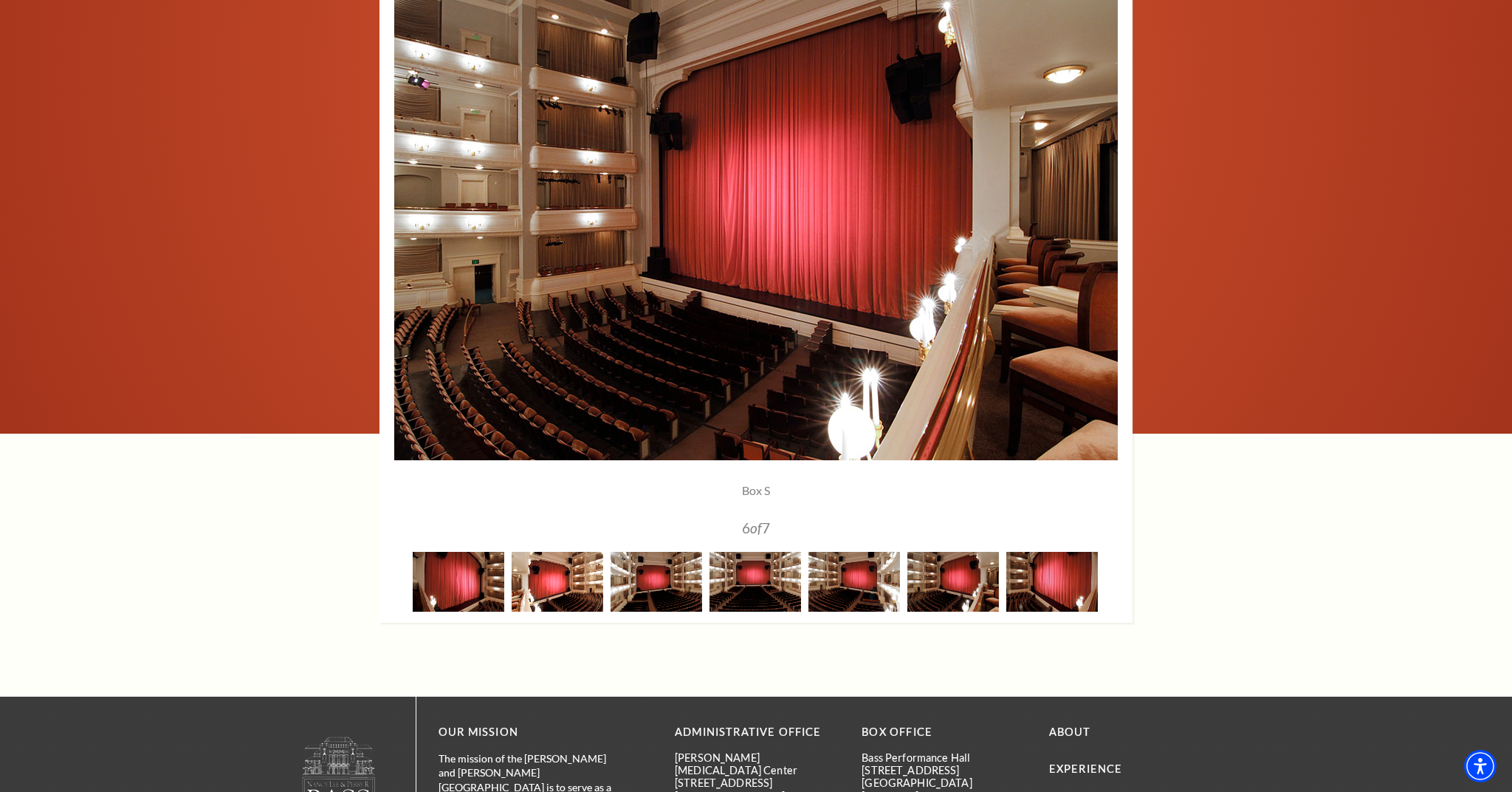
click at [549, 579] on img at bounding box center [557, 581] width 92 height 60
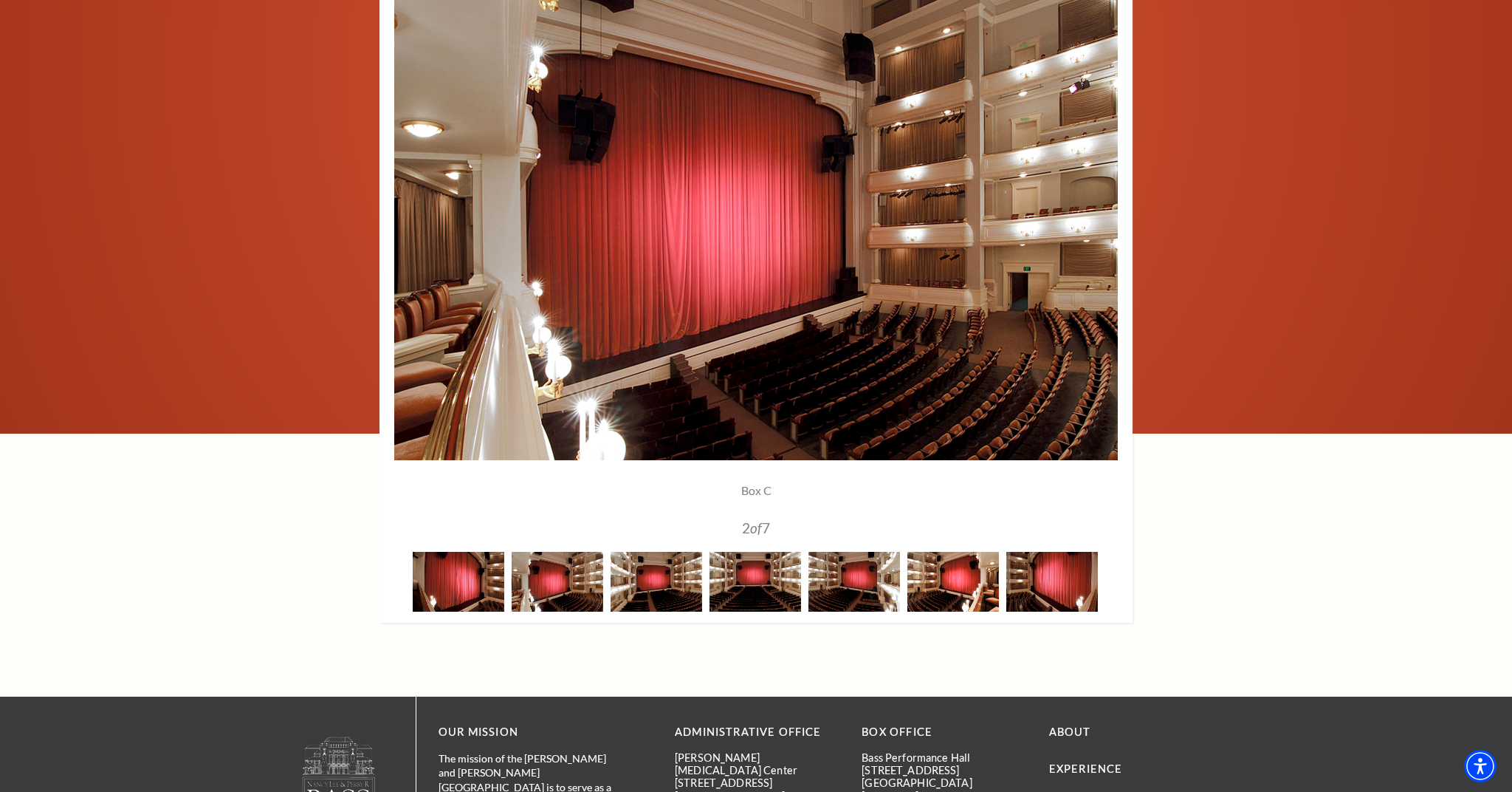
click at [980, 566] on img at bounding box center [953, 581] width 92 height 60
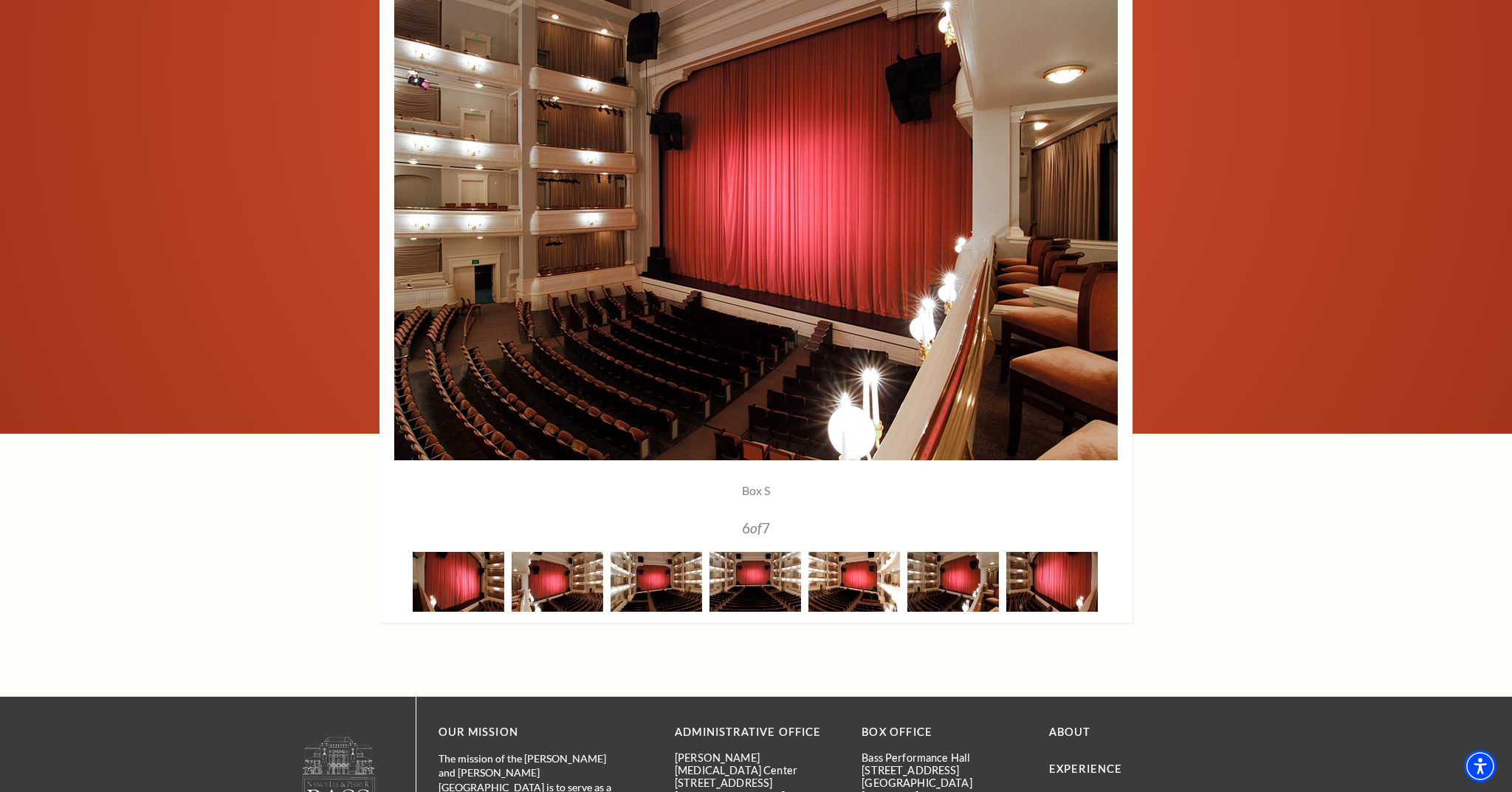
click at [852, 575] on img at bounding box center [854, 581] width 92 height 60
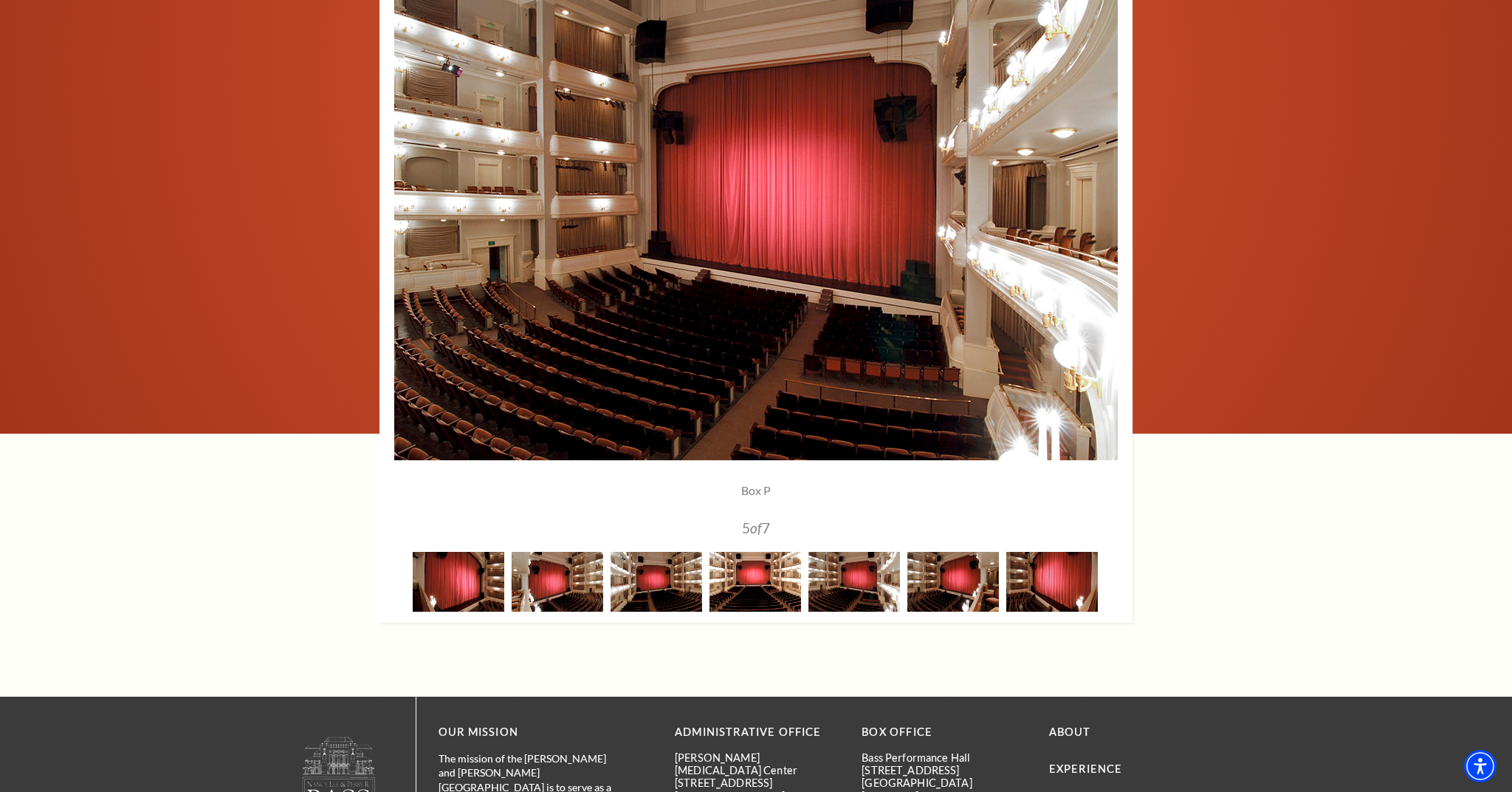
click at [762, 588] on img at bounding box center [755, 581] width 92 height 60
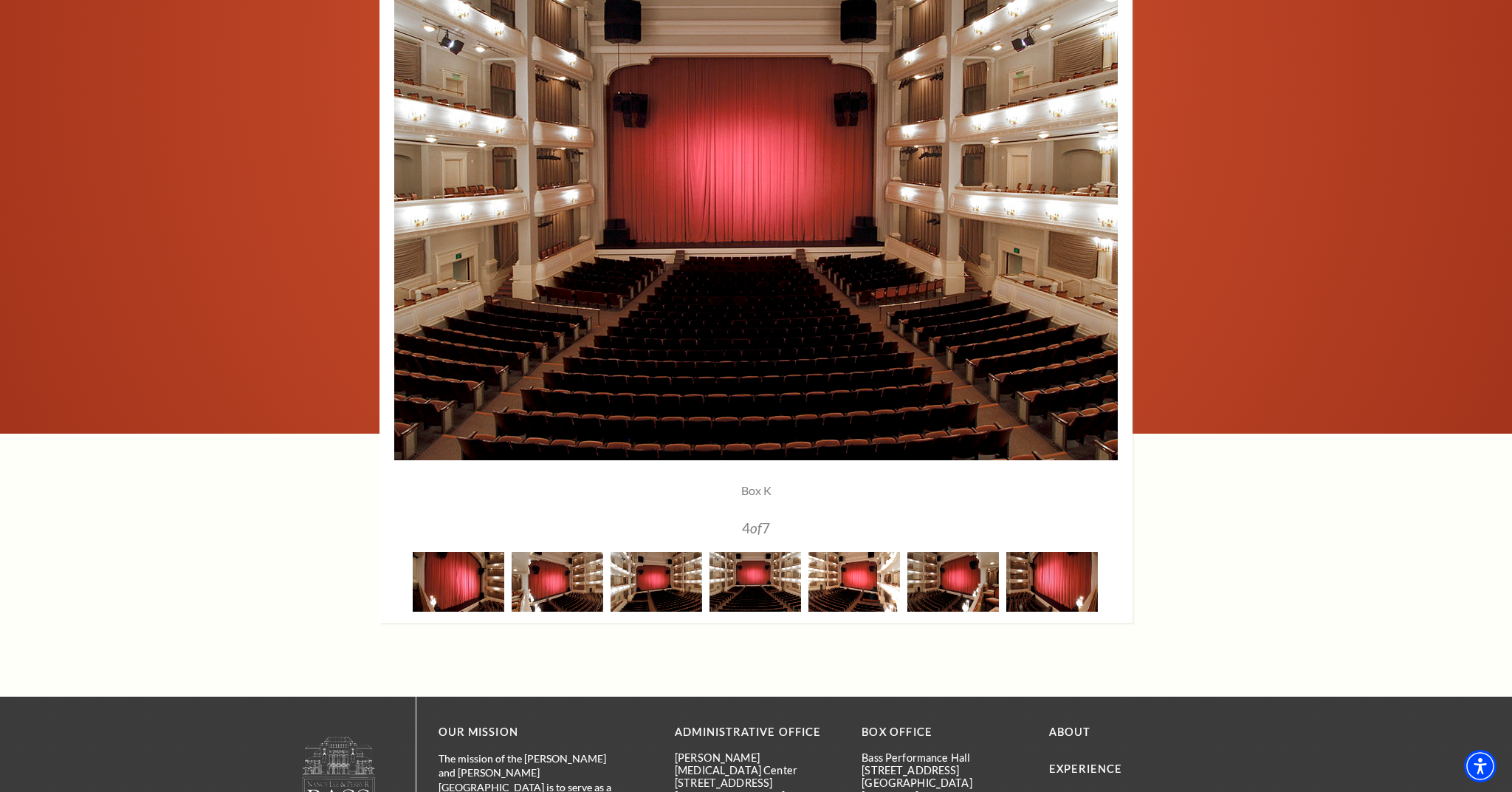
click at [861, 583] on img at bounding box center [854, 581] width 92 height 60
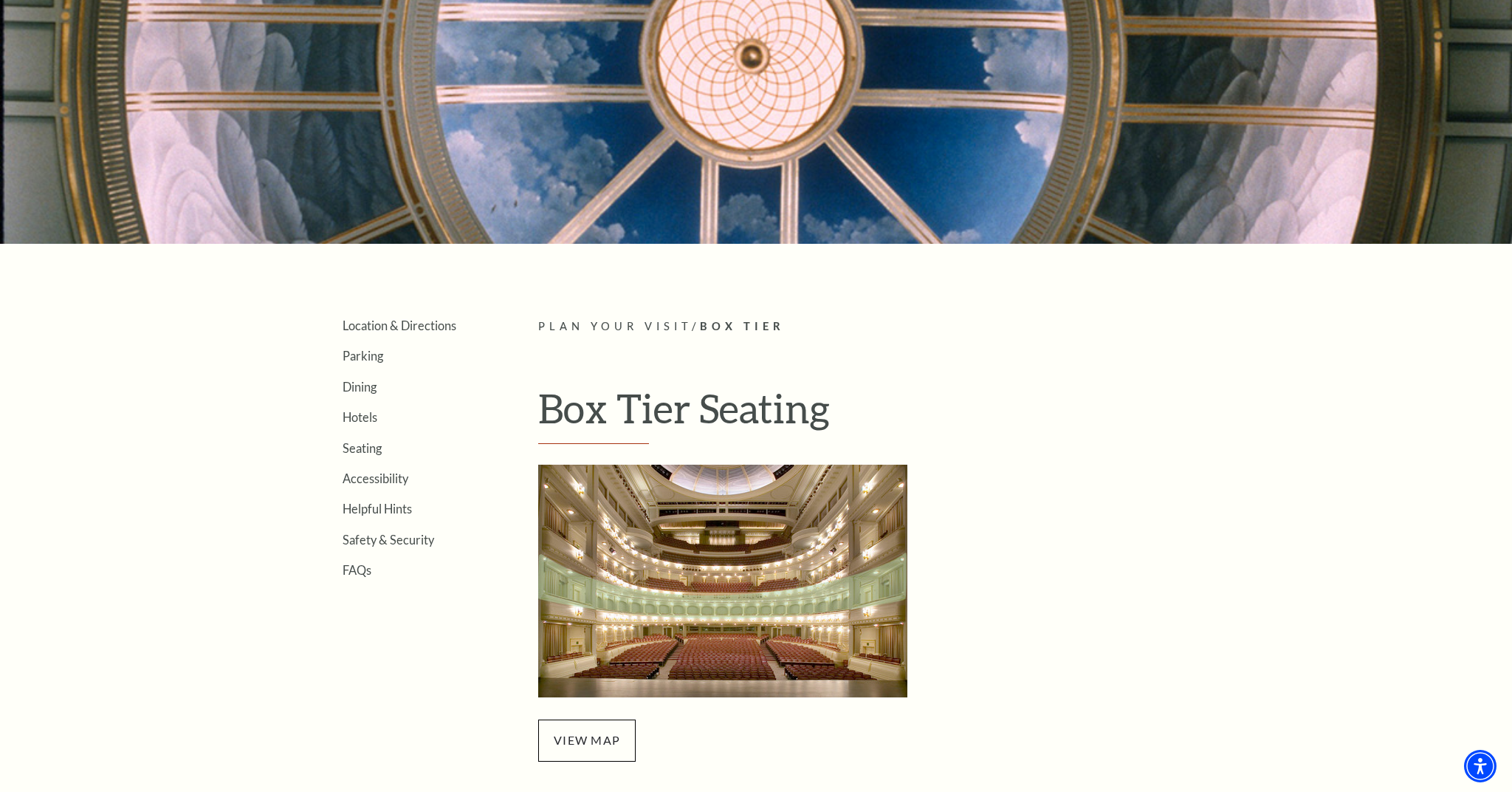
scroll to position [190, 0]
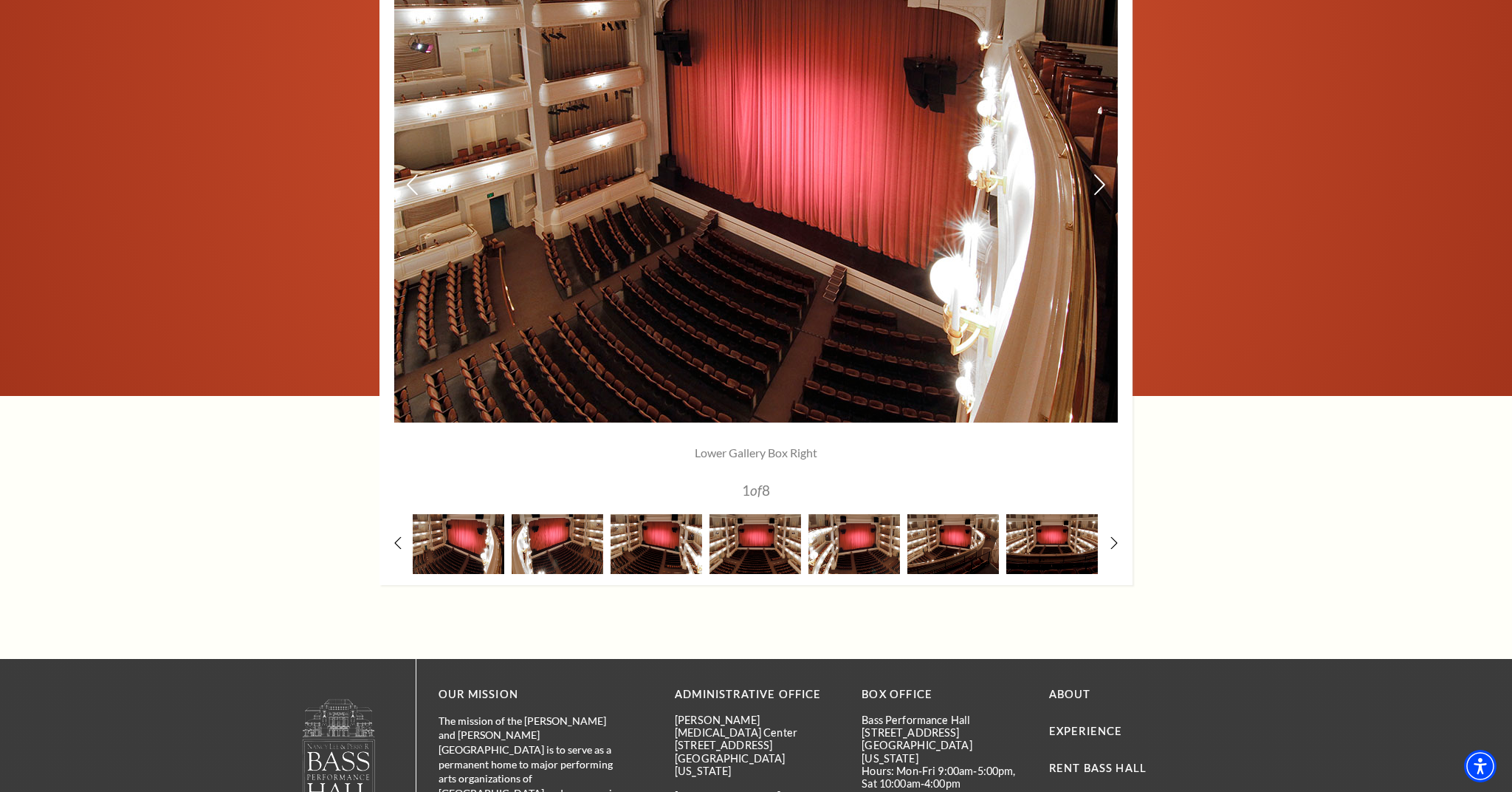
scroll to position [1220, 0]
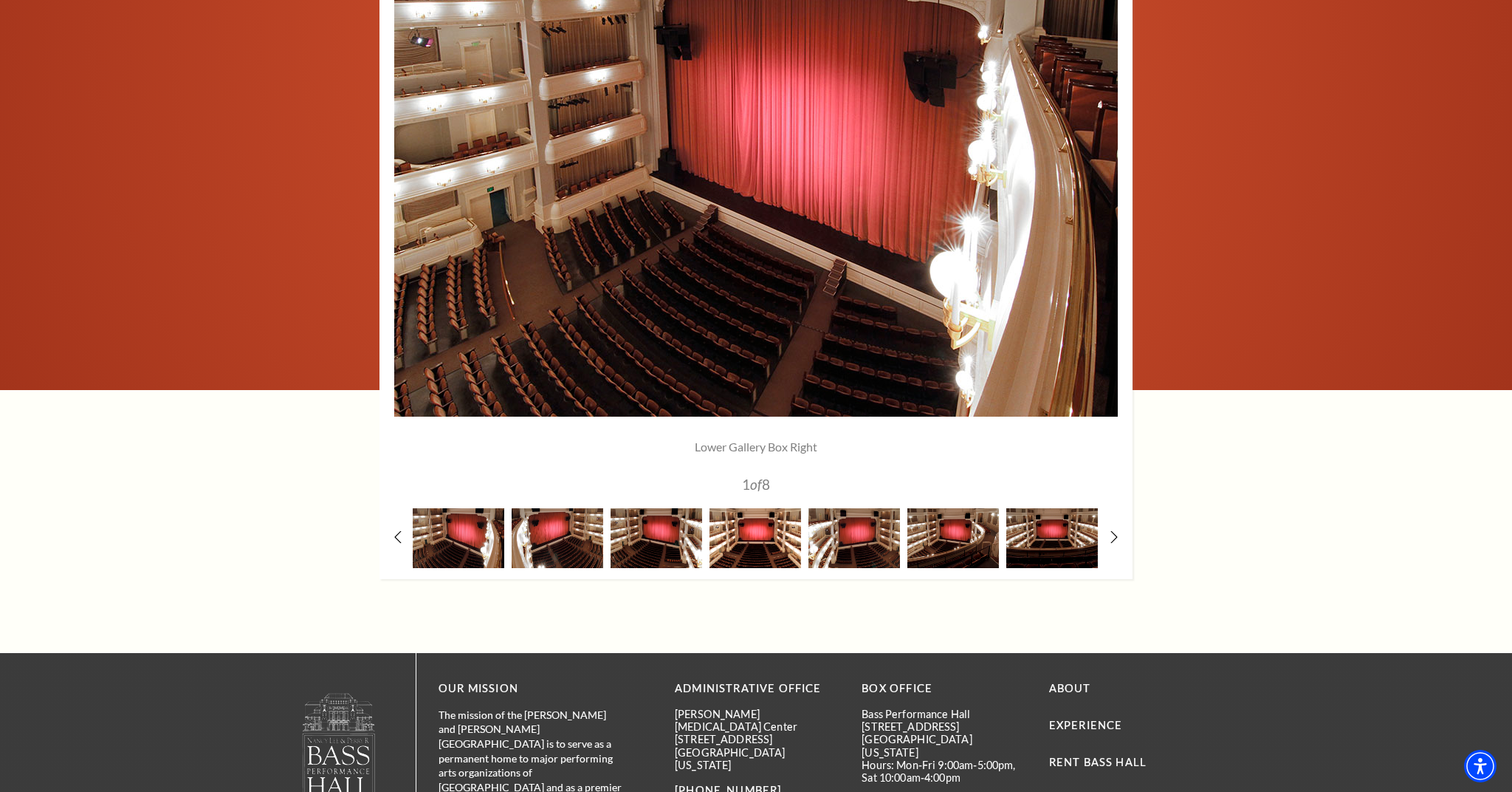
click at [752, 547] on img at bounding box center [755, 538] width 92 height 60
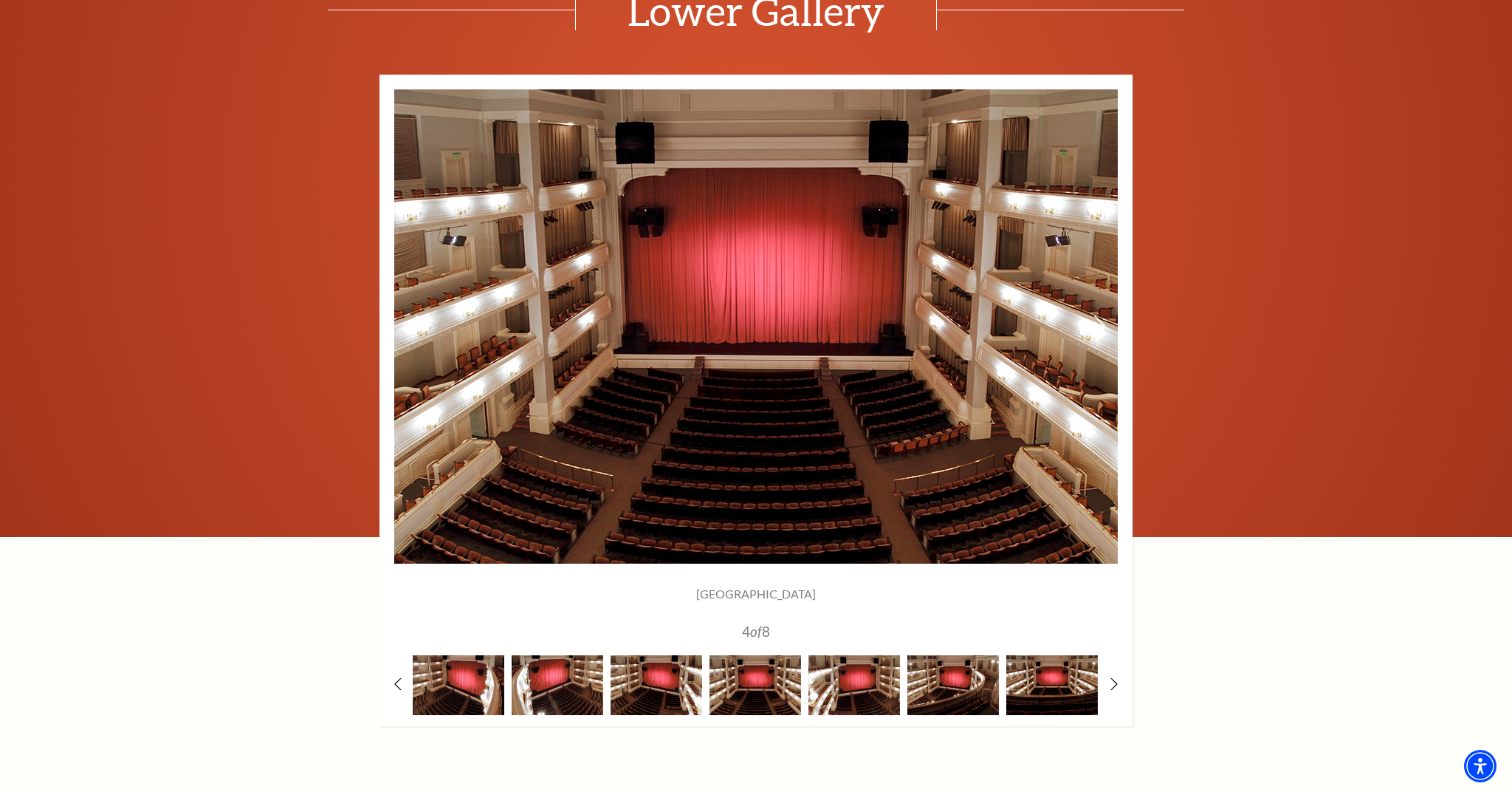
scroll to position [1069, 0]
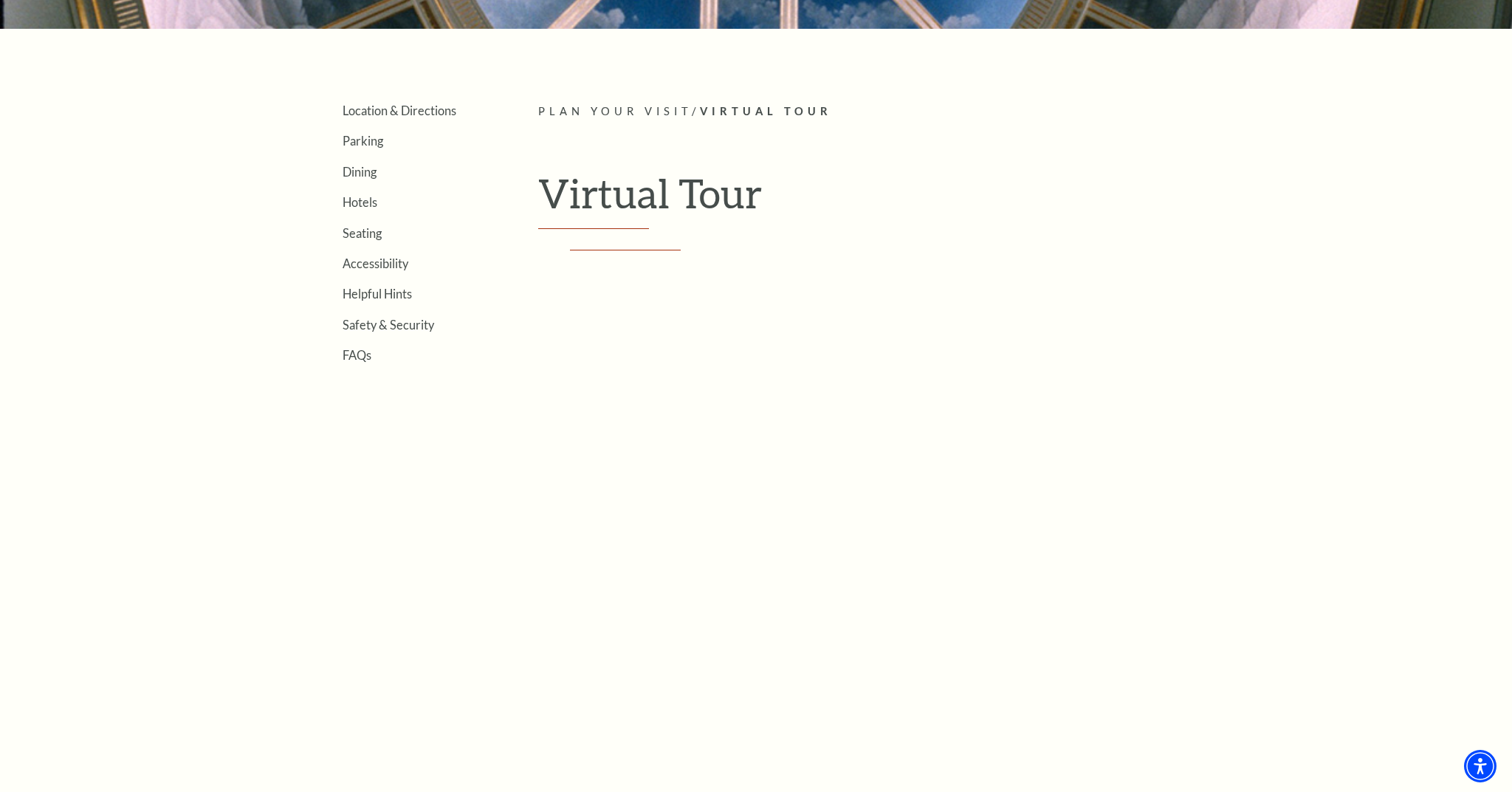
scroll to position [388, 0]
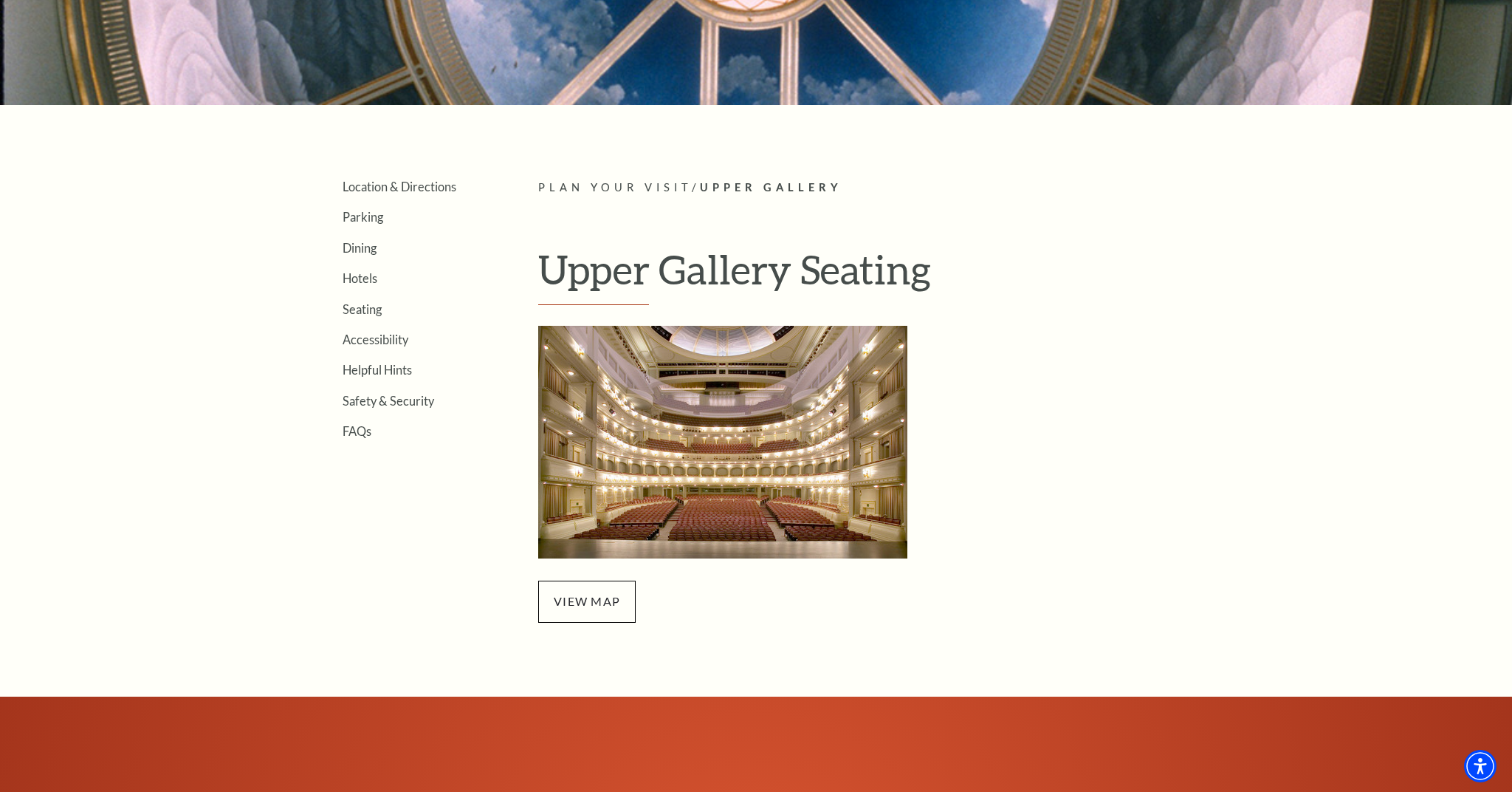
scroll to position [314, 0]
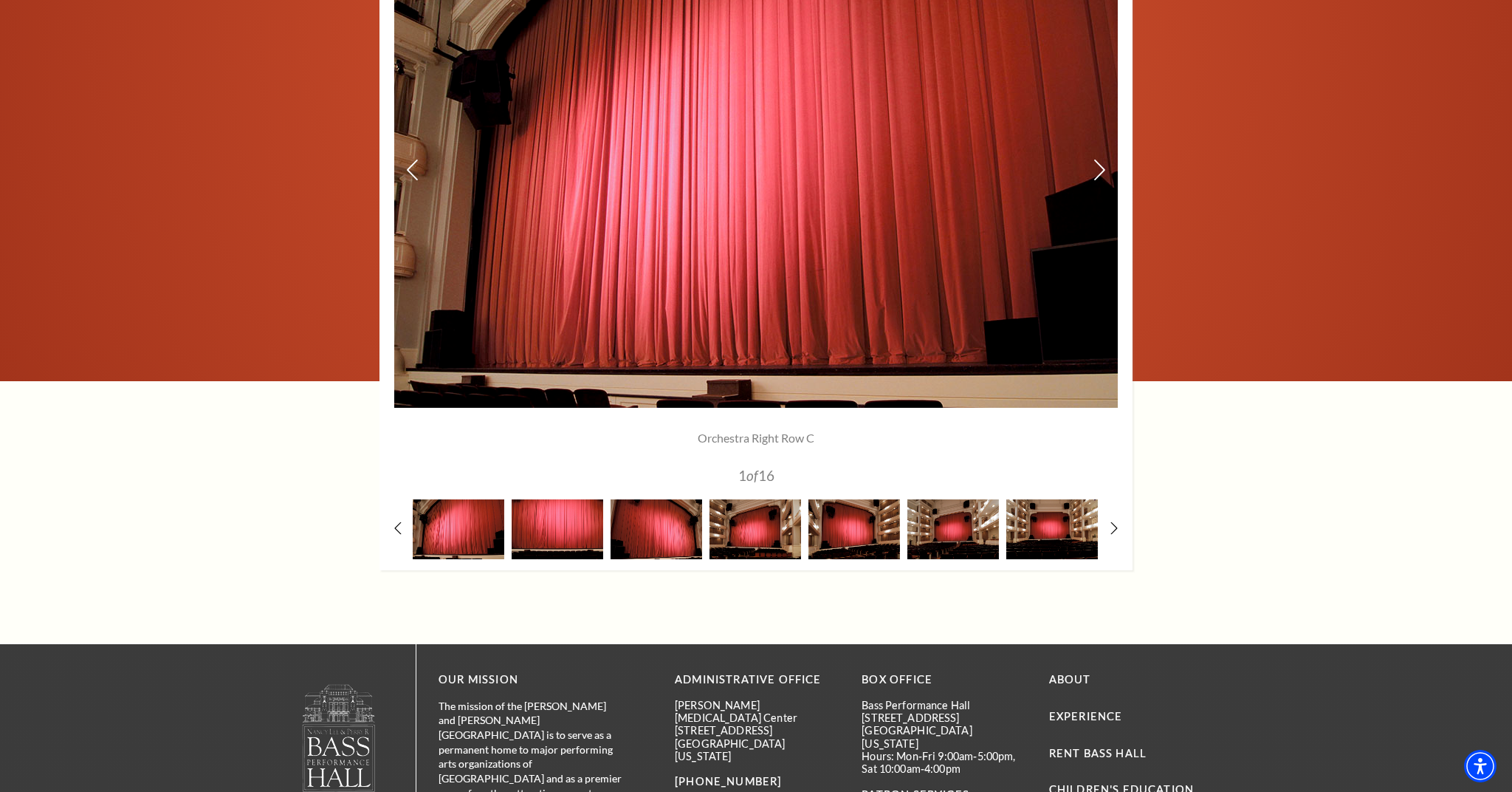
scroll to position [1232, 0]
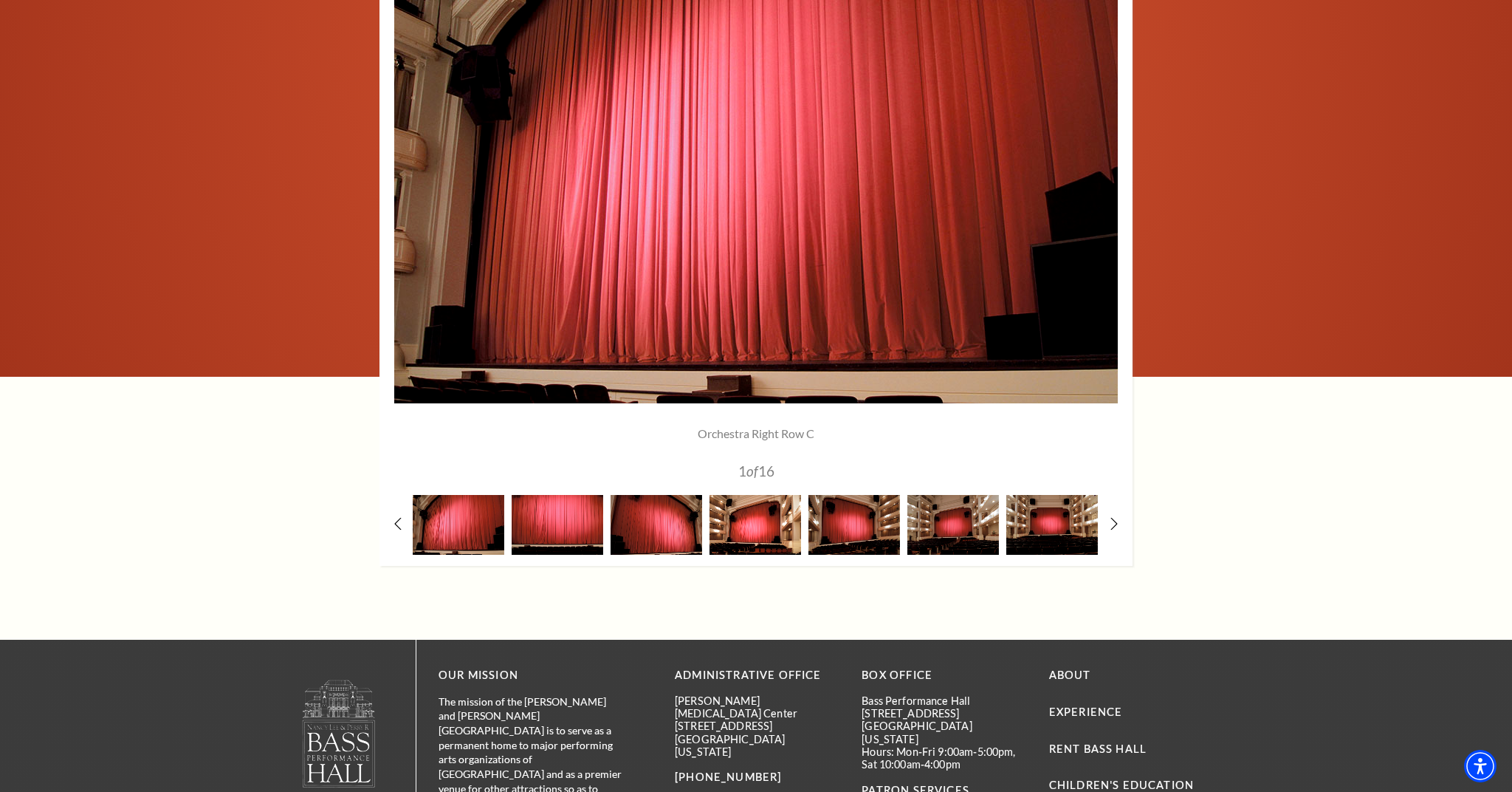
click at [769, 530] on img at bounding box center [755, 524] width 92 height 60
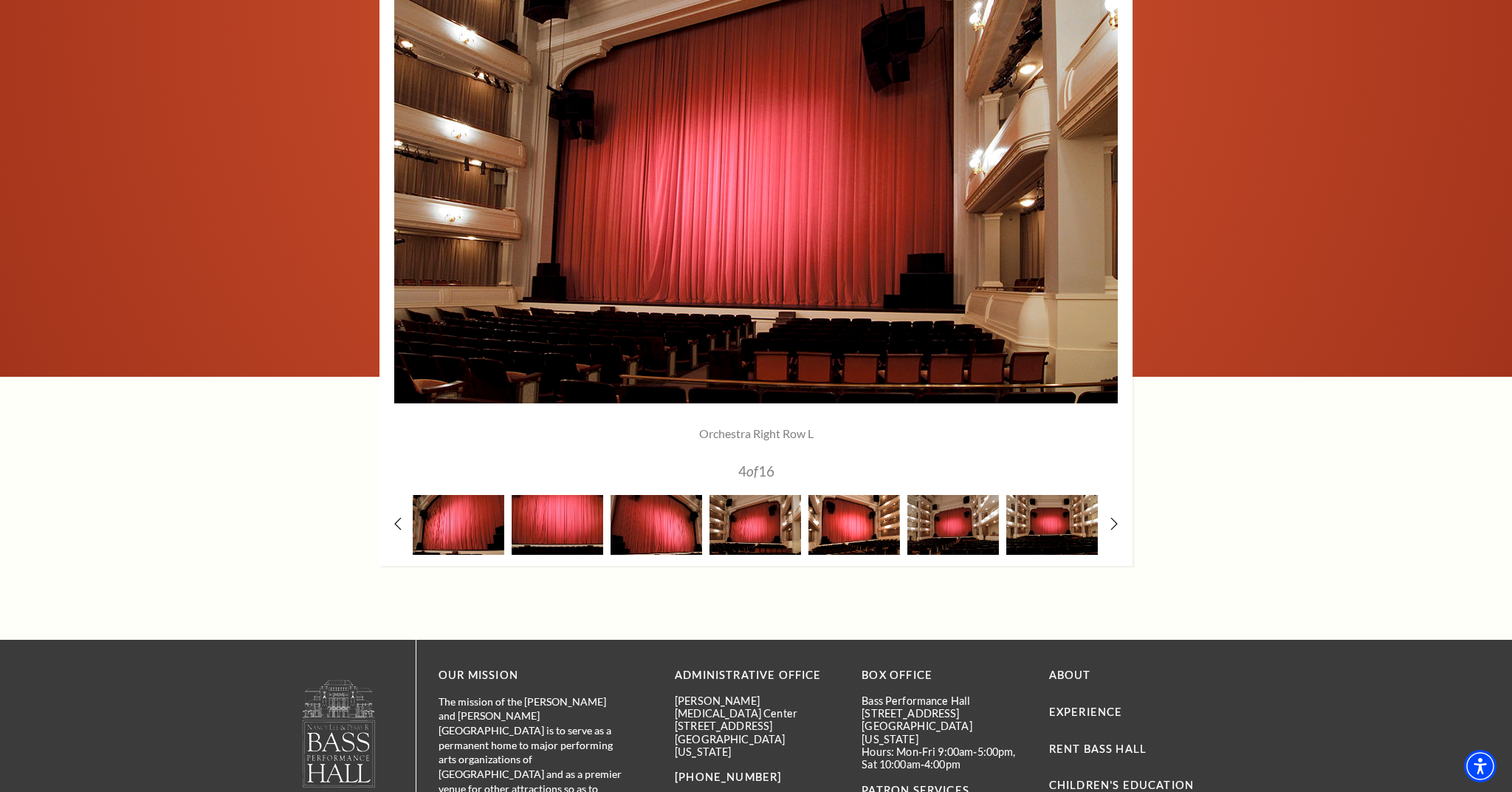
click at [846, 534] on img at bounding box center [854, 524] width 92 height 60
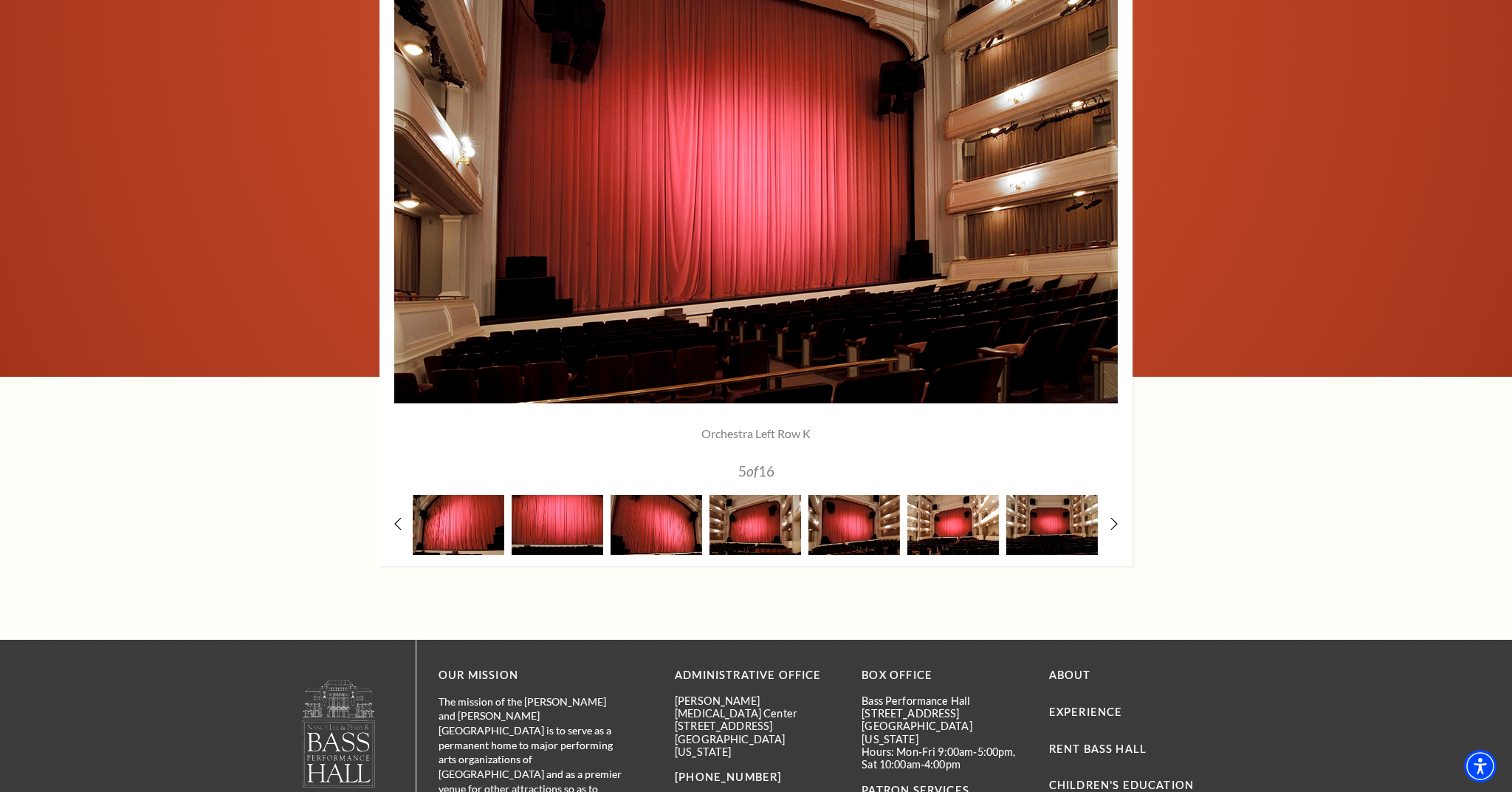
click at [965, 529] on img at bounding box center [953, 524] width 92 height 60
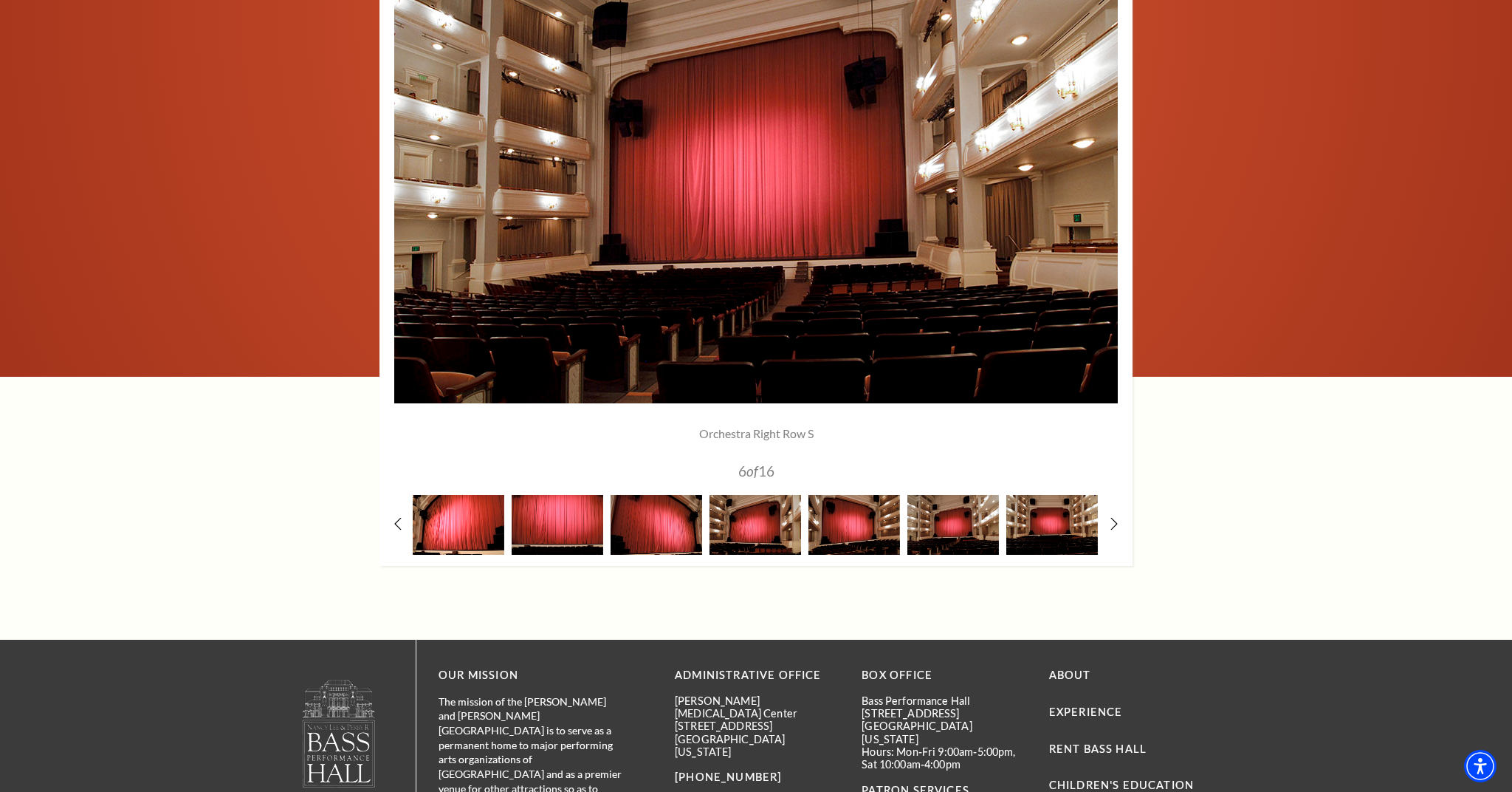
click at [469, 523] on img at bounding box center [459, 524] width 92 height 60
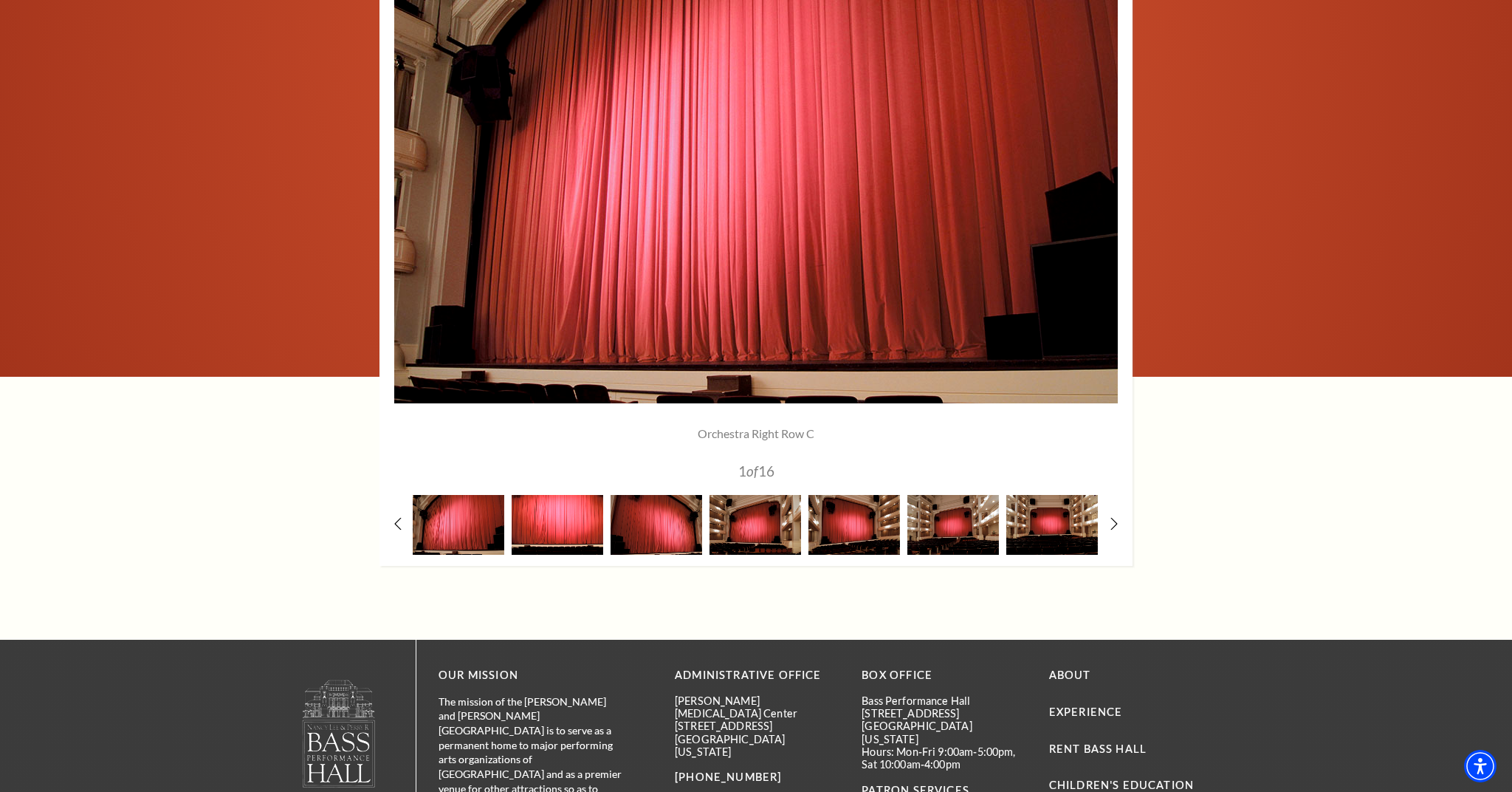
click at [547, 543] on img at bounding box center [557, 524] width 92 height 60
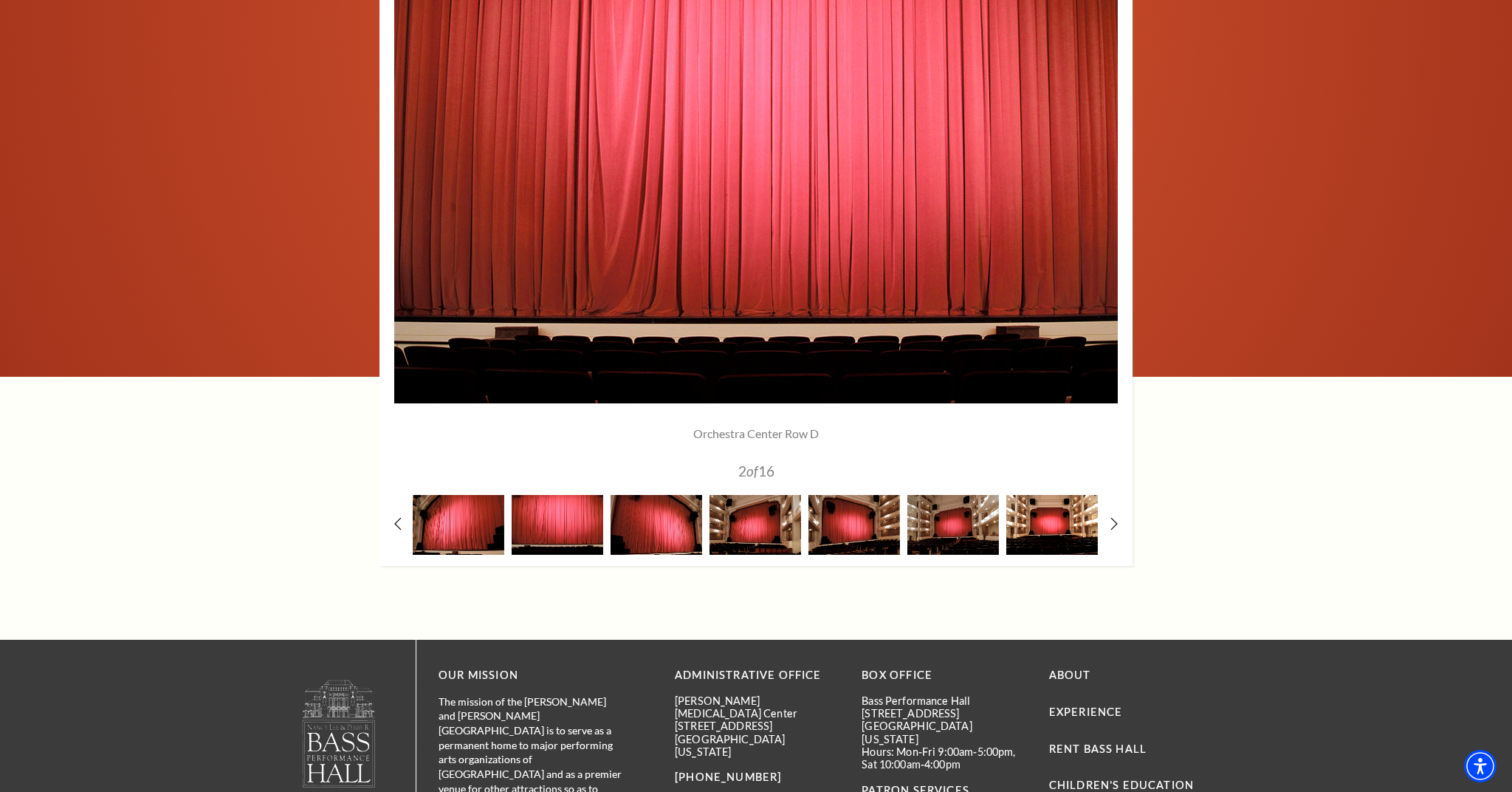
click at [1061, 519] on img at bounding box center [1052, 524] width 92 height 60
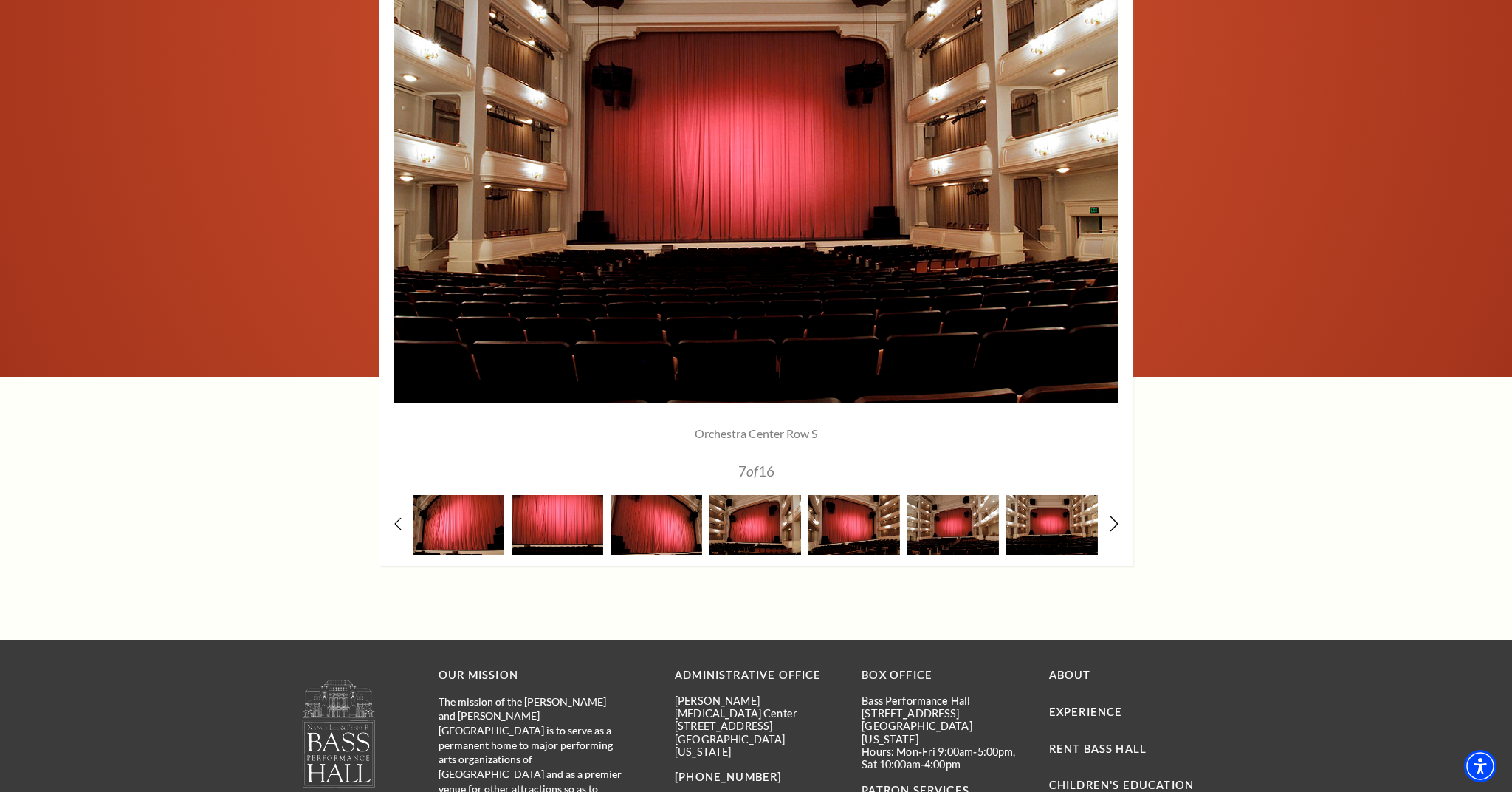
click at [1117, 520] on use at bounding box center [1114, 523] width 8 height 15
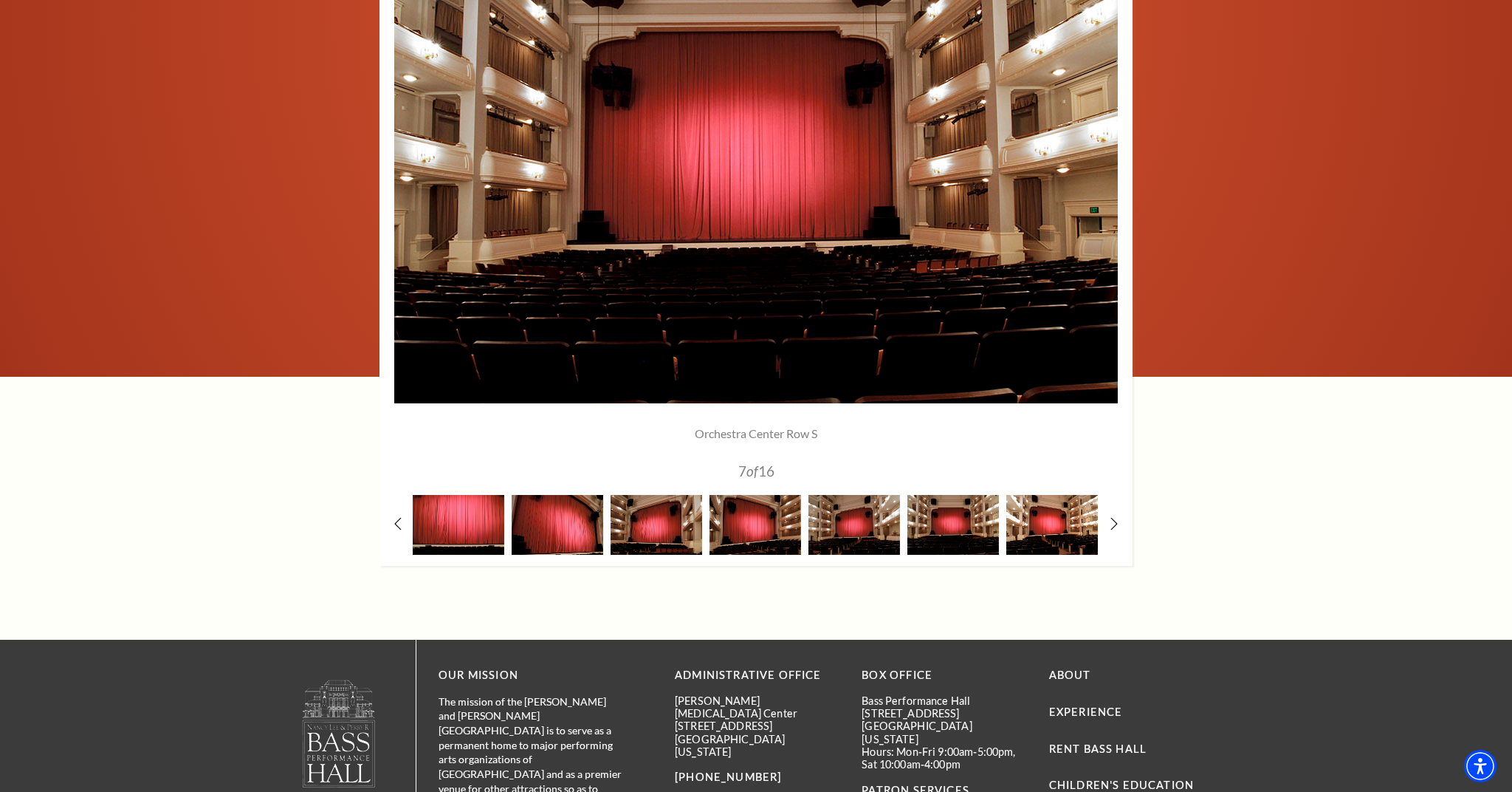
click at [1075, 523] on img at bounding box center [1052, 524] width 92 height 60
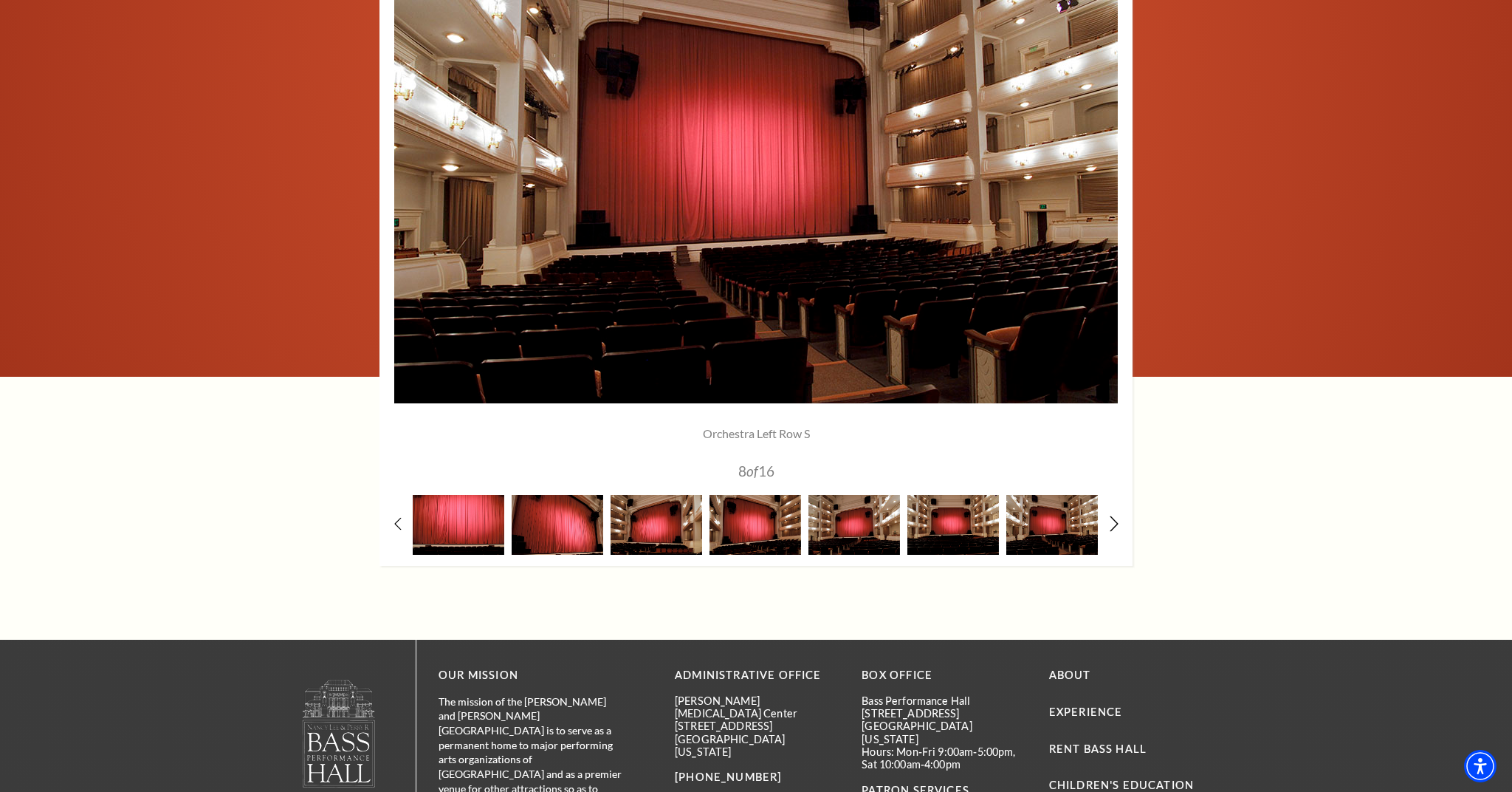
click at [1116, 518] on use at bounding box center [1114, 523] width 8 height 15
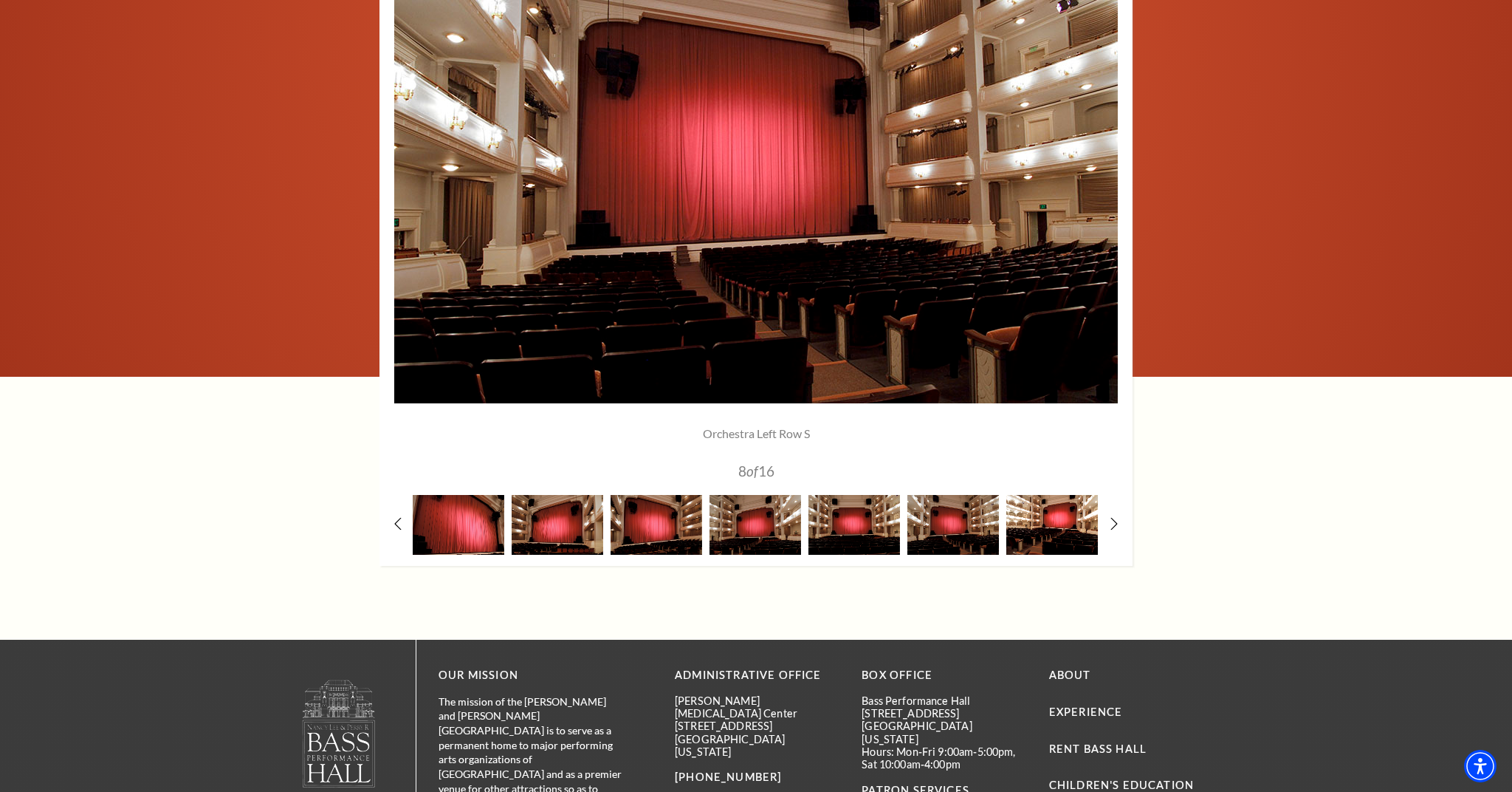
click at [1071, 520] on img at bounding box center [1052, 524] width 92 height 60
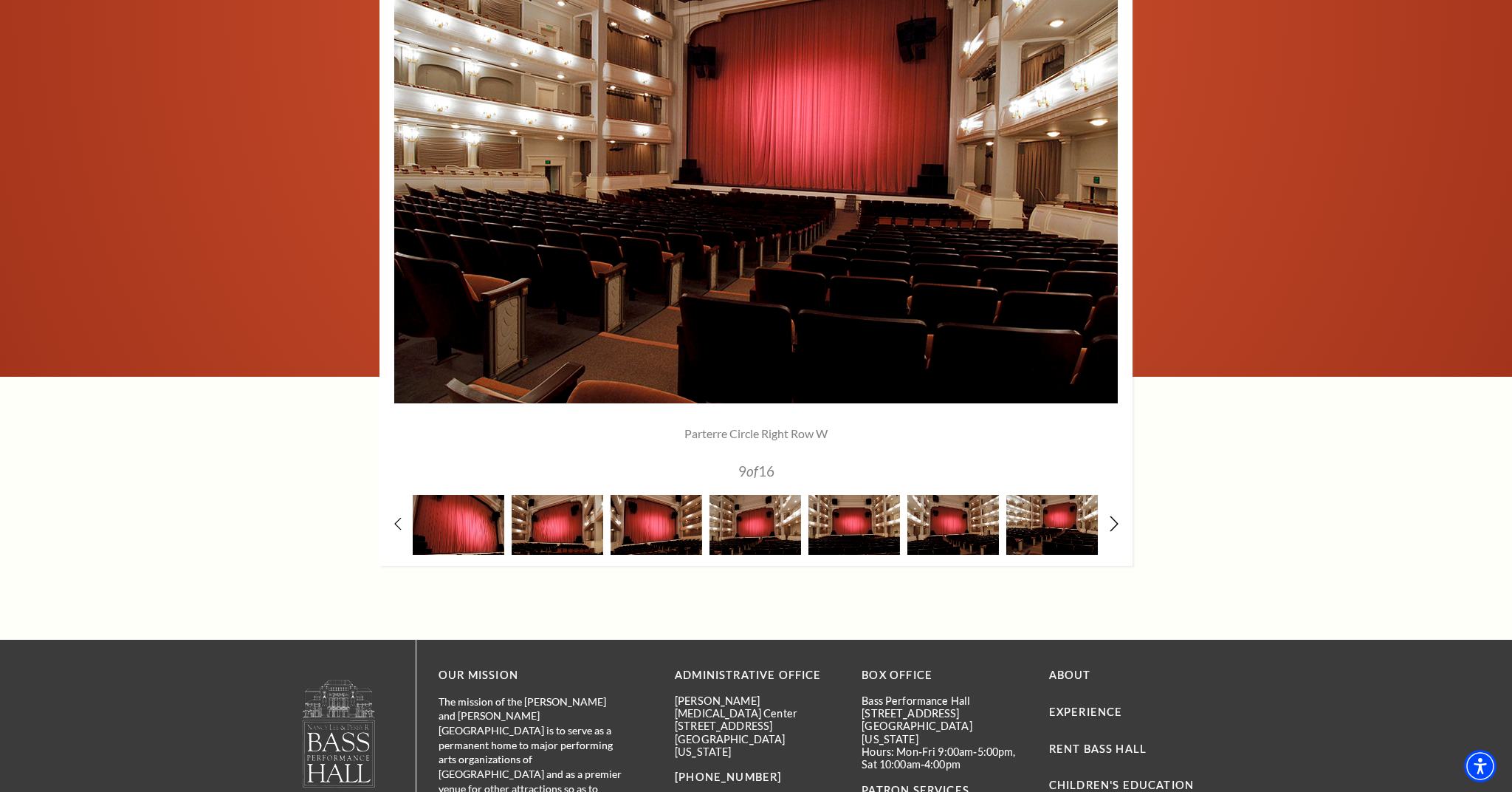
click at [1111, 520] on icon at bounding box center [1115, 523] width 10 height 15
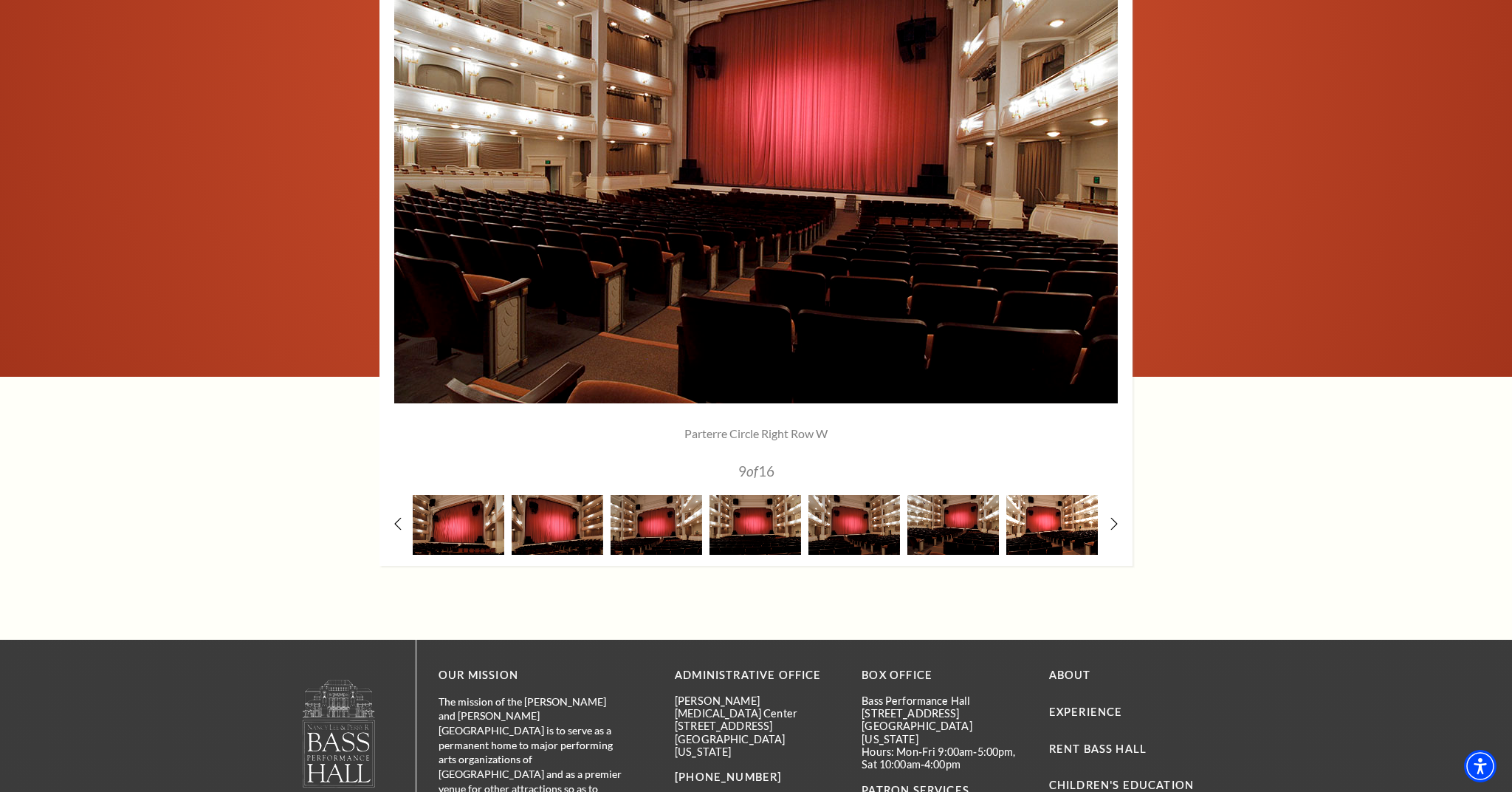
click at [1076, 520] on img at bounding box center [1052, 524] width 92 height 60
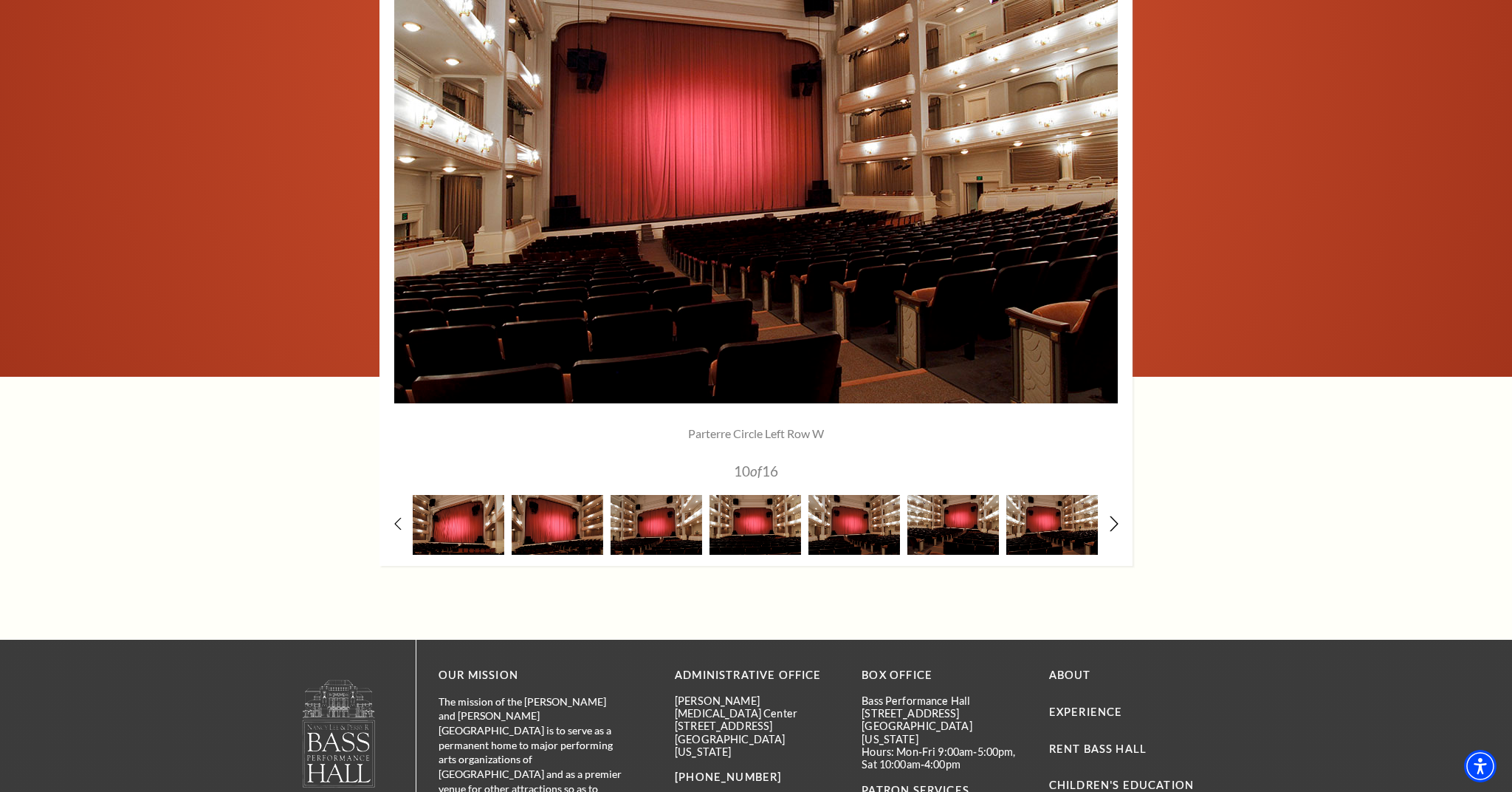
click at [1112, 519] on icon at bounding box center [1115, 523] width 10 height 15
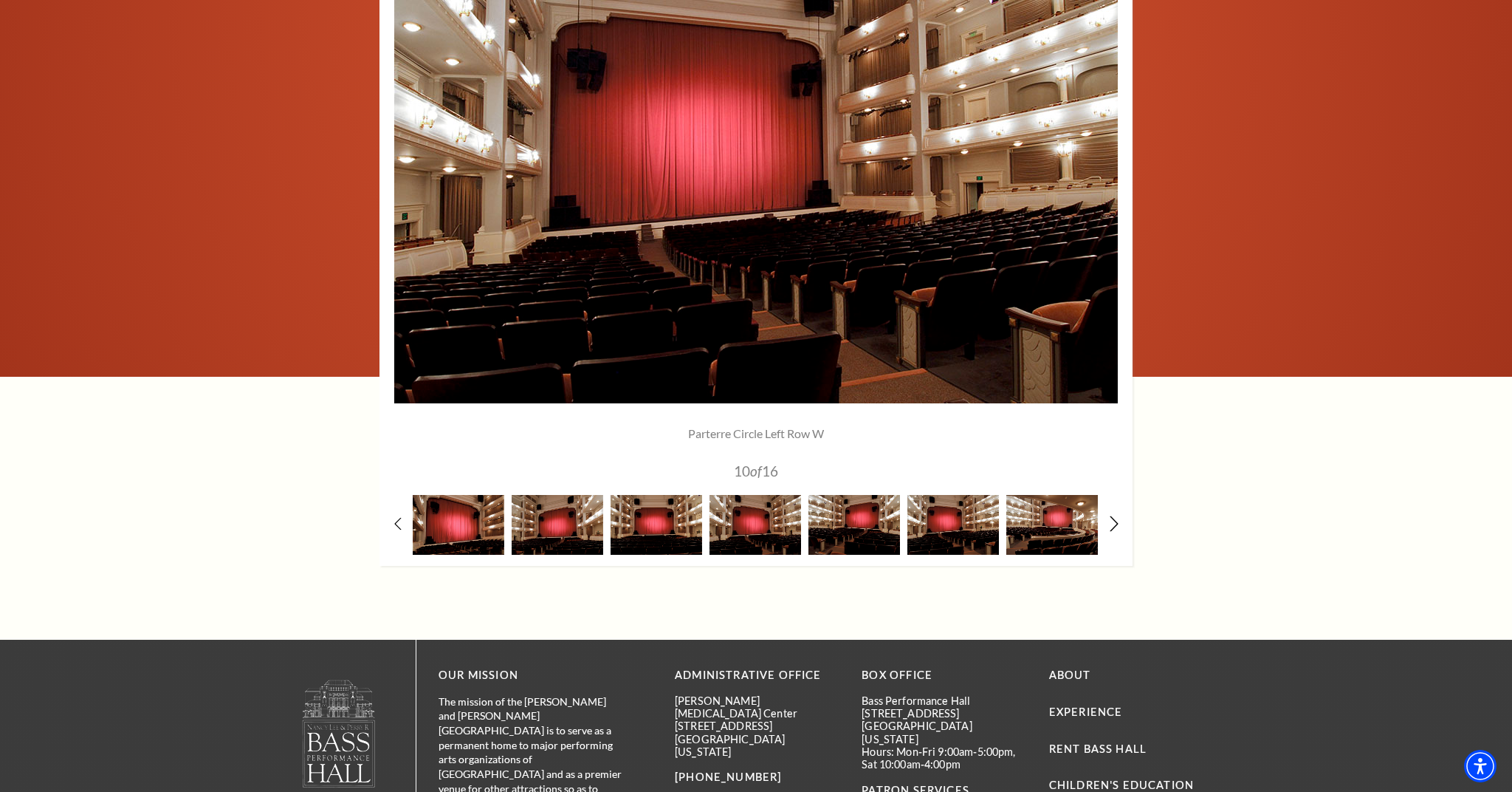
click at [1112, 519] on icon at bounding box center [1115, 523] width 10 height 15
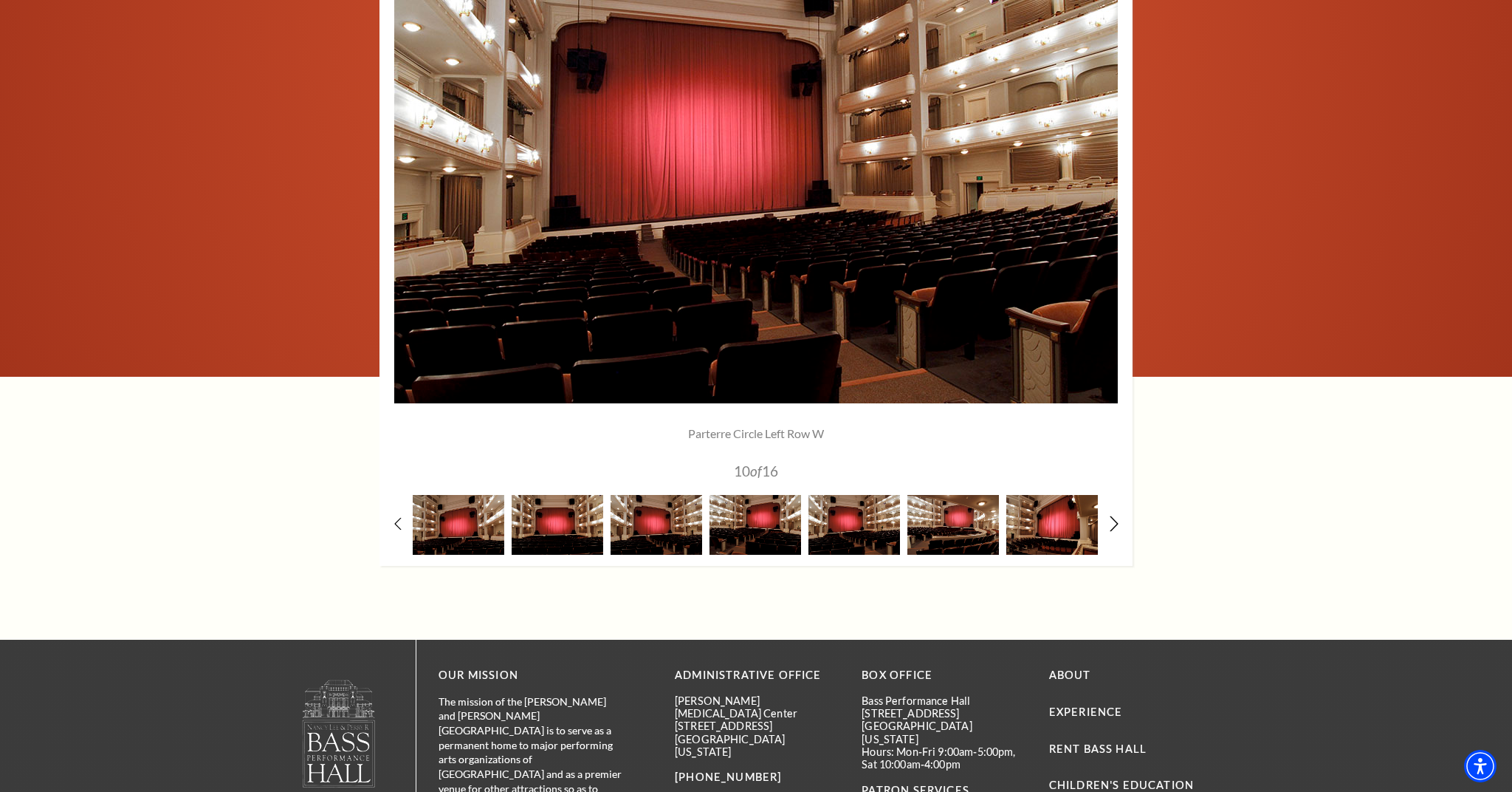
click at [1112, 519] on icon at bounding box center [1115, 523] width 10 height 15
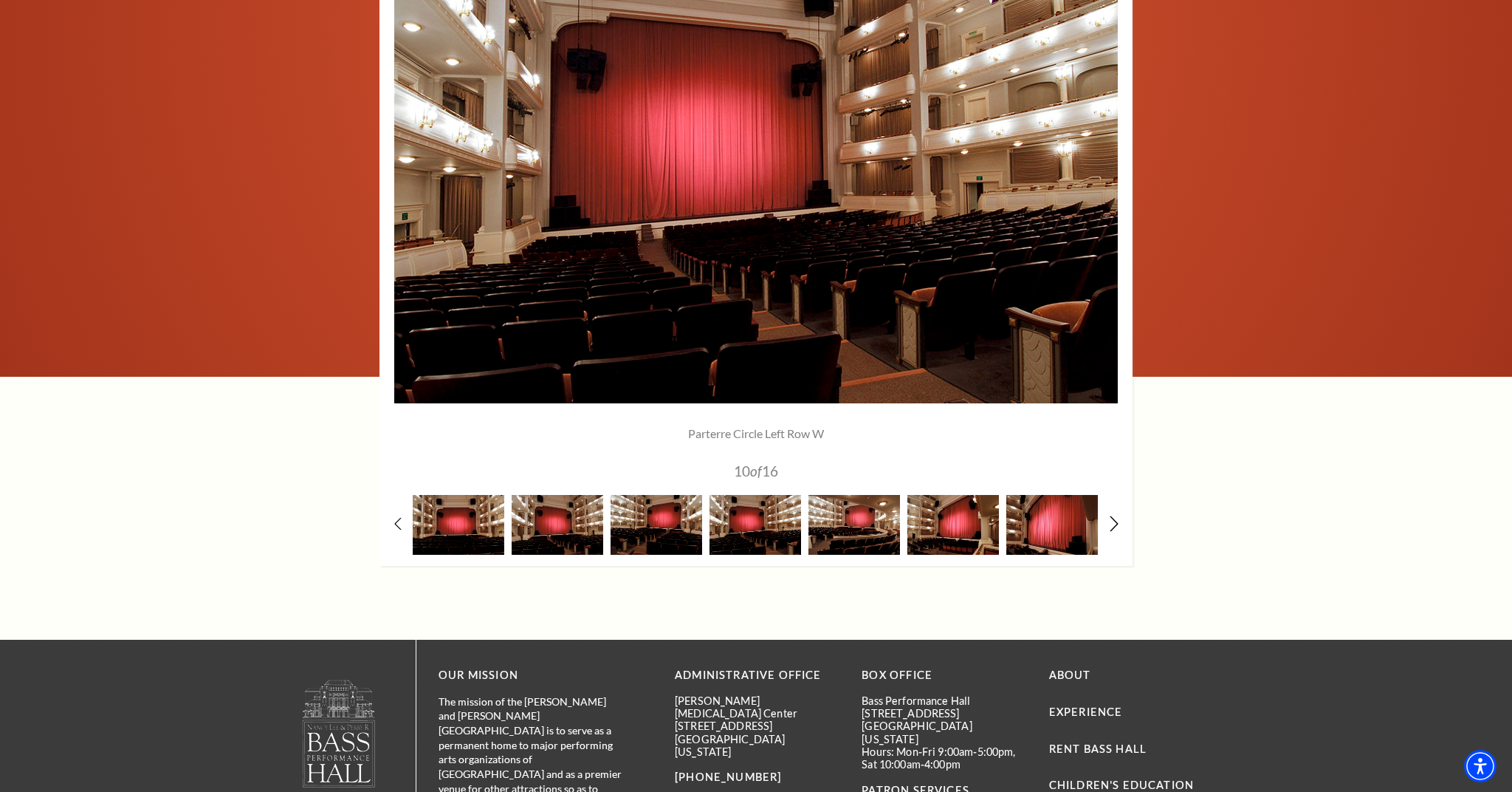
click at [1112, 519] on icon at bounding box center [1115, 523] width 10 height 15
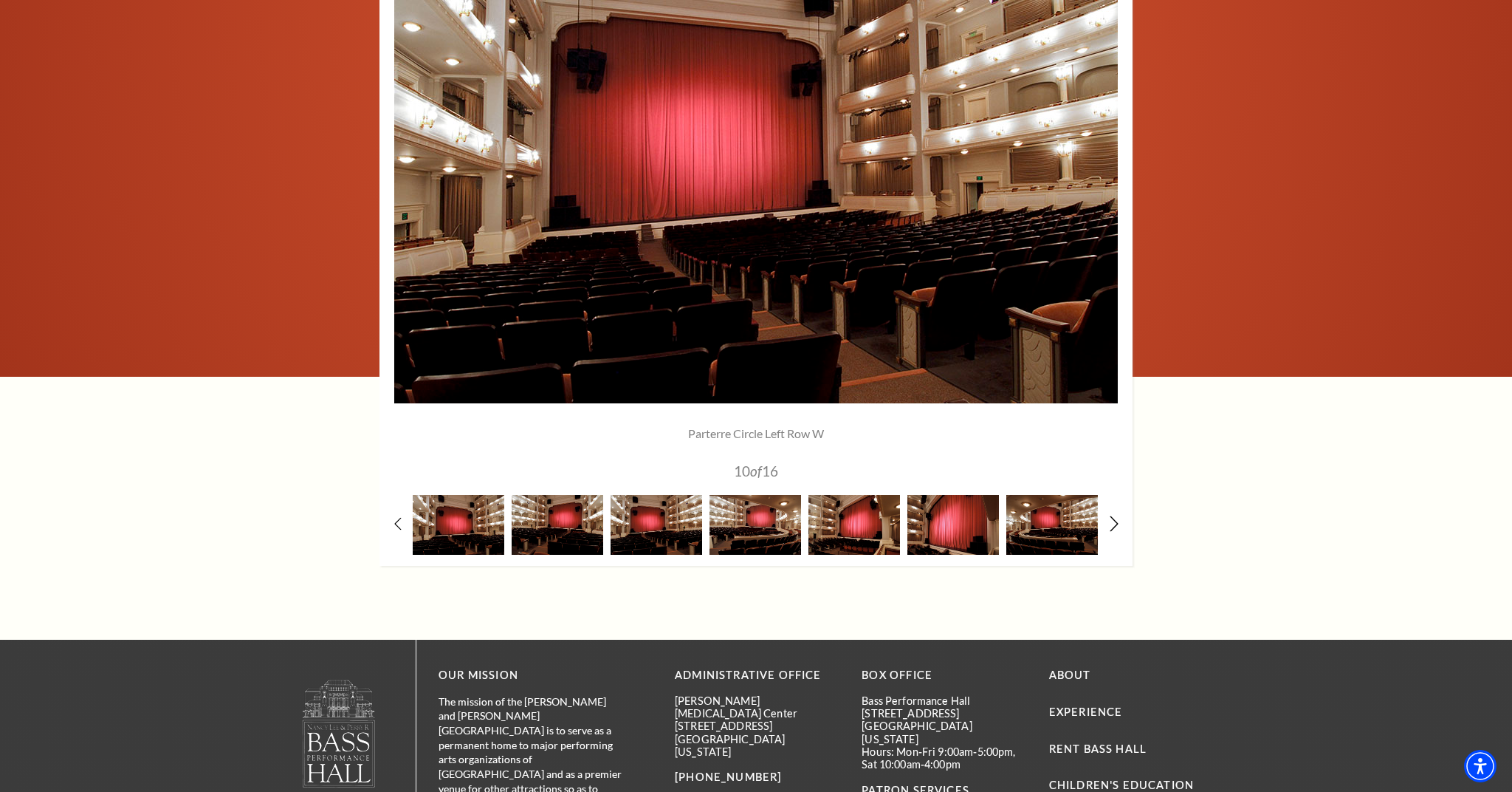
click at [1112, 519] on icon at bounding box center [1115, 523] width 10 height 15
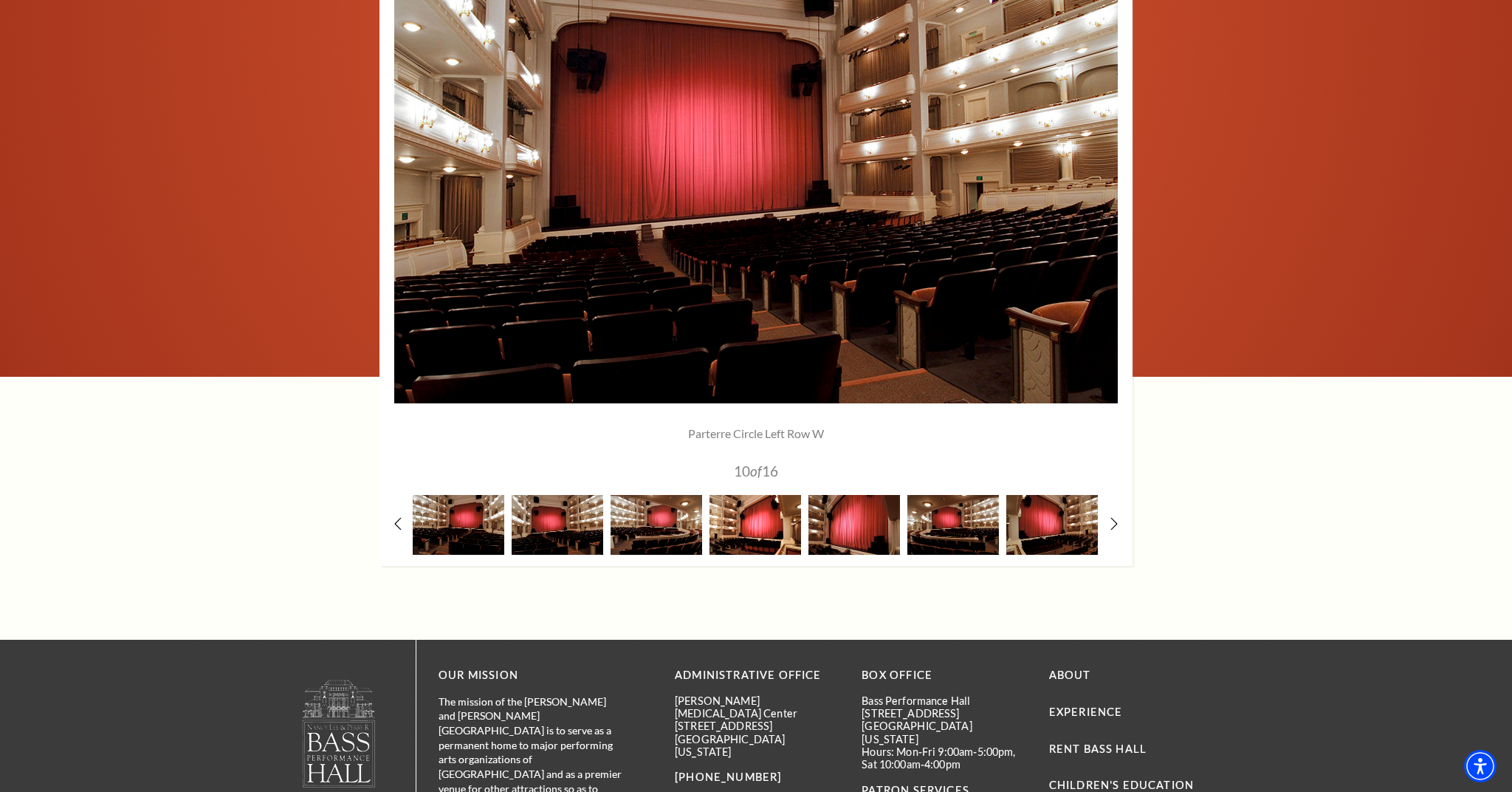
click at [773, 525] on img at bounding box center [755, 524] width 92 height 60
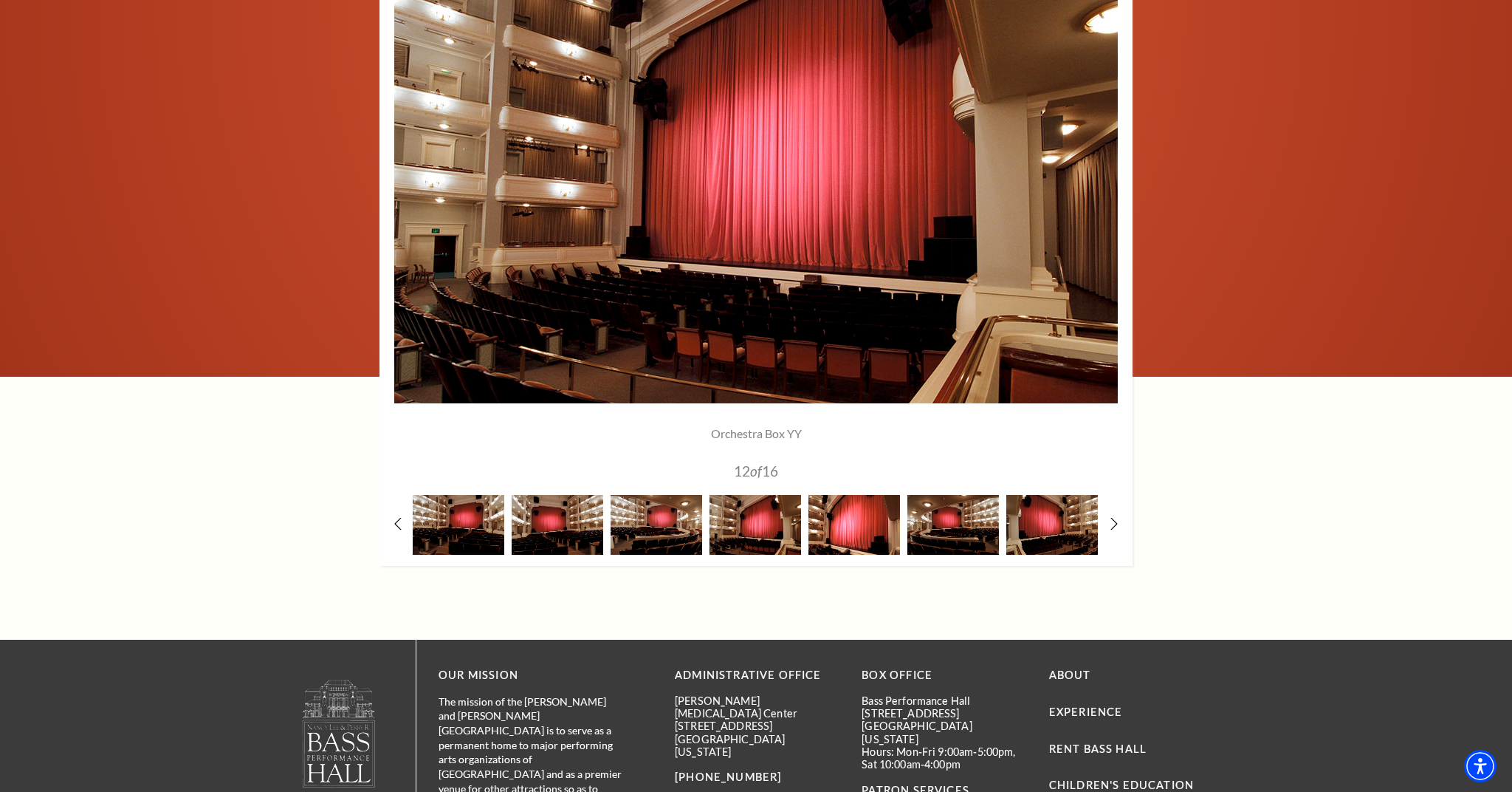
click at [876, 524] on img at bounding box center [854, 524] width 92 height 60
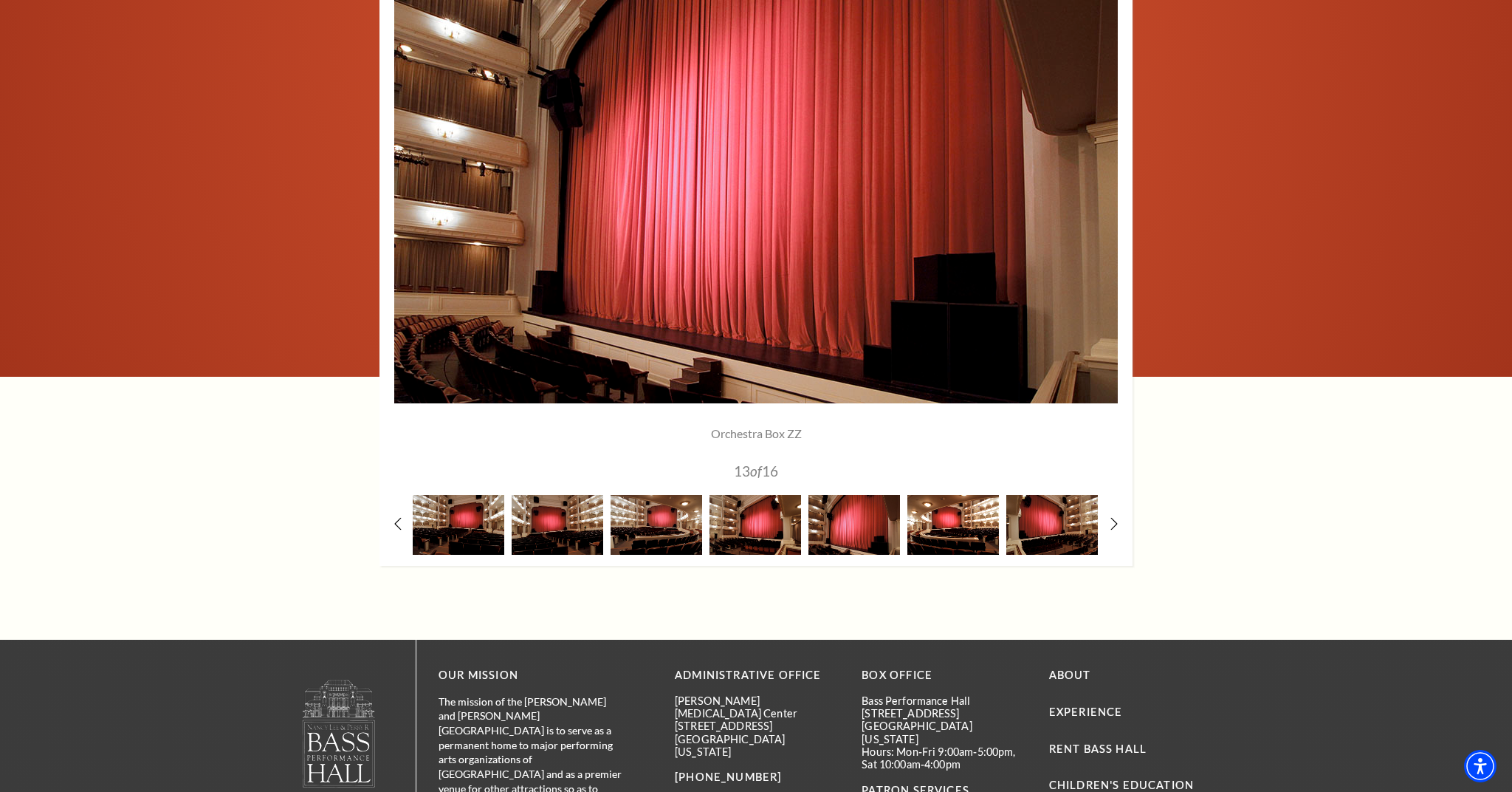
click at [953, 517] on img at bounding box center [953, 524] width 92 height 60
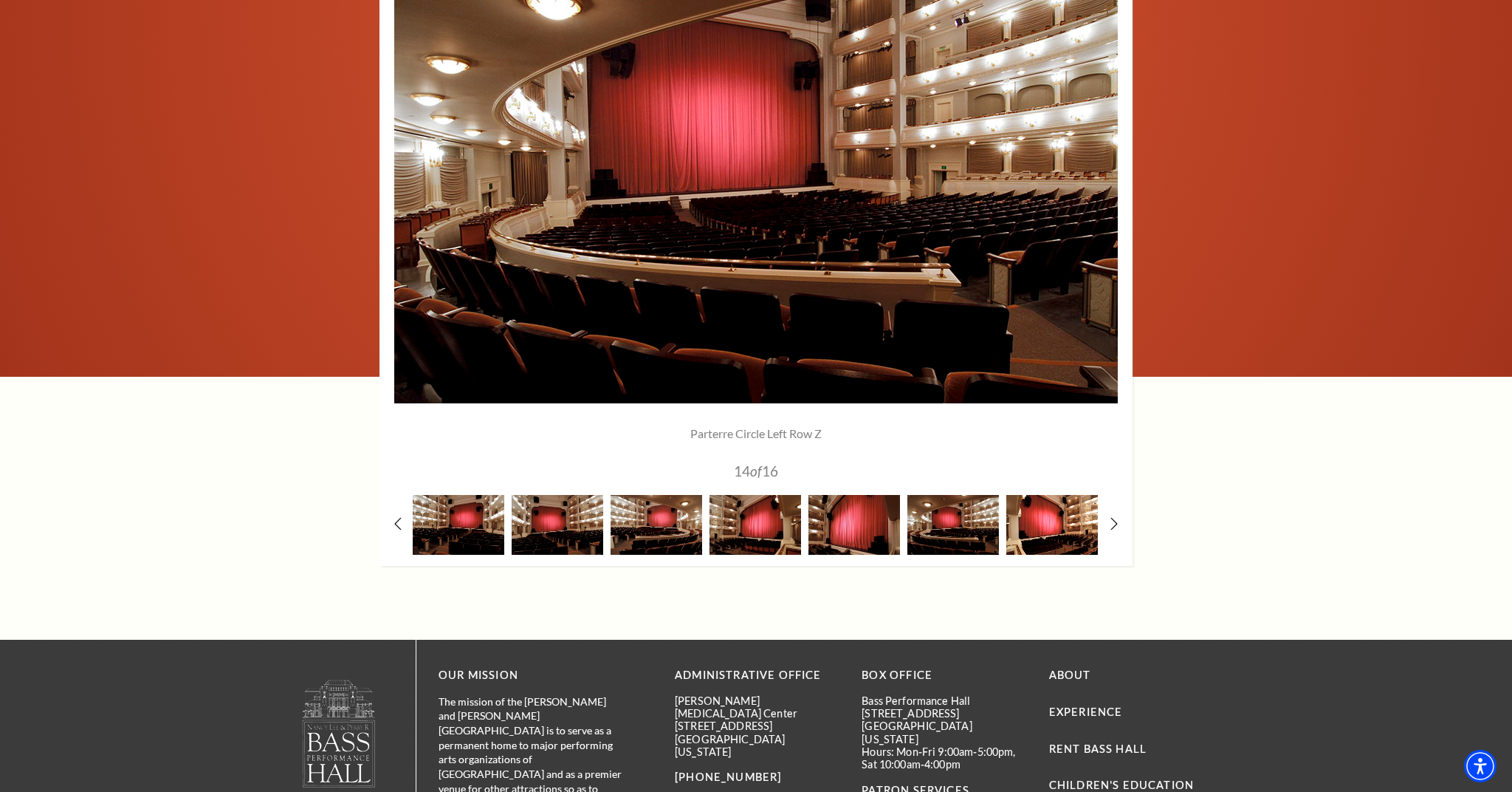
click at [1061, 523] on img at bounding box center [1052, 524] width 92 height 60
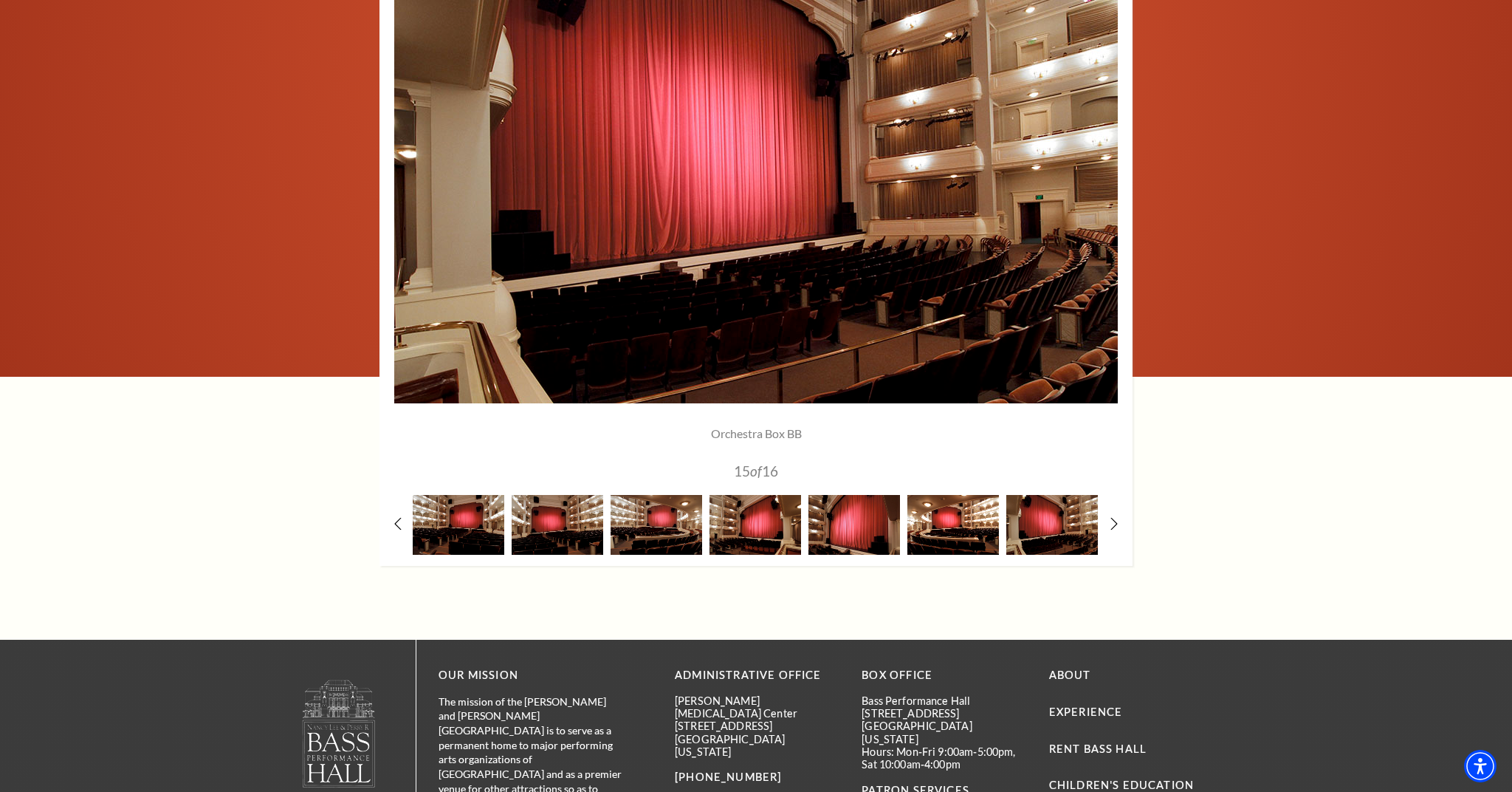
click at [964, 517] on img at bounding box center [953, 524] width 92 height 60
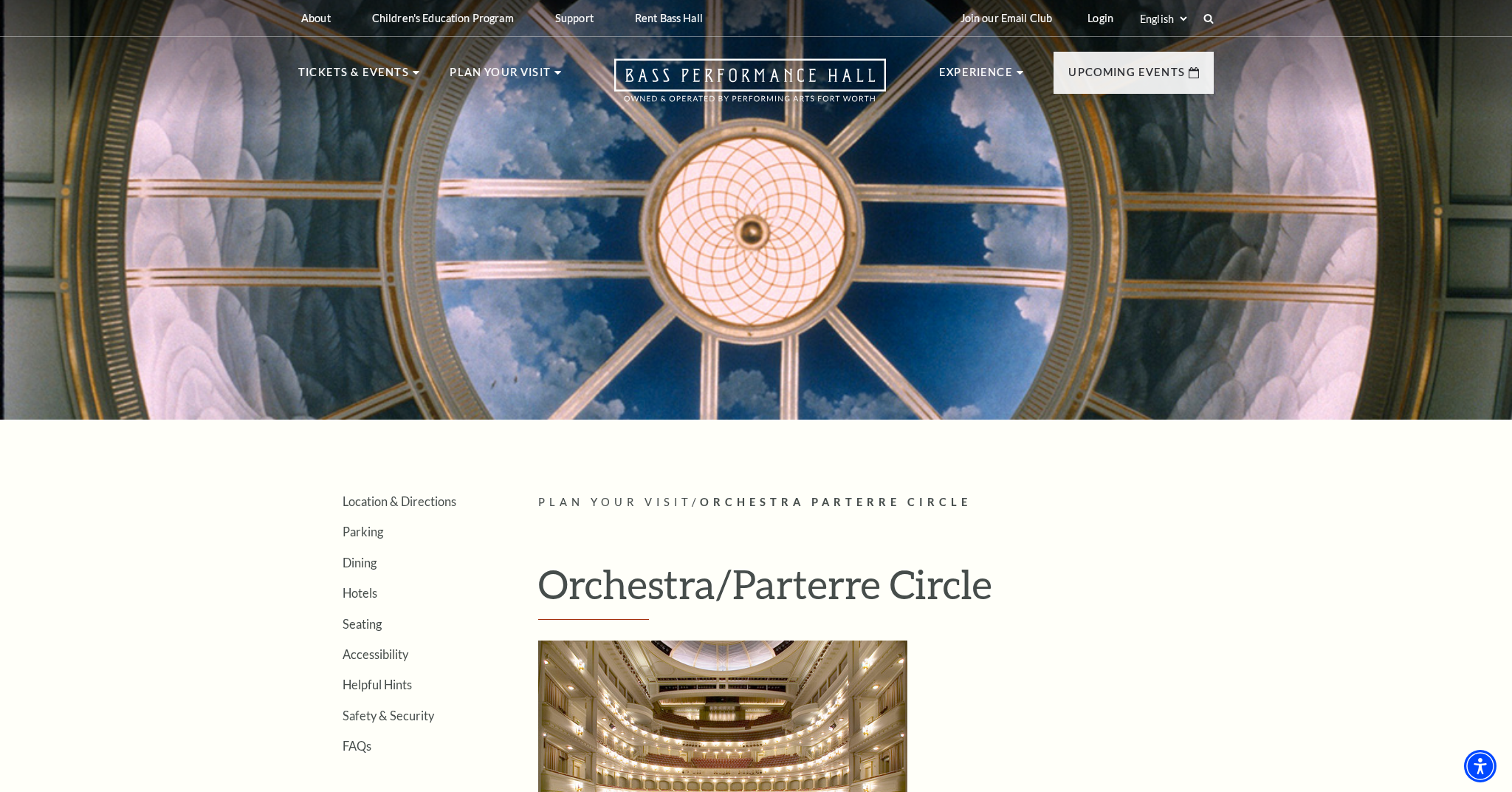
scroll to position [0, 0]
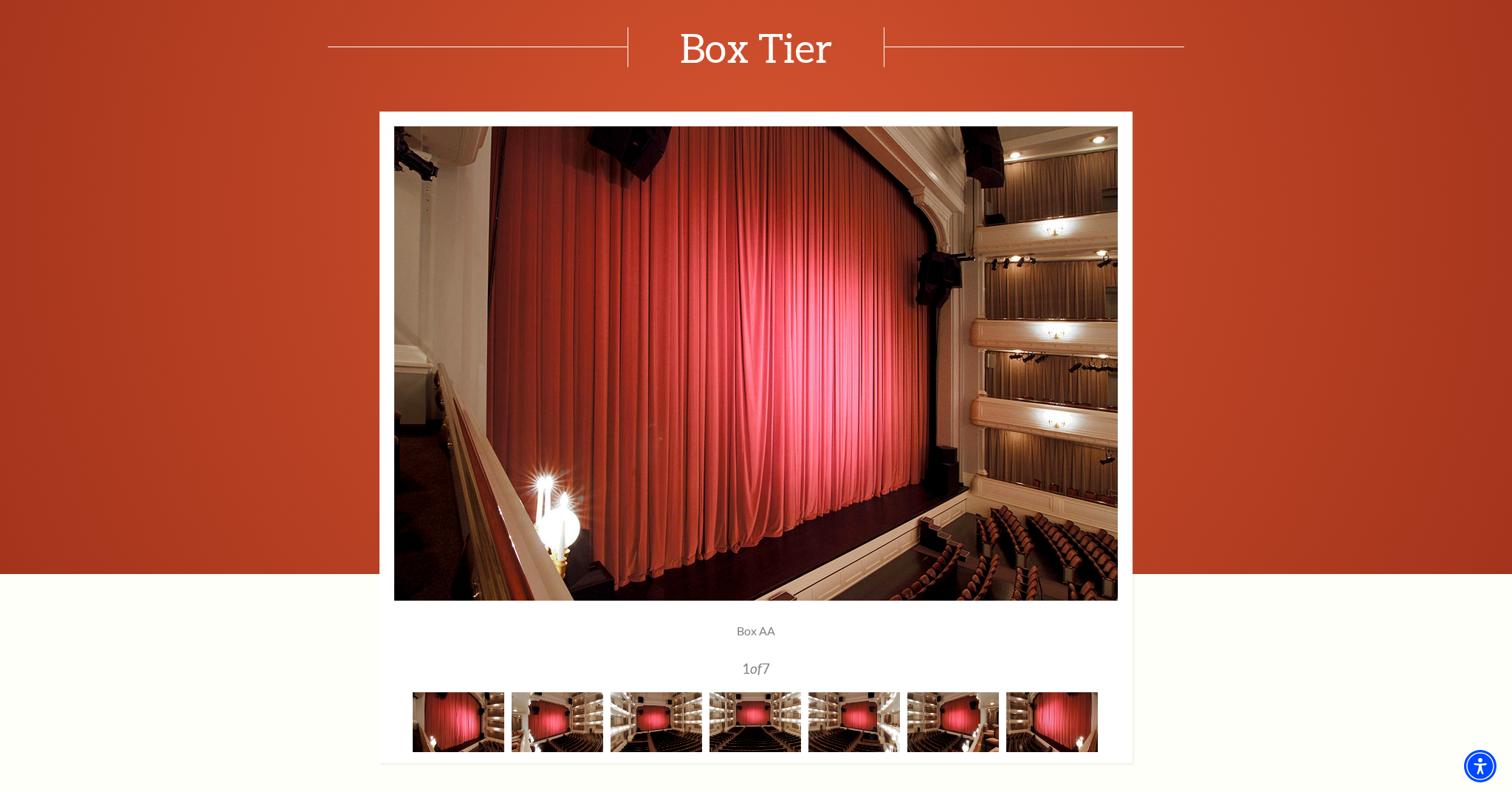
scroll to position [1434, 0]
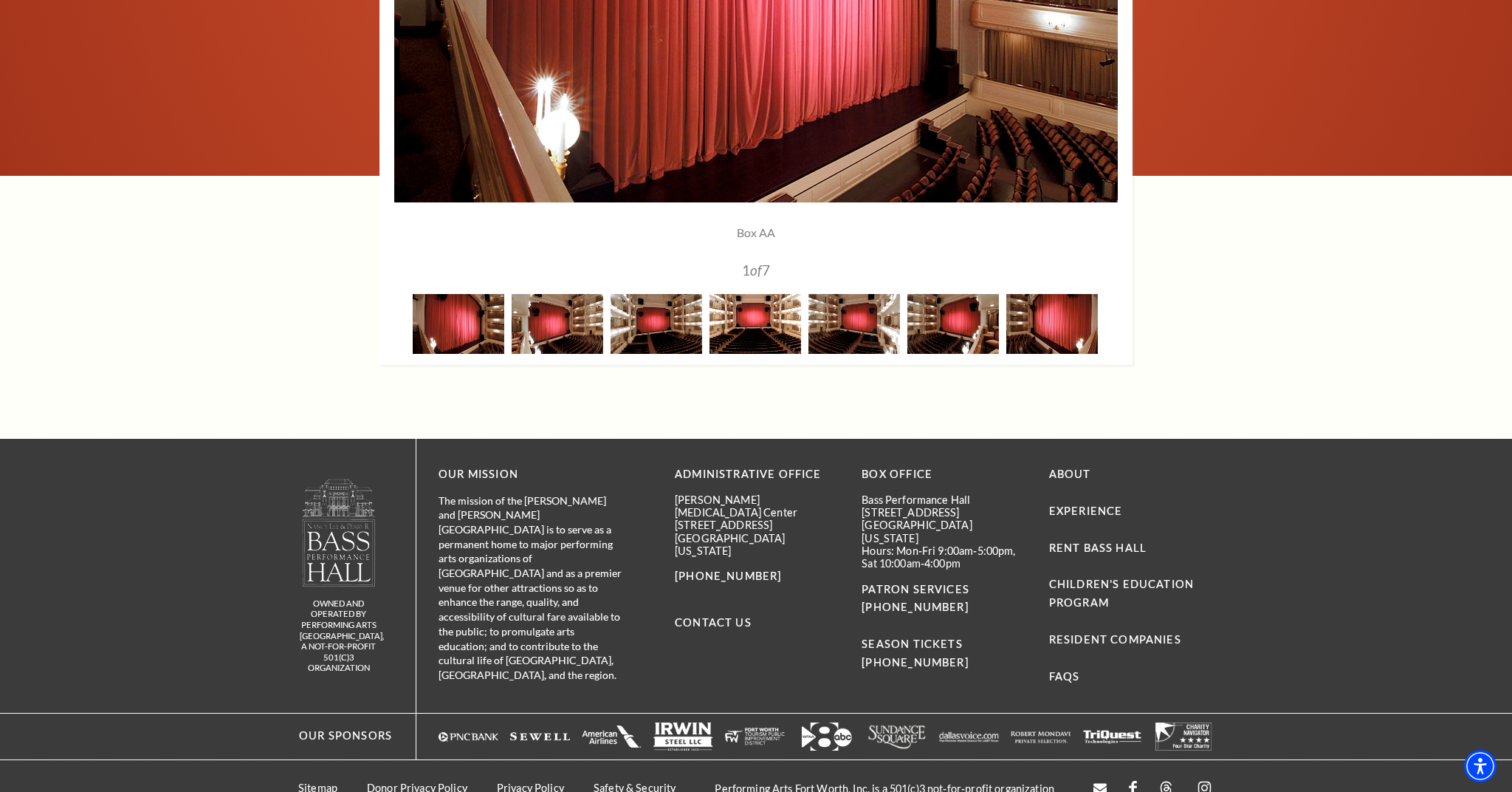
click at [768, 312] on img at bounding box center [755, 324] width 92 height 60
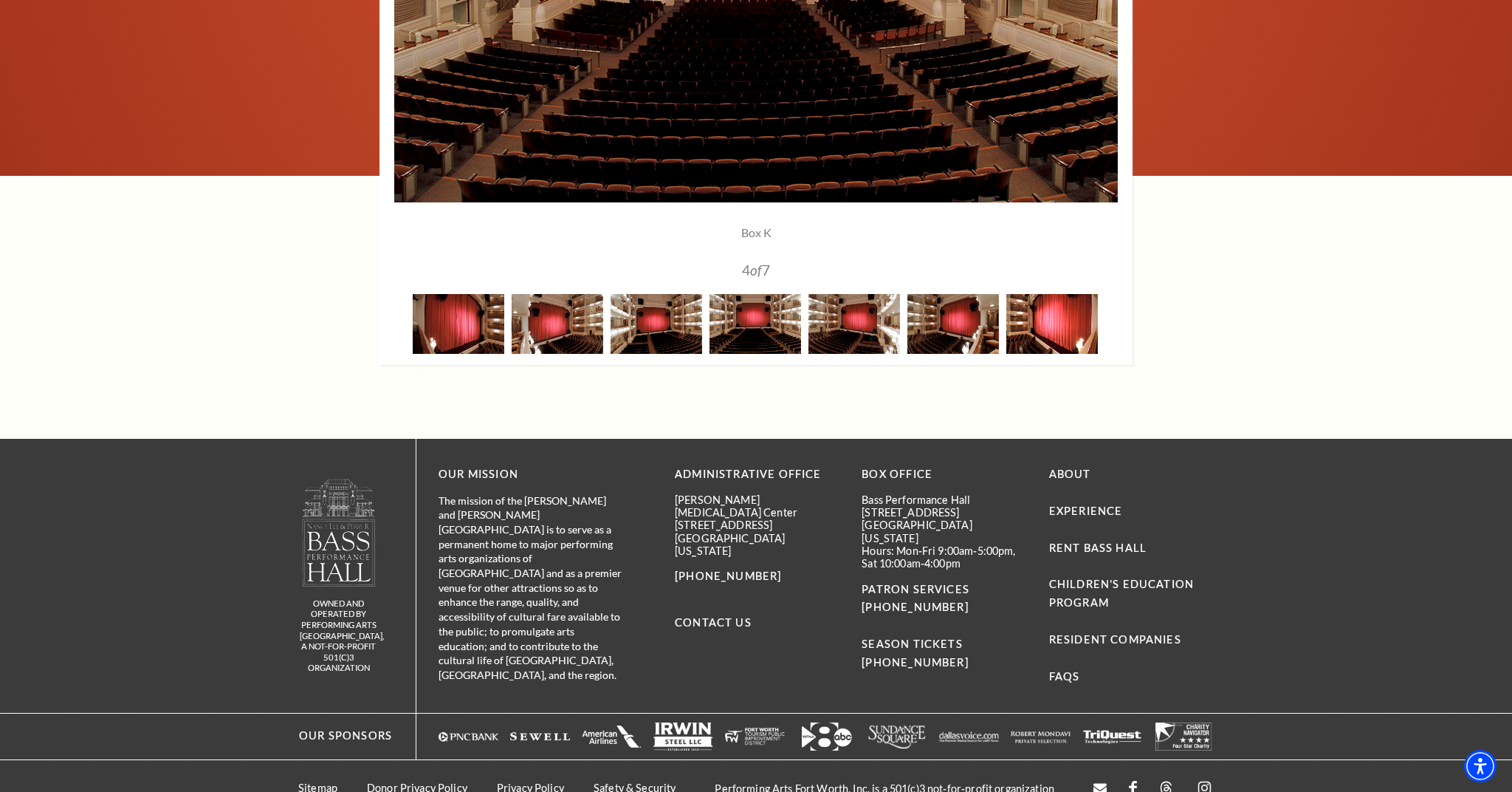
click at [1025, 316] on img at bounding box center [1052, 324] width 92 height 60
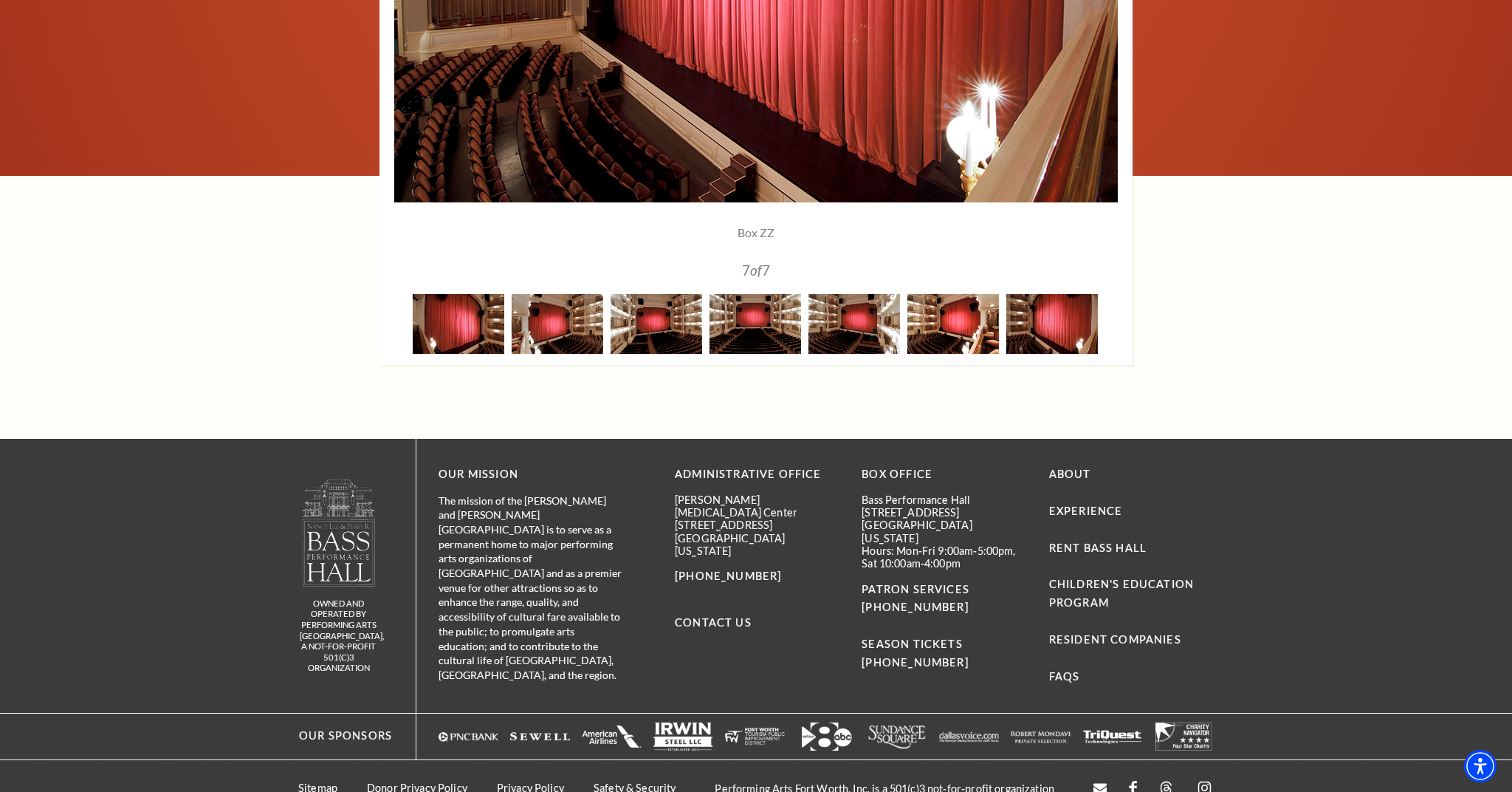
click at [956, 318] on img at bounding box center [953, 324] width 92 height 60
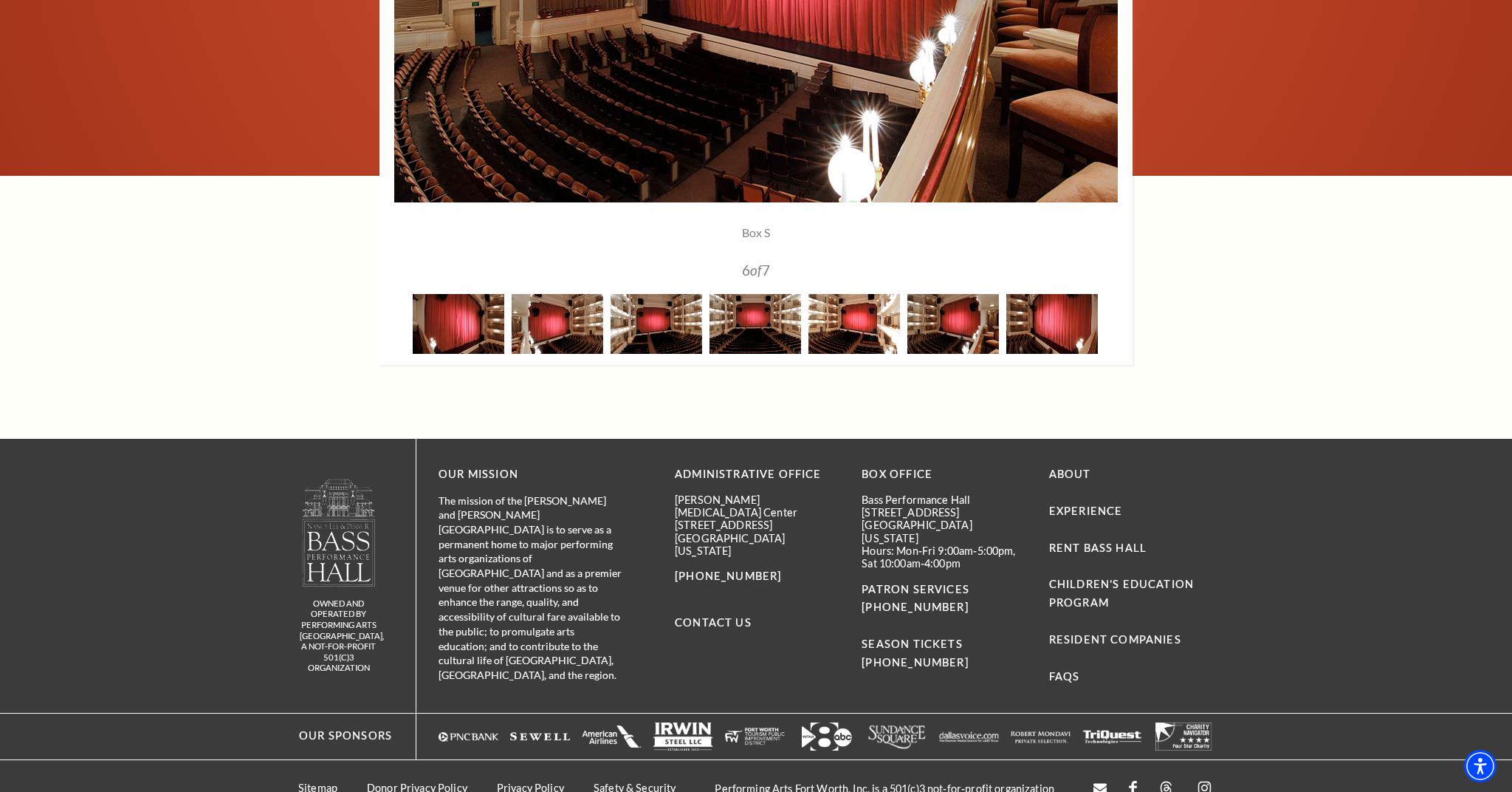
click at [863, 326] on img at bounding box center [854, 324] width 92 height 60
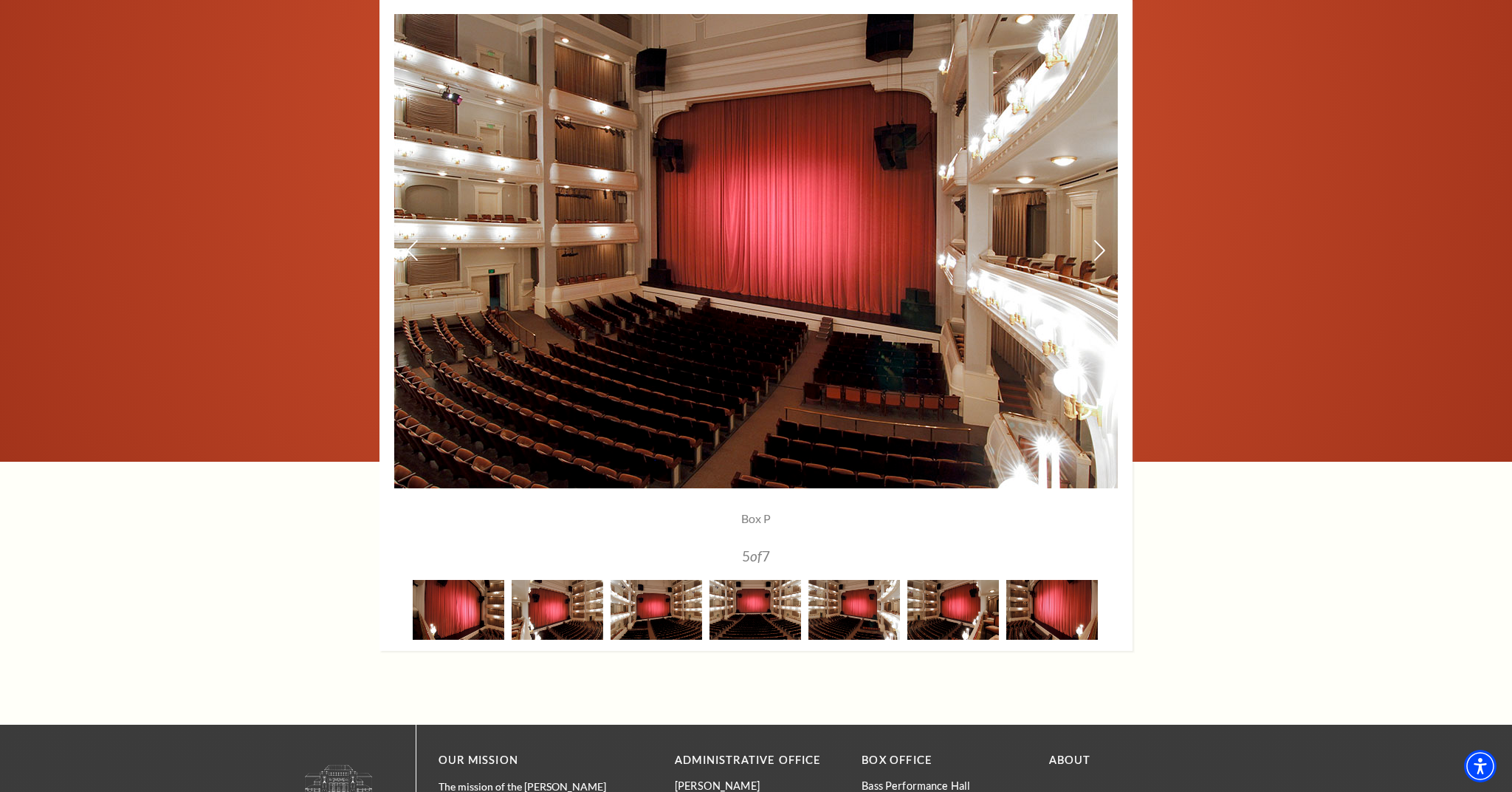
scroll to position [1146, 0]
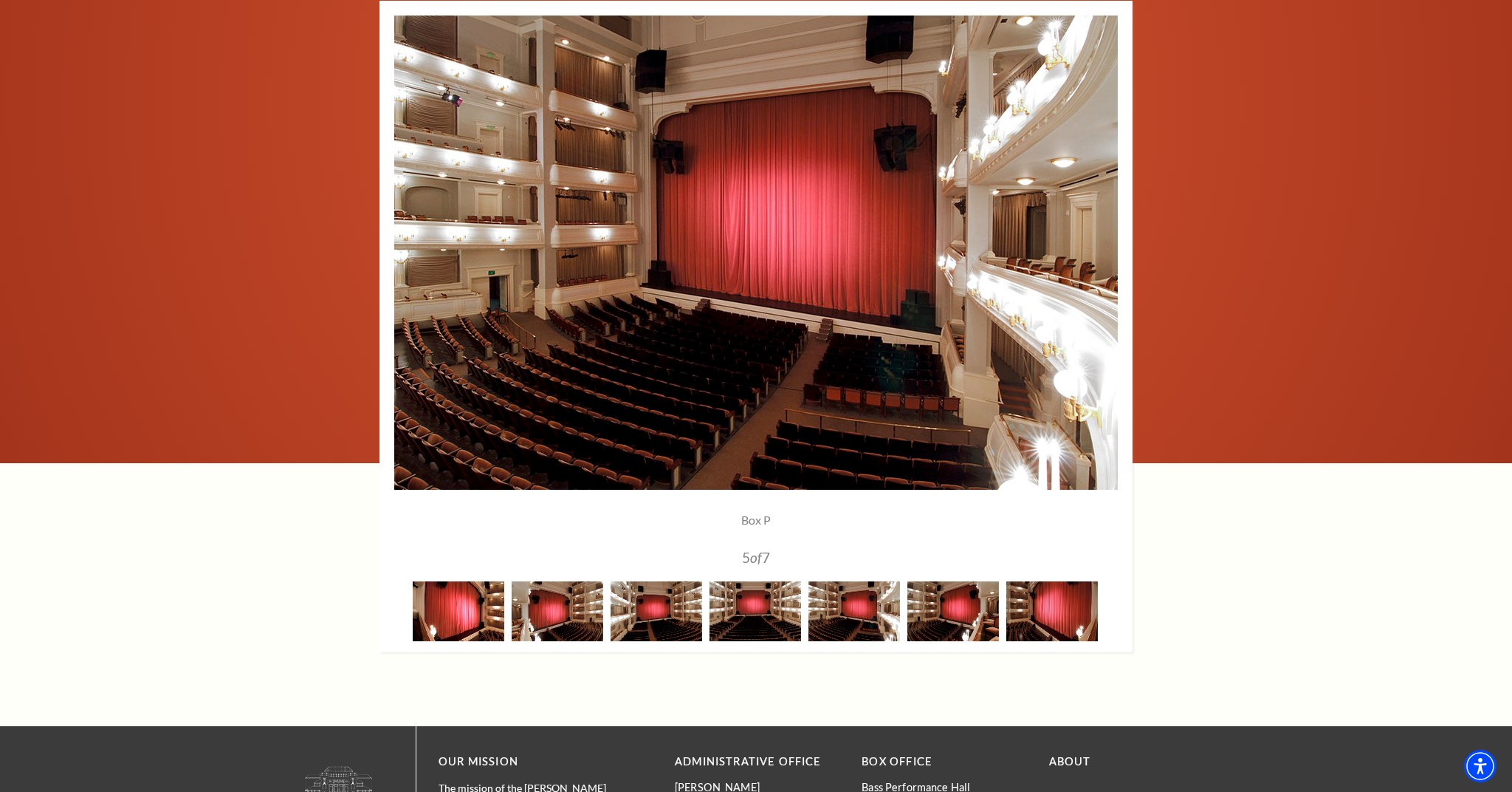
click at [467, 603] on img at bounding box center [459, 611] width 92 height 60
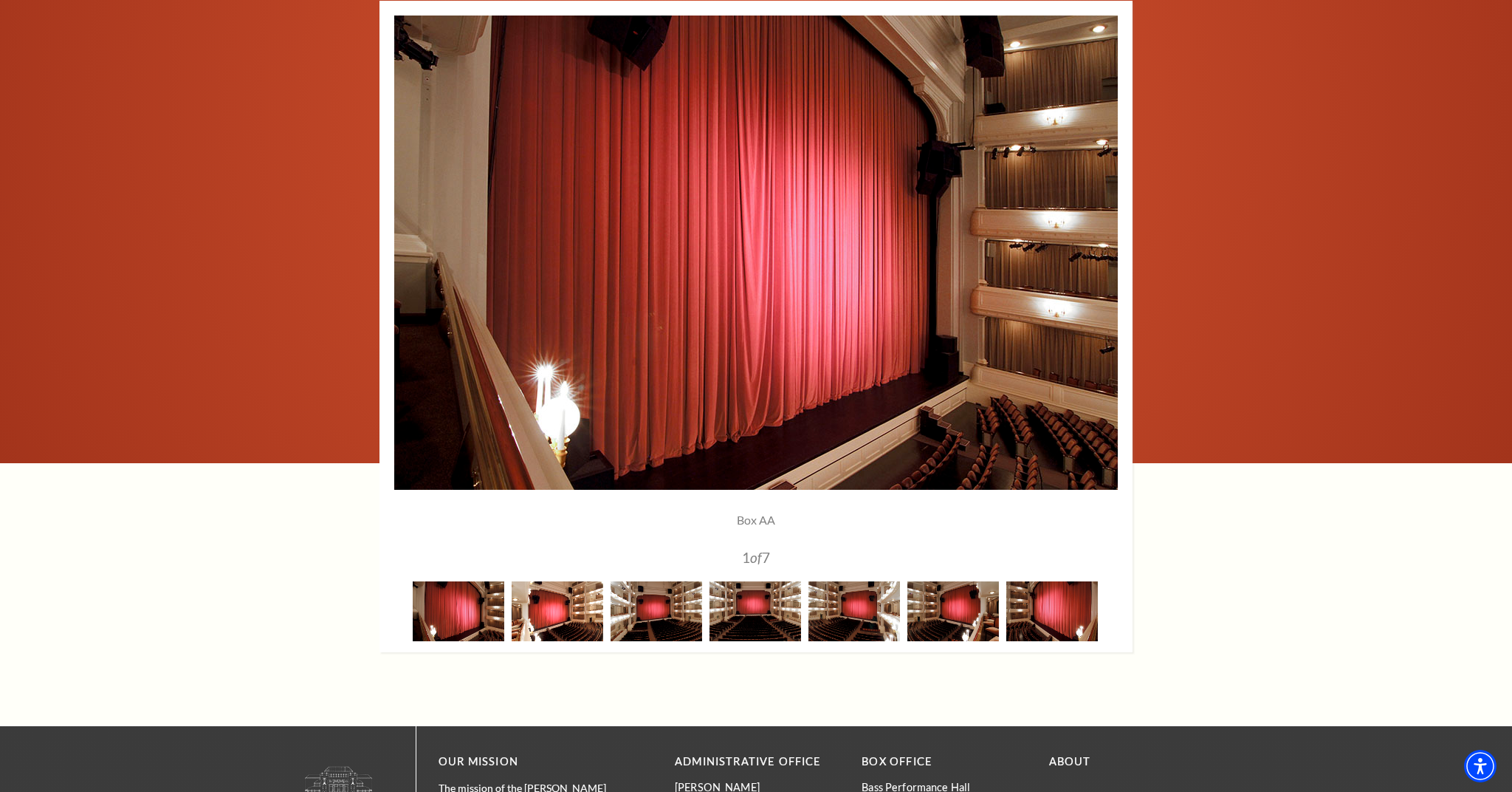
click at [542, 613] on img at bounding box center [557, 611] width 92 height 60
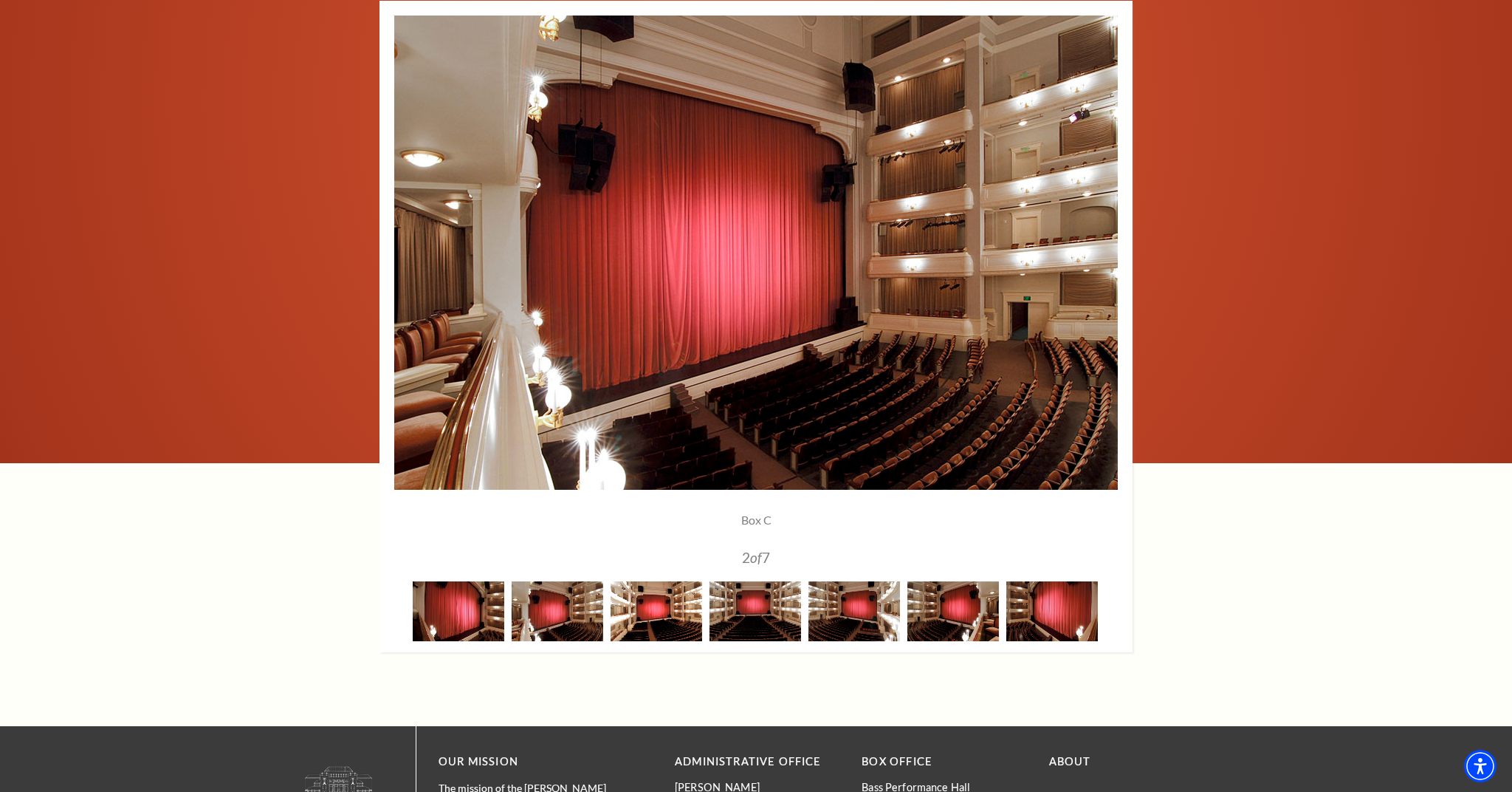
click at [658, 618] on img at bounding box center [656, 611] width 92 height 60
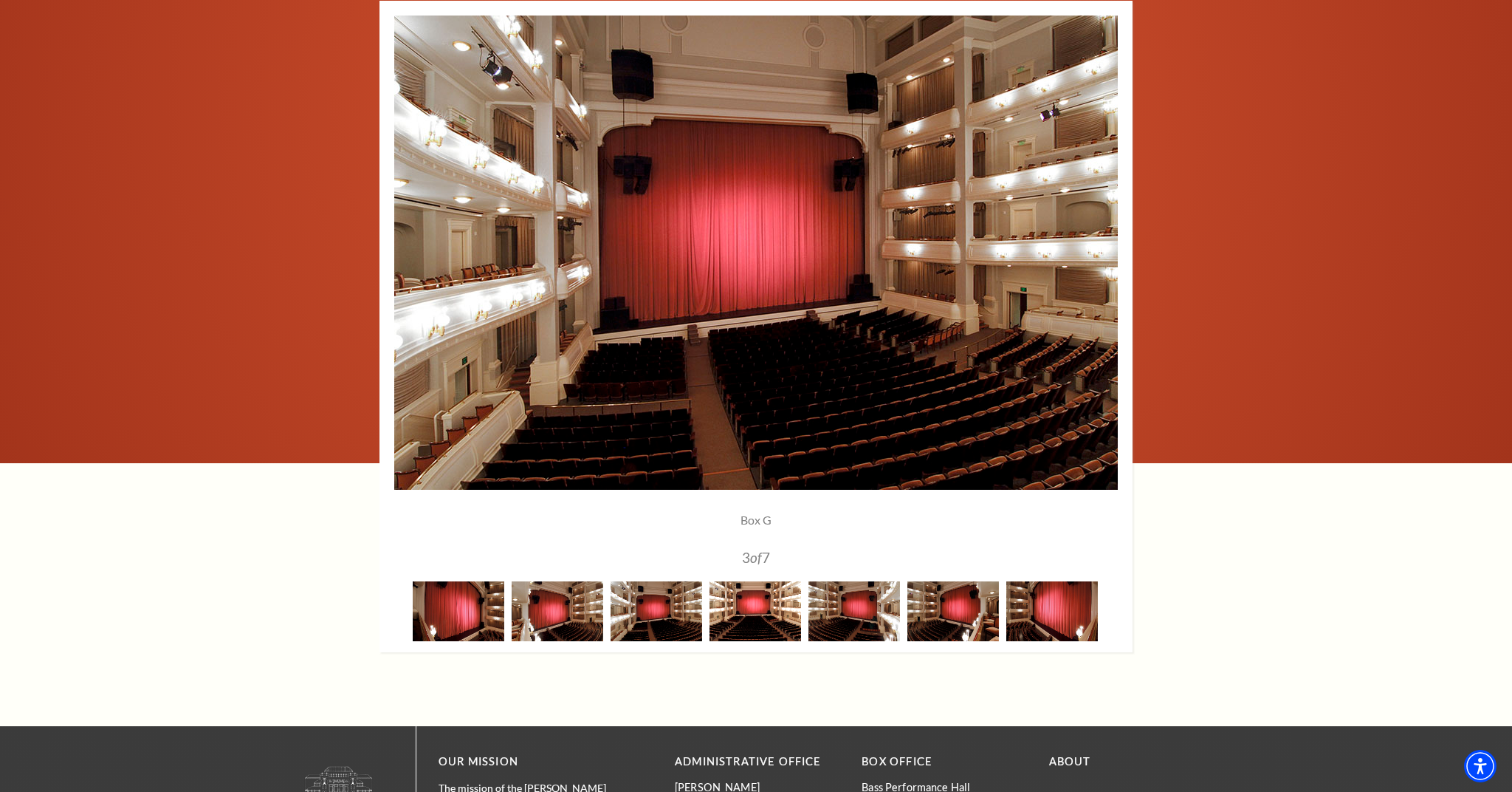
click at [772, 599] on img at bounding box center [755, 611] width 92 height 60
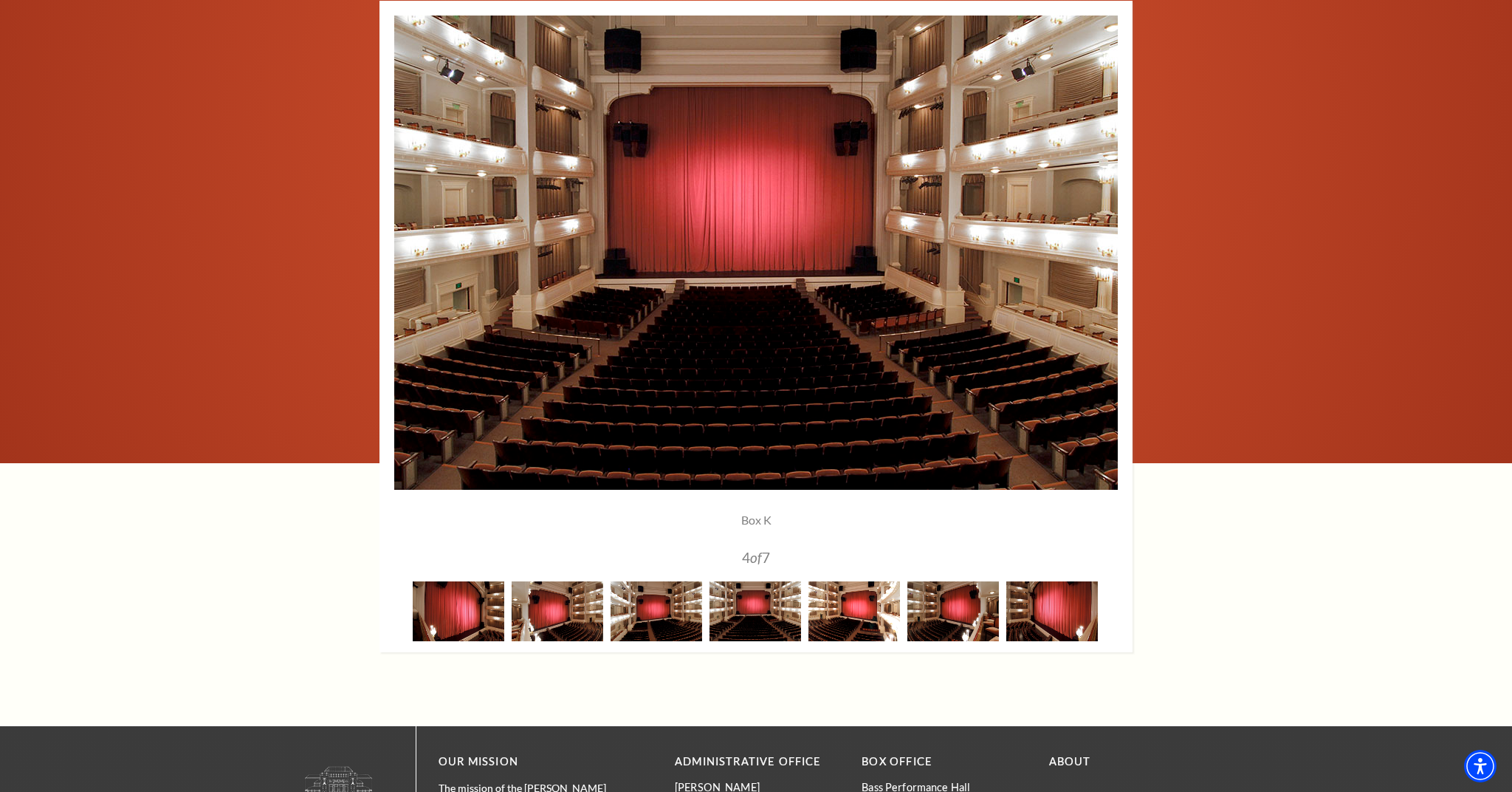
click at [843, 619] on img at bounding box center [854, 611] width 92 height 60
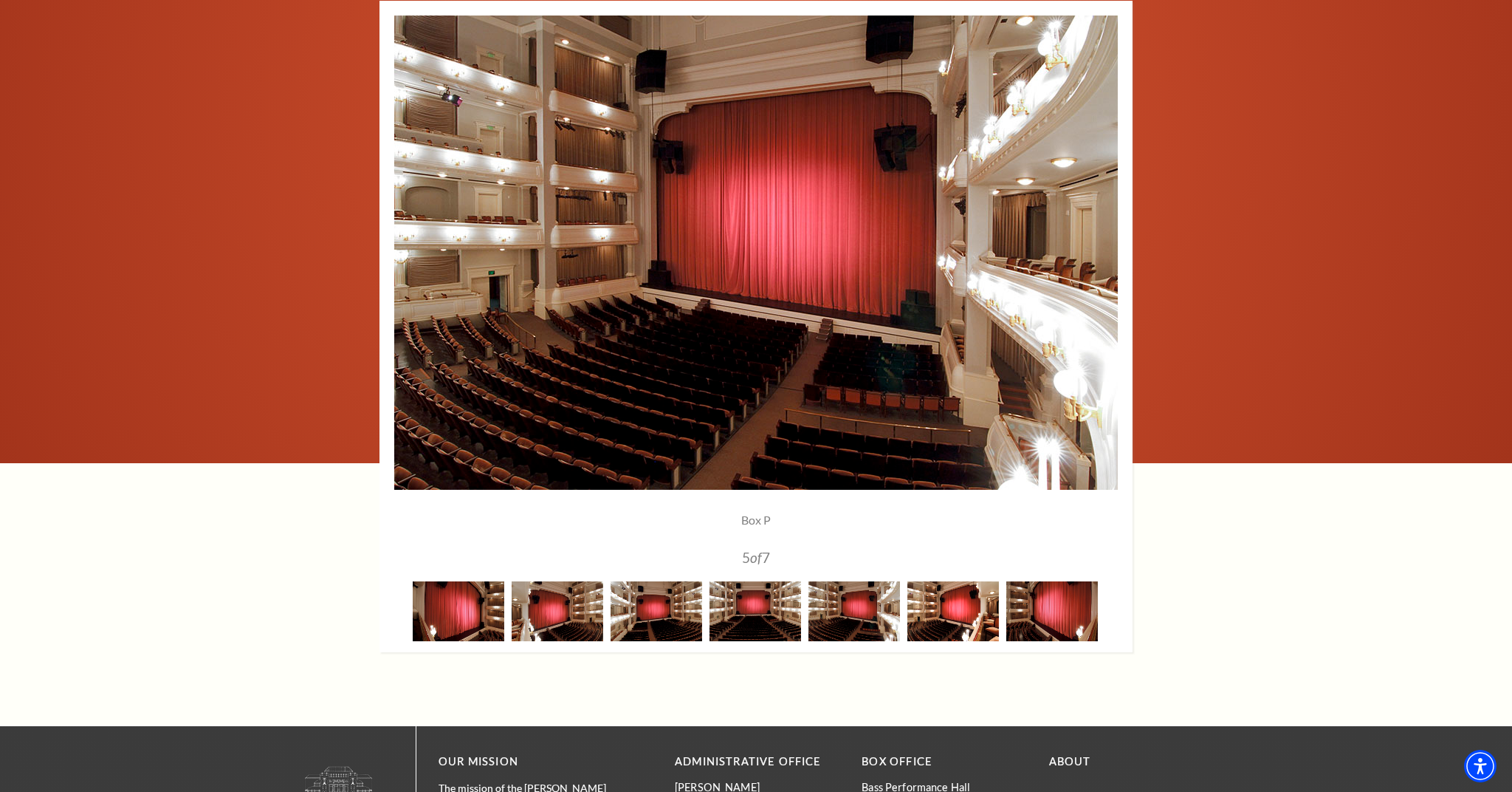
click at [938, 609] on img at bounding box center [953, 611] width 92 height 60
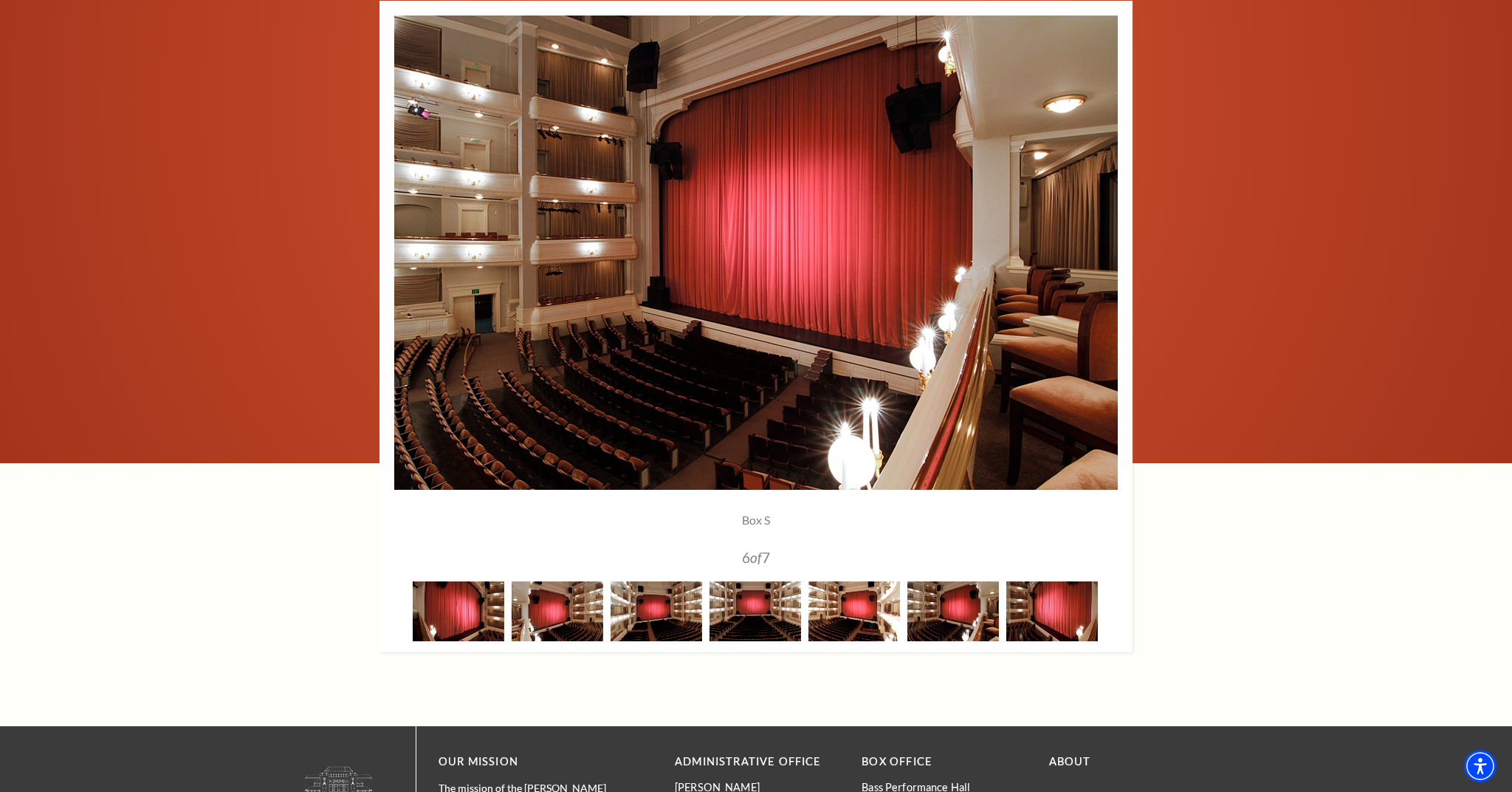
click at [865, 609] on img at bounding box center [854, 611] width 92 height 60
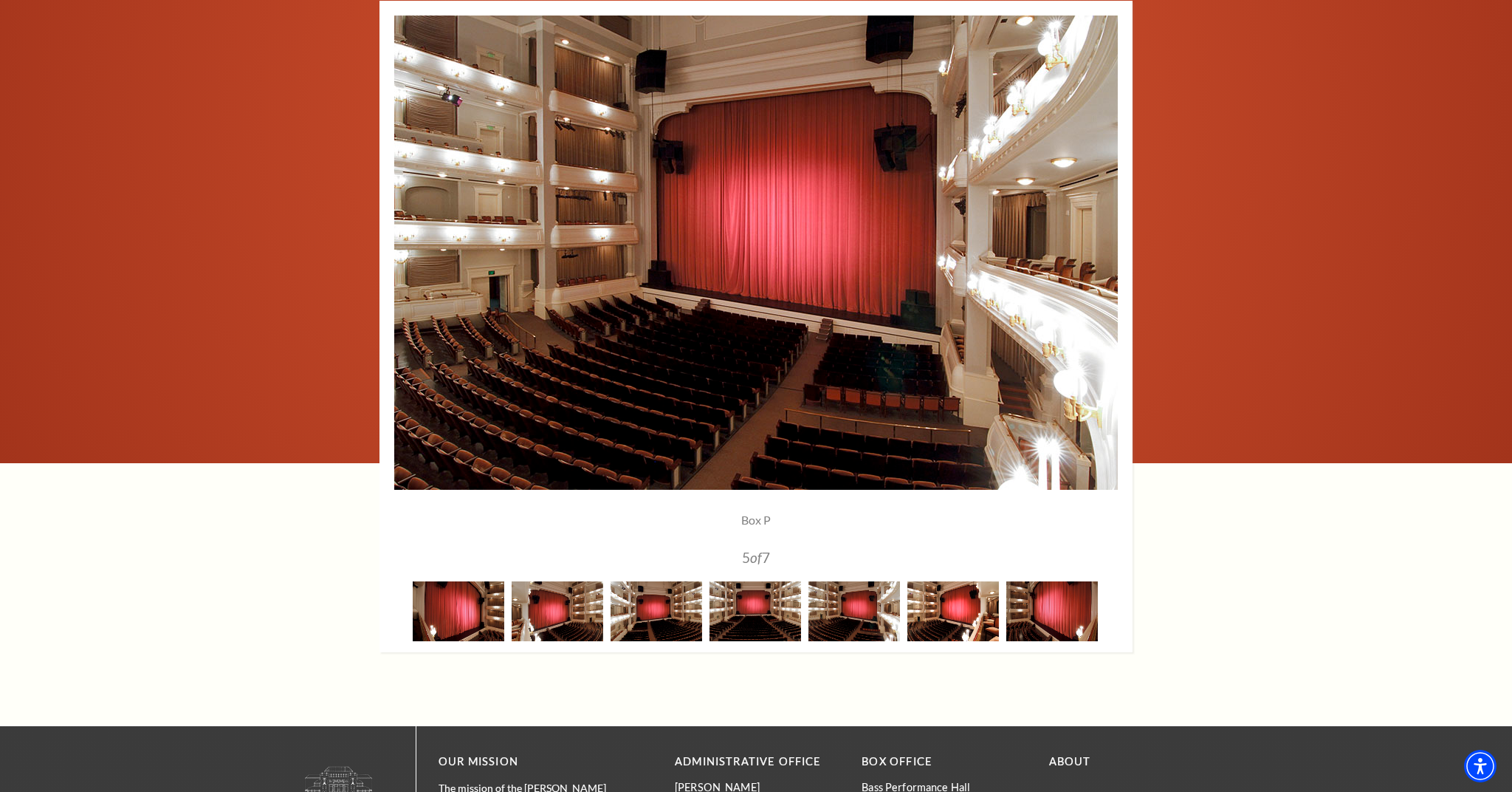
click at [945, 618] on img at bounding box center [953, 611] width 92 height 60
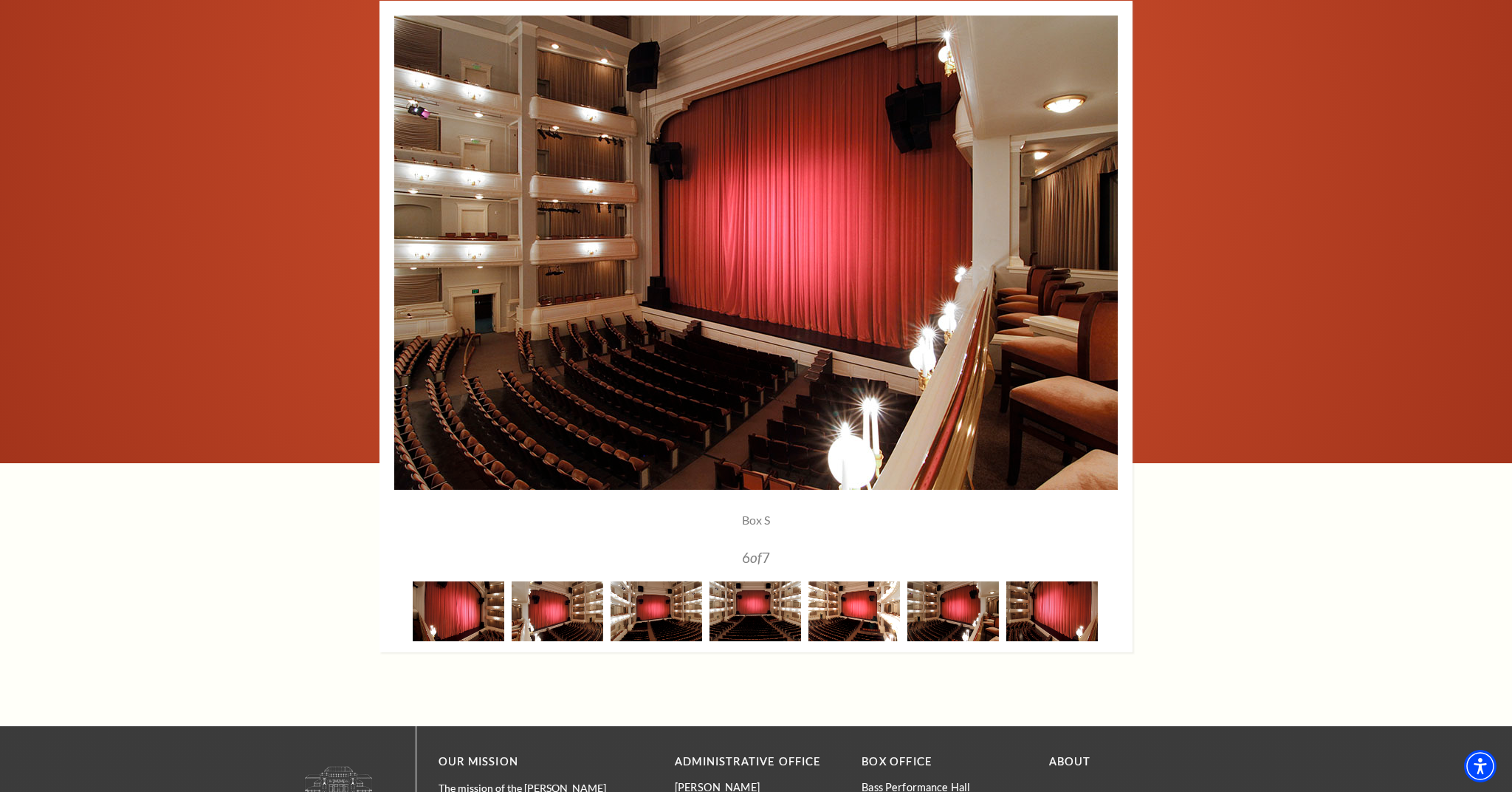
click at [866, 615] on img at bounding box center [854, 611] width 92 height 60
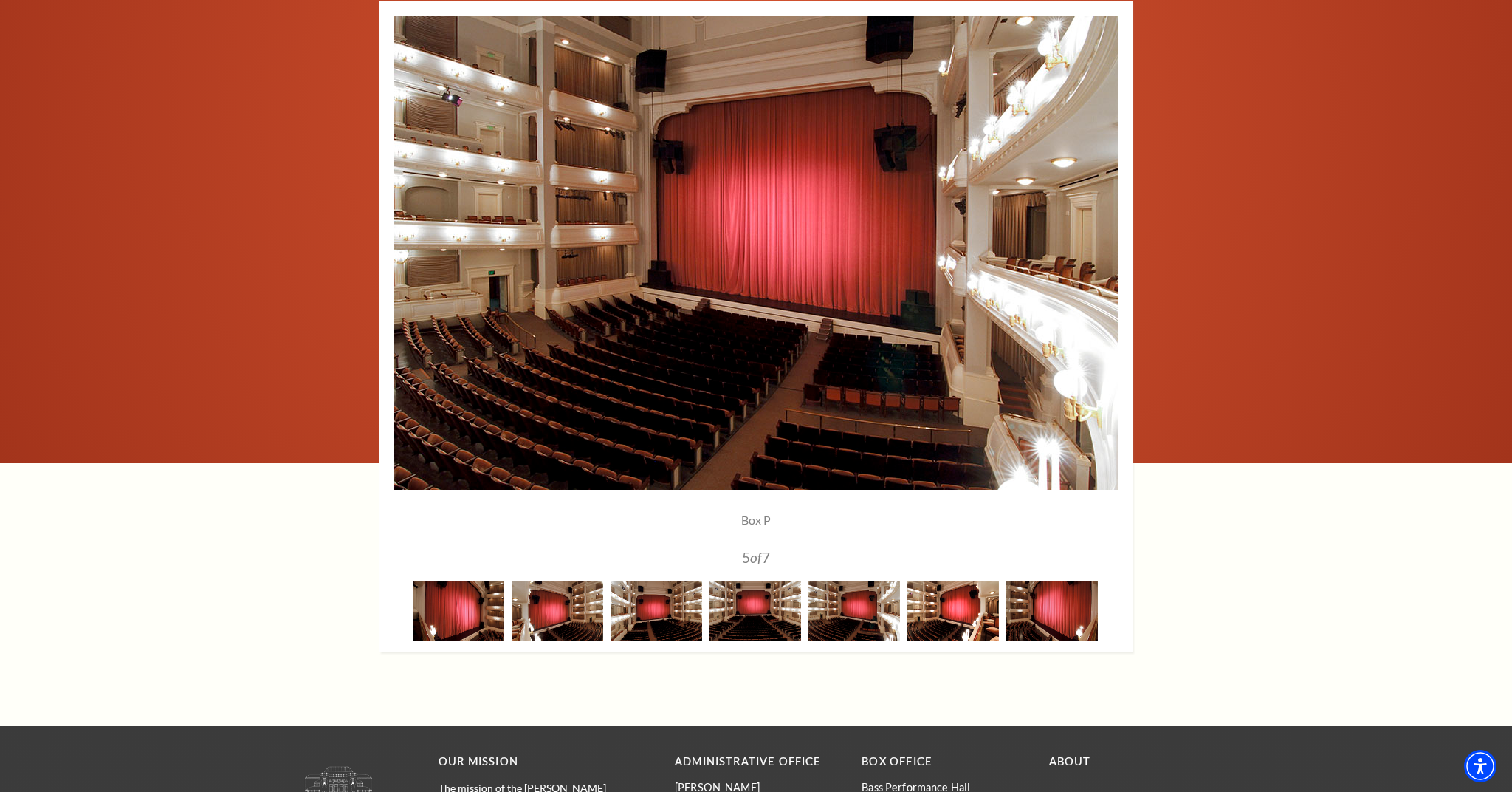
click at [939, 615] on img at bounding box center [953, 611] width 92 height 60
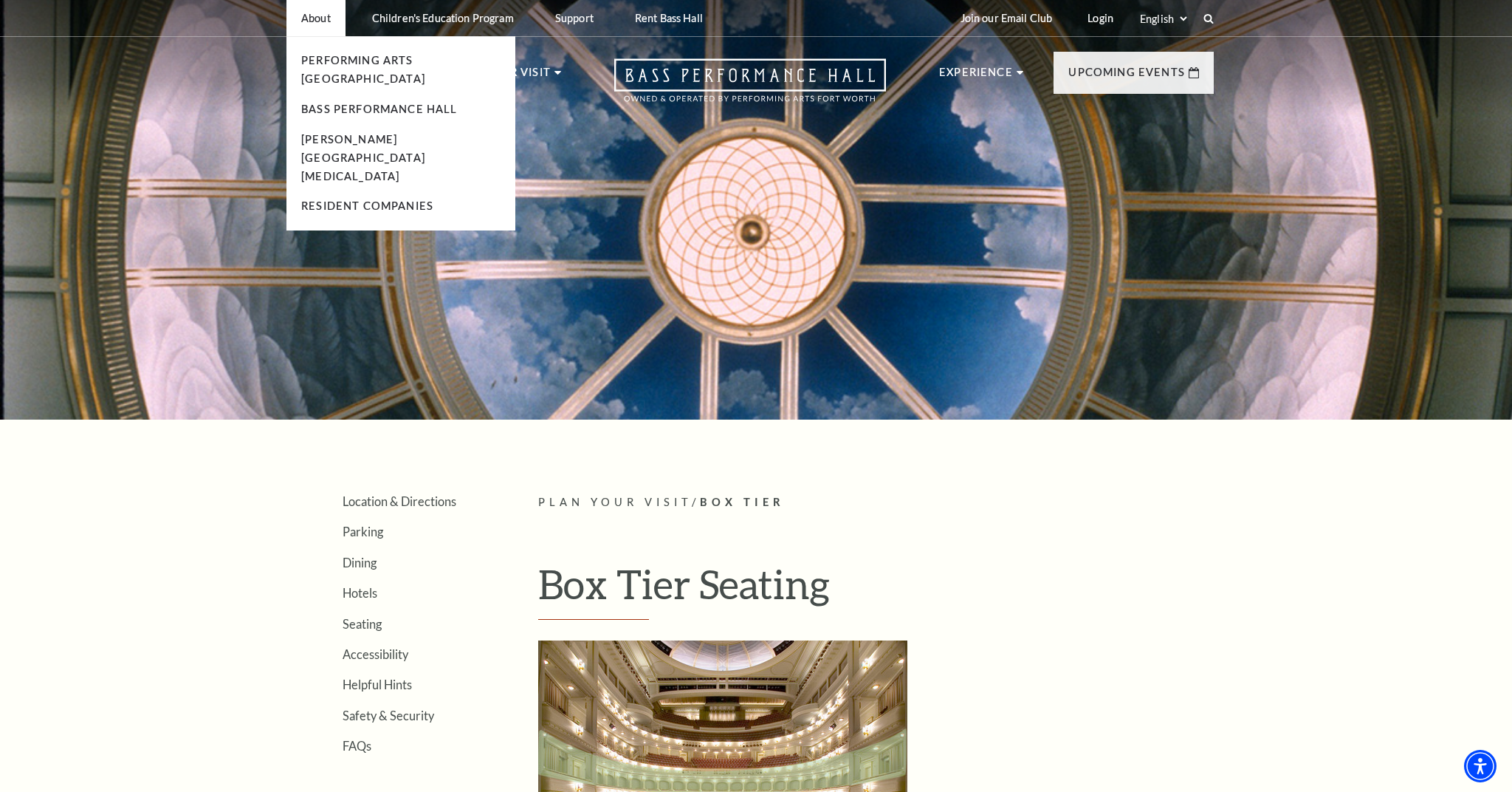
scroll to position [0, 0]
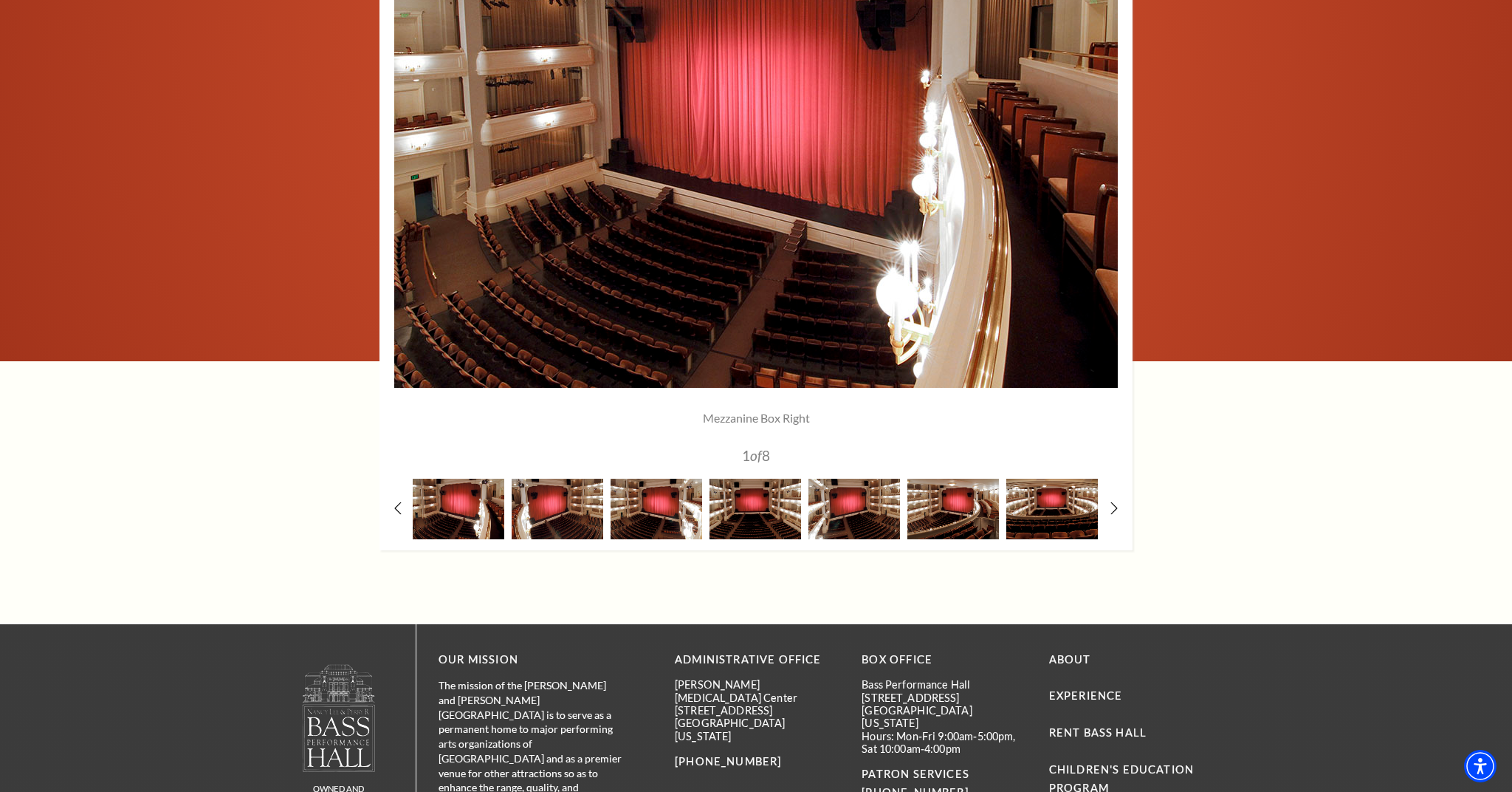
scroll to position [1431, 0]
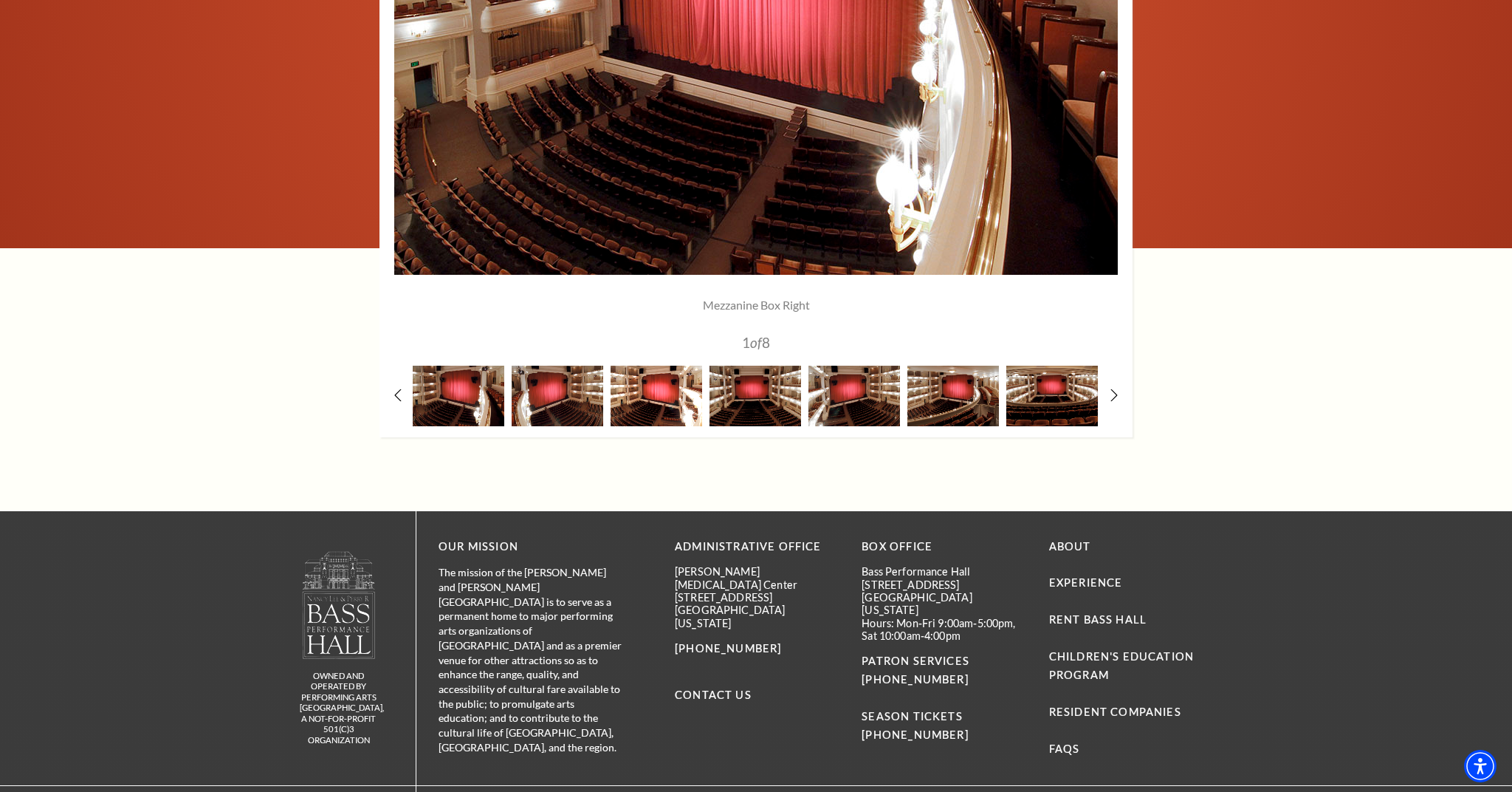
click at [676, 394] on img at bounding box center [656, 395] width 92 height 60
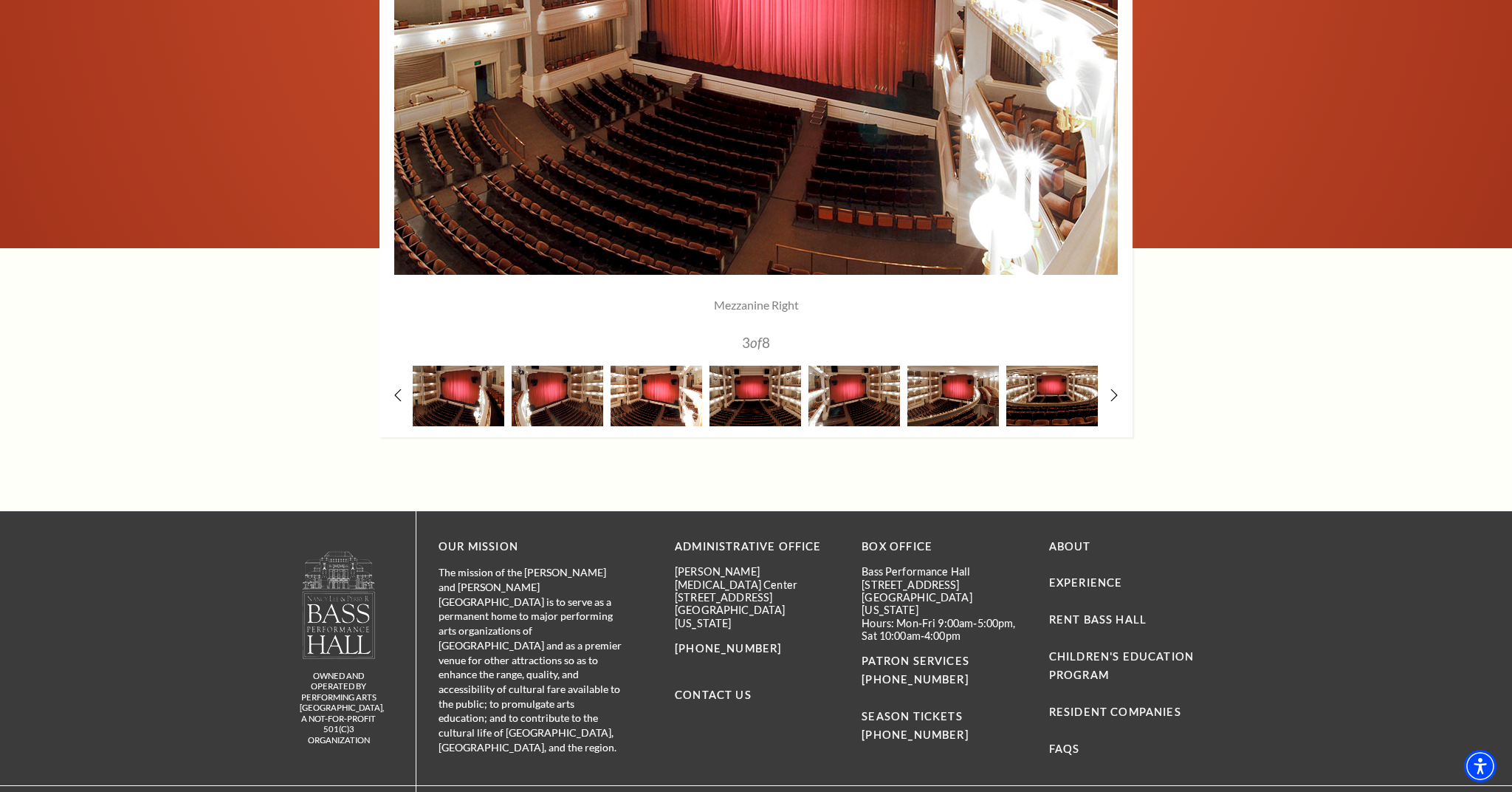
click at [640, 393] on img at bounding box center [656, 395] width 92 height 60
click at [557, 407] on img at bounding box center [557, 395] width 92 height 60
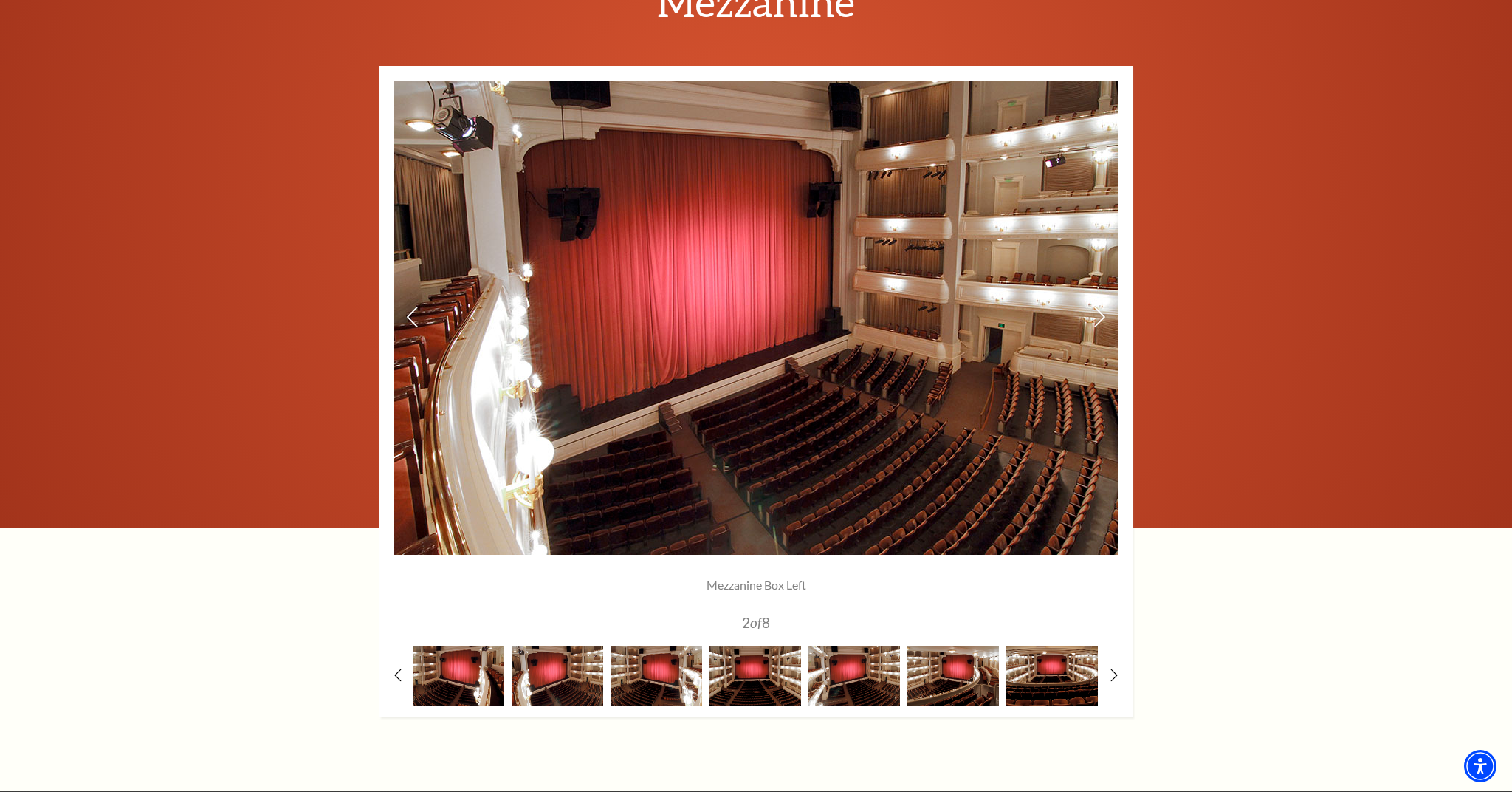
scroll to position [1152, 0]
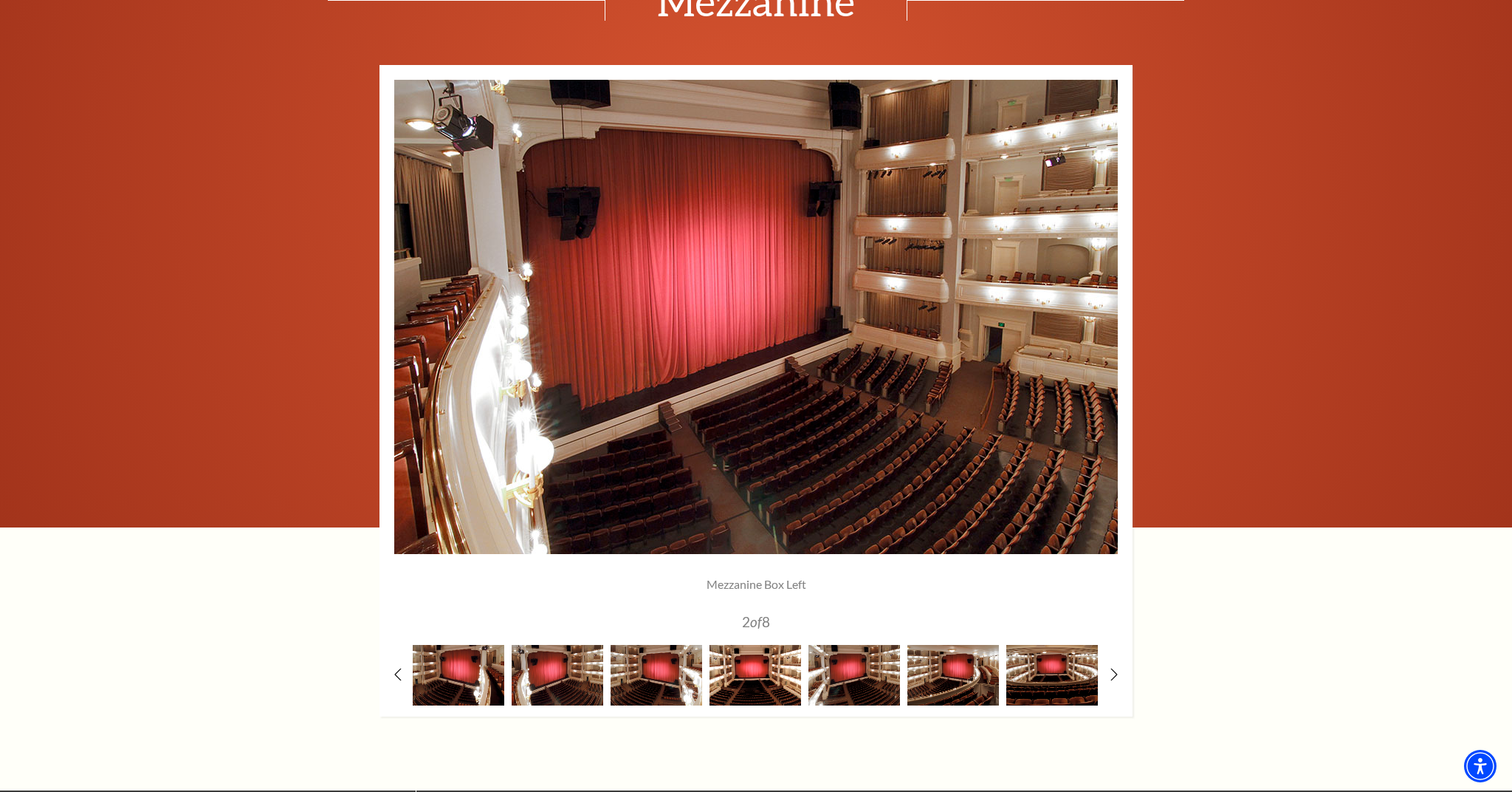
click at [748, 661] on img at bounding box center [755, 675] width 92 height 60
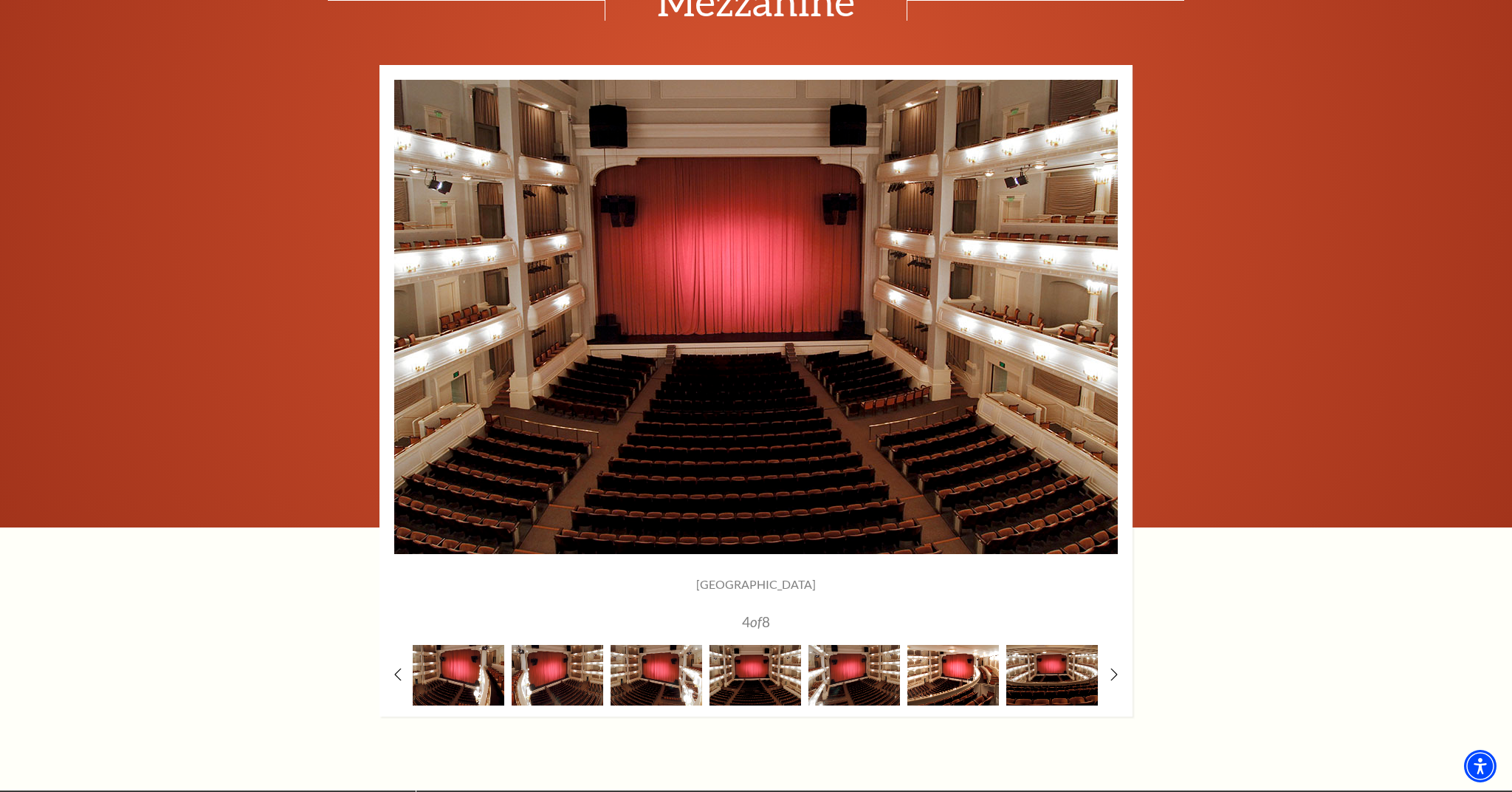
click at [957, 685] on img at bounding box center [953, 675] width 92 height 60
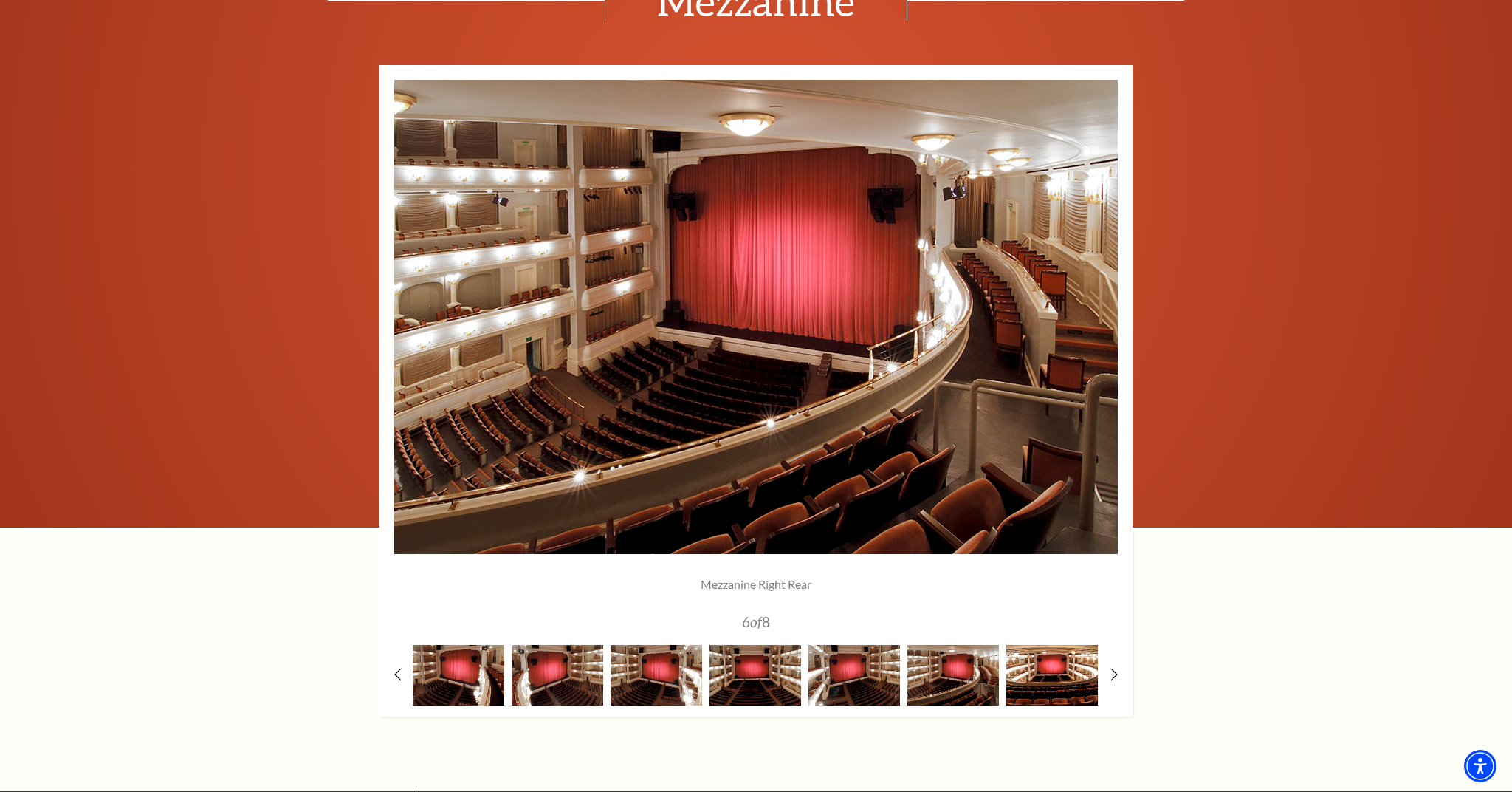
click at [1034, 686] on img at bounding box center [1052, 675] width 92 height 60
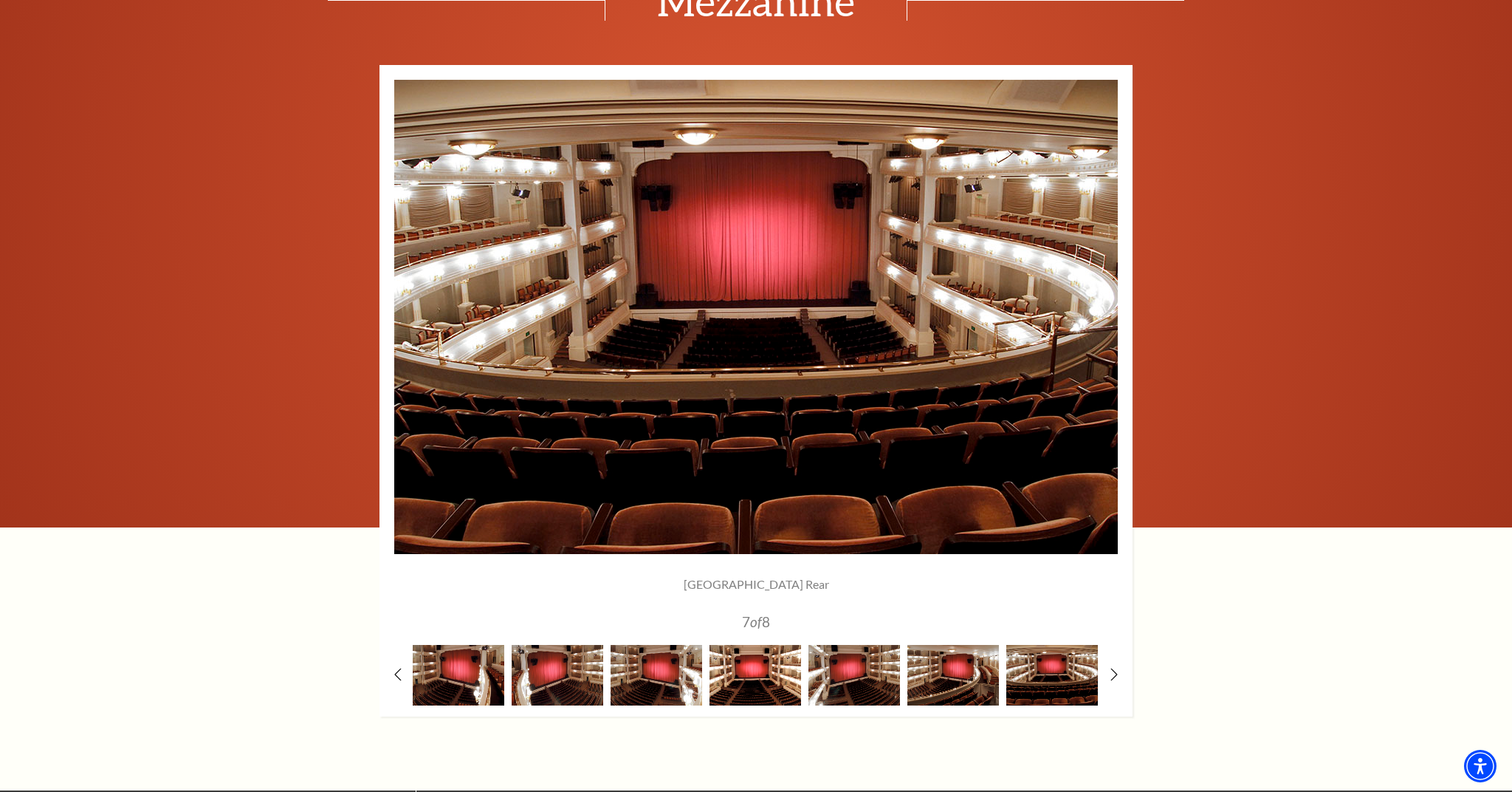
click at [743, 658] on img at bounding box center [755, 675] width 92 height 60
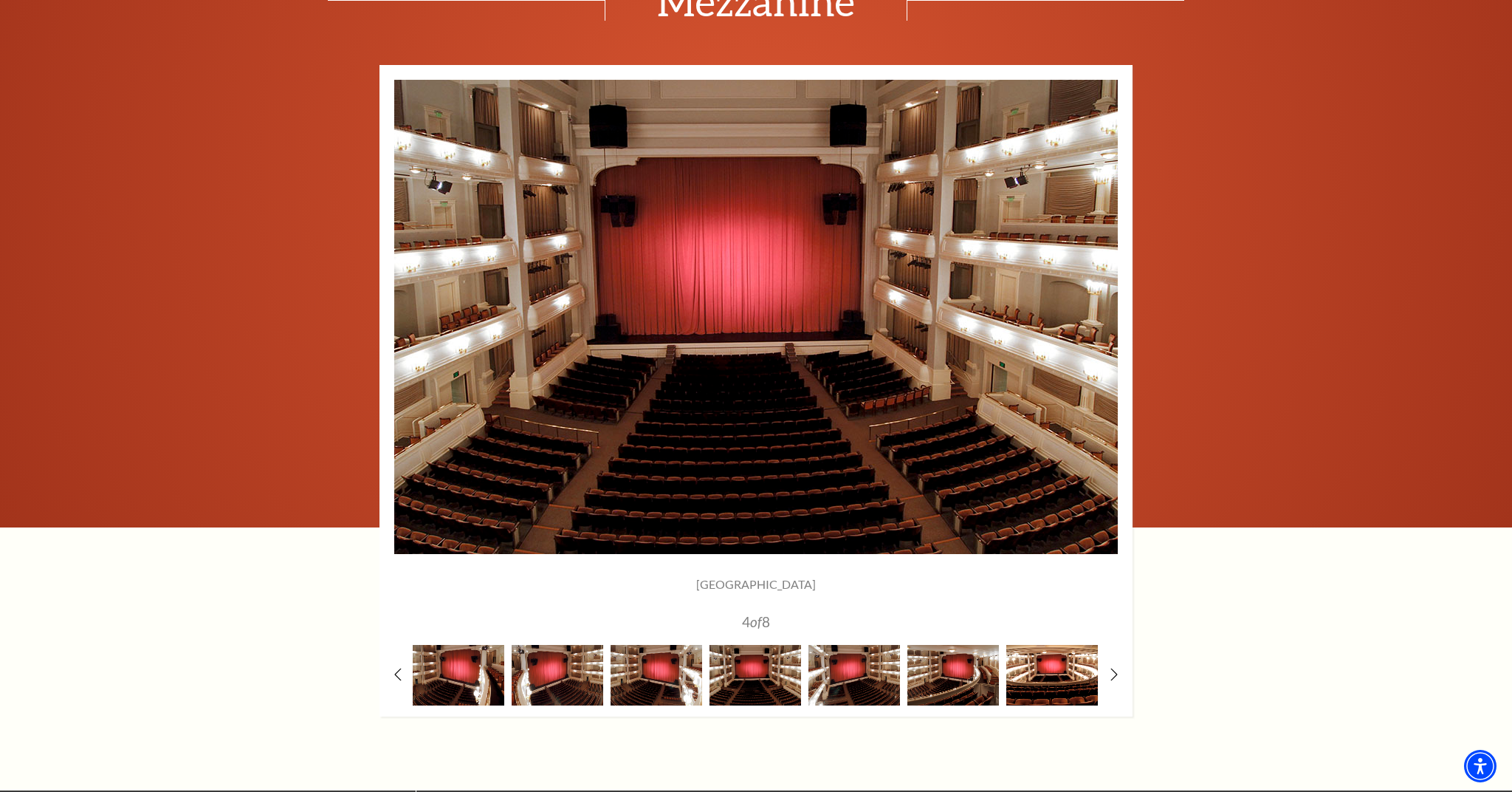
click at [1055, 684] on img at bounding box center [1052, 675] width 92 height 60
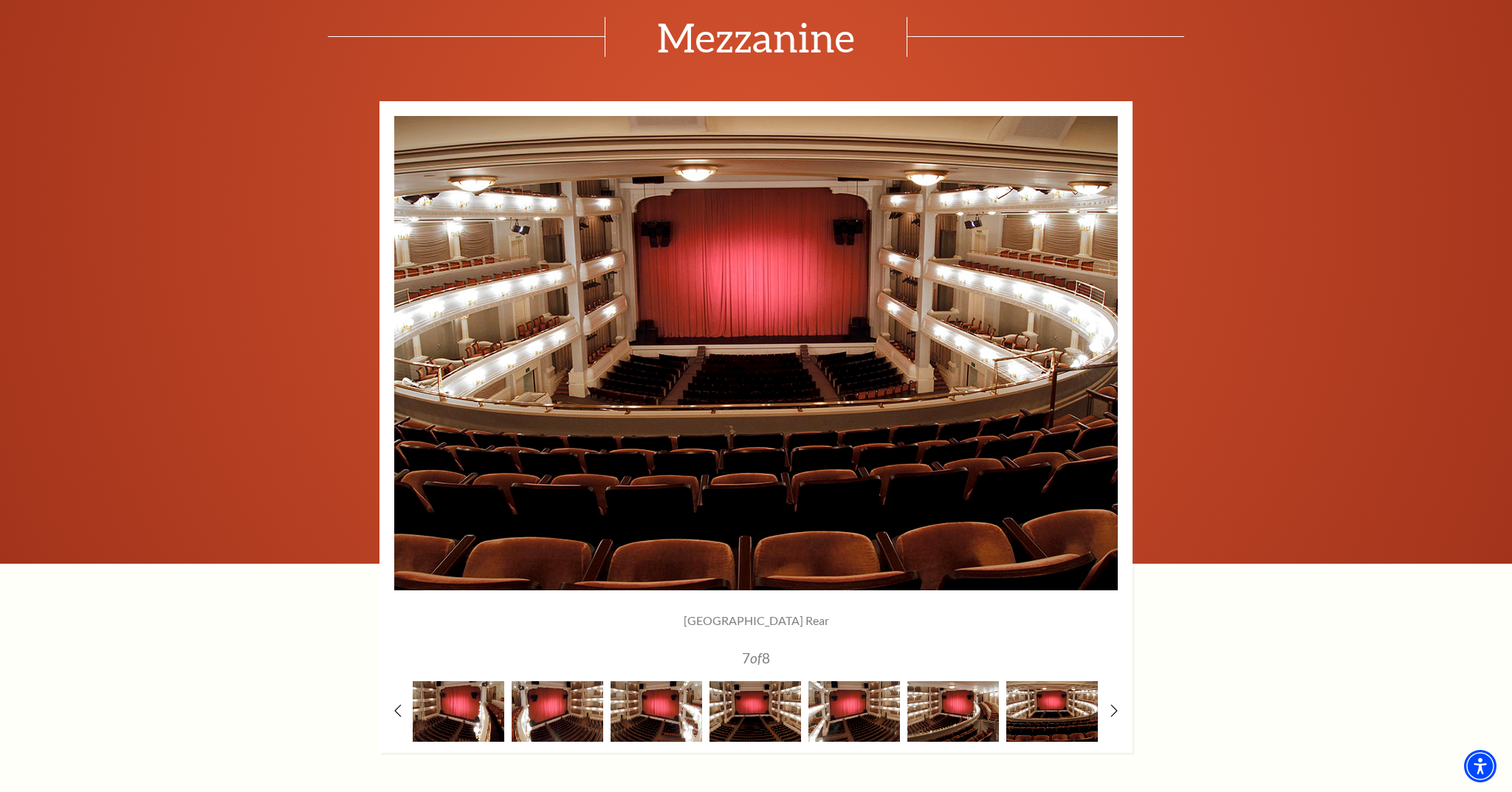
scroll to position [1114, 0]
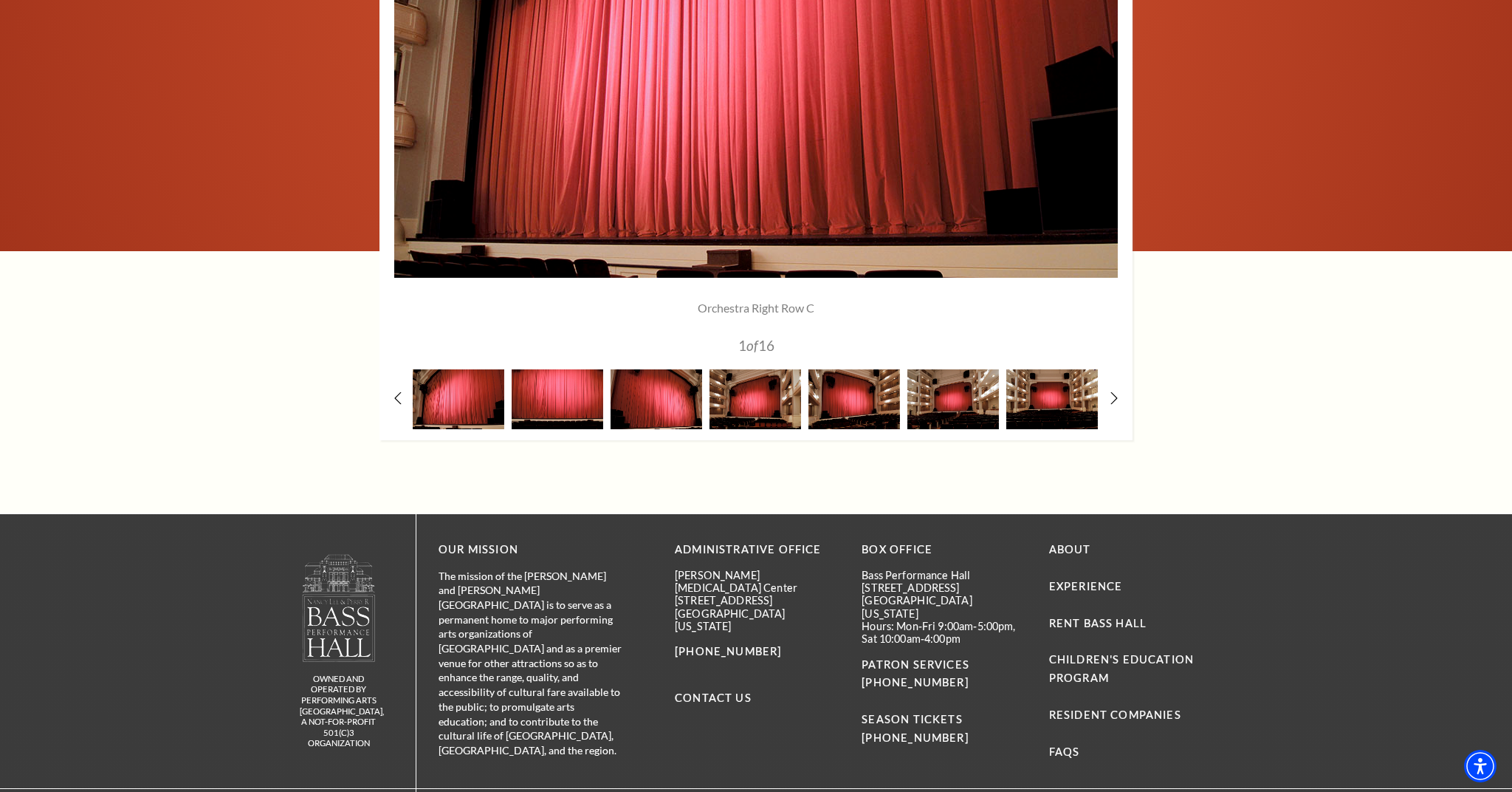
scroll to position [1381, 0]
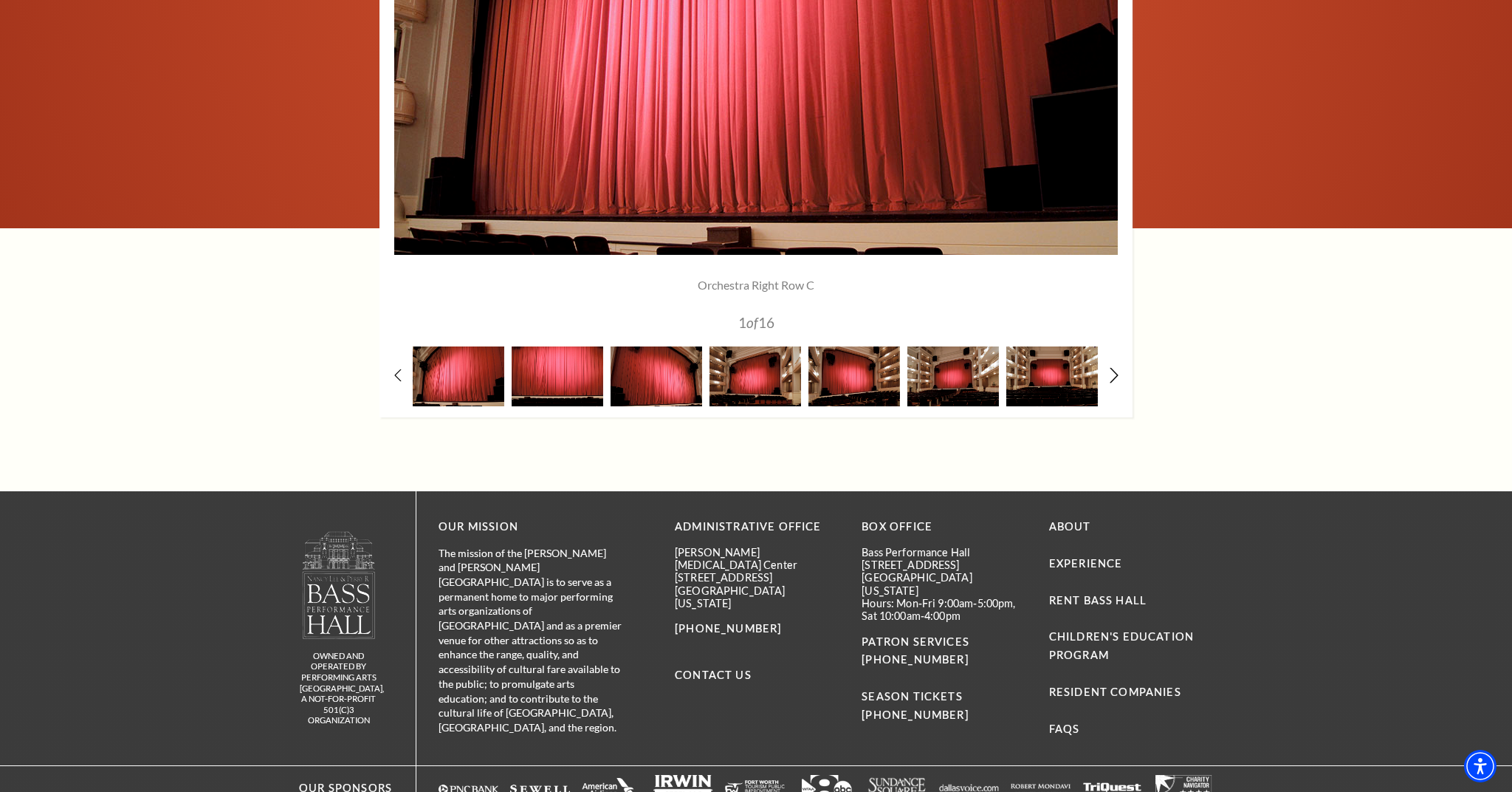
click at [1115, 368] on use at bounding box center [1114, 375] width 8 height 15
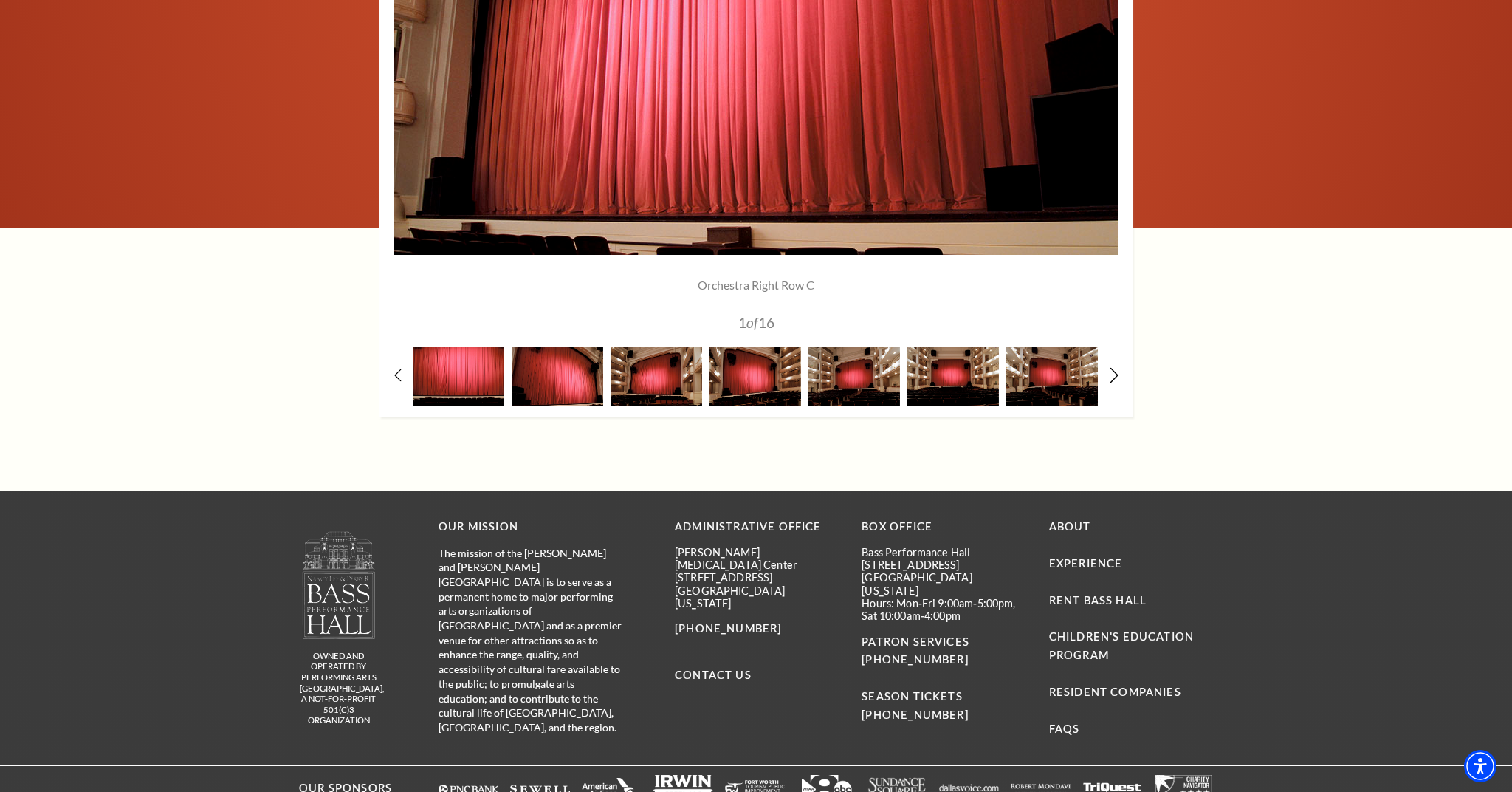
click at [1115, 368] on use at bounding box center [1114, 375] width 8 height 15
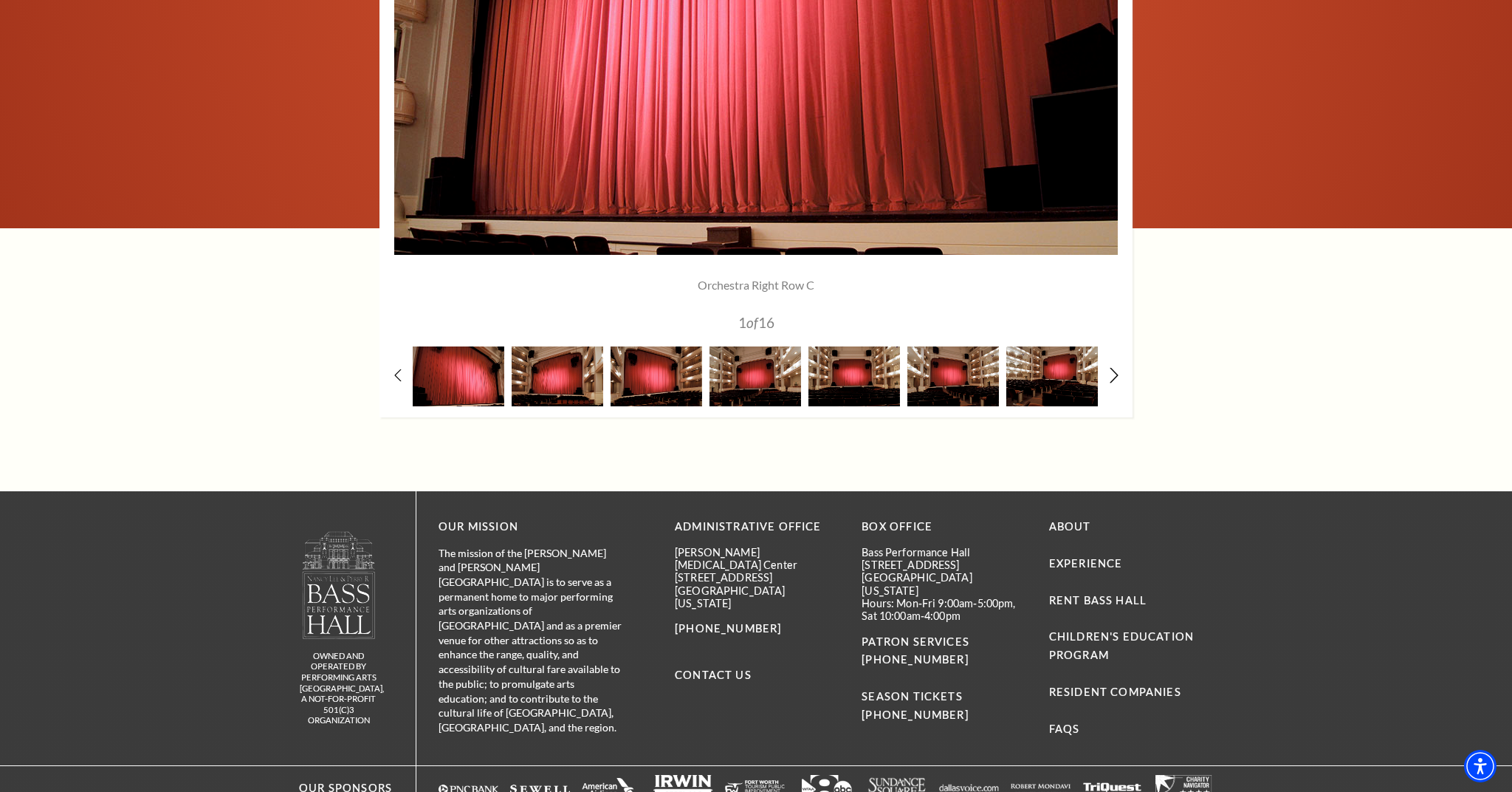
click at [1115, 368] on use at bounding box center [1114, 375] width 8 height 15
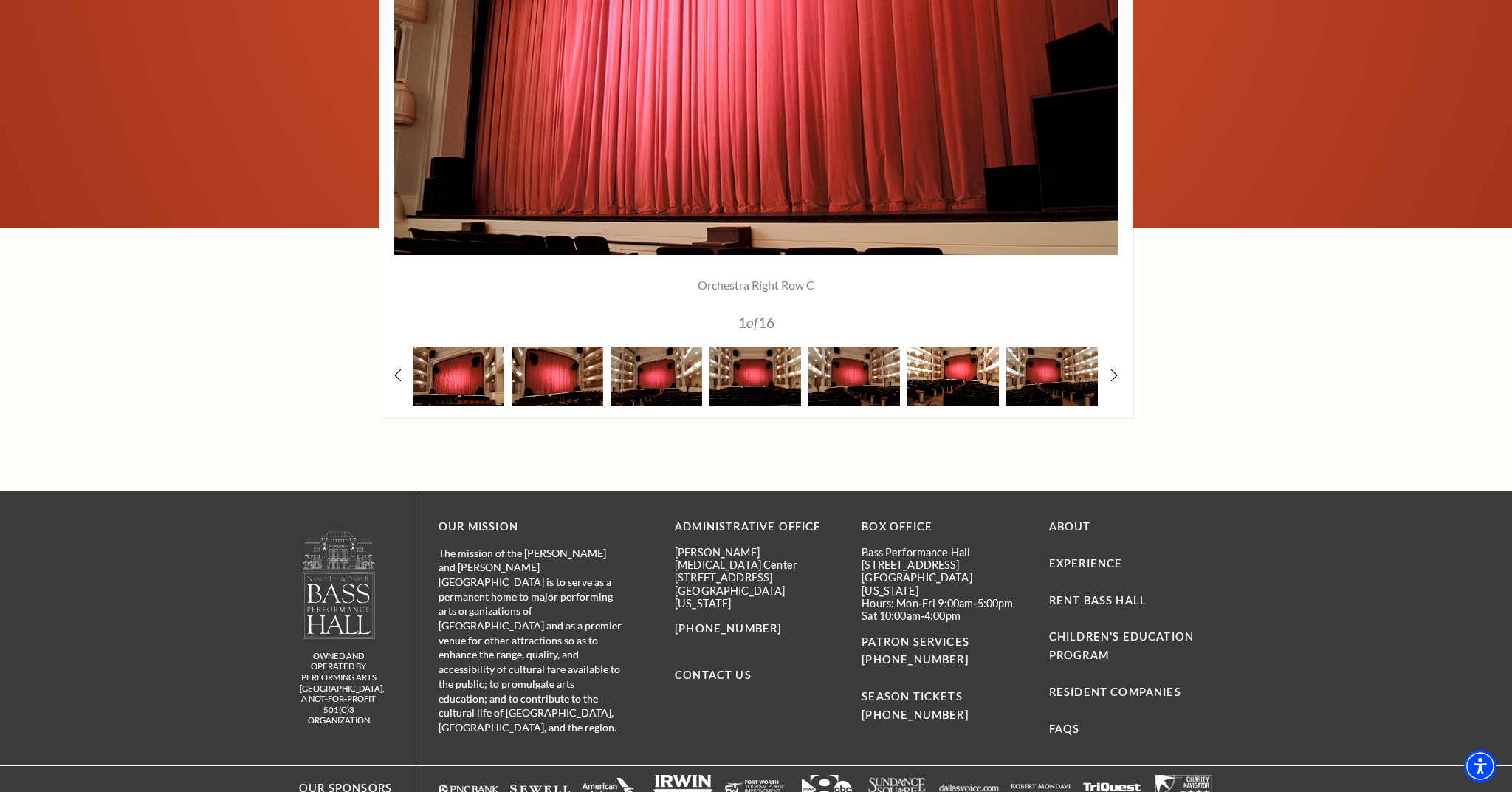
click at [954, 389] on img at bounding box center [953, 376] width 92 height 60
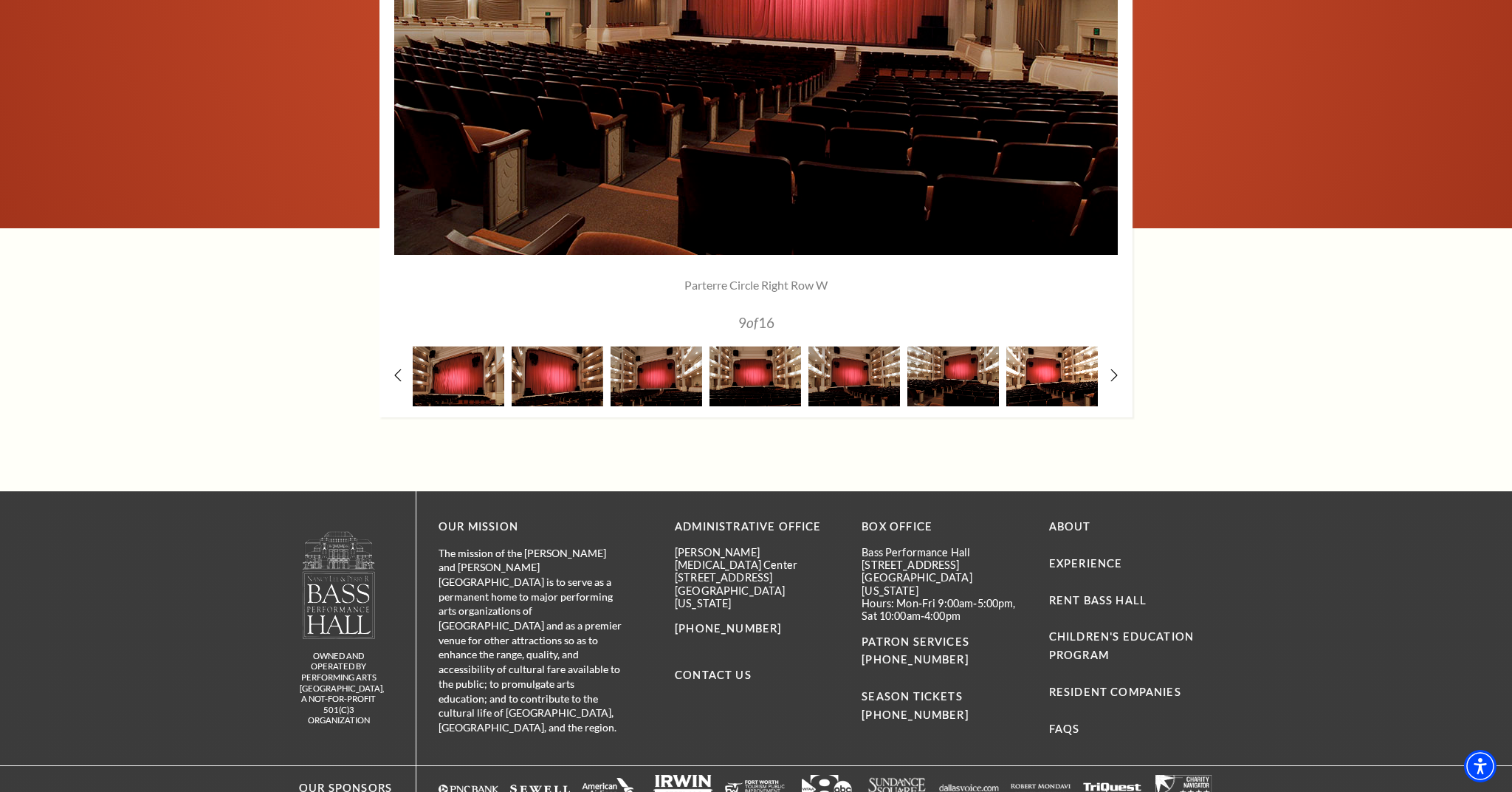
click at [1040, 376] on img at bounding box center [1052, 376] width 92 height 60
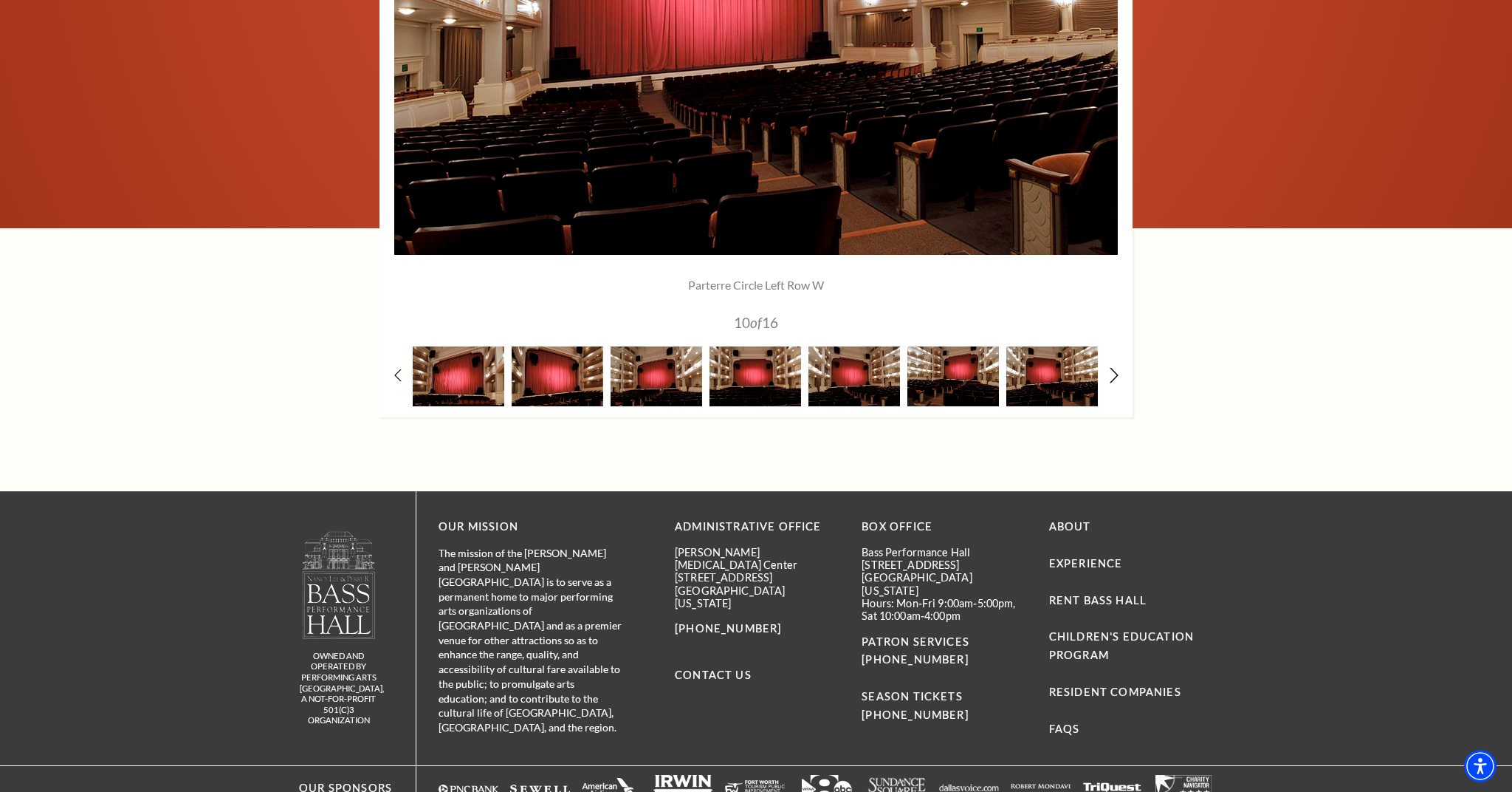
click at [1116, 371] on icon at bounding box center [1115, 375] width 10 height 15
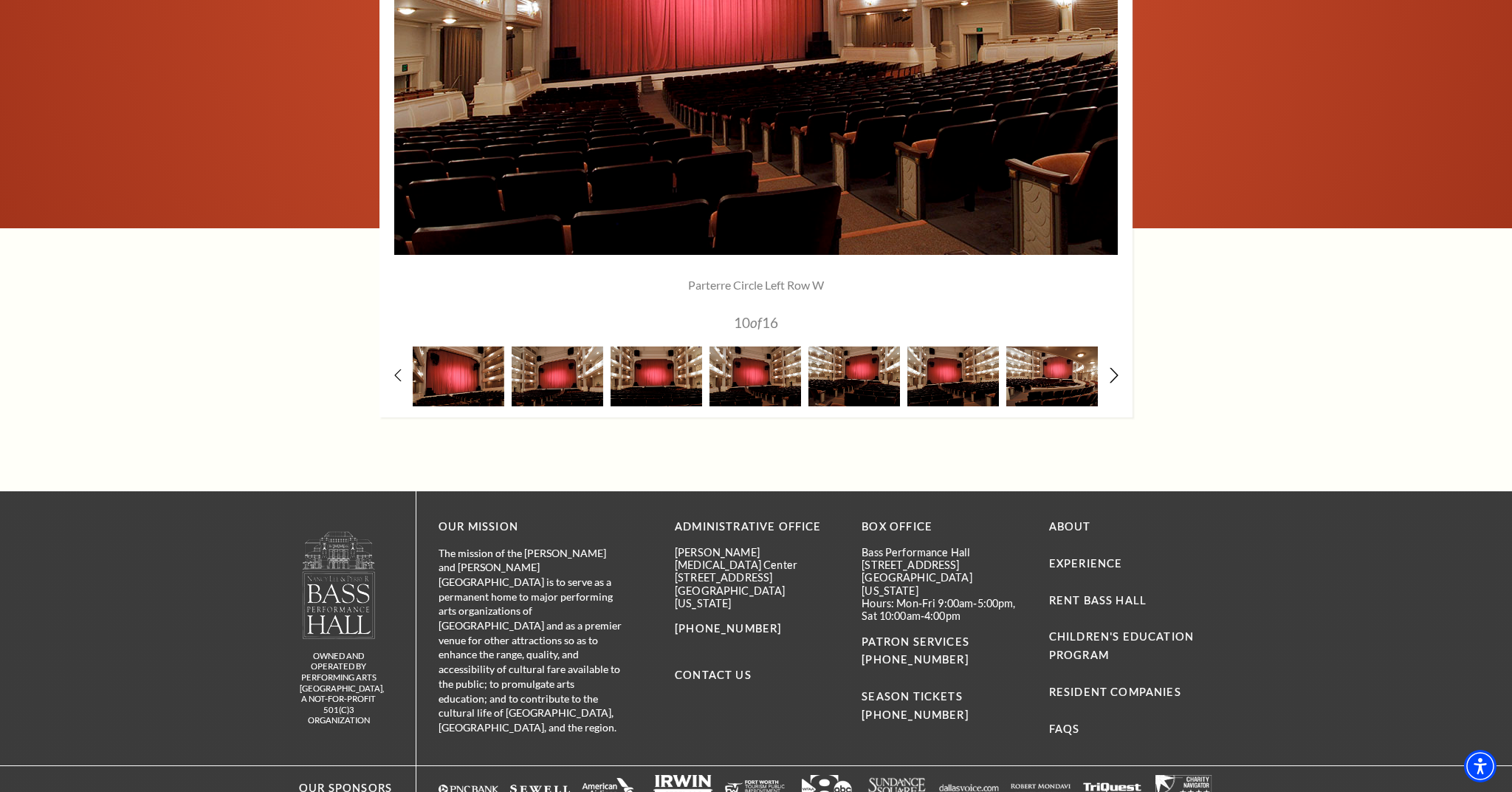
click at [1116, 371] on icon at bounding box center [1115, 375] width 10 height 15
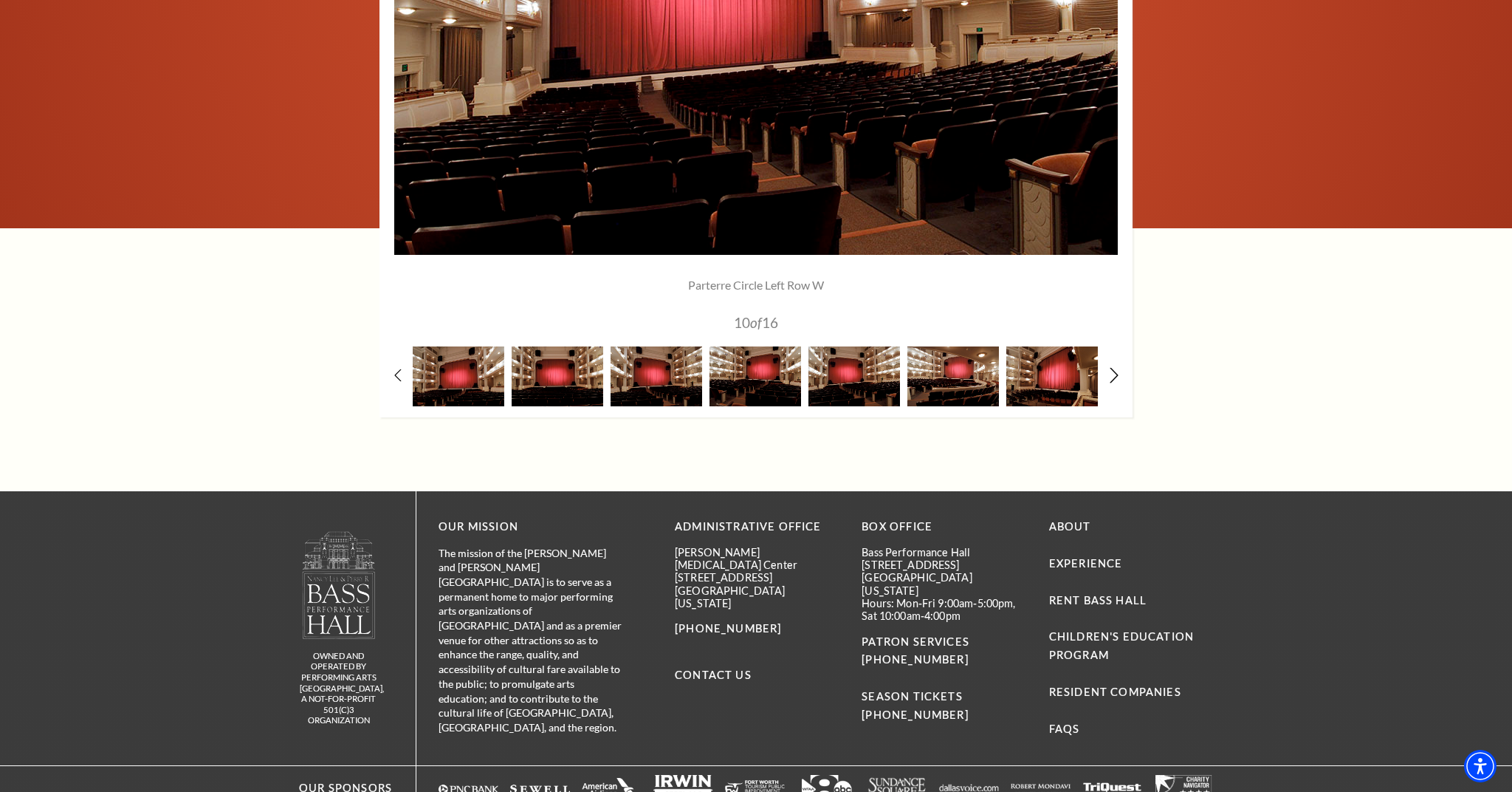
click at [1116, 371] on icon at bounding box center [1115, 375] width 10 height 15
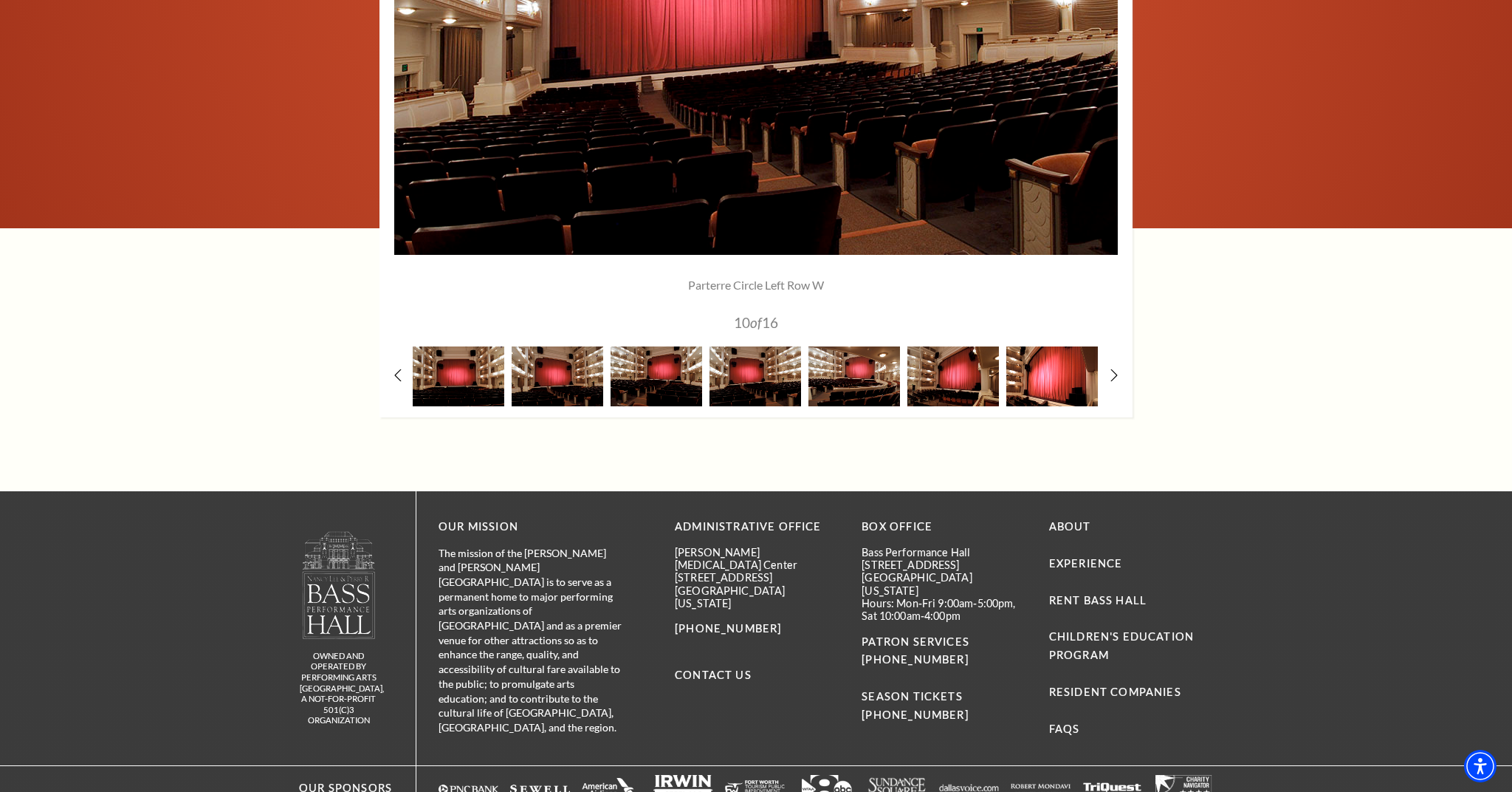
click at [1052, 374] on img at bounding box center [1052, 376] width 92 height 60
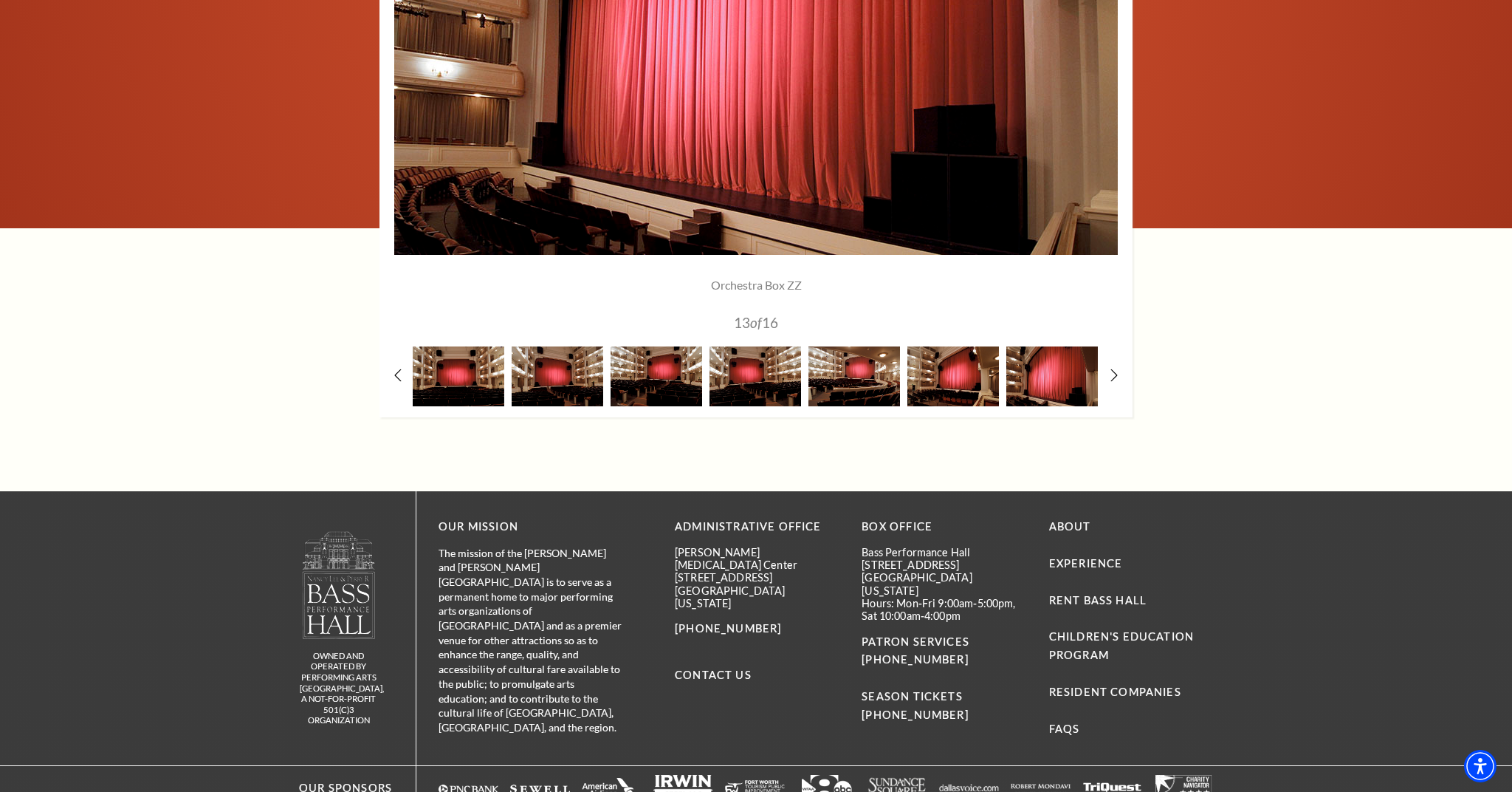
click at [1114, 364] on div at bounding box center [756, 91] width 754 height 651
click at [960, 366] on img at bounding box center [953, 376] width 92 height 60
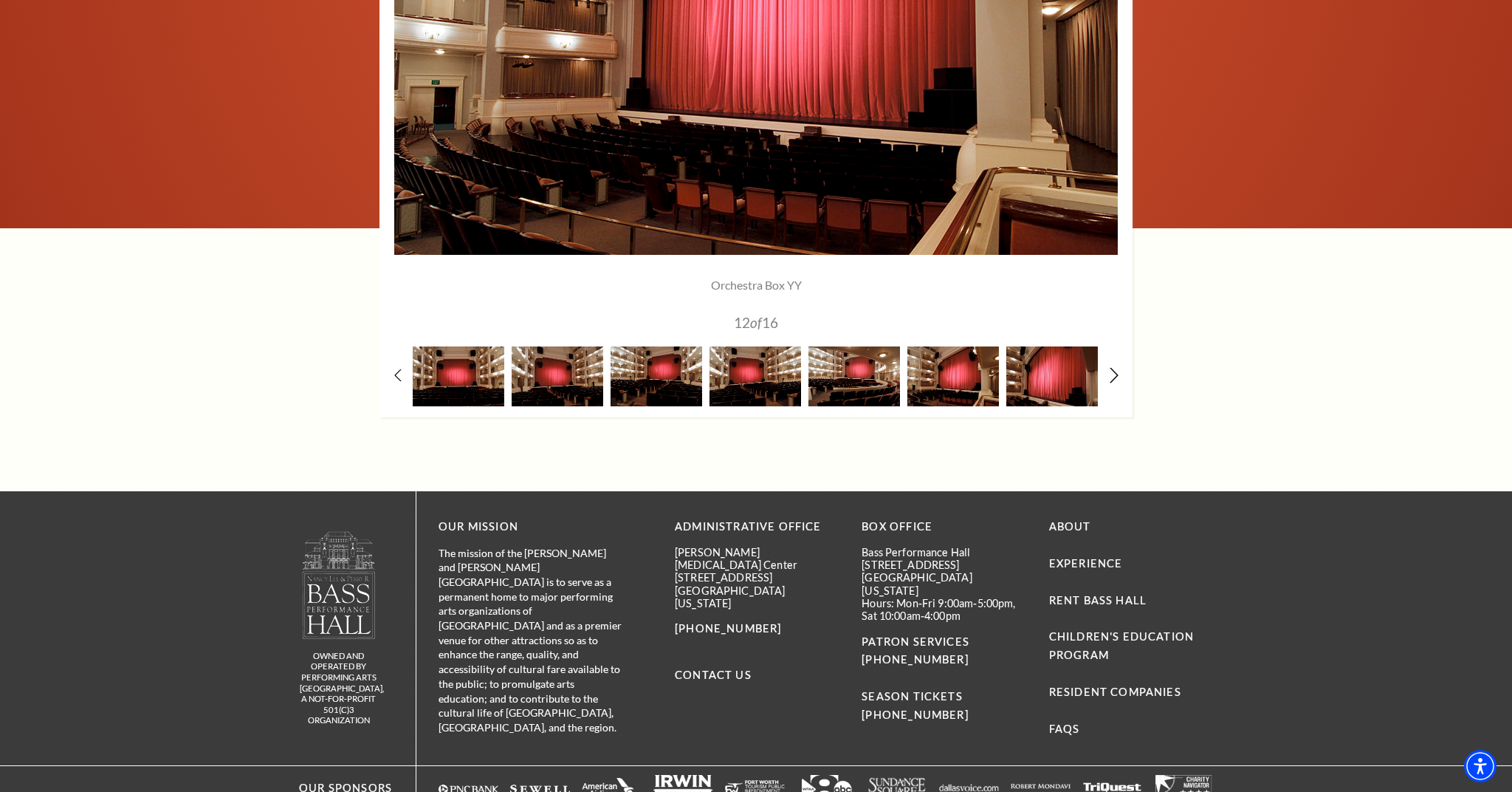
click at [1115, 372] on icon at bounding box center [1115, 375] width 10 height 15
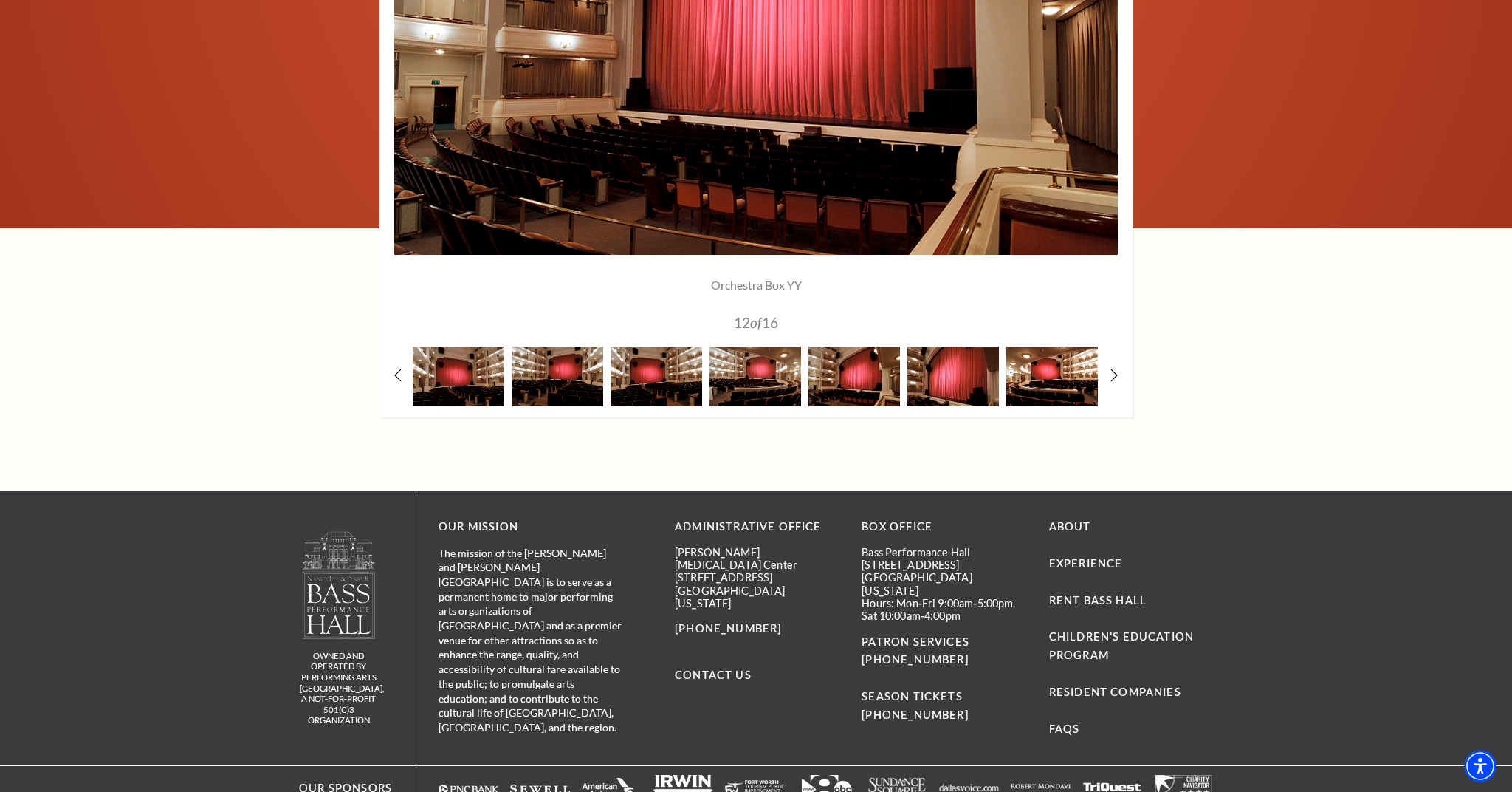
click at [1067, 370] on img at bounding box center [1052, 376] width 92 height 60
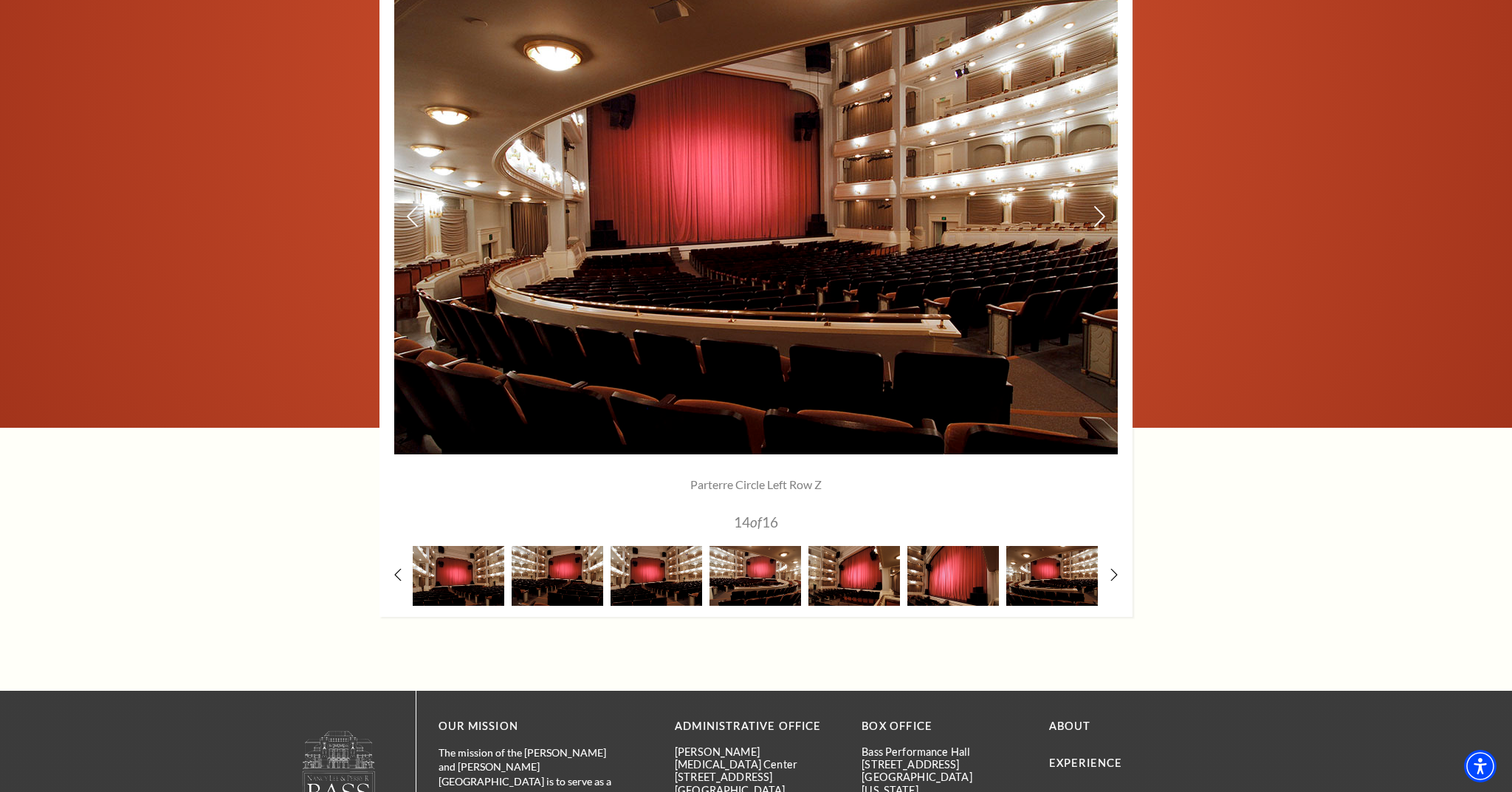
scroll to position [802, 0]
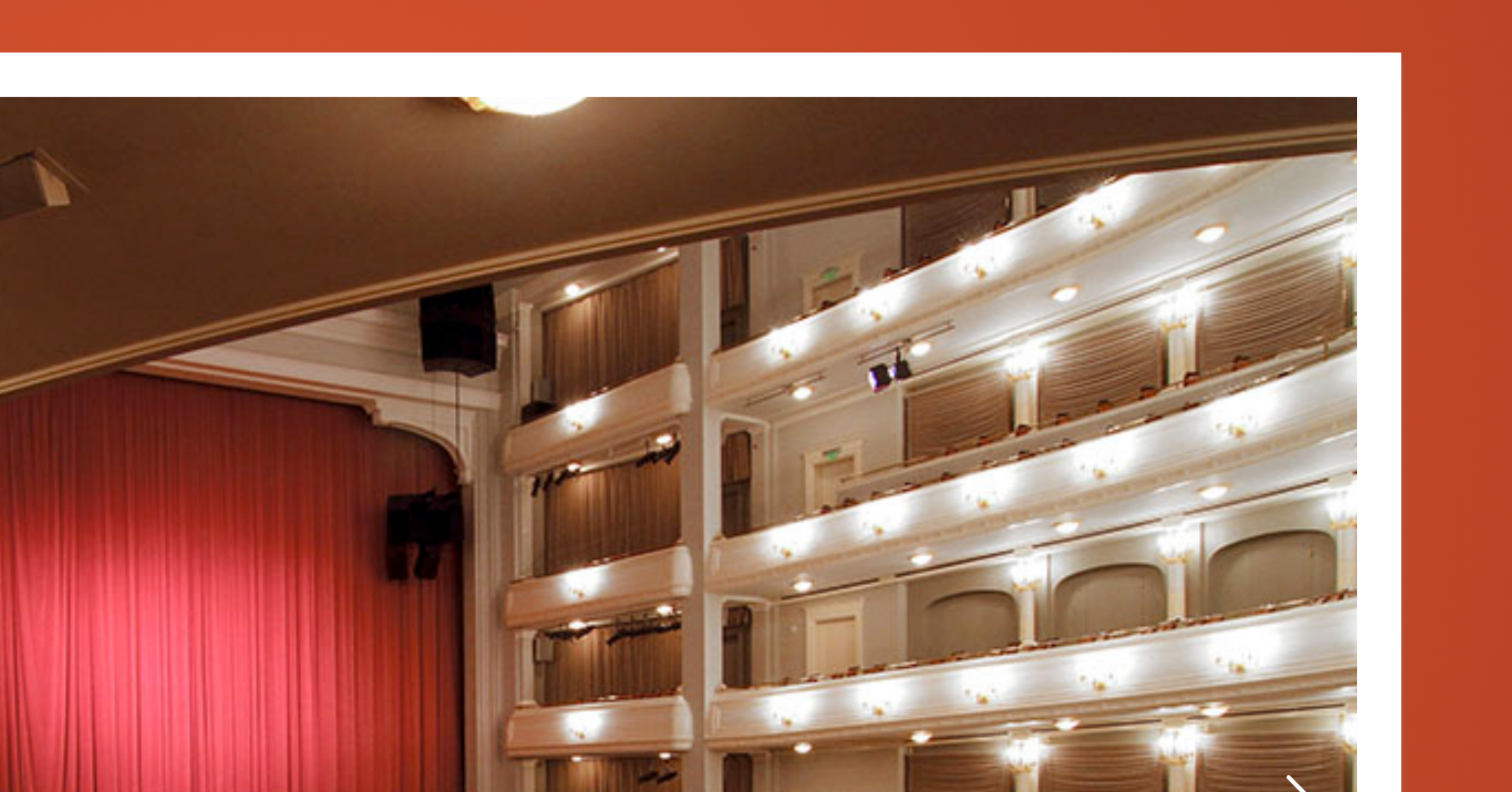
click at [394, 359] on img at bounding box center [756, 595] width 724 height 474
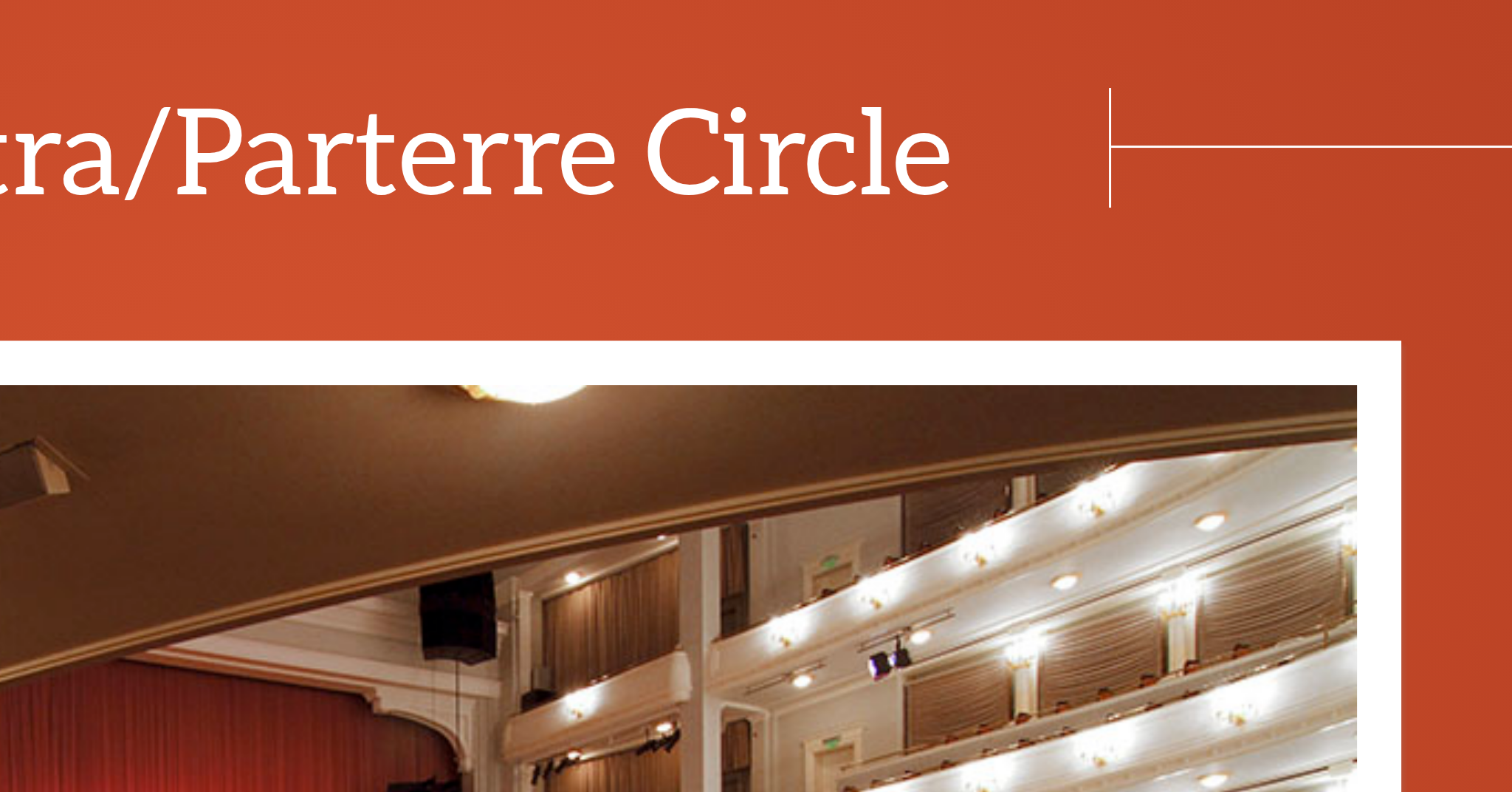
click at [394, 359] on img at bounding box center [756, 595] width 724 height 474
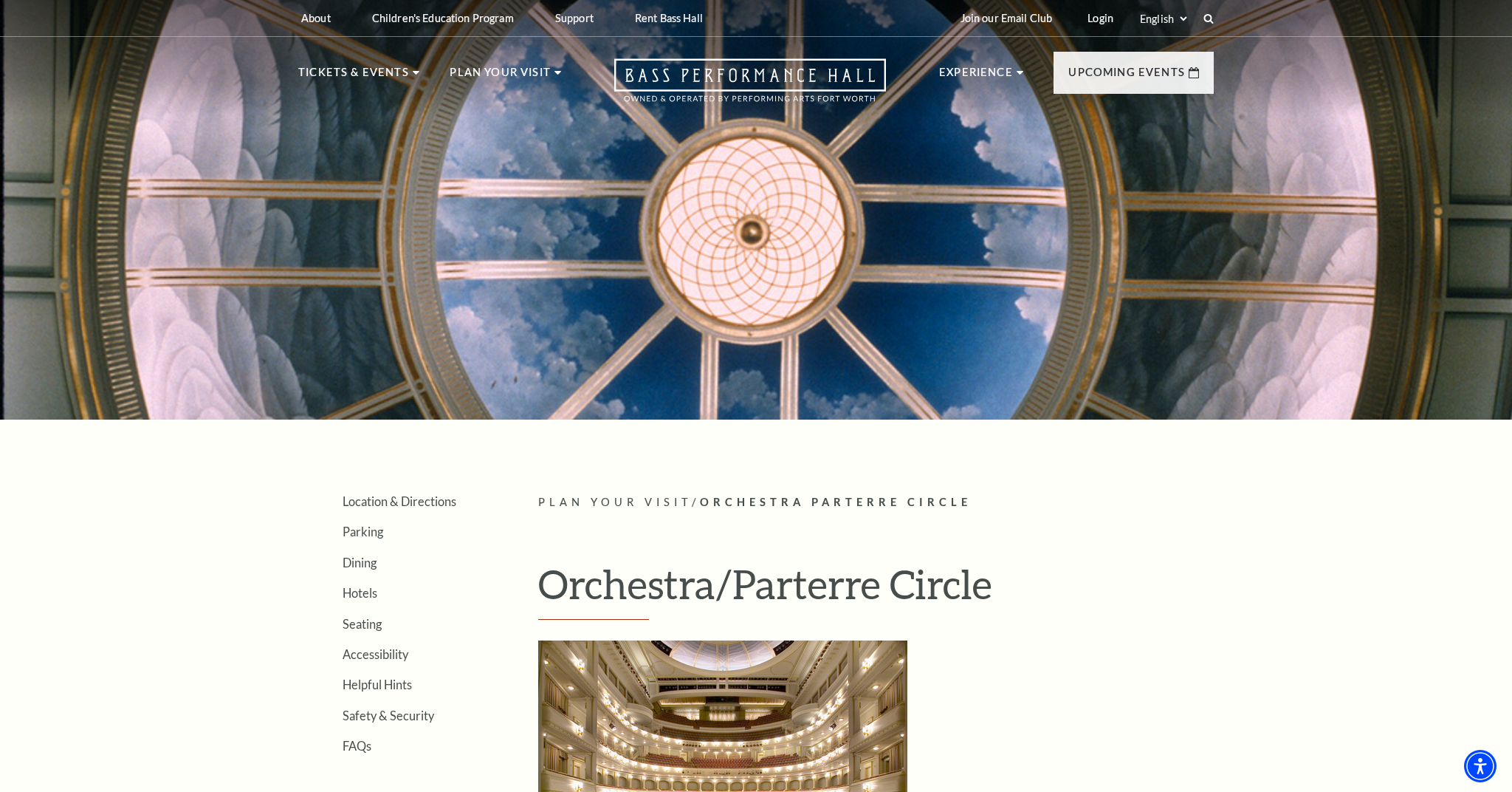
scroll to position [0, 0]
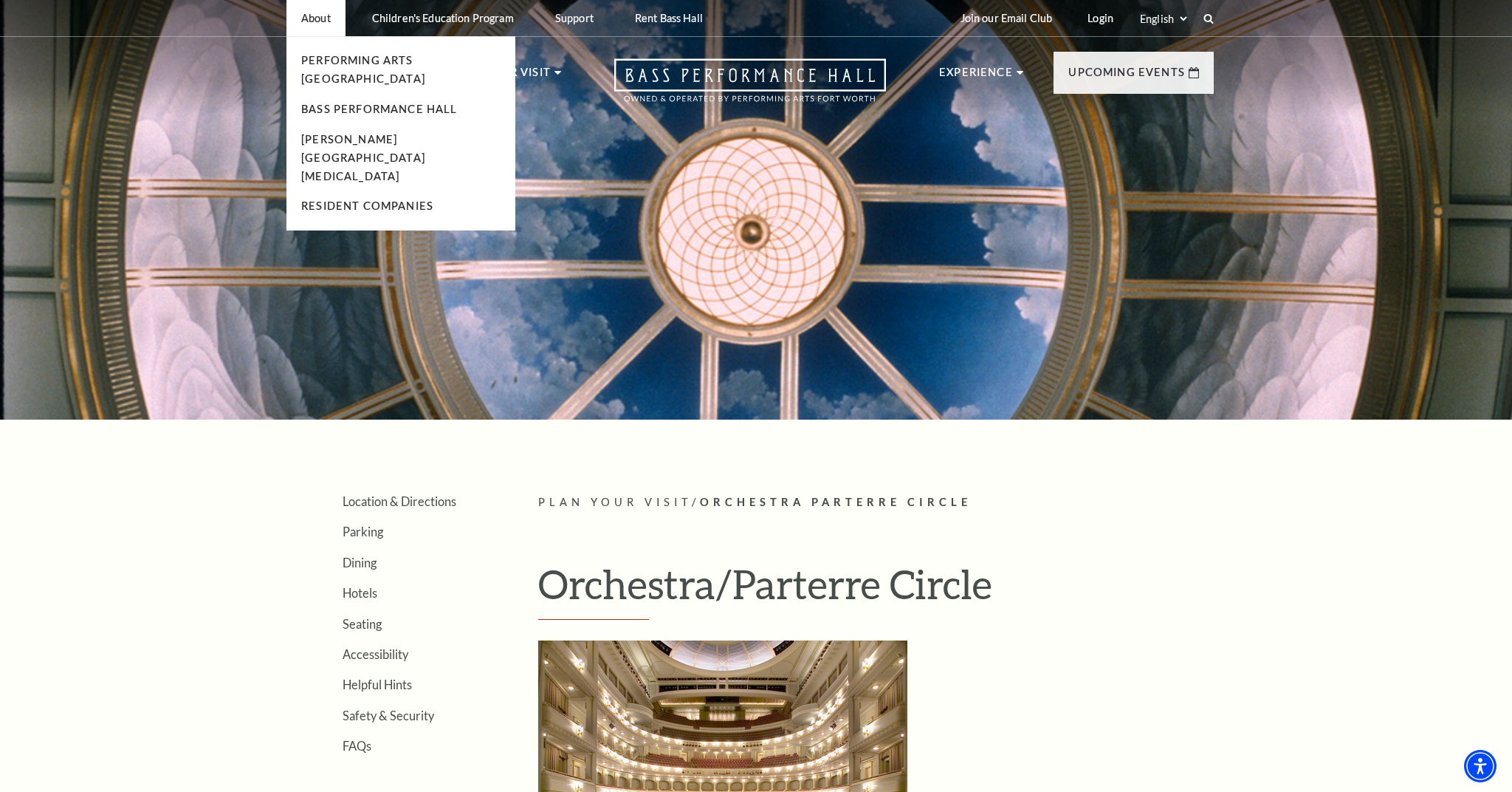
click at [327, 18] on p "About" at bounding box center [316, 18] width 30 height 13
click at [343, 102] on link "Bass Performance Hall" at bounding box center [380, 109] width 157 height 13
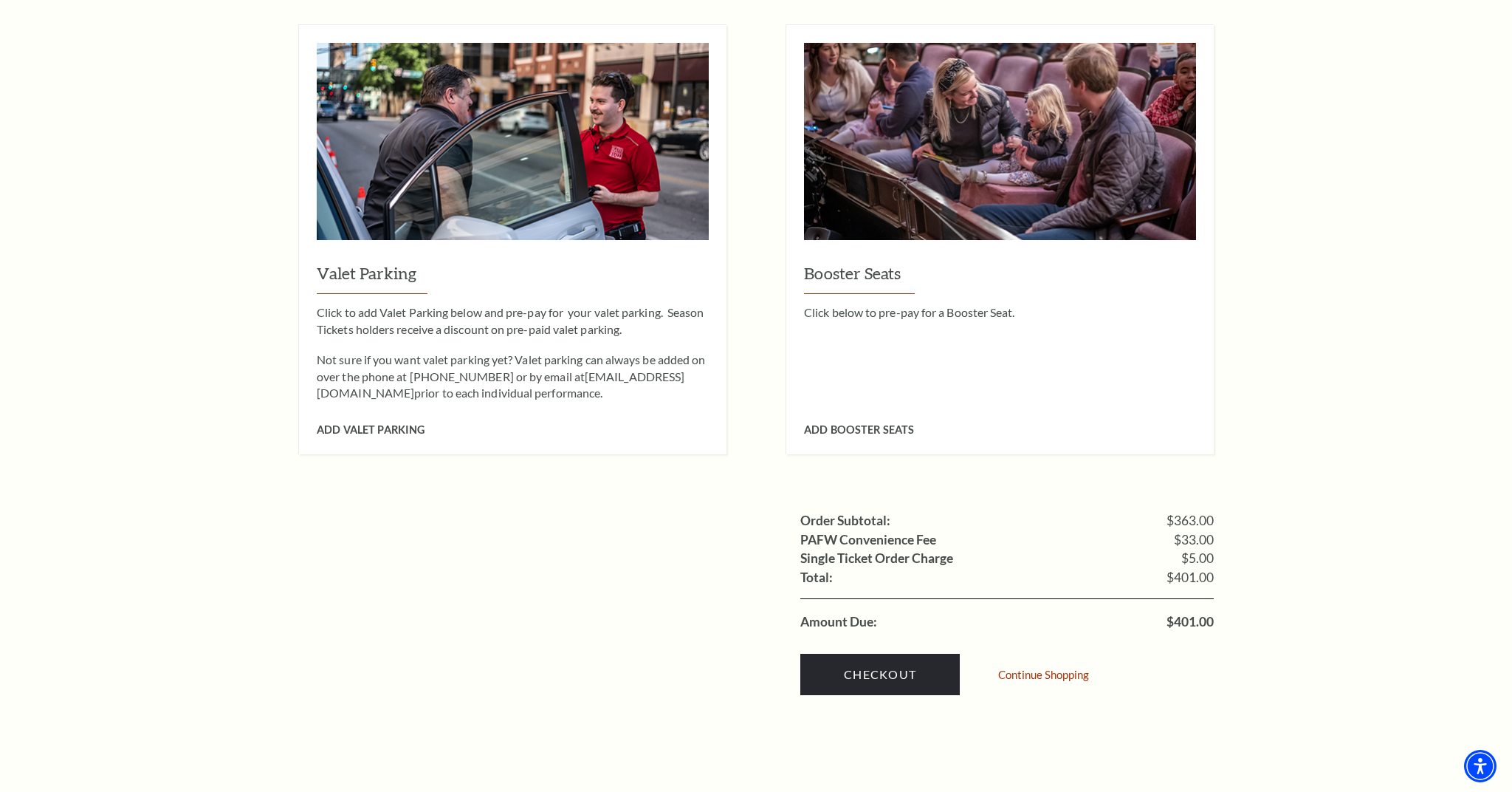
scroll to position [1113, 0]
click at [376, 423] on span "Add Valet Parking" at bounding box center [370, 429] width 108 height 13
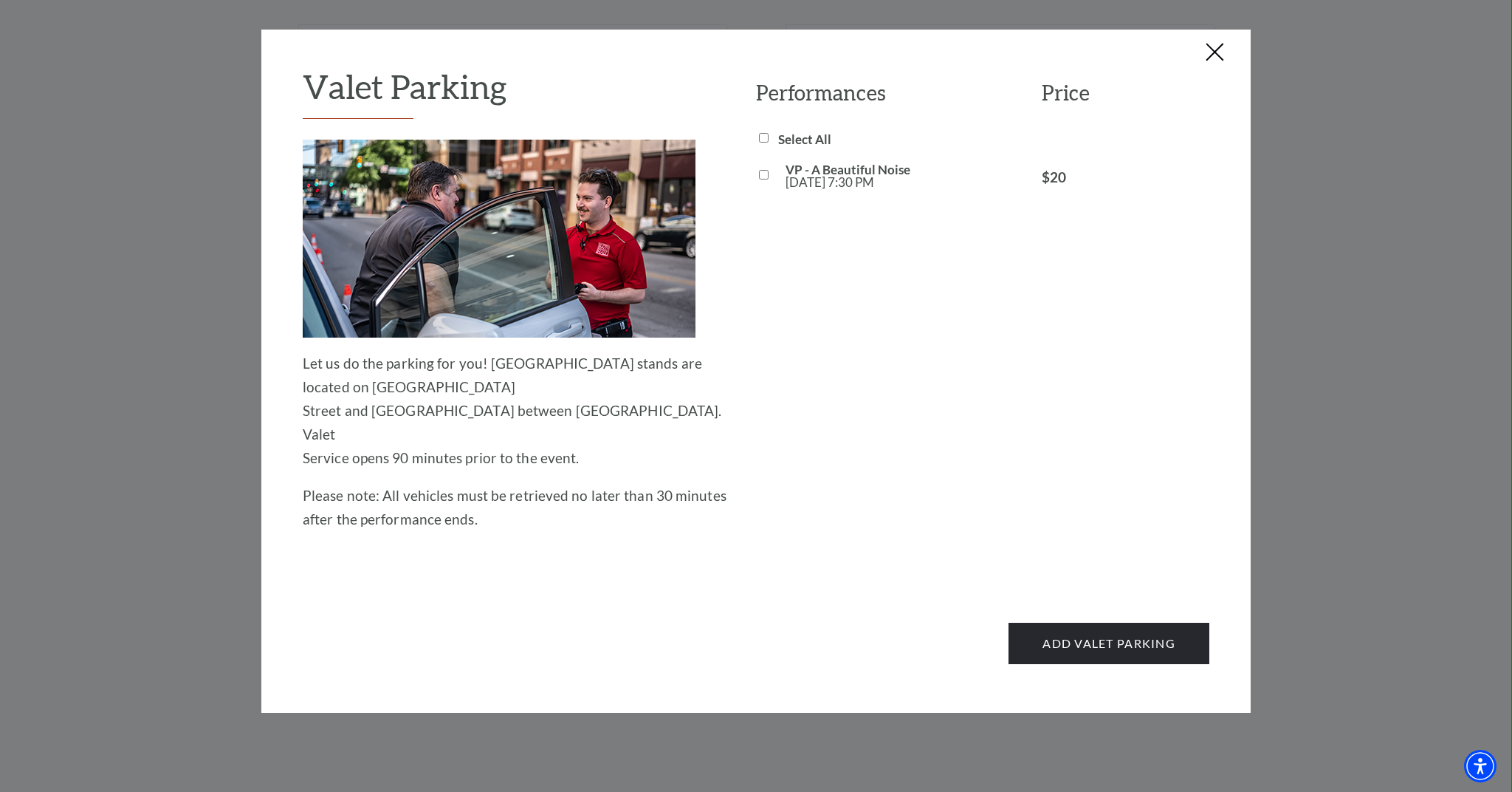
click at [763, 173] on input "VP - A Beautiful Noise [DATE] 7:30 PM" at bounding box center [764, 175] width 10 height 10
checkbox input "true"
click at [1126, 623] on button "Add Valet Parking" at bounding box center [1108, 643] width 201 height 42
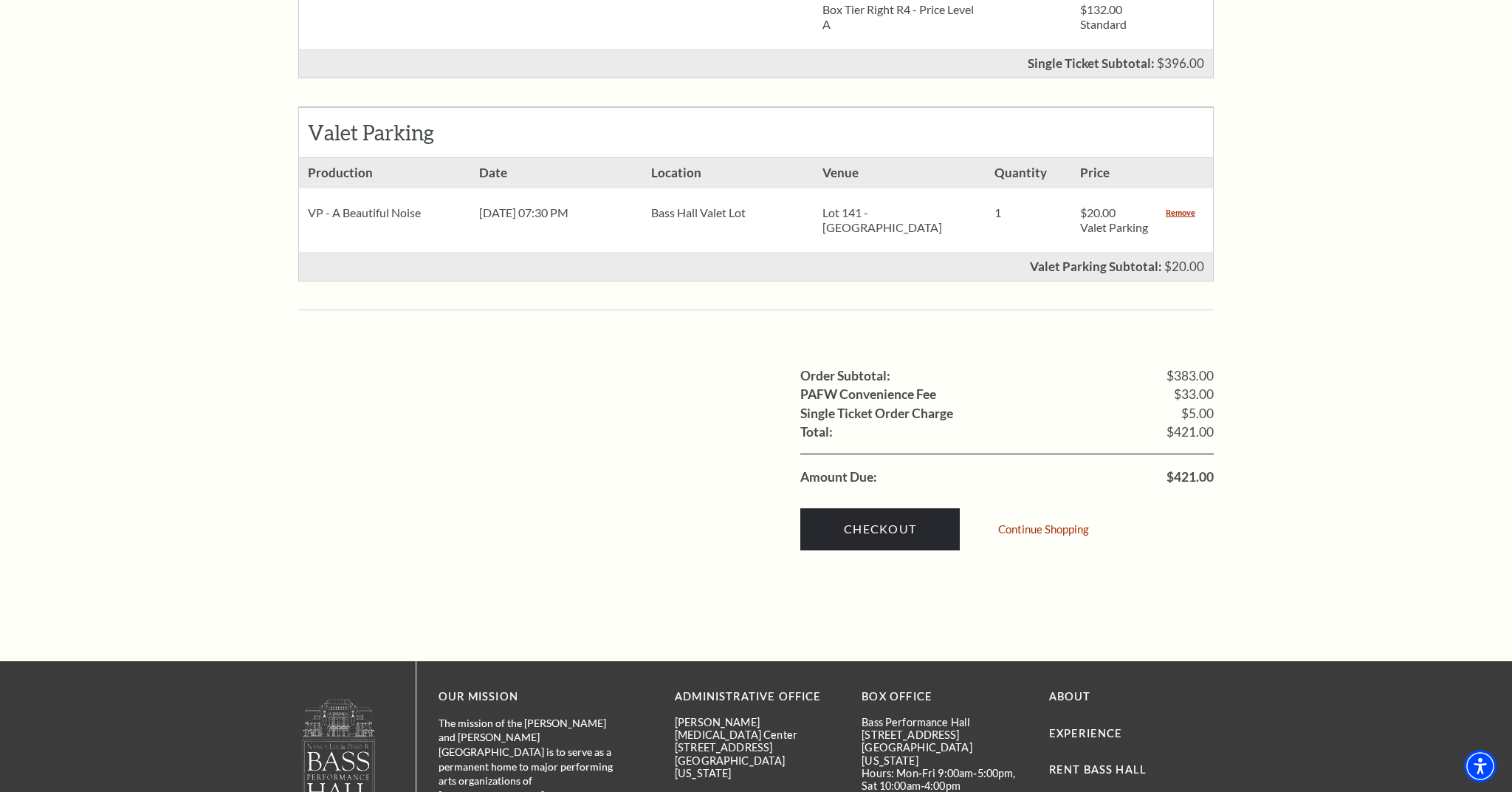
scroll to position [932, 0]
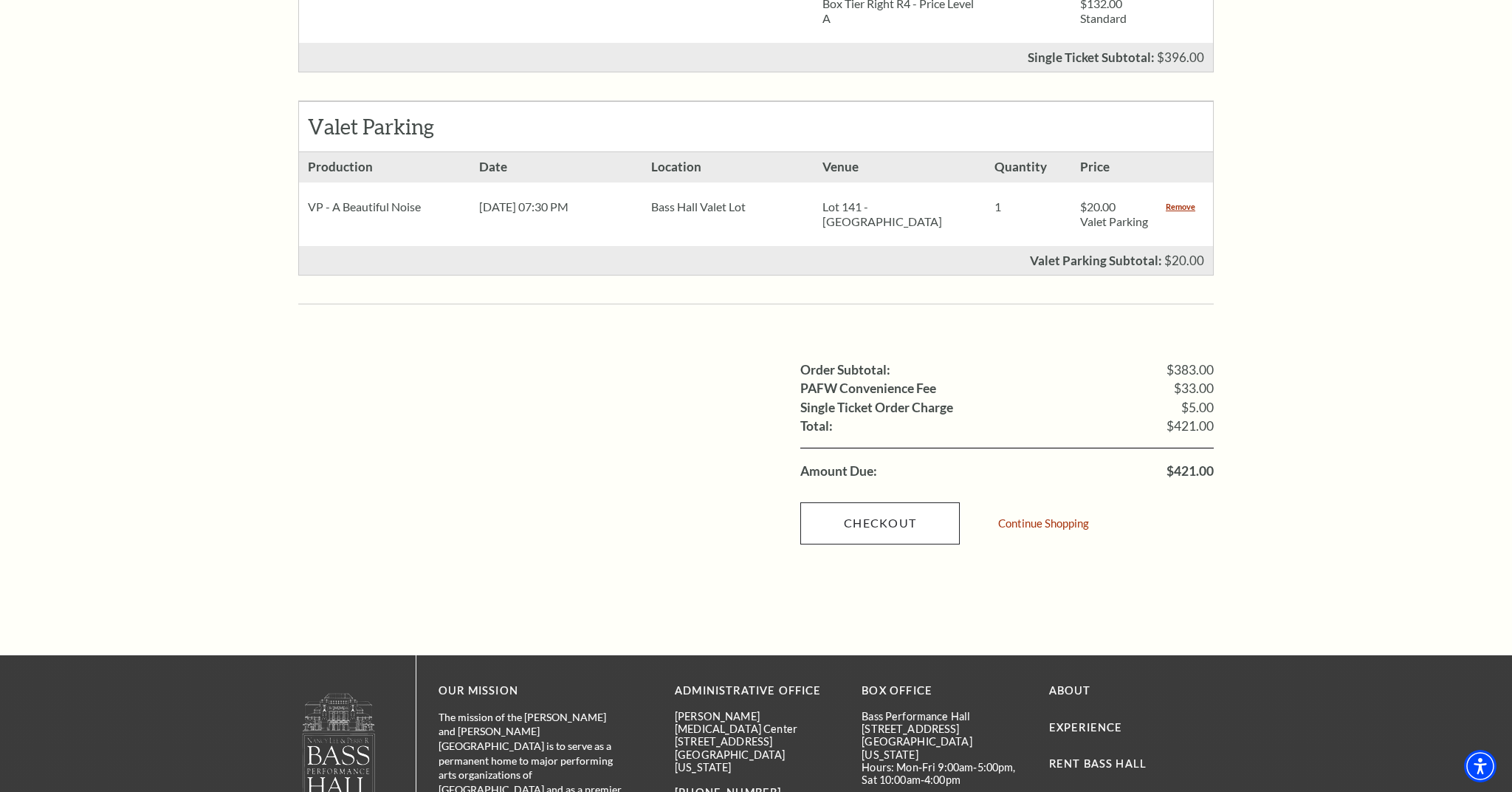
click at [924, 507] on link "Checkout" at bounding box center [881, 523] width 160 height 42
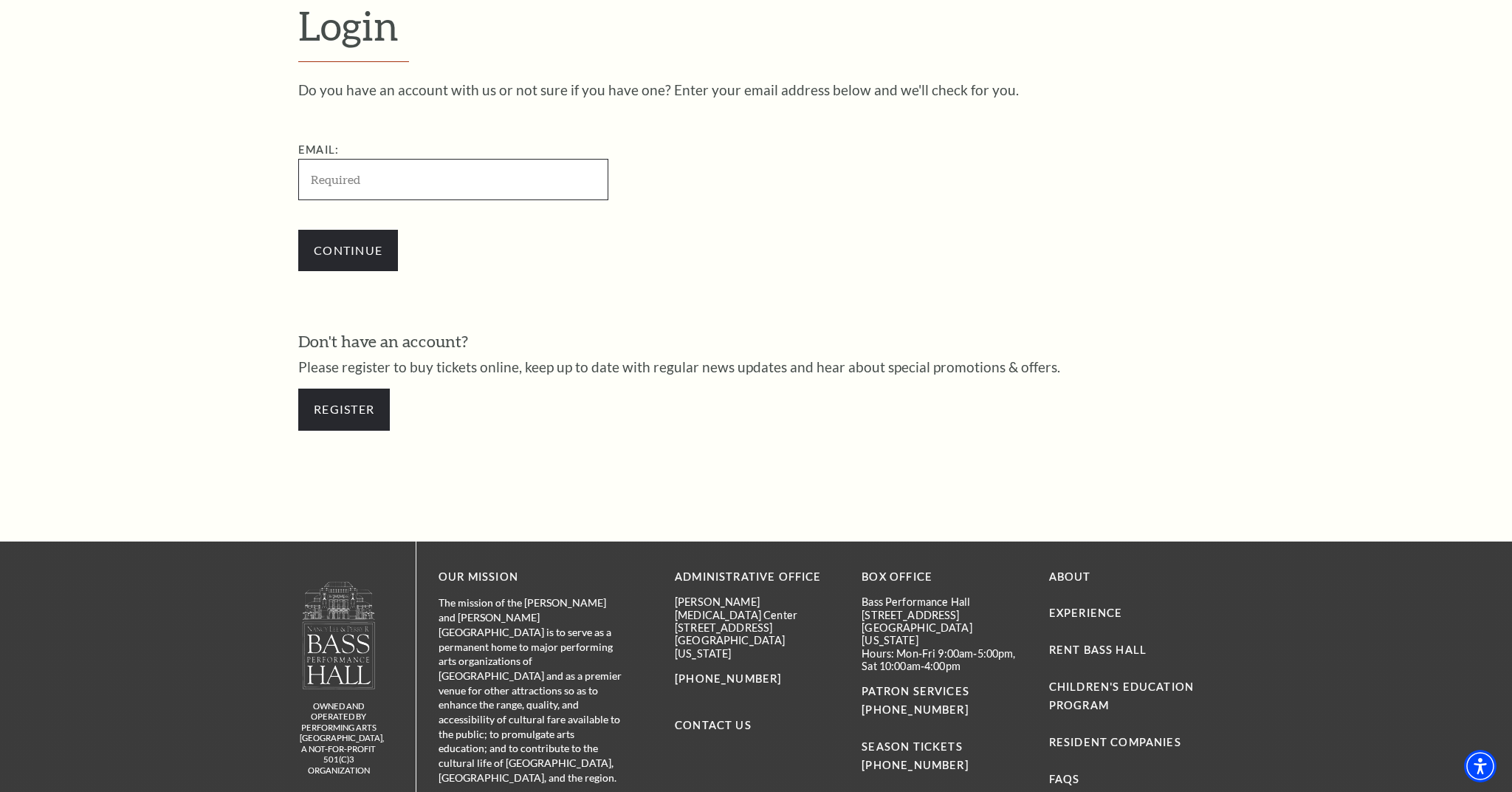
scroll to position [515, 0]
type input "[PERSON_NAME][EMAIL_ADDRESS][DOMAIN_NAME]"
click at [360, 250] on input "Continue" at bounding box center [348, 249] width 100 height 42
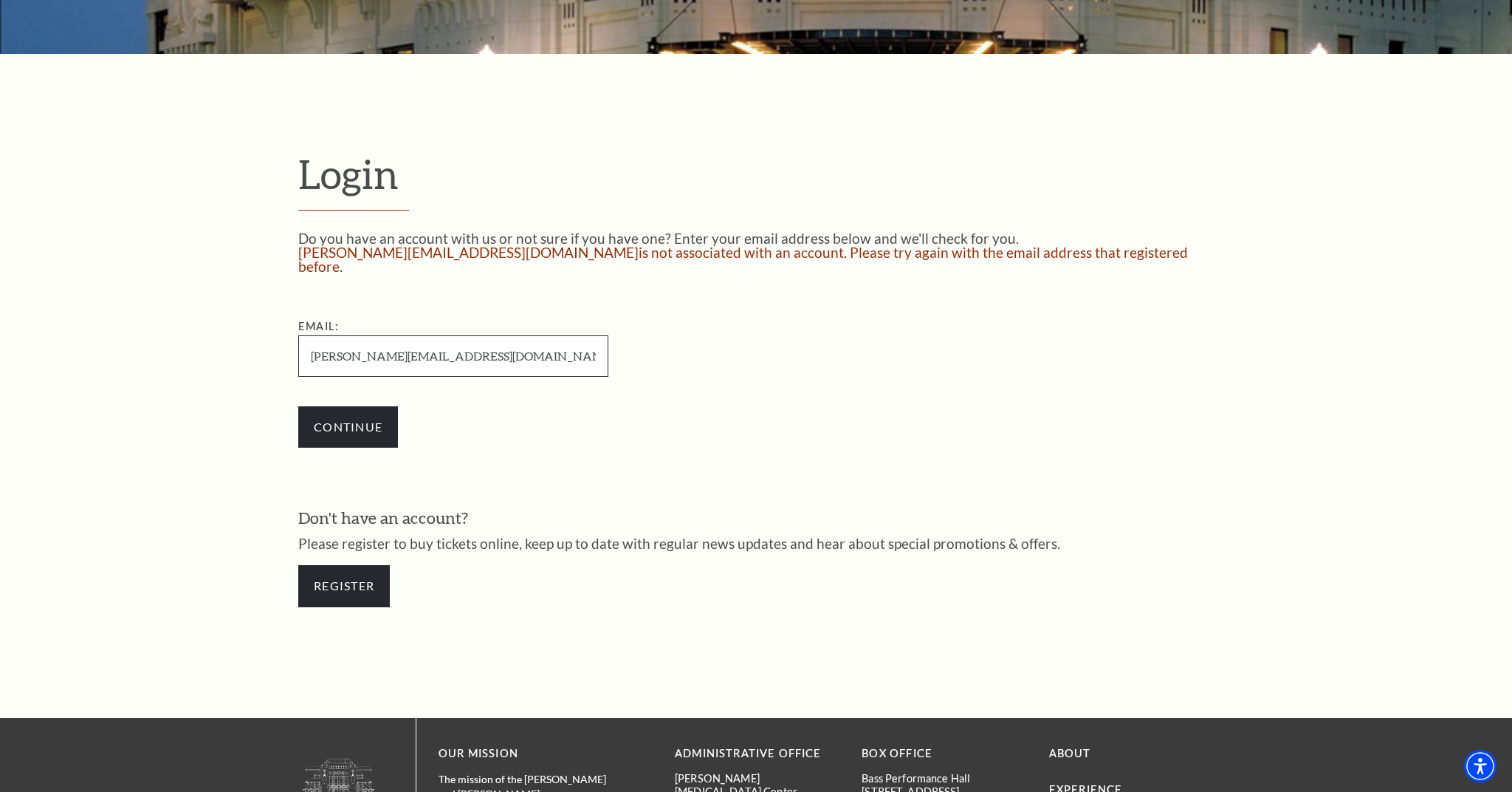
scroll to position [387, 0]
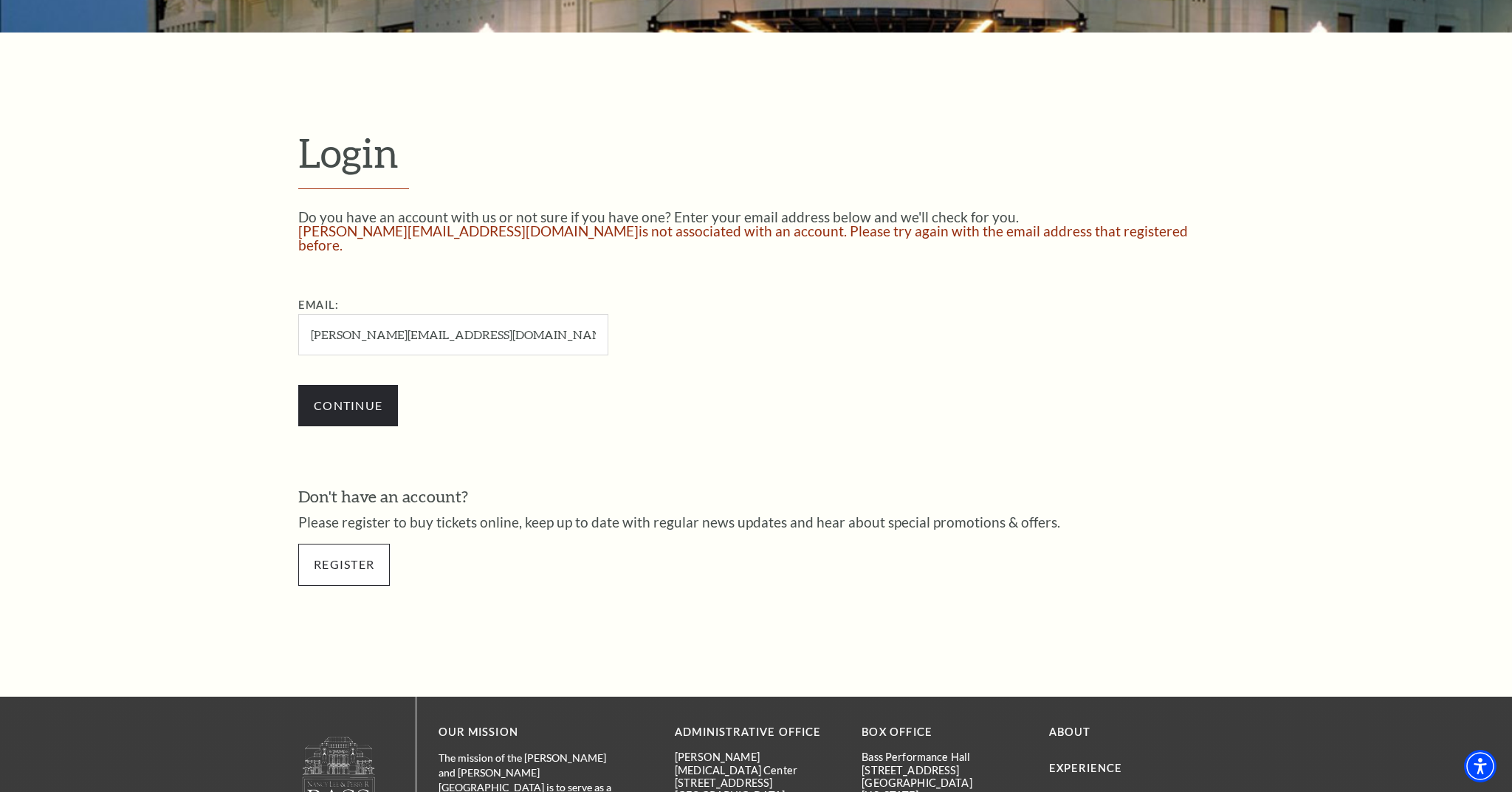
click at [360, 558] on link "Register" at bounding box center [344, 564] width 92 height 42
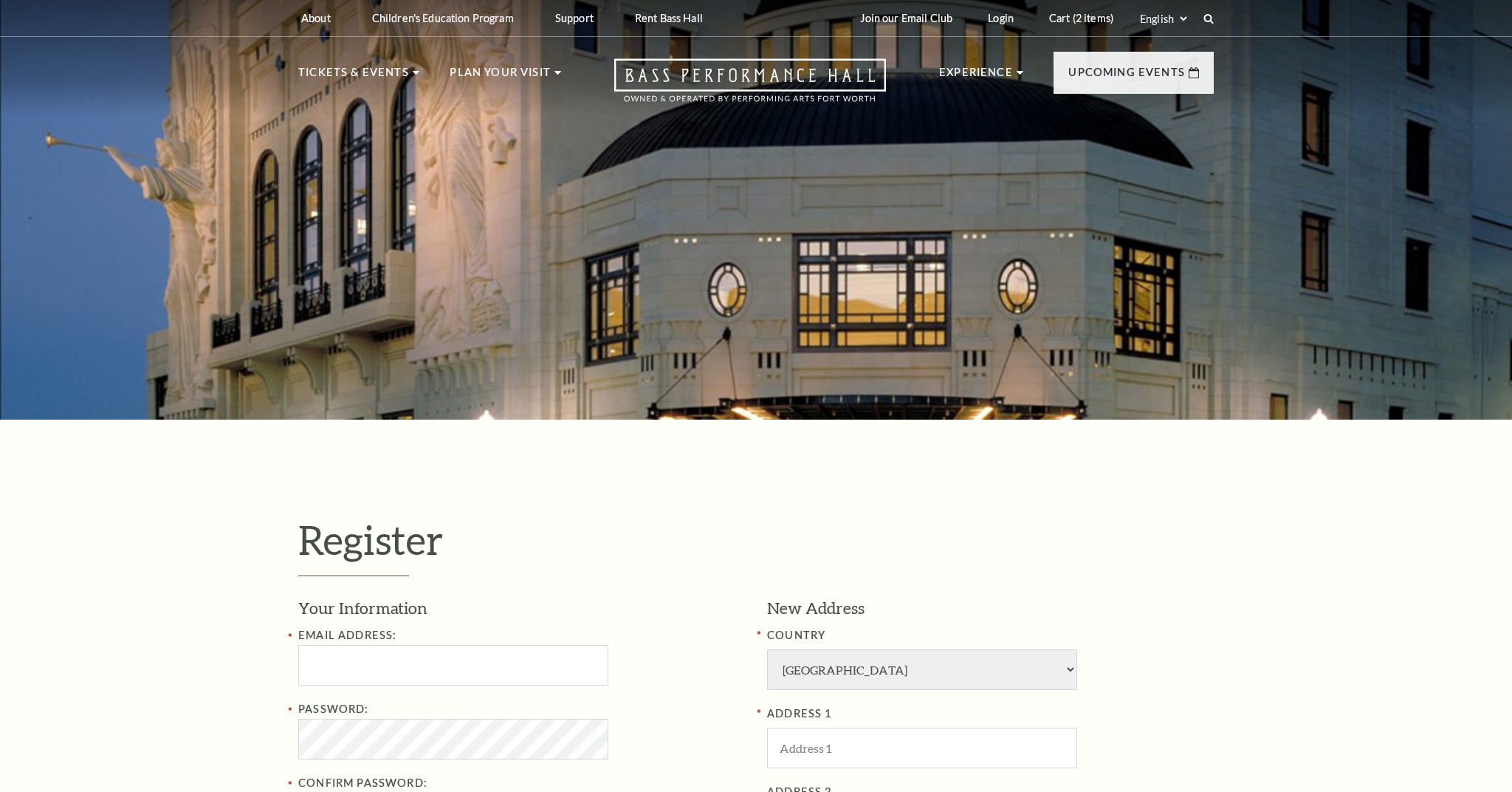
select select "1"
select select "TX"
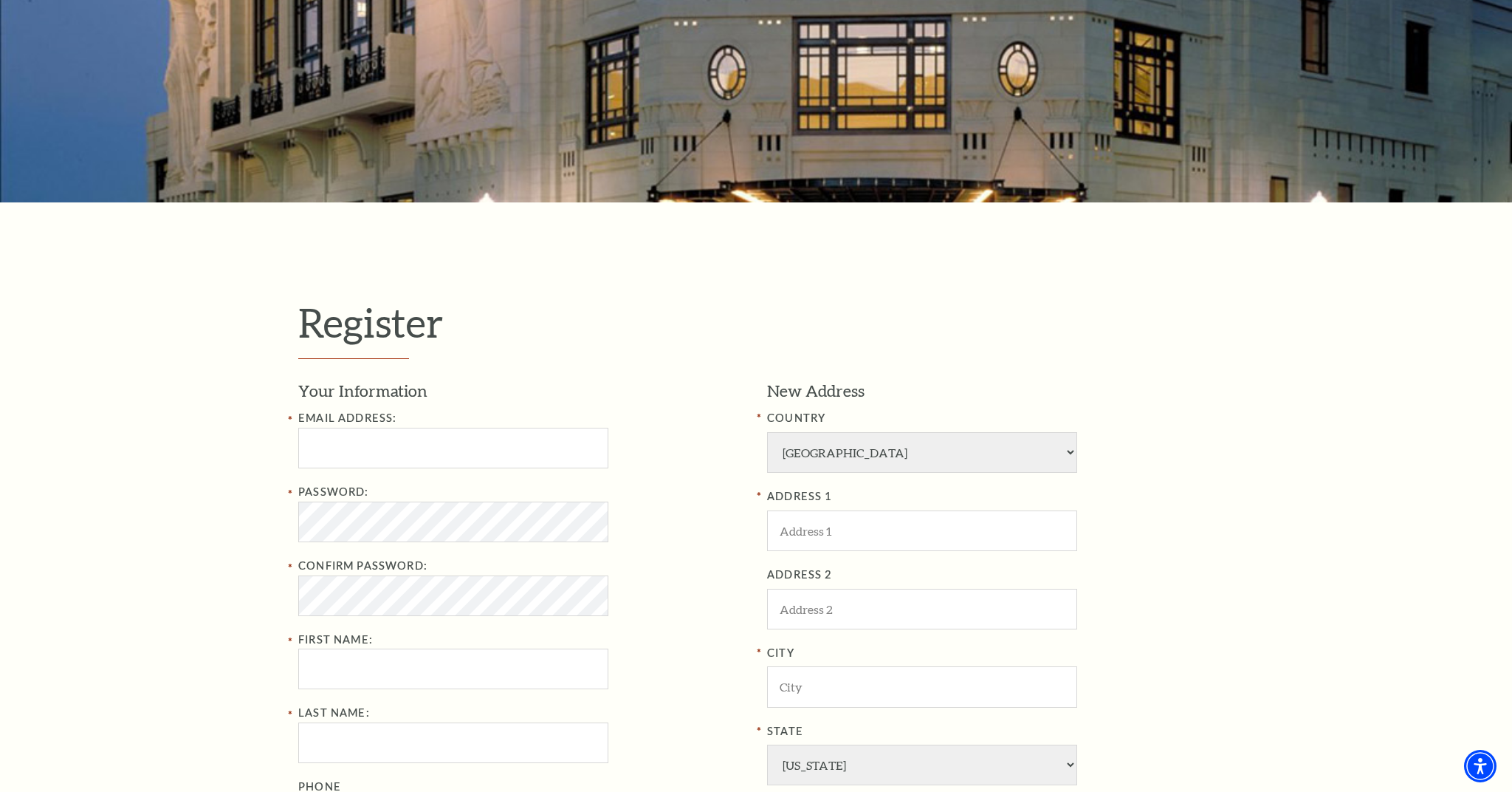
scroll to position [248, 0]
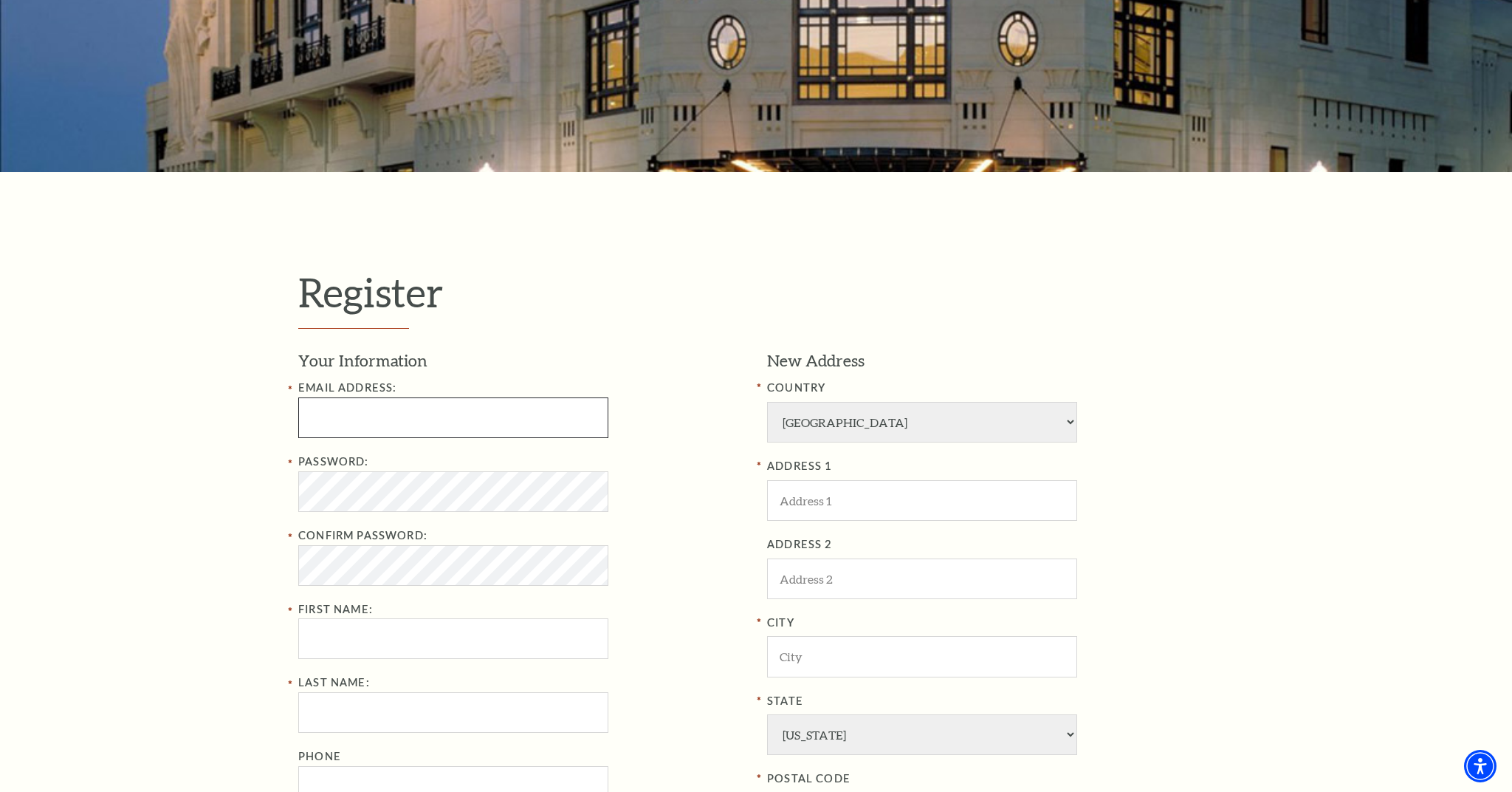
type input "michael_w_hunter@sbcglobal.net"
click at [360, 509] on div "Password: Confirm Password: First Name:" at bounding box center [521, 555] width 447 height 207
click at [189, 540] on div "Register Your Information Email Address: michael_w_hunter@sbcglobal.net Passwor…" at bounding box center [756, 623] width 1512 height 901
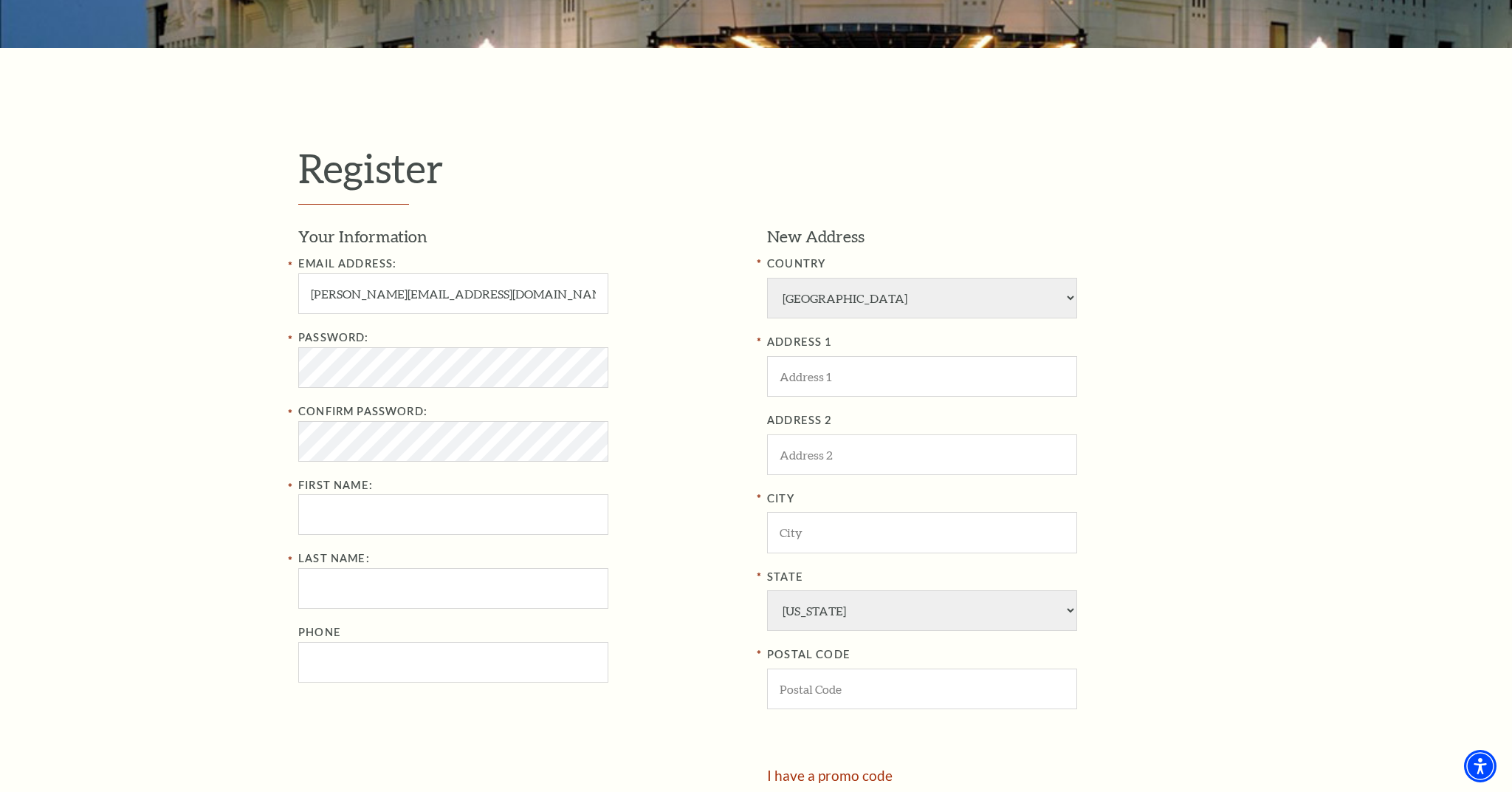
scroll to position [377, 0]
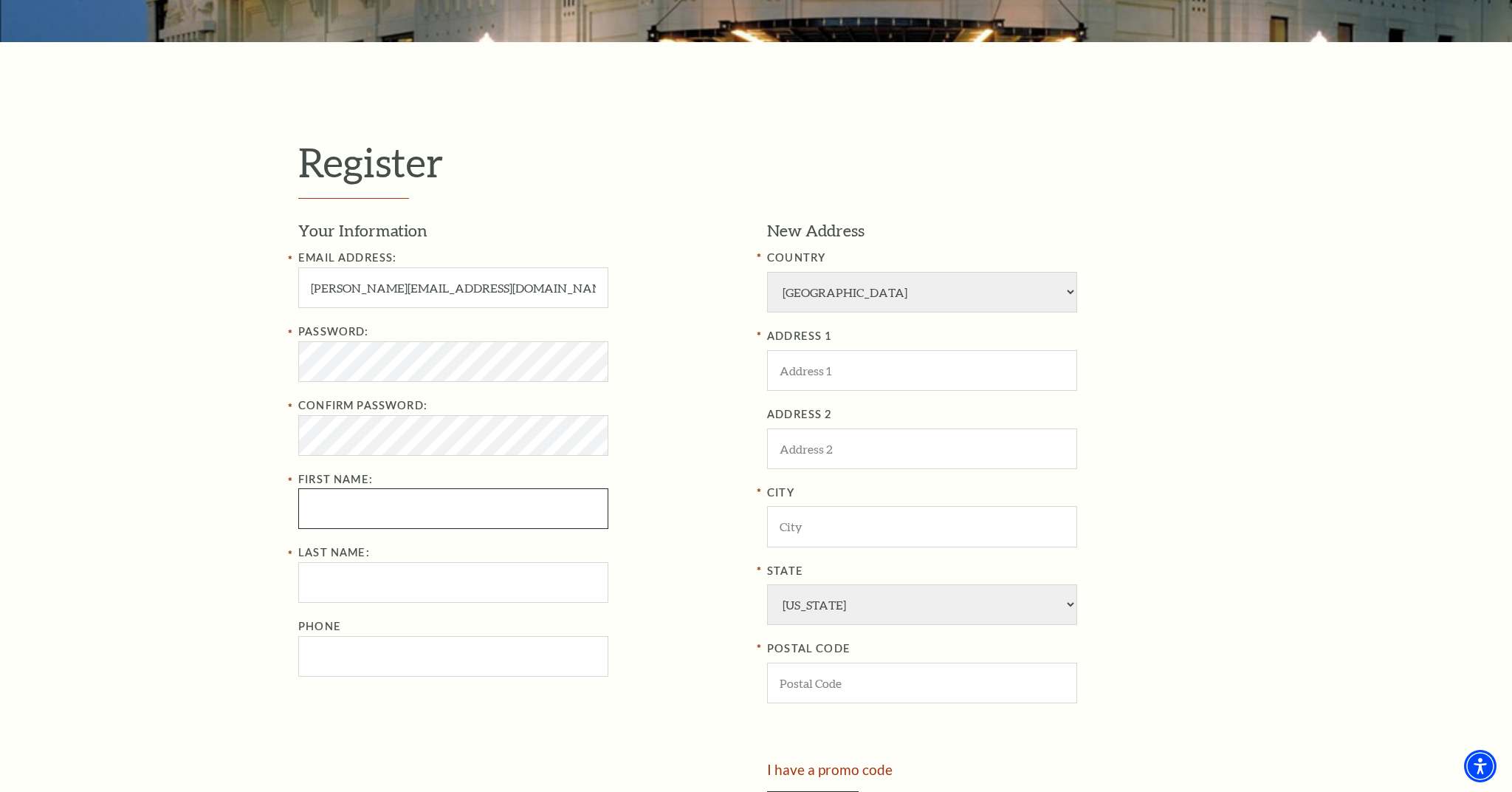
click at [591, 507] on input "First Name:" at bounding box center [453, 508] width 310 height 41
type input "Michael"
type input "Hunter"
type input "469-623-1134"
type input "9406 Arborhill Dr."
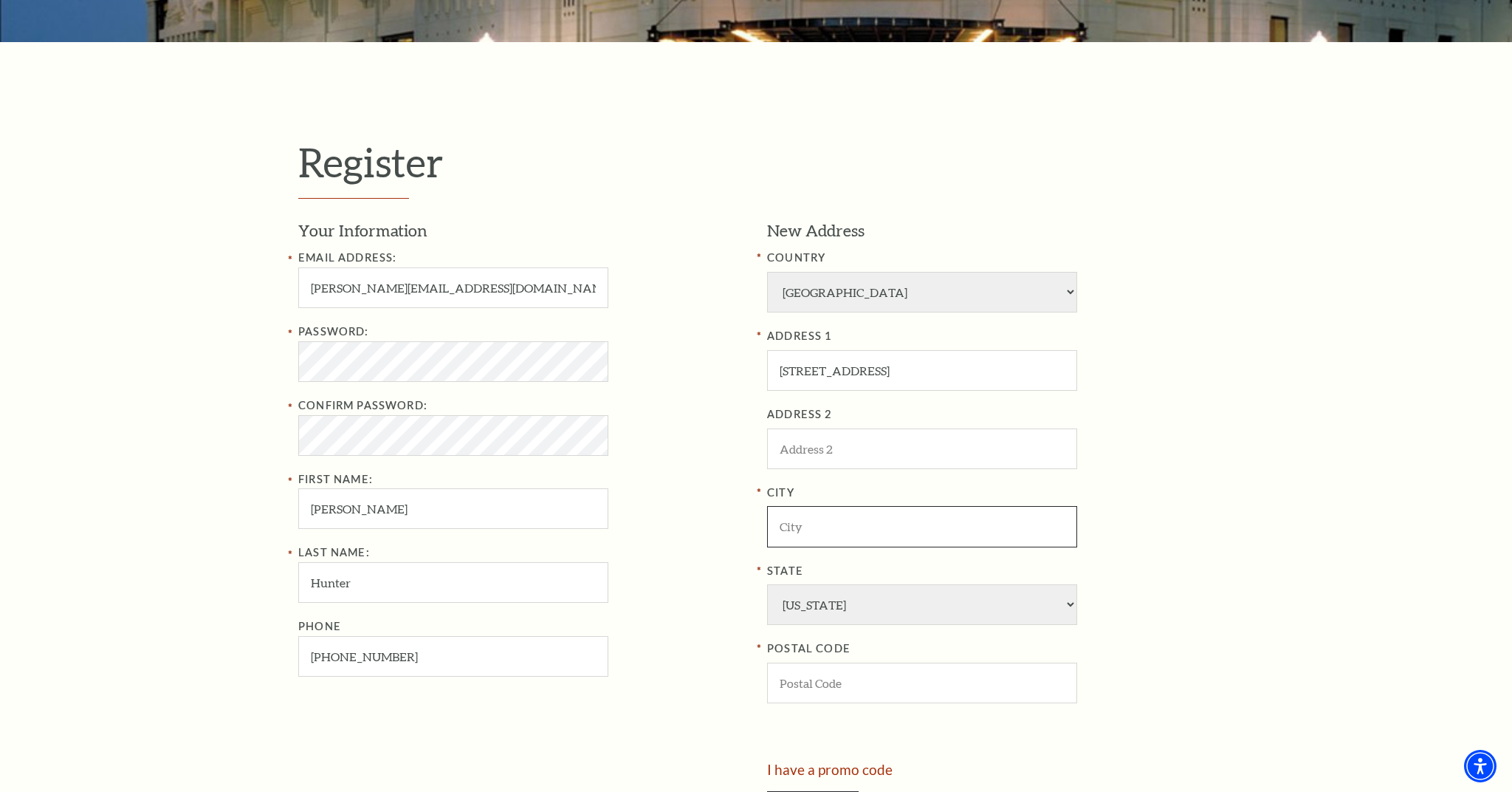
type input "Dallas"
type input "75243"
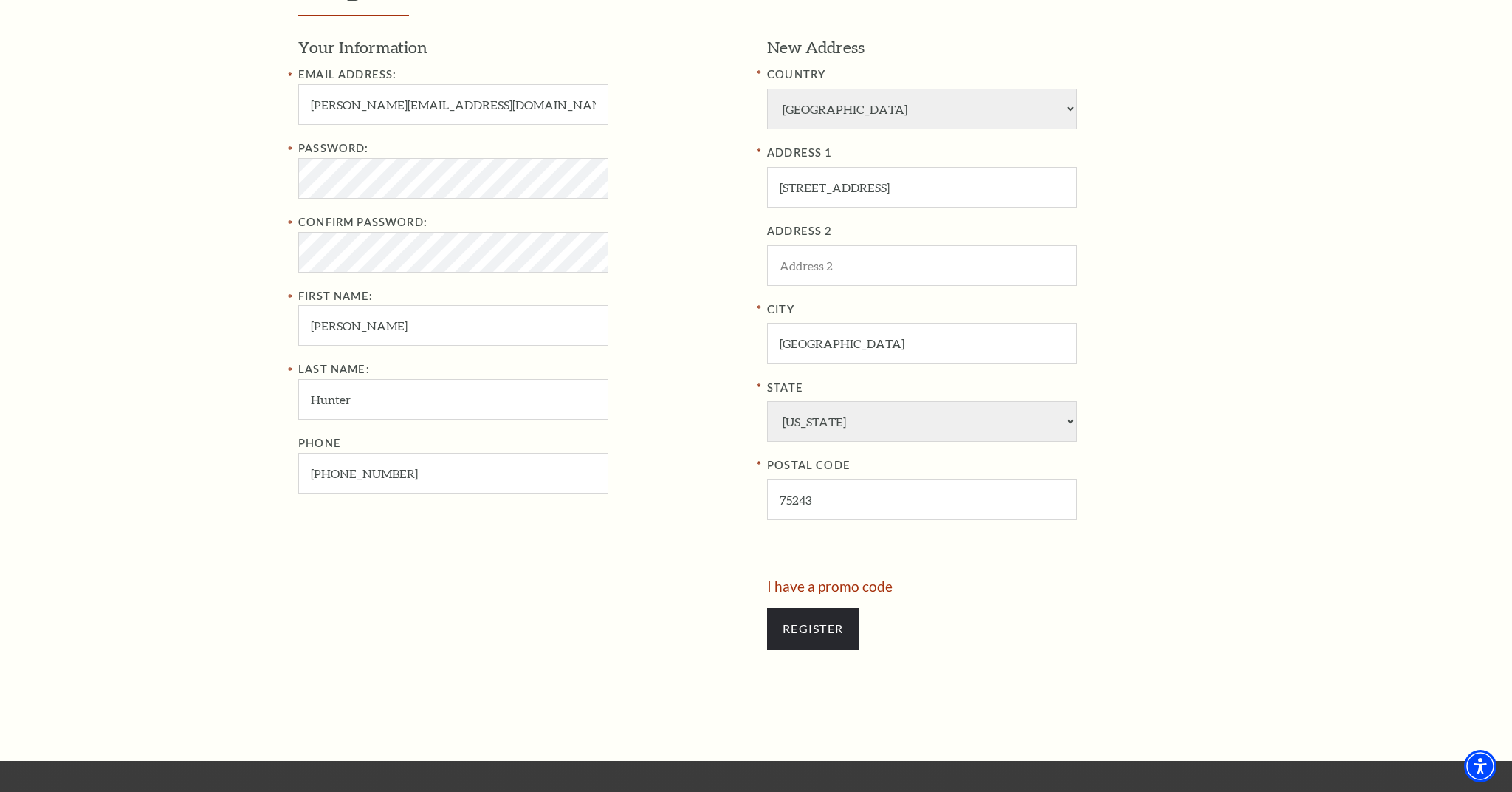
scroll to position [575, 0]
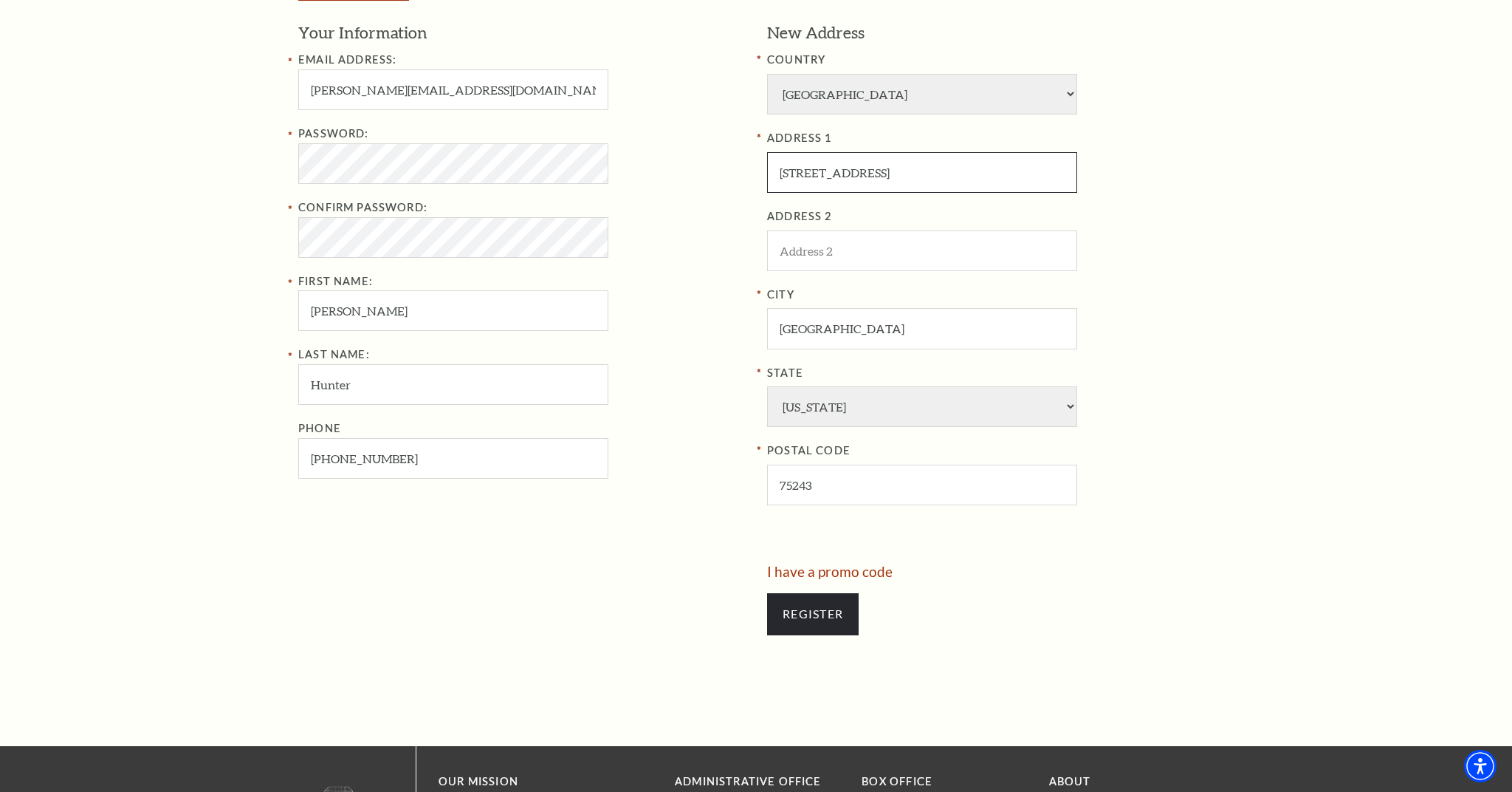
click at [1060, 152] on input "9406 Arborhill Dr." at bounding box center [922, 172] width 310 height 41
type input "3591 El Dorado Drive"
click at [857, 322] on div "City Dallas State Alabama Alaska American Embassy American Embassy American Sam…" at bounding box center [990, 396] width 447 height 220
click at [1062, 308] on input "Dallas" at bounding box center [922, 328] width 310 height 41
type input "Caddo Mills"
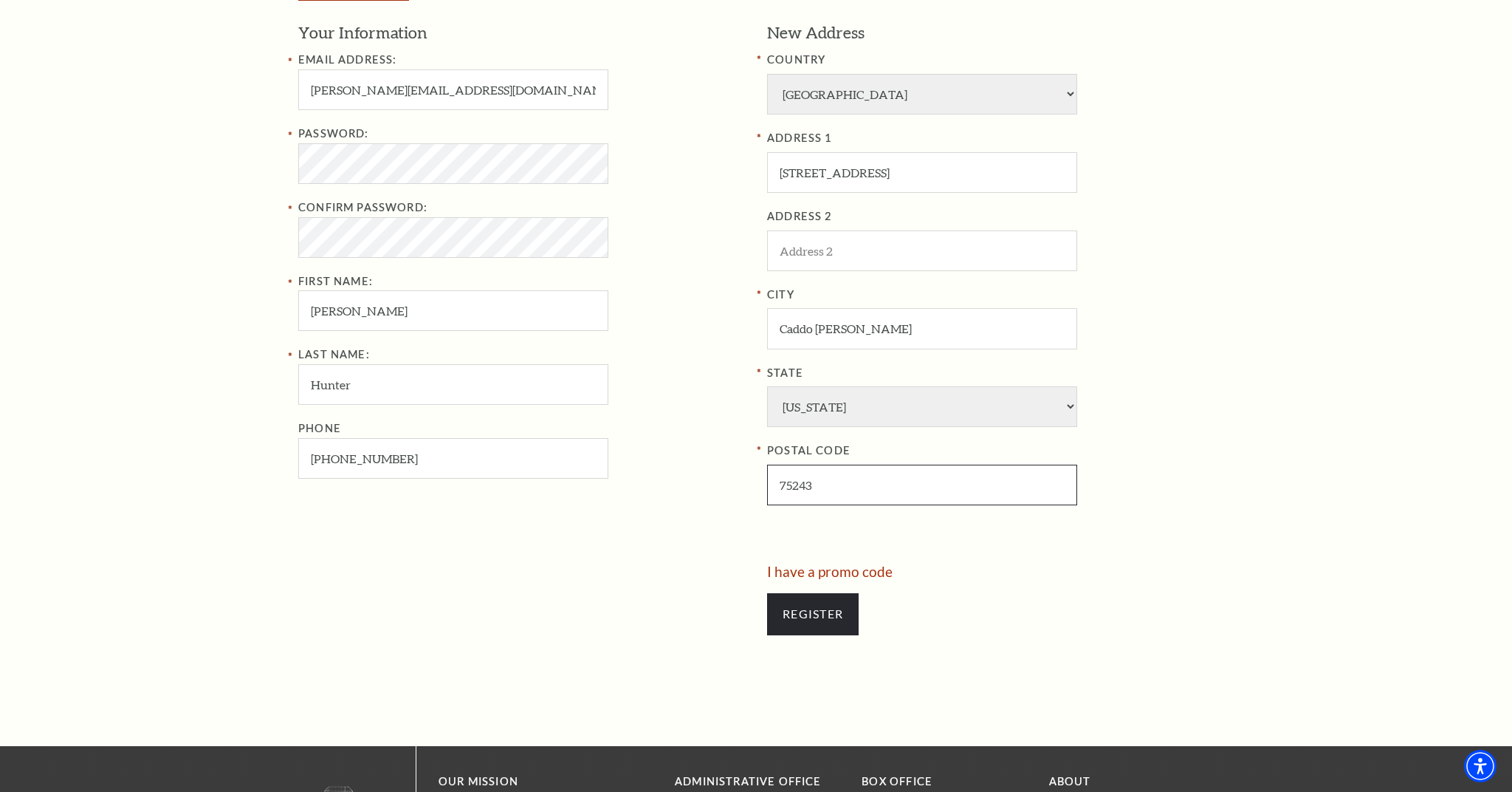
click at [1060, 464] on input "75243" at bounding box center [922, 484] width 310 height 41
type input "75135"
click at [810, 593] on input "Register" at bounding box center [813, 614] width 92 height 42
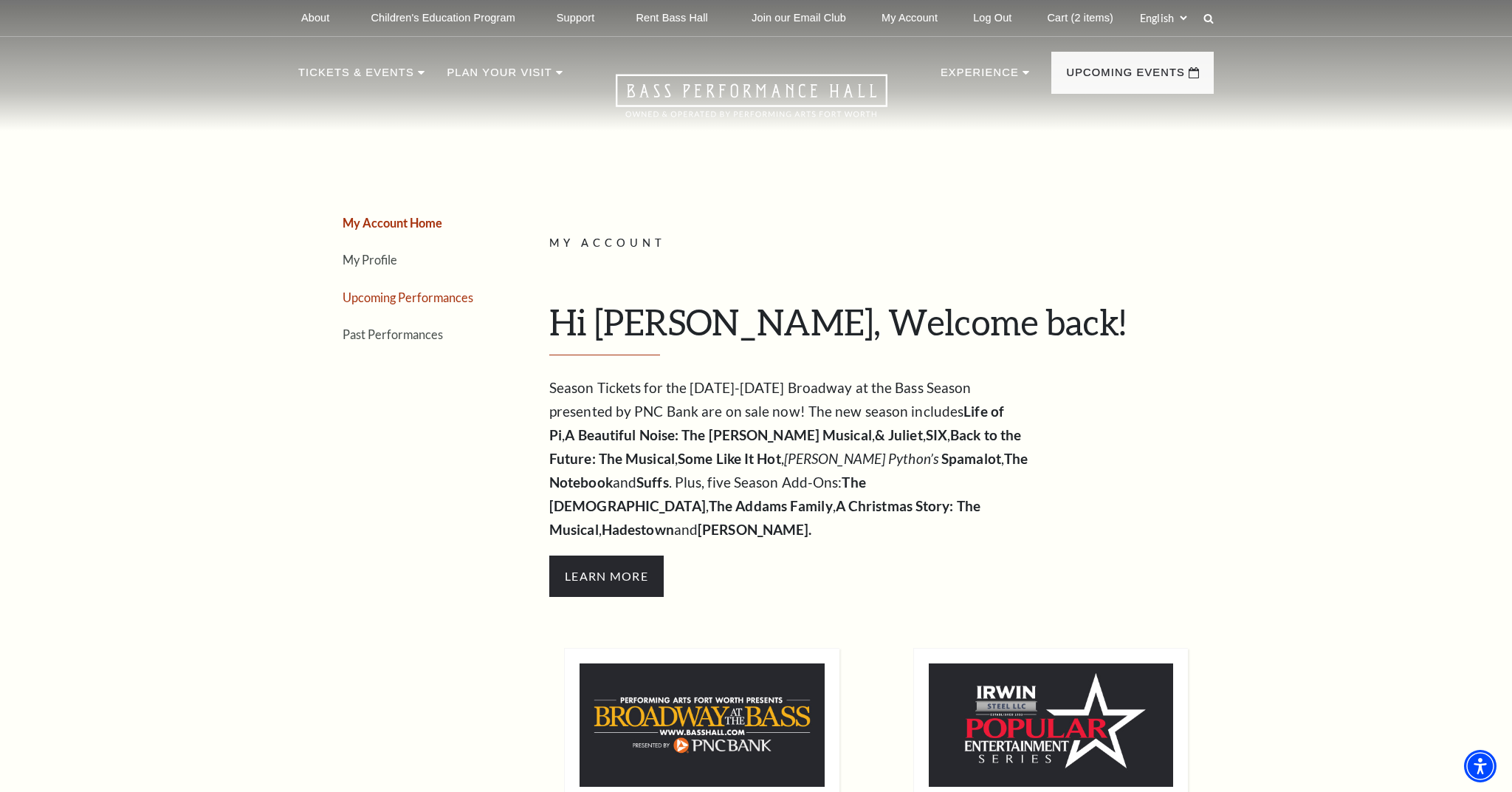
click at [378, 304] on link "Upcoming Performances" at bounding box center [408, 297] width 131 height 14
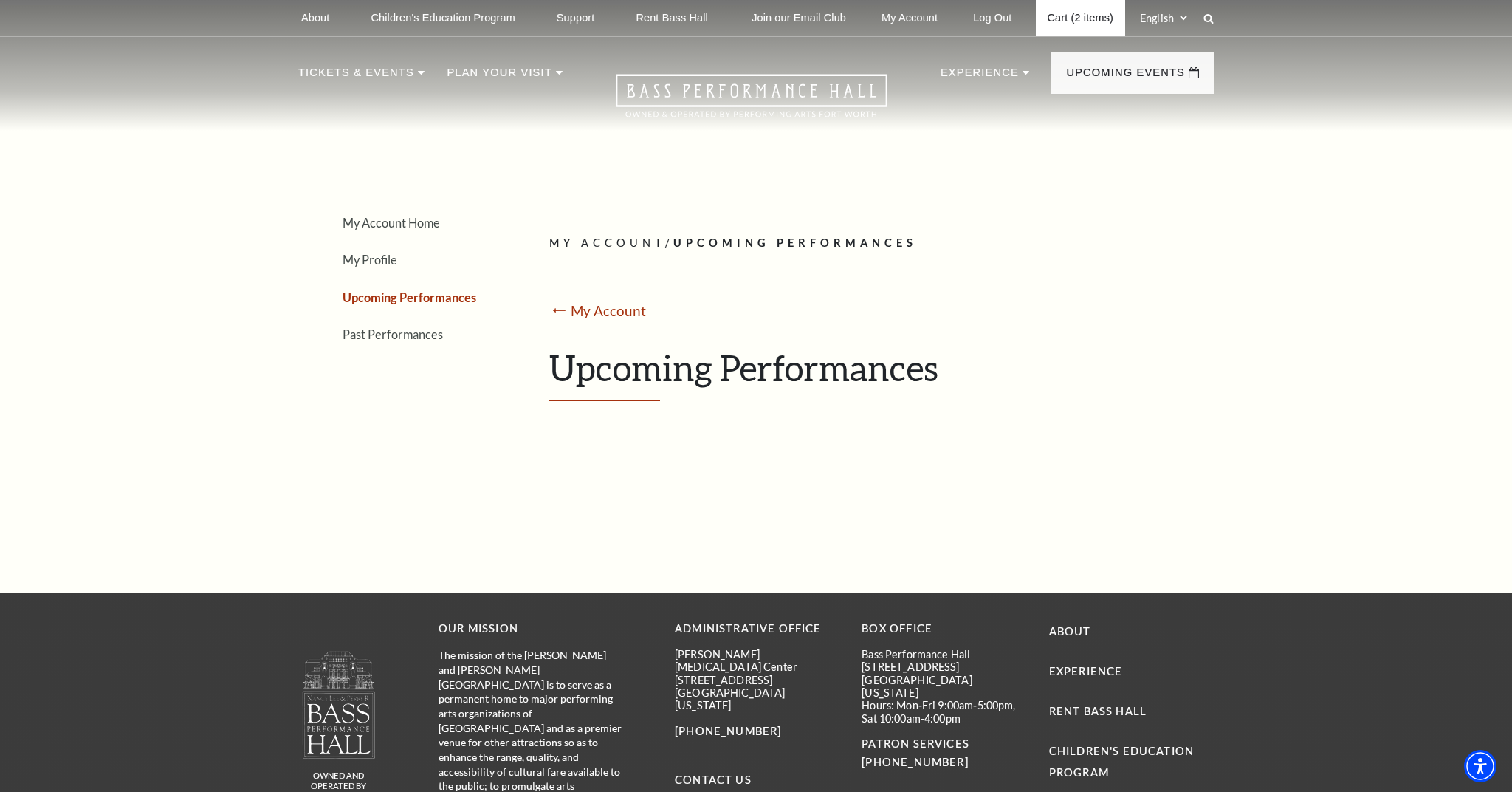
click at [1059, 28] on link "Cart (2 items)" at bounding box center [1080, 18] width 90 height 36
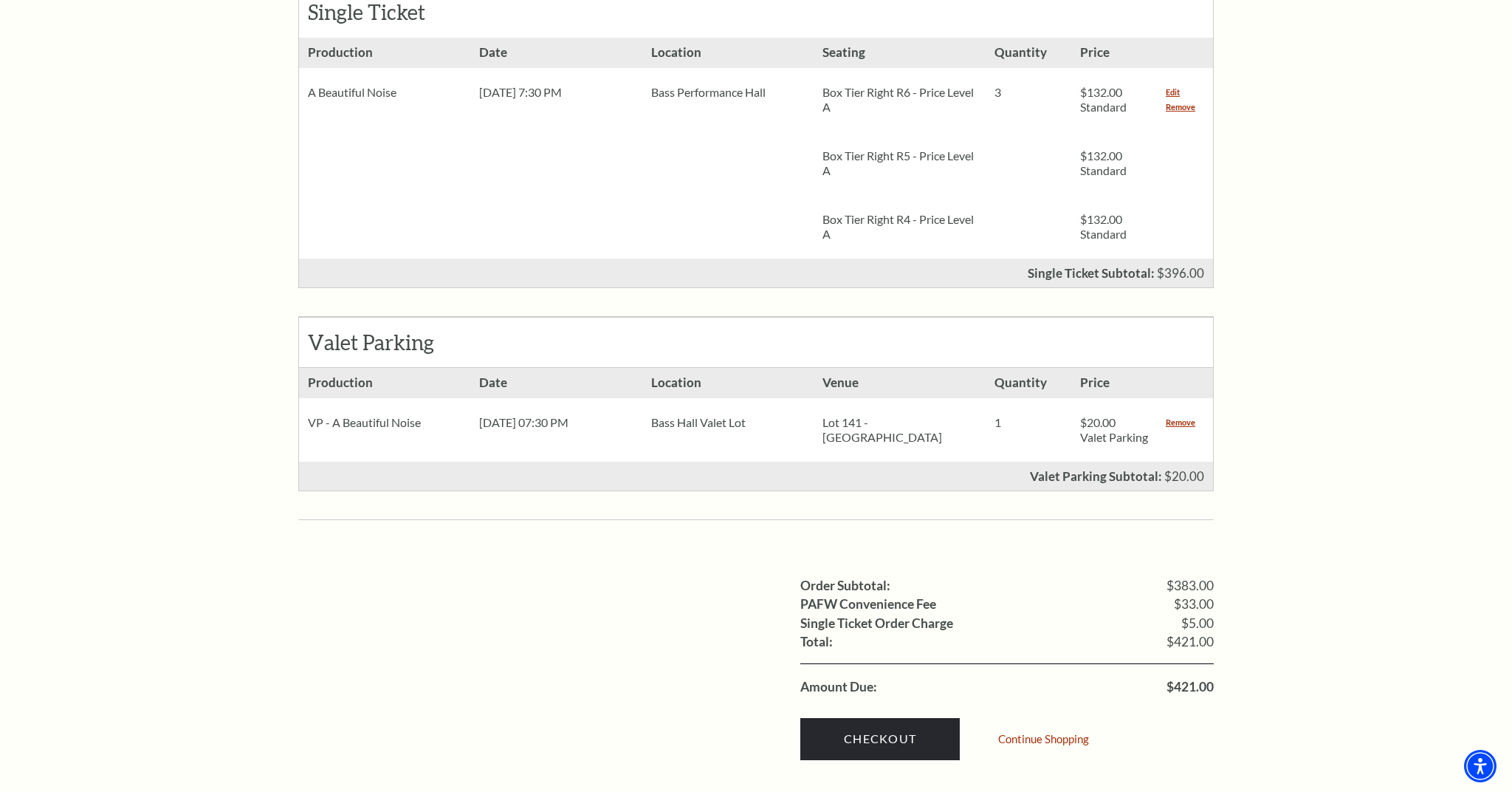
scroll to position [718, 0]
click at [1027, 732] on link "Continue Shopping" at bounding box center [1044, 738] width 91 height 11
click at [885, 716] on link "Checkout" at bounding box center [881, 737] width 160 height 42
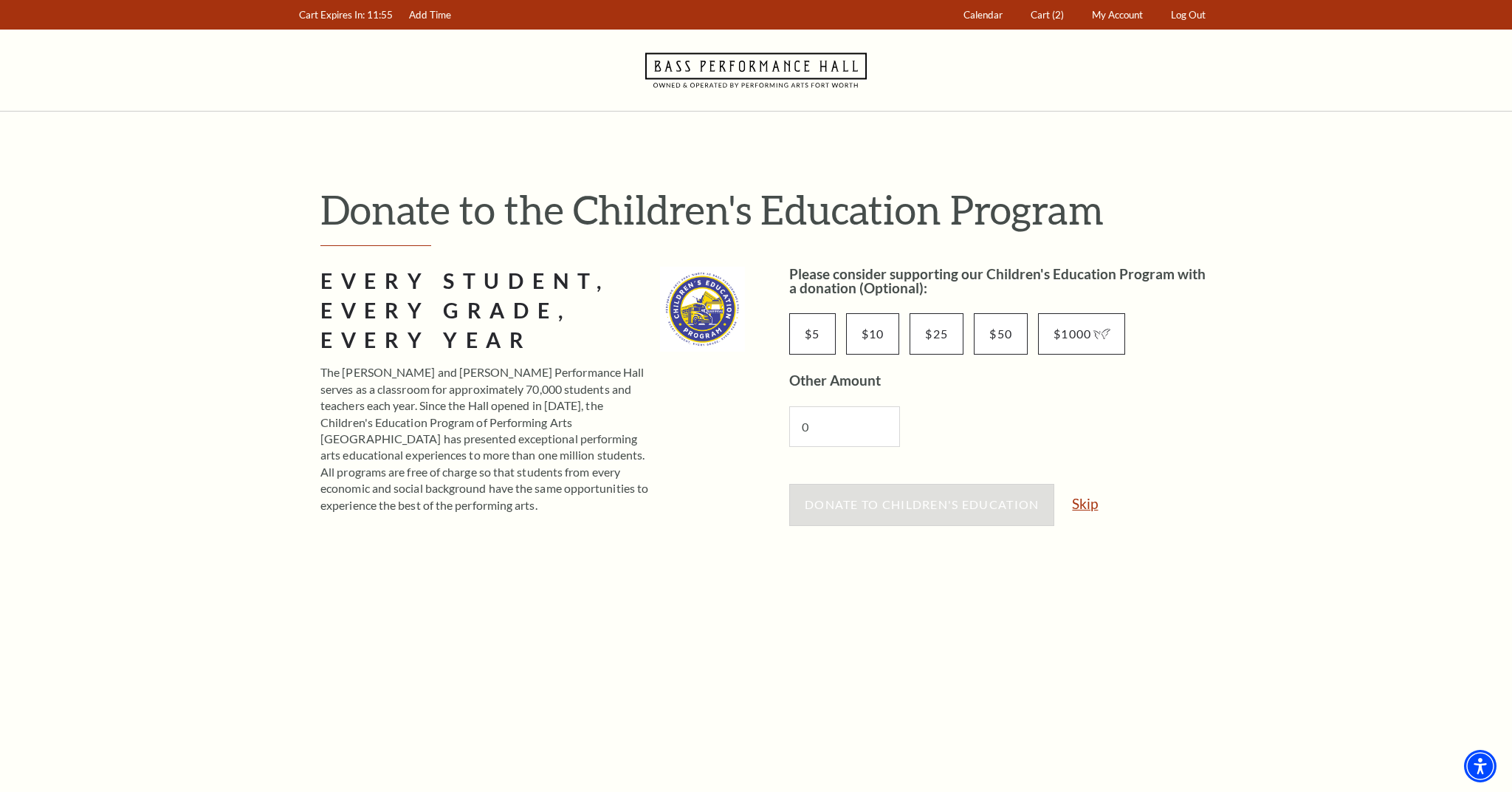
click at [1092, 507] on link "Skip" at bounding box center [1085, 503] width 26 height 14
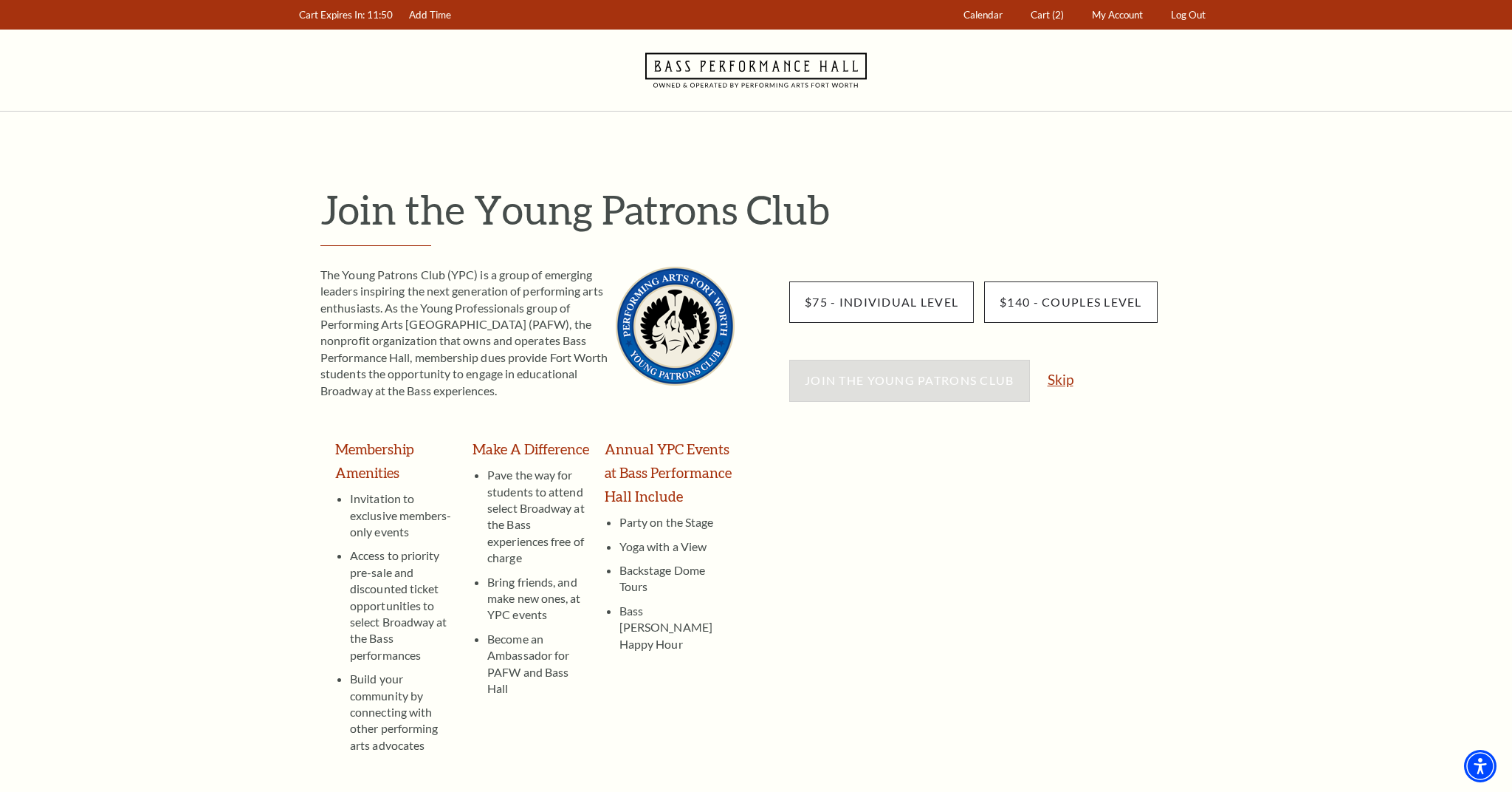
click at [1058, 382] on link "Skip" at bounding box center [1060, 380] width 26 height 14
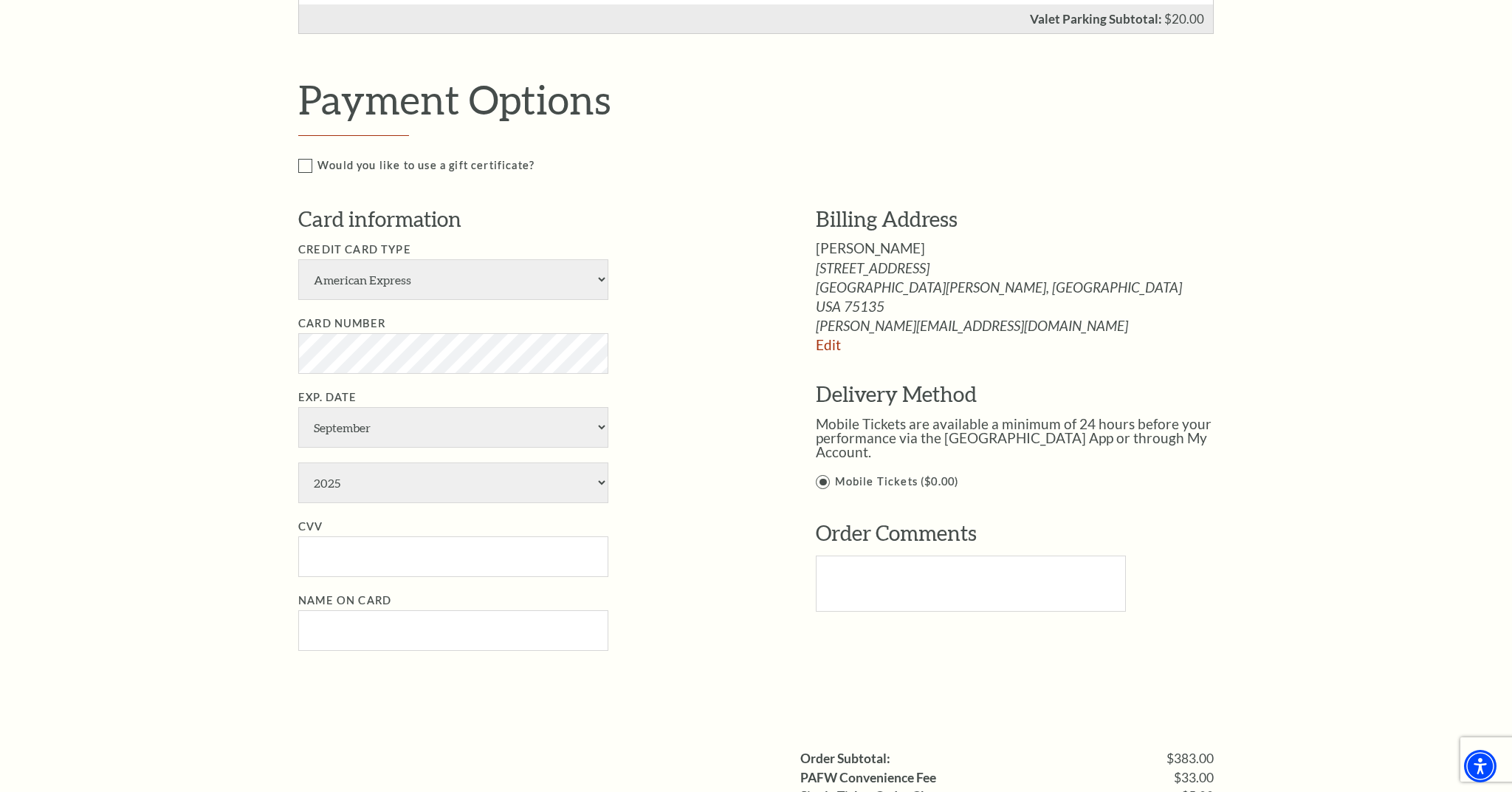
scroll to position [891, 0]
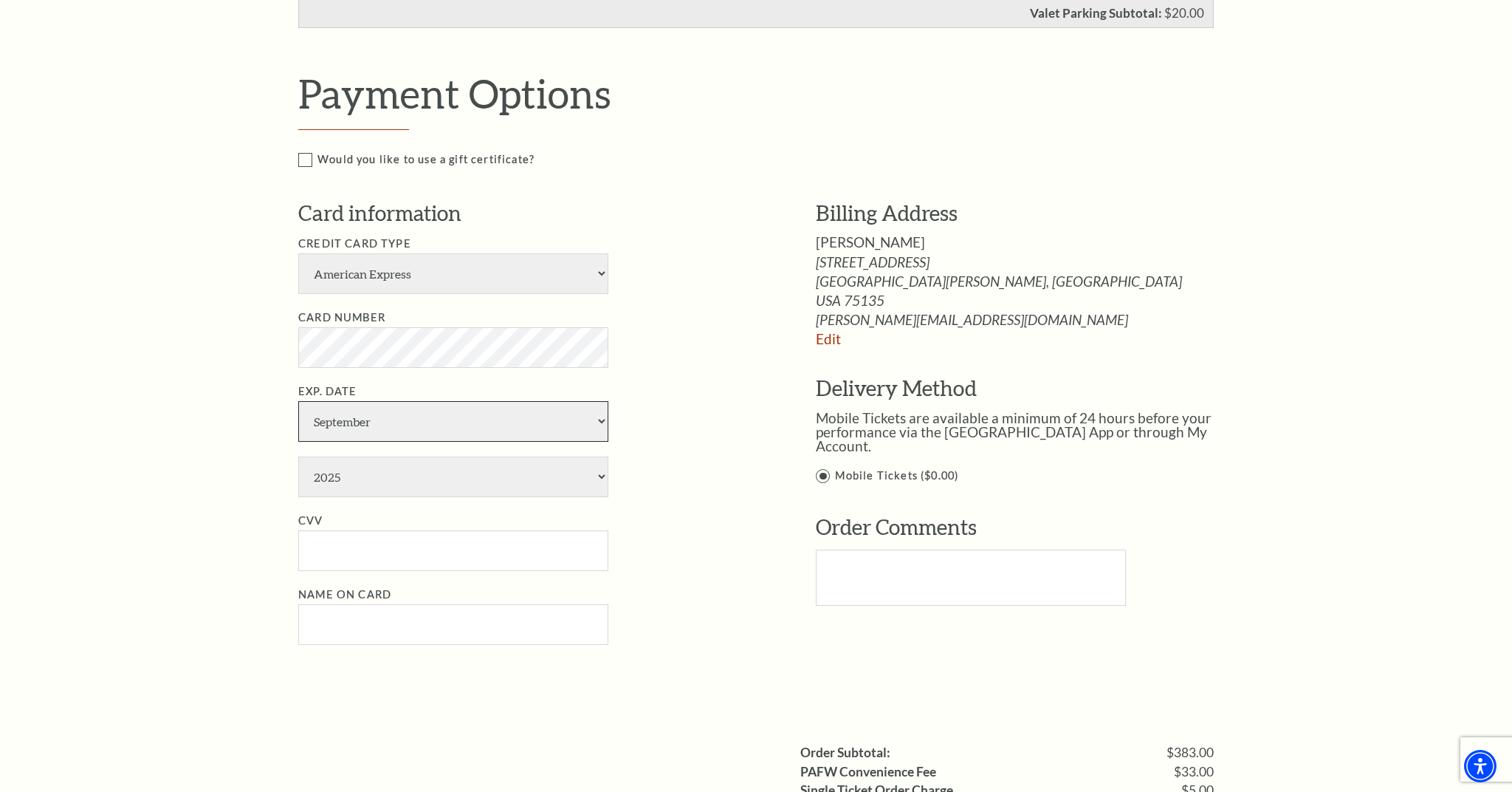
select select "5"
select select "2028"
type input "1394"
type input "[PERSON_NAME]"
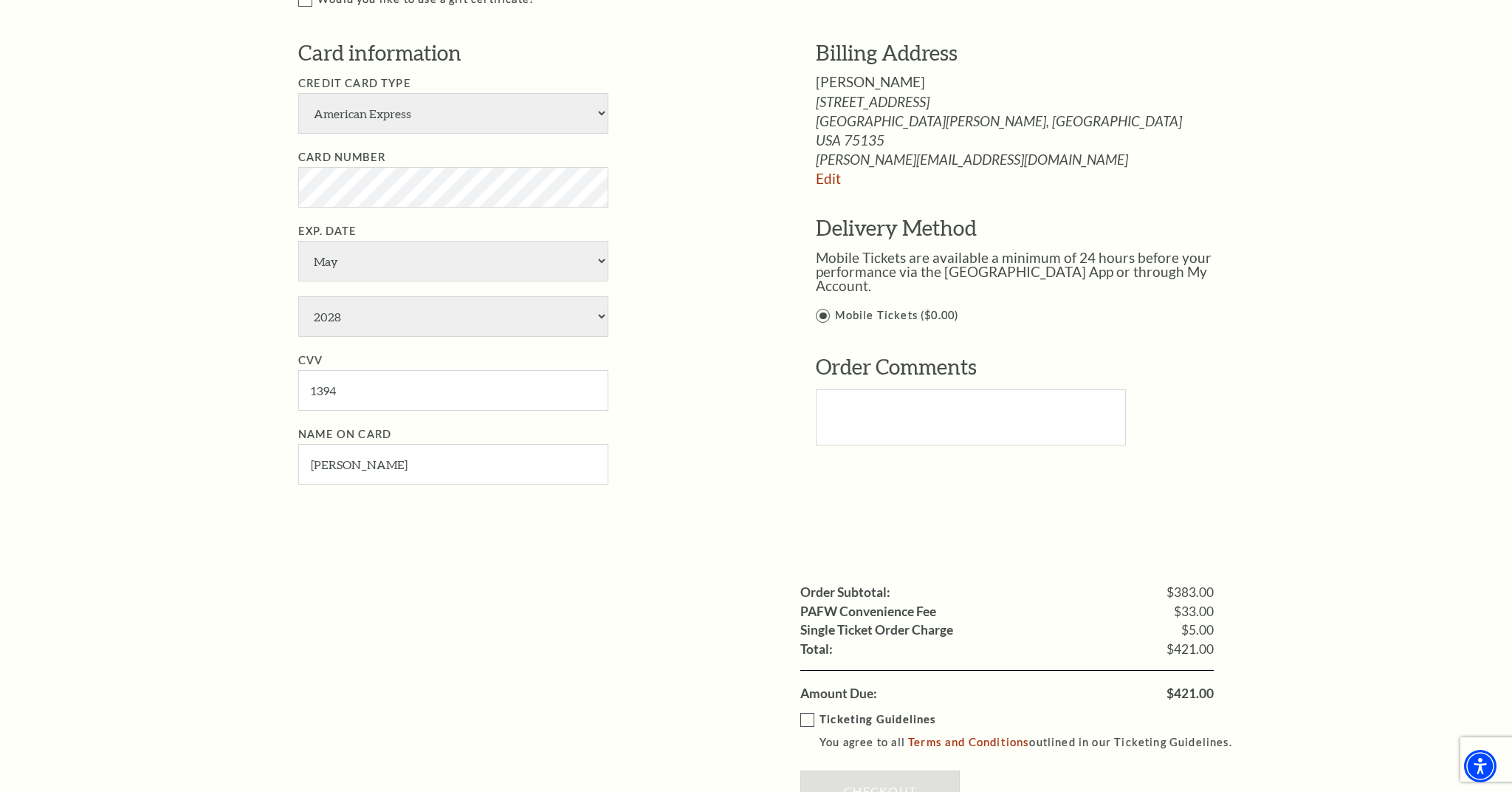
scroll to position [1054, 0]
click at [810, 708] on label "Ticketing Guidelines You agree to all Terms and Conditions outlined in our Tick…" at bounding box center [1023, 728] width 445 height 41
click at [0, 0] on input "Ticketing Guidelines You agree to all Terms and Conditions outlined in our Tick…" at bounding box center [0, 0] width 0 height 0
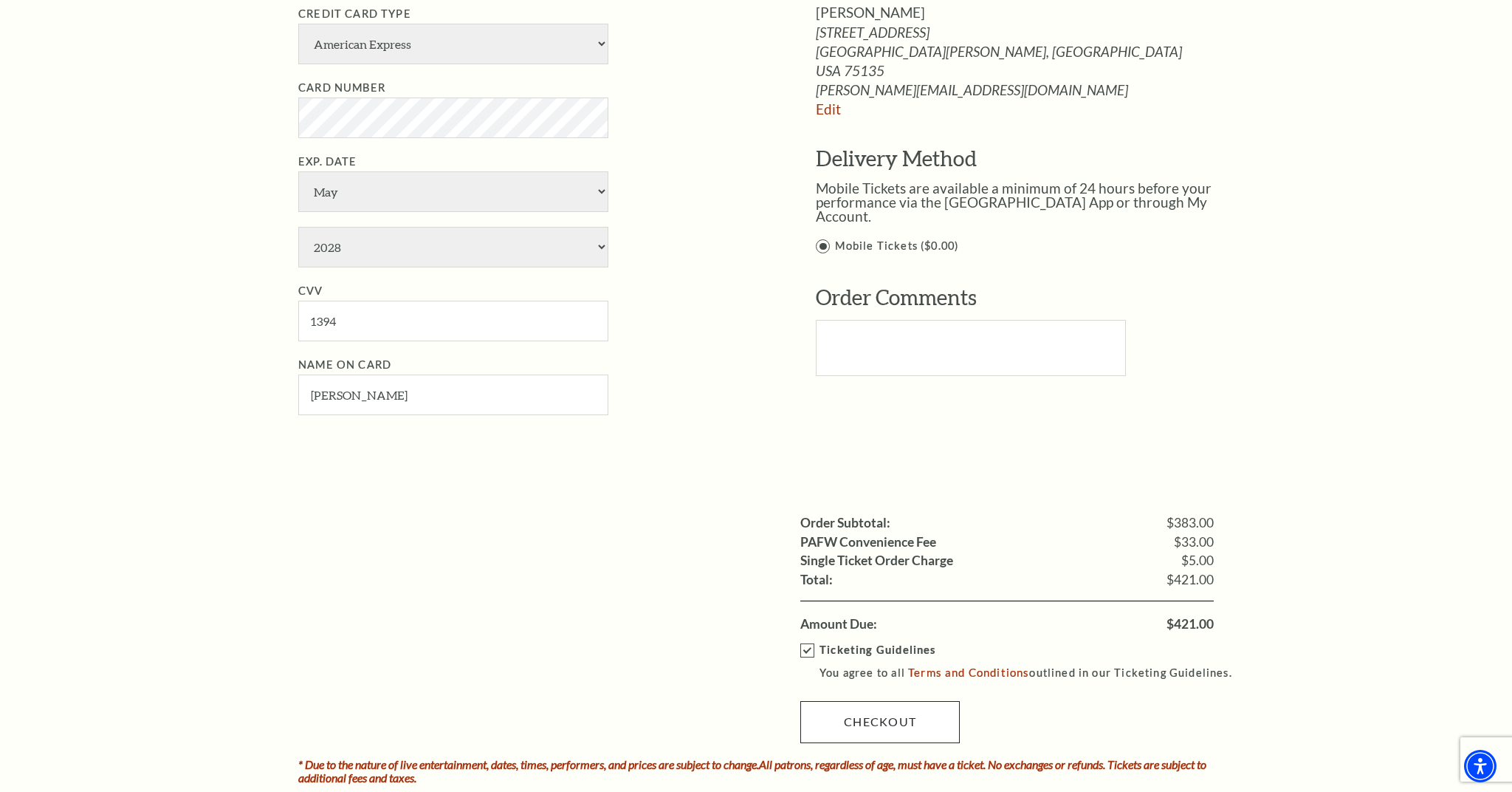
scroll to position [1124, 0]
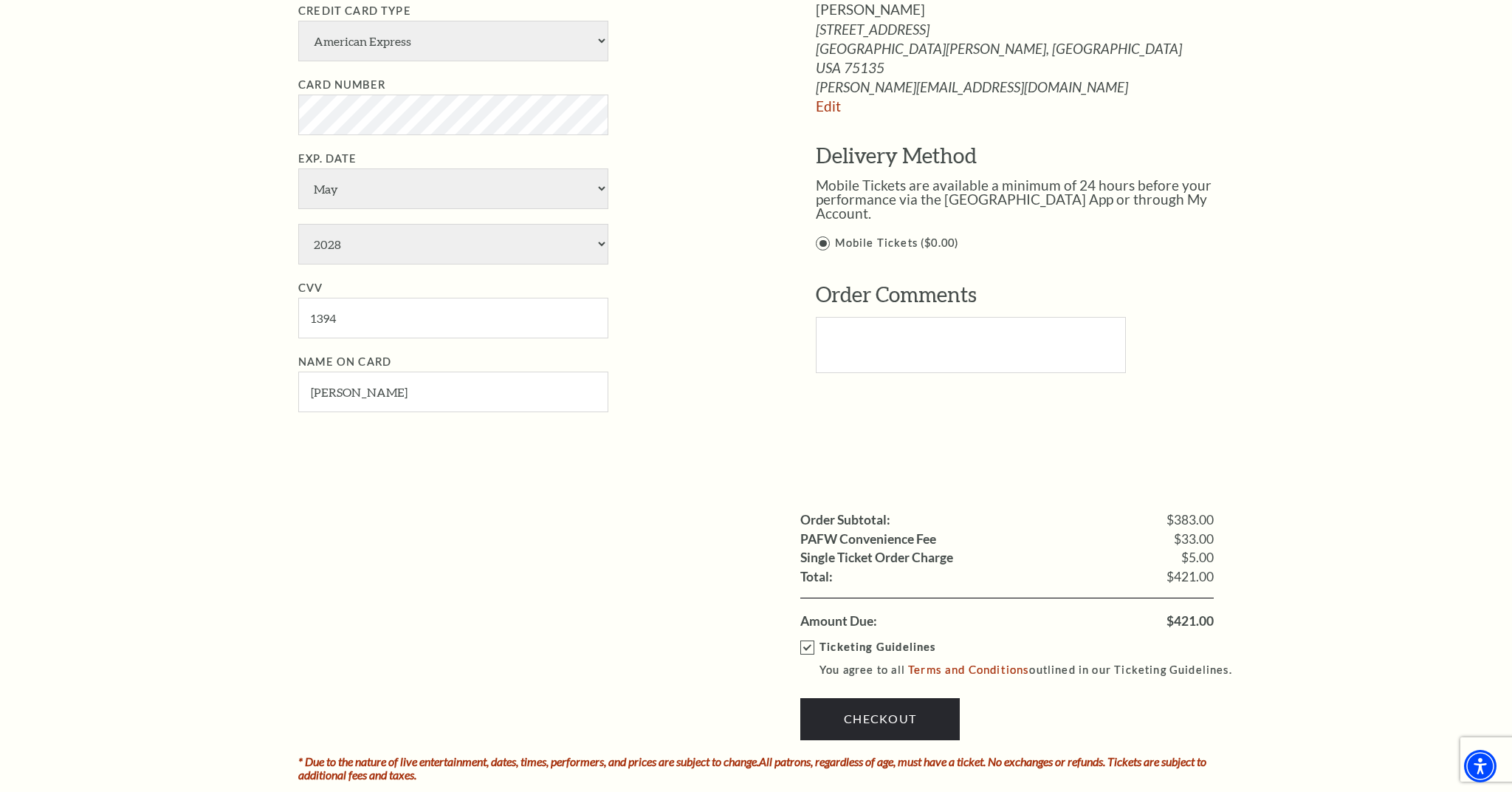
click at [822, 236] on label "Mobile Tickets ($0.00)" at bounding box center [1030, 243] width 429 height 18
click at [0, 0] on input "Mobile Tickets ($0.00)" at bounding box center [0, 0] width 0 height 0
click at [822, 236] on label "Mobile Tickets ($0.00)" at bounding box center [1030, 243] width 429 height 18
click at [0, 0] on input "Mobile Tickets ($0.00)" at bounding box center [0, 0] width 0 height 0
click at [873, 698] on link "Checkout" at bounding box center [881, 718] width 160 height 42
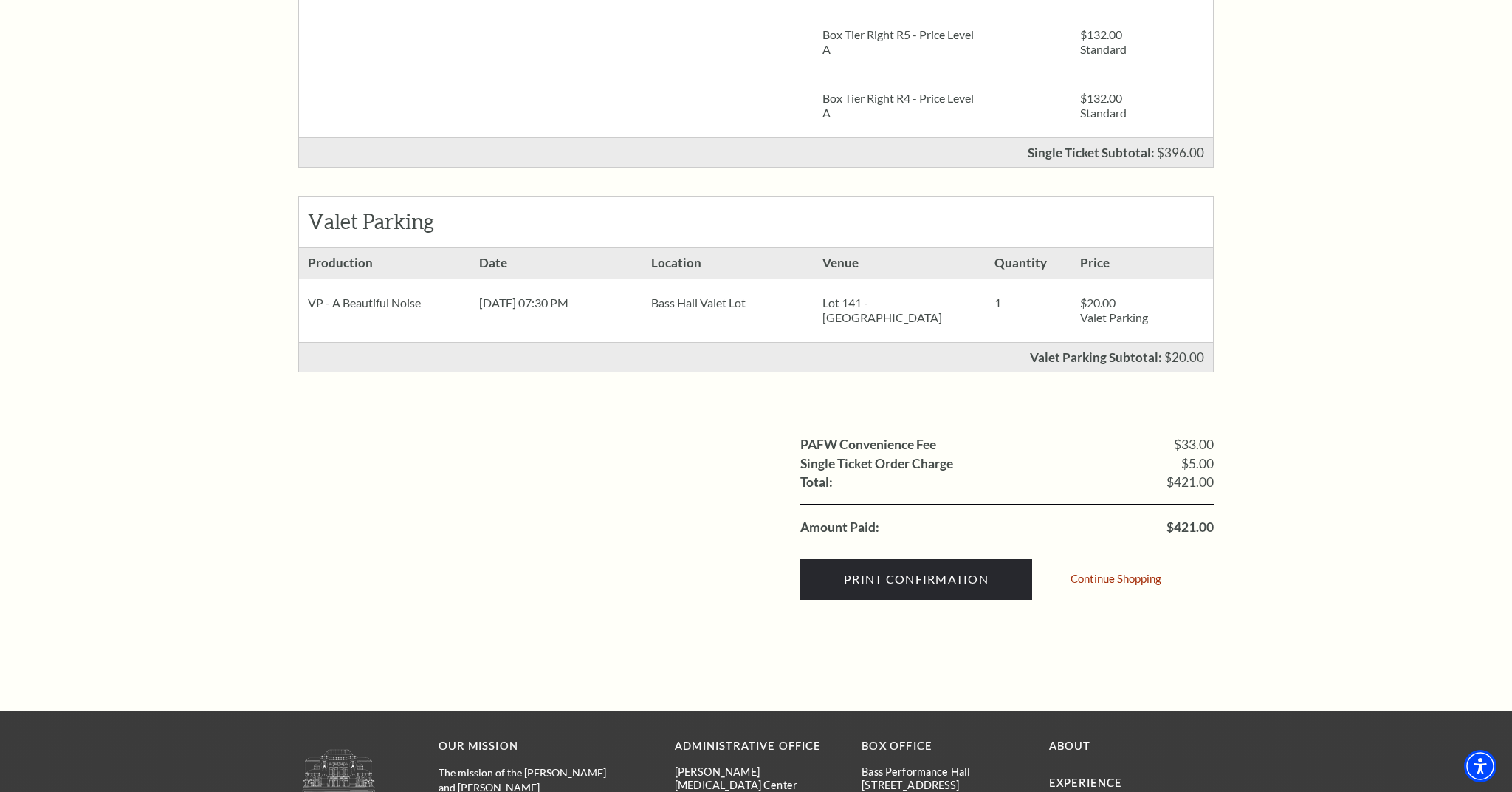
scroll to position [468, 0]
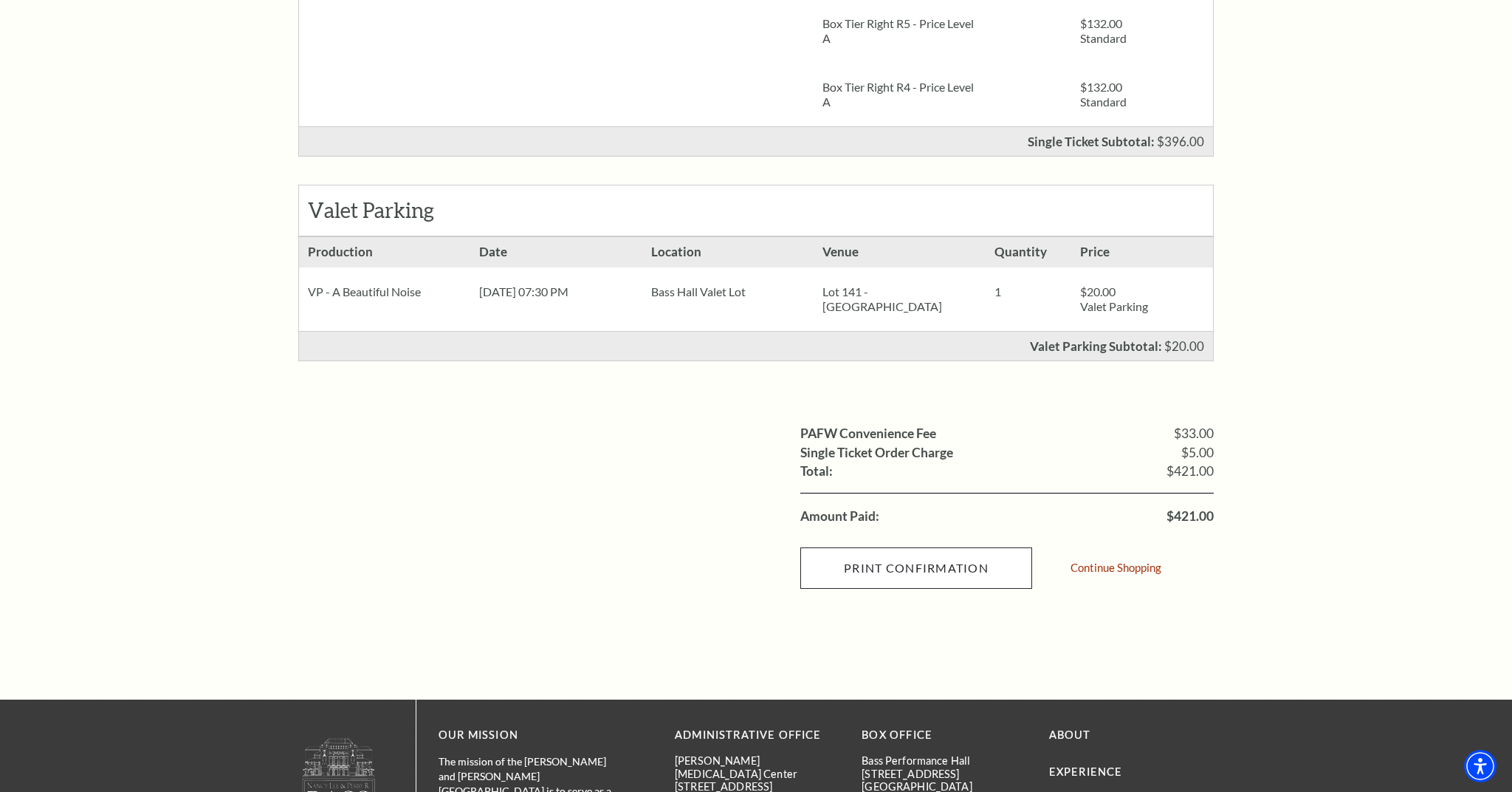
click at [919, 586] on input "Print Confirmation" at bounding box center [917, 568] width 232 height 42
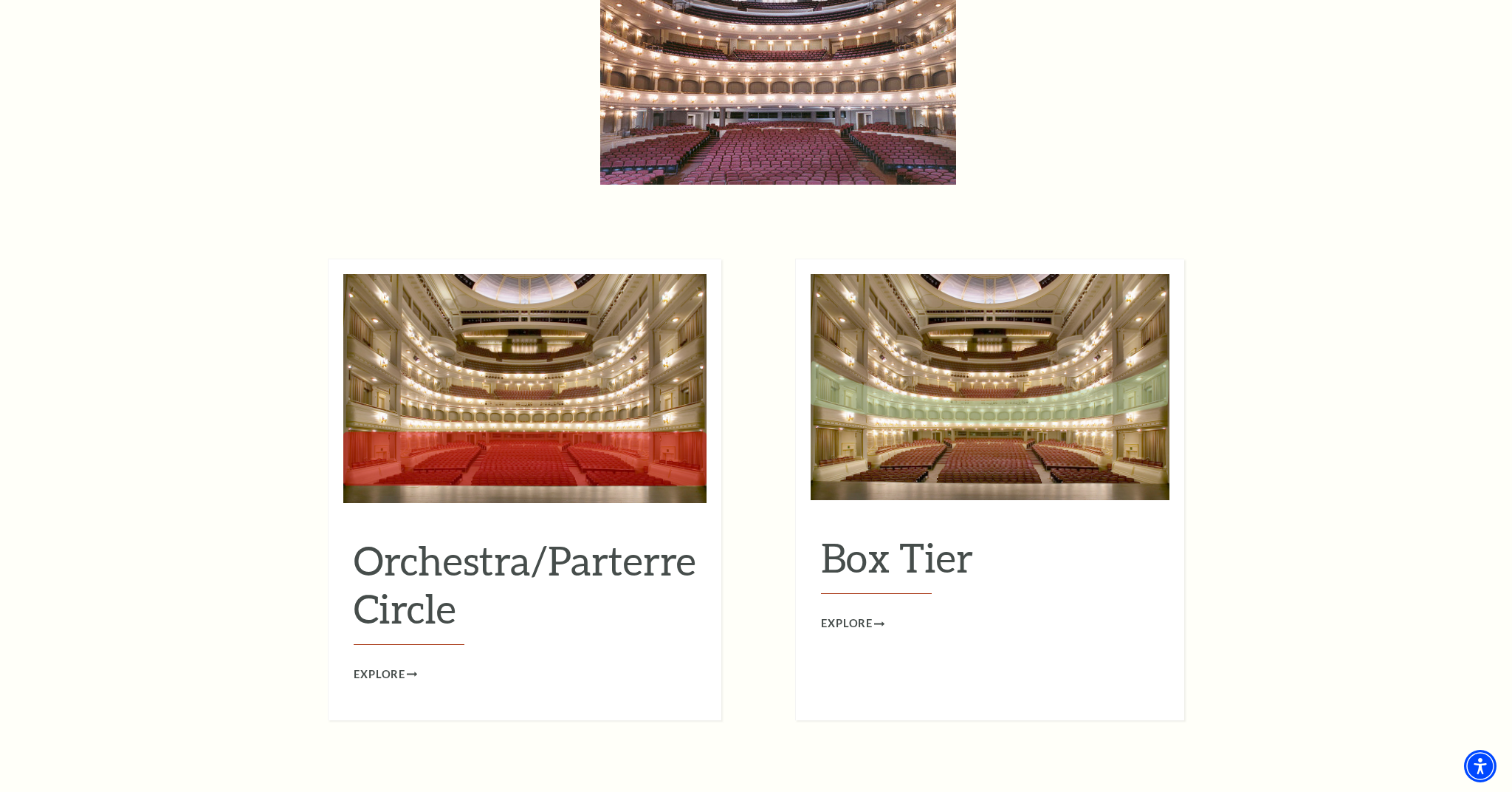
scroll to position [1218, 0]
